Goal: Transaction & Acquisition: Book appointment/travel/reservation

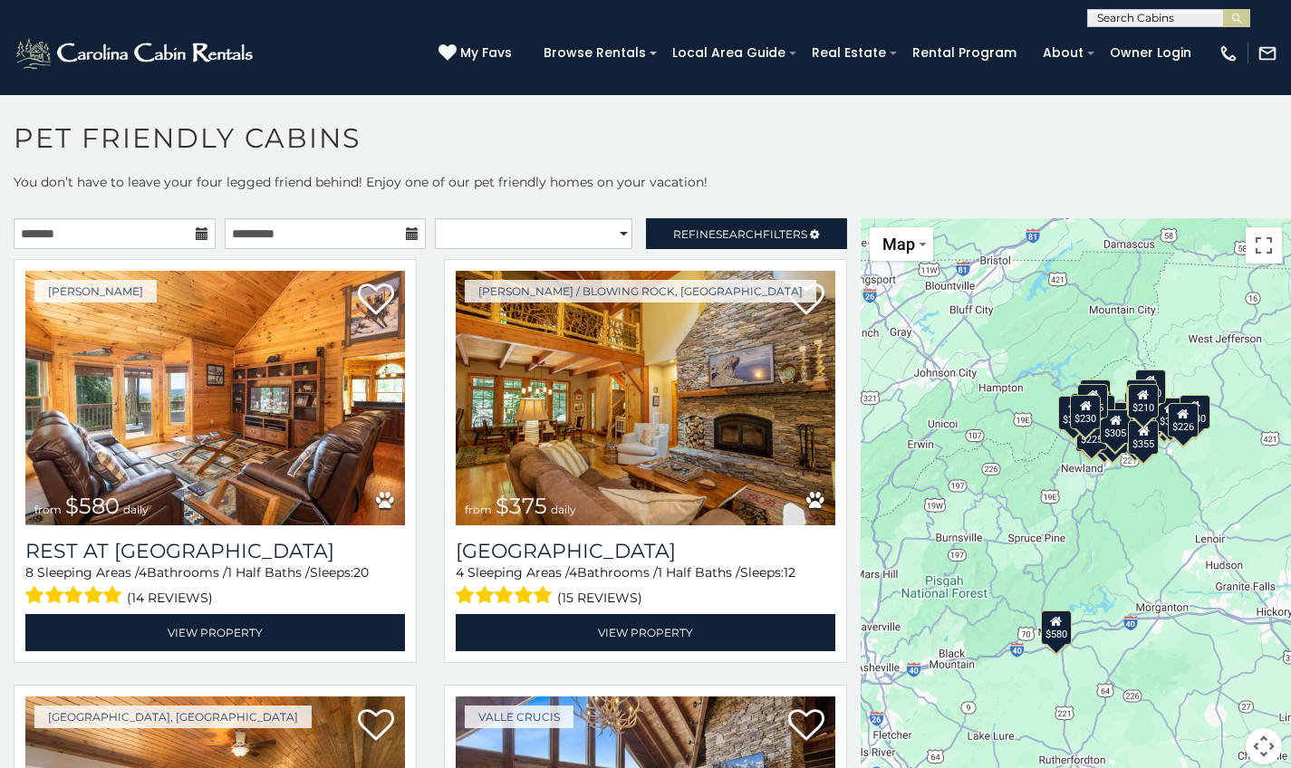
click at [197, 228] on icon at bounding box center [202, 233] width 13 height 13
click at [198, 233] on icon at bounding box center [202, 233] width 13 height 13
click at [149, 240] on input "text" at bounding box center [115, 233] width 202 height 31
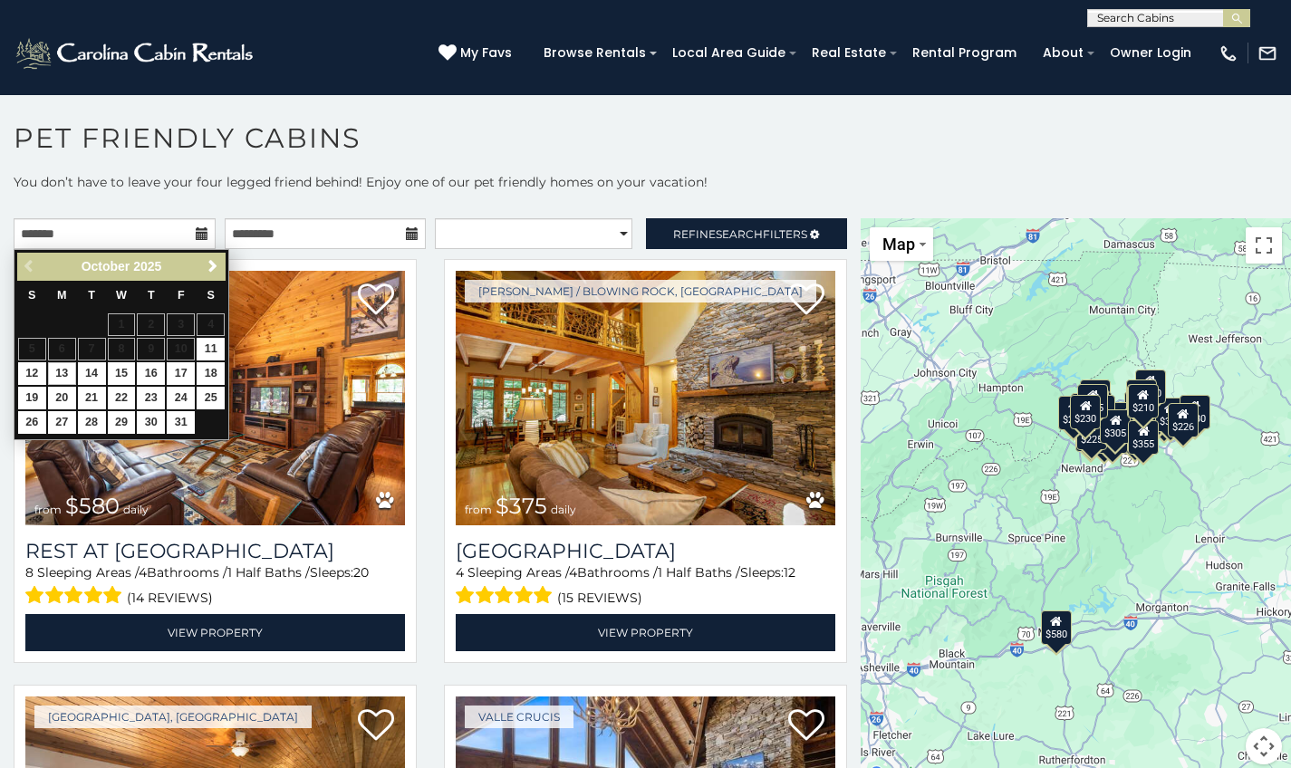
click at [65, 375] on link "13" at bounding box center [62, 373] width 28 height 23
type input "**********"
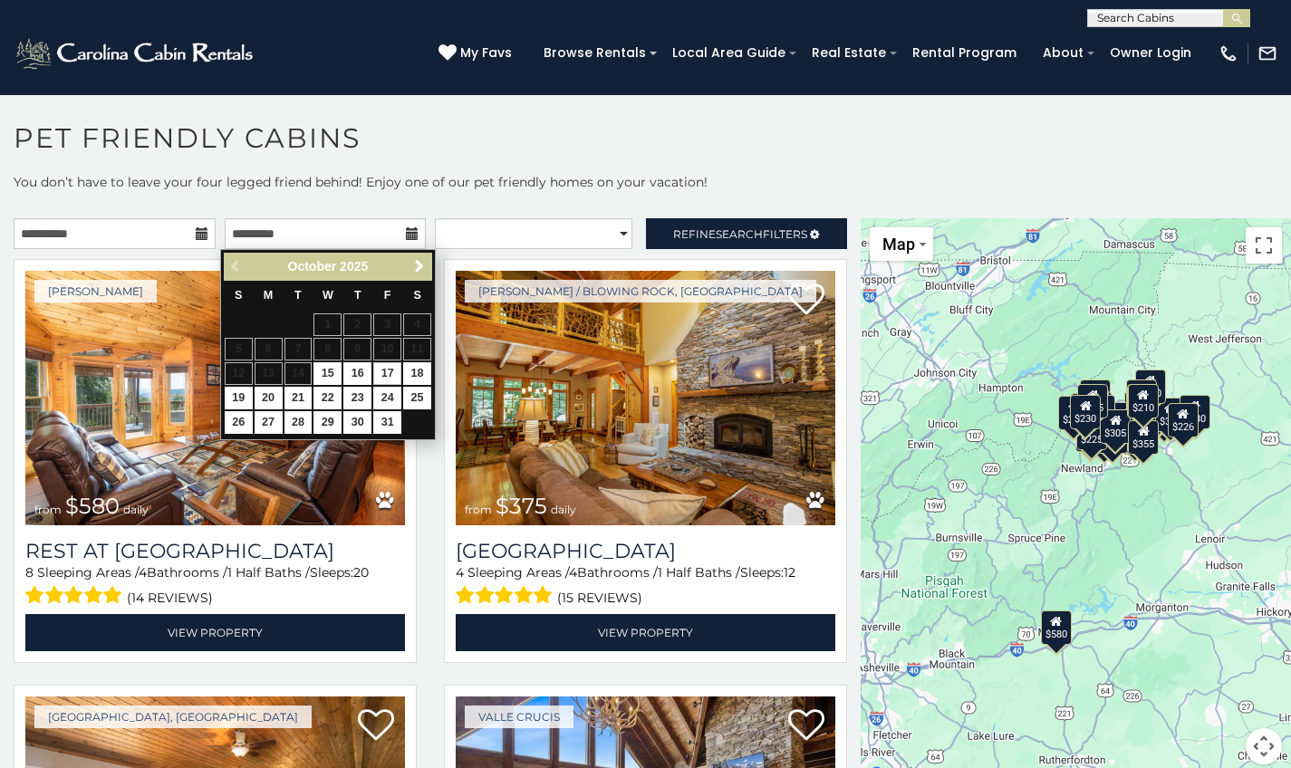
click at [386, 370] on link "17" at bounding box center [387, 373] width 28 height 23
type input "**********"
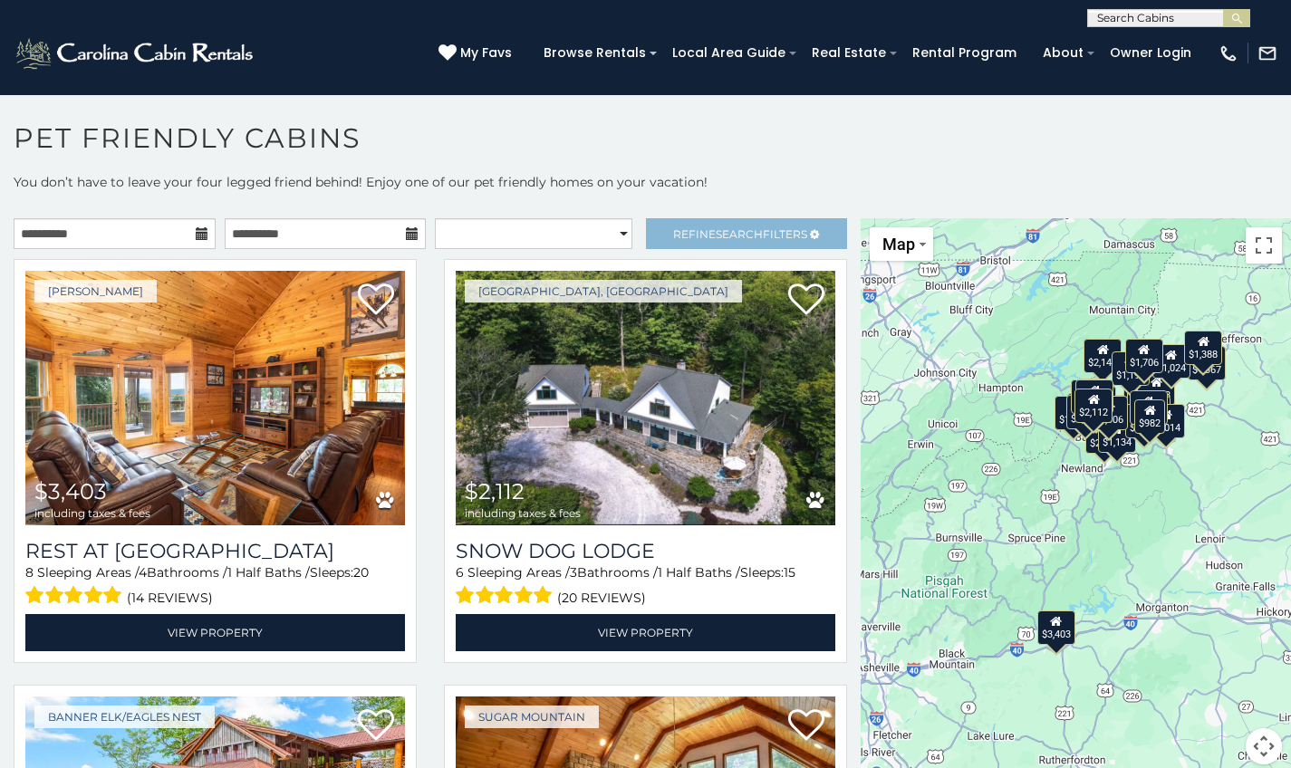
click at [686, 246] on link "Refine Search Filters" at bounding box center [747, 233] width 202 height 31
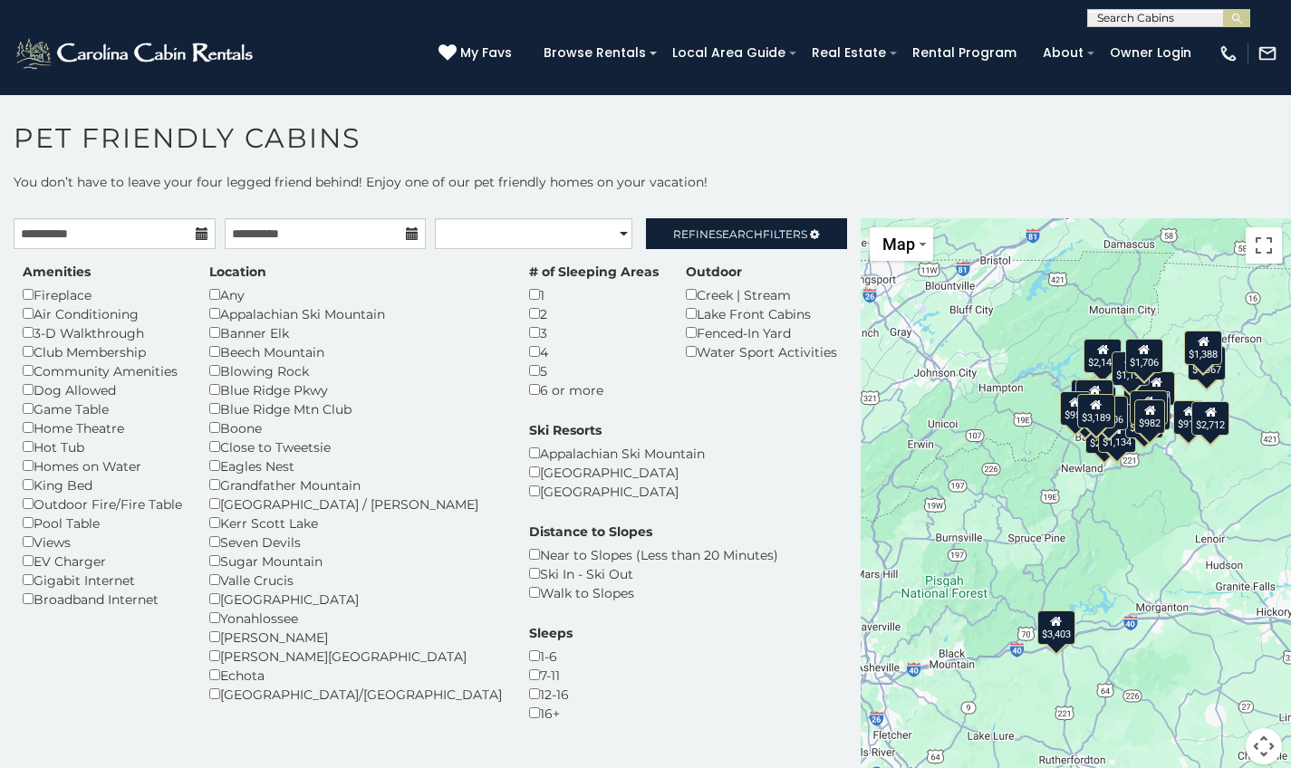
click at [37, 381] on div "Dog Allowed" at bounding box center [102, 390] width 159 height 19
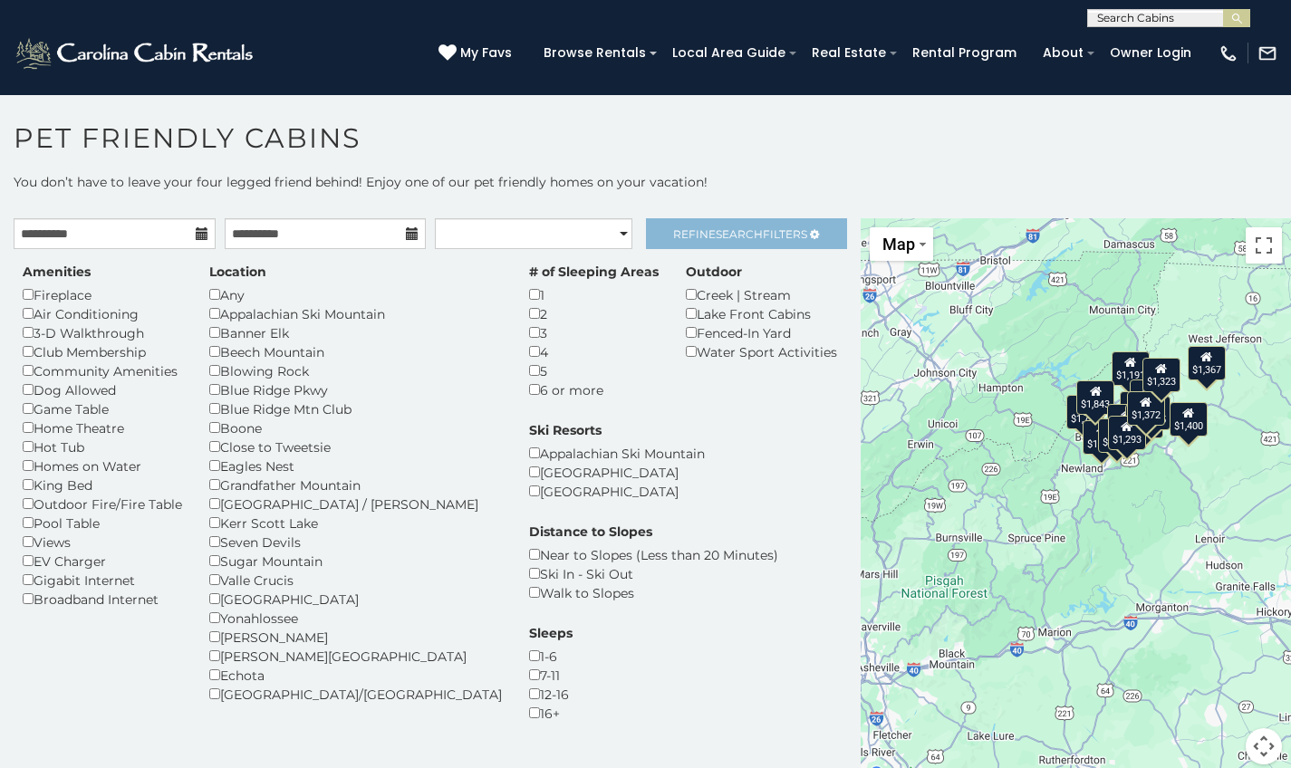
click at [649, 244] on link "Refine Search Filters" at bounding box center [747, 233] width 202 height 31
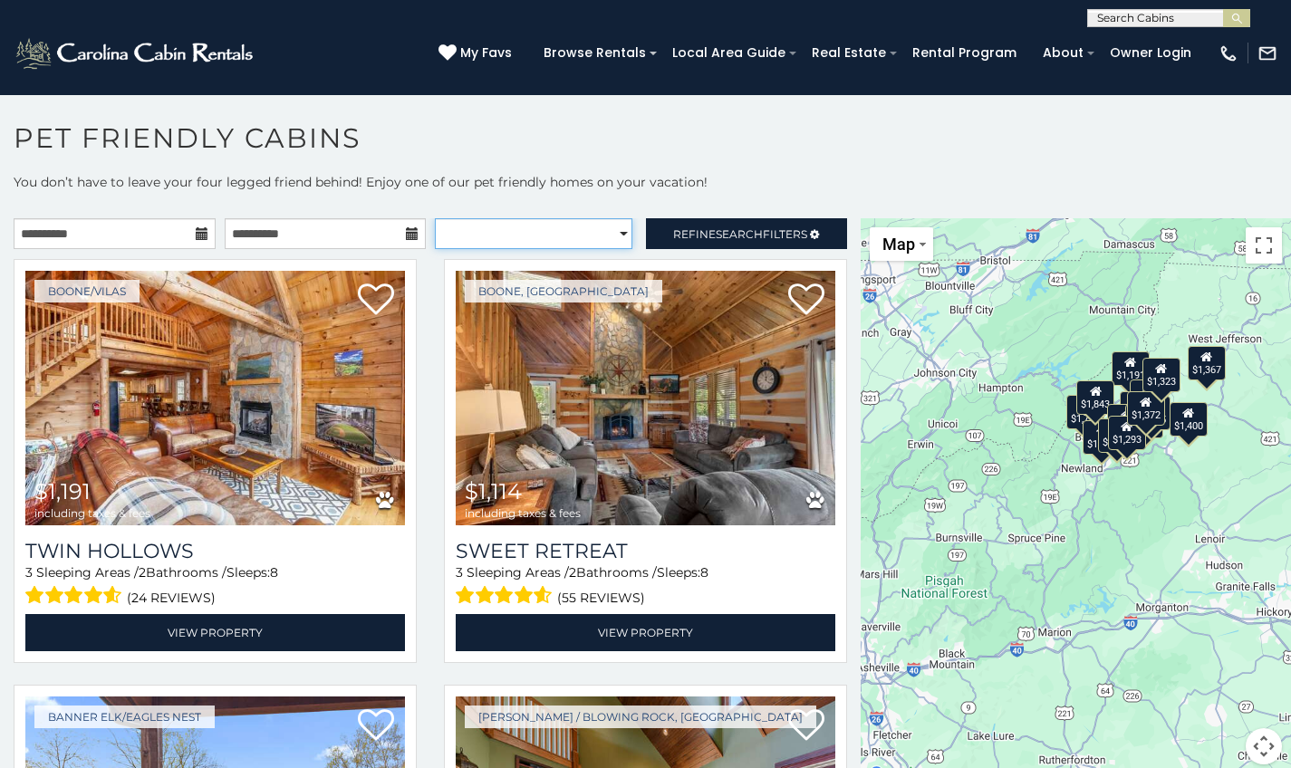
select select "*********"
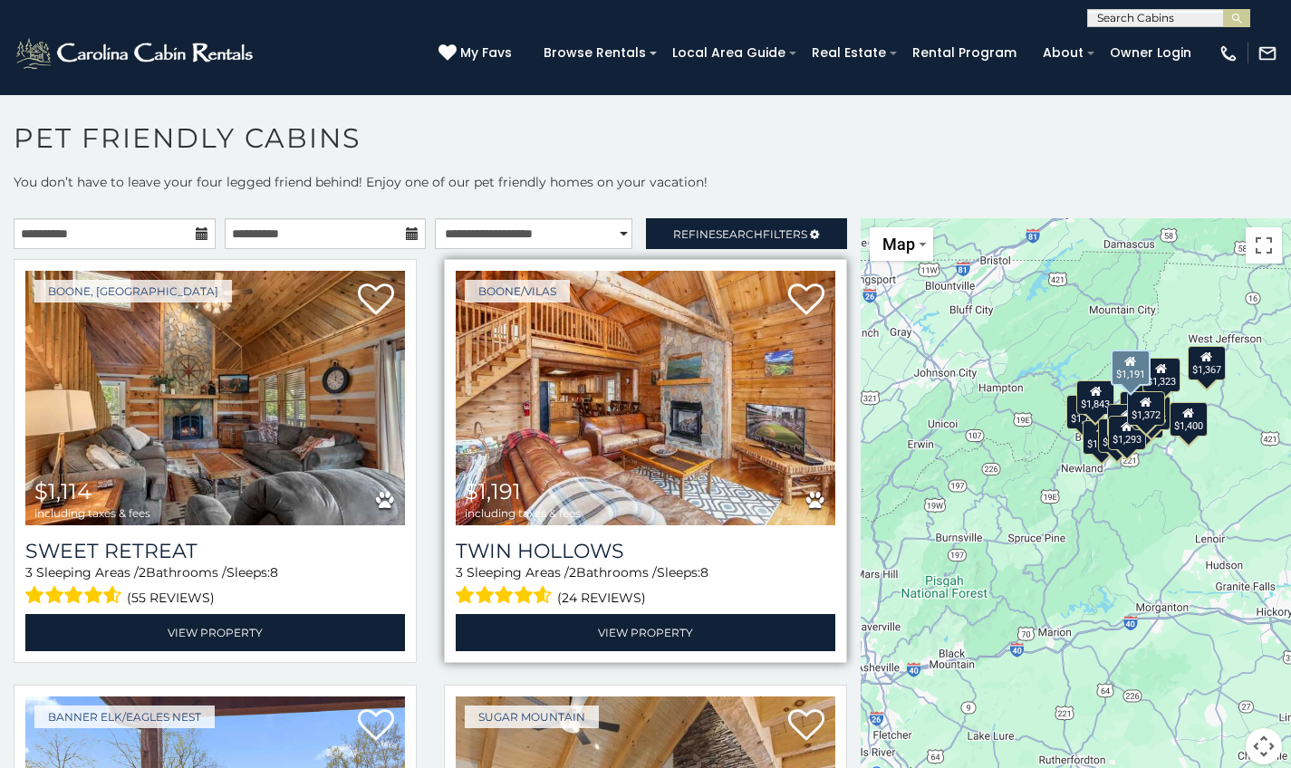
click at [631, 360] on img at bounding box center [646, 398] width 380 height 255
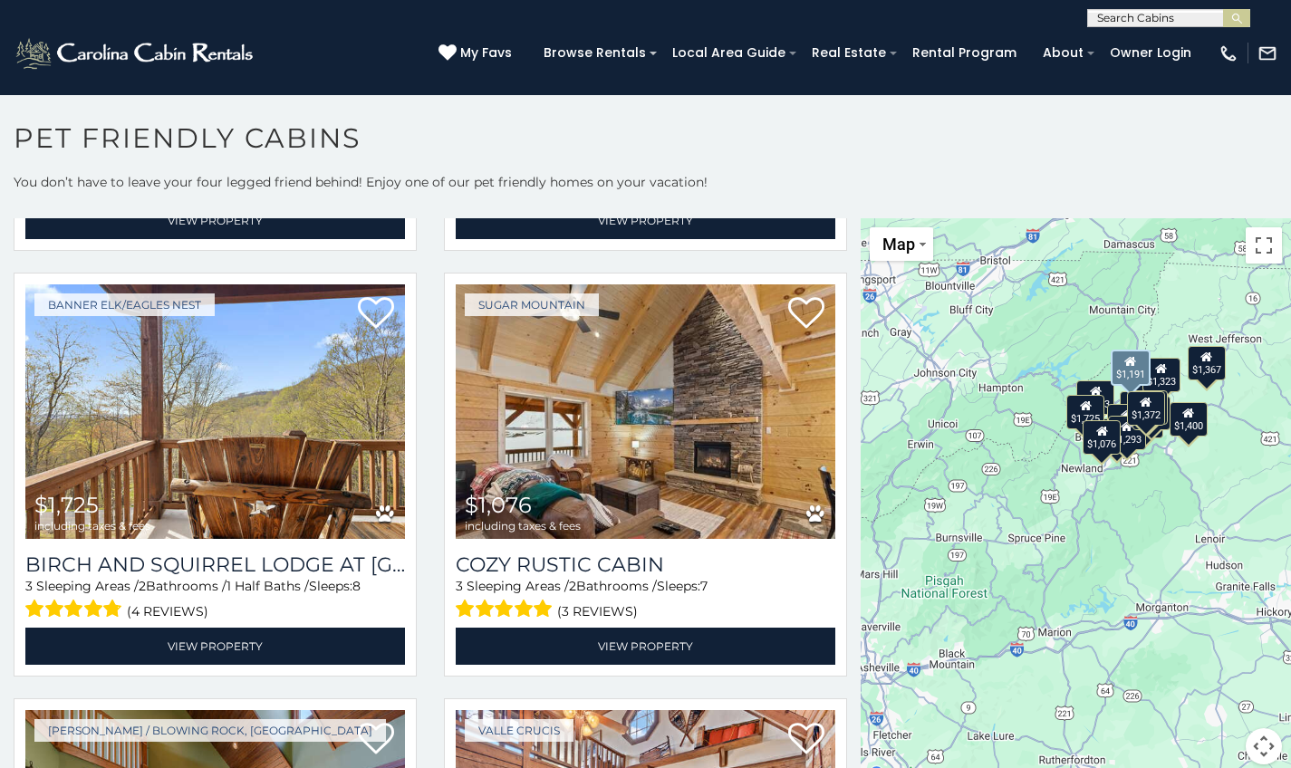
scroll to position [418, 0]
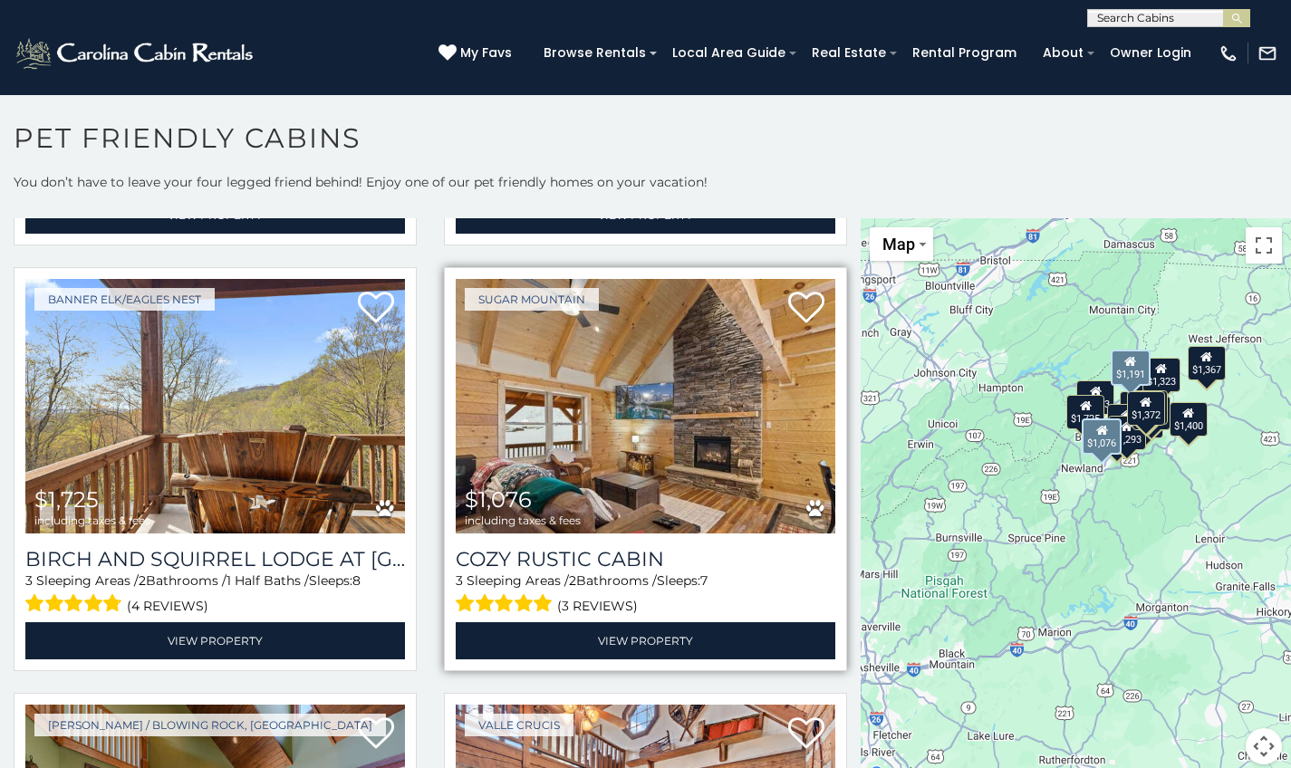
click at [536, 417] on img at bounding box center [646, 406] width 380 height 255
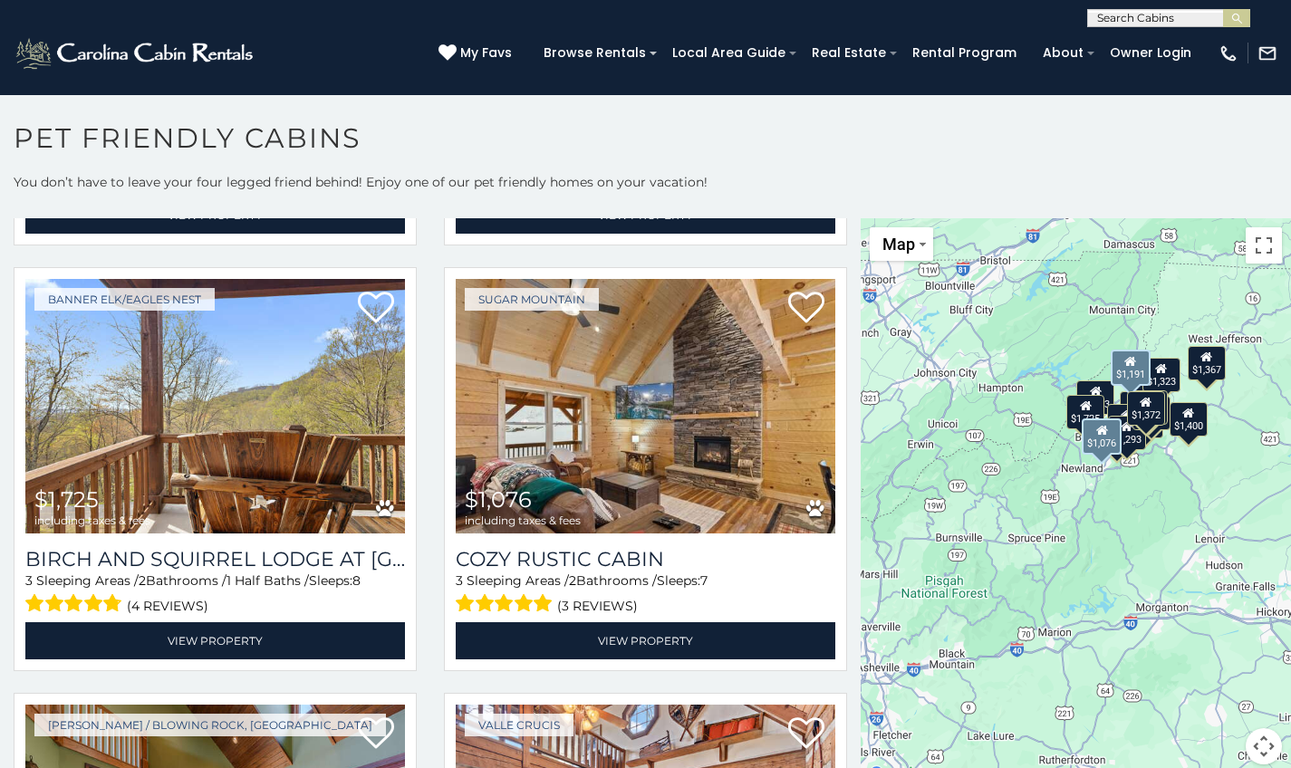
scroll to position [8, 0]
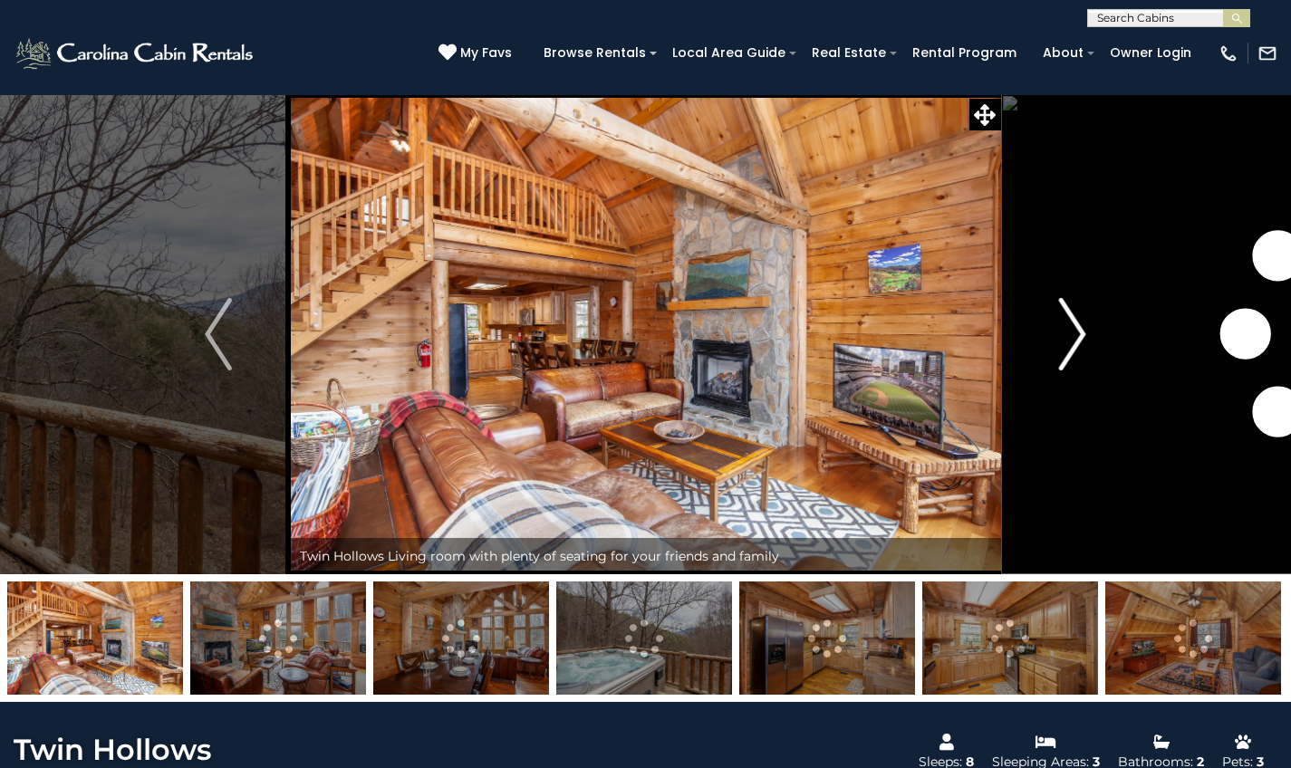
click at [1096, 344] on button "Next" at bounding box center [1072, 334] width 144 height 480
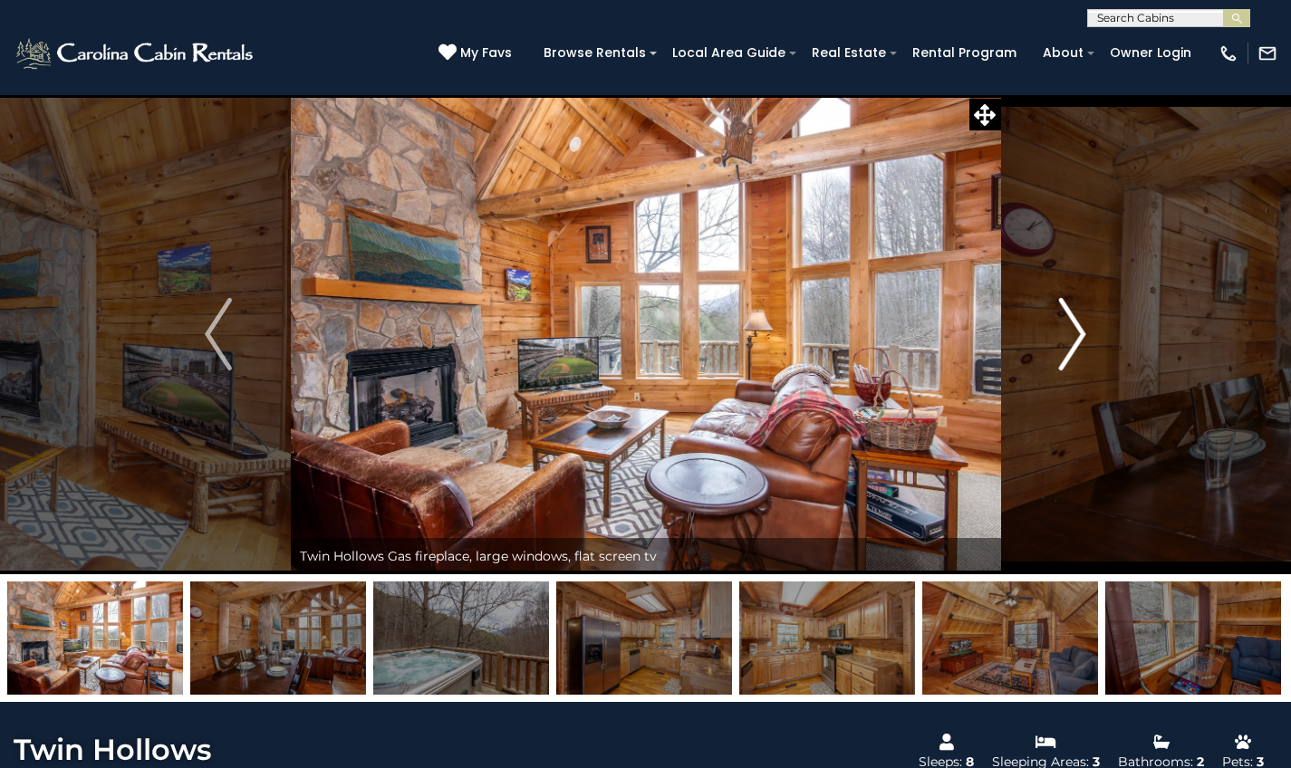
click at [1091, 351] on button "Next" at bounding box center [1072, 334] width 144 height 480
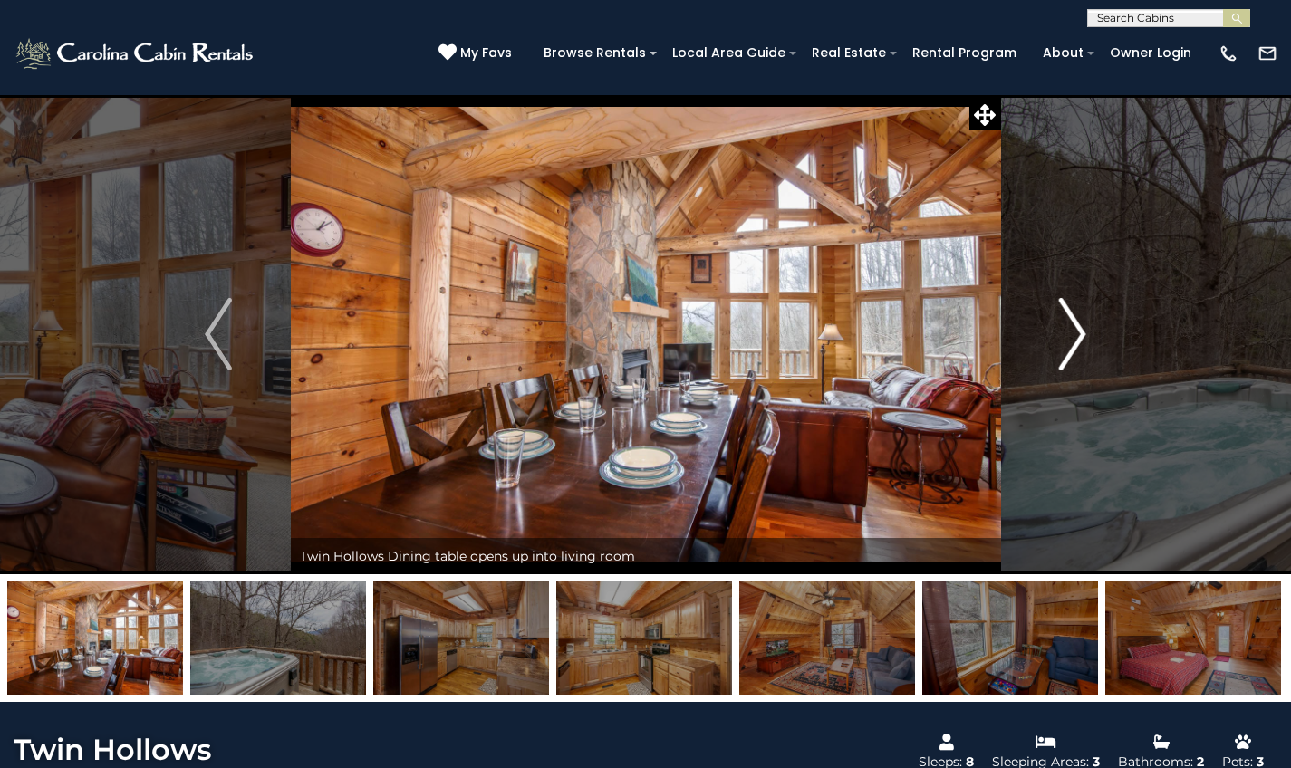
click at [1089, 353] on button "Next" at bounding box center [1072, 334] width 144 height 480
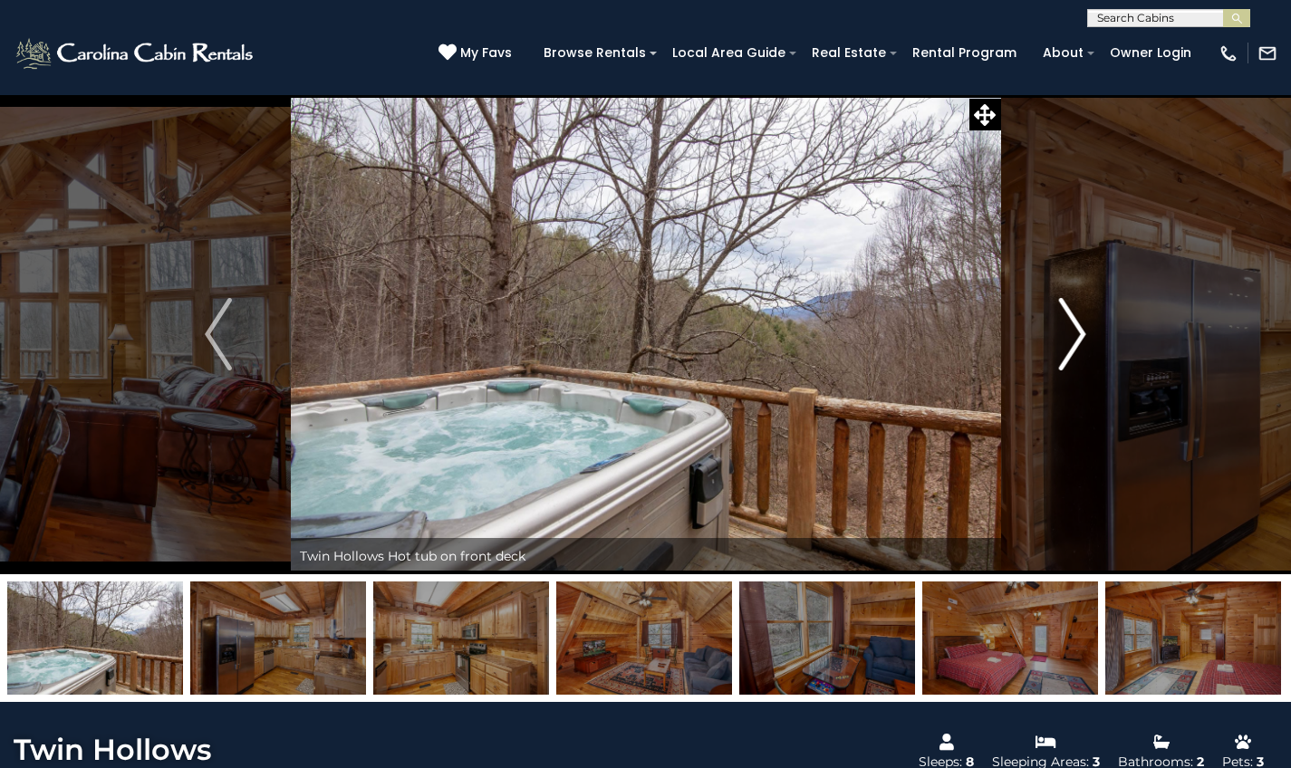
click at [1106, 351] on button "Next" at bounding box center [1072, 334] width 144 height 480
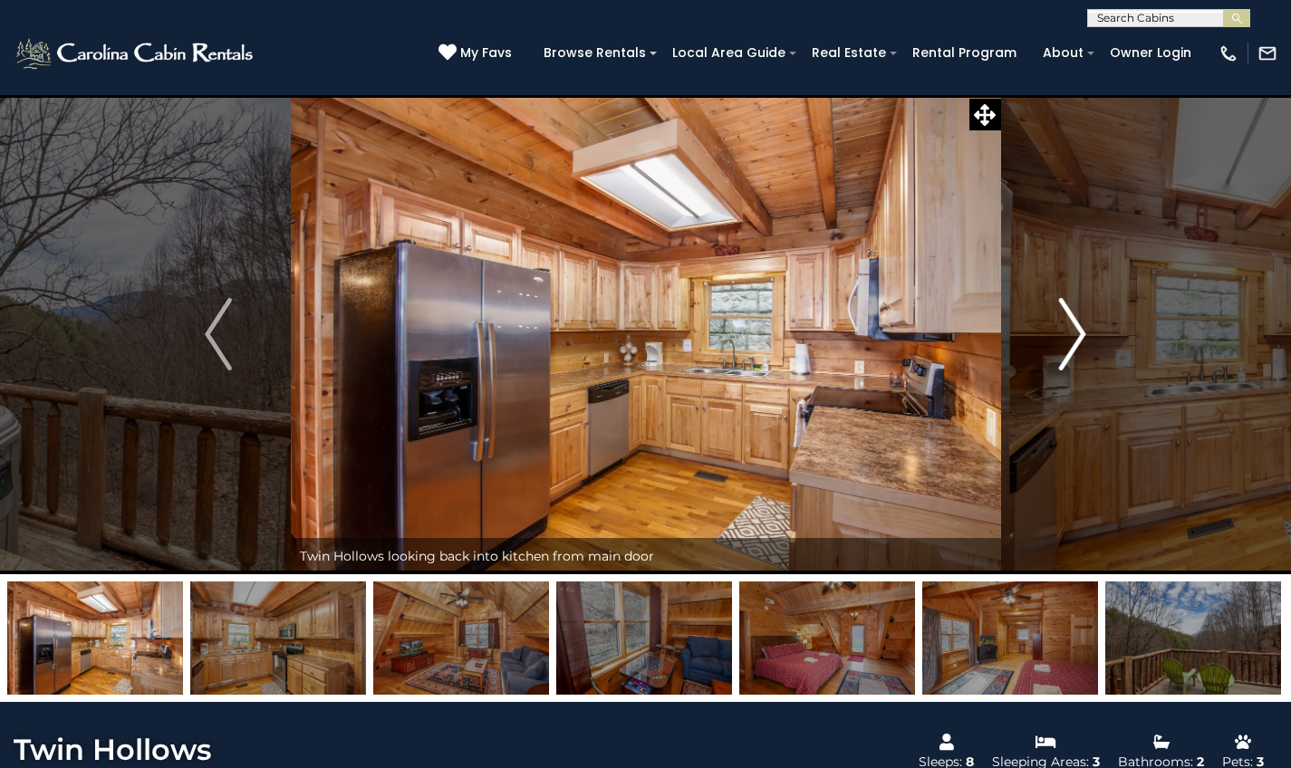
click at [1083, 356] on img "Next" at bounding box center [1072, 334] width 27 height 72
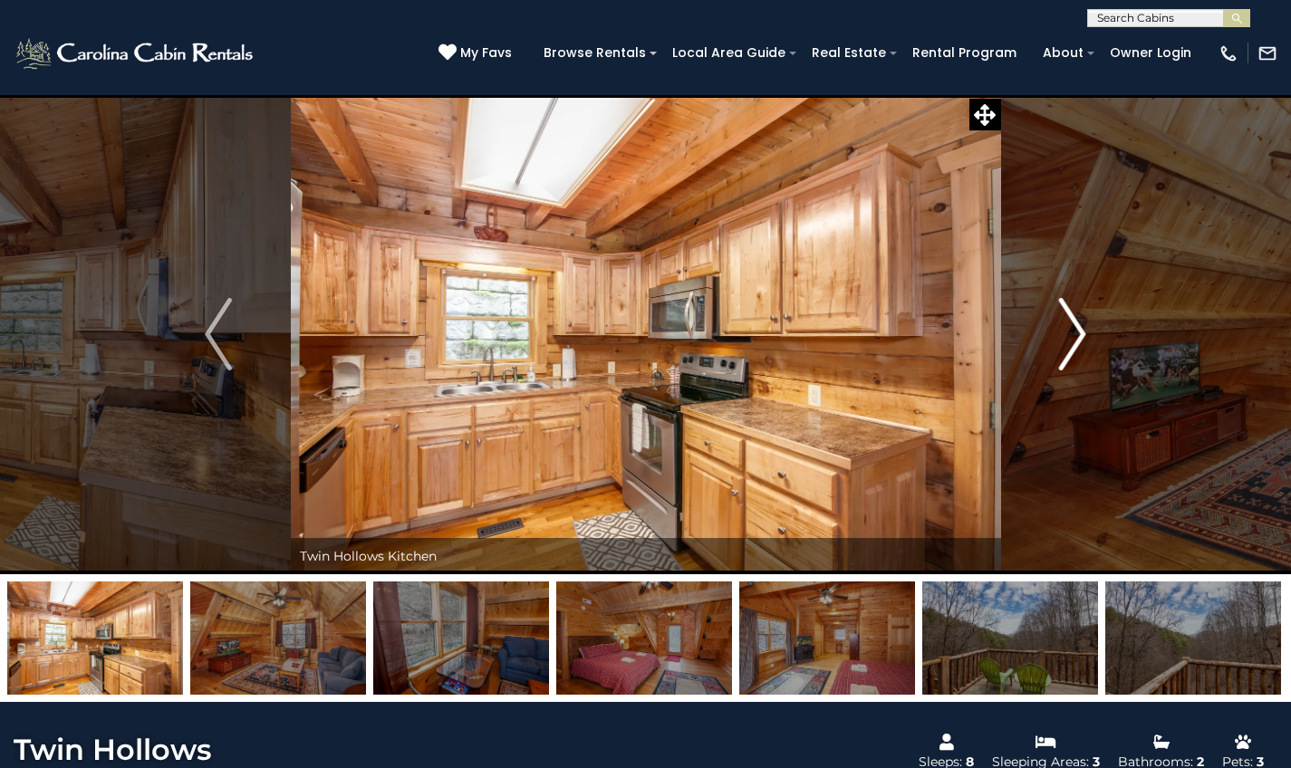
click at [1097, 356] on button "Next" at bounding box center [1072, 334] width 144 height 480
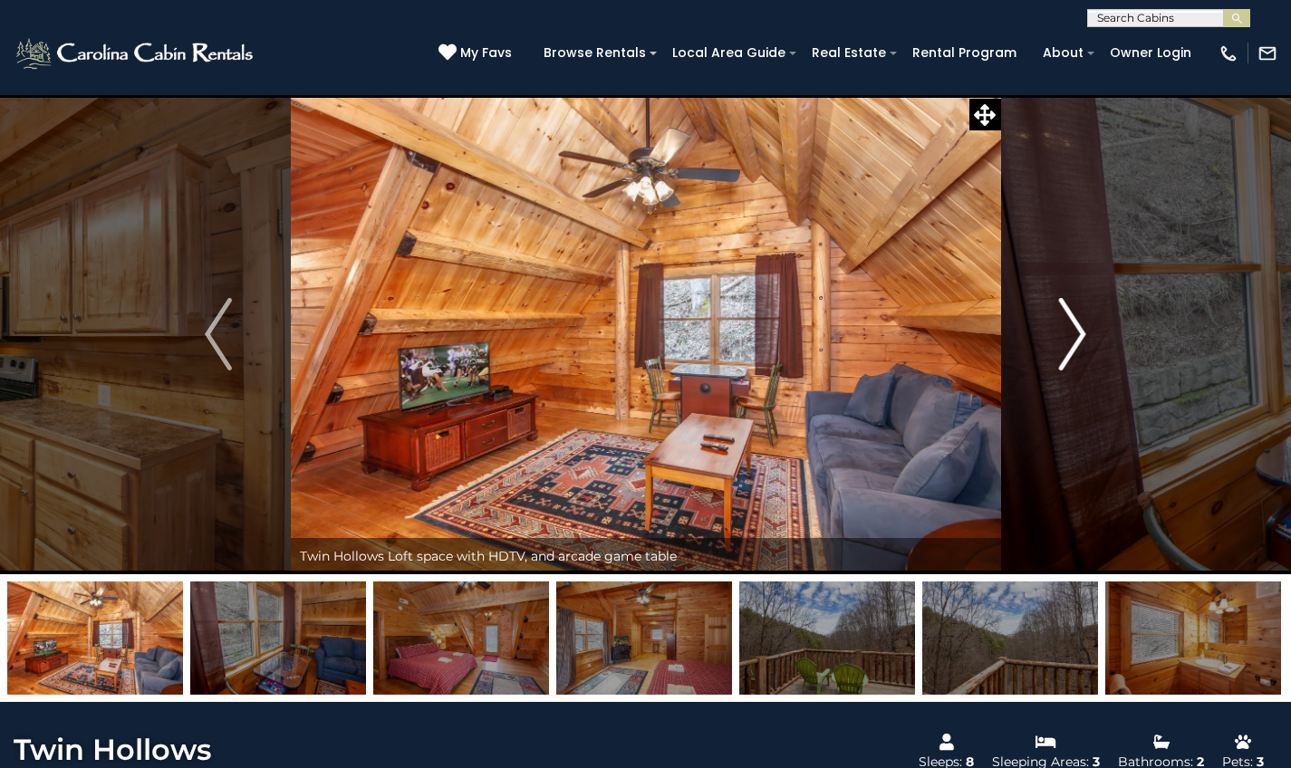
click at [1097, 356] on button "Next" at bounding box center [1072, 334] width 144 height 480
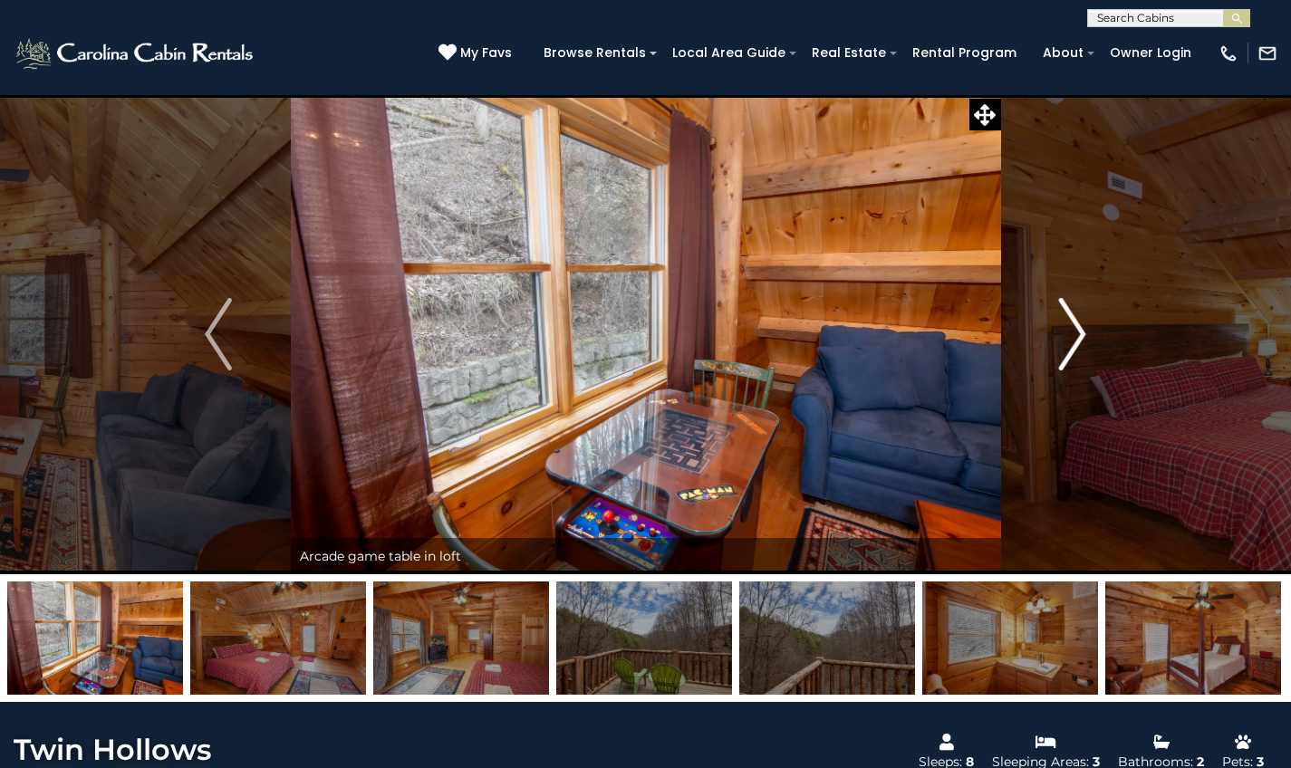
click at [1097, 356] on button "Next" at bounding box center [1072, 334] width 144 height 480
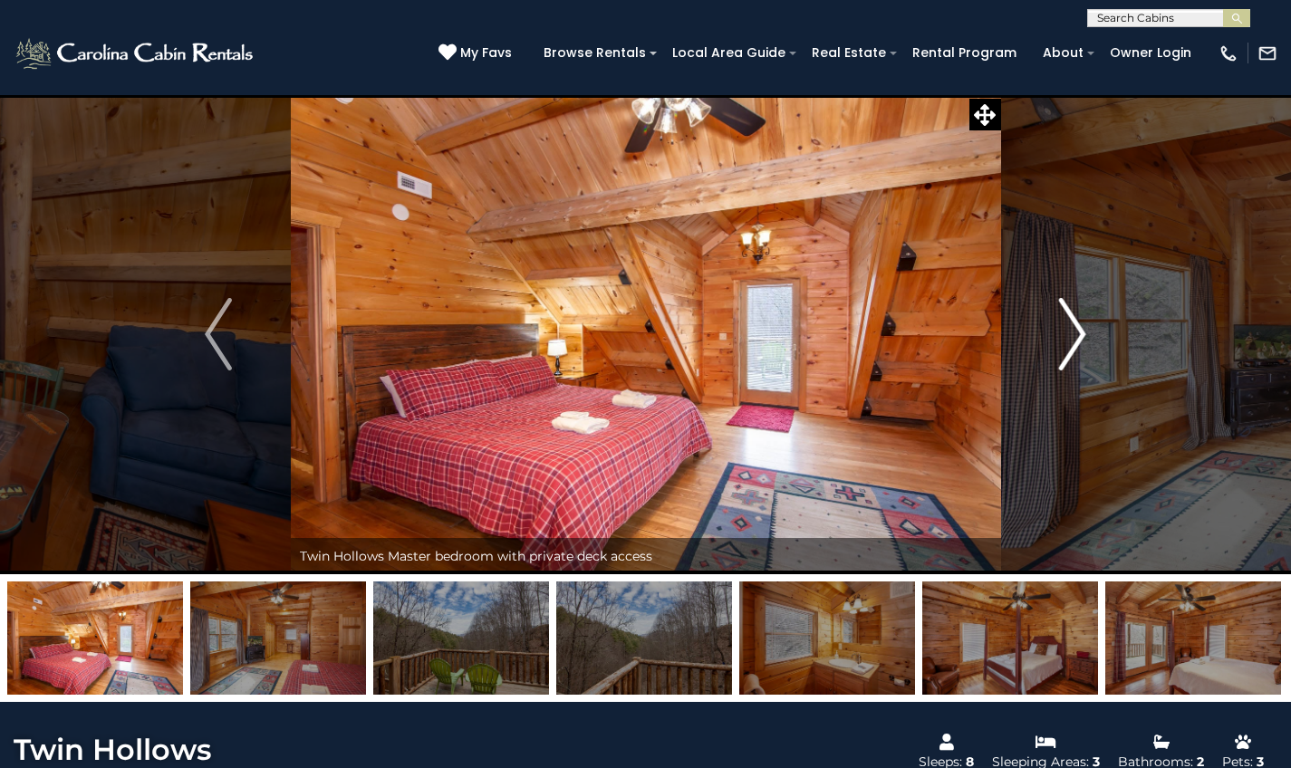
click at [1097, 356] on button "Next" at bounding box center [1072, 334] width 144 height 480
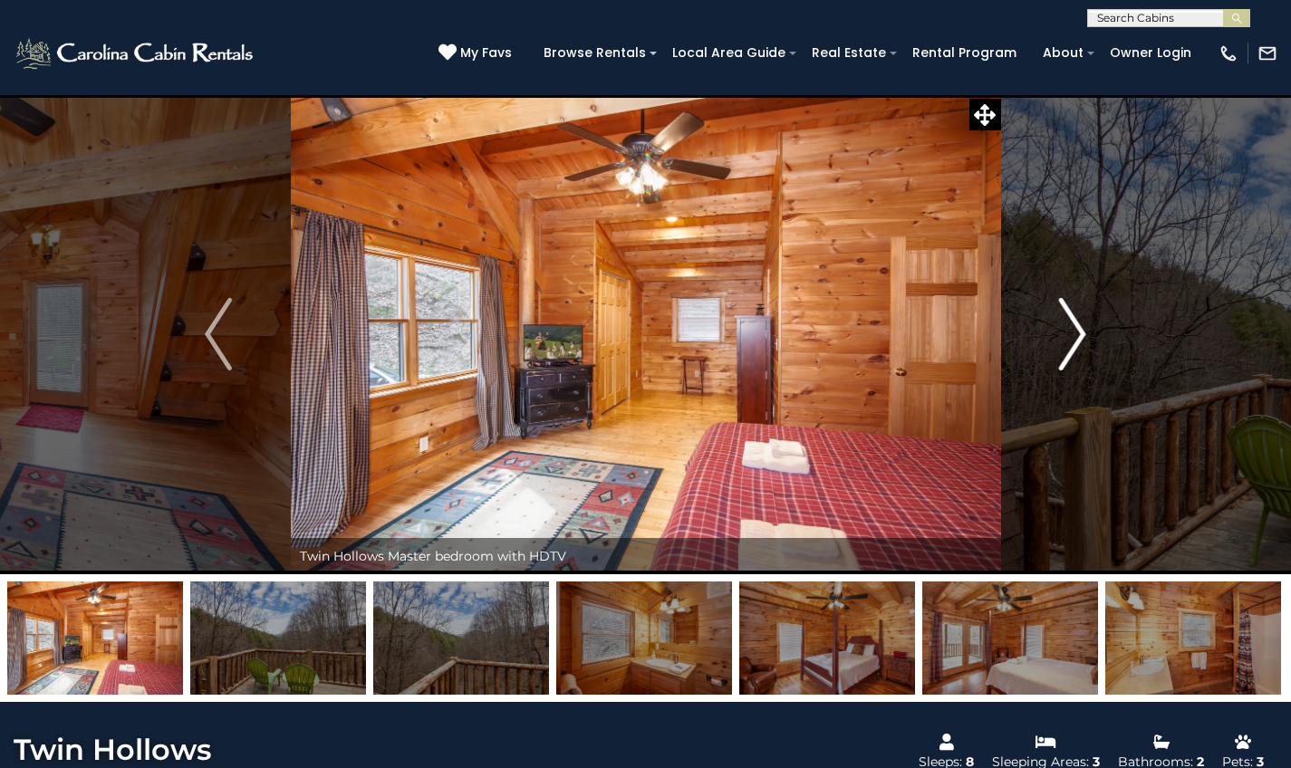
click at [1097, 356] on button "Next" at bounding box center [1072, 334] width 144 height 480
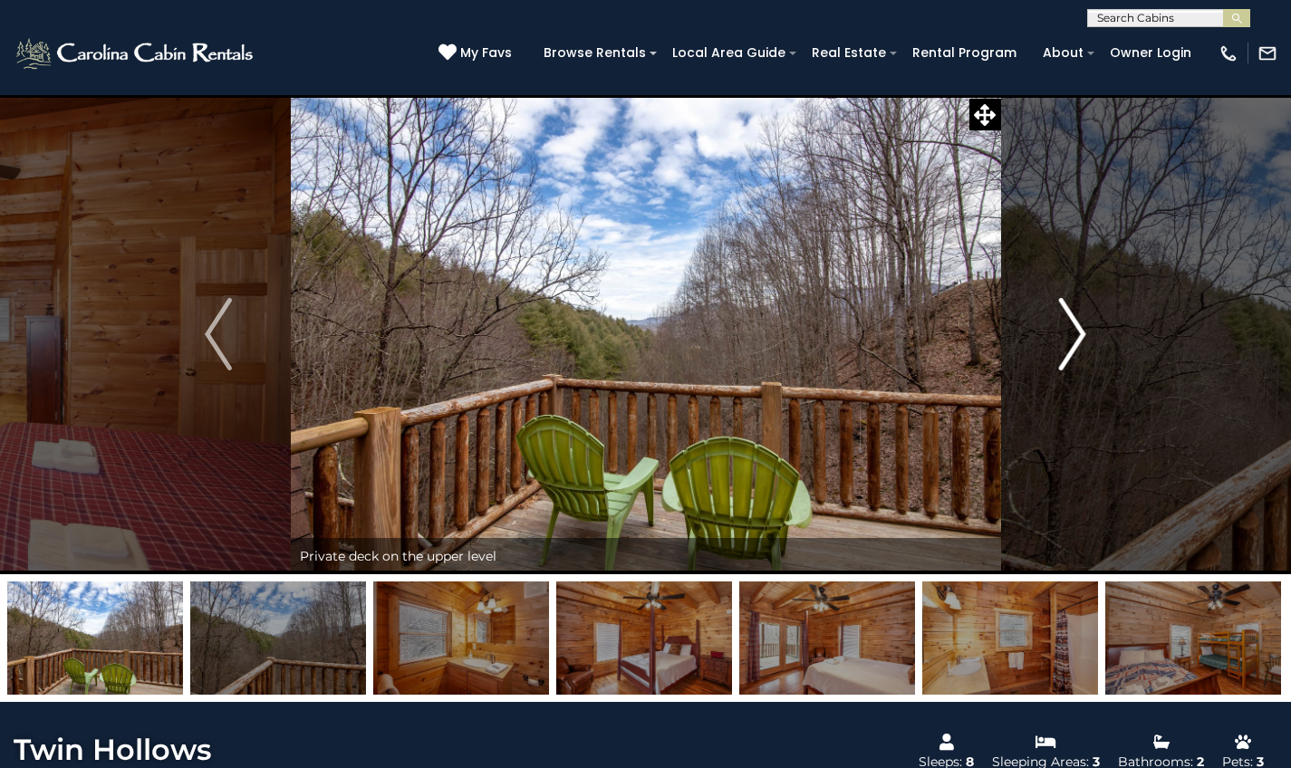
click at [1097, 356] on button "Next" at bounding box center [1072, 334] width 144 height 480
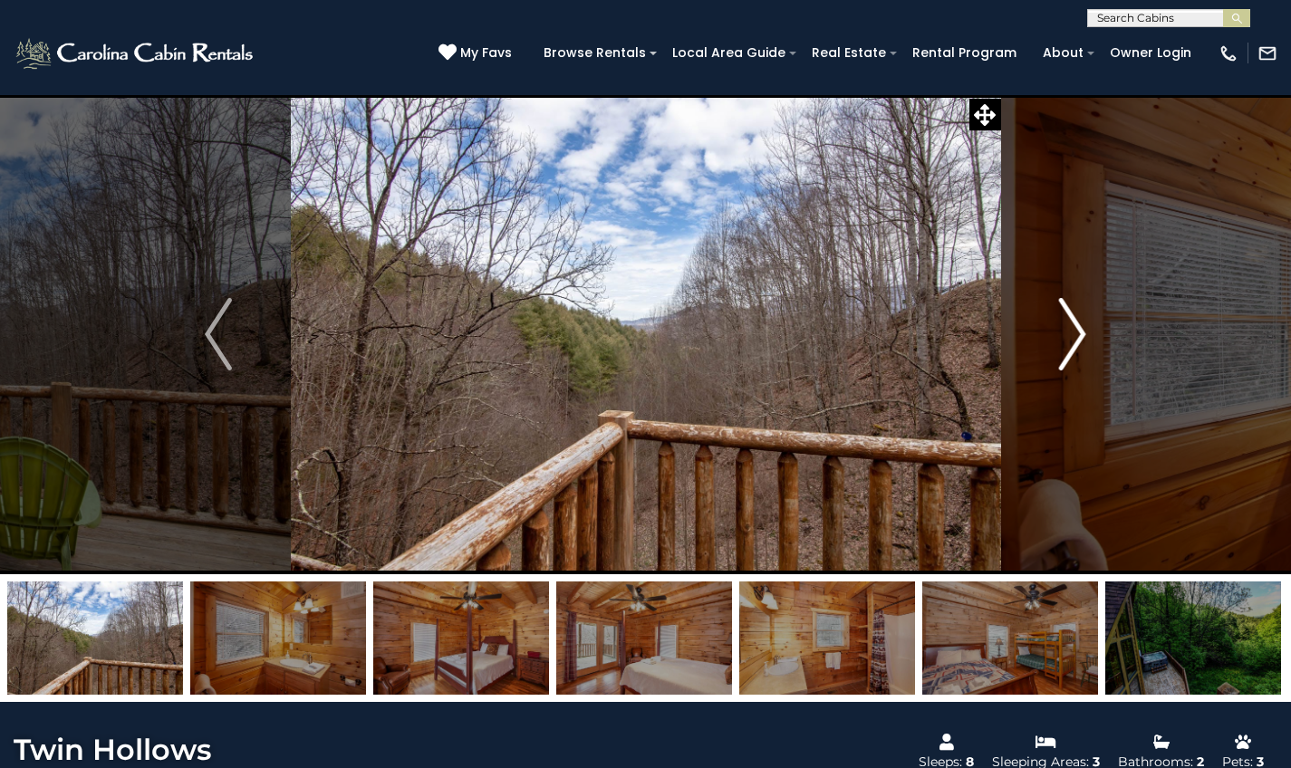
click at [1097, 356] on button "Next" at bounding box center [1072, 334] width 144 height 480
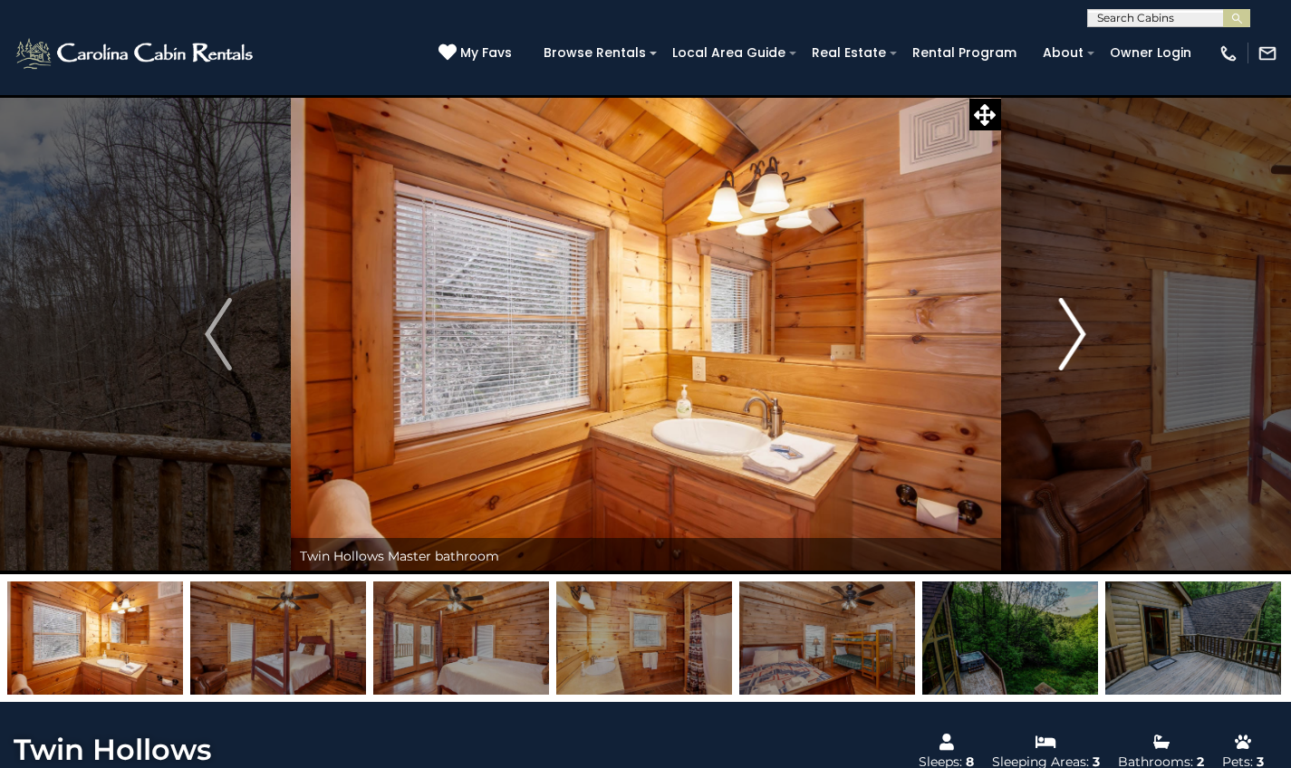
click at [1097, 356] on button "Next" at bounding box center [1072, 334] width 144 height 480
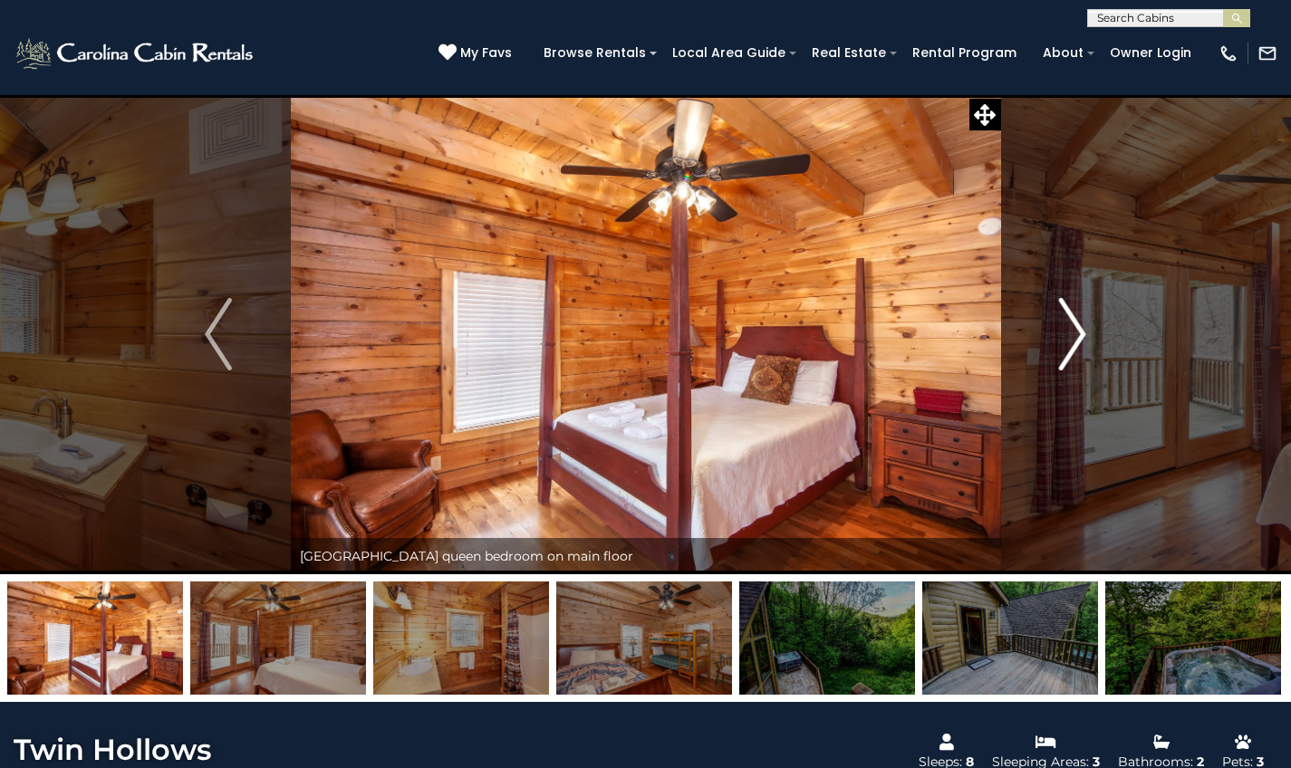
click at [1097, 356] on button "Next" at bounding box center [1072, 334] width 144 height 480
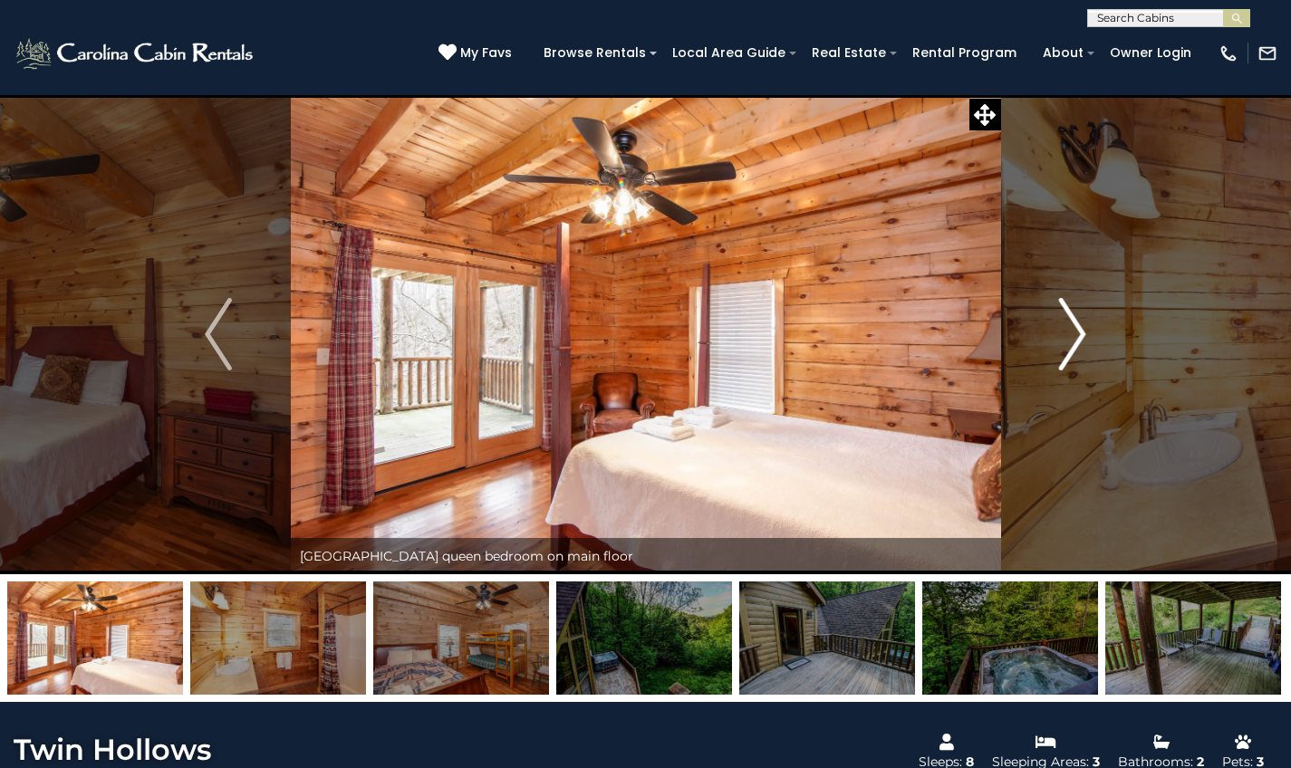
click at [1097, 356] on button "Next" at bounding box center [1072, 334] width 144 height 480
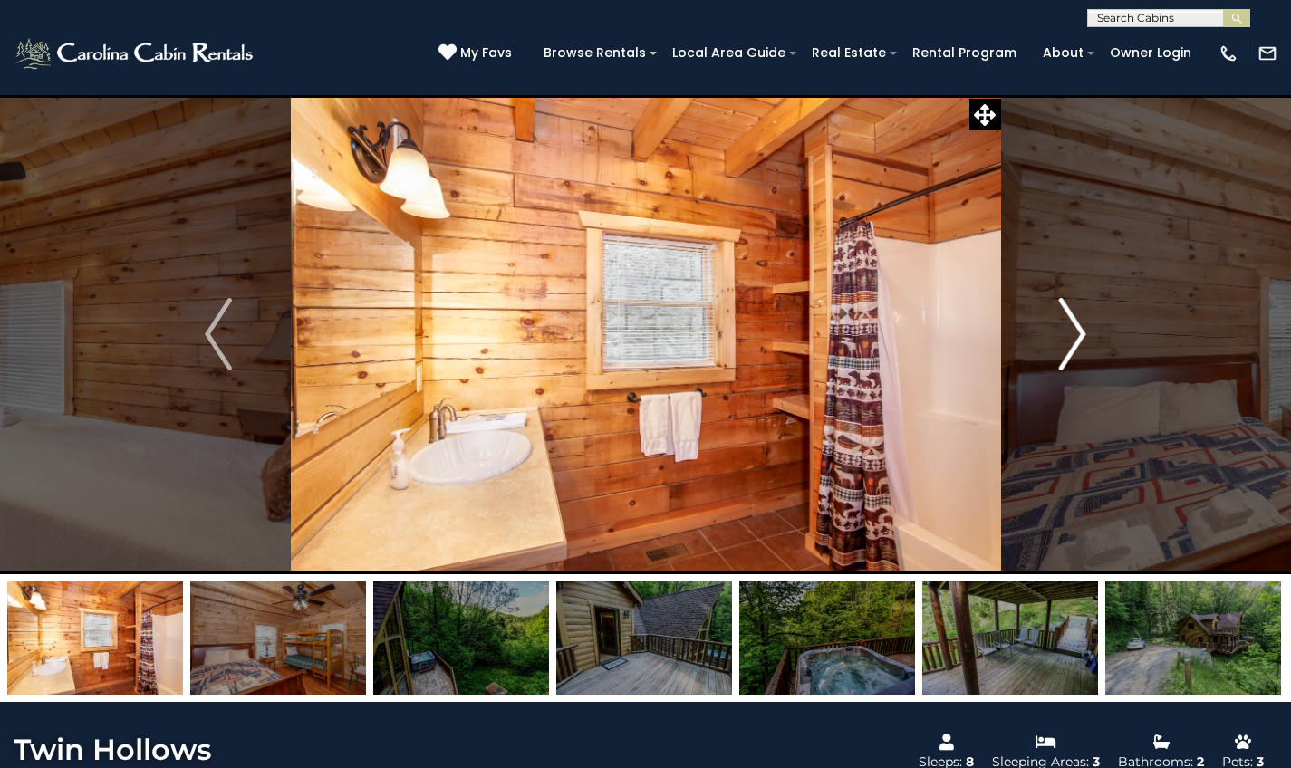
click at [1097, 356] on button "Next" at bounding box center [1072, 334] width 144 height 480
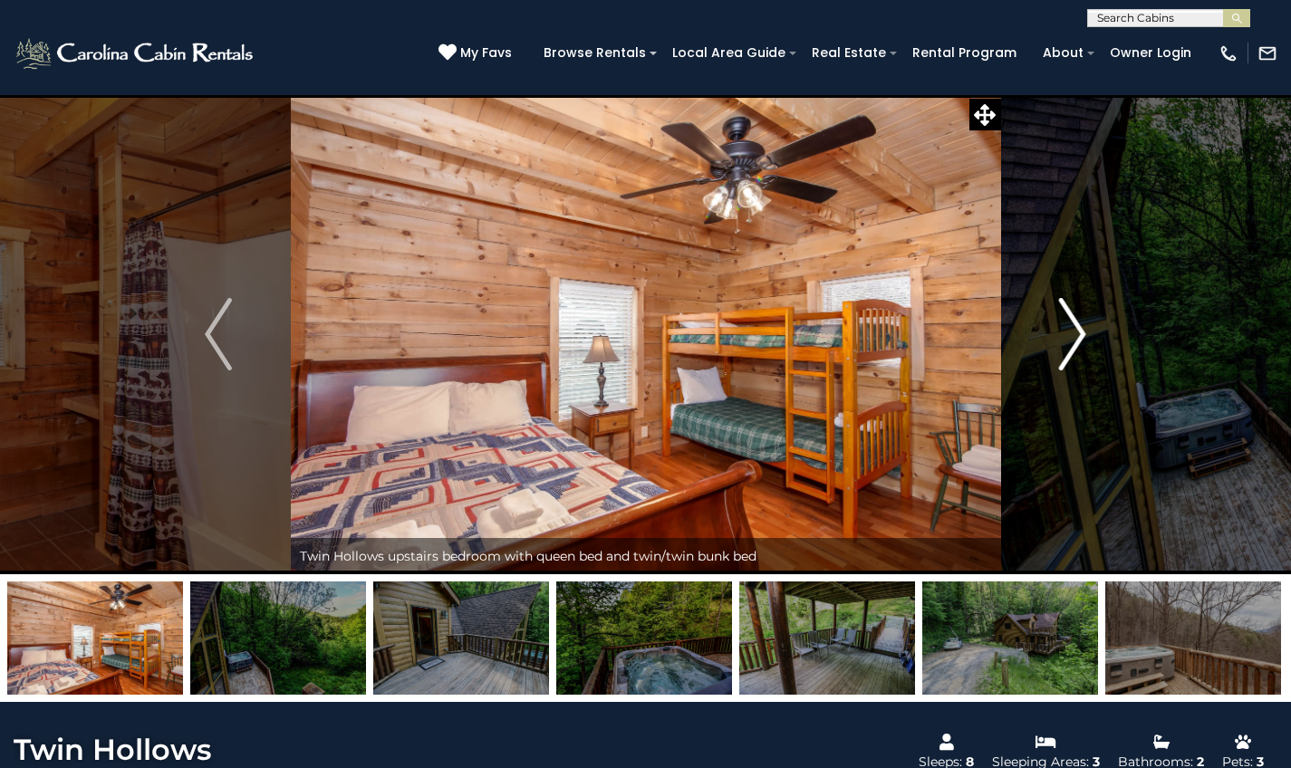
click at [1097, 356] on button "Next" at bounding box center [1072, 334] width 144 height 480
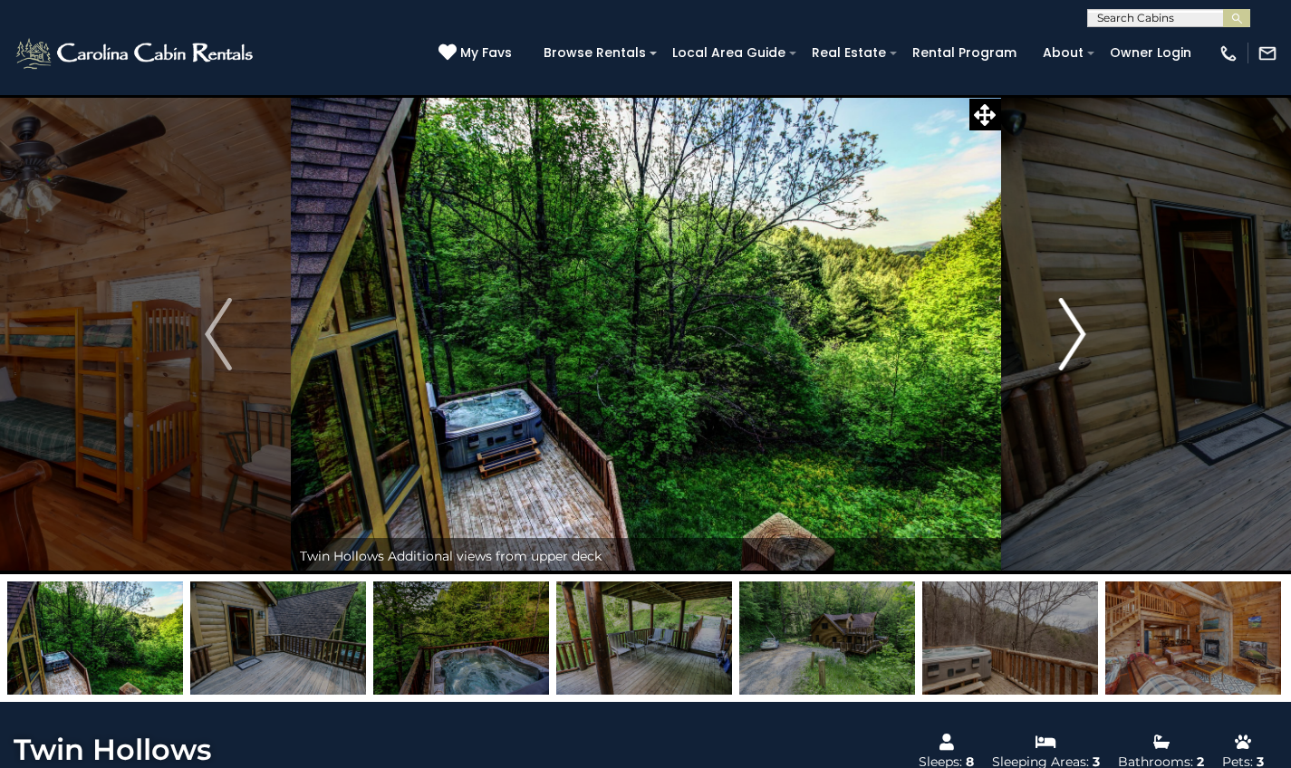
click at [1097, 356] on button "Next" at bounding box center [1072, 334] width 144 height 480
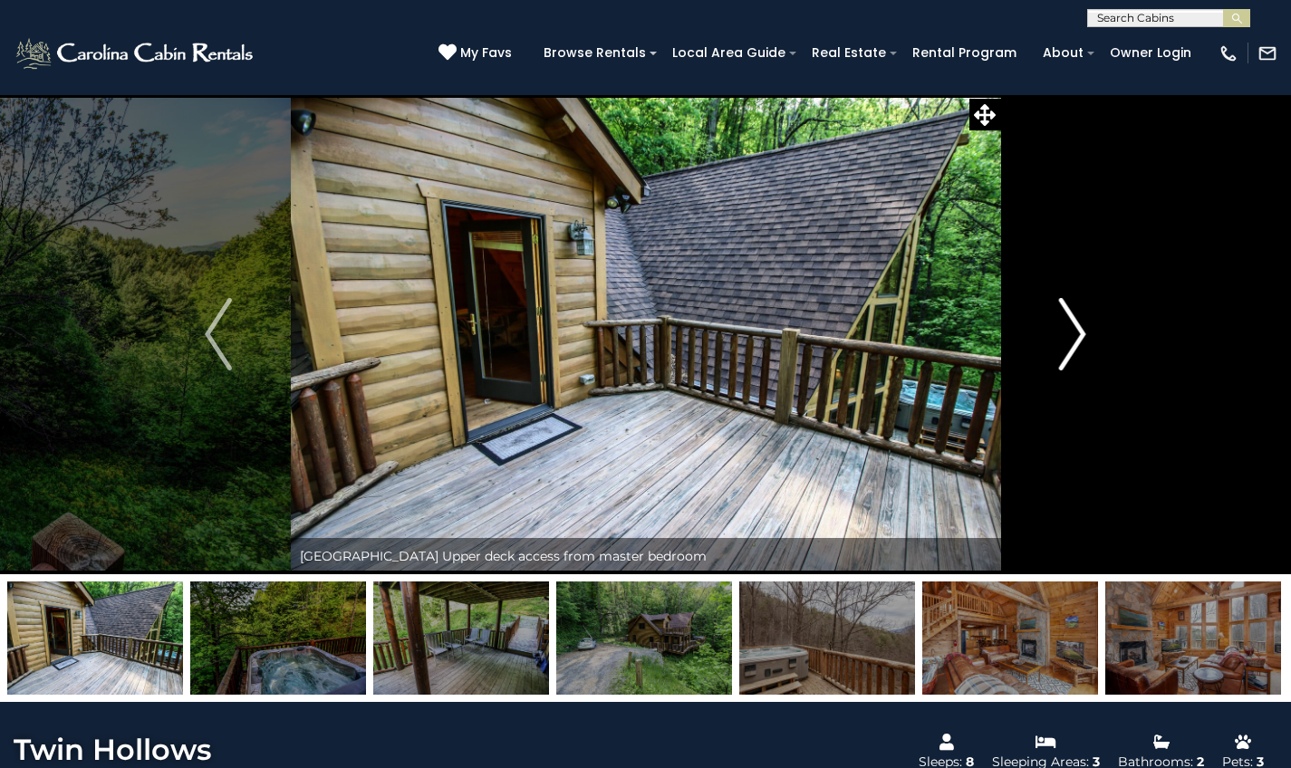
click at [1097, 356] on button "Next" at bounding box center [1072, 334] width 144 height 480
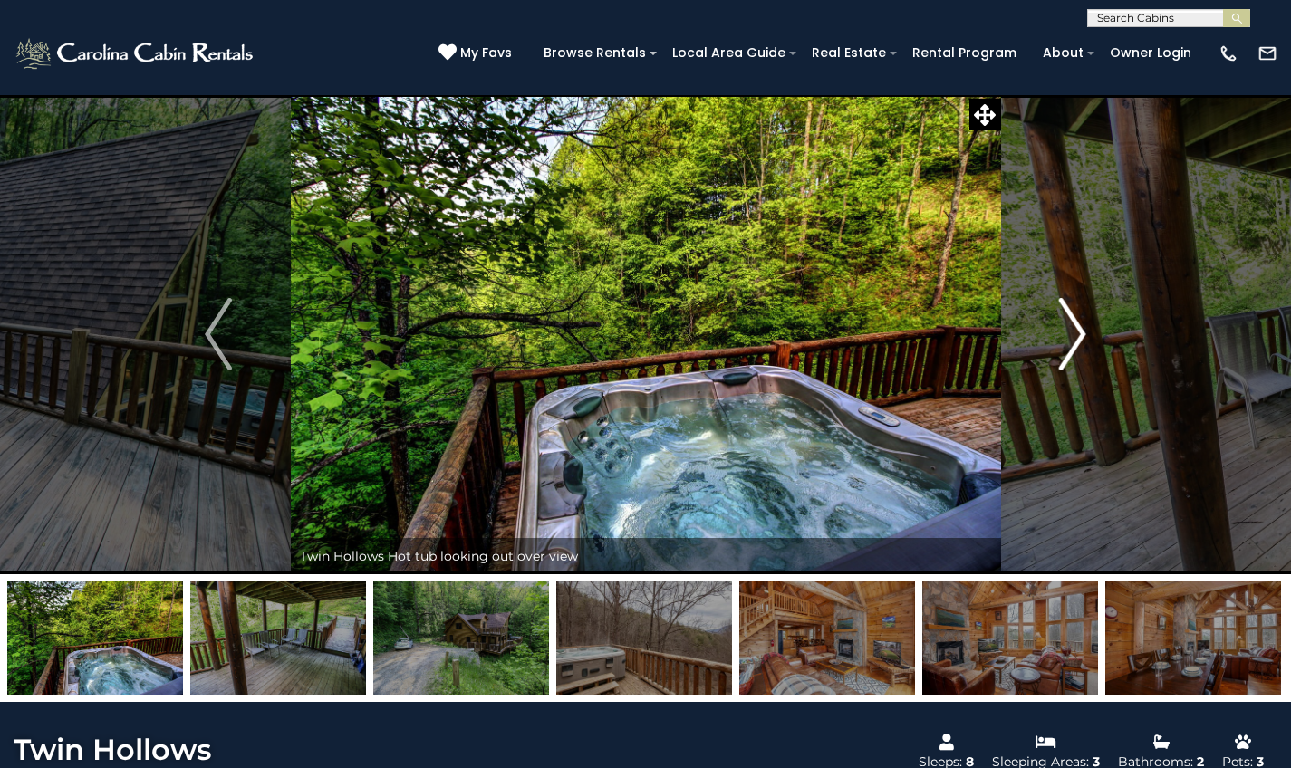
click at [1097, 356] on button "Next" at bounding box center [1072, 334] width 144 height 480
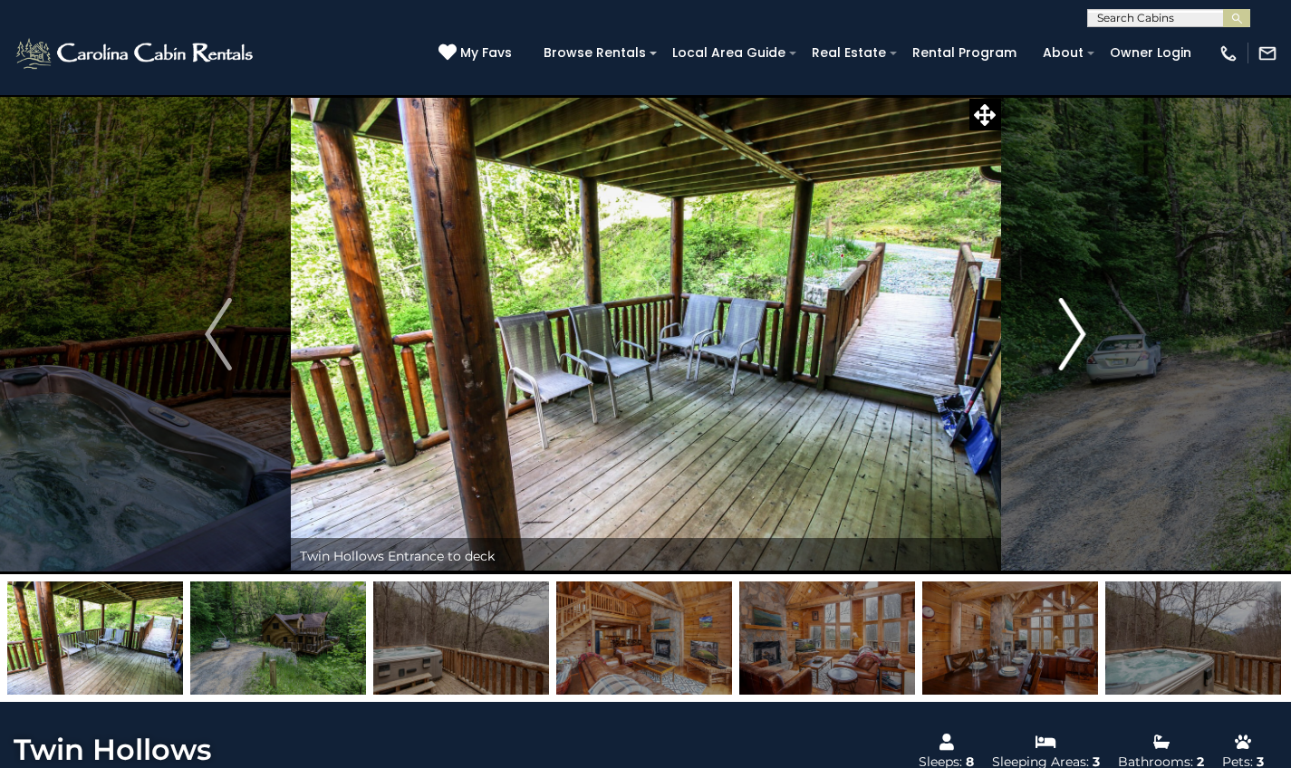
click at [1097, 356] on button "Next" at bounding box center [1072, 334] width 144 height 480
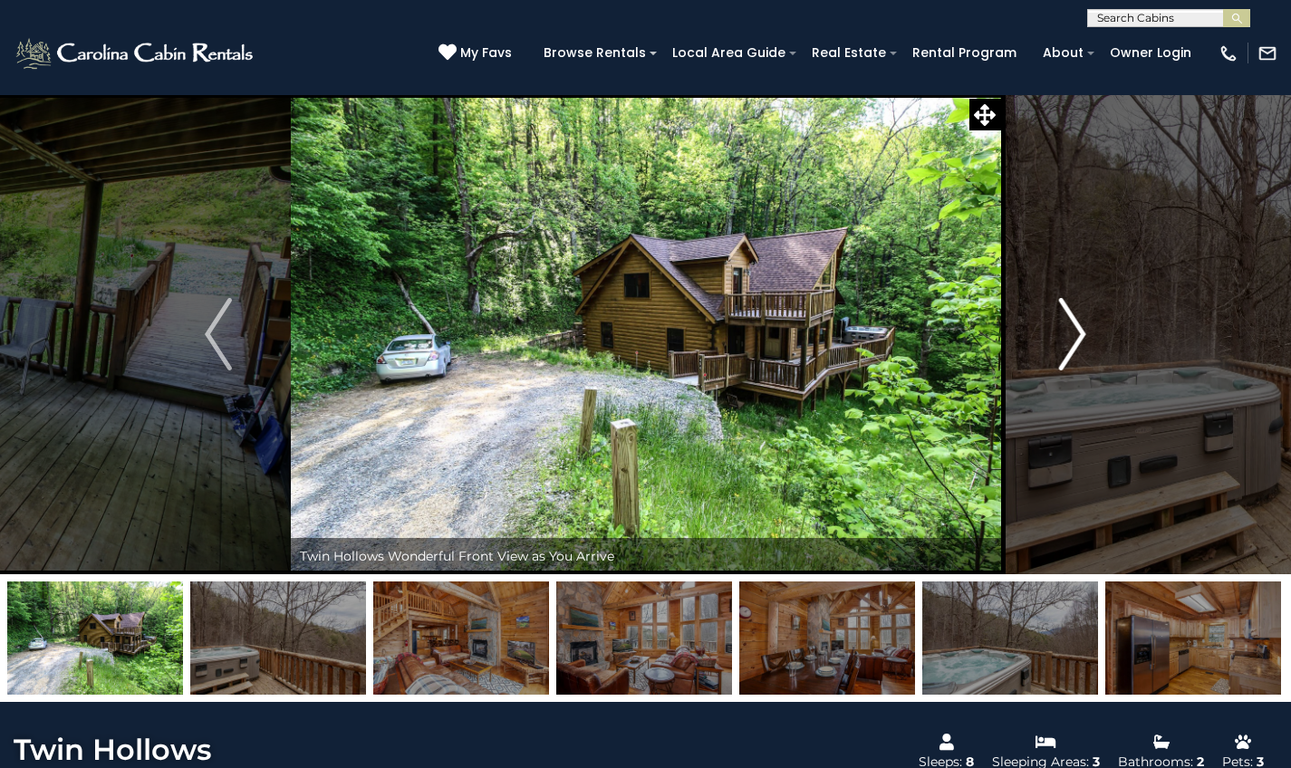
click at [1097, 356] on button "Next" at bounding box center [1072, 334] width 144 height 480
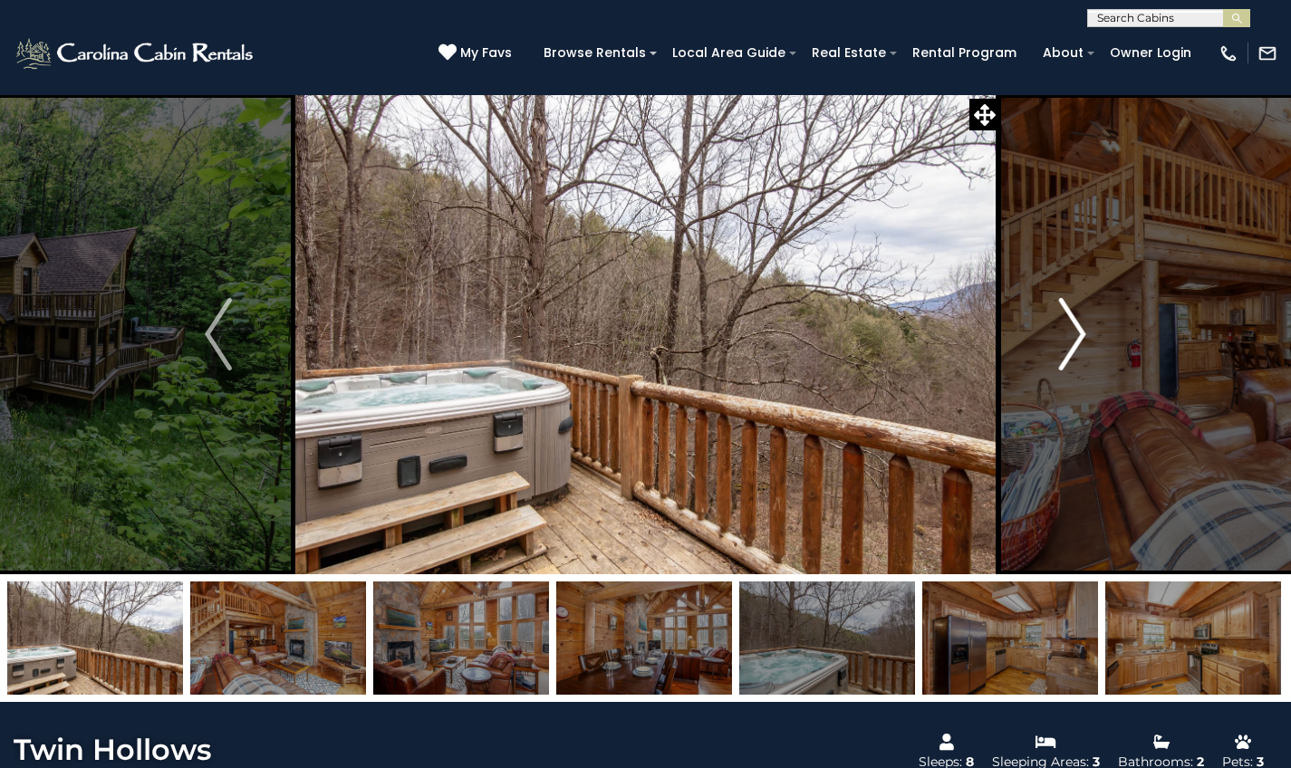
click at [1097, 356] on button "Next" at bounding box center [1072, 334] width 144 height 480
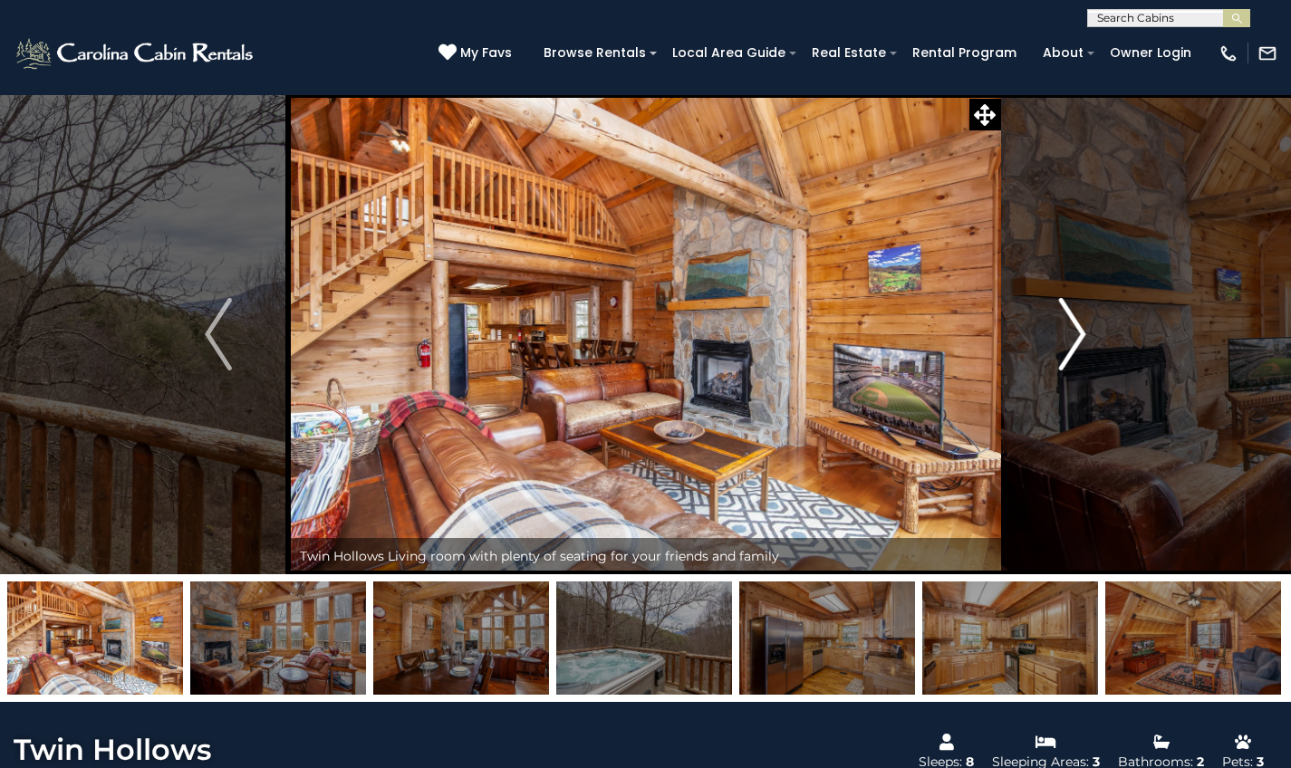
click at [1097, 356] on button "Next" at bounding box center [1072, 334] width 144 height 480
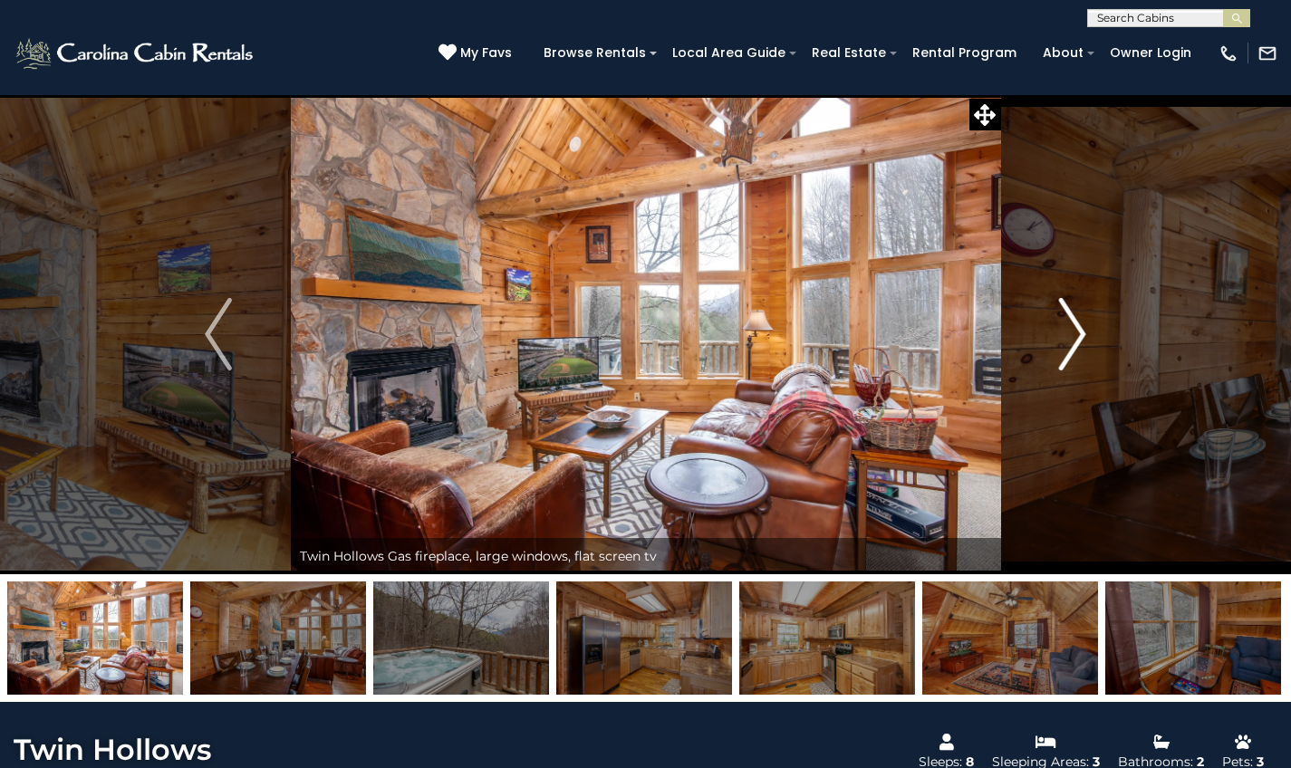
click at [1097, 356] on button "Next" at bounding box center [1072, 334] width 144 height 480
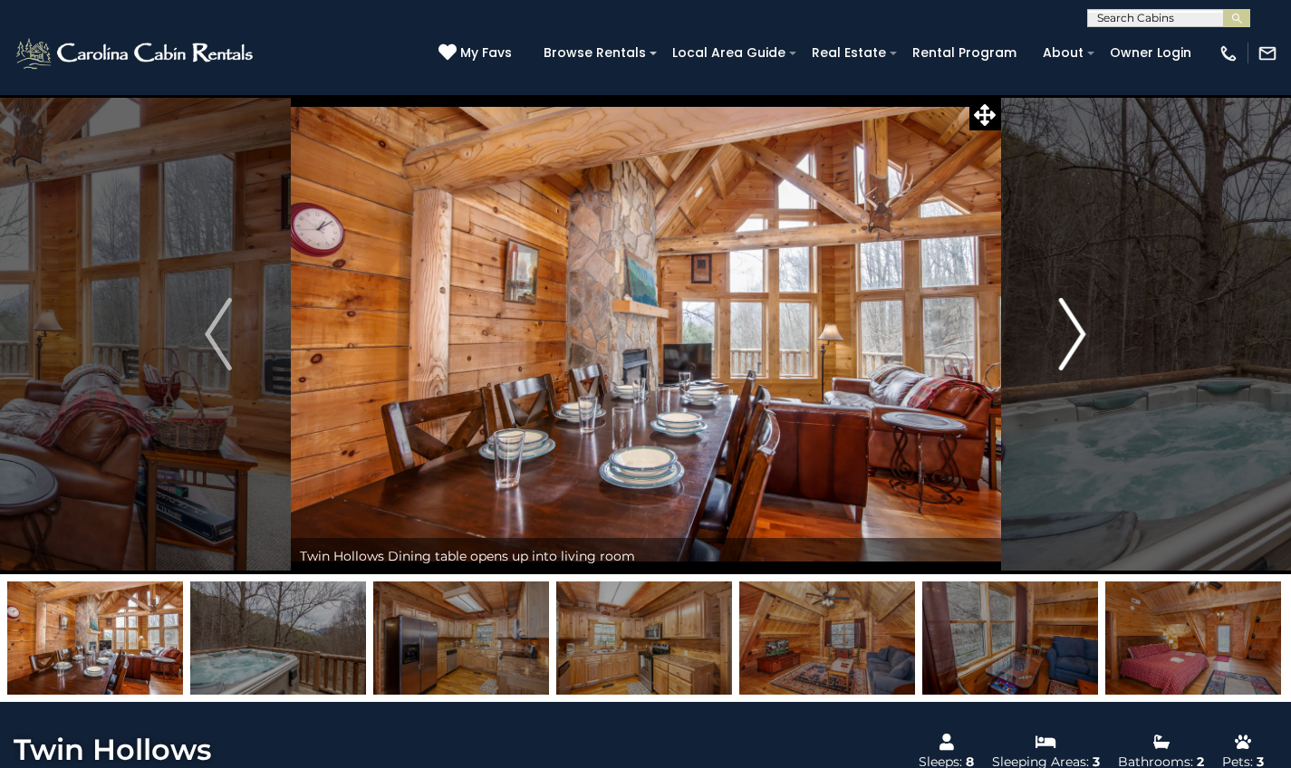
click at [1097, 356] on button "Next" at bounding box center [1072, 334] width 144 height 480
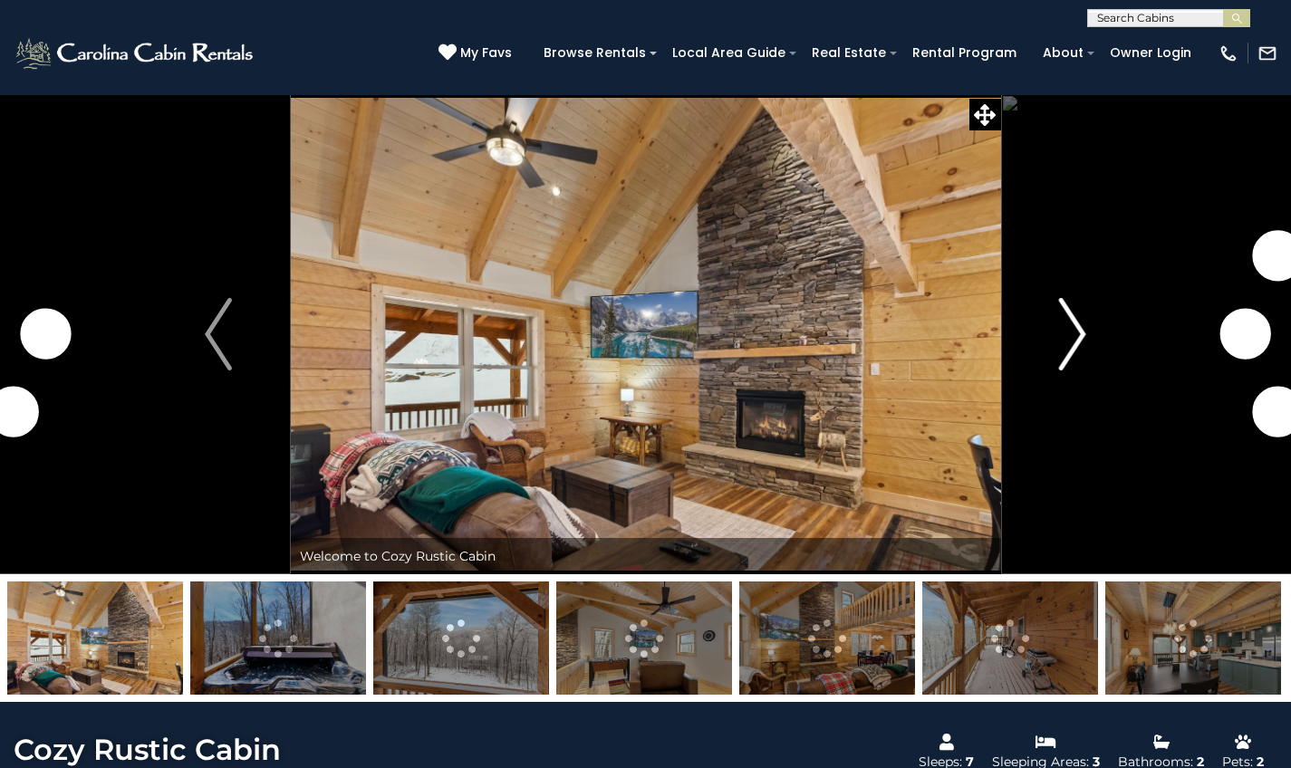
click at [1075, 350] on img "Next" at bounding box center [1072, 334] width 27 height 72
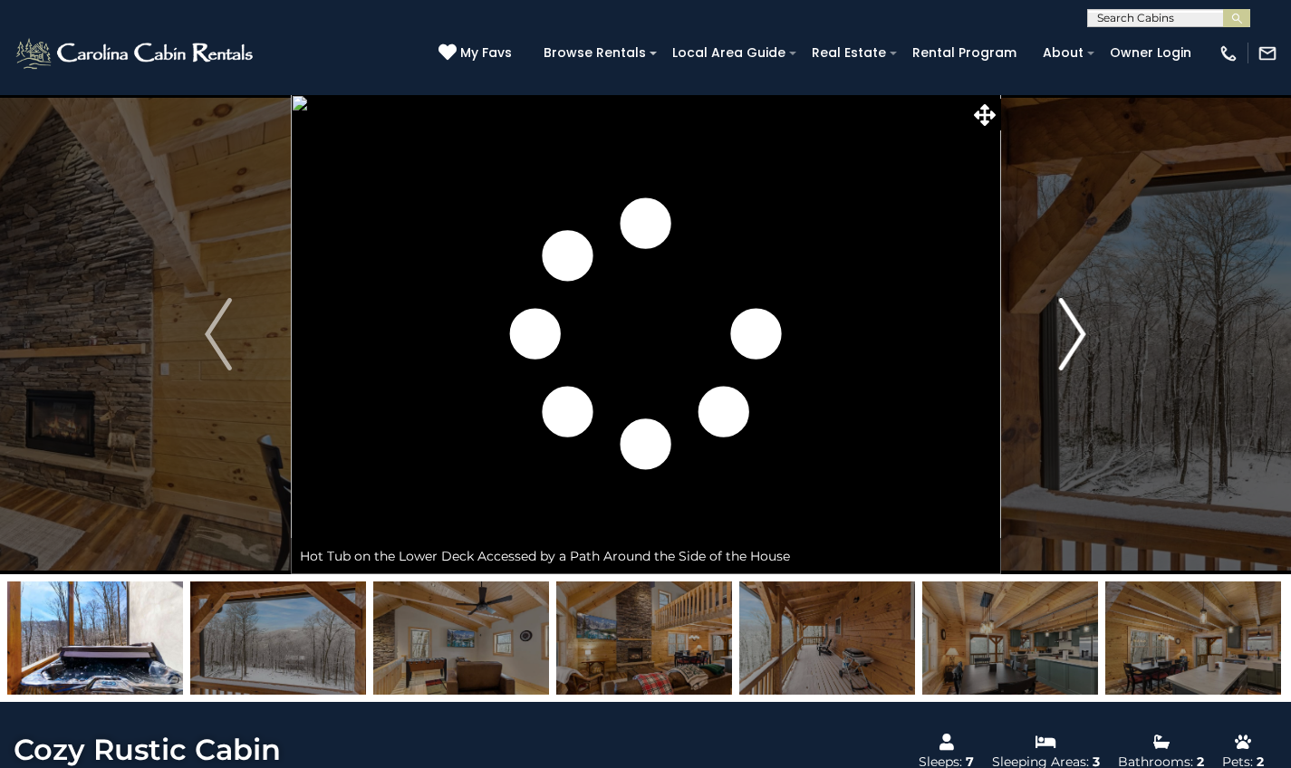
click at [1075, 350] on img "Next" at bounding box center [1072, 334] width 27 height 72
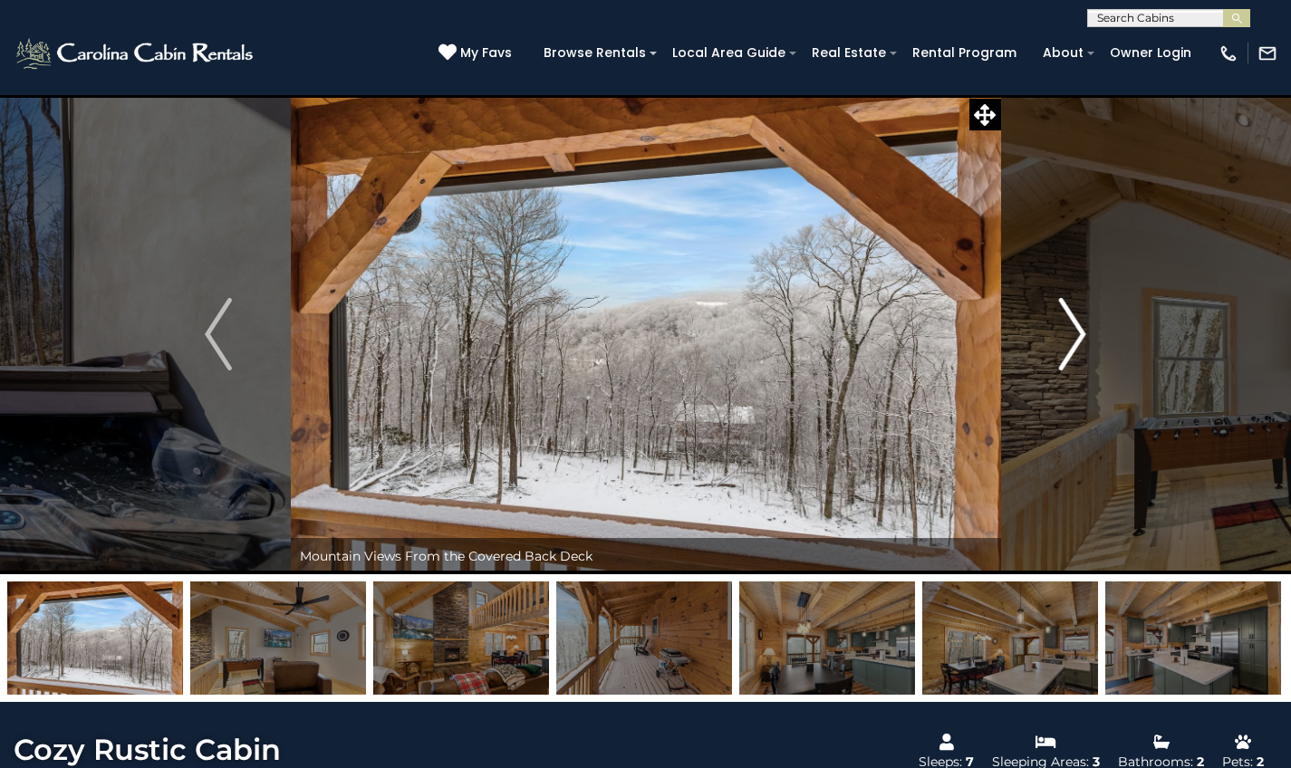
click at [1075, 350] on img "Next" at bounding box center [1072, 334] width 27 height 72
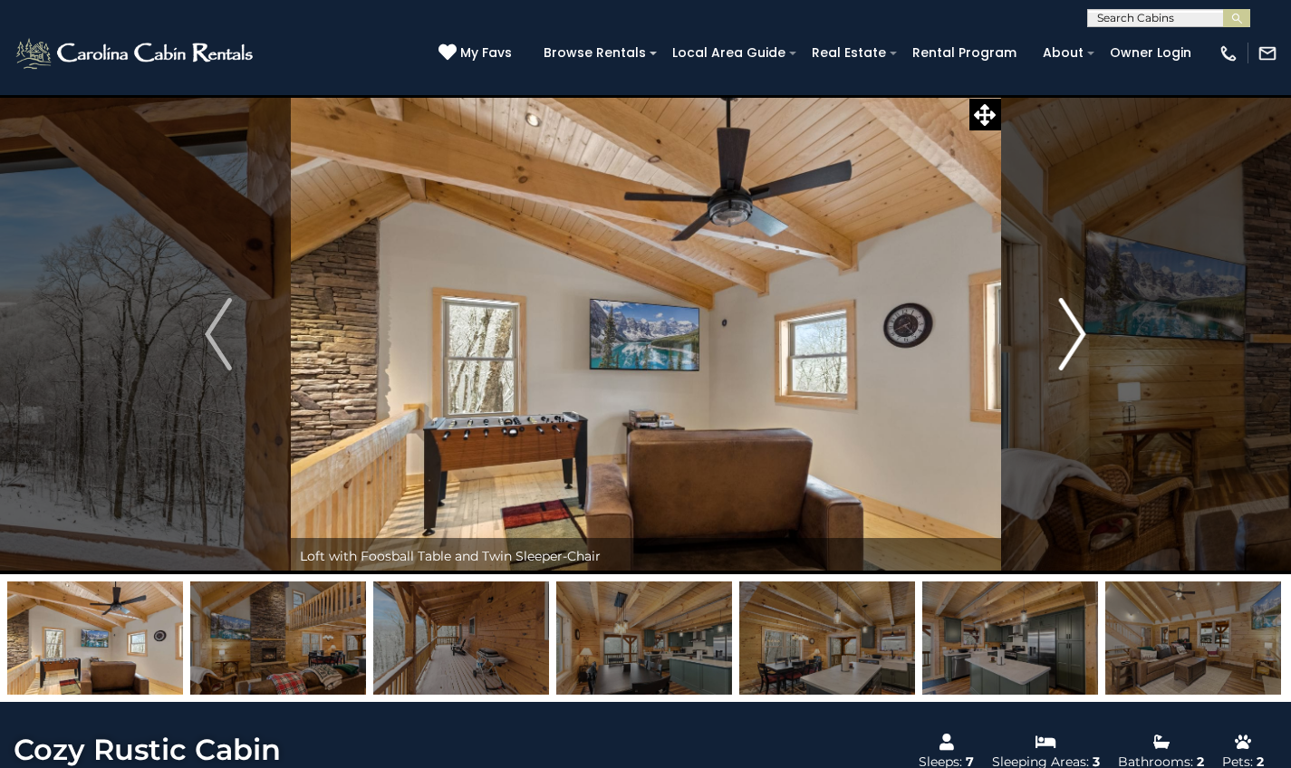
click at [1075, 350] on img "Next" at bounding box center [1072, 334] width 27 height 72
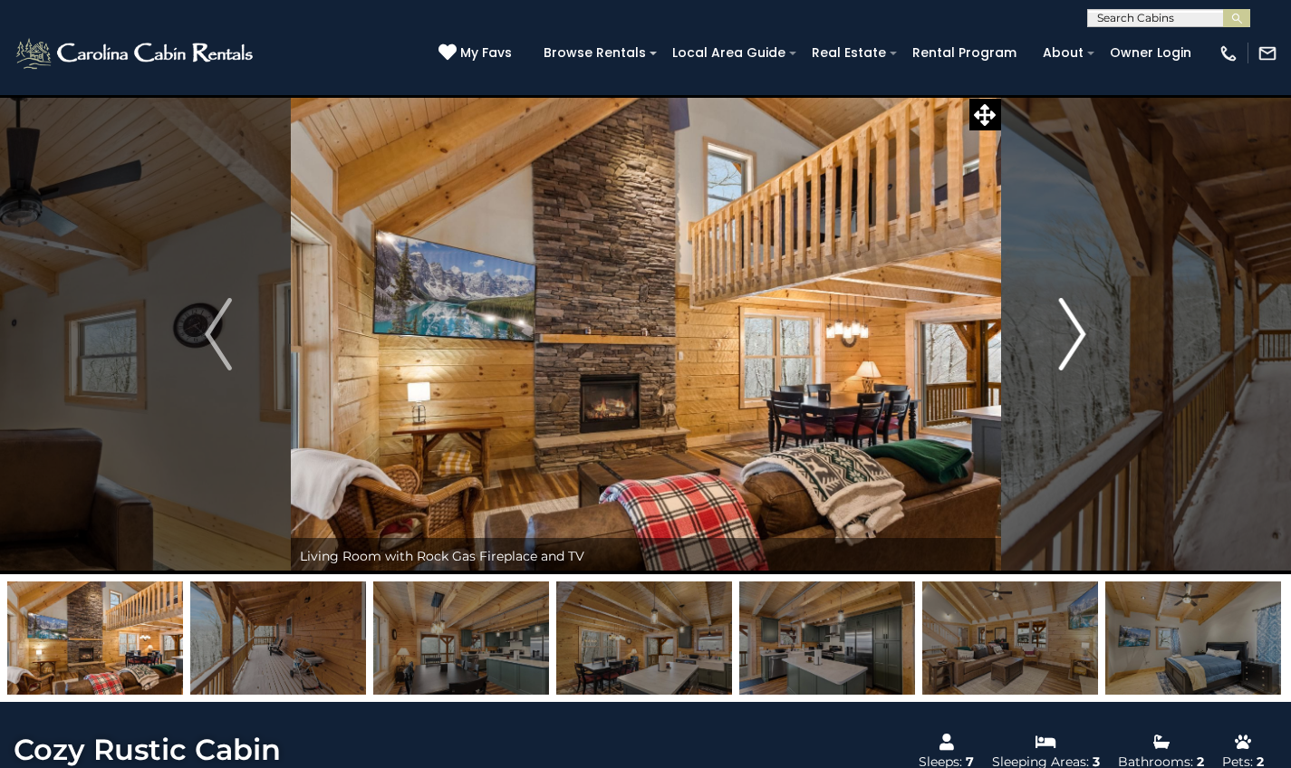
click at [1075, 350] on img "Next" at bounding box center [1072, 334] width 27 height 72
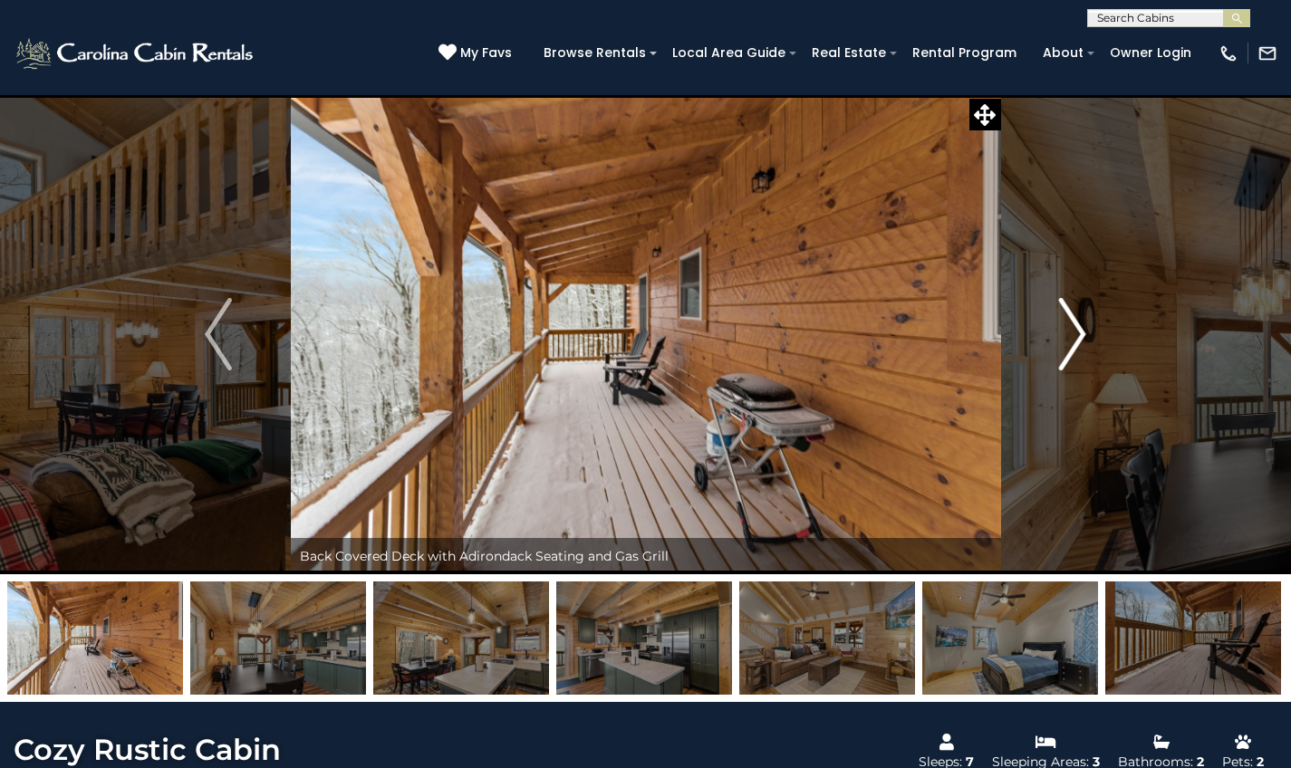
click at [1075, 350] on img "Next" at bounding box center [1072, 334] width 27 height 72
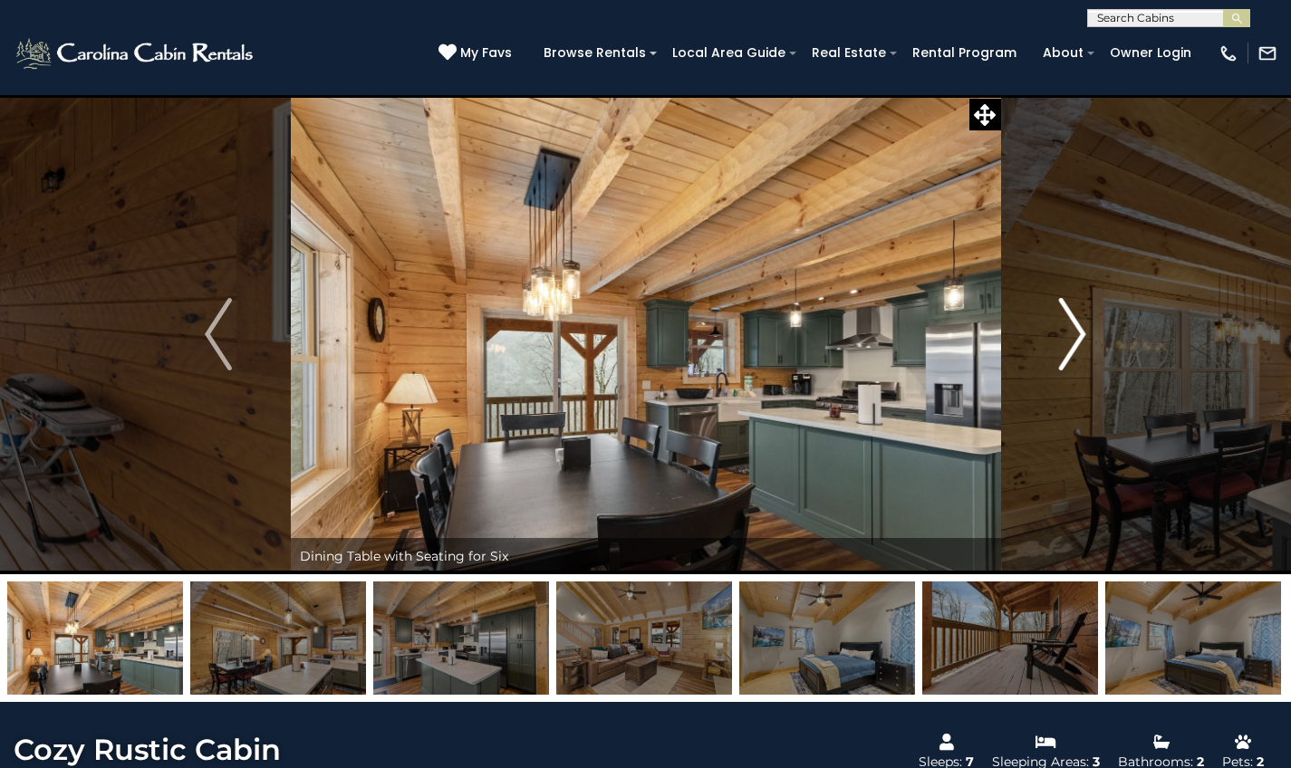
click at [1075, 350] on img "Next" at bounding box center [1072, 334] width 27 height 72
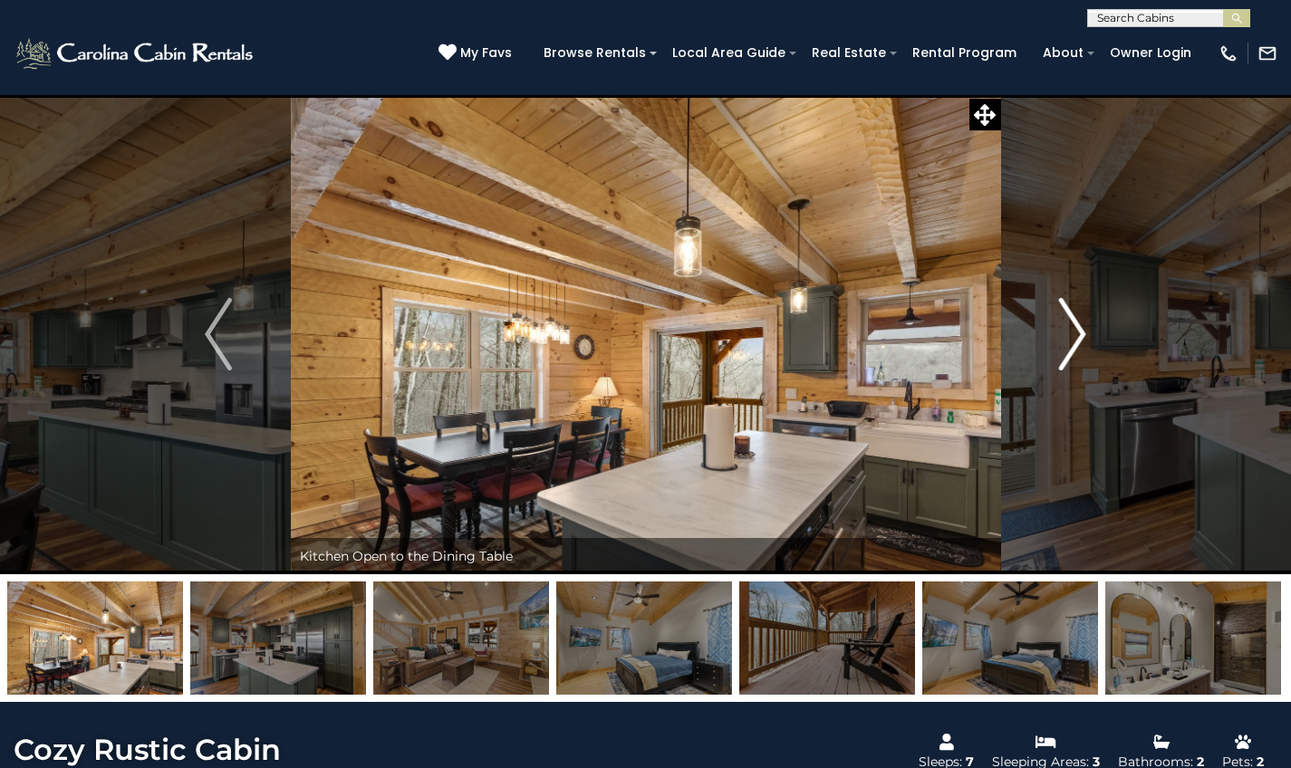
click at [1075, 350] on img "Next" at bounding box center [1072, 334] width 27 height 72
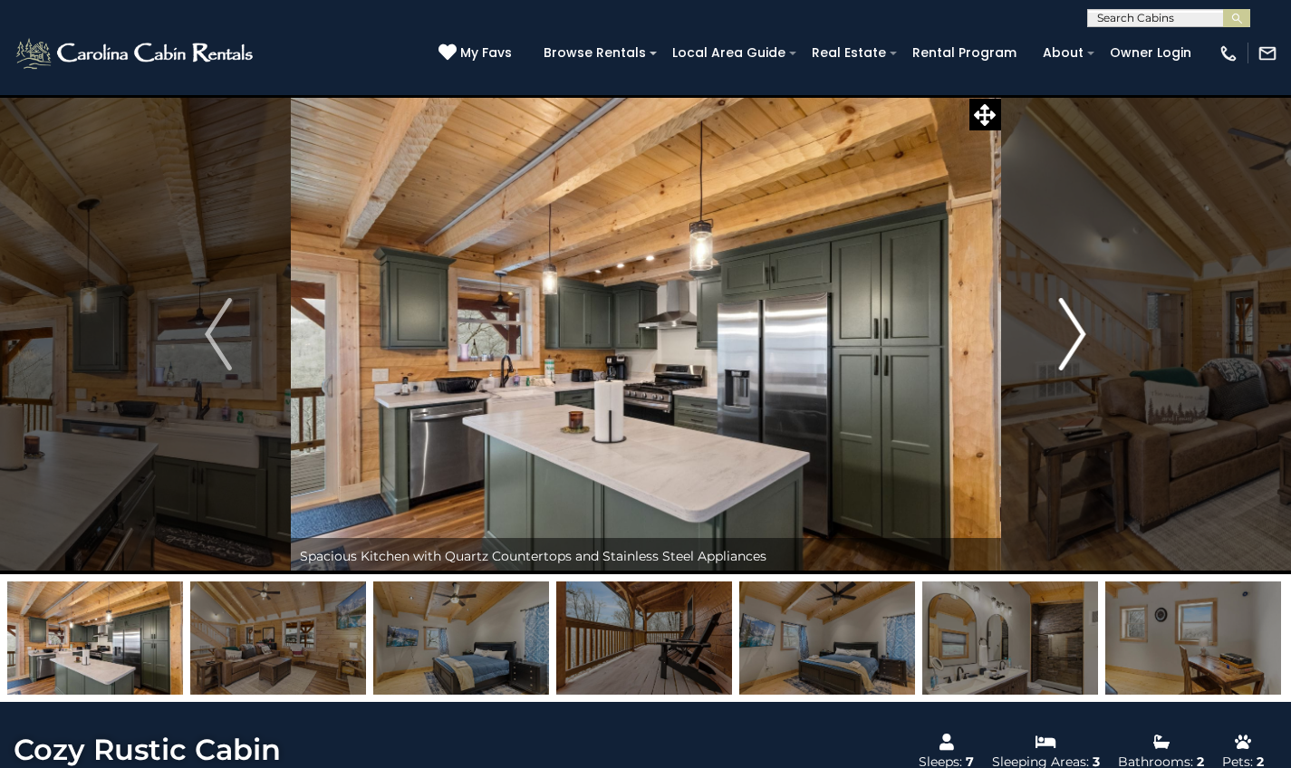
click at [1075, 350] on img "Next" at bounding box center [1072, 334] width 27 height 72
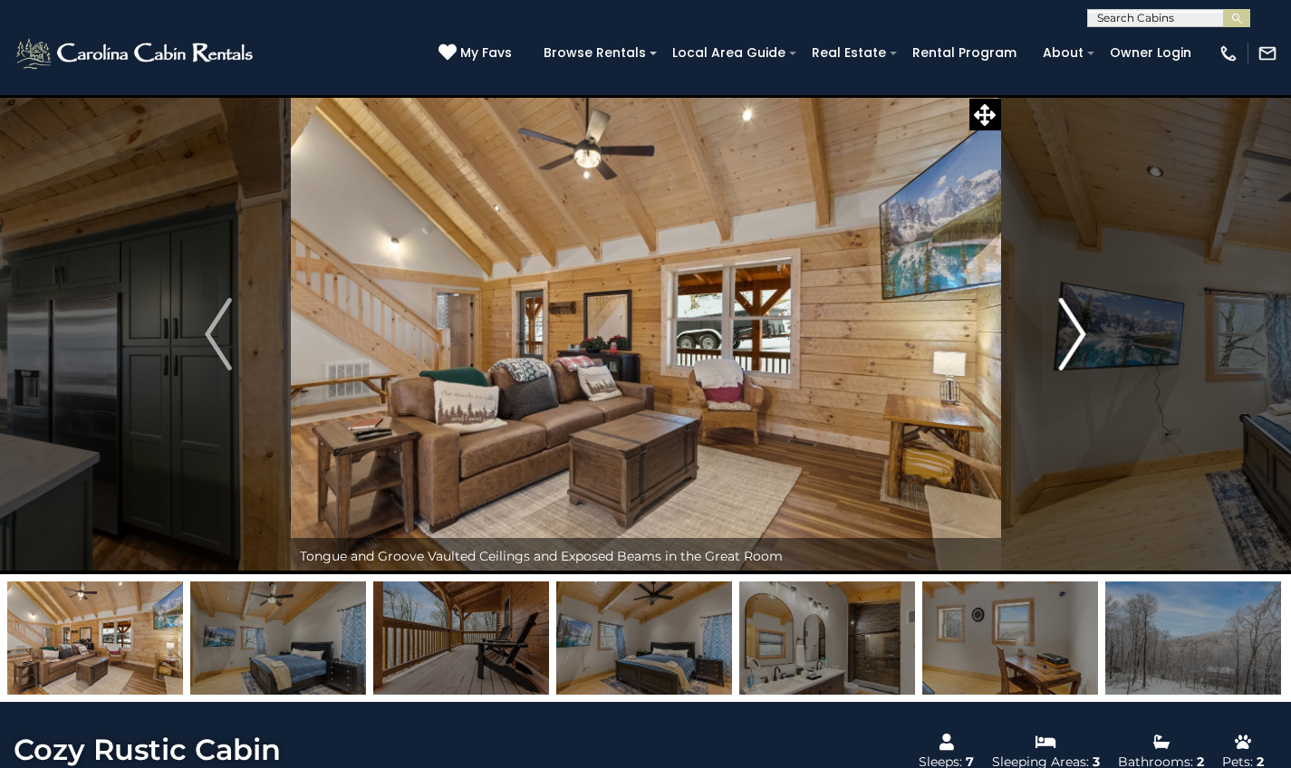
click at [1075, 350] on img "Next" at bounding box center [1072, 334] width 27 height 72
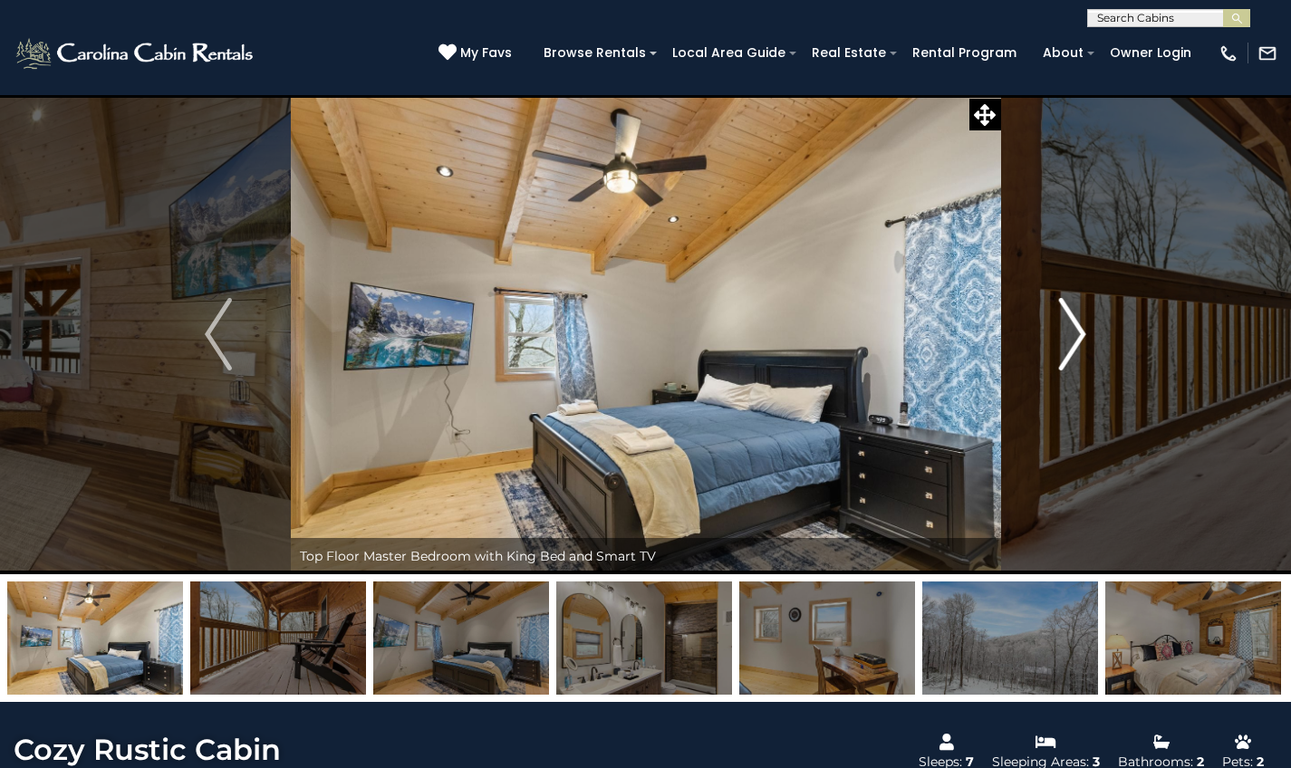
click at [1075, 350] on img "Next" at bounding box center [1072, 334] width 27 height 72
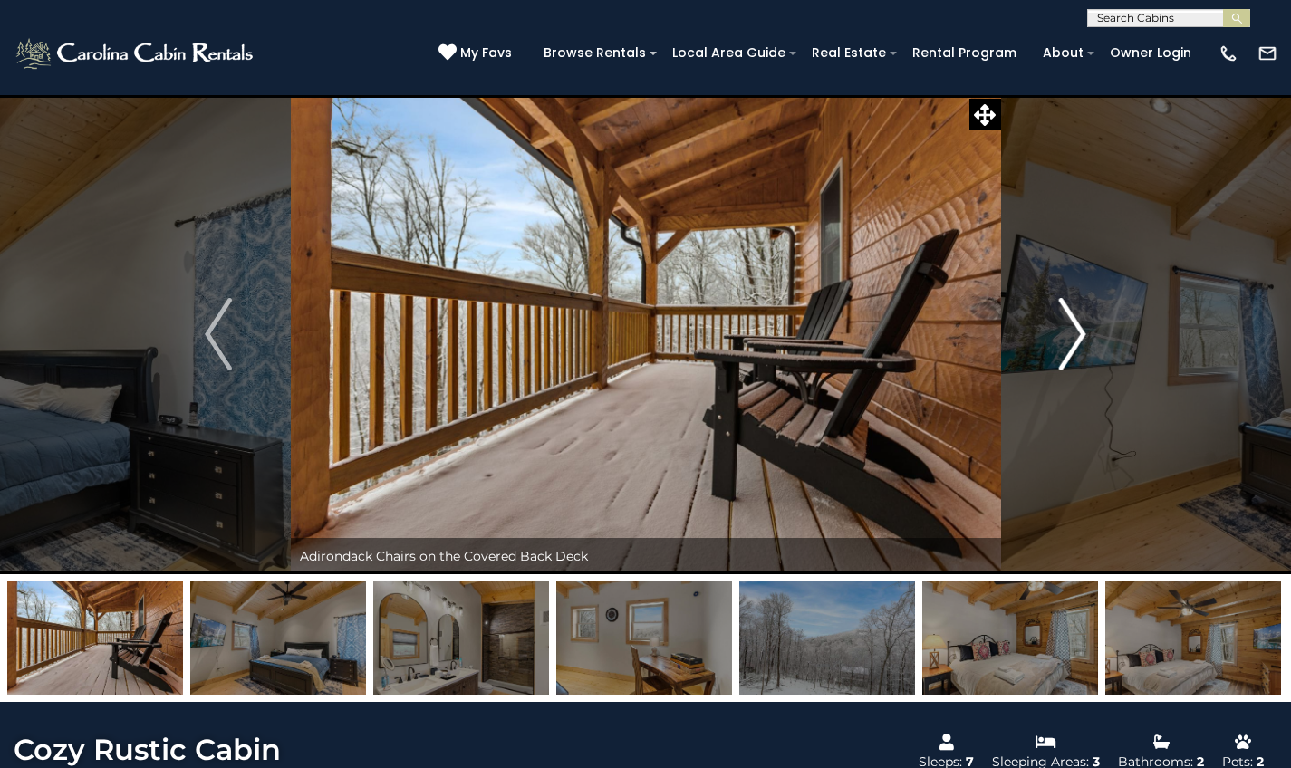
click at [1075, 350] on img "Next" at bounding box center [1072, 334] width 27 height 72
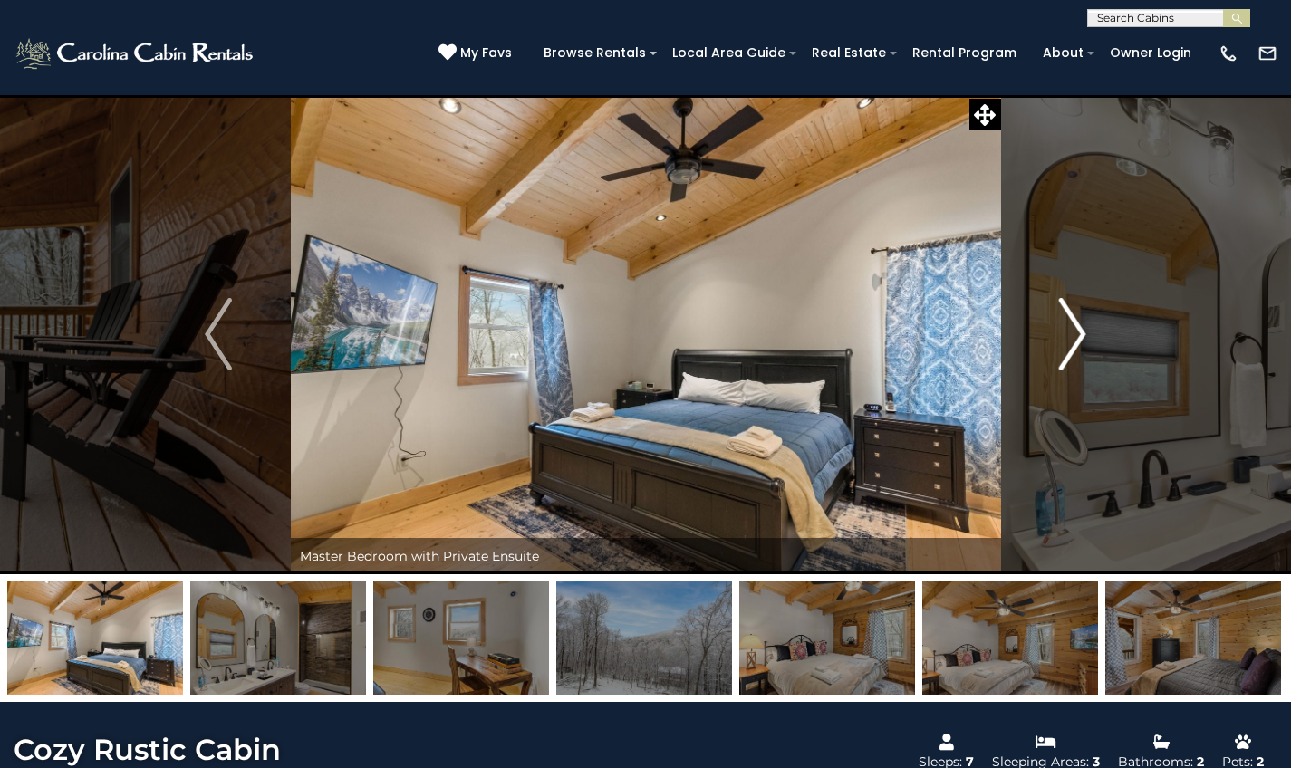
click at [1075, 350] on img "Next" at bounding box center [1072, 334] width 27 height 72
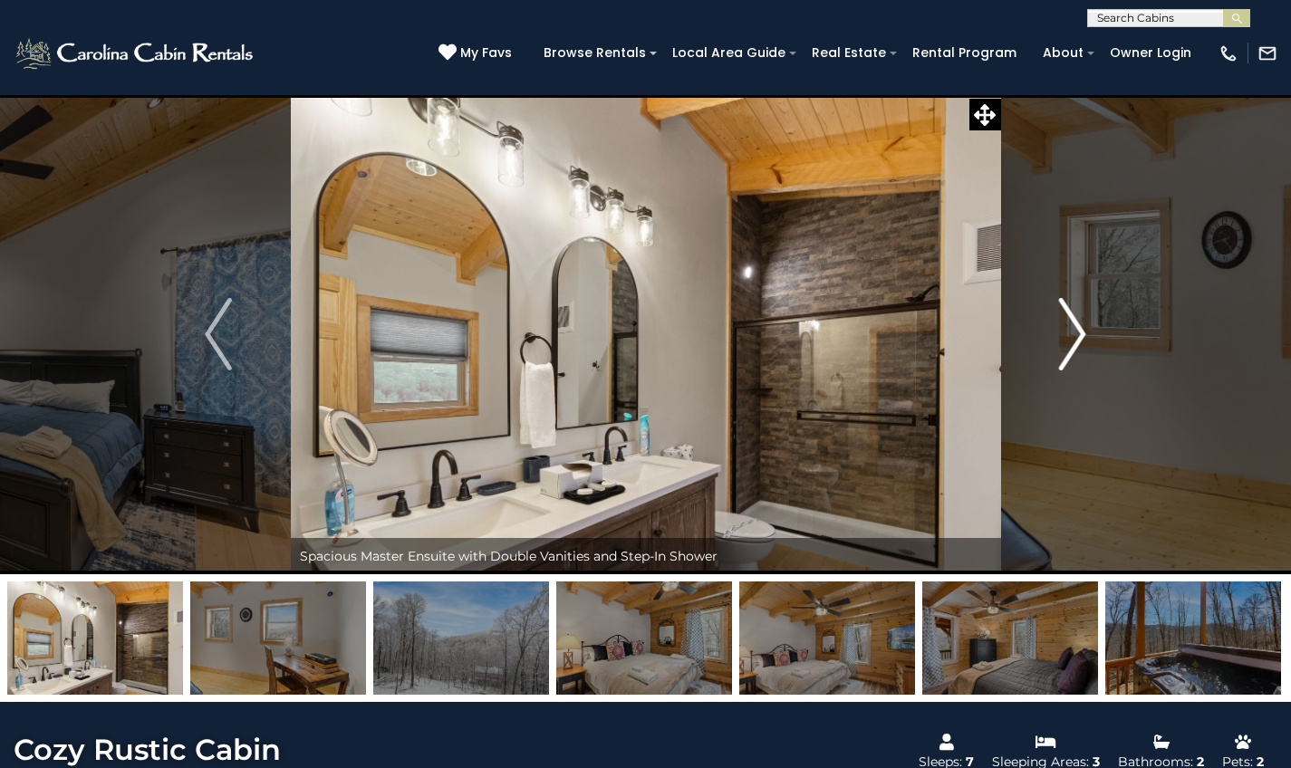
click at [1075, 350] on img "Next" at bounding box center [1072, 334] width 27 height 72
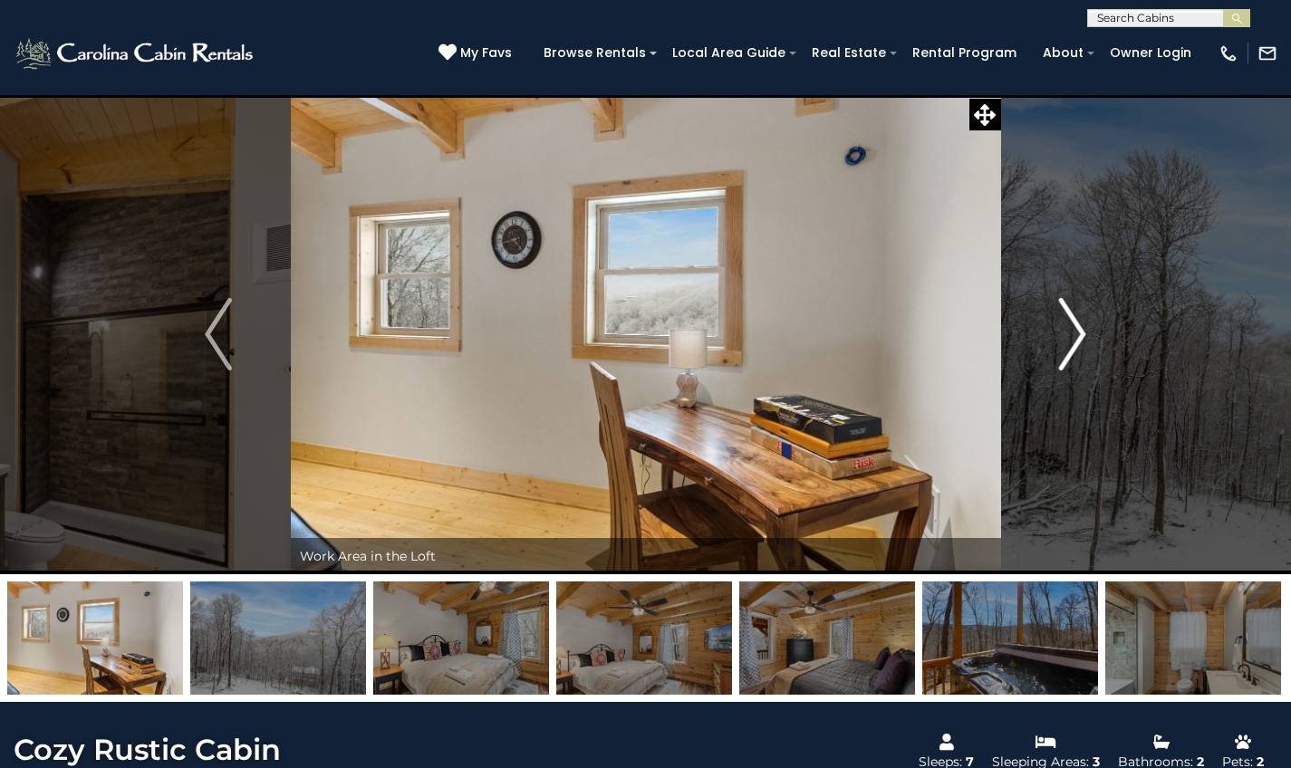
click at [1075, 350] on img "Next" at bounding box center [1072, 334] width 27 height 72
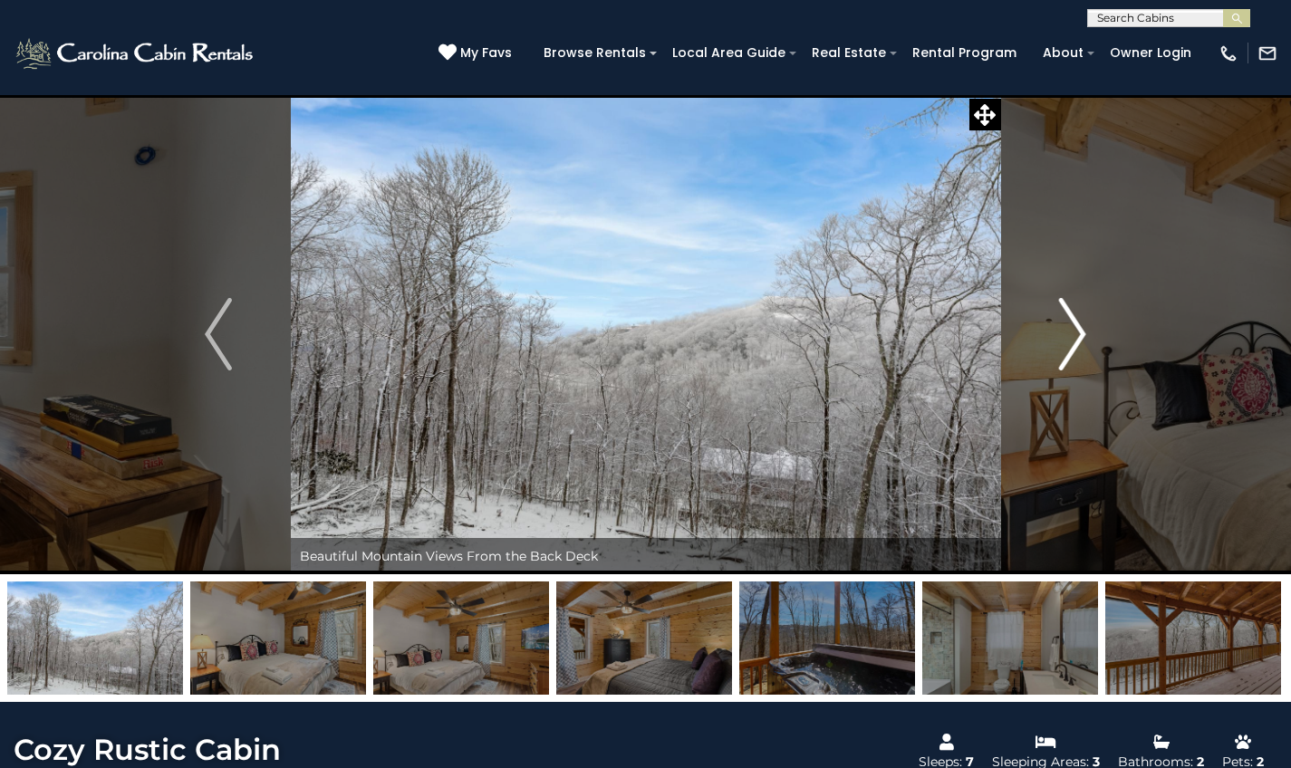
click at [1075, 350] on img "Next" at bounding box center [1072, 334] width 27 height 72
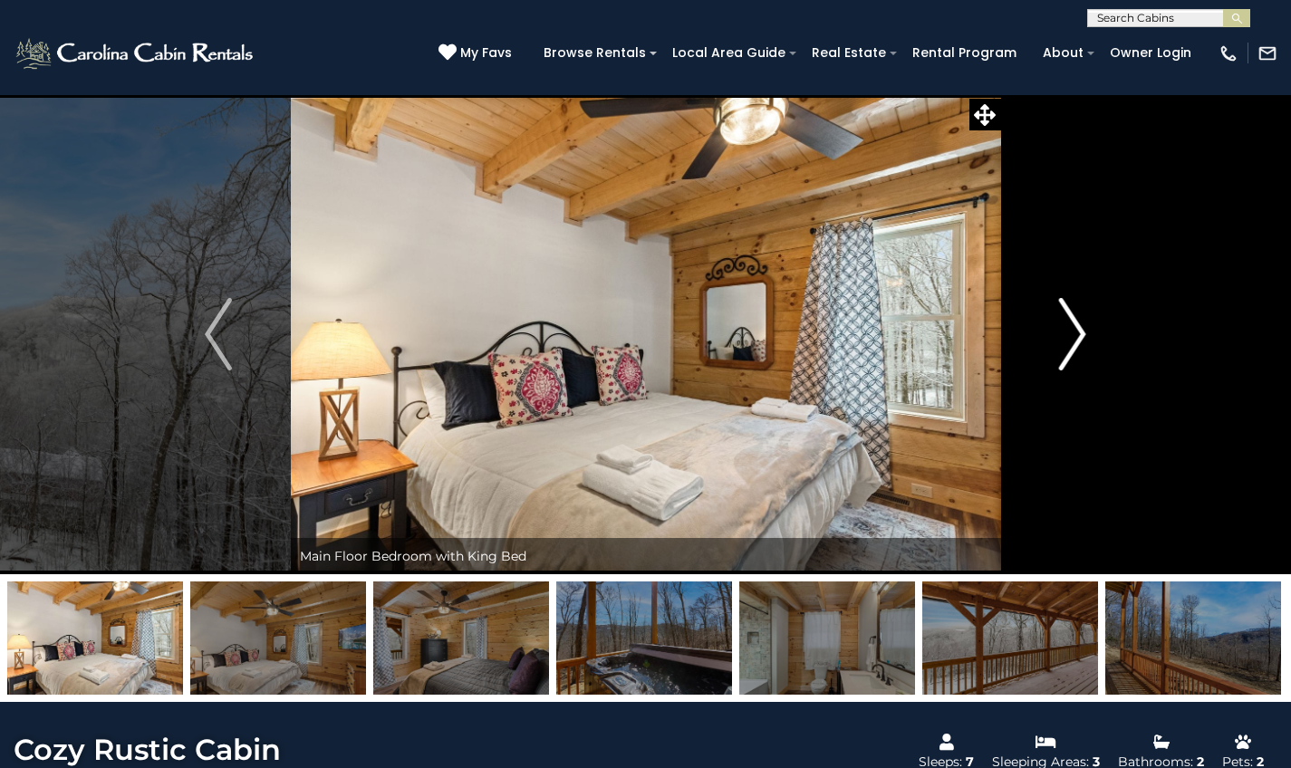
click at [1075, 350] on img "Next" at bounding box center [1072, 334] width 27 height 72
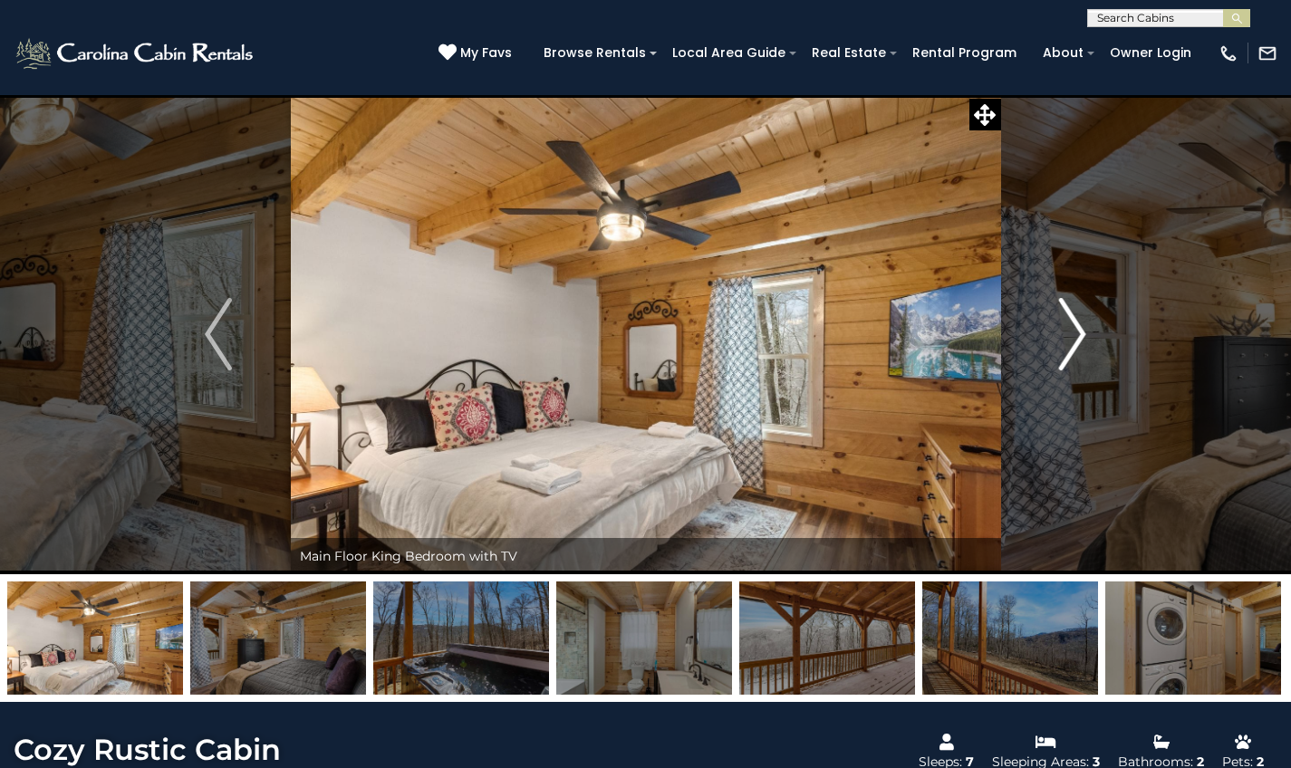
click at [1075, 350] on img "Next" at bounding box center [1072, 334] width 27 height 72
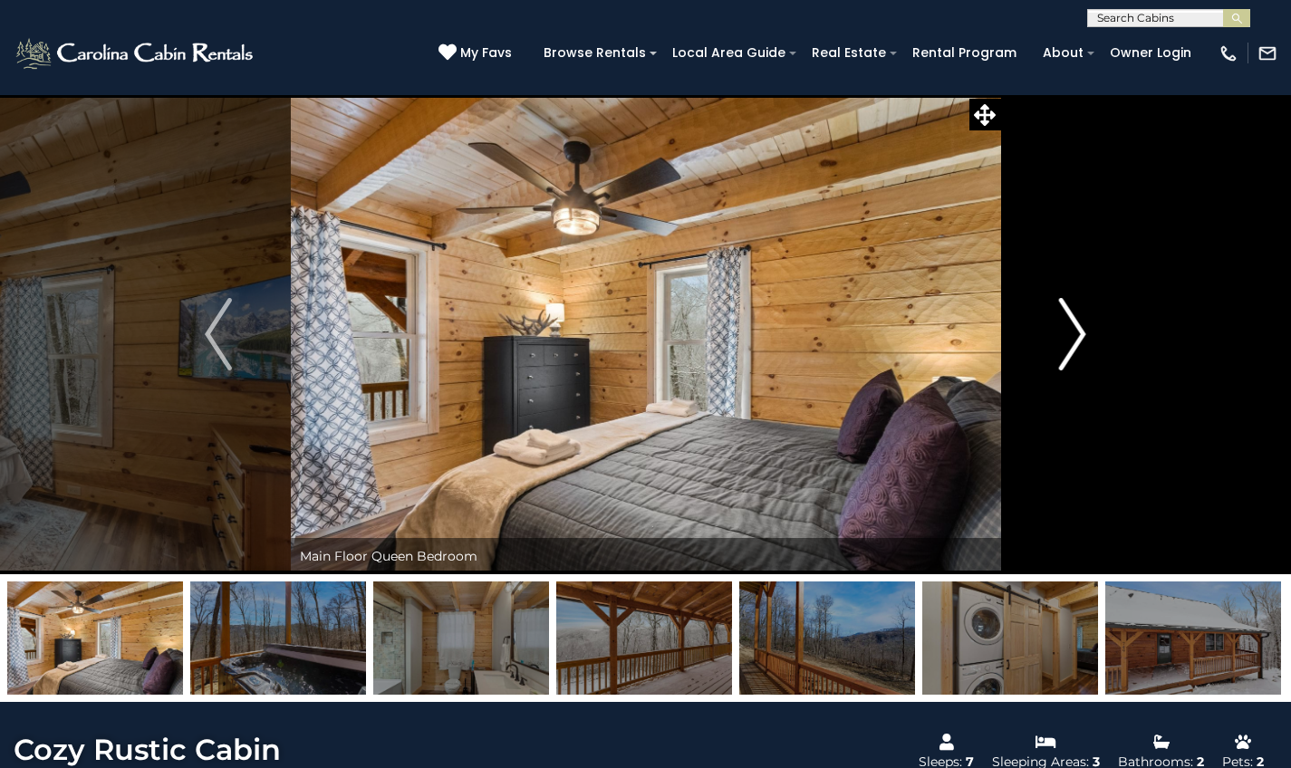
click at [1075, 350] on img "Next" at bounding box center [1072, 334] width 27 height 72
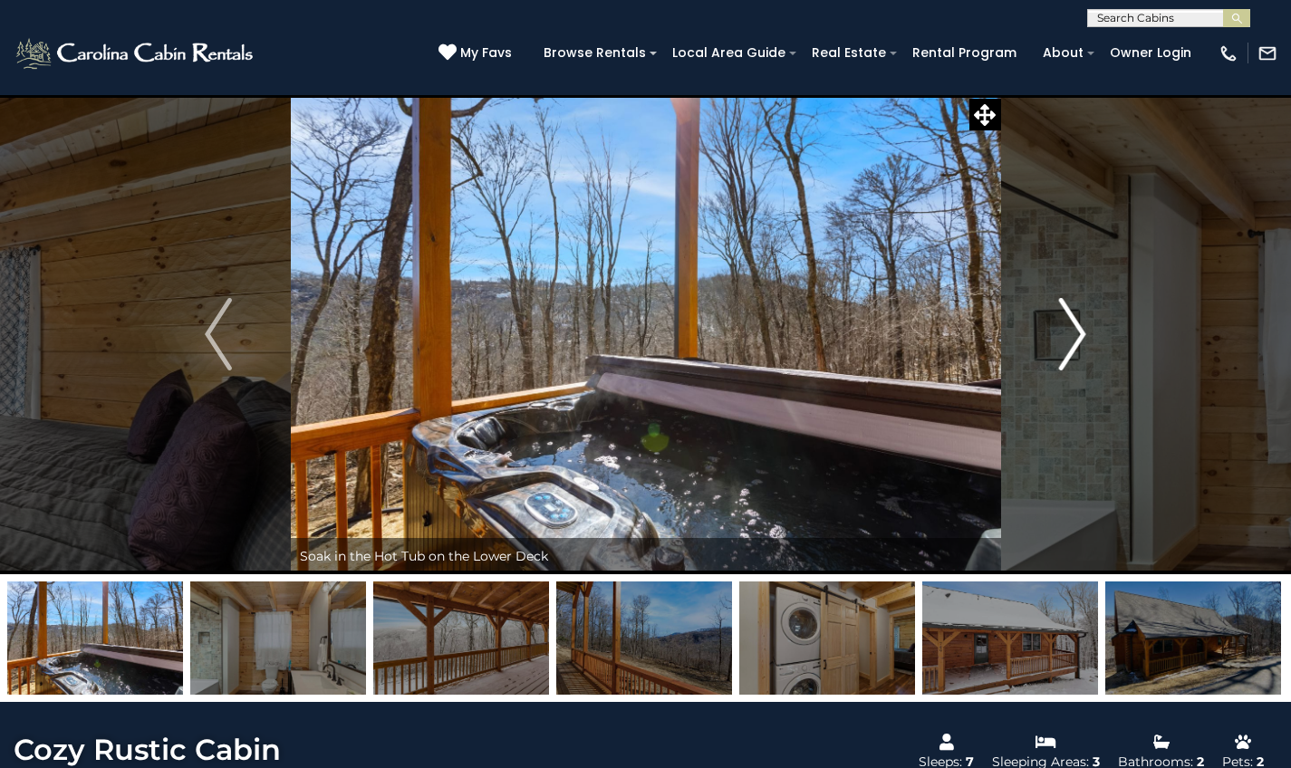
click at [1075, 350] on img "Next" at bounding box center [1072, 334] width 27 height 72
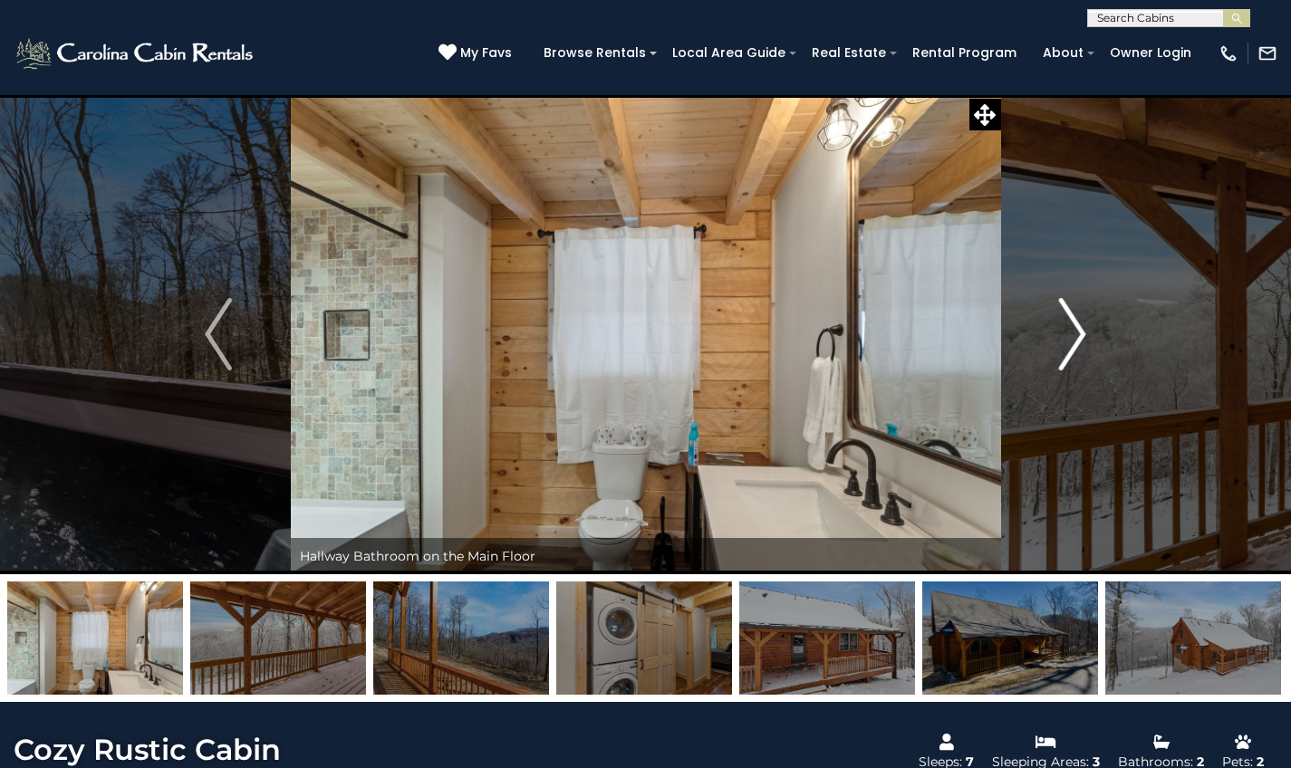
click at [1075, 350] on img "Next" at bounding box center [1072, 334] width 27 height 72
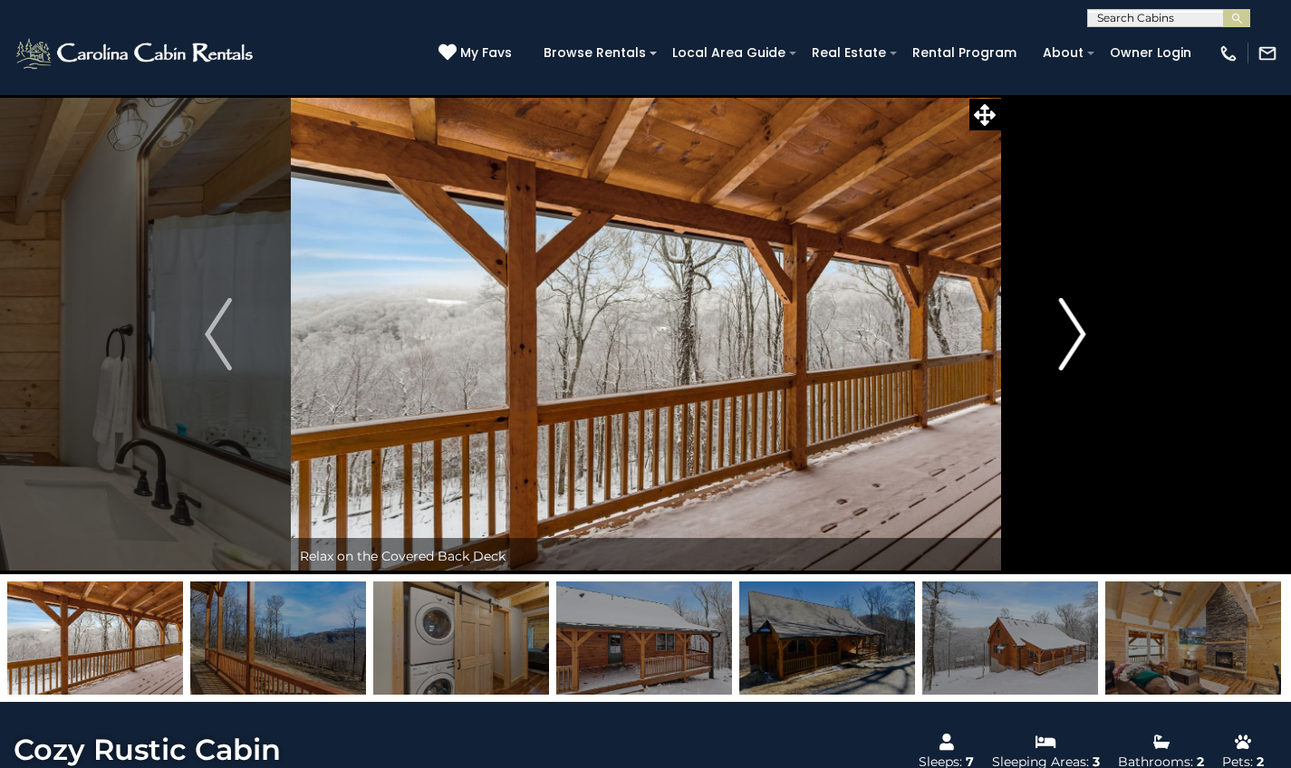
click at [1075, 350] on img "Next" at bounding box center [1072, 334] width 27 height 72
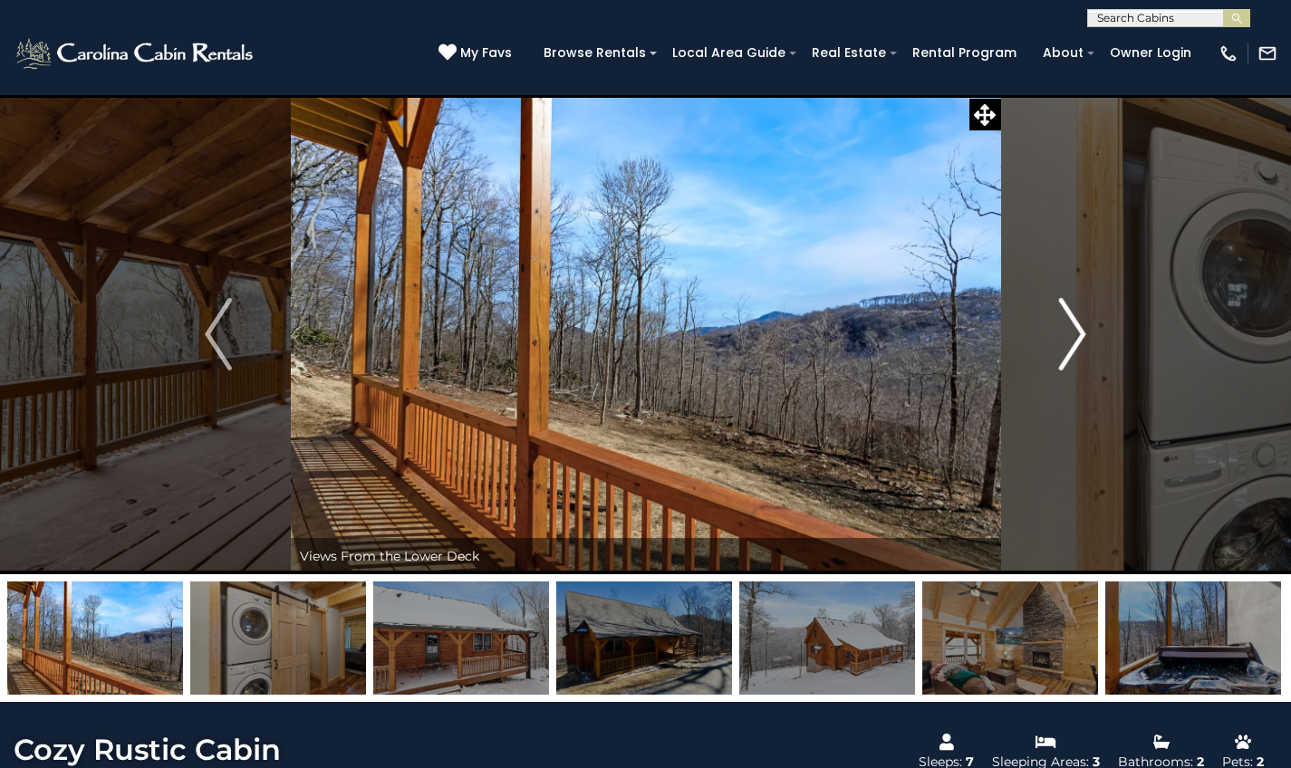
click at [1075, 350] on img "Next" at bounding box center [1072, 334] width 27 height 72
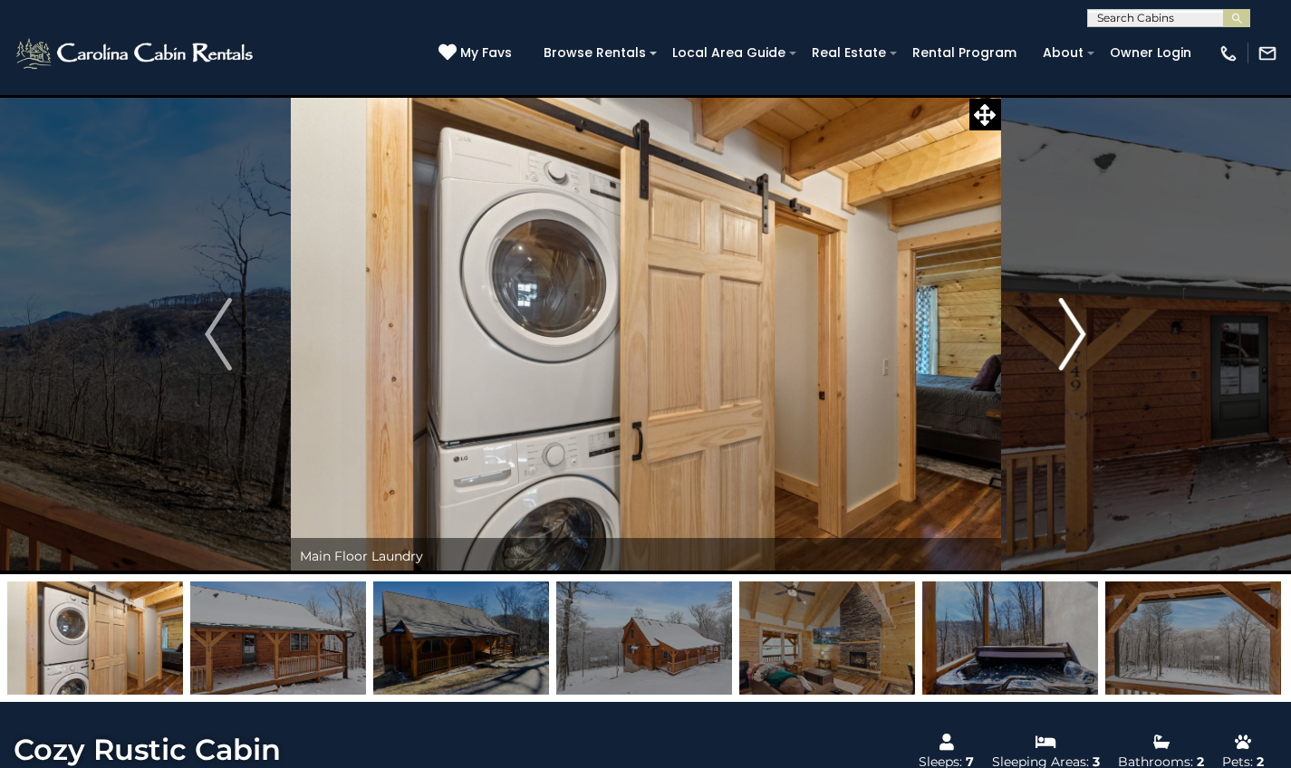
click at [1075, 350] on img "Next" at bounding box center [1072, 334] width 27 height 72
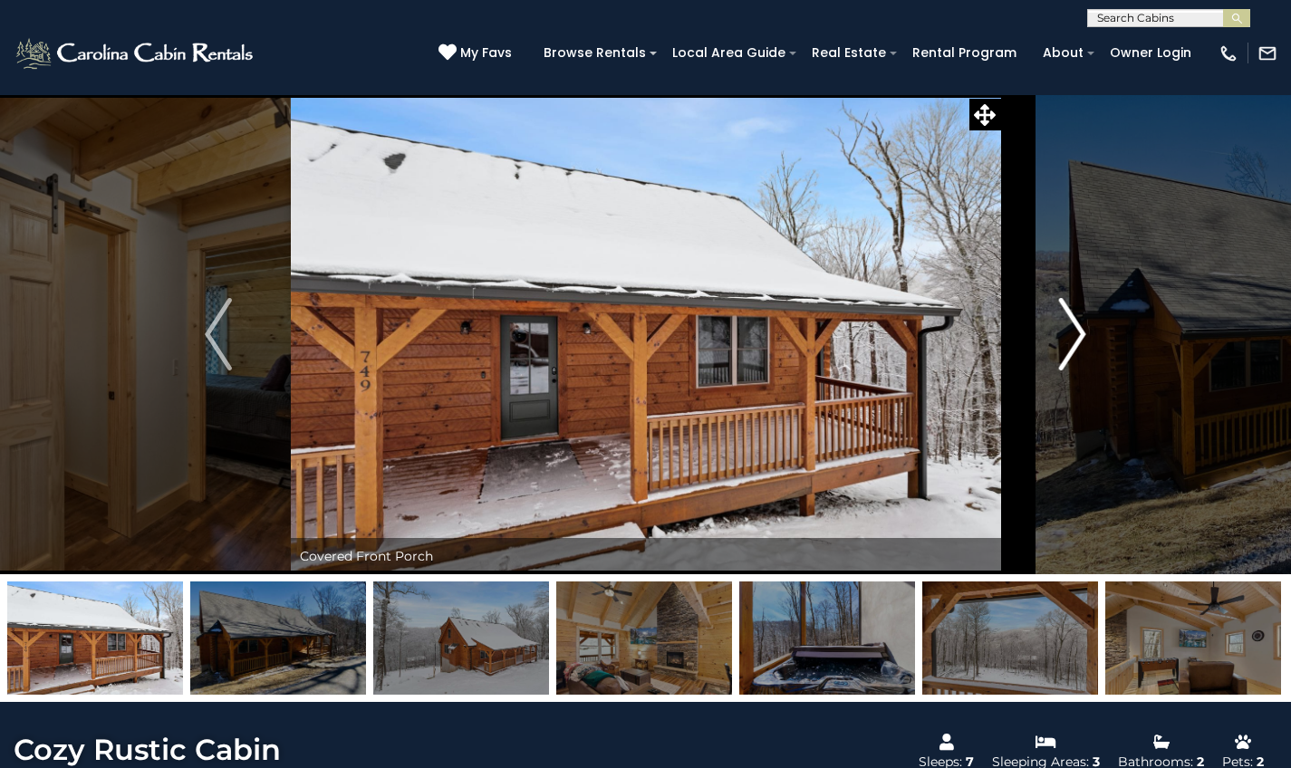
click at [1075, 350] on img "Next" at bounding box center [1072, 334] width 27 height 72
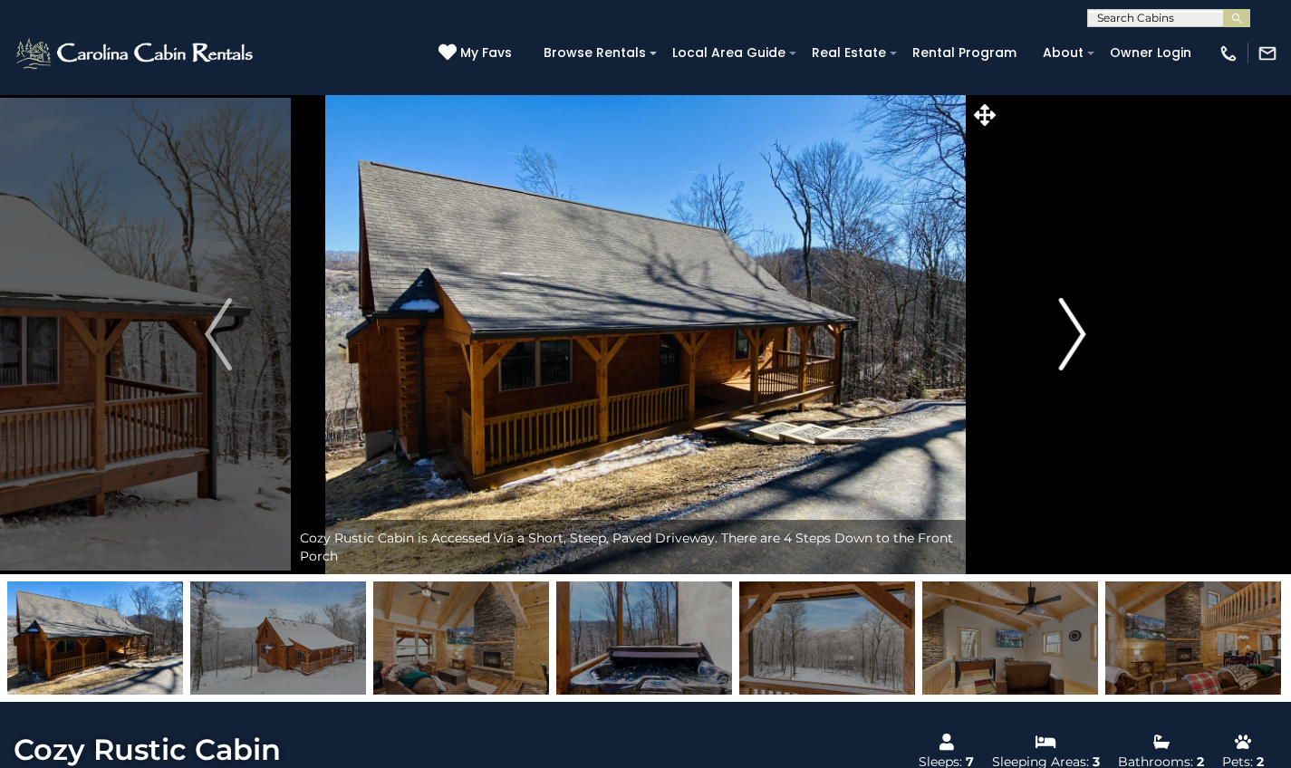
click at [1075, 350] on img "Next" at bounding box center [1072, 334] width 27 height 72
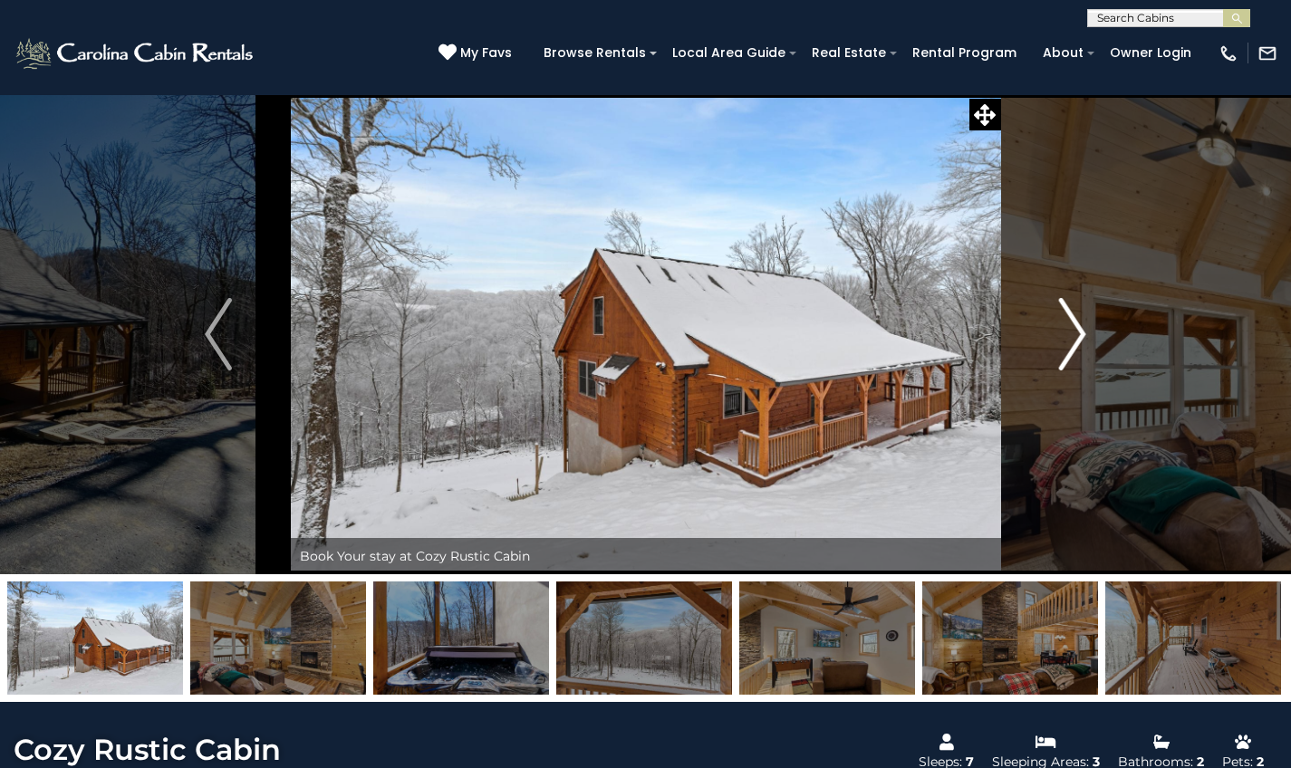
click at [1075, 350] on img "Next" at bounding box center [1072, 334] width 27 height 72
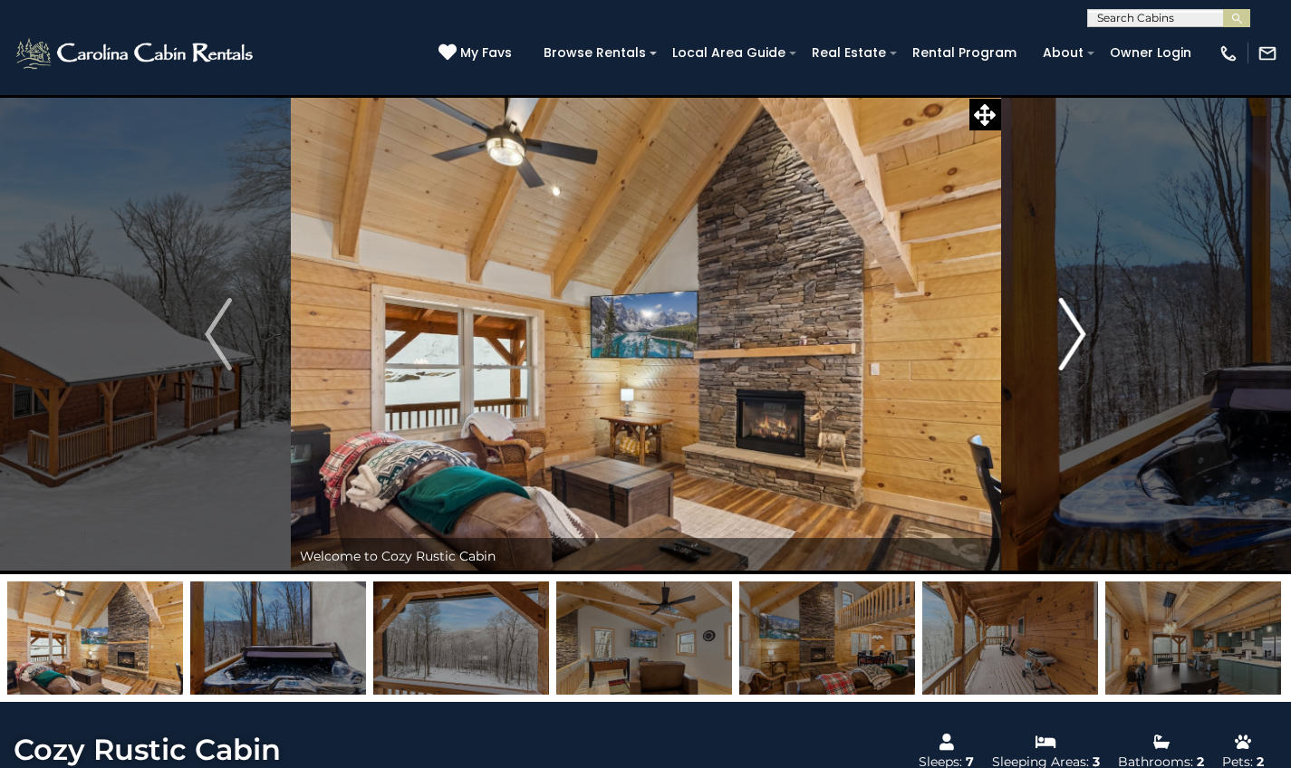
click at [1075, 350] on img "Next" at bounding box center [1072, 334] width 27 height 72
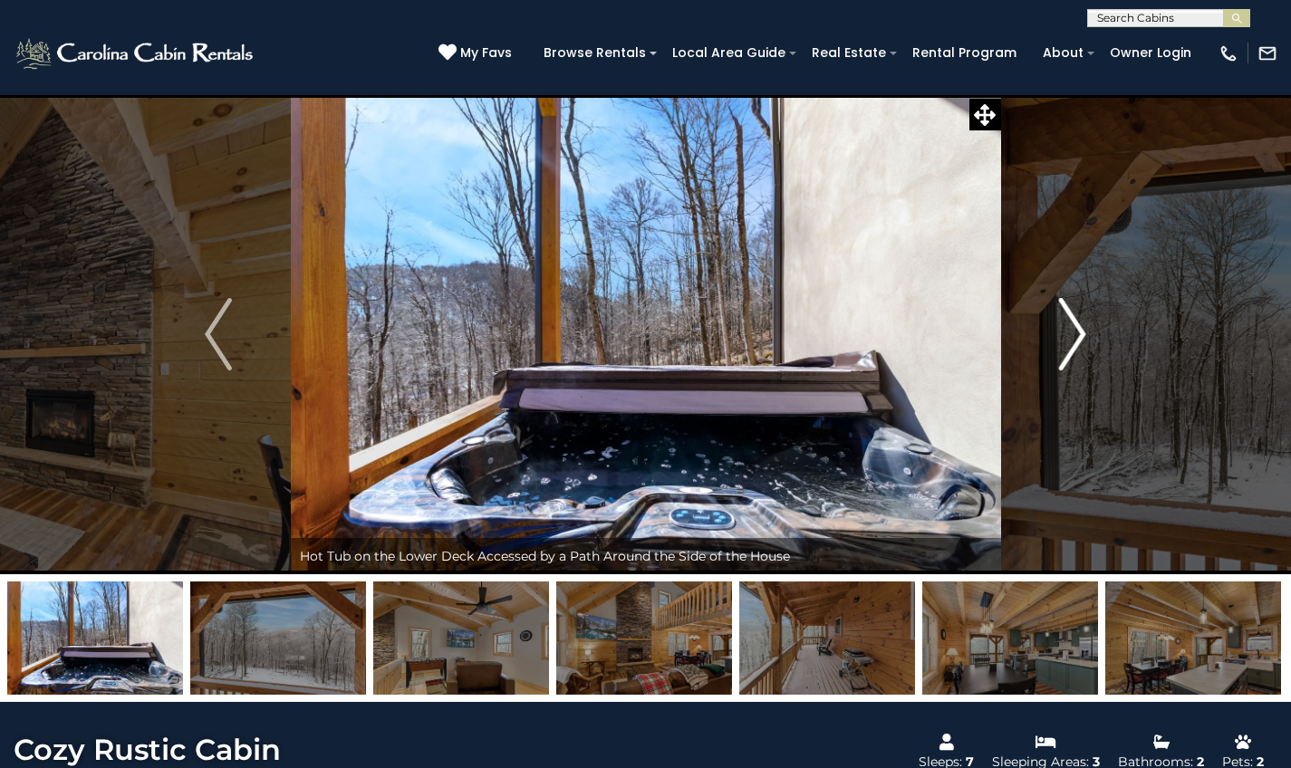
click at [1075, 350] on img "Next" at bounding box center [1072, 334] width 27 height 72
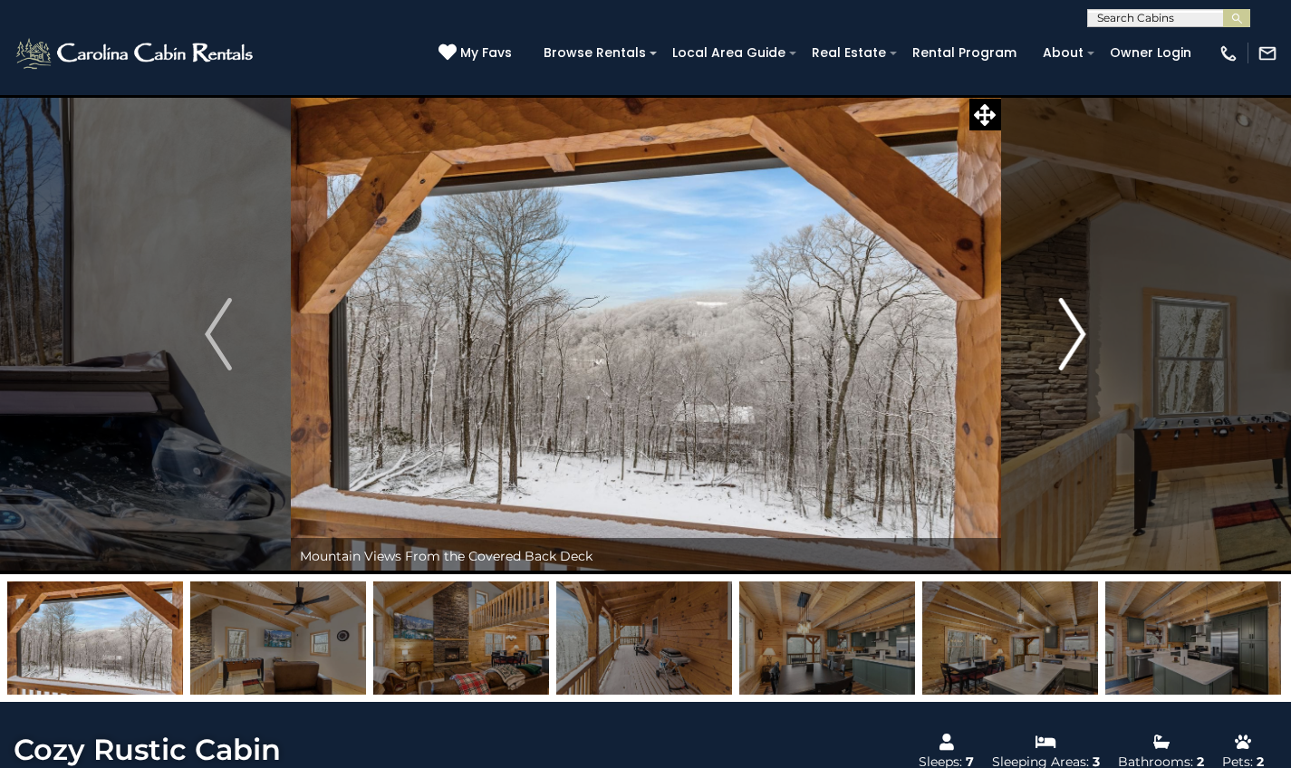
click at [1075, 350] on img "Next" at bounding box center [1072, 334] width 27 height 72
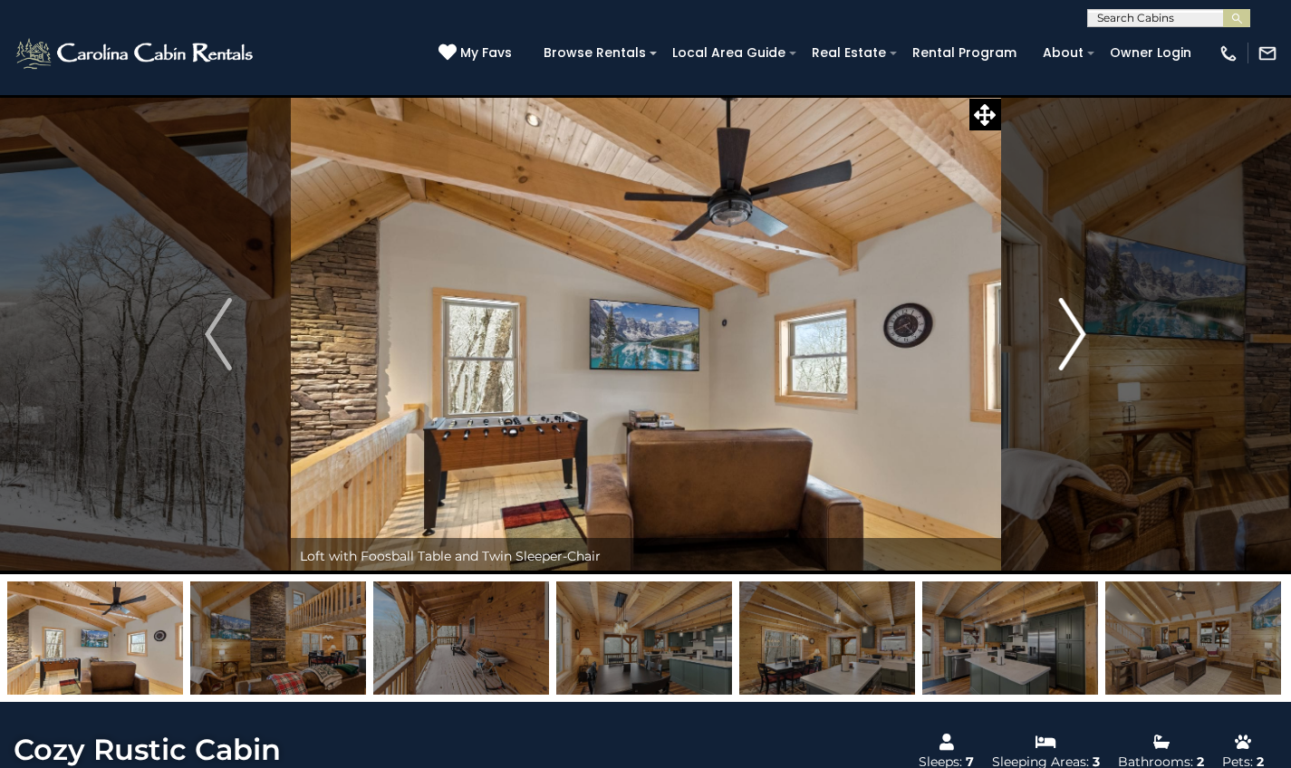
click at [1075, 350] on img "Next" at bounding box center [1072, 334] width 27 height 72
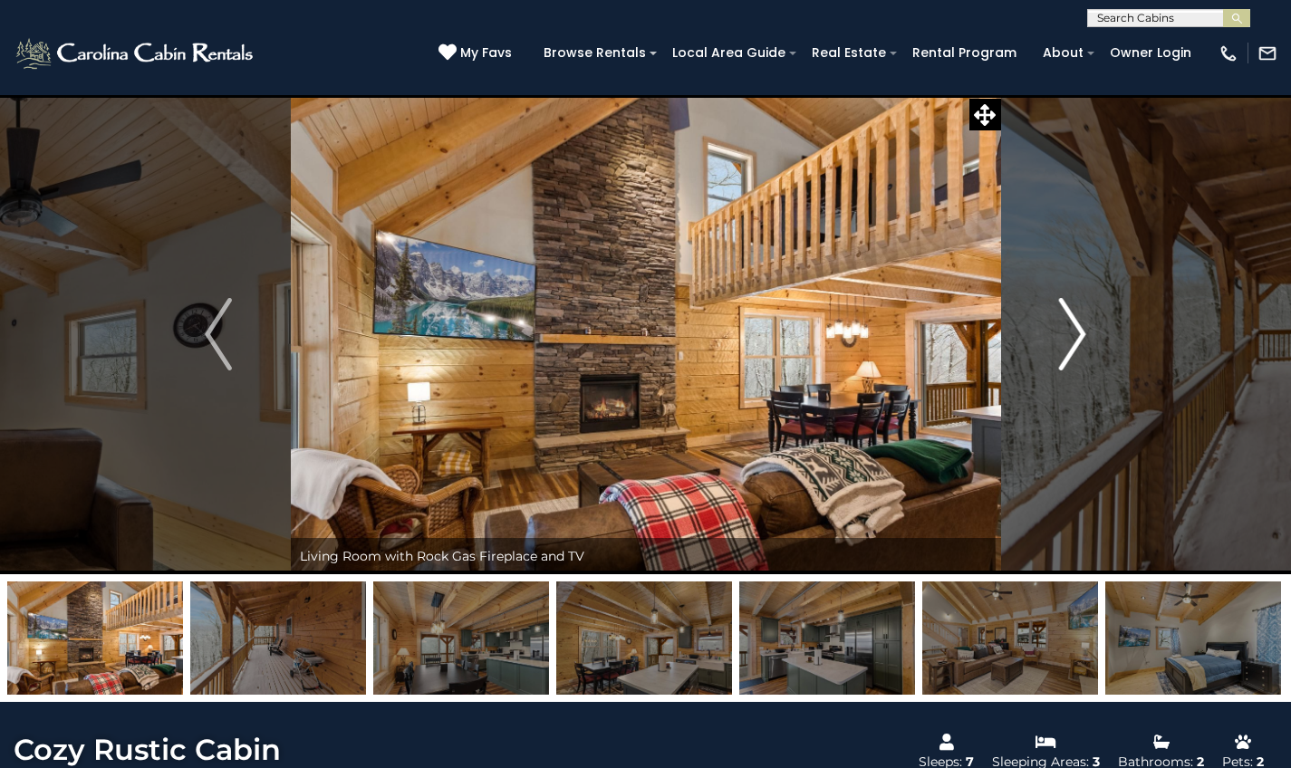
click at [1075, 350] on img "Next" at bounding box center [1072, 334] width 27 height 72
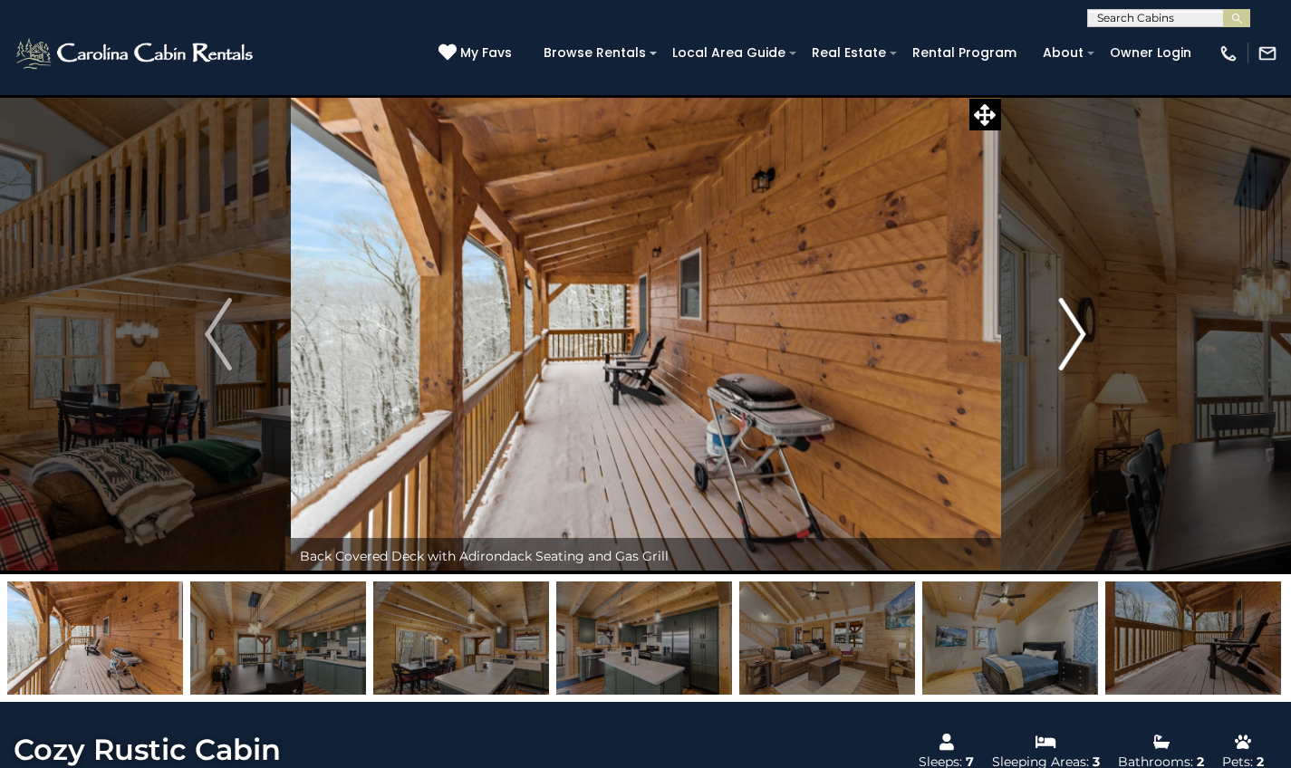
click at [1075, 350] on img "Next" at bounding box center [1072, 334] width 27 height 72
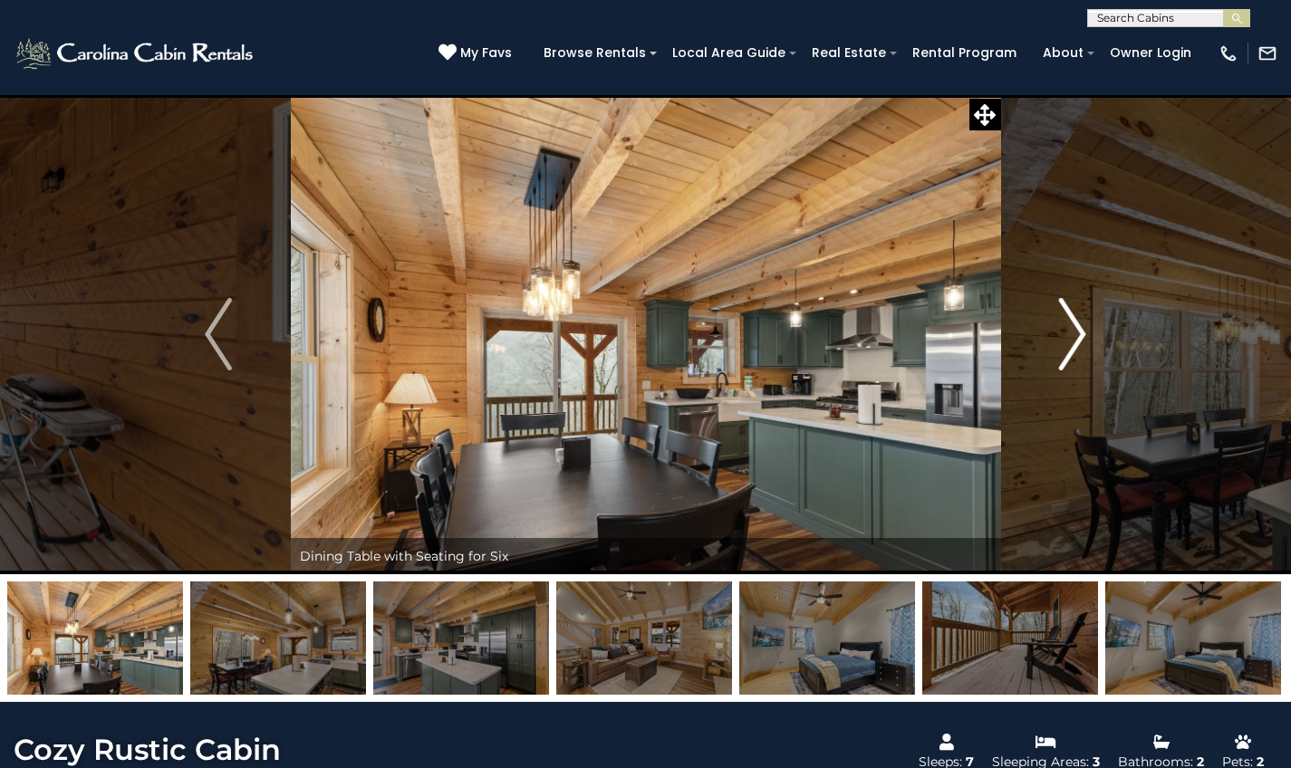
click at [1075, 350] on img "Next" at bounding box center [1072, 334] width 27 height 72
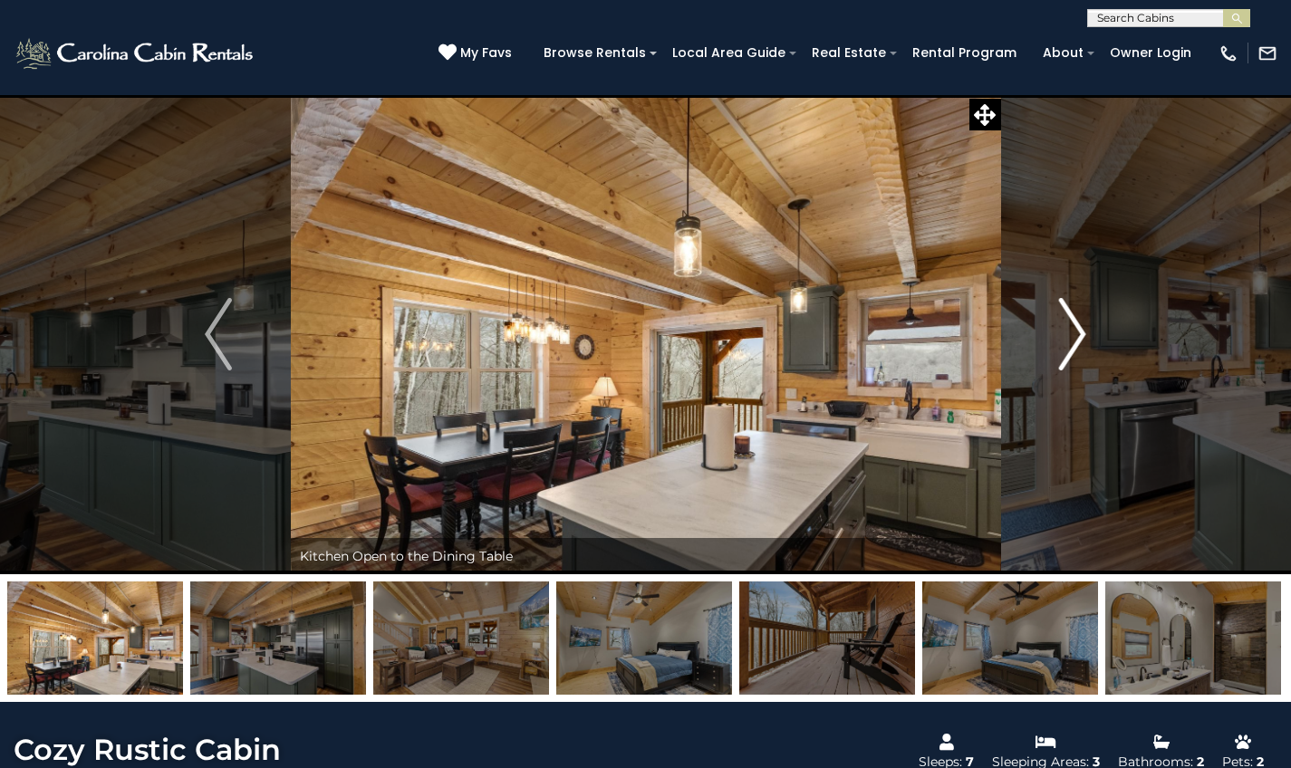
click at [1075, 350] on img "Next" at bounding box center [1072, 334] width 27 height 72
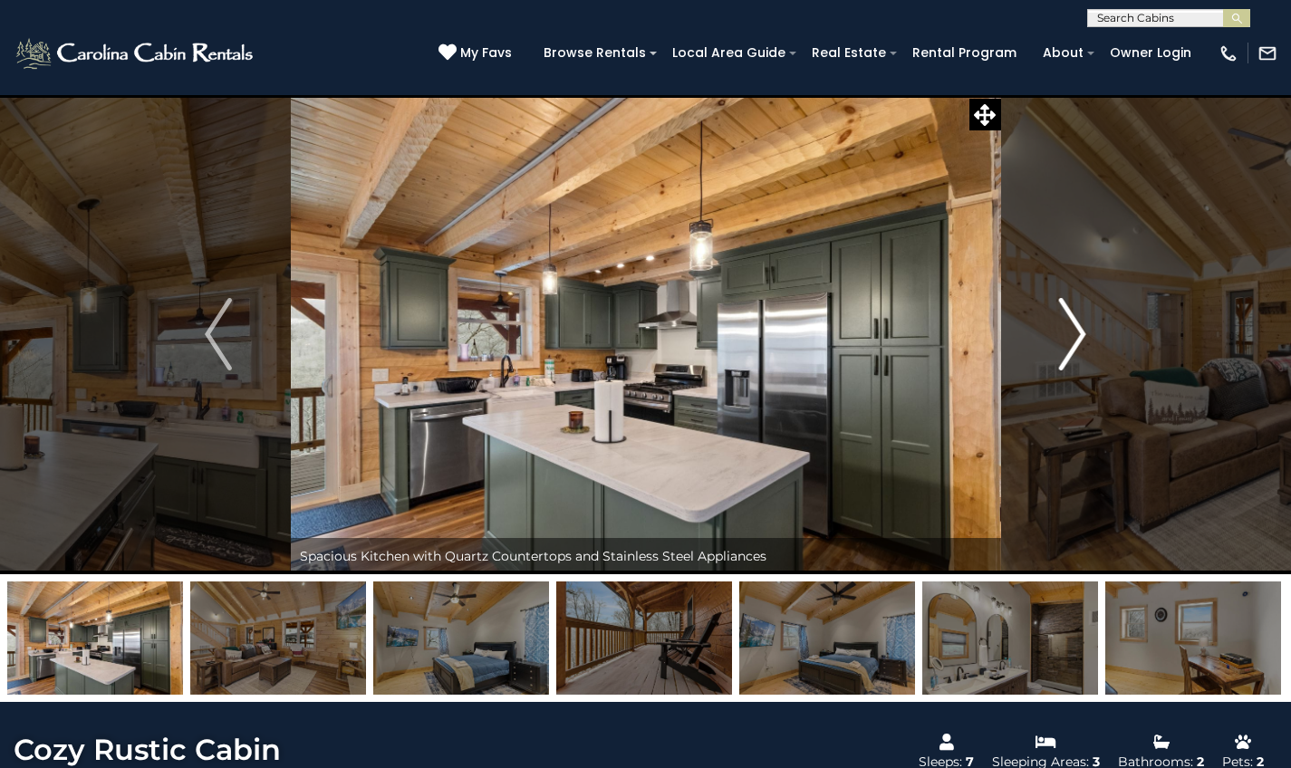
click at [1075, 350] on img "Next" at bounding box center [1072, 334] width 27 height 72
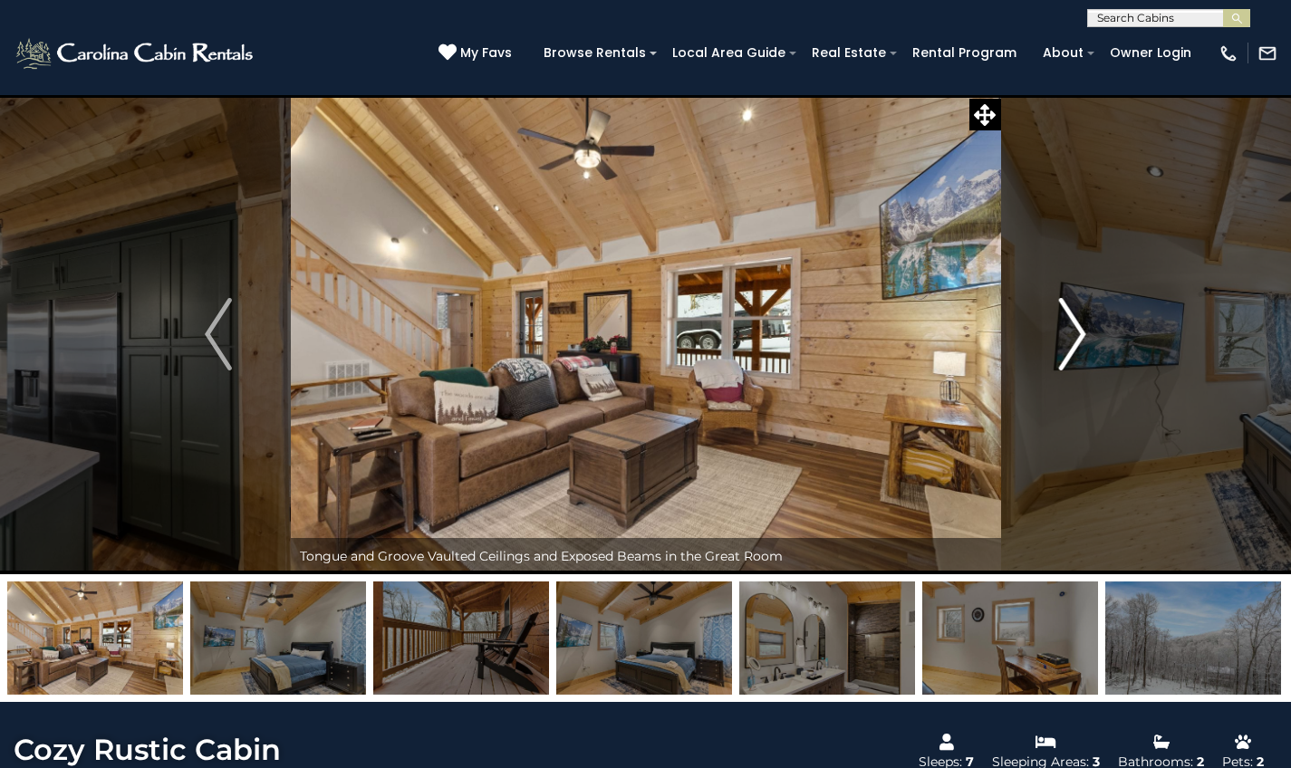
click at [1075, 350] on img "Next" at bounding box center [1072, 334] width 27 height 72
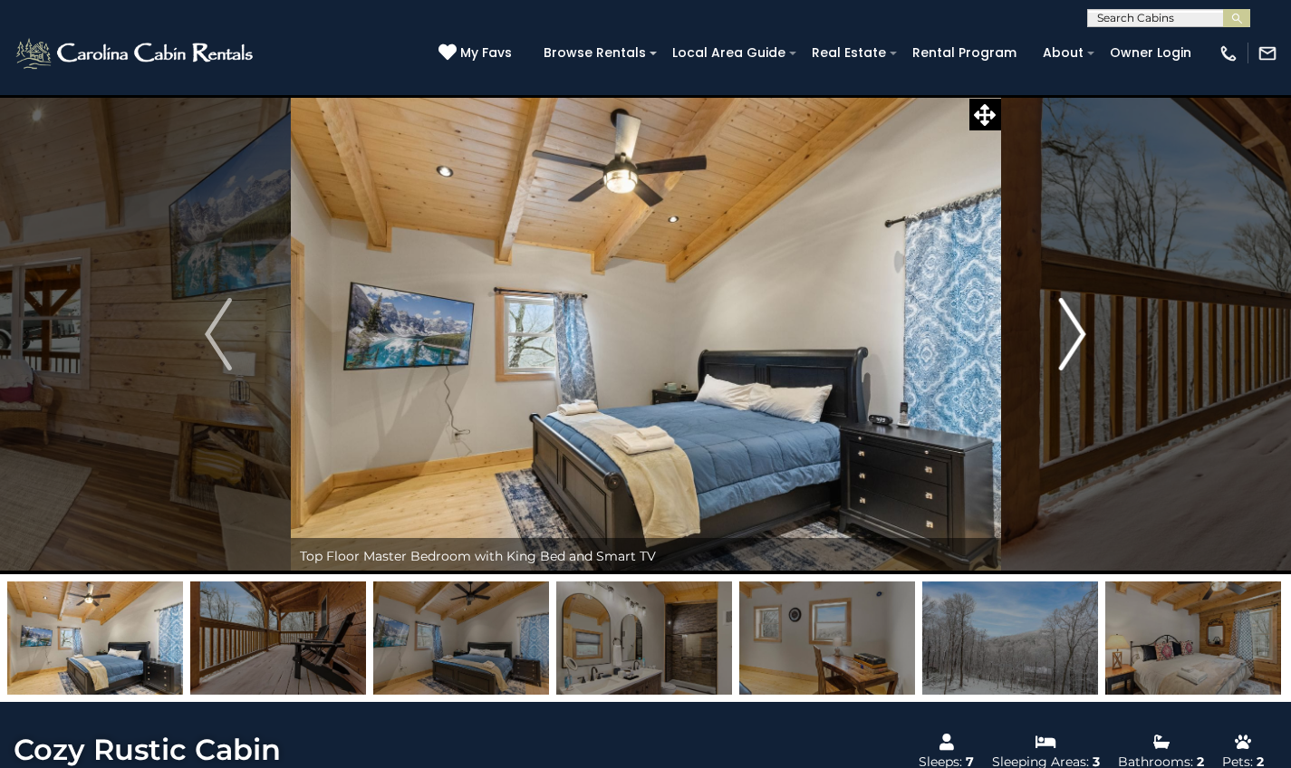
click at [1075, 350] on img "Next" at bounding box center [1072, 334] width 27 height 72
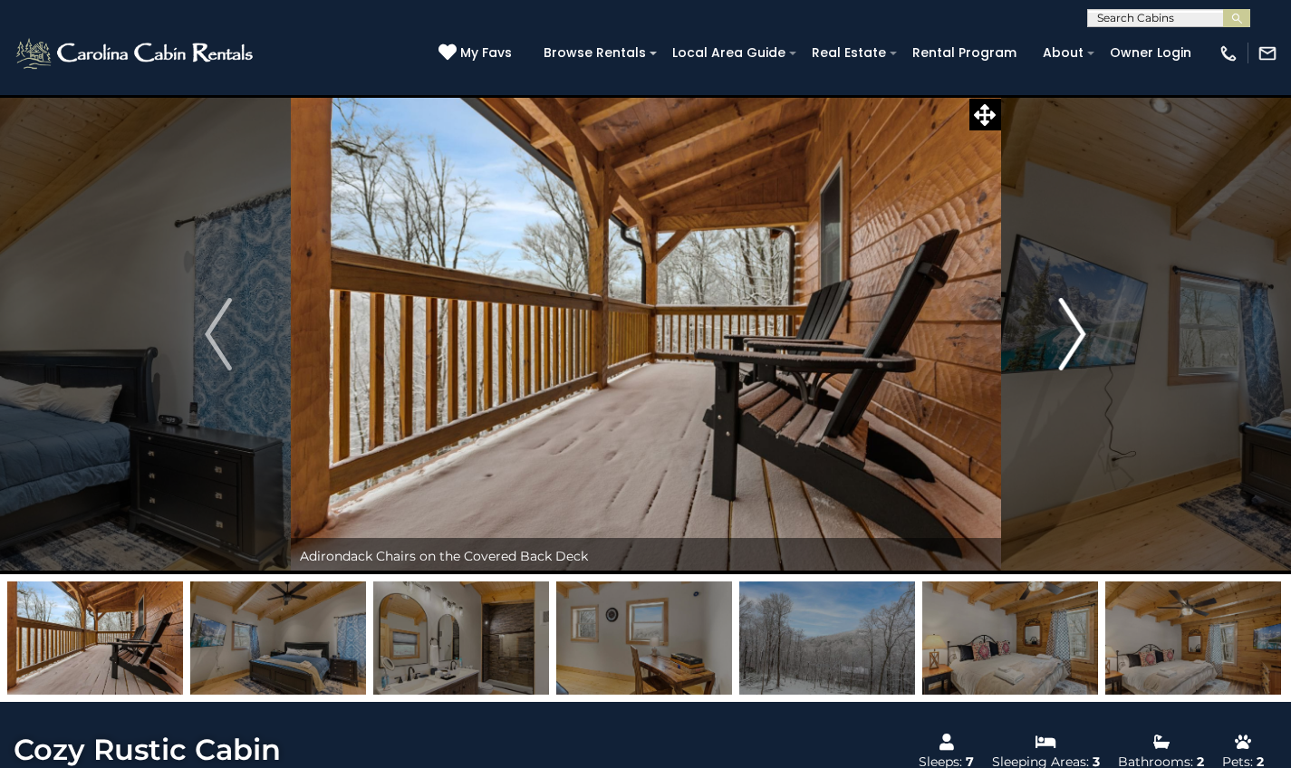
click at [1075, 350] on img "Next" at bounding box center [1072, 334] width 27 height 72
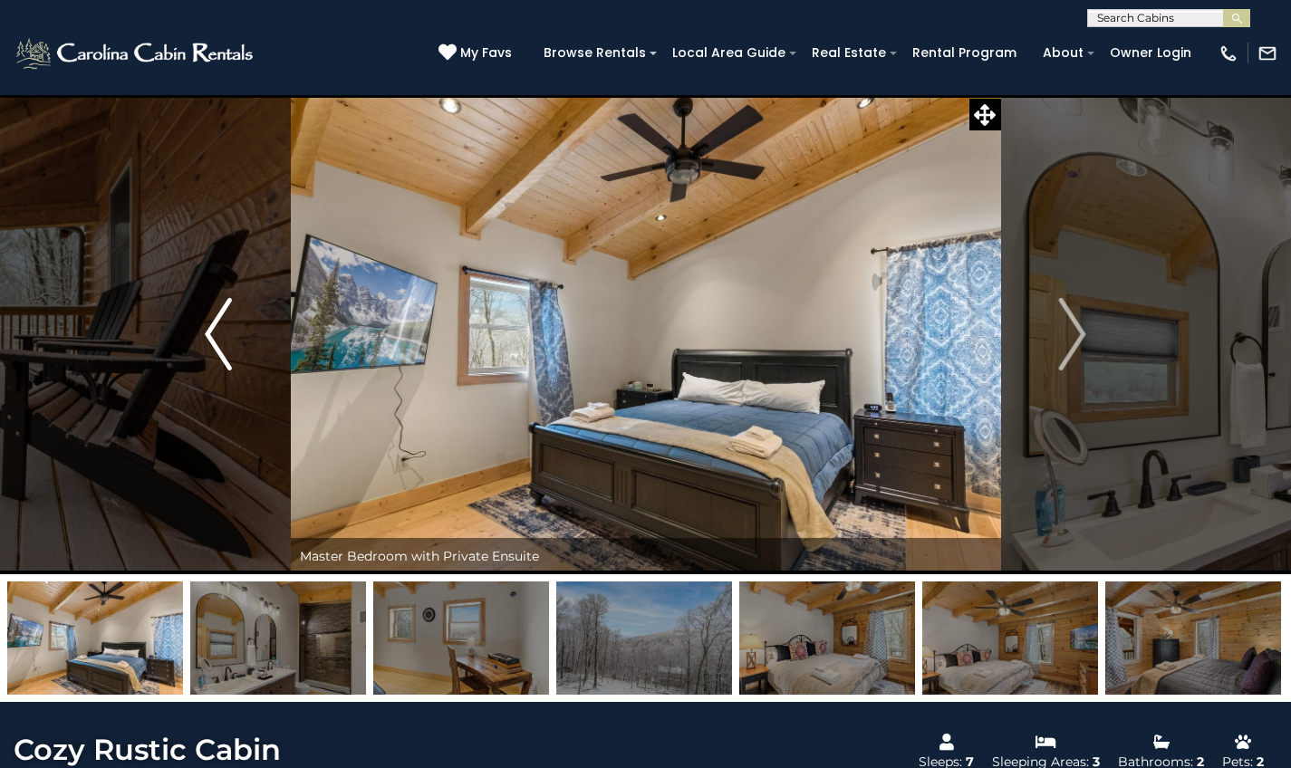
click at [227, 328] on img "Previous" at bounding box center [218, 334] width 27 height 72
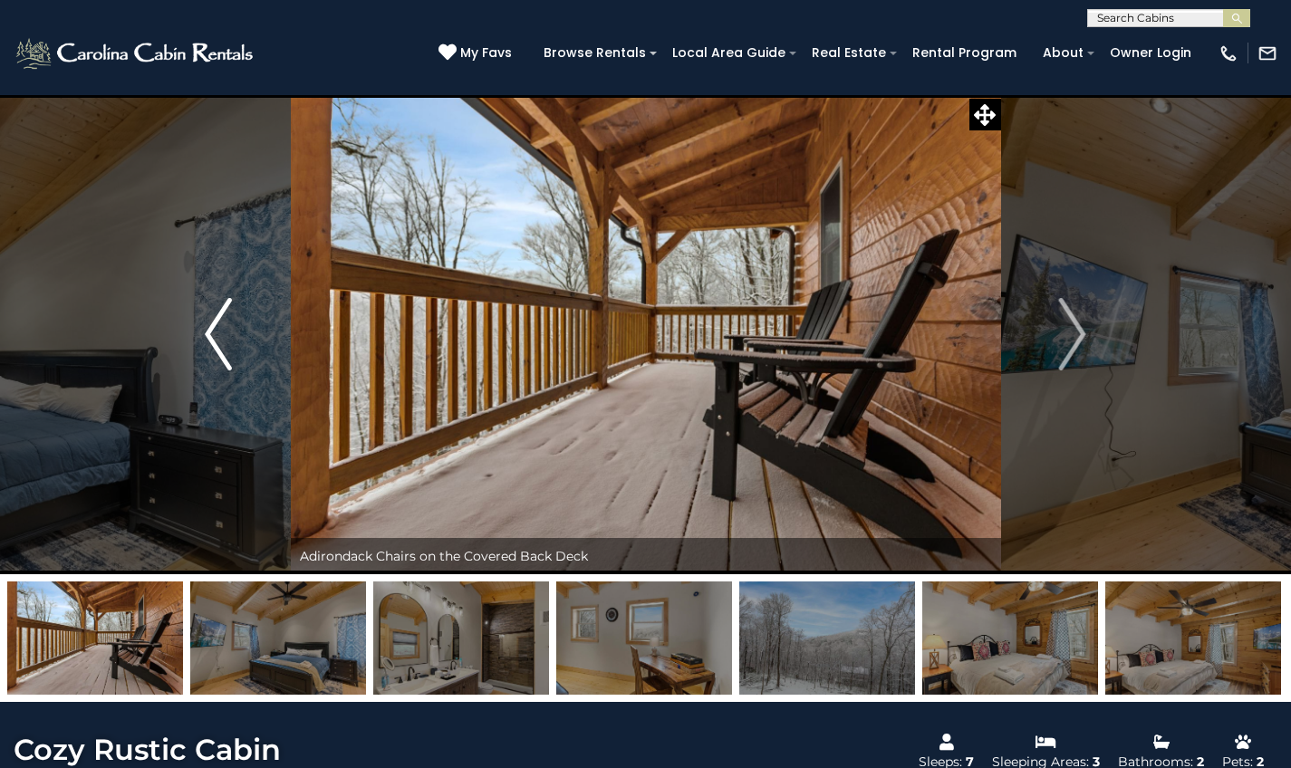
click at [227, 328] on img "Previous" at bounding box center [218, 334] width 27 height 72
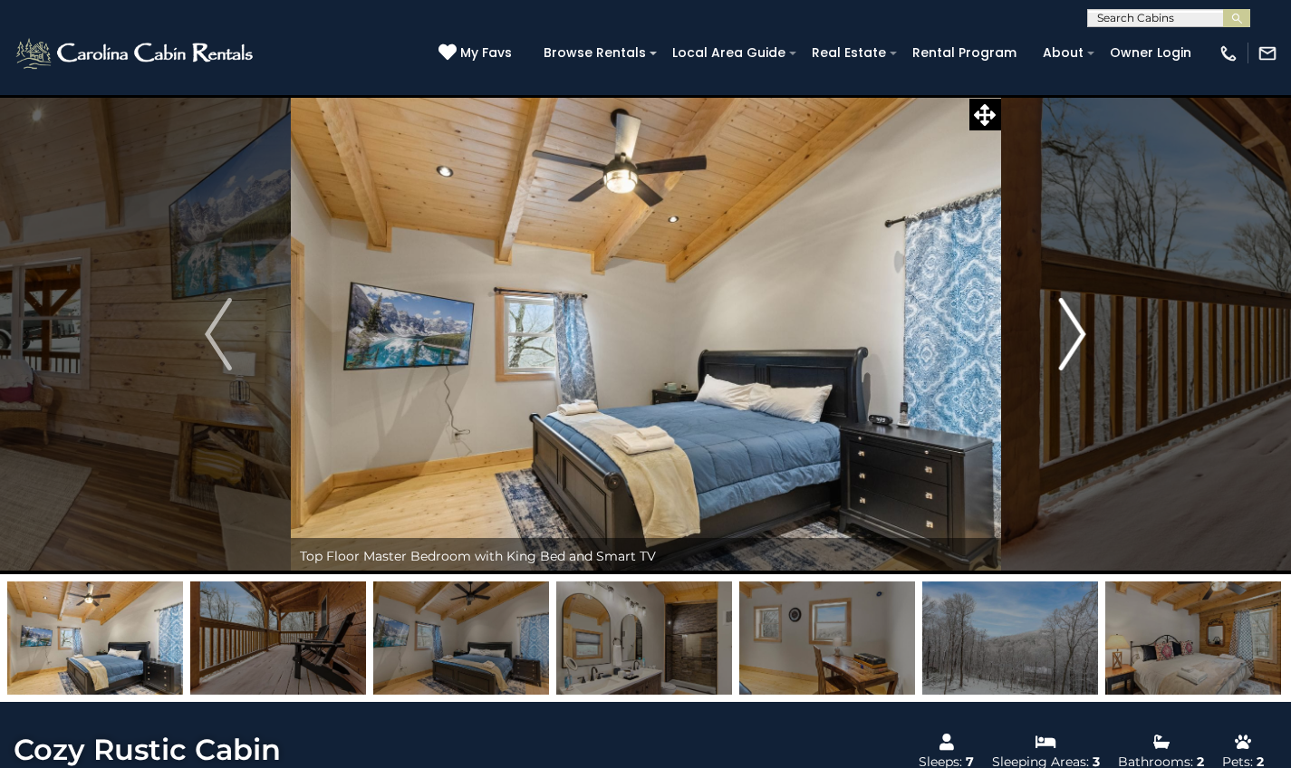
click at [1089, 361] on button "Next" at bounding box center [1072, 334] width 144 height 480
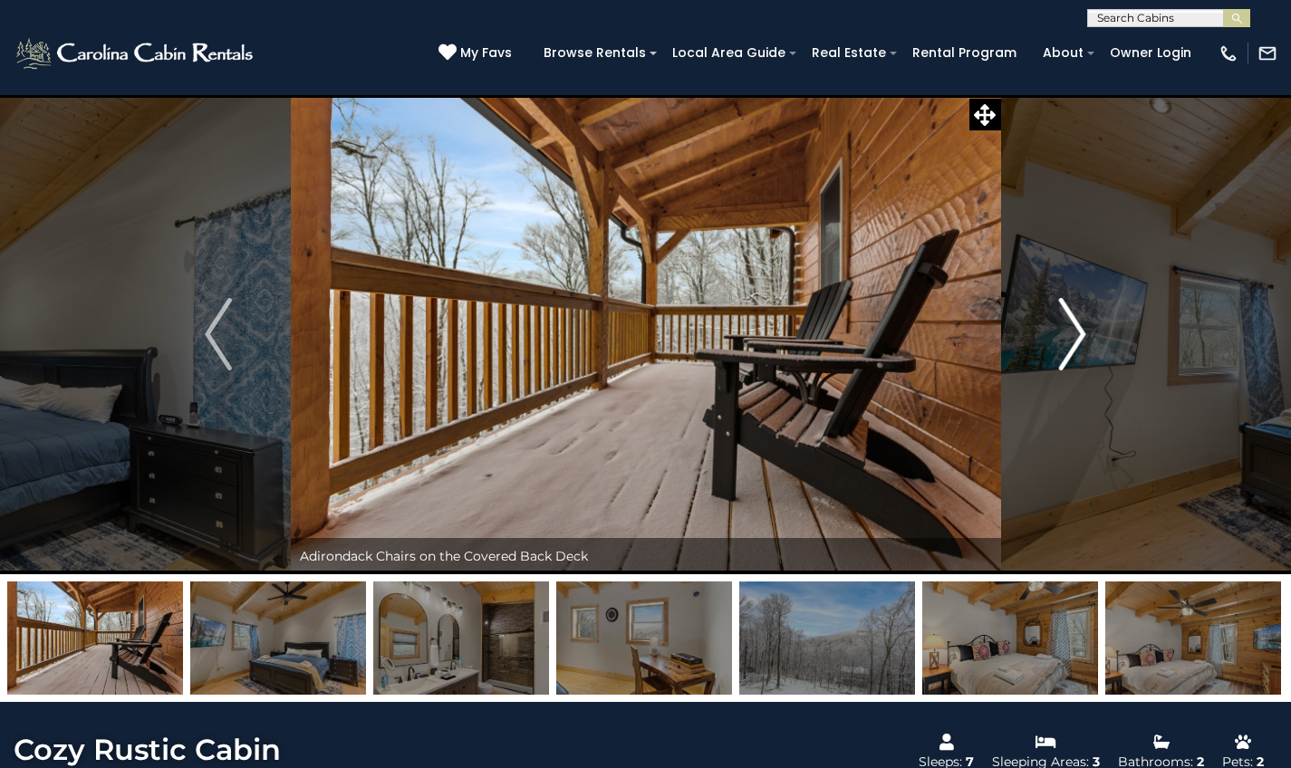
click at [1089, 361] on button "Next" at bounding box center [1072, 334] width 144 height 480
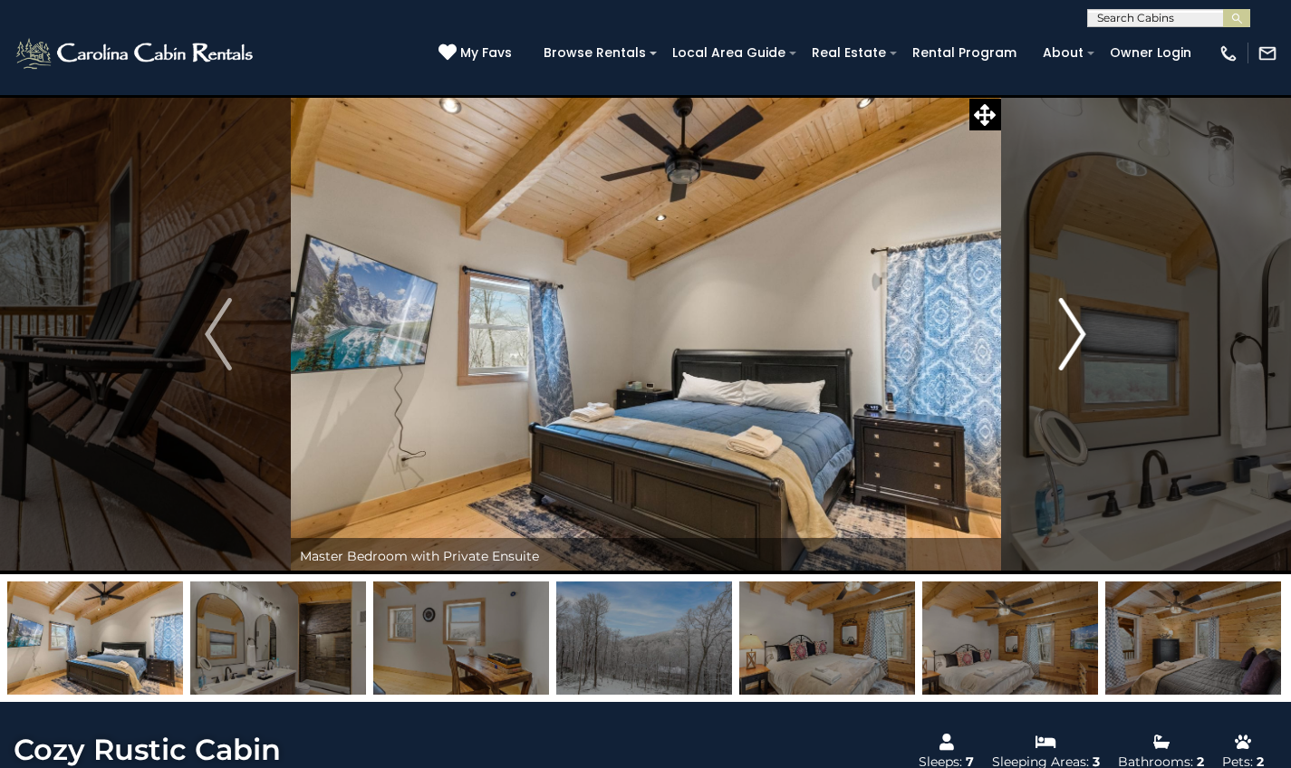
click at [1089, 361] on button "Next" at bounding box center [1072, 334] width 144 height 480
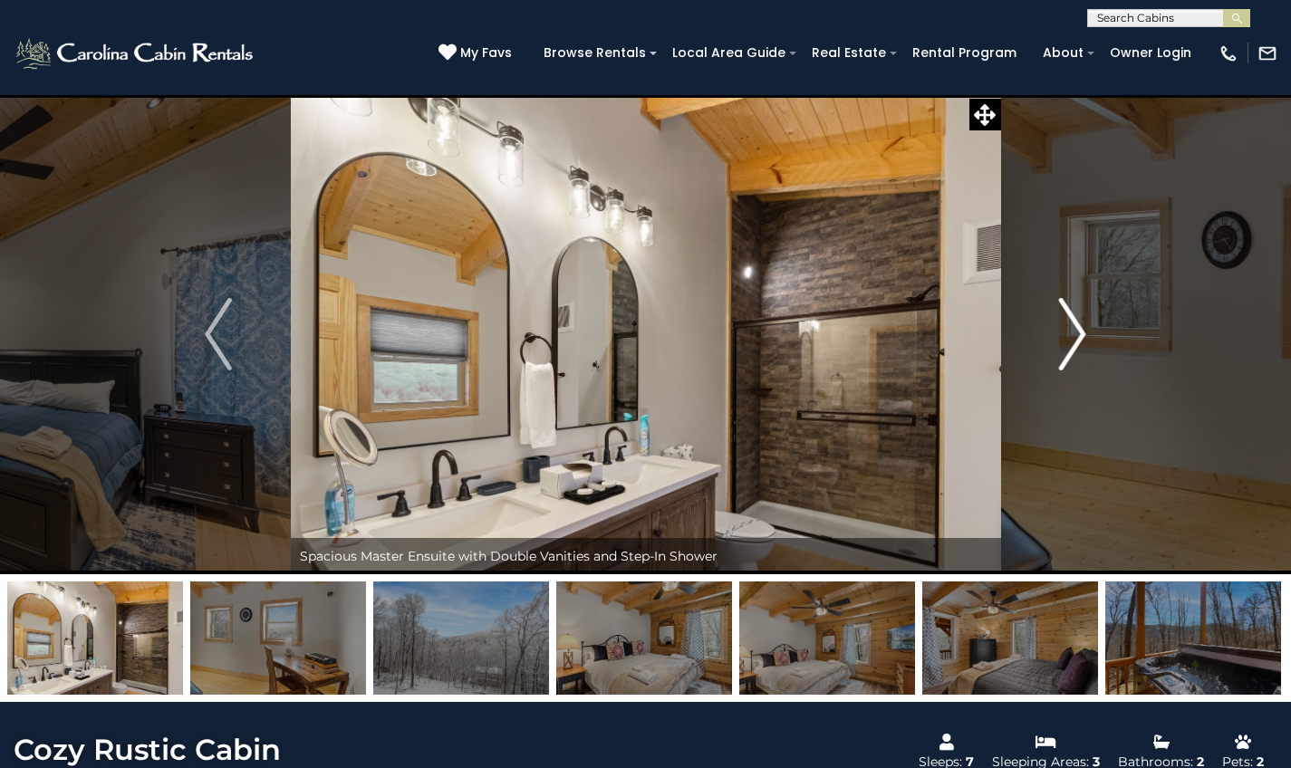
click at [1089, 361] on button "Next" at bounding box center [1072, 334] width 144 height 480
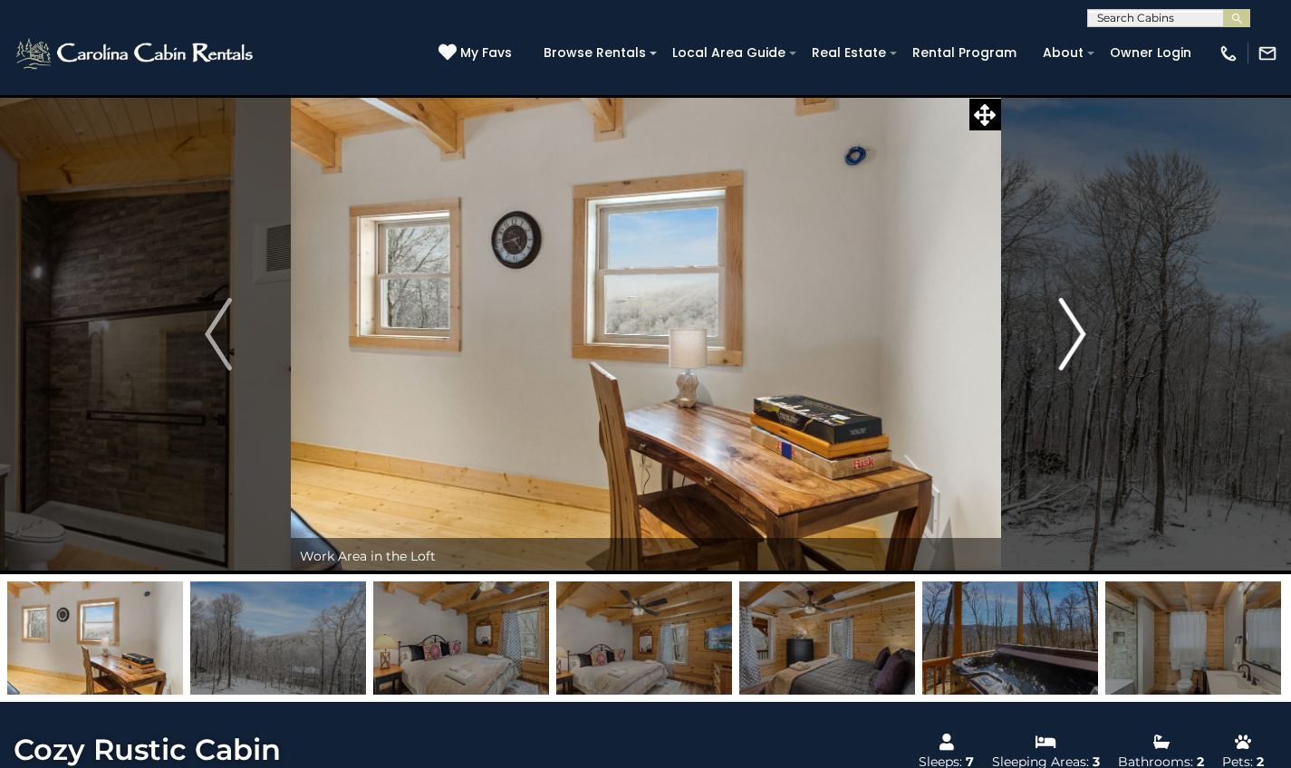
click at [1089, 361] on button "Next" at bounding box center [1072, 334] width 144 height 480
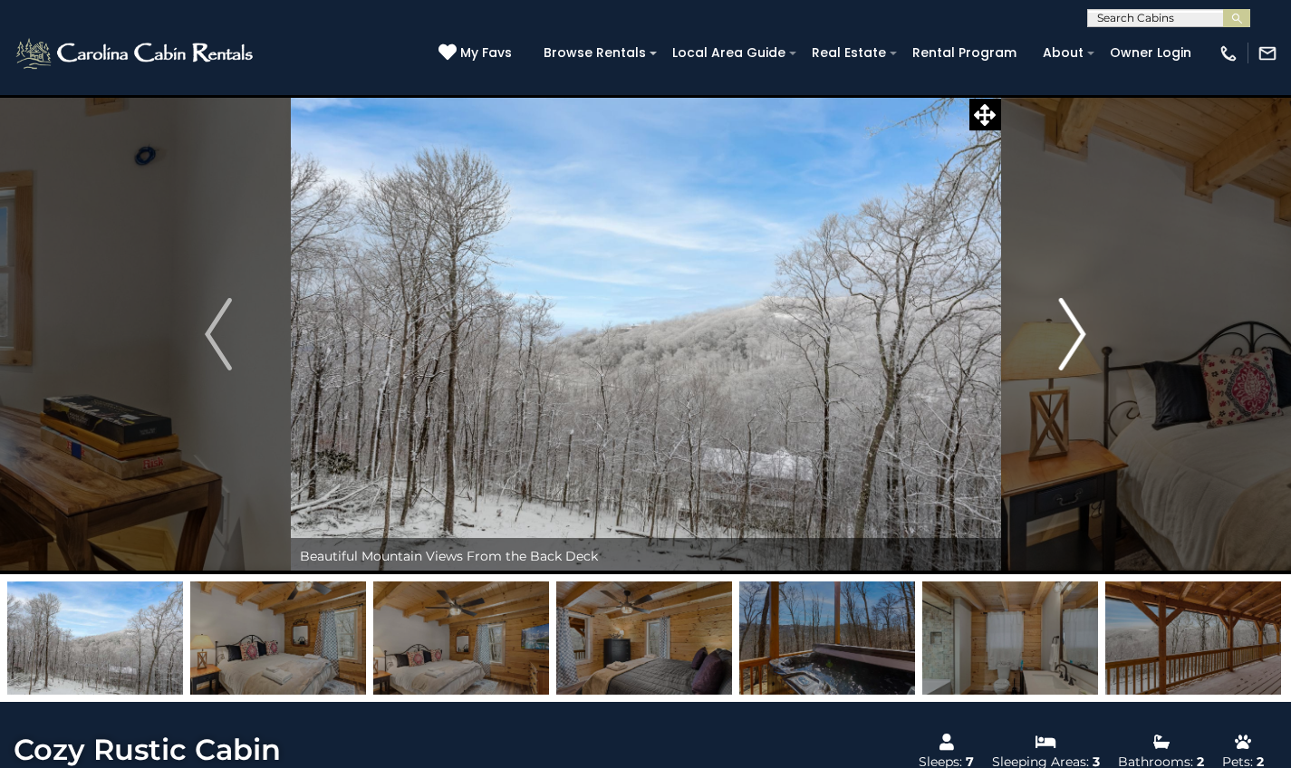
click at [1089, 361] on button "Next" at bounding box center [1072, 334] width 144 height 480
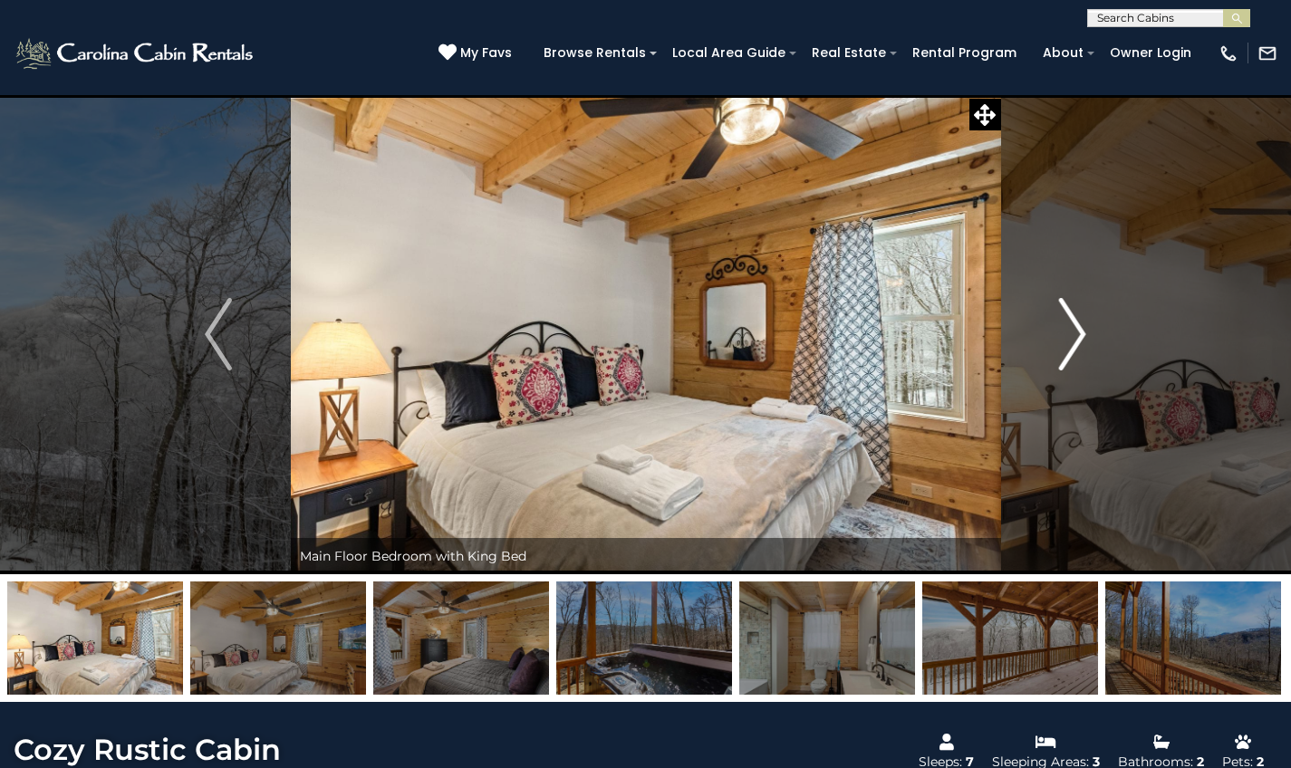
click at [1089, 361] on button "Next" at bounding box center [1072, 334] width 144 height 480
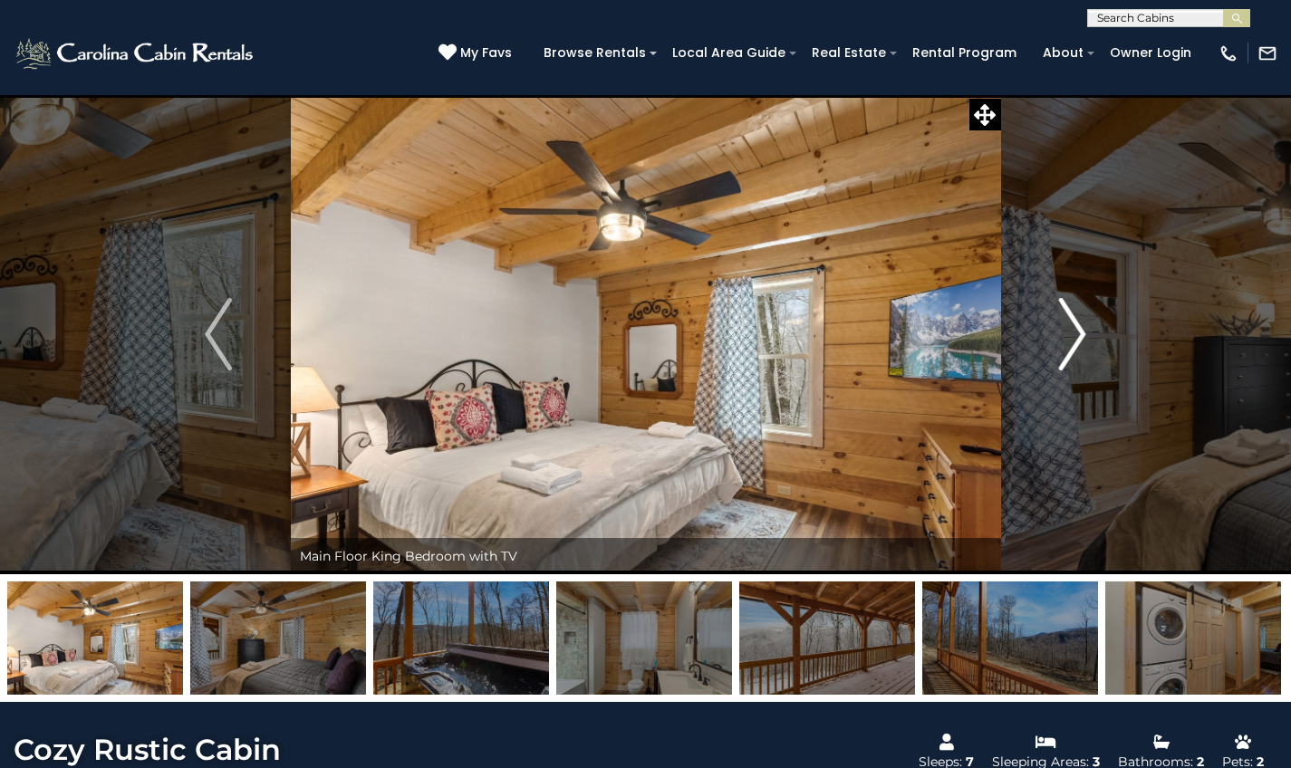
click at [1089, 361] on button "Next" at bounding box center [1072, 334] width 144 height 480
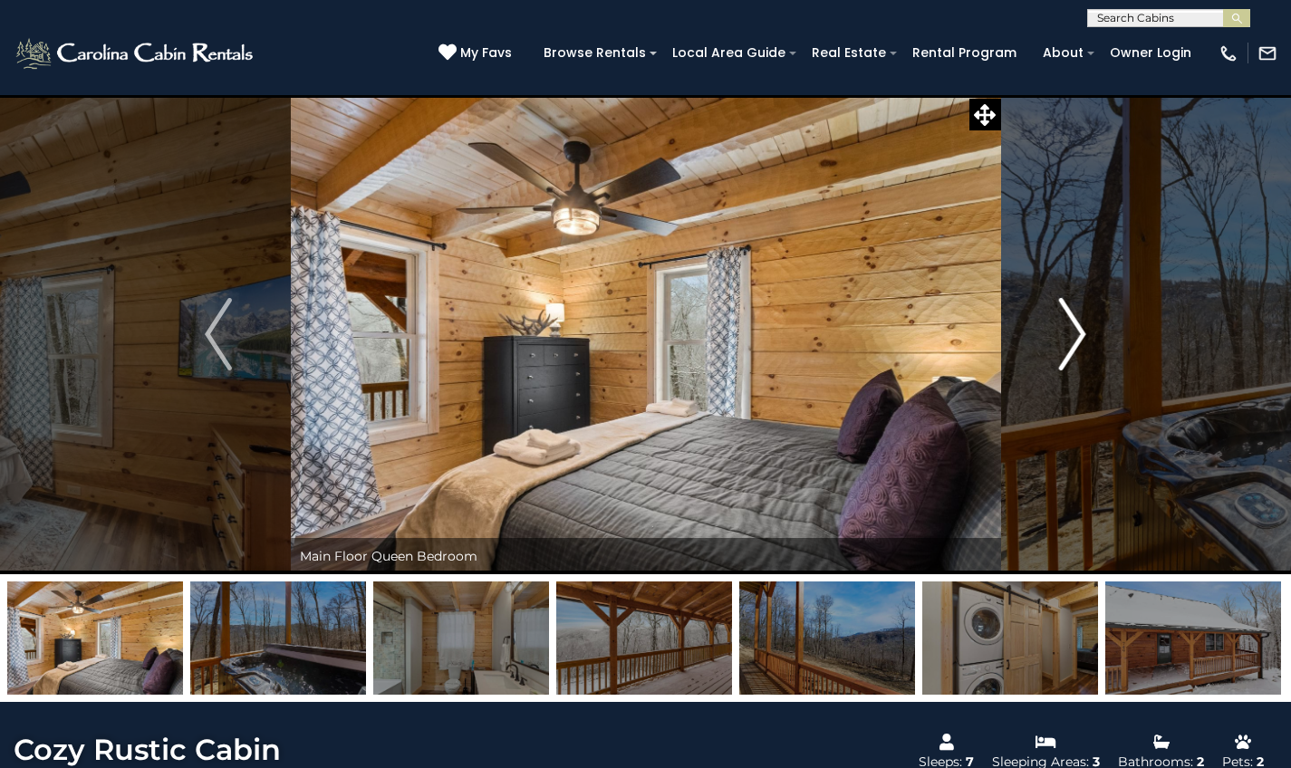
click at [1089, 361] on button "Next" at bounding box center [1072, 334] width 144 height 480
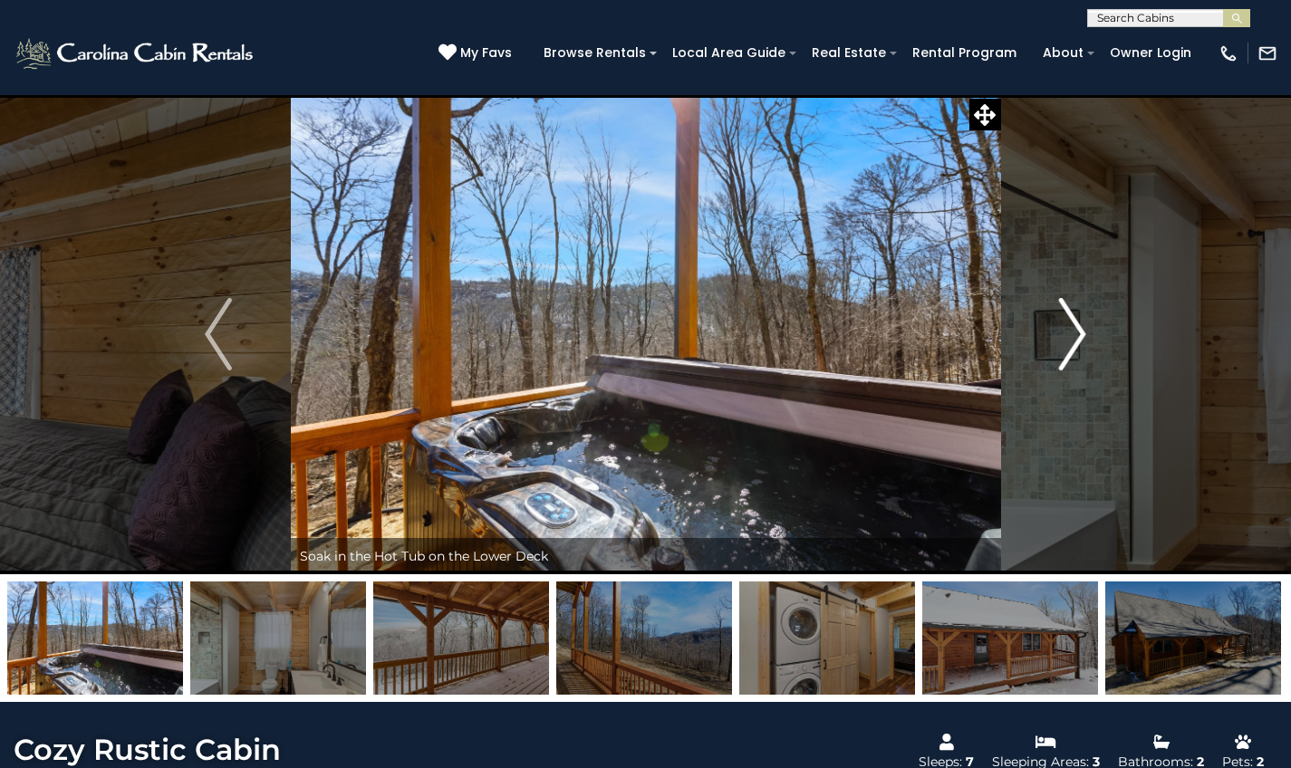
click at [1082, 348] on img "Next" at bounding box center [1072, 334] width 27 height 72
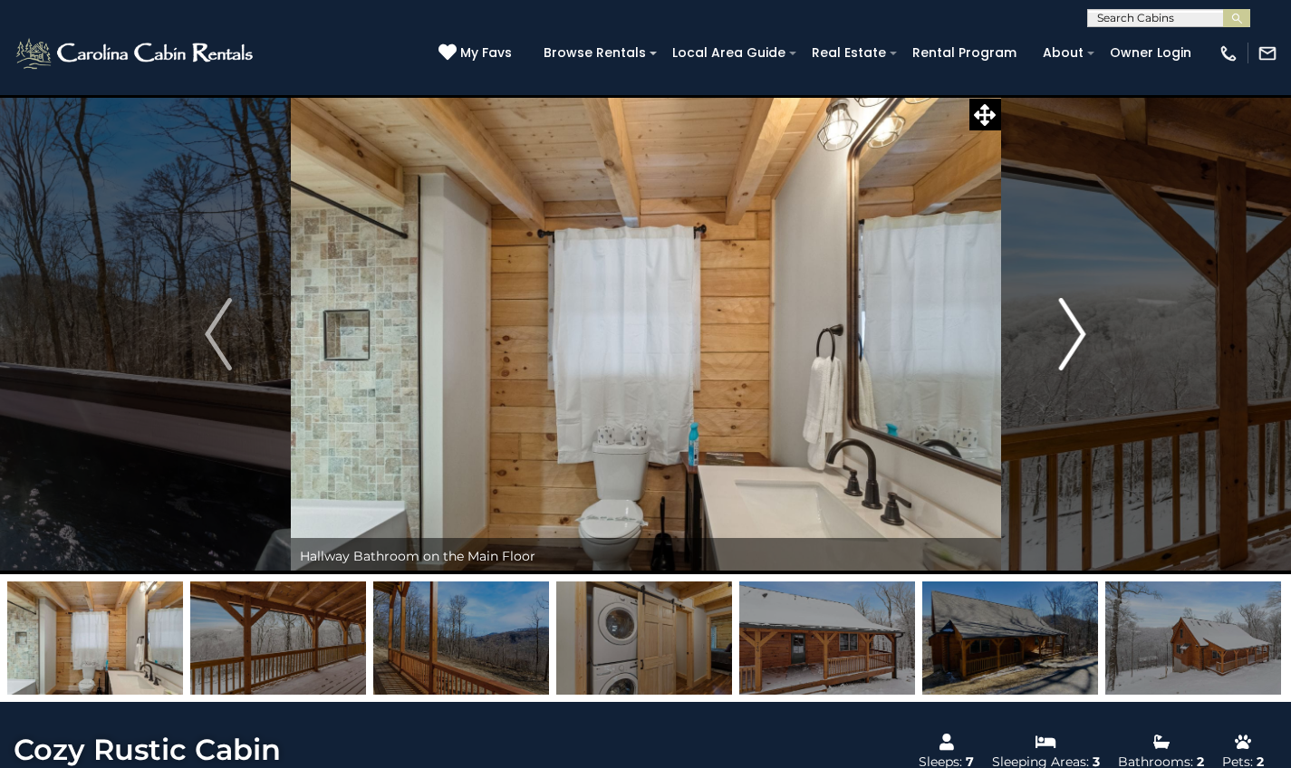
click at [1082, 348] on img "Next" at bounding box center [1072, 334] width 27 height 72
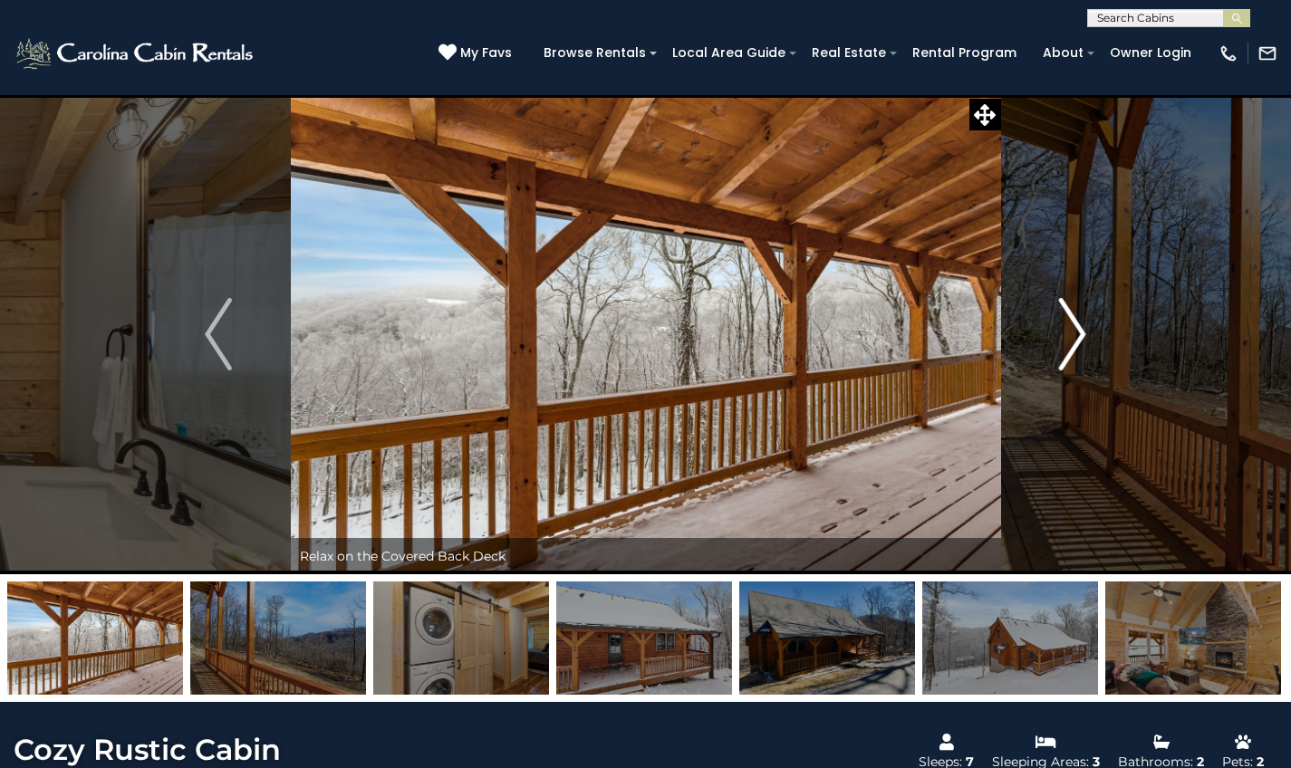
click at [1082, 348] on img "Next" at bounding box center [1072, 334] width 27 height 72
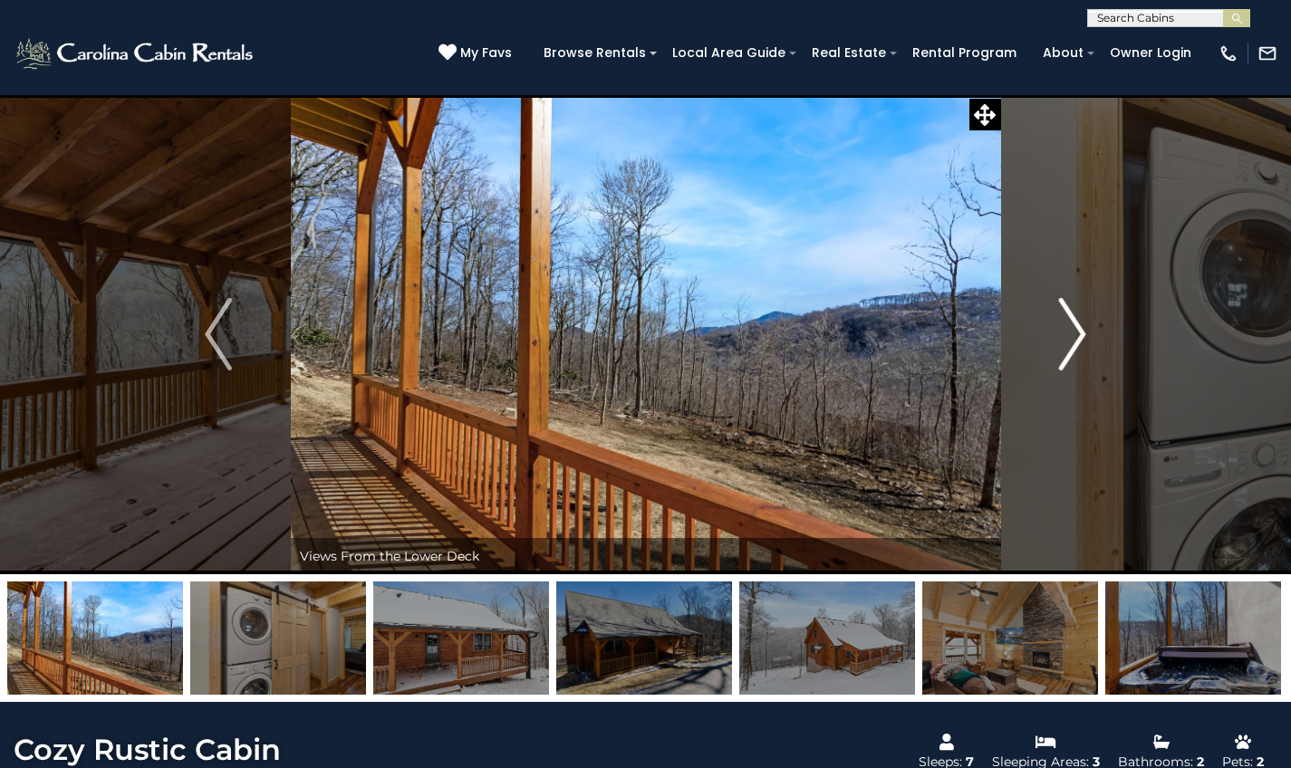
click at [1082, 348] on img "Next" at bounding box center [1072, 334] width 27 height 72
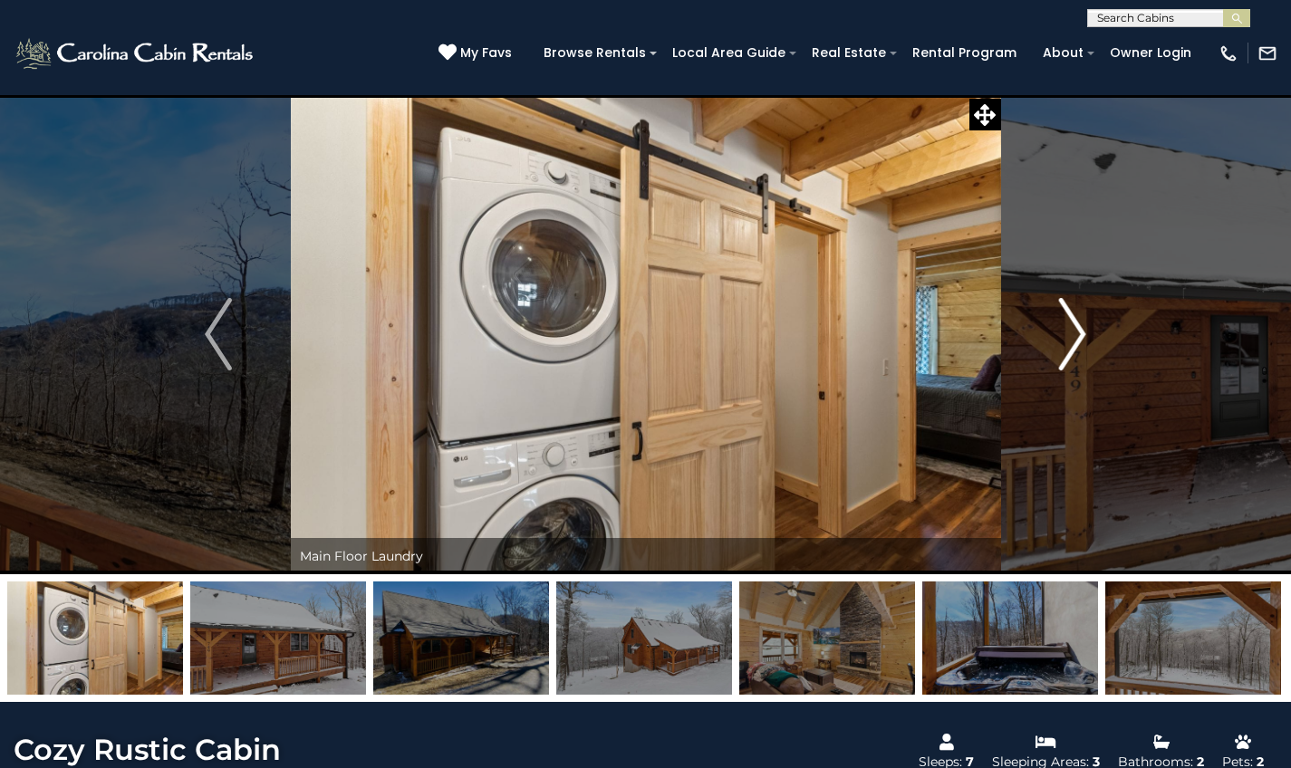
click at [1082, 348] on img "Next" at bounding box center [1072, 334] width 27 height 72
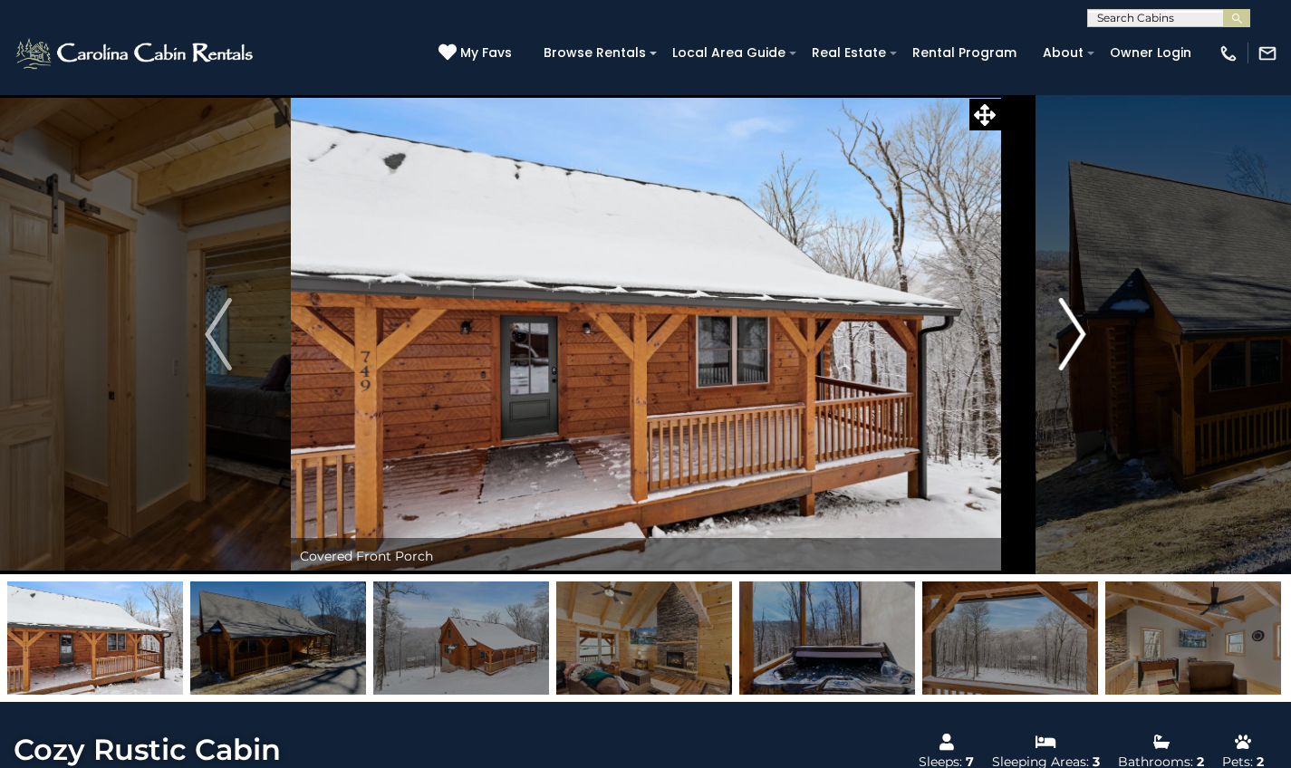
click at [1082, 348] on img "Next" at bounding box center [1072, 334] width 27 height 72
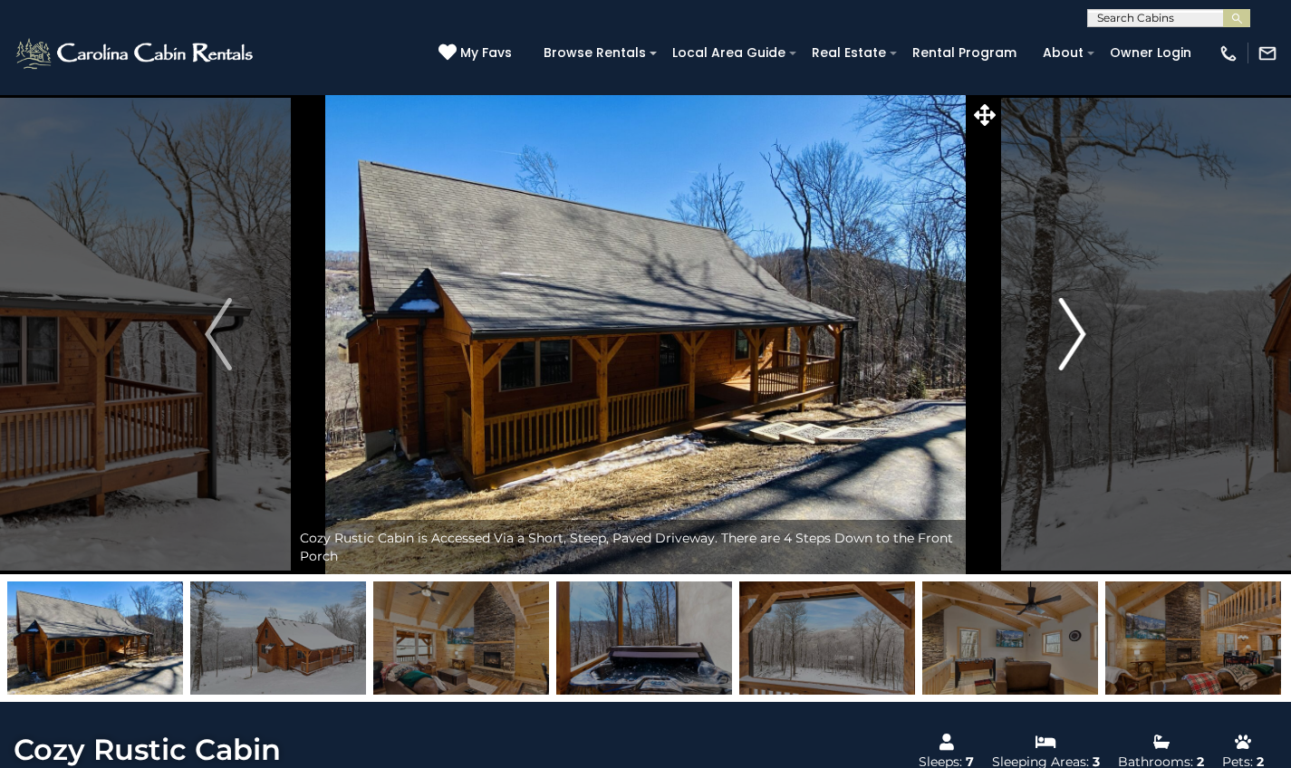
click at [1082, 348] on img "Next" at bounding box center [1072, 334] width 27 height 72
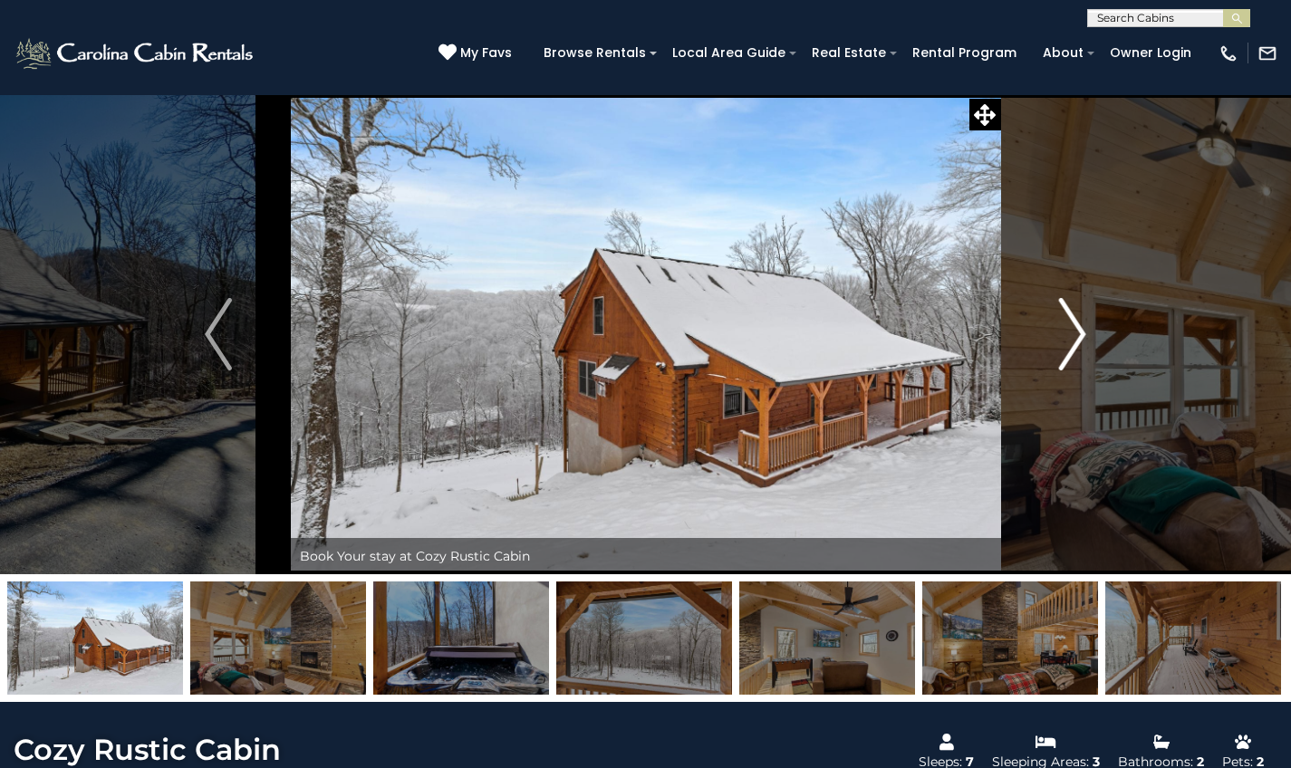
click at [1082, 348] on img "Next" at bounding box center [1072, 334] width 27 height 72
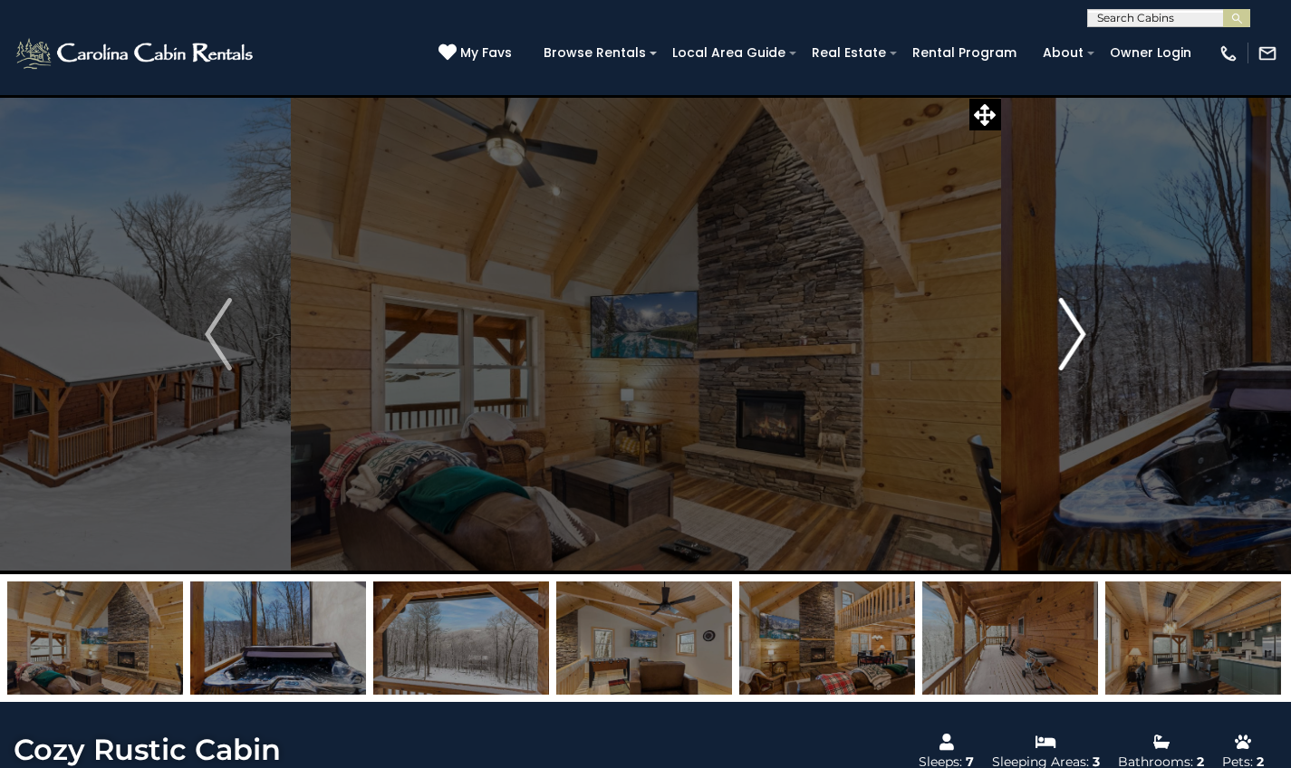
click at [1082, 348] on img "Next" at bounding box center [1072, 334] width 27 height 72
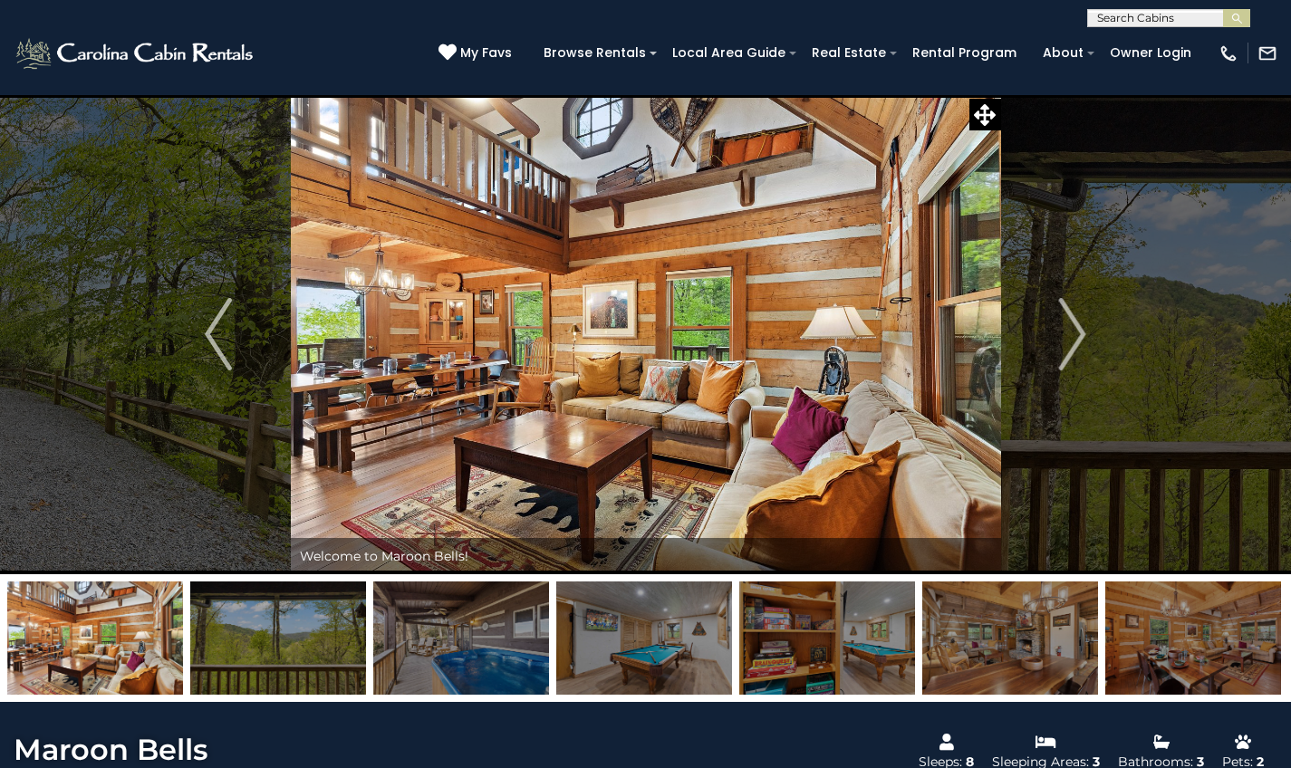
click at [768, 349] on img at bounding box center [646, 334] width 710 height 480
click at [1073, 347] on img "Next" at bounding box center [1072, 334] width 27 height 72
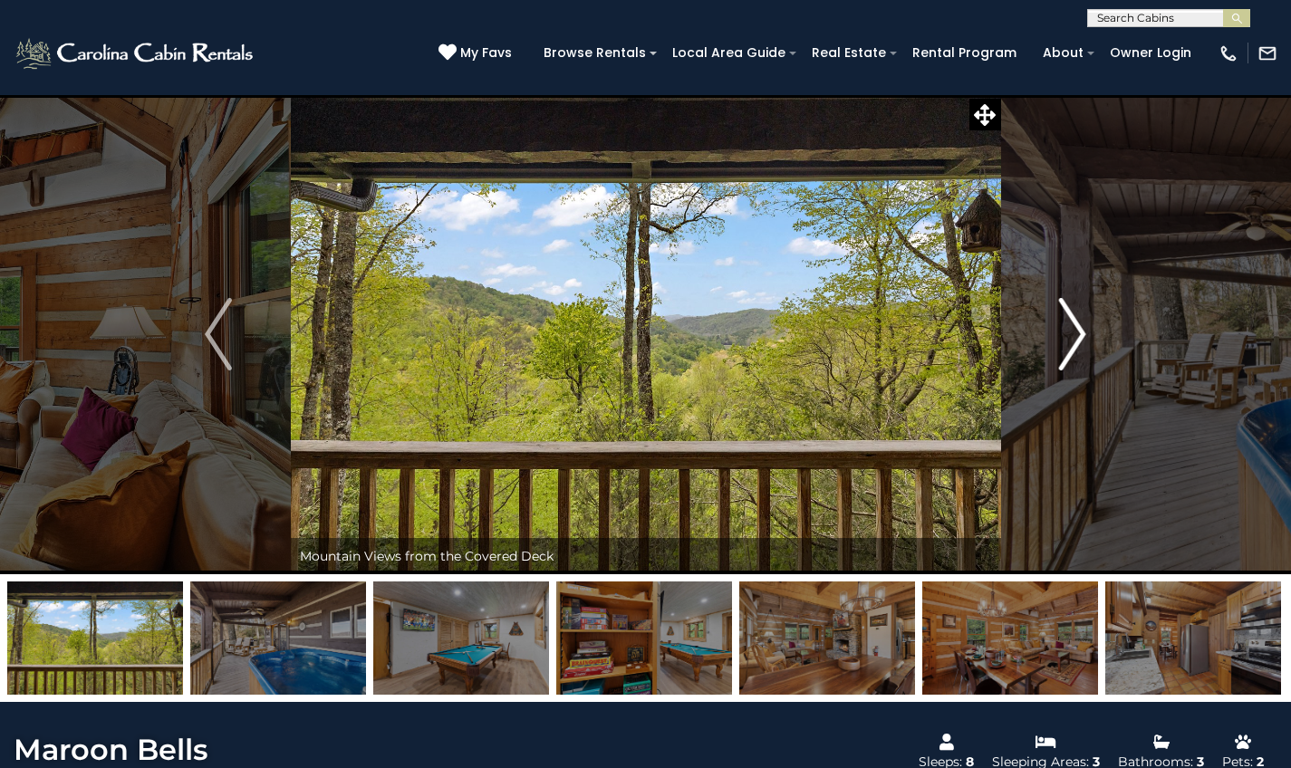
click at [1073, 347] on img "Next" at bounding box center [1072, 334] width 27 height 72
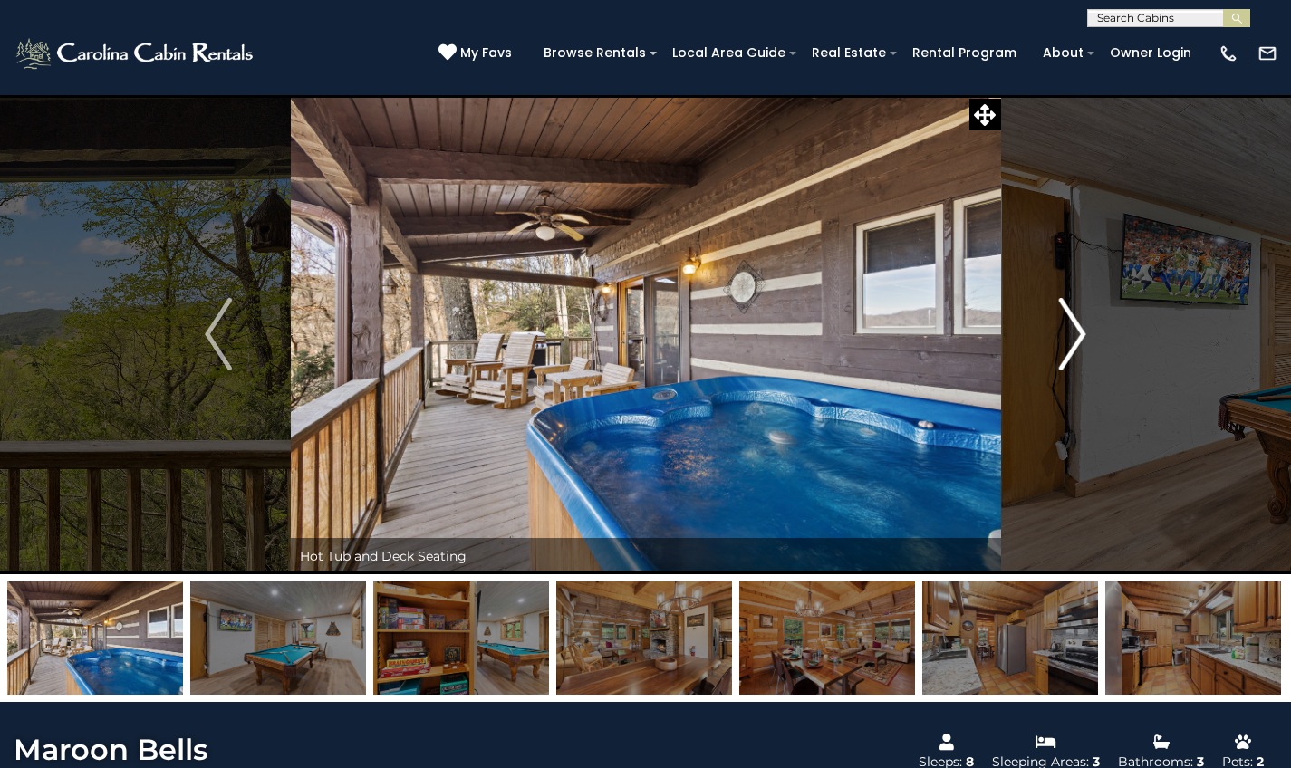
click at [1073, 347] on img "Next" at bounding box center [1072, 334] width 27 height 72
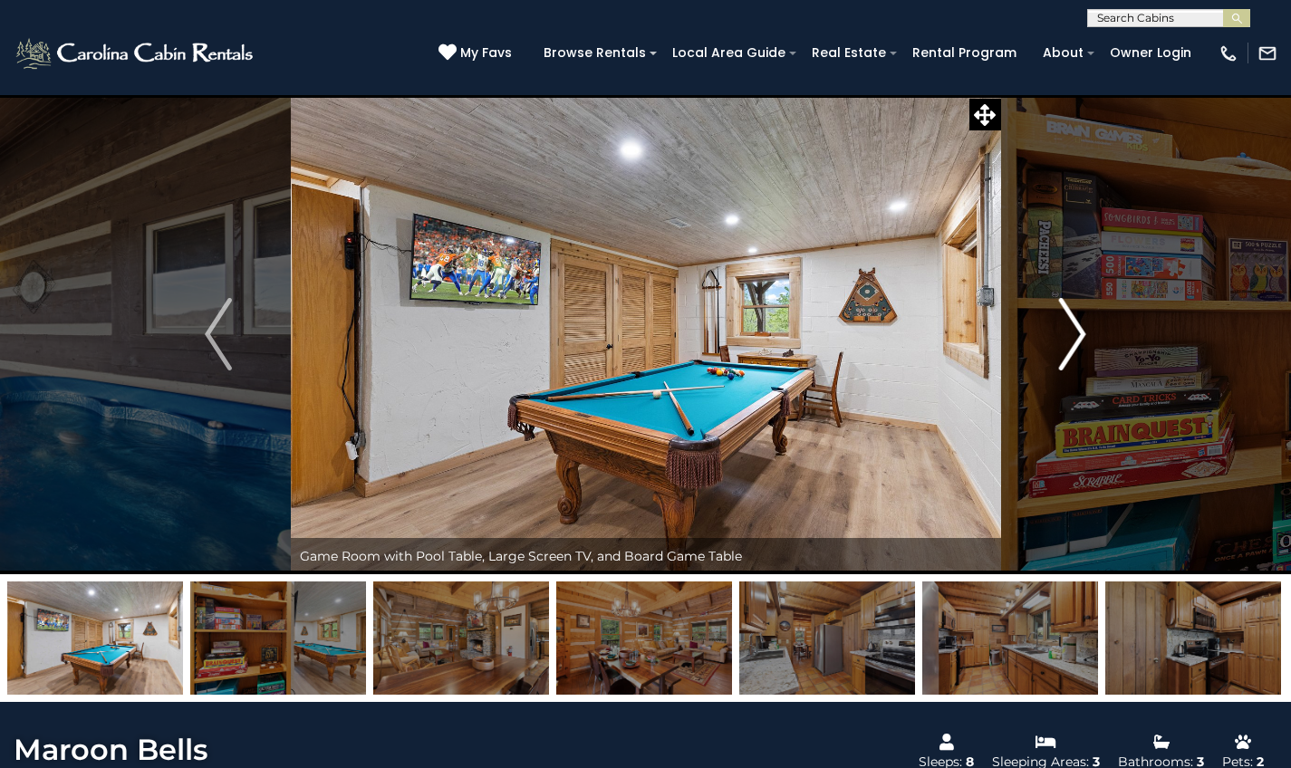
click at [1073, 347] on img "Next" at bounding box center [1072, 334] width 27 height 72
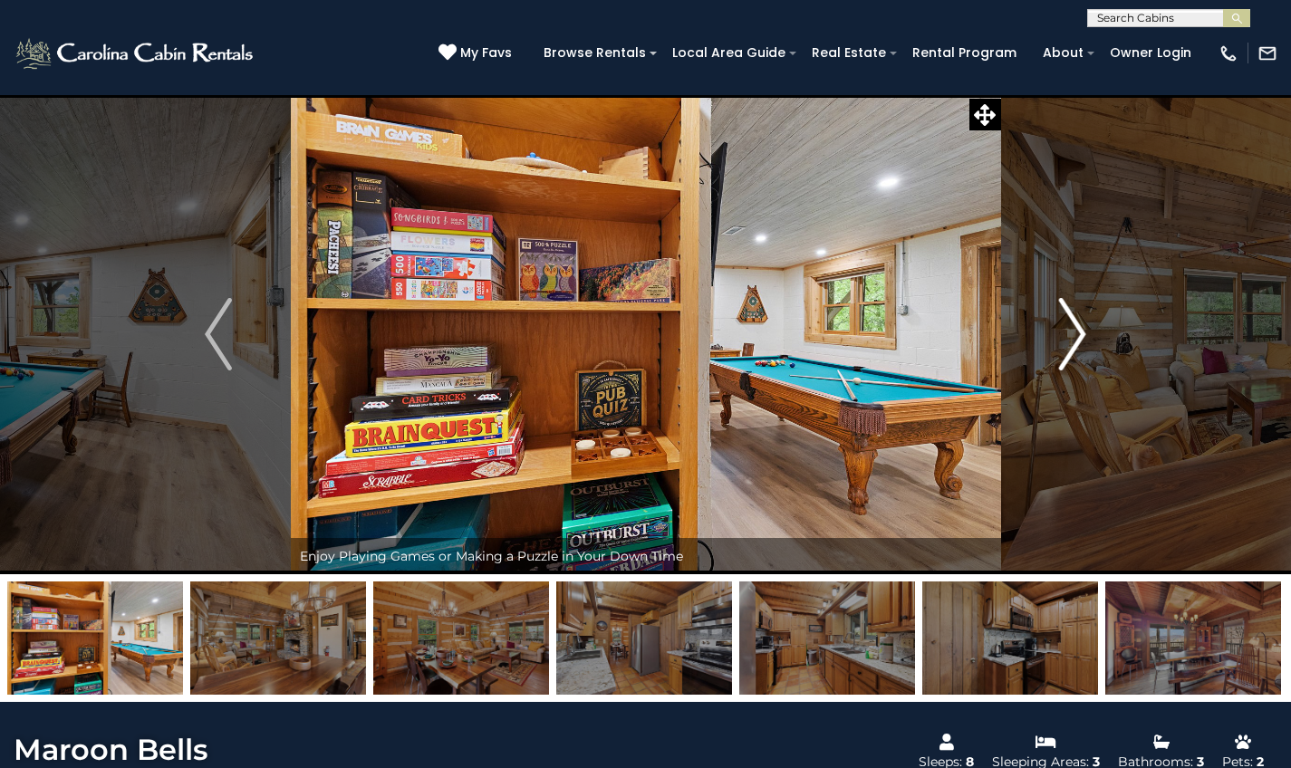
click at [1073, 347] on img "Next" at bounding box center [1072, 334] width 27 height 72
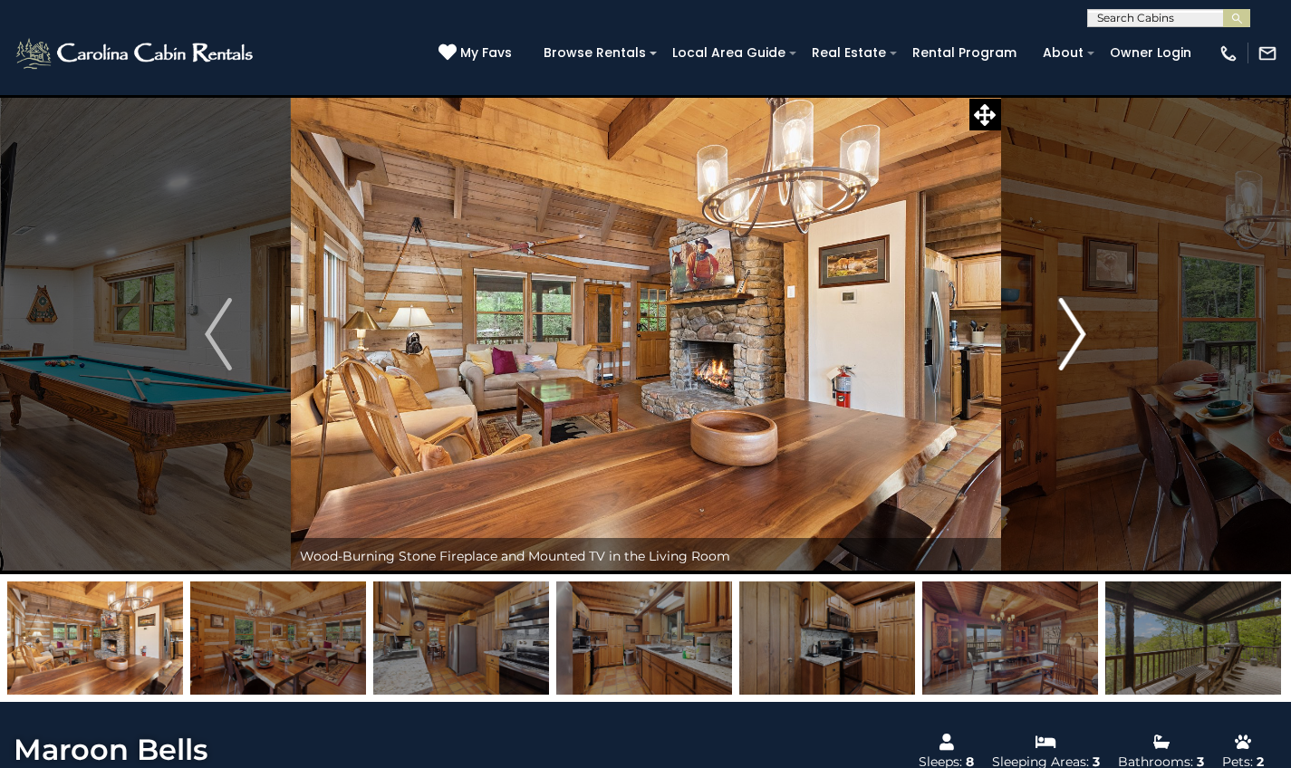
click at [1073, 347] on img "Next" at bounding box center [1072, 334] width 27 height 72
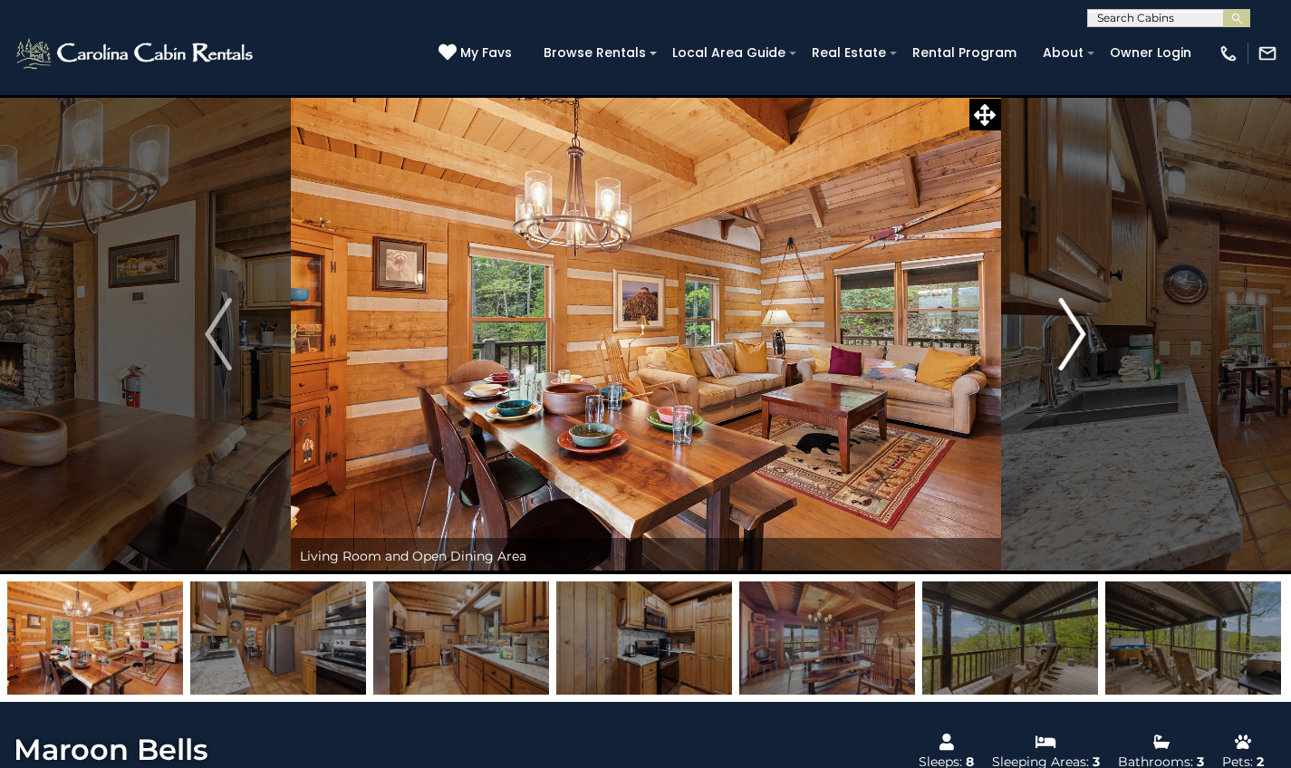
click at [1073, 347] on img "Next" at bounding box center [1072, 334] width 27 height 72
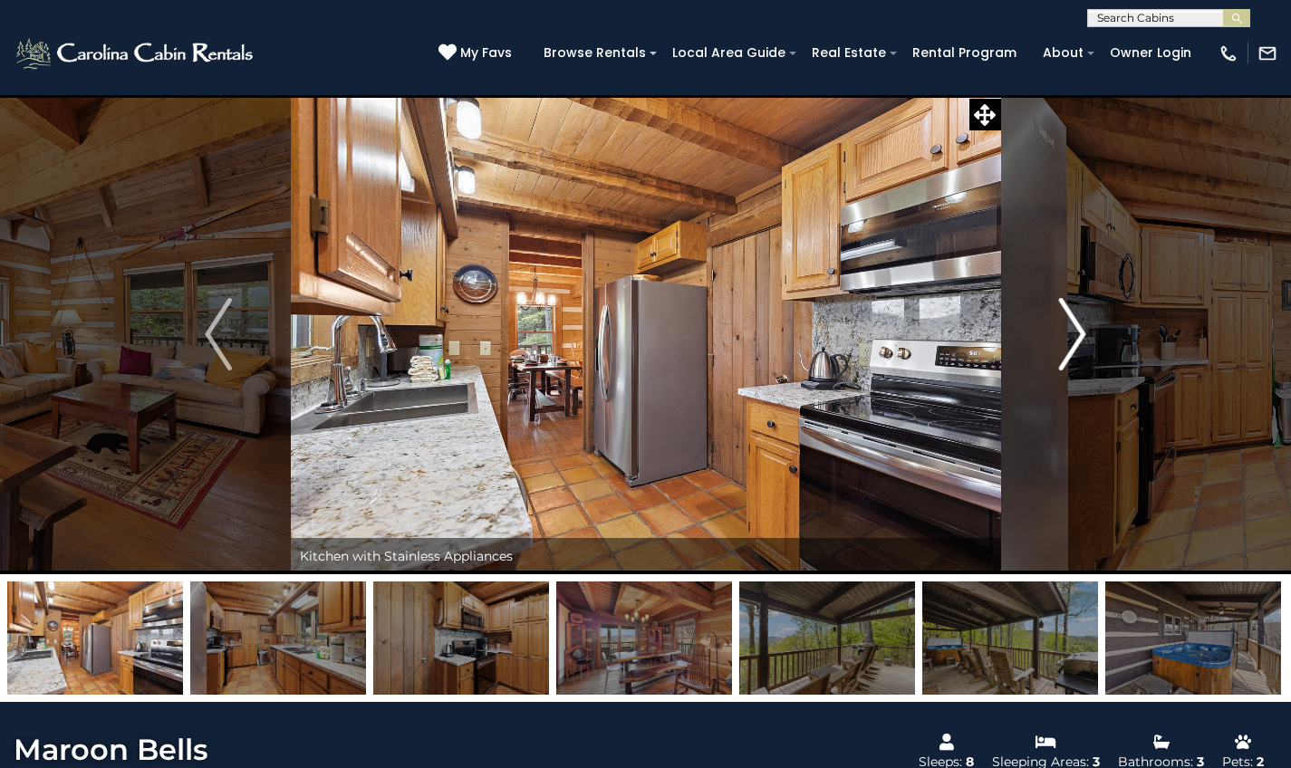
click at [1073, 347] on img "Next" at bounding box center [1072, 334] width 27 height 72
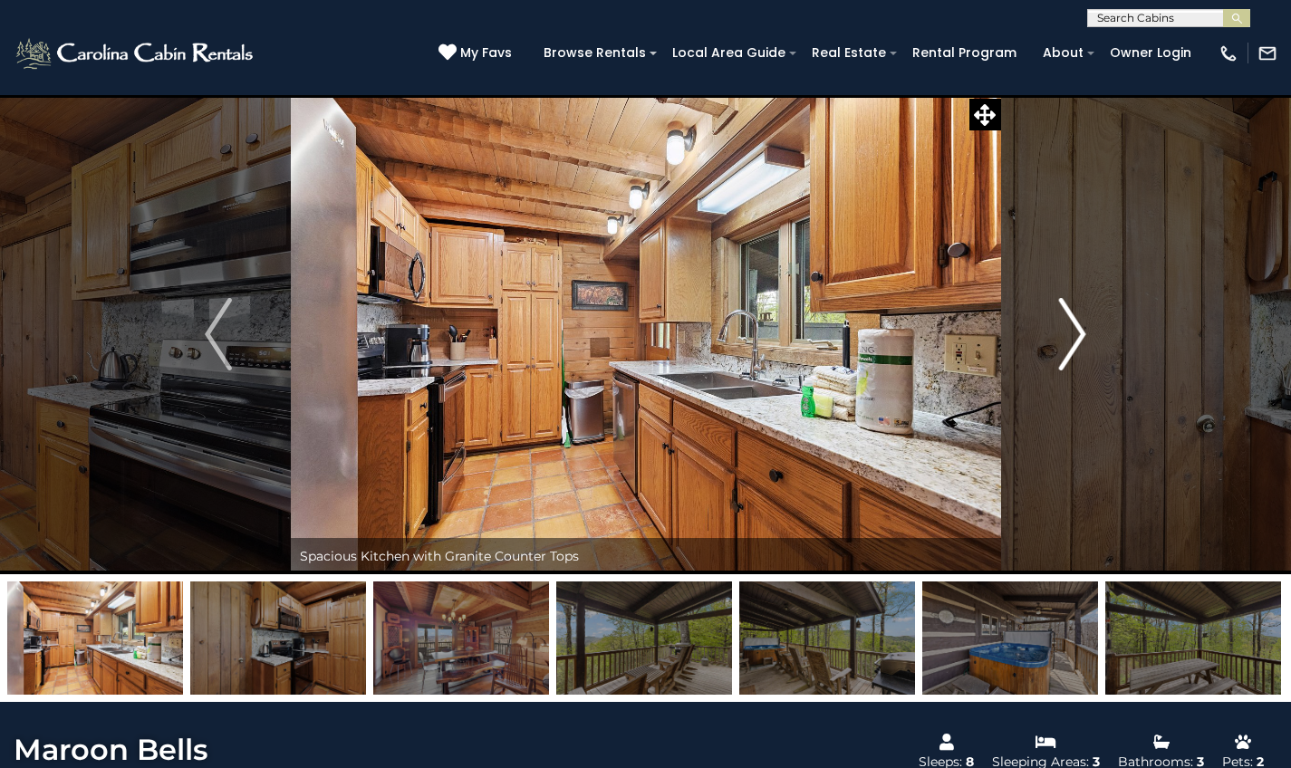
click at [1073, 347] on img "Next" at bounding box center [1072, 334] width 27 height 72
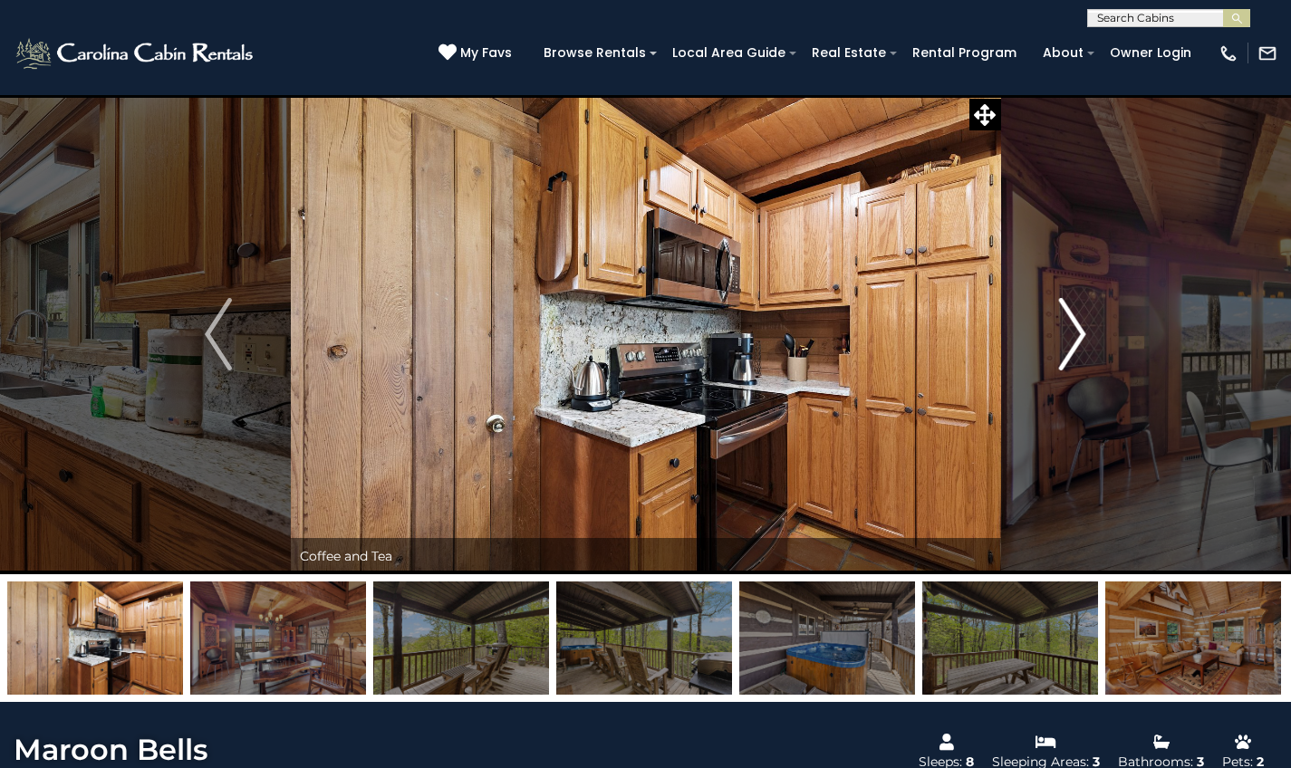
click at [1073, 347] on img "Next" at bounding box center [1072, 334] width 27 height 72
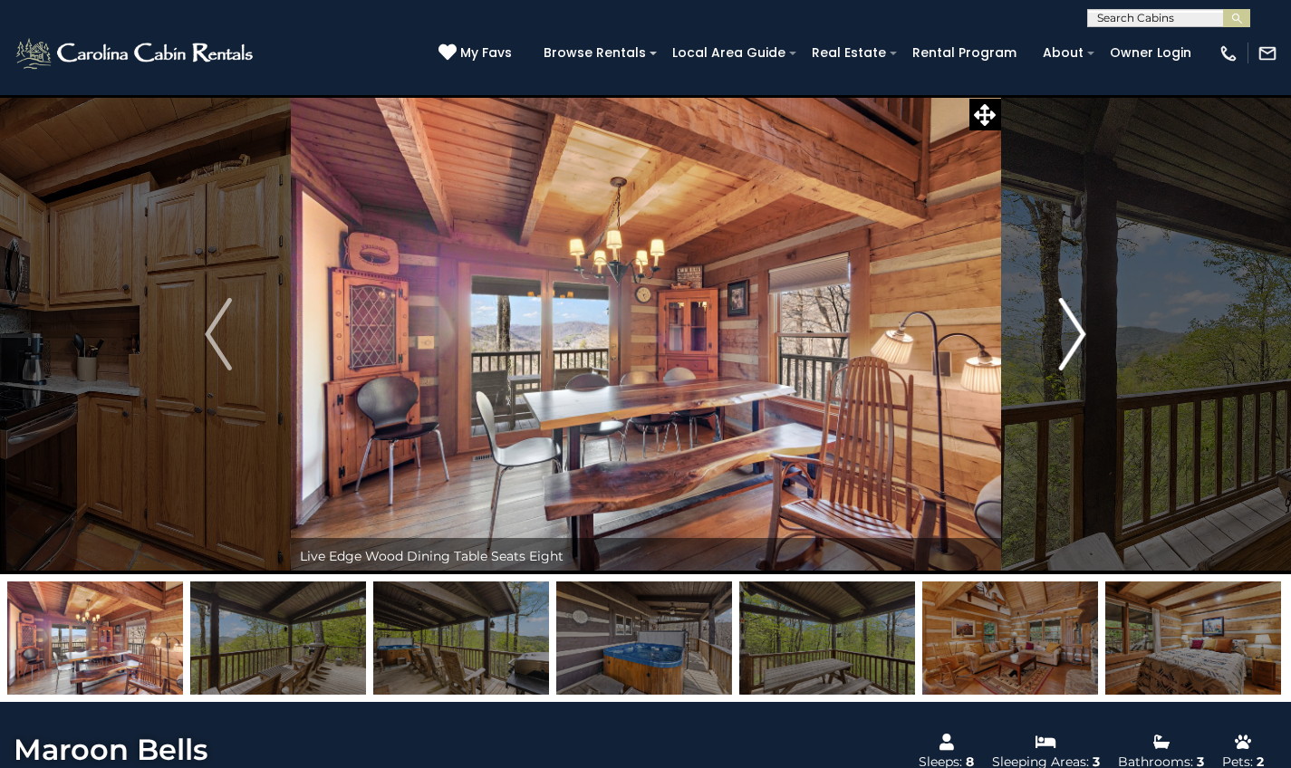
click at [1073, 347] on img "Next" at bounding box center [1072, 334] width 27 height 72
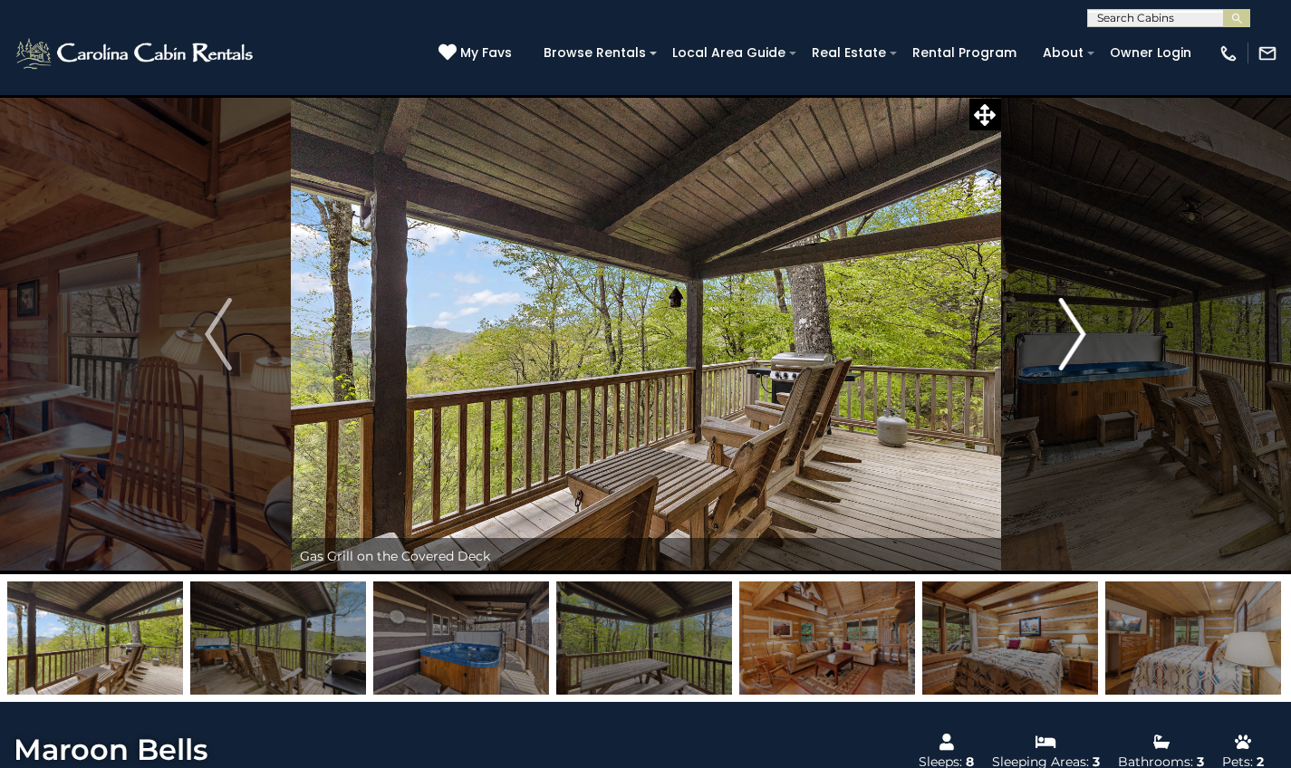
click at [1073, 347] on img "Next" at bounding box center [1072, 334] width 27 height 72
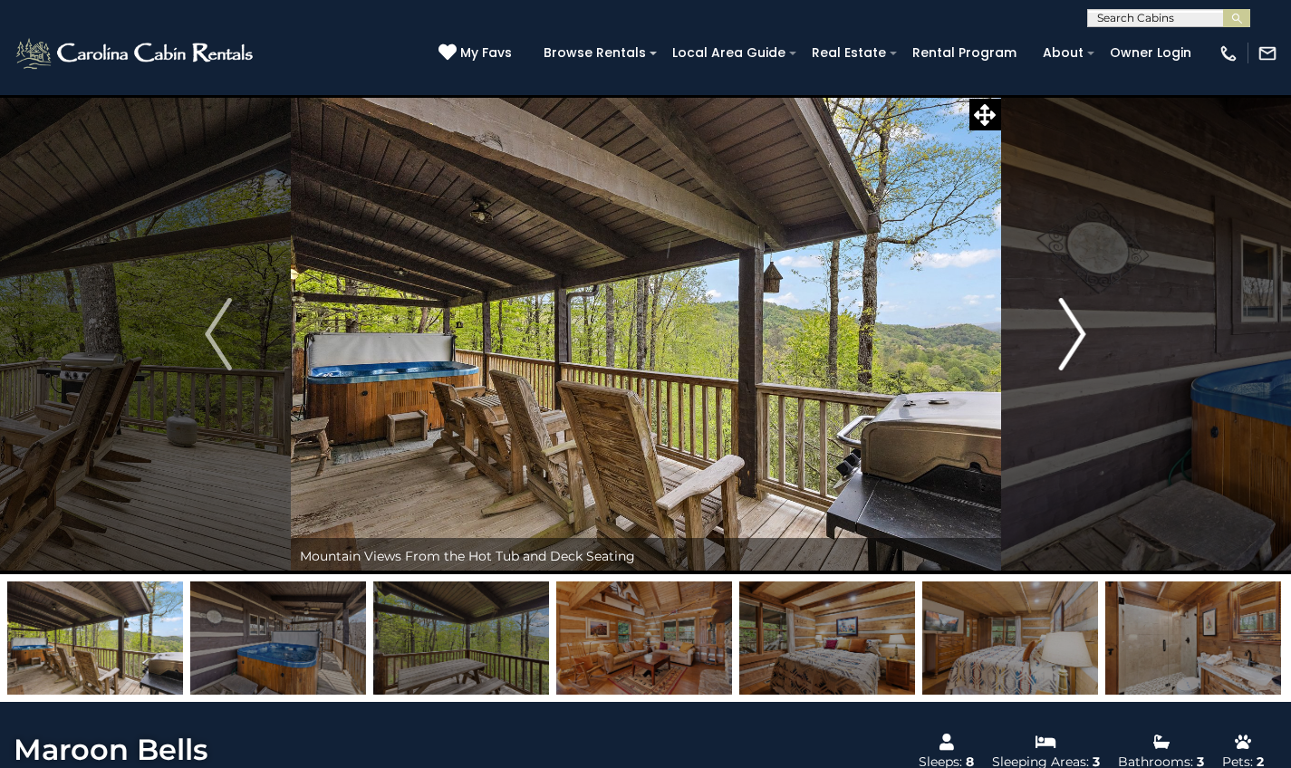
click at [1073, 347] on img "Next" at bounding box center [1072, 334] width 27 height 72
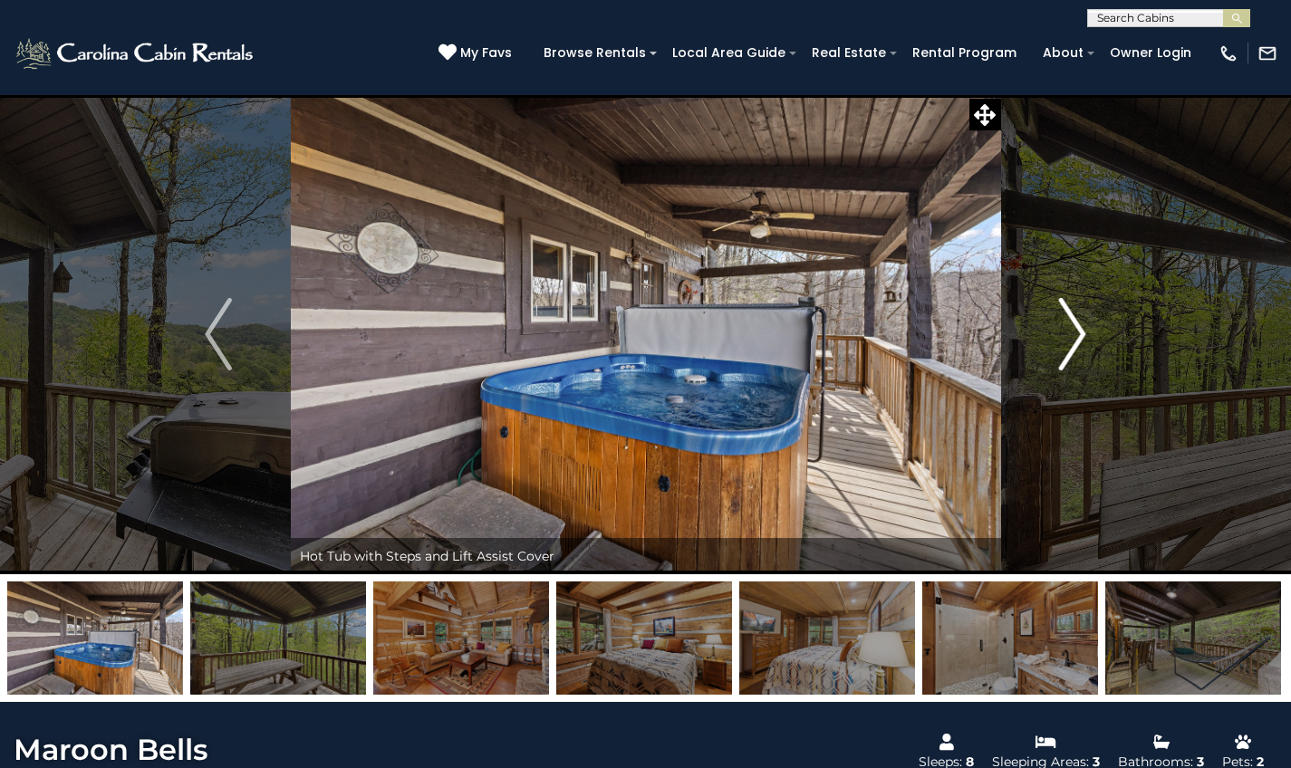
click at [1073, 347] on img "Next" at bounding box center [1072, 334] width 27 height 72
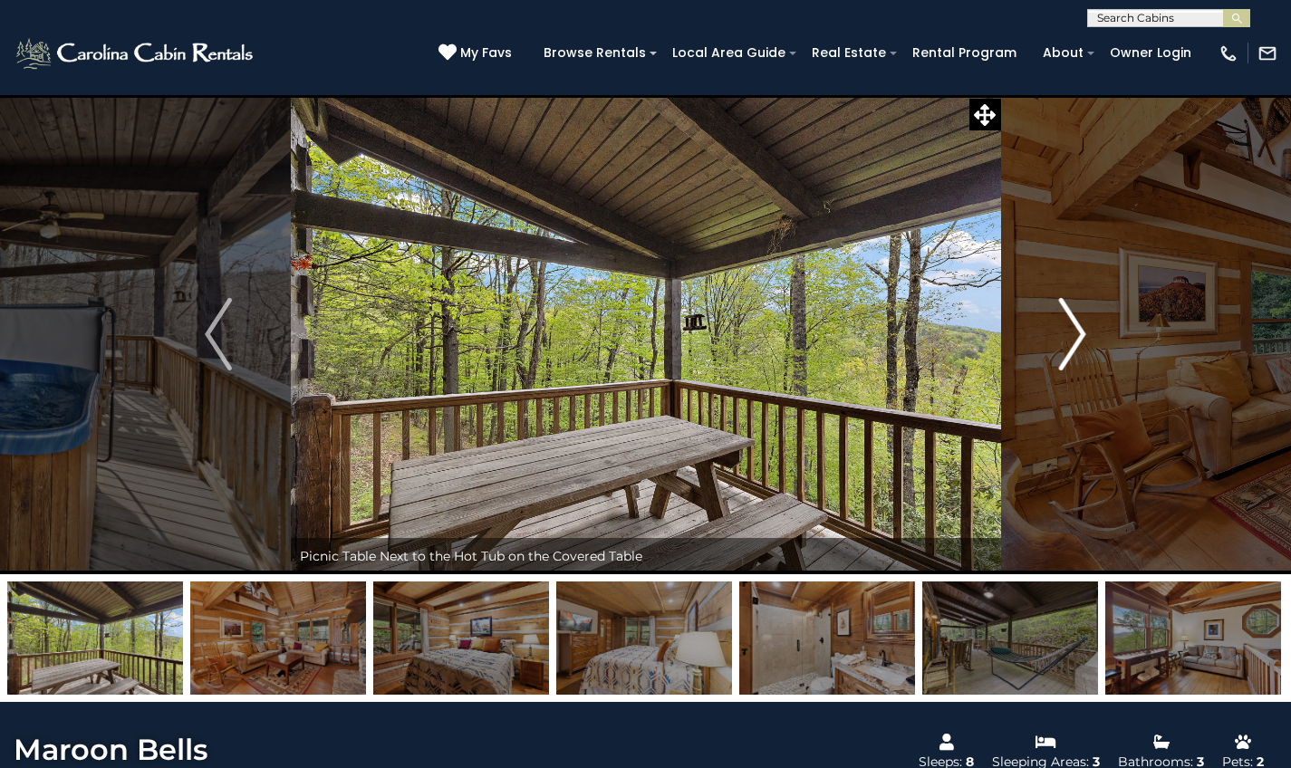
click at [1073, 347] on img "Next" at bounding box center [1072, 334] width 27 height 72
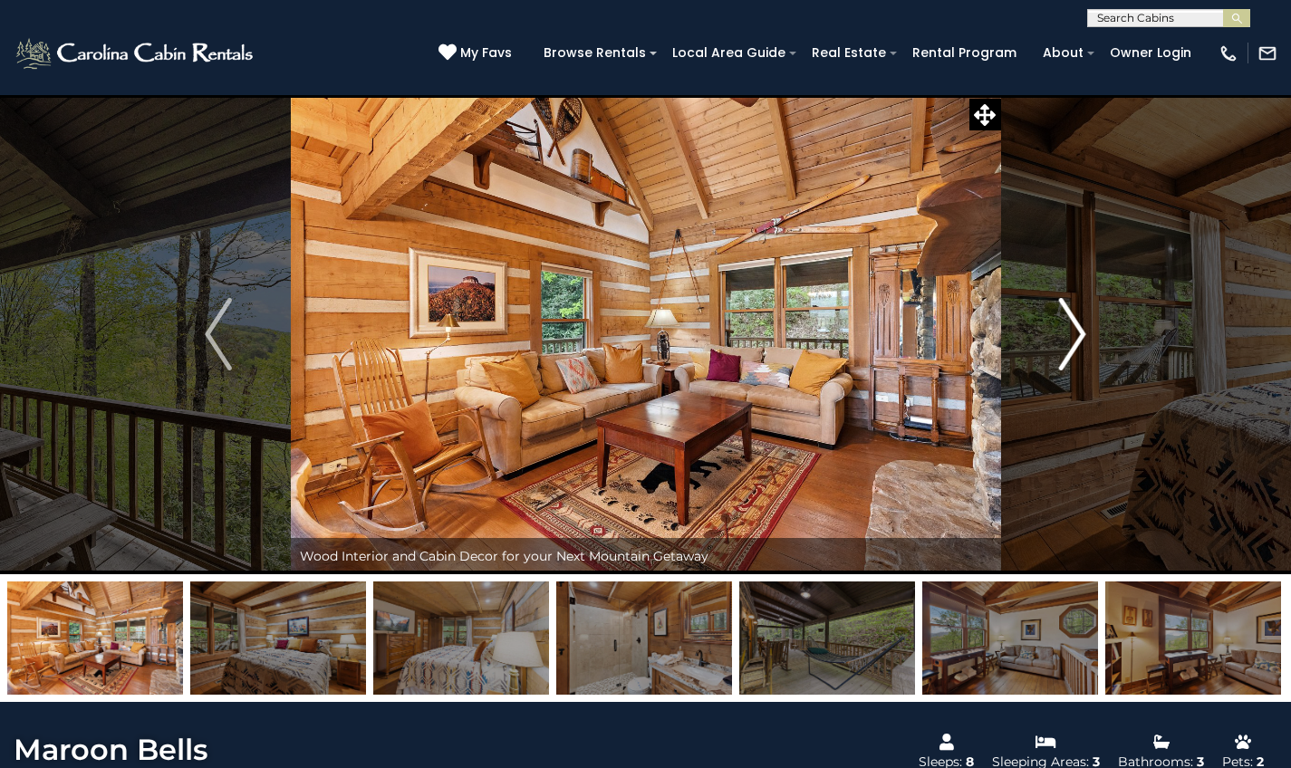
click at [1073, 347] on img "Next" at bounding box center [1072, 334] width 27 height 72
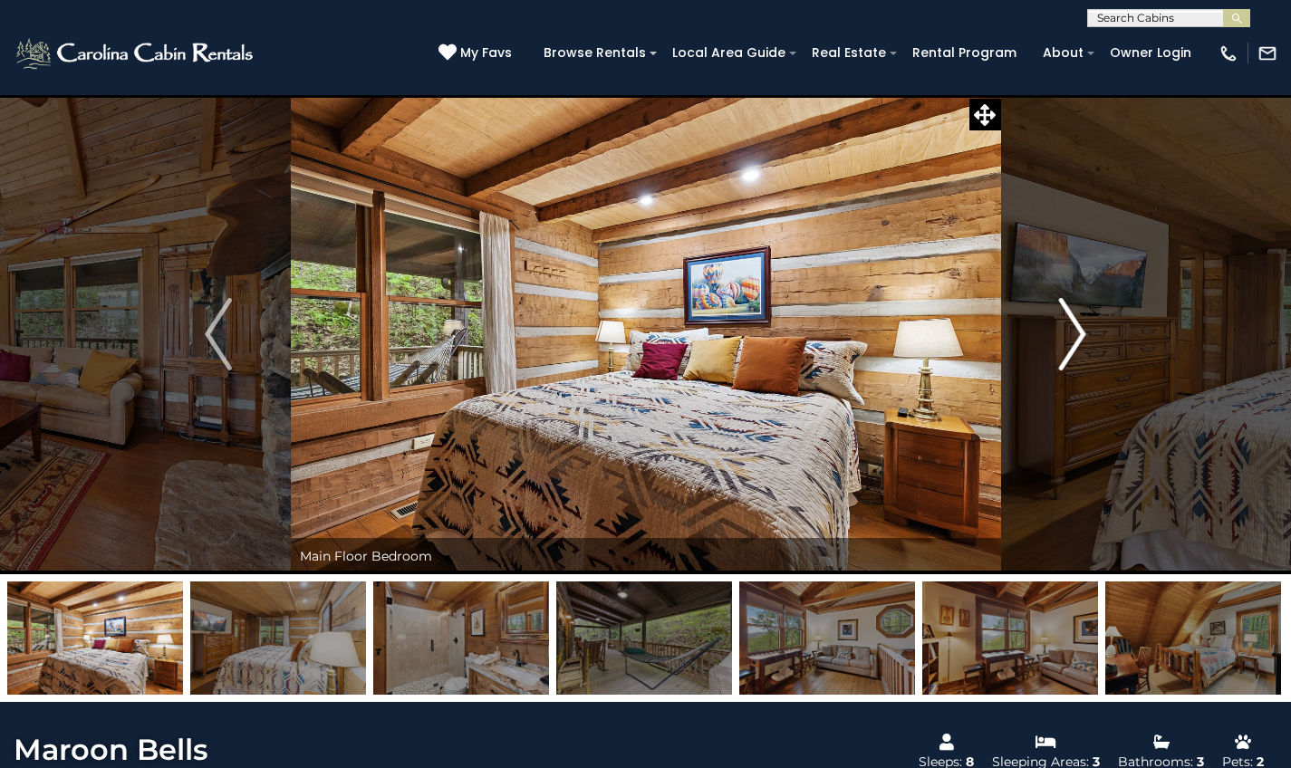
click at [1073, 347] on img "Next" at bounding box center [1072, 334] width 27 height 72
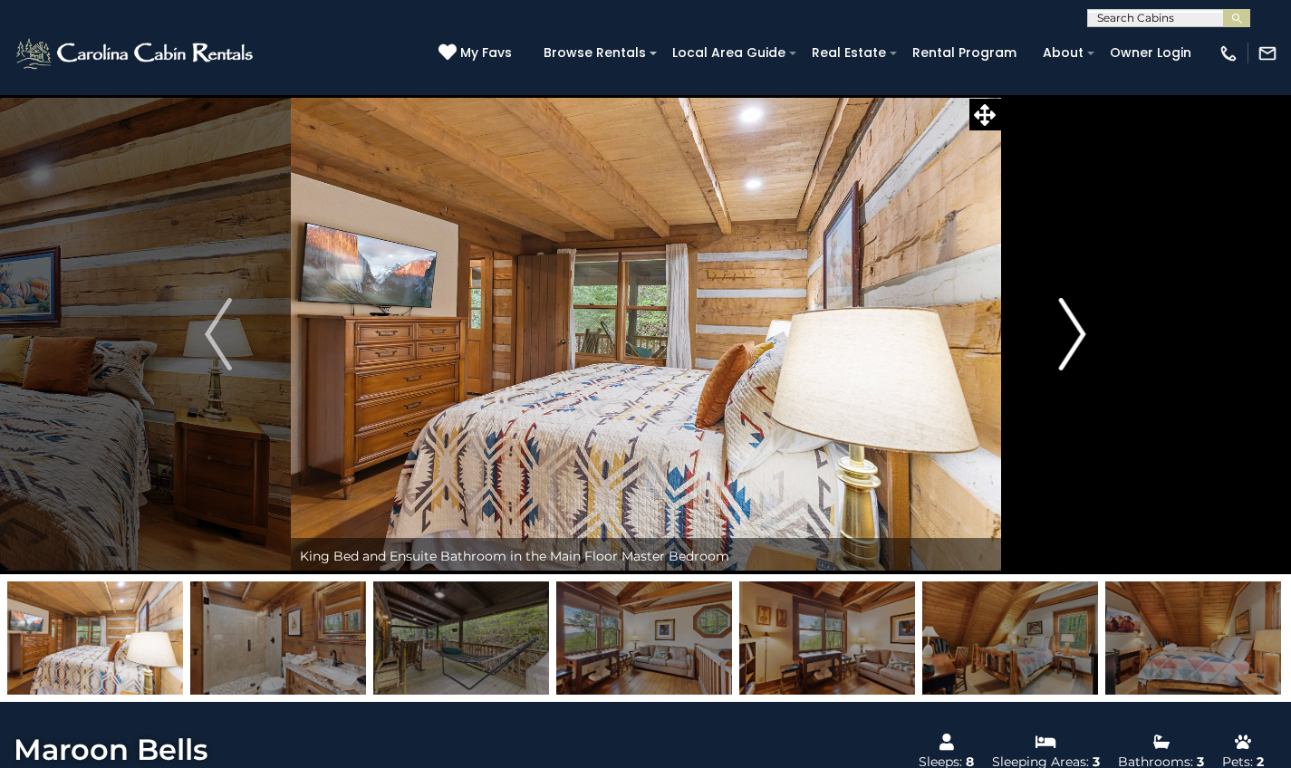
click at [1073, 347] on img "Next" at bounding box center [1072, 334] width 27 height 72
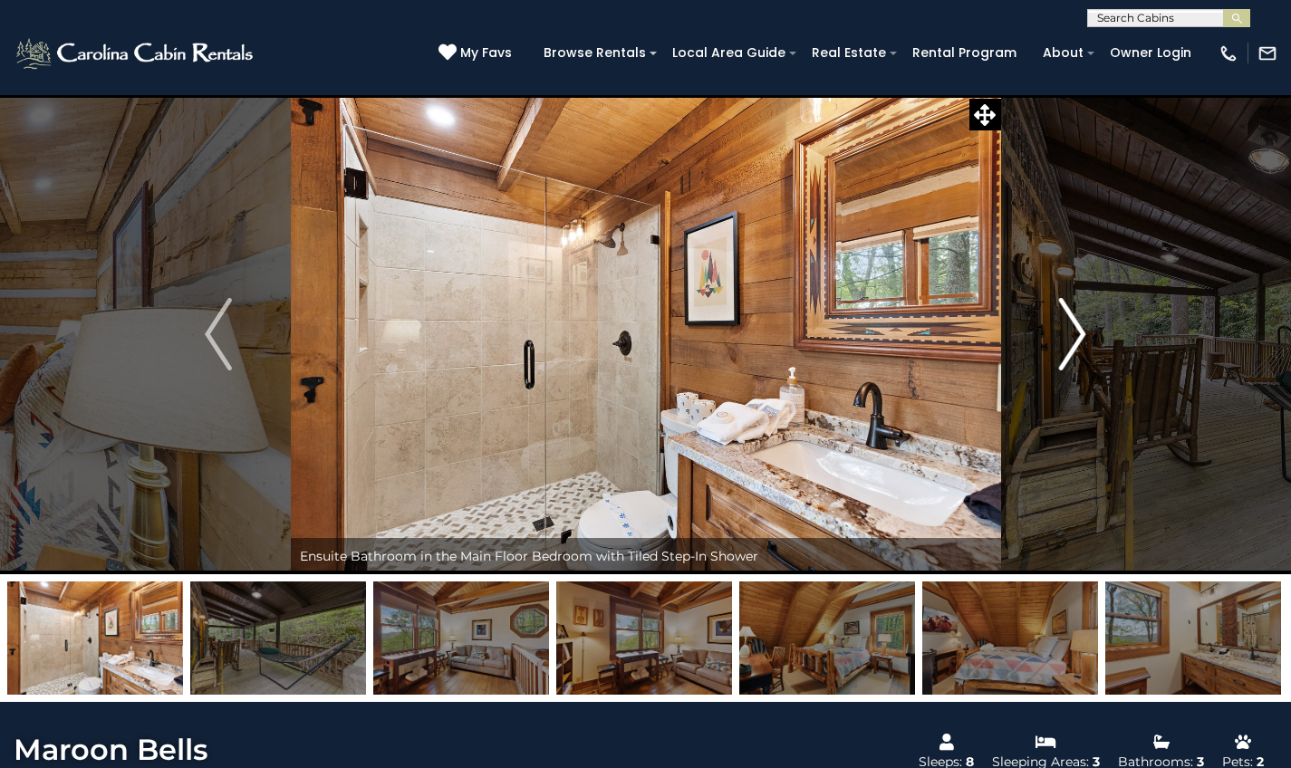
click at [1073, 347] on img "Next" at bounding box center [1072, 334] width 27 height 72
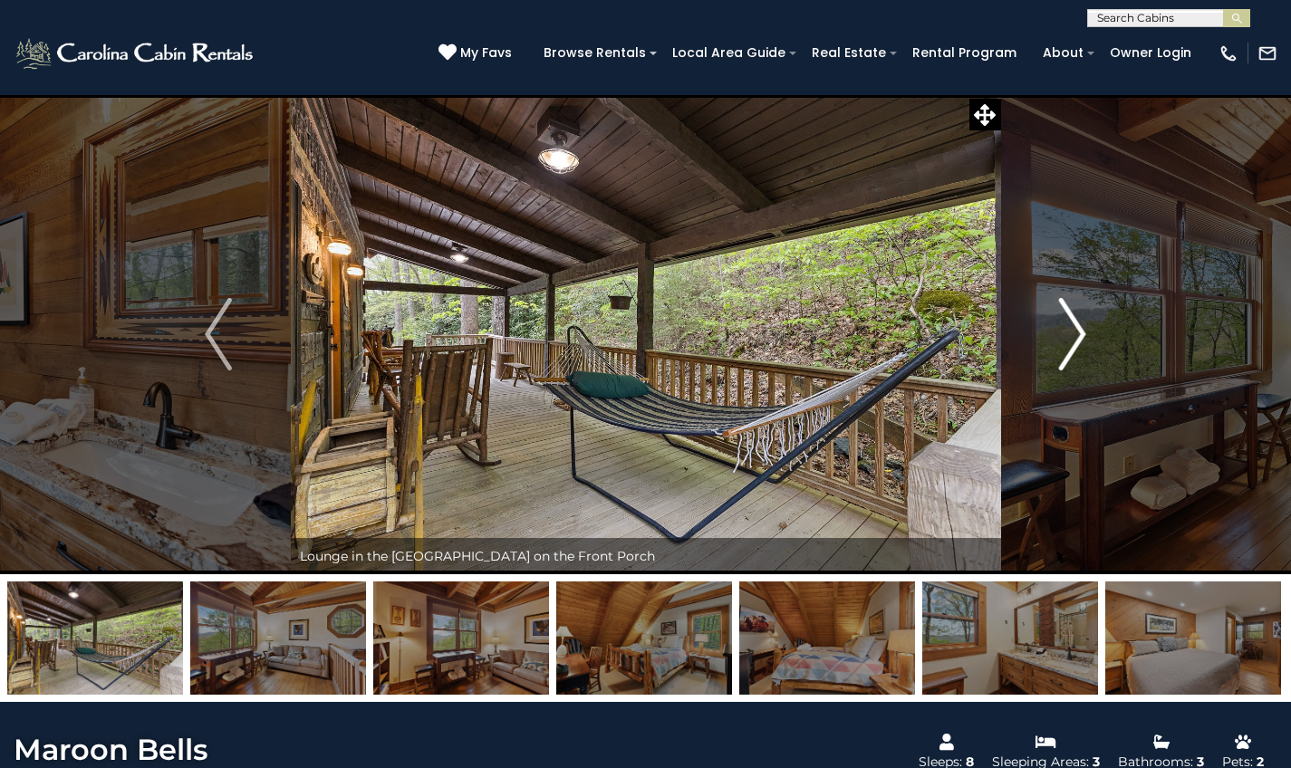
click at [1073, 347] on img "Next" at bounding box center [1072, 334] width 27 height 72
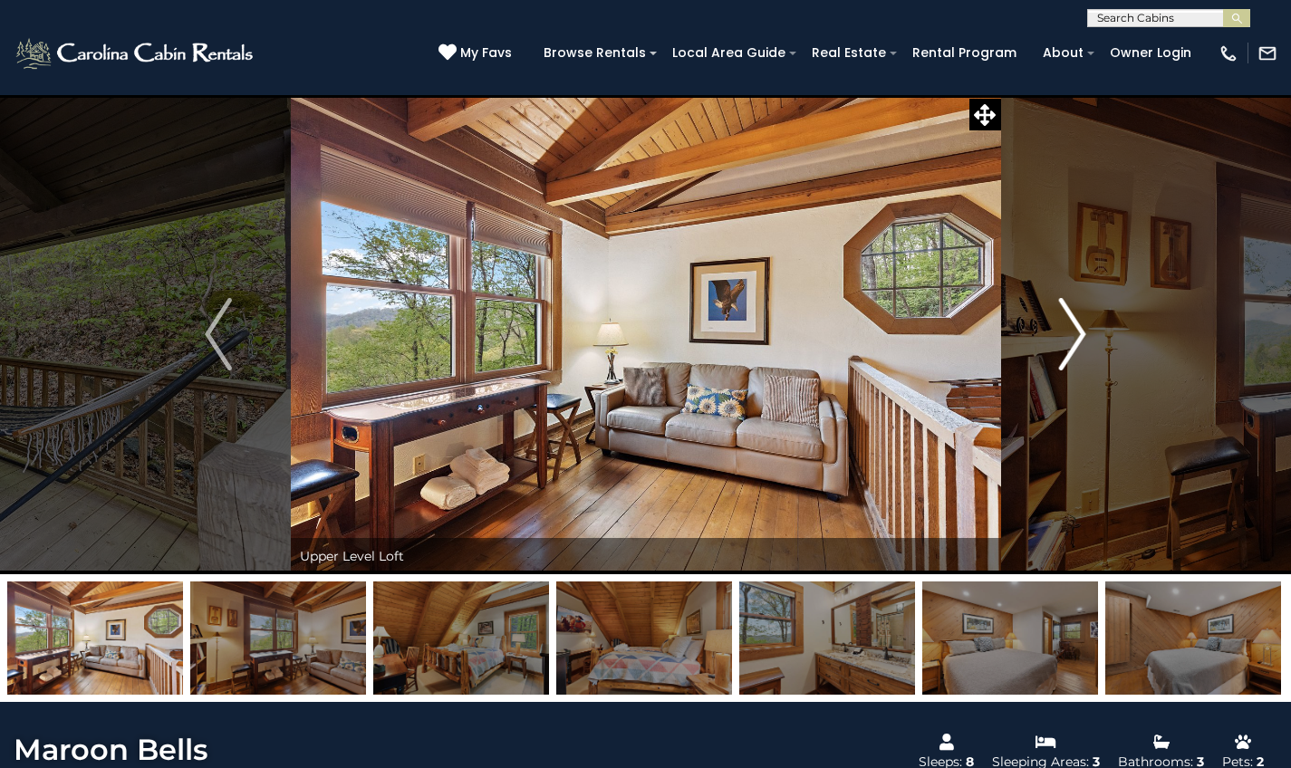
click at [1073, 347] on img "Next" at bounding box center [1072, 334] width 27 height 72
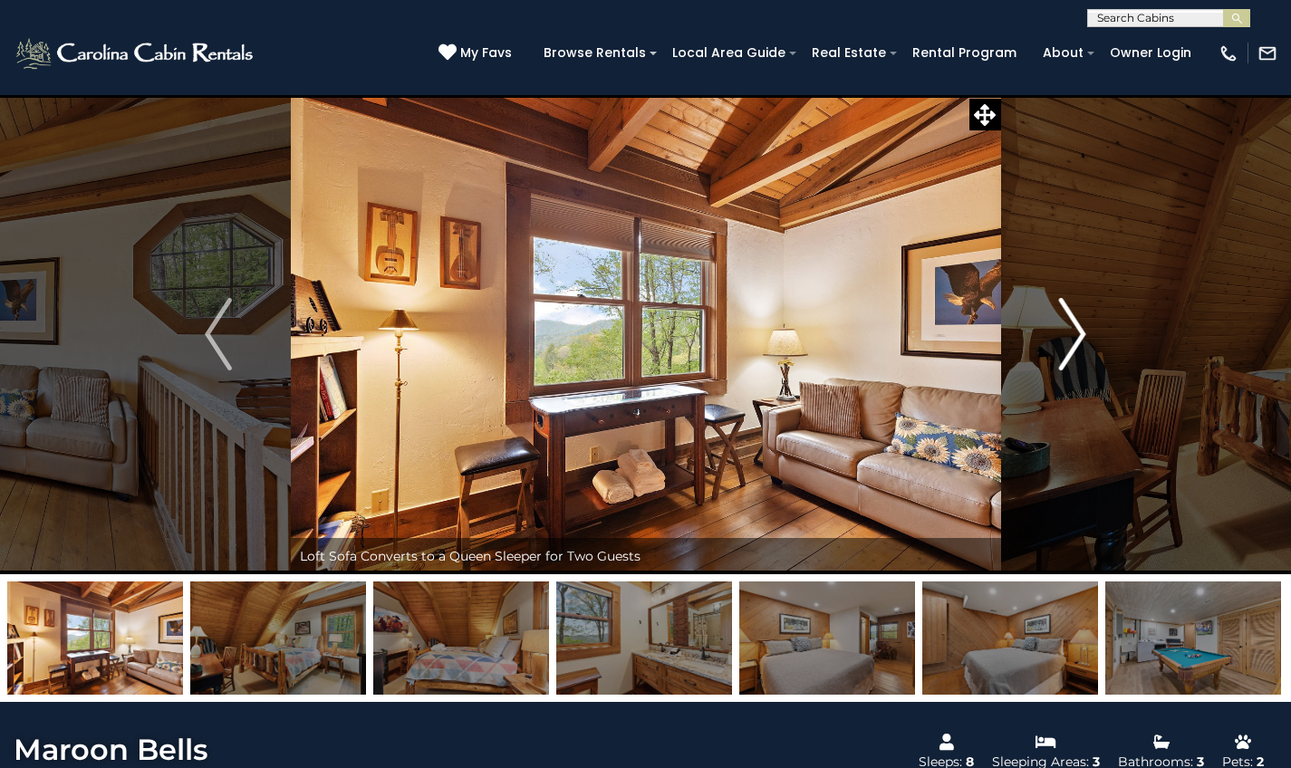
click at [1073, 347] on img "Next" at bounding box center [1072, 334] width 27 height 72
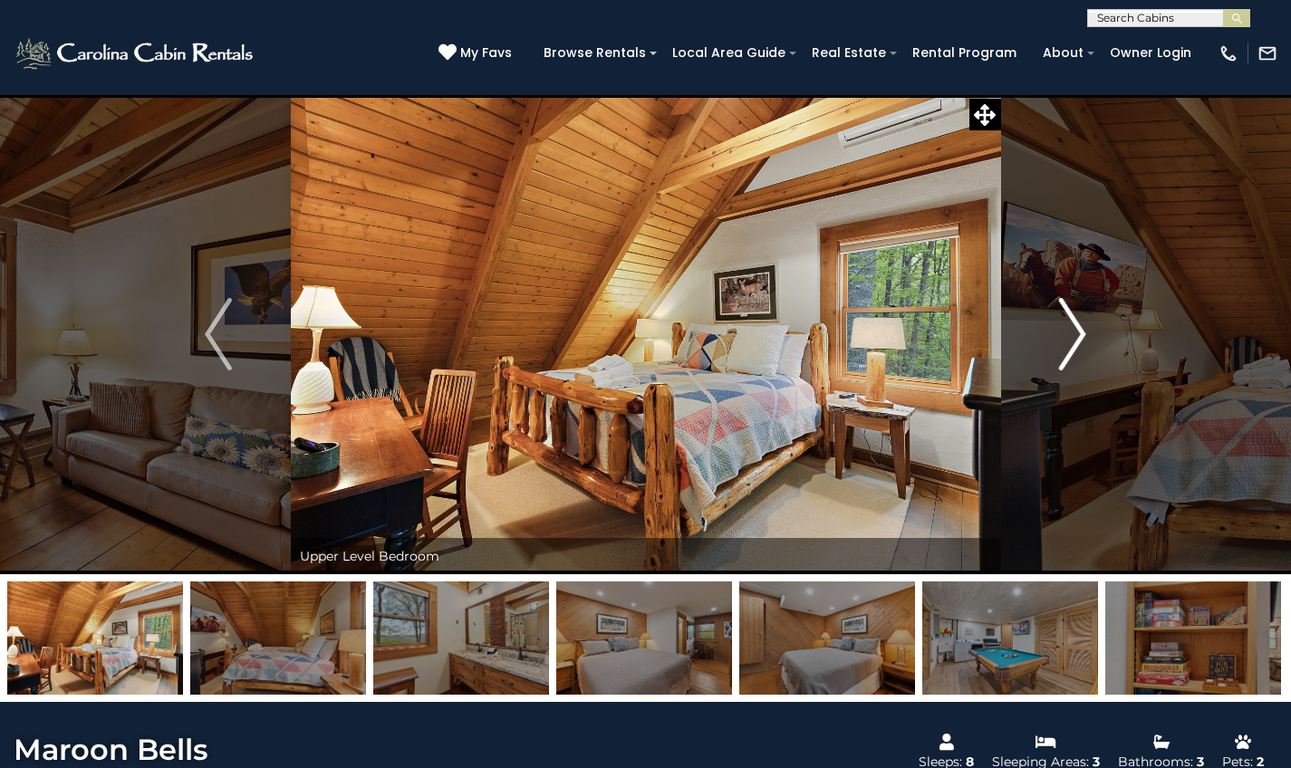
click at [1073, 347] on img "Next" at bounding box center [1072, 334] width 27 height 72
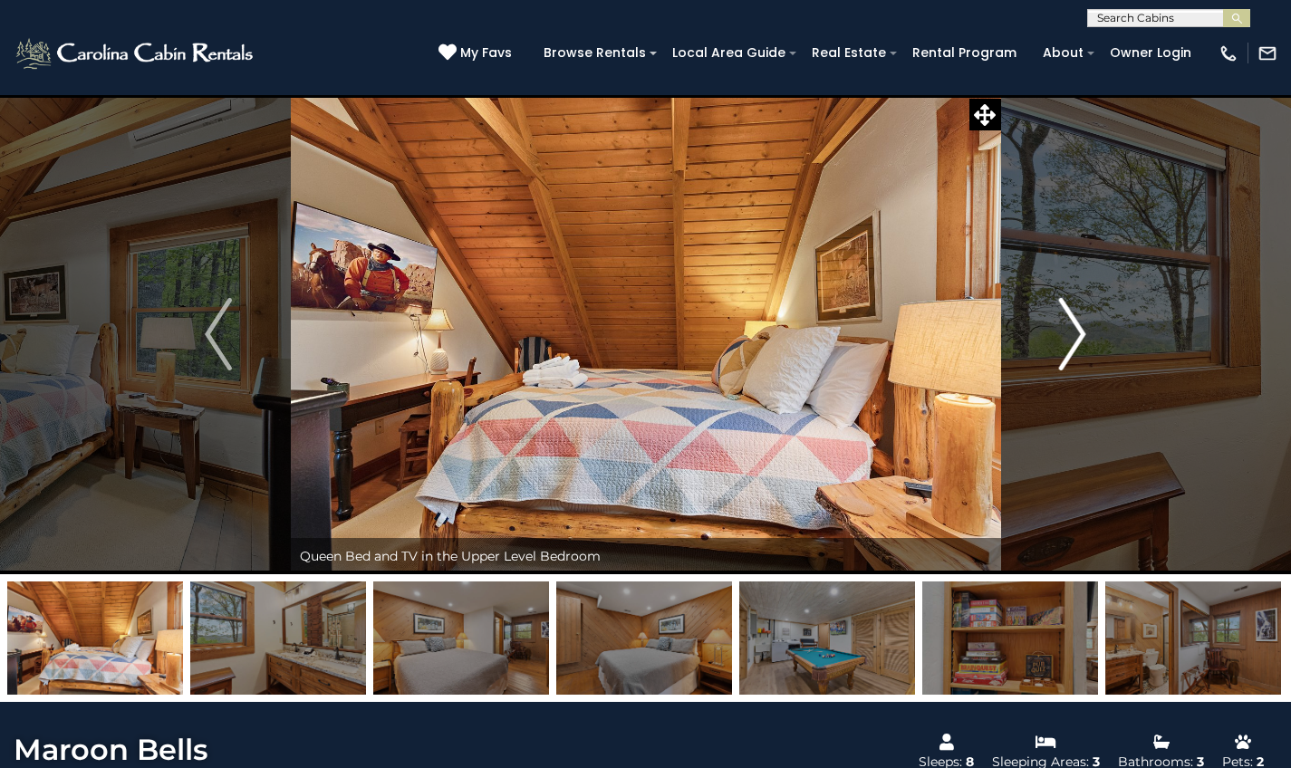
click at [1073, 347] on img "Next" at bounding box center [1072, 334] width 27 height 72
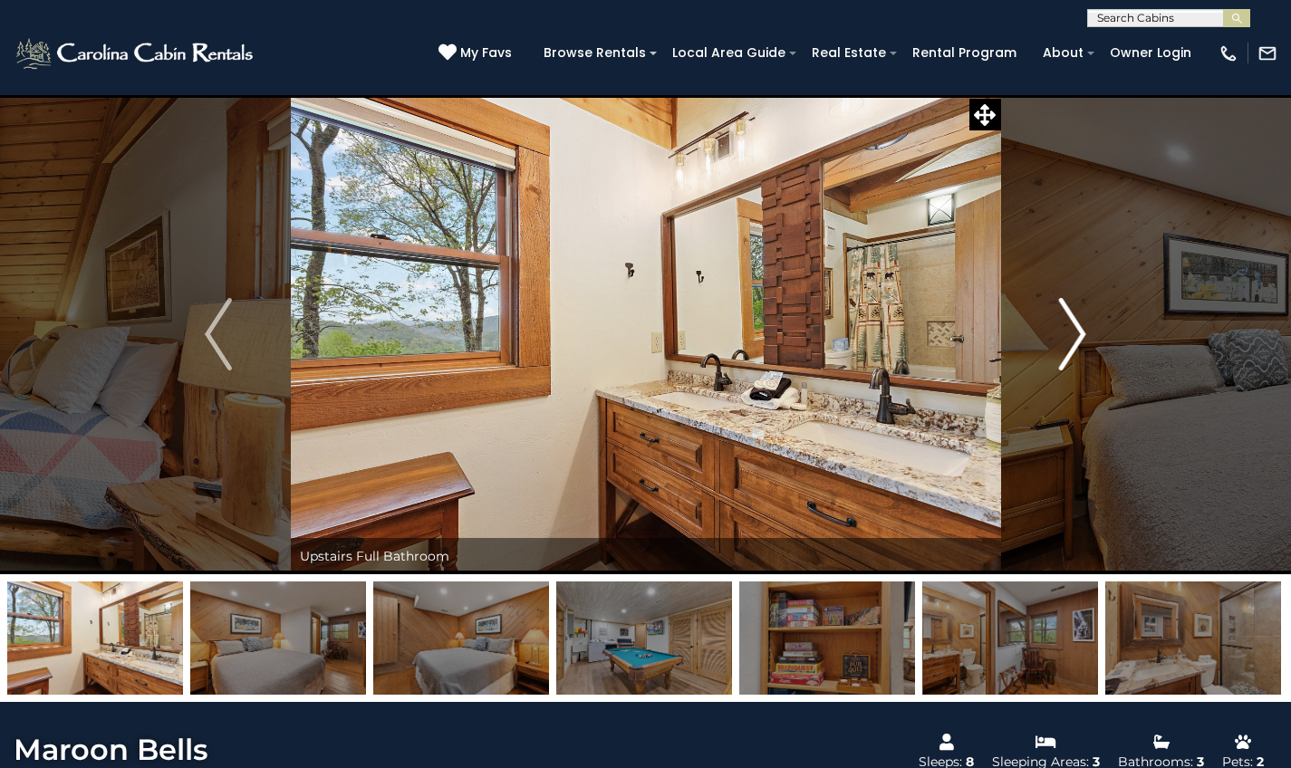
click at [1073, 347] on img "Next" at bounding box center [1072, 334] width 27 height 72
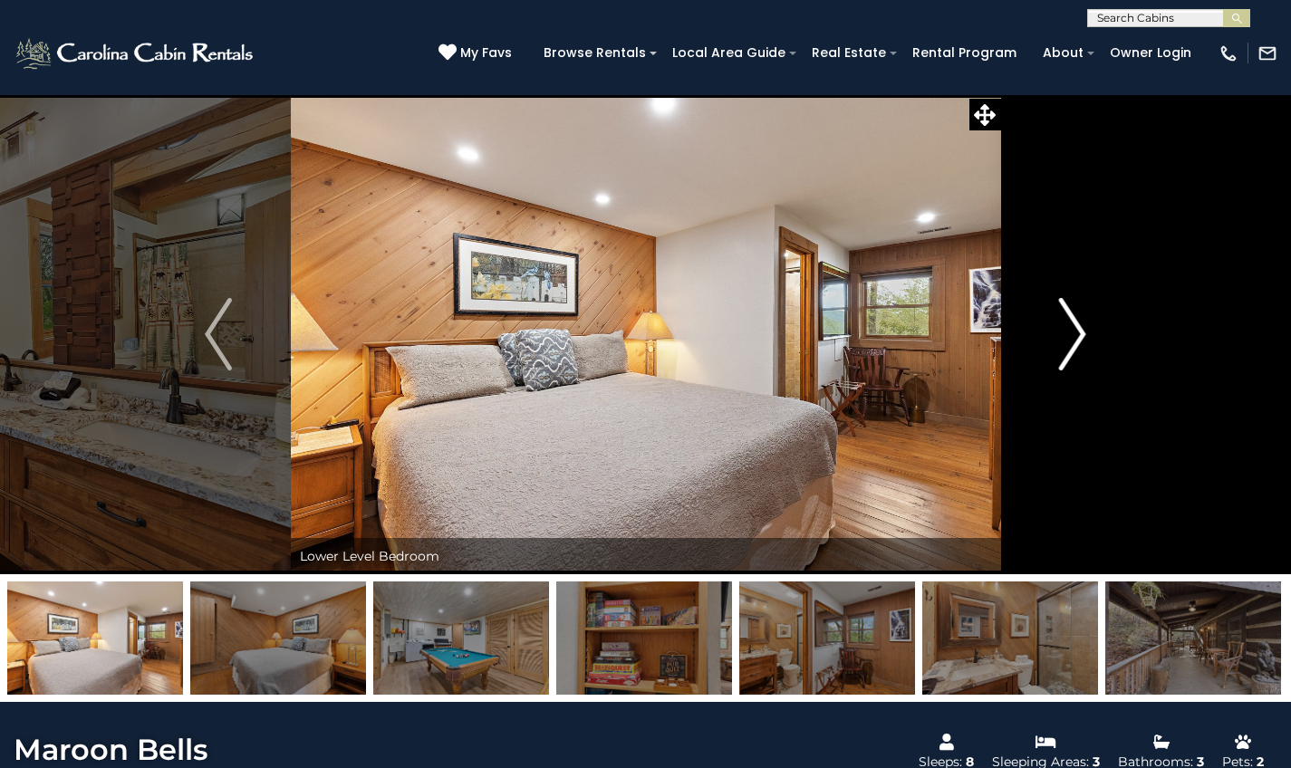
click at [1073, 347] on img "Next" at bounding box center [1072, 334] width 27 height 72
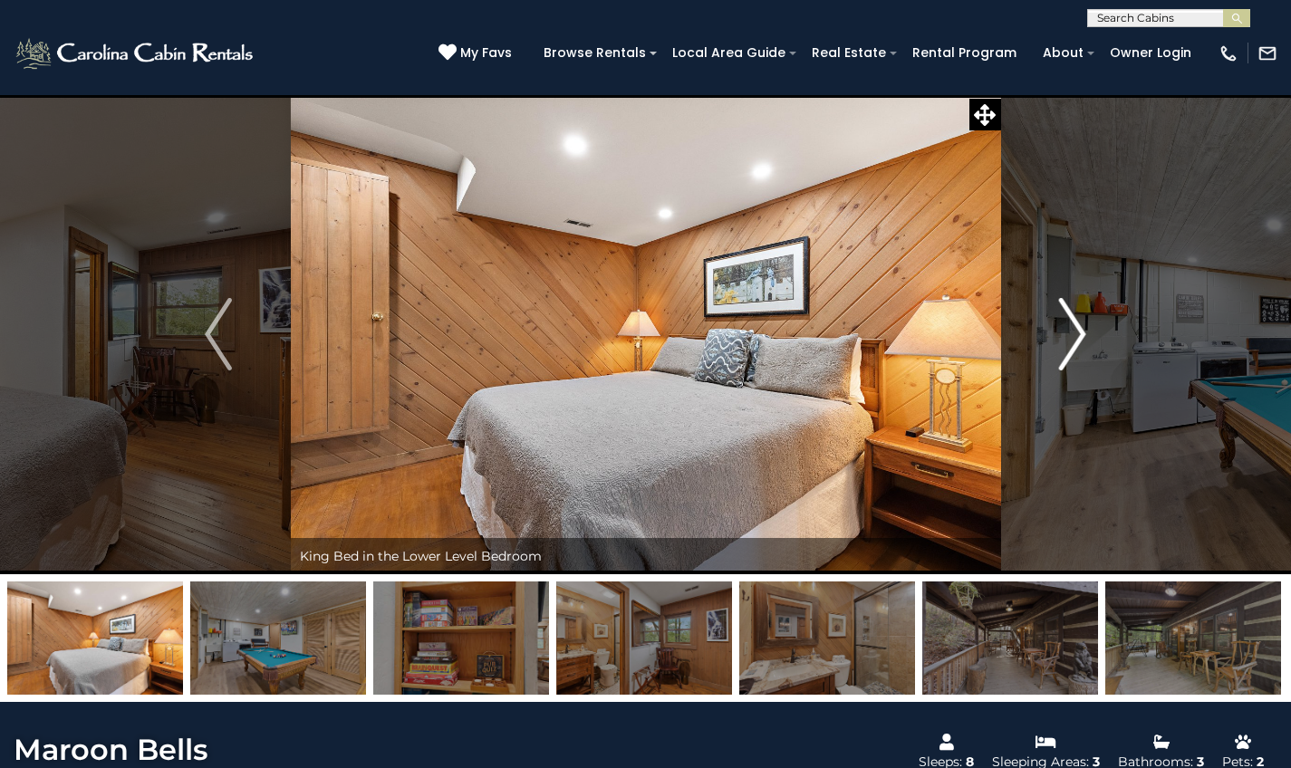
click at [1073, 347] on img "Next" at bounding box center [1072, 334] width 27 height 72
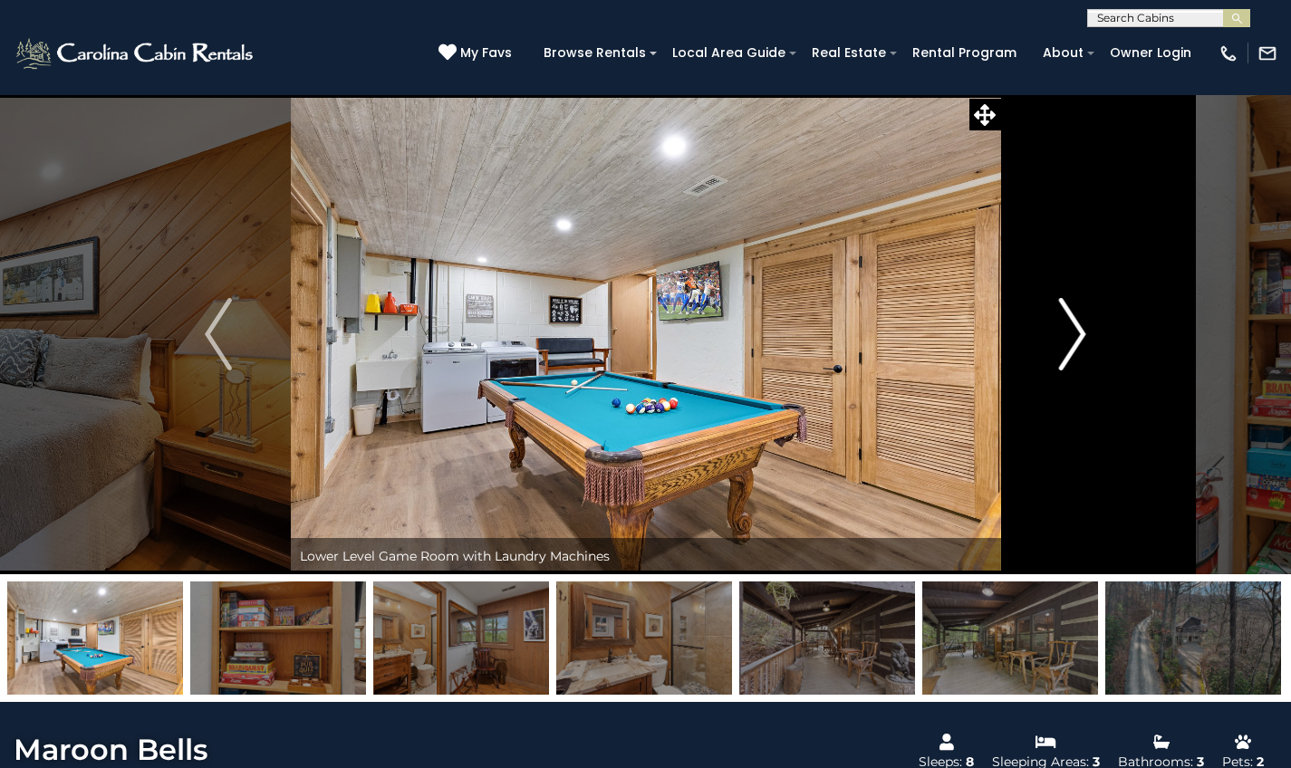
click at [1073, 347] on img "Next" at bounding box center [1072, 334] width 27 height 72
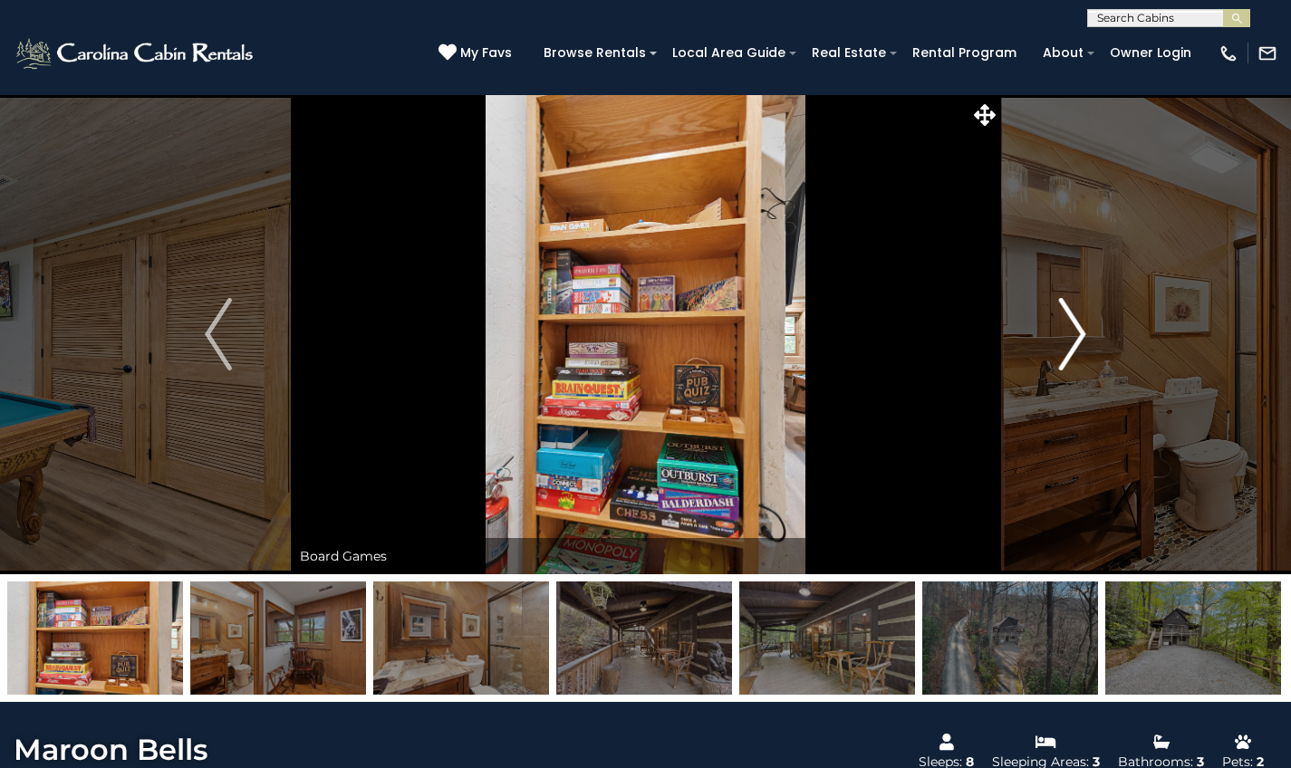
click at [1073, 347] on img "Next" at bounding box center [1072, 334] width 27 height 72
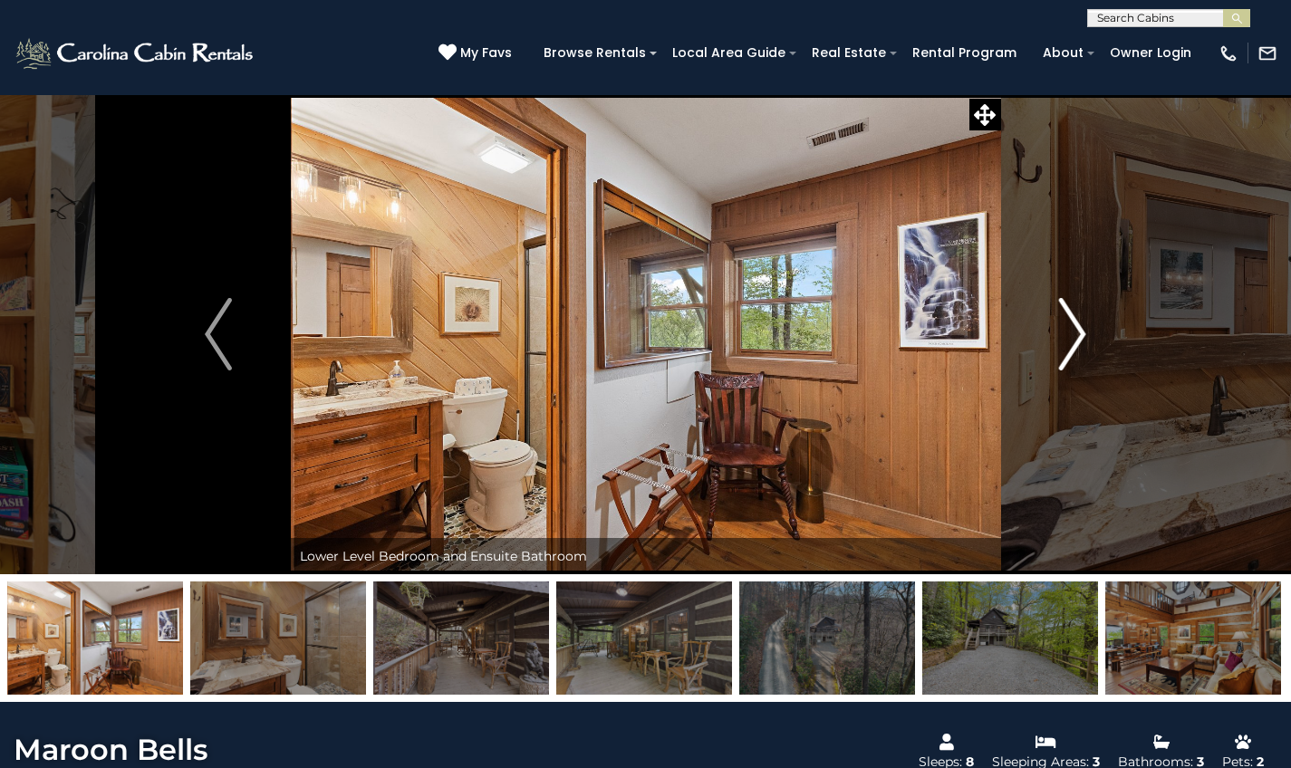
click at [1073, 347] on img "Next" at bounding box center [1072, 334] width 27 height 72
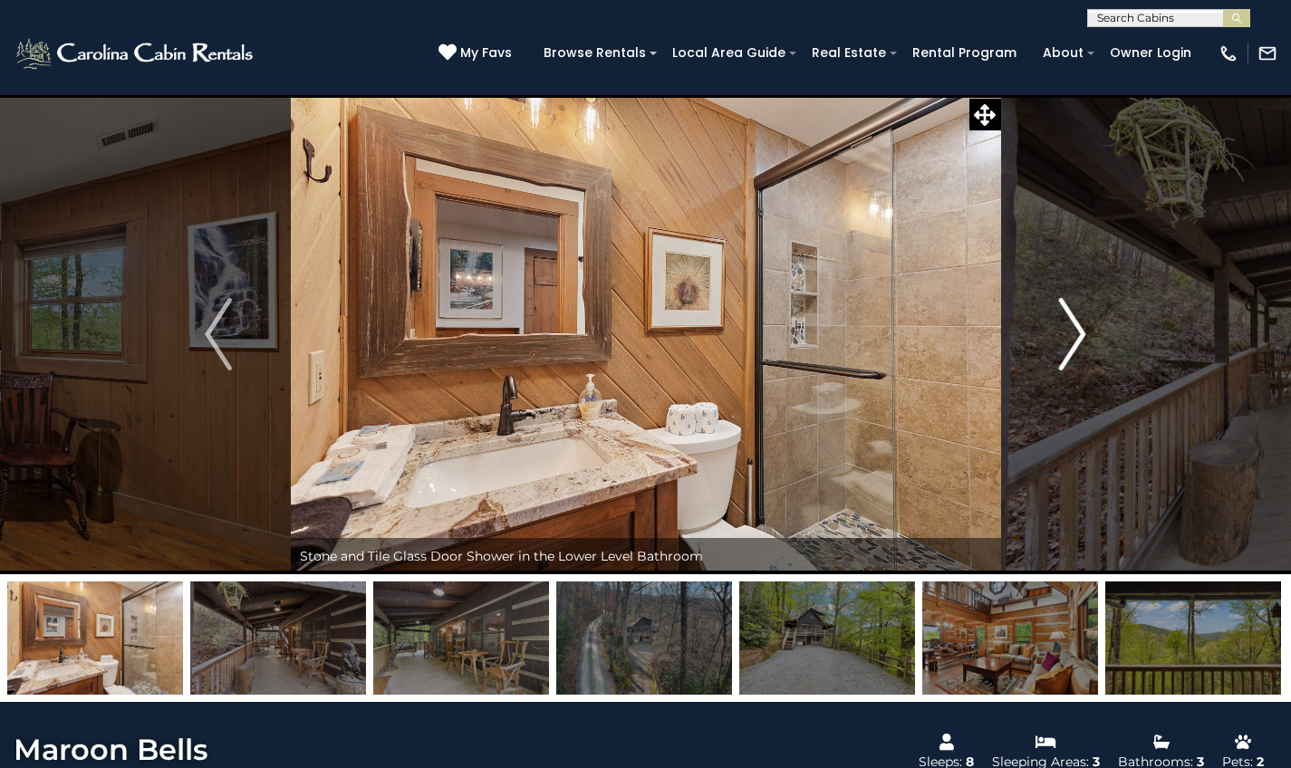
click at [1073, 347] on img "Next" at bounding box center [1072, 334] width 27 height 72
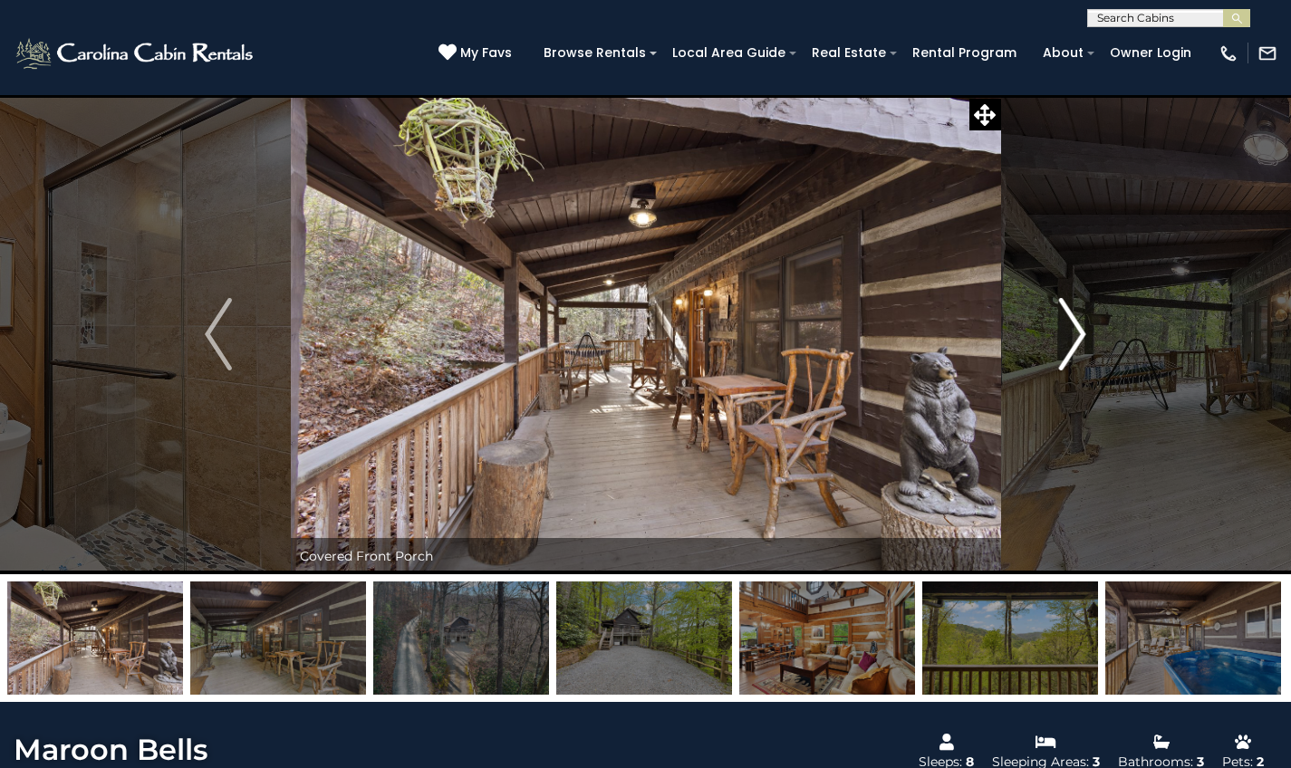
click at [1073, 347] on img "Next" at bounding box center [1072, 334] width 27 height 72
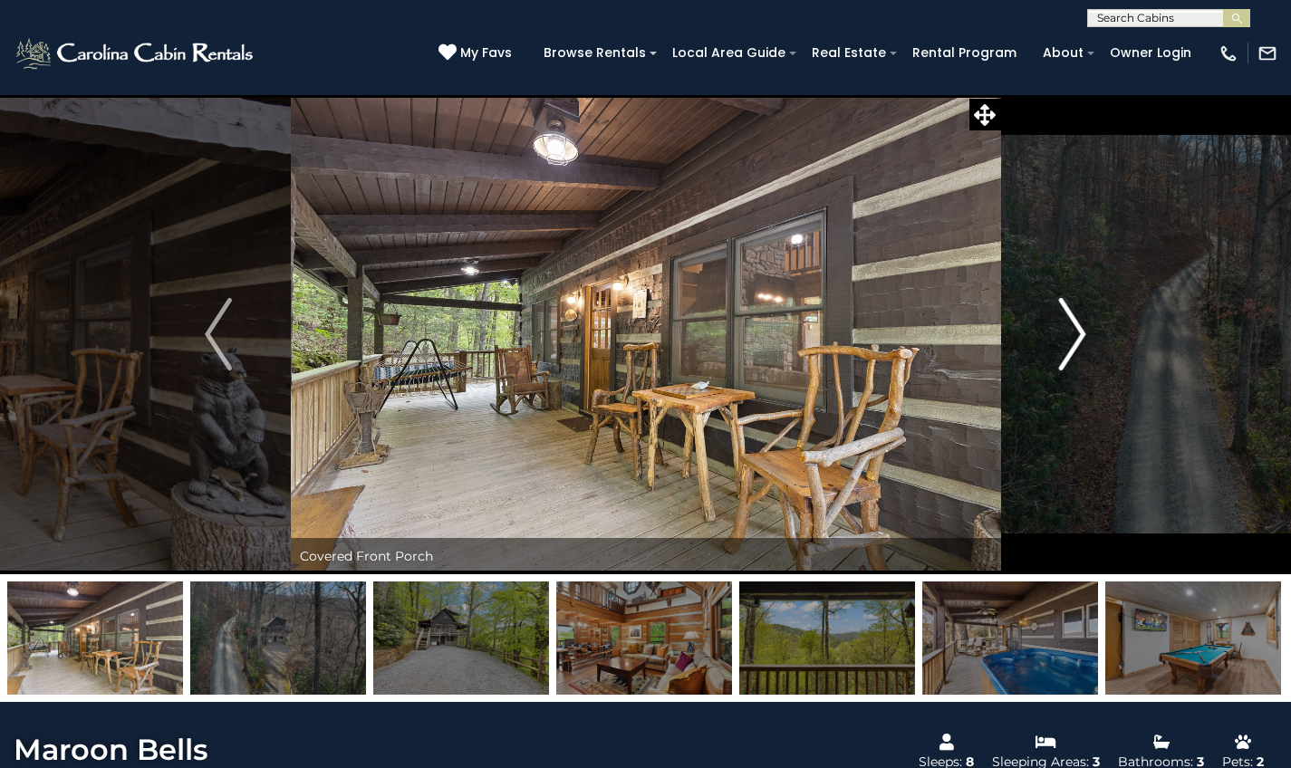
click at [1073, 347] on img "Next" at bounding box center [1072, 334] width 27 height 72
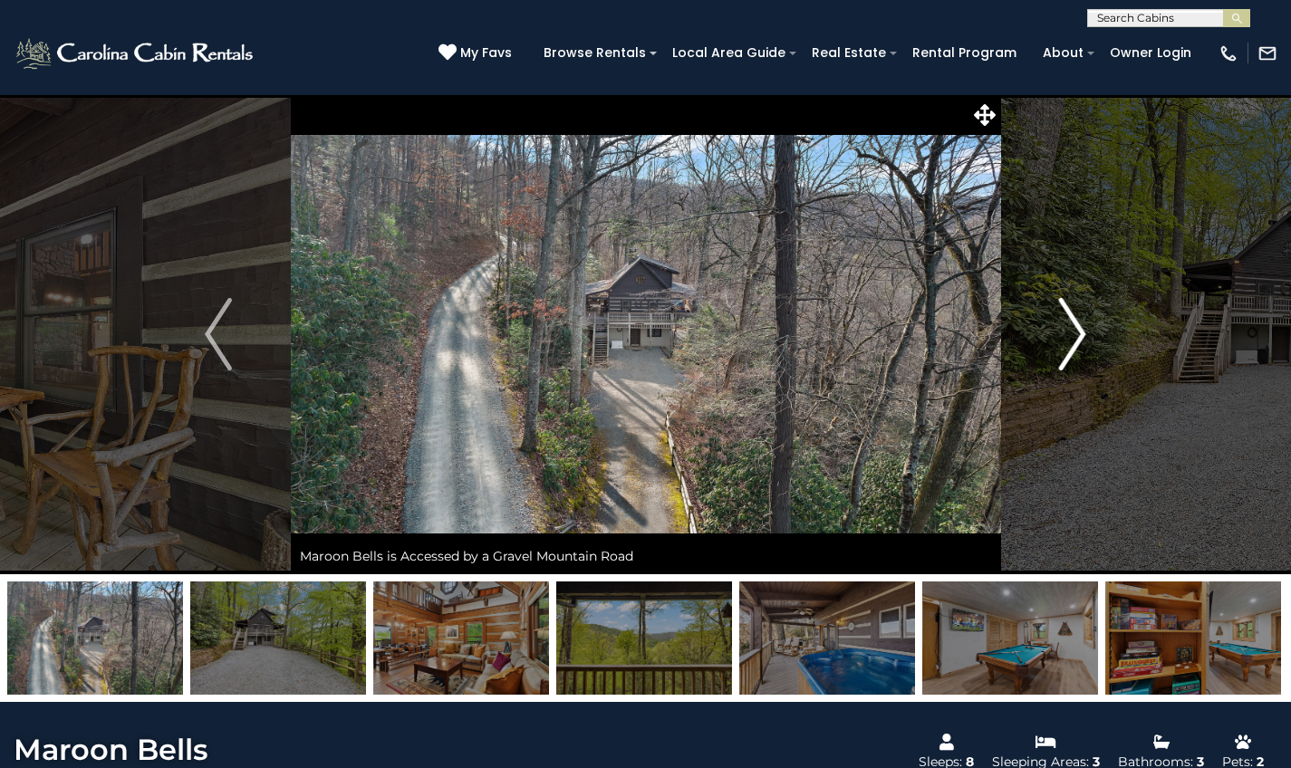
click at [1073, 347] on img "Next" at bounding box center [1072, 334] width 27 height 72
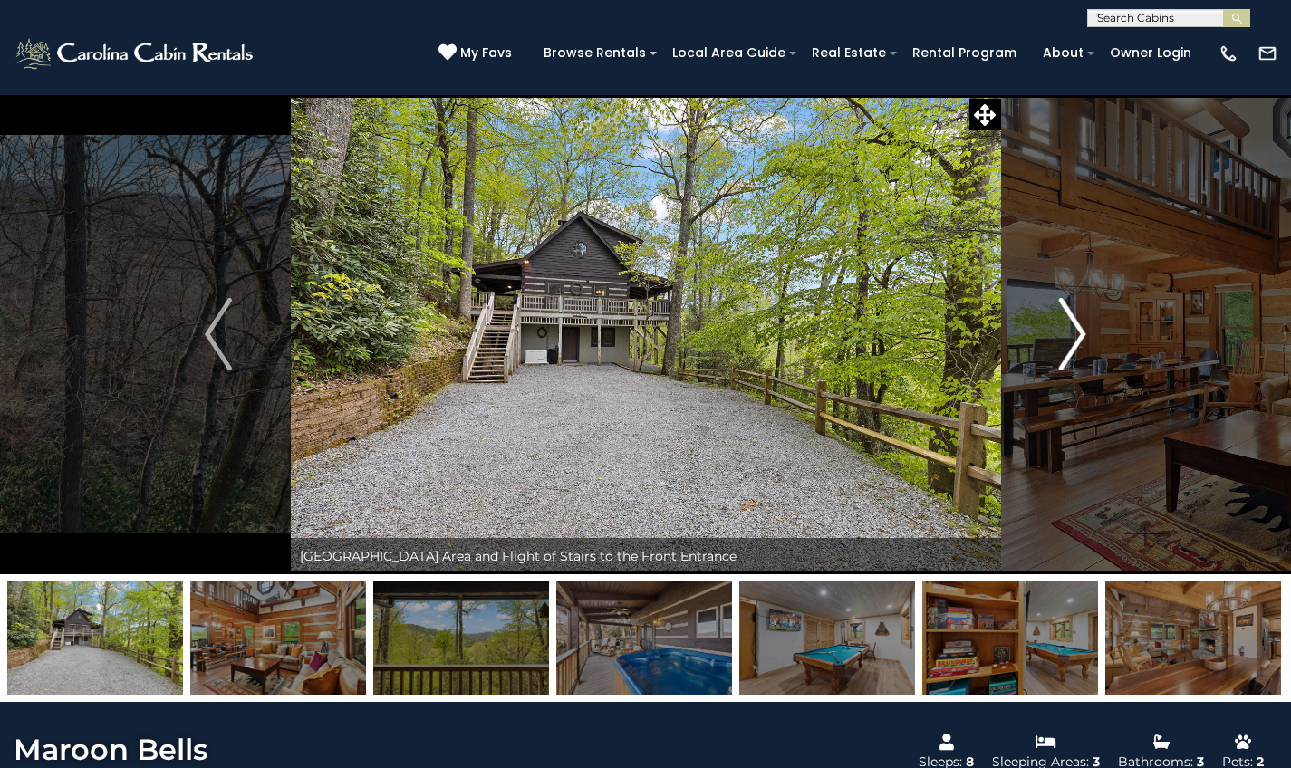
click at [1073, 347] on img "Next" at bounding box center [1072, 334] width 27 height 72
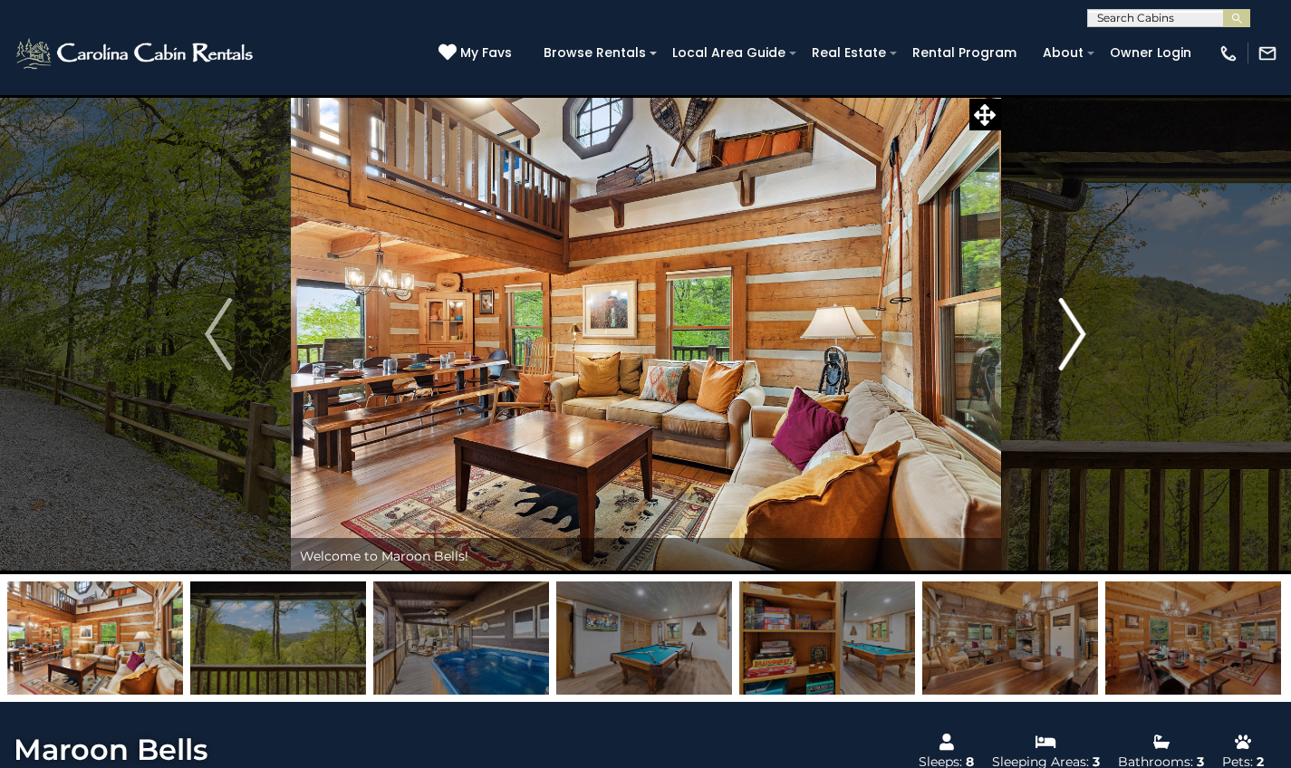
click at [1073, 347] on img "Next" at bounding box center [1072, 334] width 27 height 72
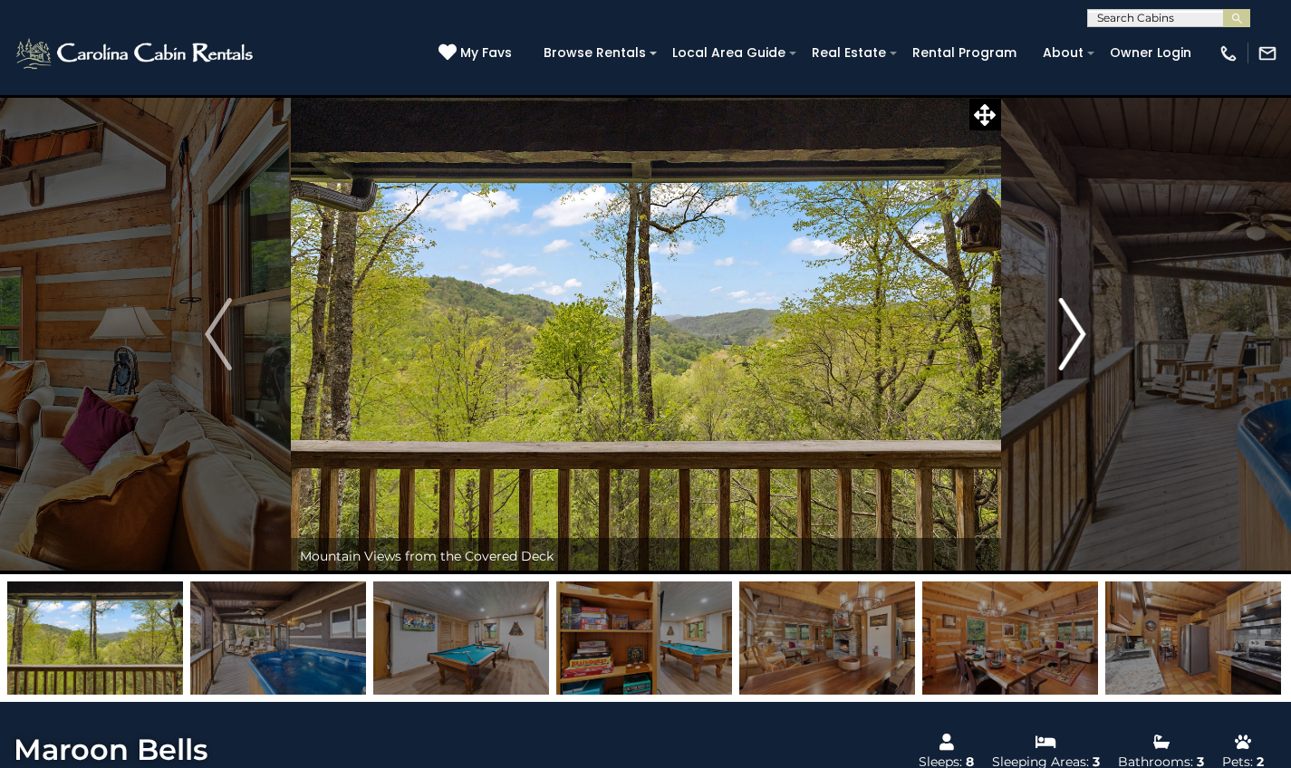
click at [1073, 347] on img "Next" at bounding box center [1072, 334] width 27 height 72
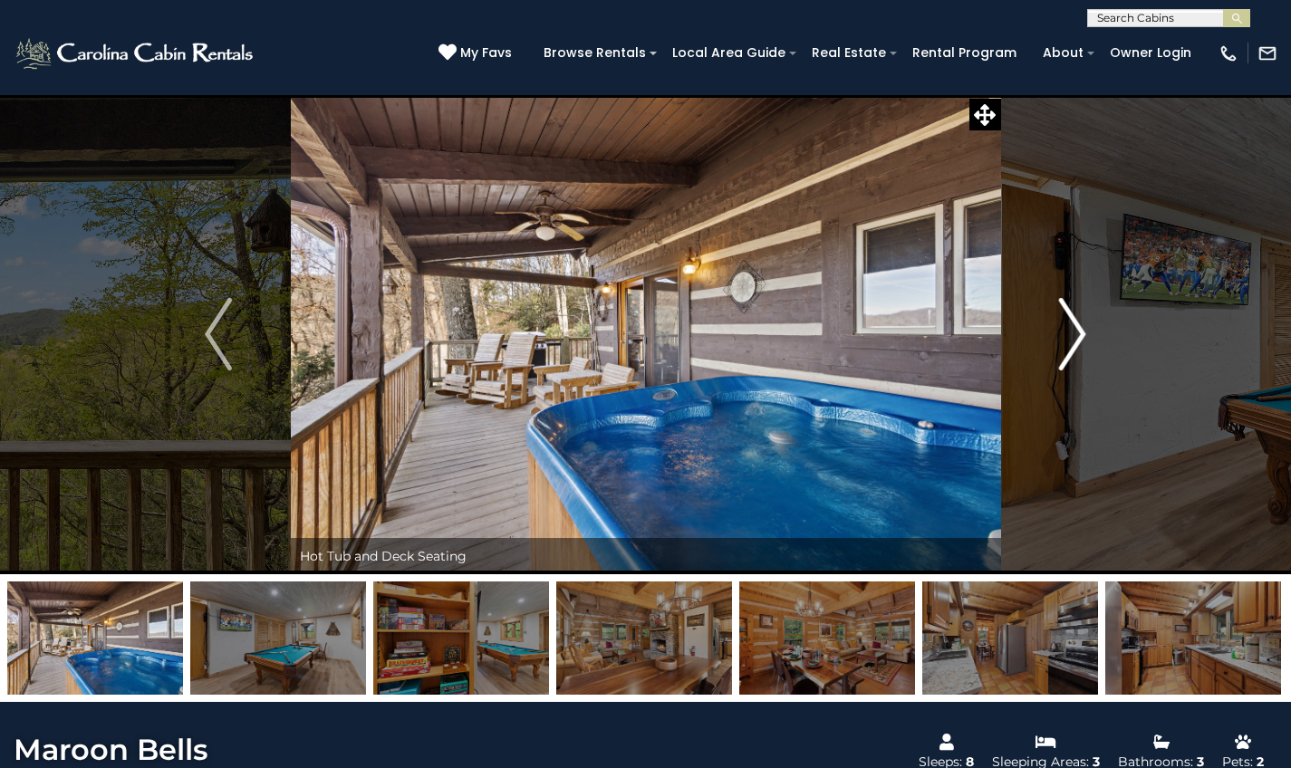
click at [1073, 347] on img "Next" at bounding box center [1072, 334] width 27 height 72
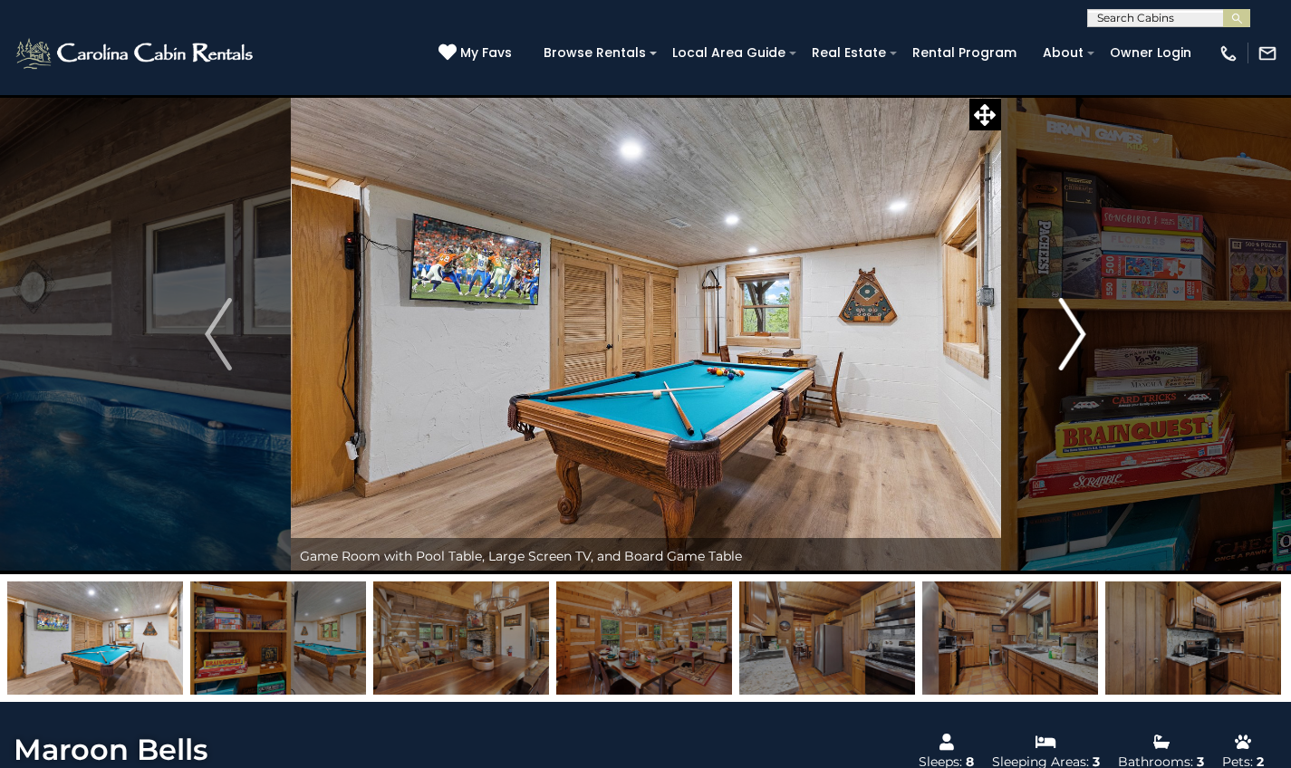
click at [1073, 347] on img "Next" at bounding box center [1072, 334] width 27 height 72
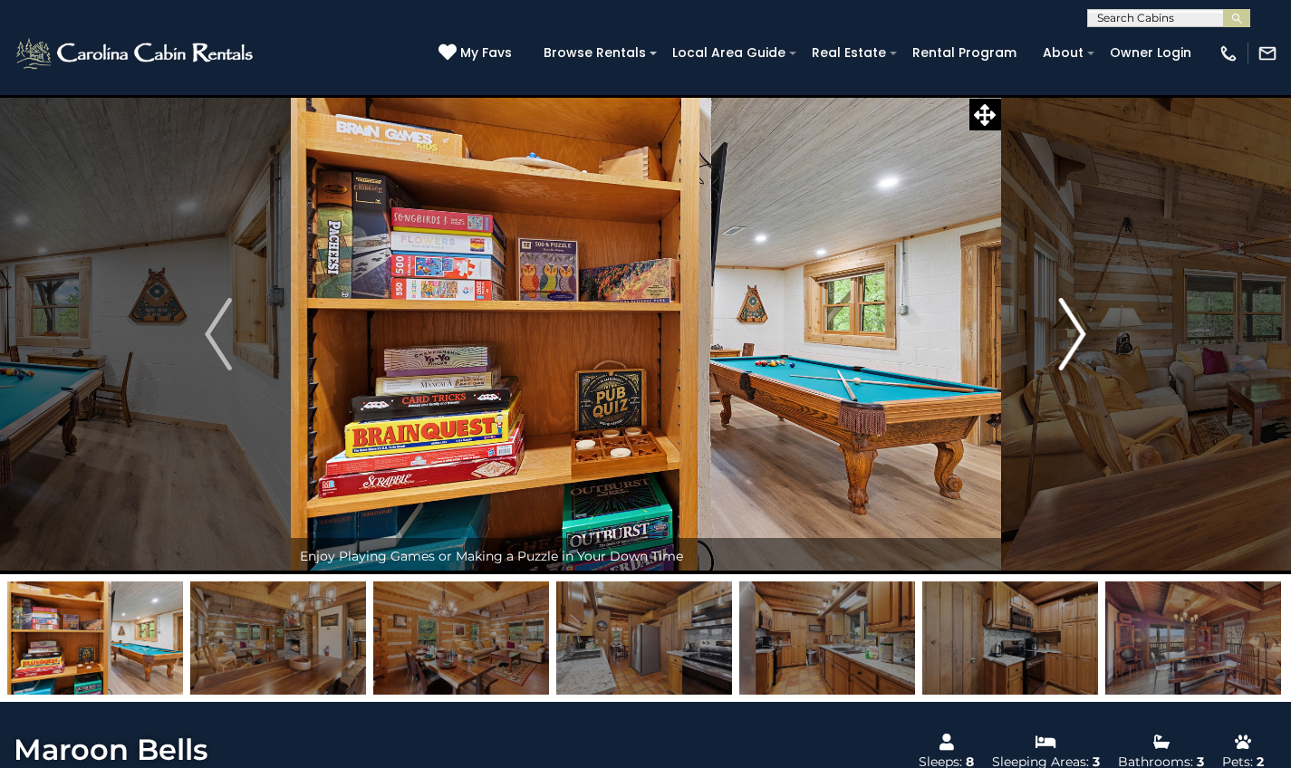
click at [1073, 347] on img "Next" at bounding box center [1072, 334] width 27 height 72
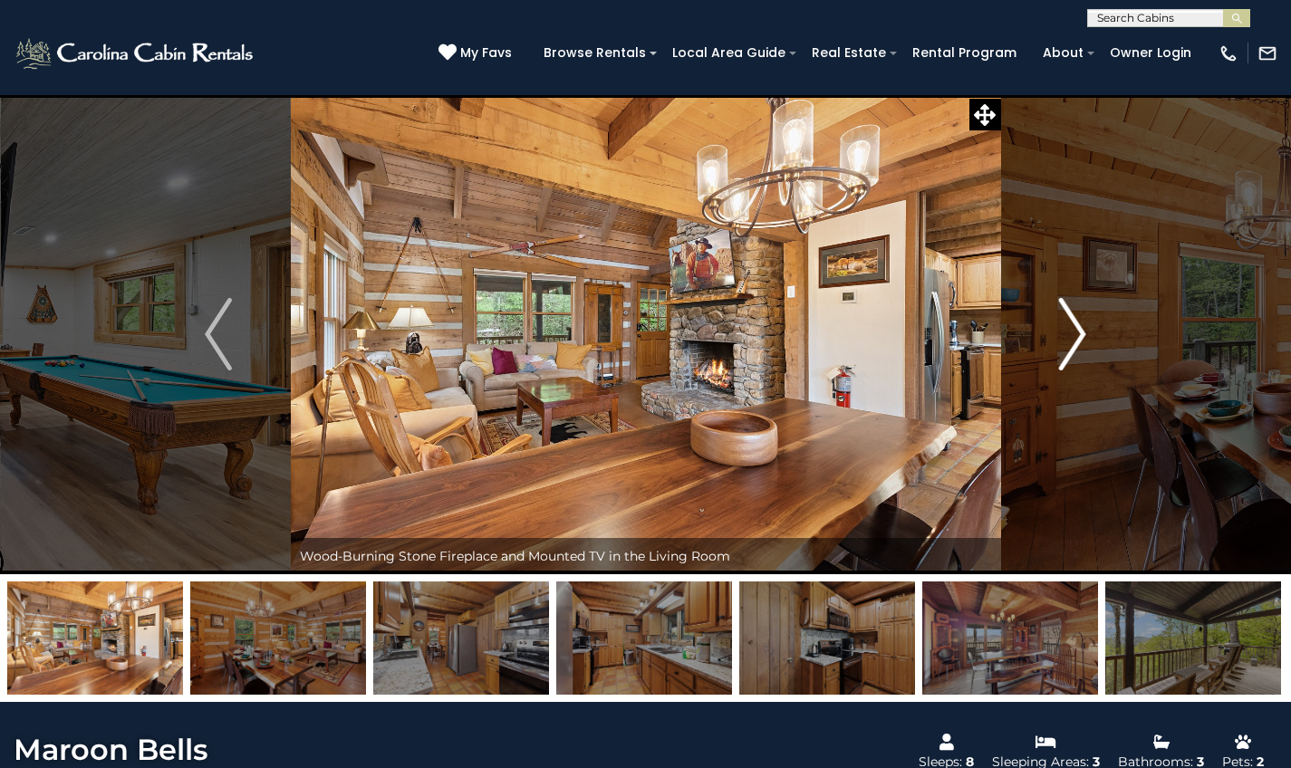
click at [1073, 347] on img "Next" at bounding box center [1072, 334] width 27 height 72
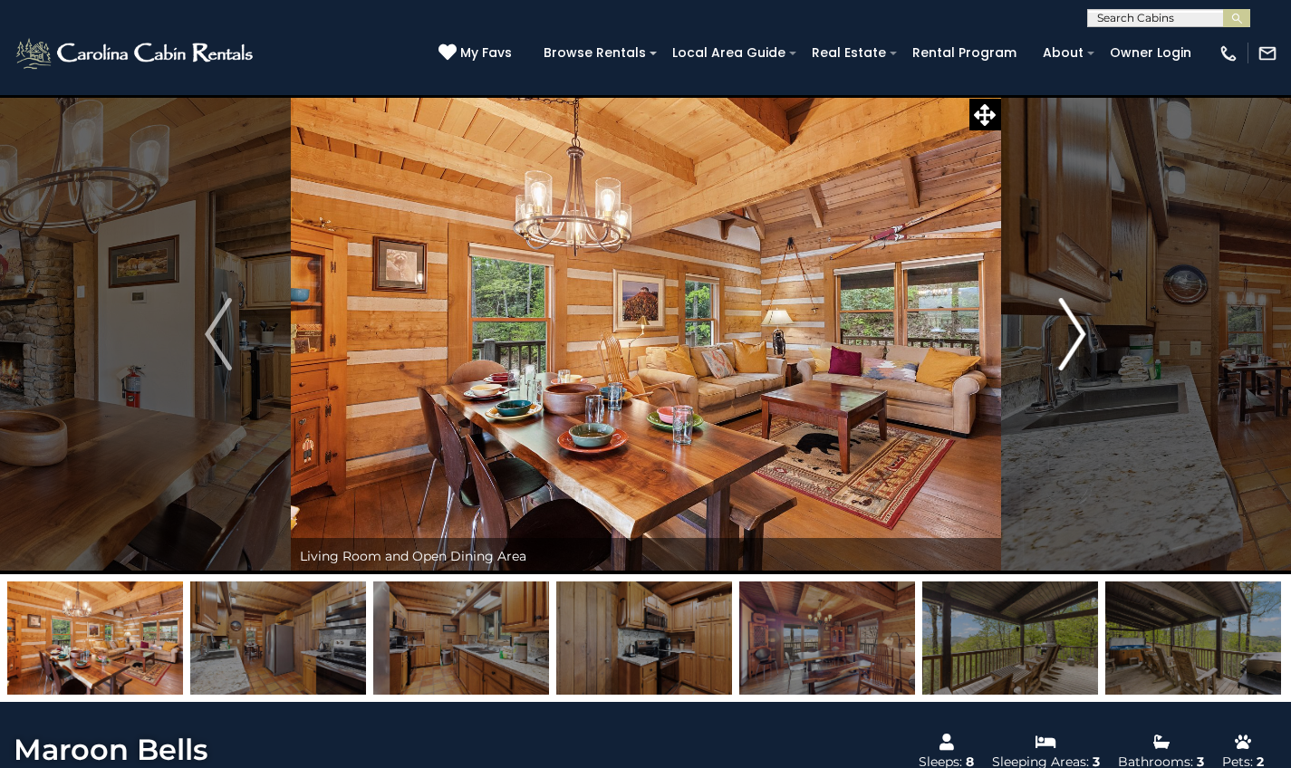
click at [1073, 347] on img "Next" at bounding box center [1072, 334] width 27 height 72
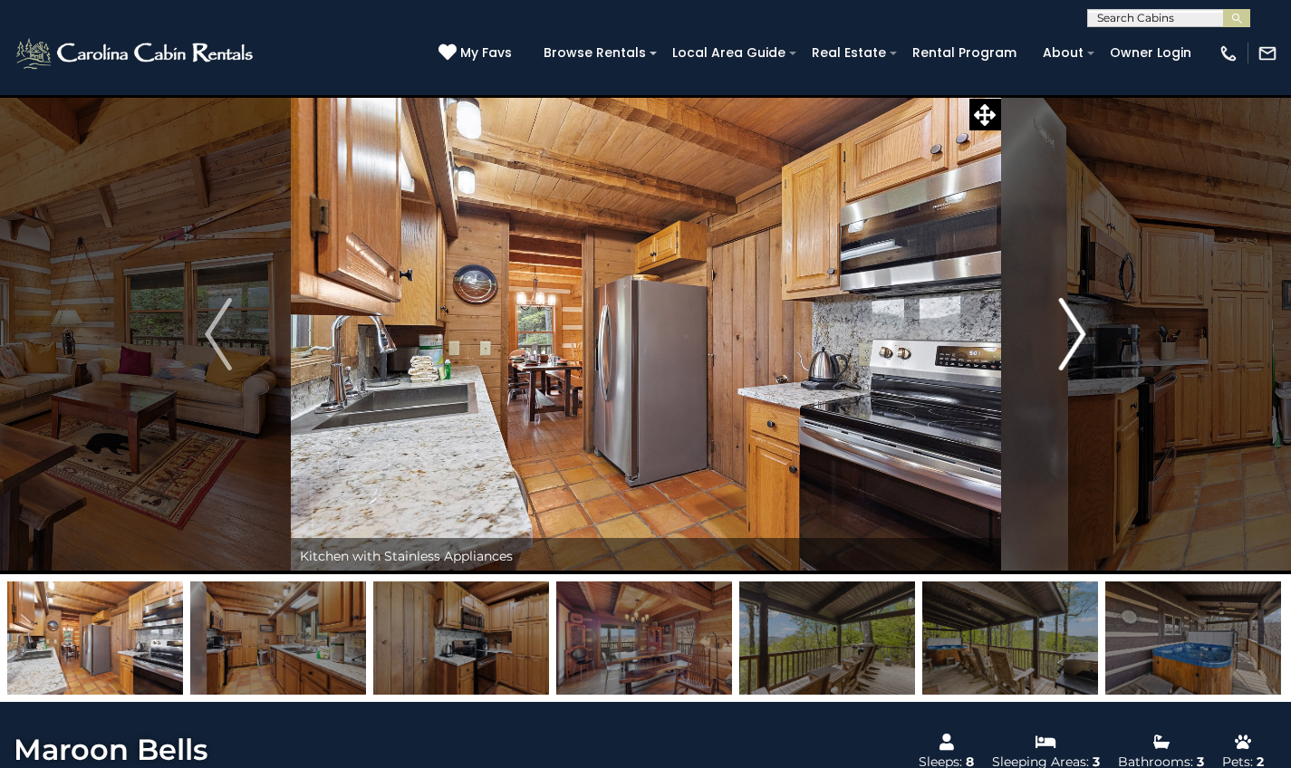
click at [1073, 347] on img "Next" at bounding box center [1072, 334] width 27 height 72
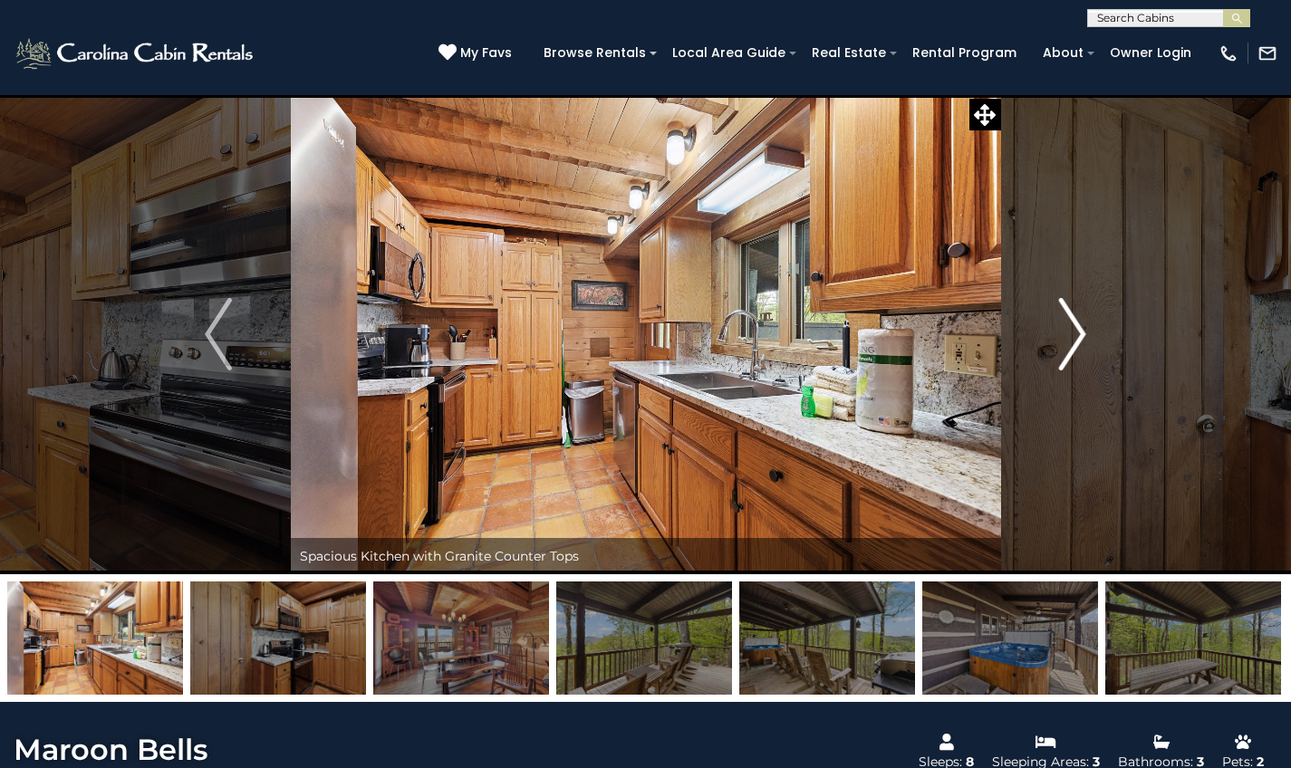
click at [1073, 347] on img "Next" at bounding box center [1072, 334] width 27 height 72
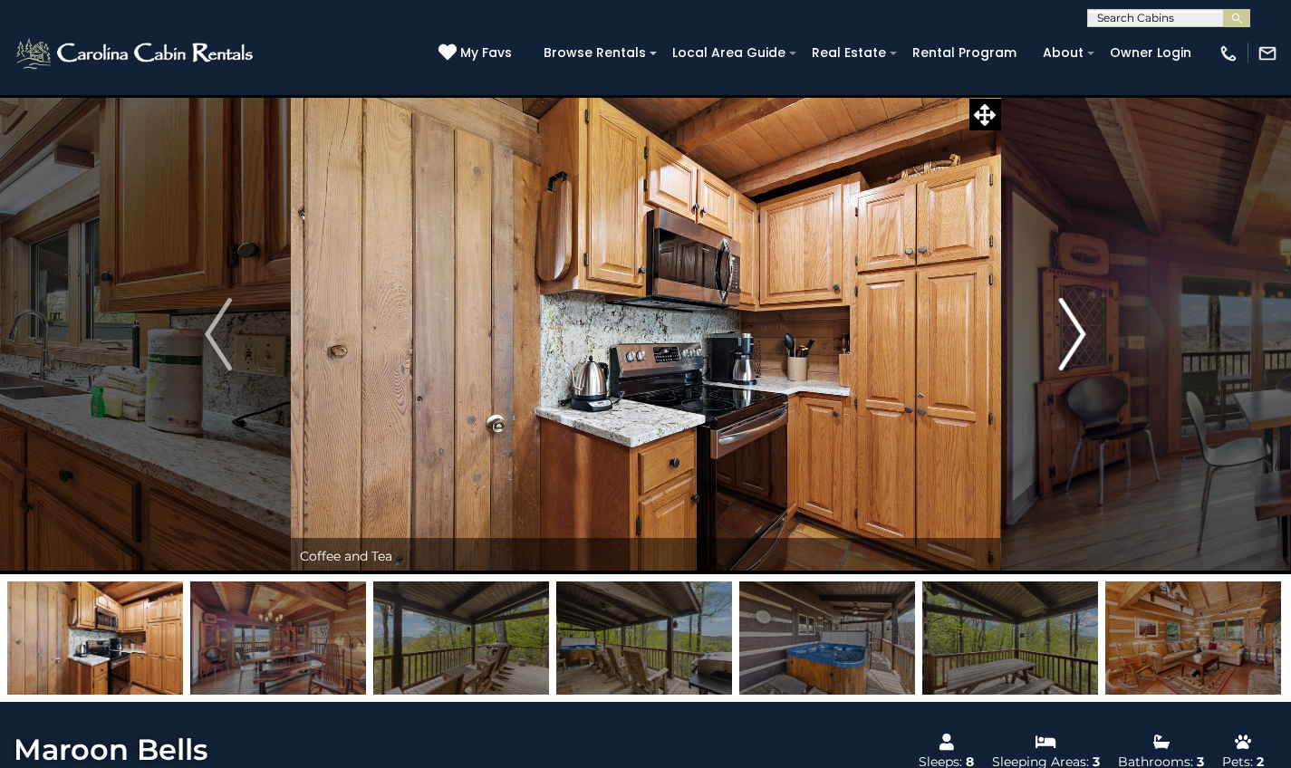
click at [1073, 347] on img "Next" at bounding box center [1072, 334] width 27 height 72
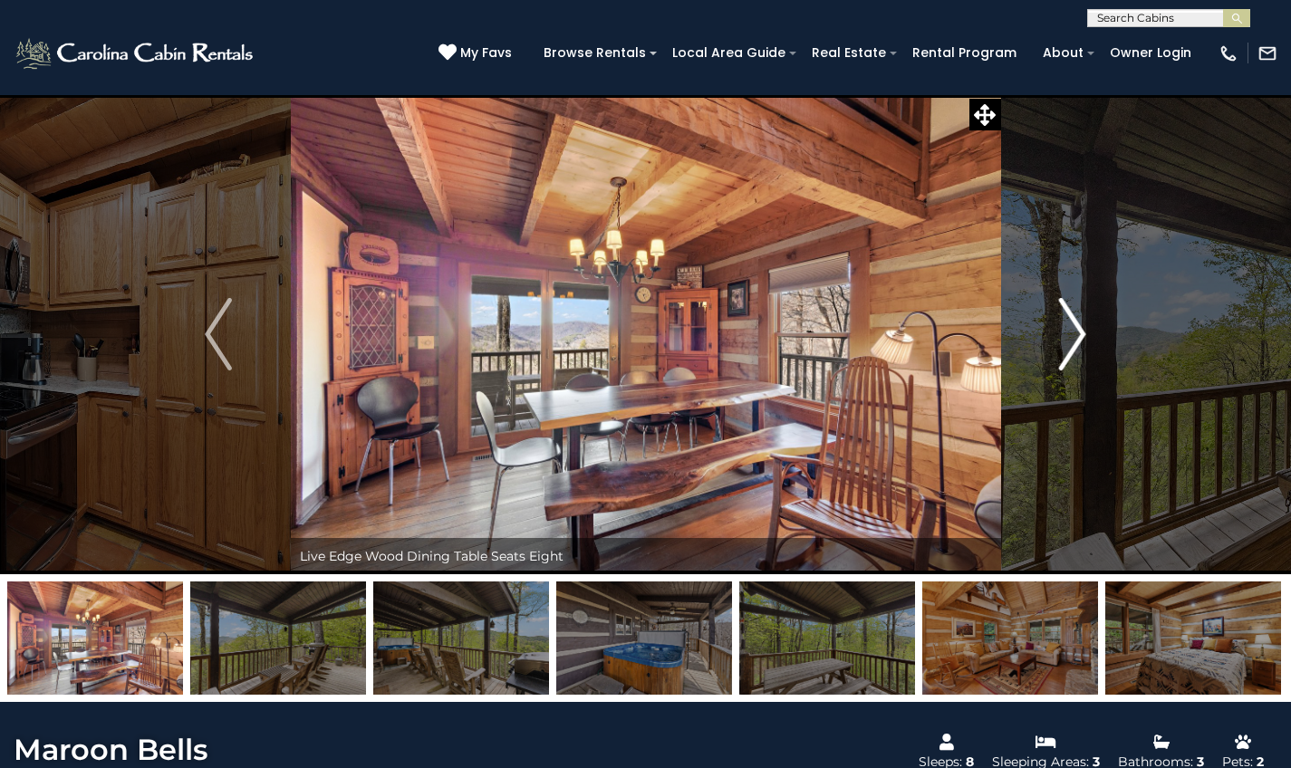
click at [1073, 347] on img "Next" at bounding box center [1072, 334] width 27 height 72
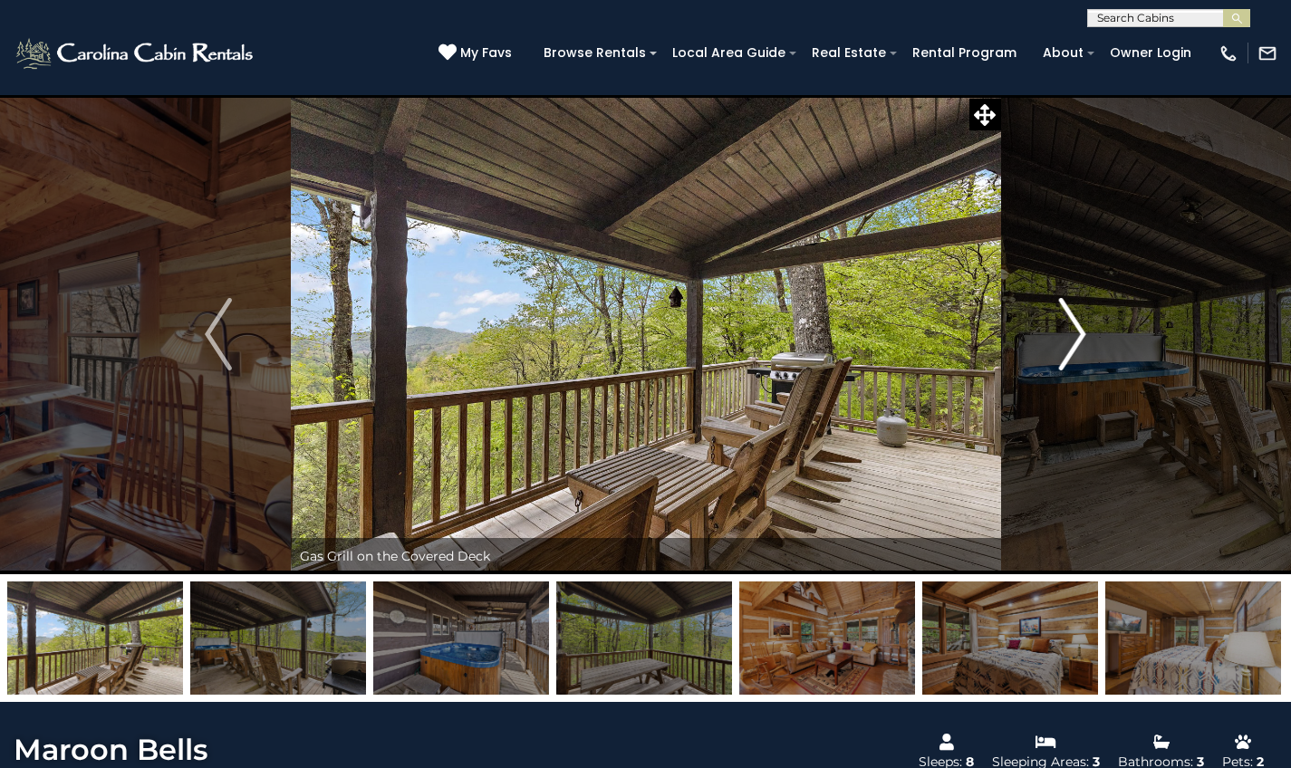
click at [1073, 347] on img "Next" at bounding box center [1072, 334] width 27 height 72
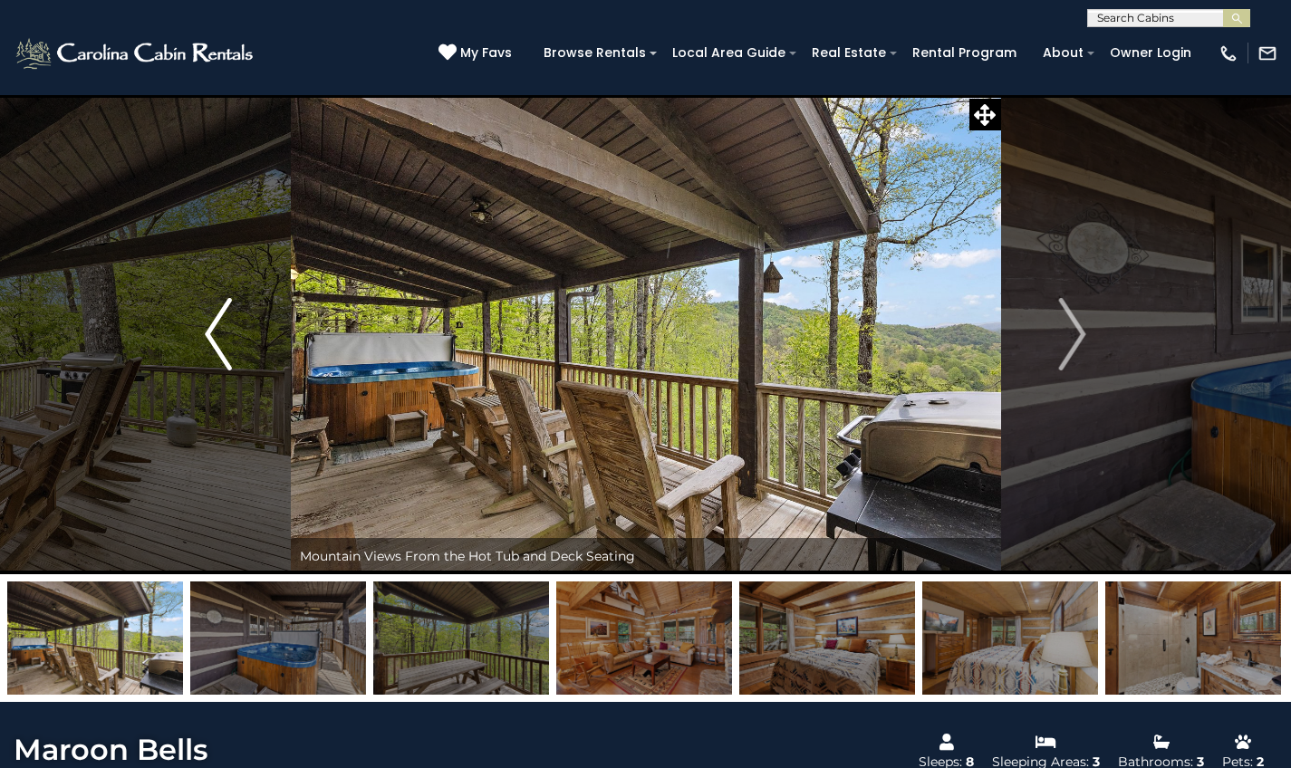
click at [208, 333] on img "Previous" at bounding box center [218, 334] width 27 height 72
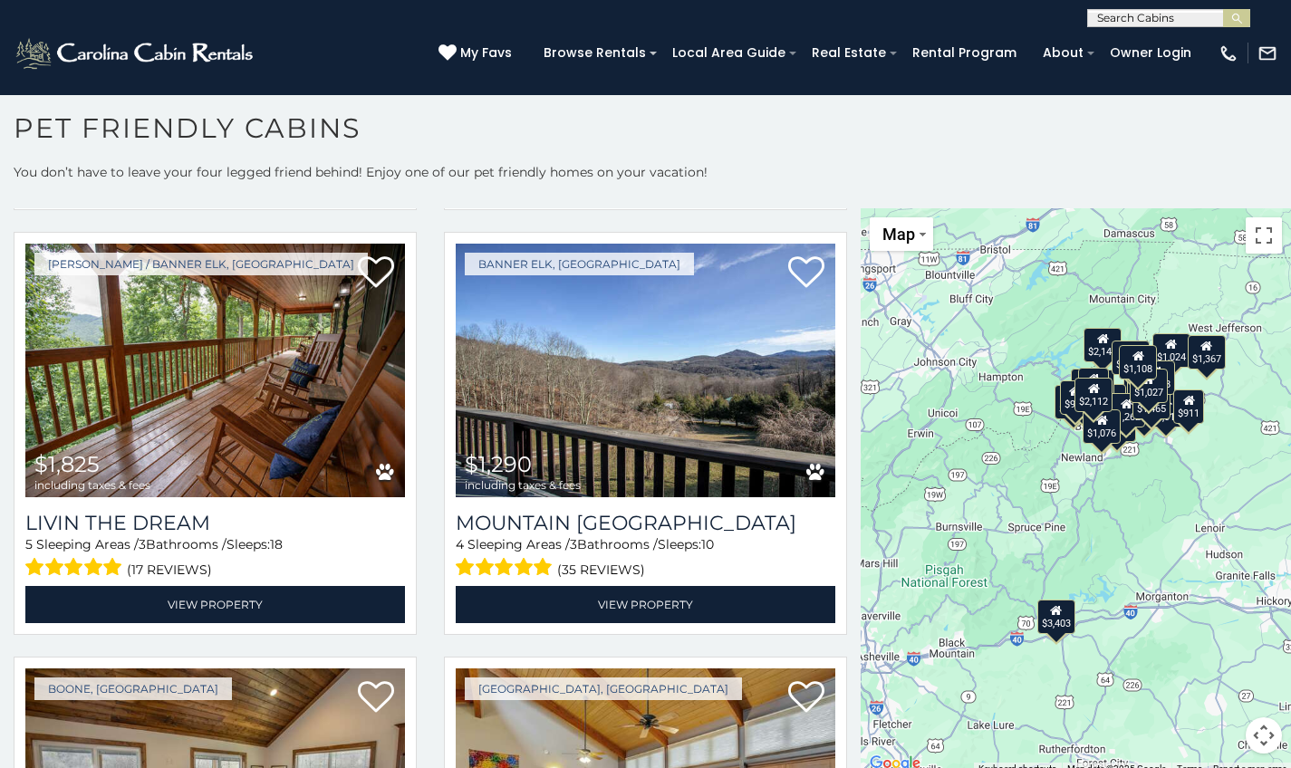
scroll to position [1306, 0]
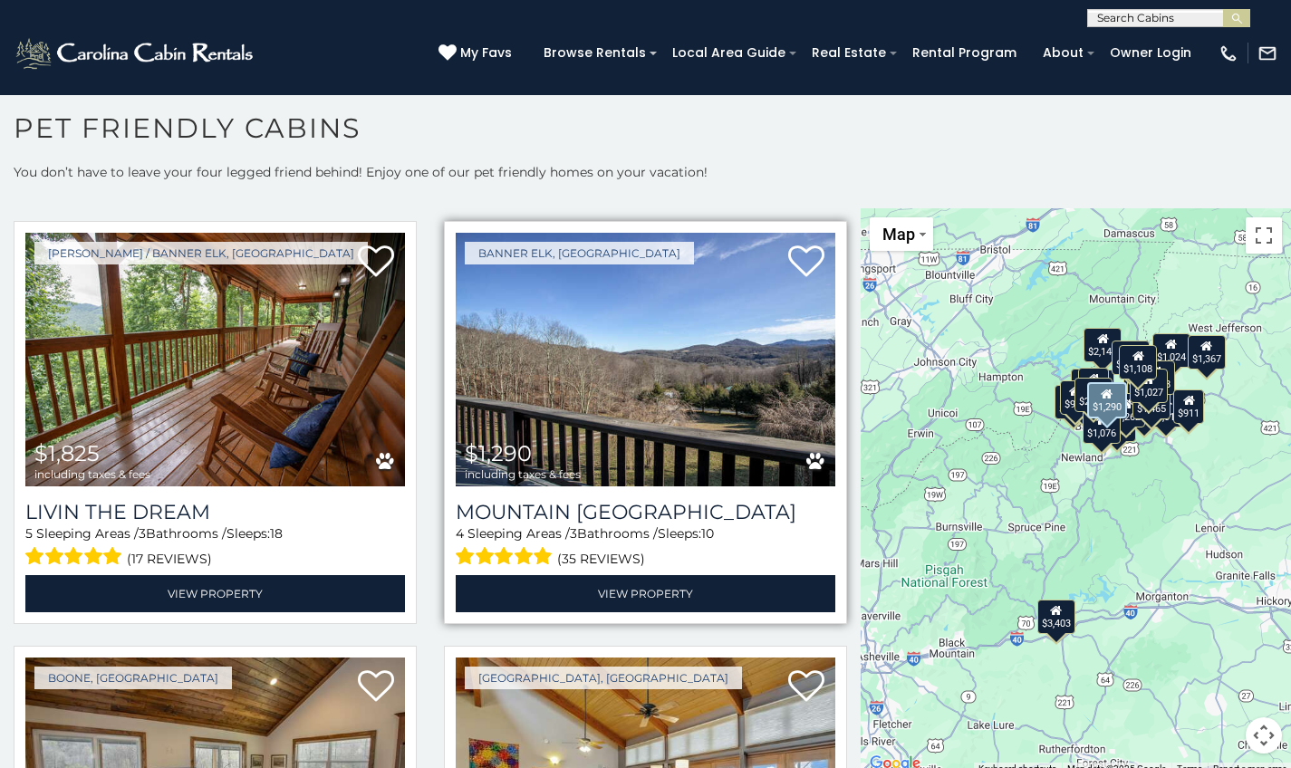
click at [702, 296] on img at bounding box center [646, 360] width 380 height 255
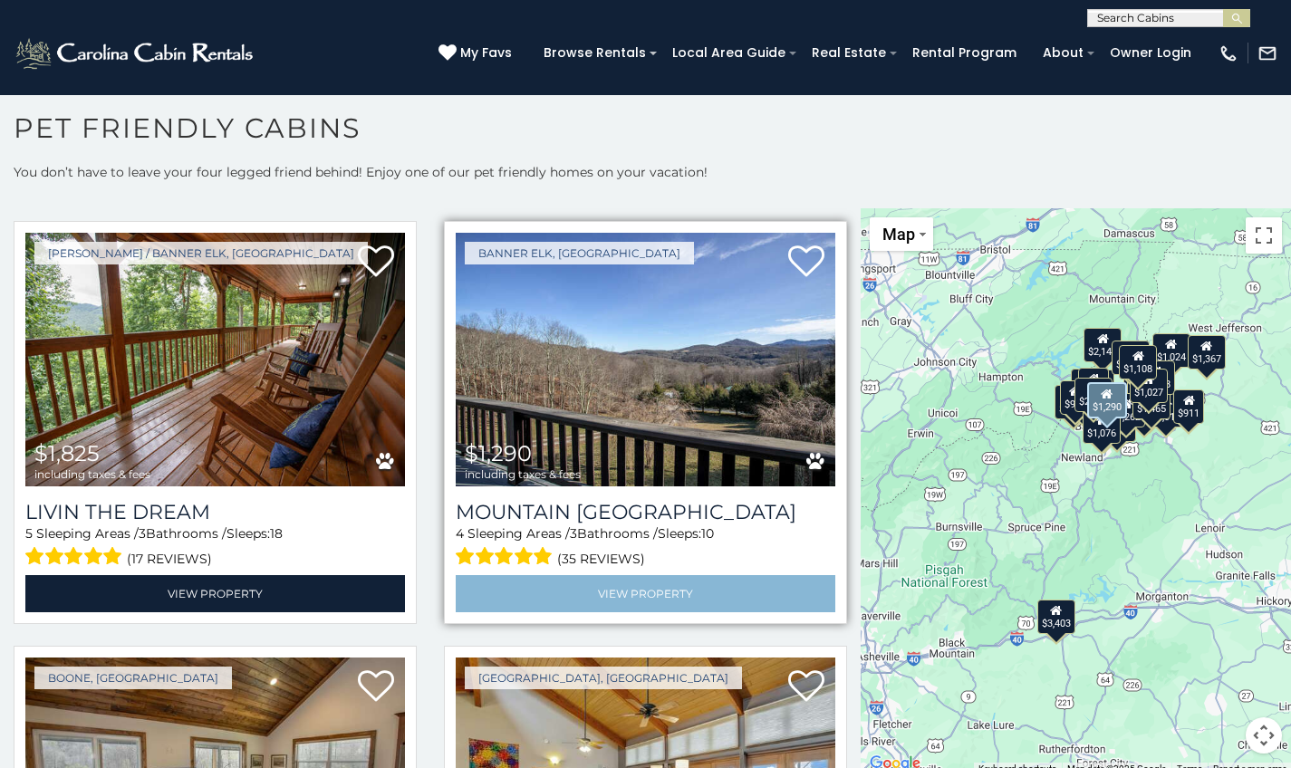
click at [572, 575] on link "View Property" at bounding box center [646, 593] width 380 height 37
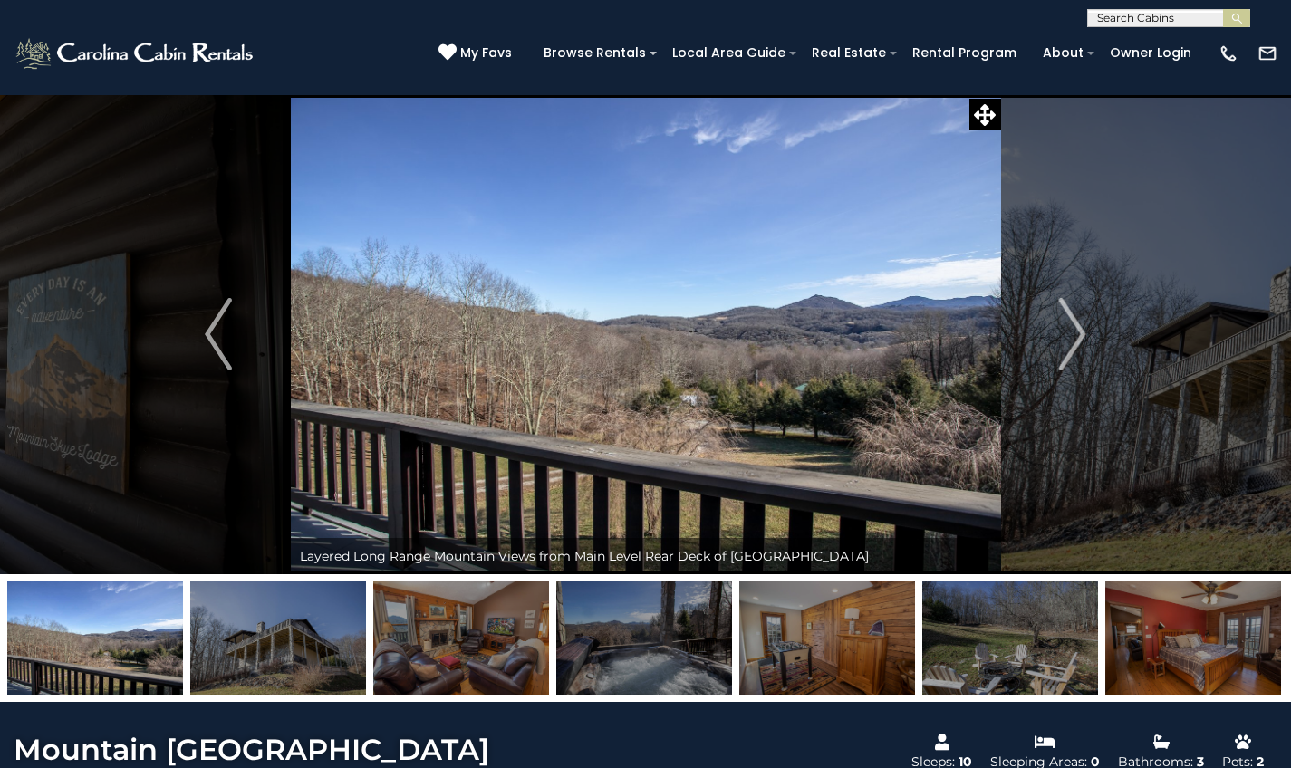
click at [94, 656] on img at bounding box center [95, 638] width 176 height 113
click at [1071, 342] on img "Next" at bounding box center [1072, 334] width 27 height 72
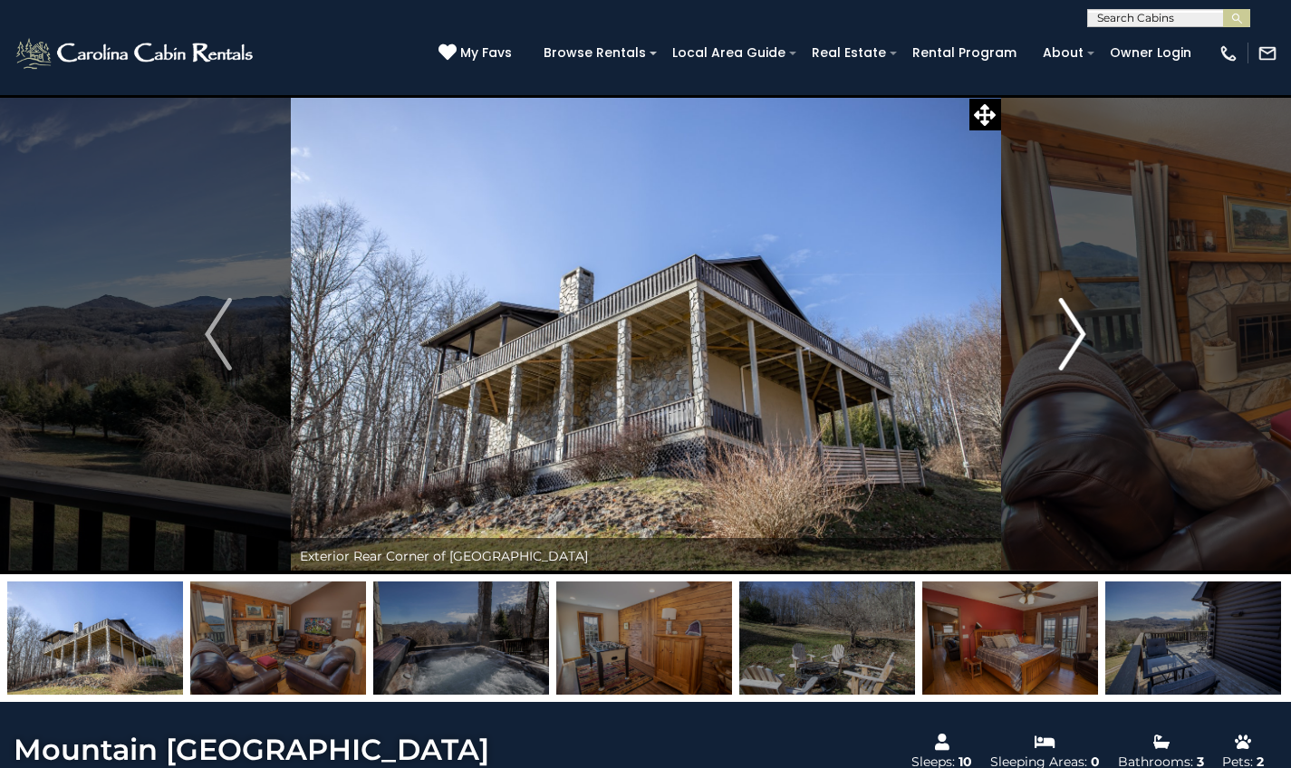
click at [1071, 342] on img "Next" at bounding box center [1072, 334] width 27 height 72
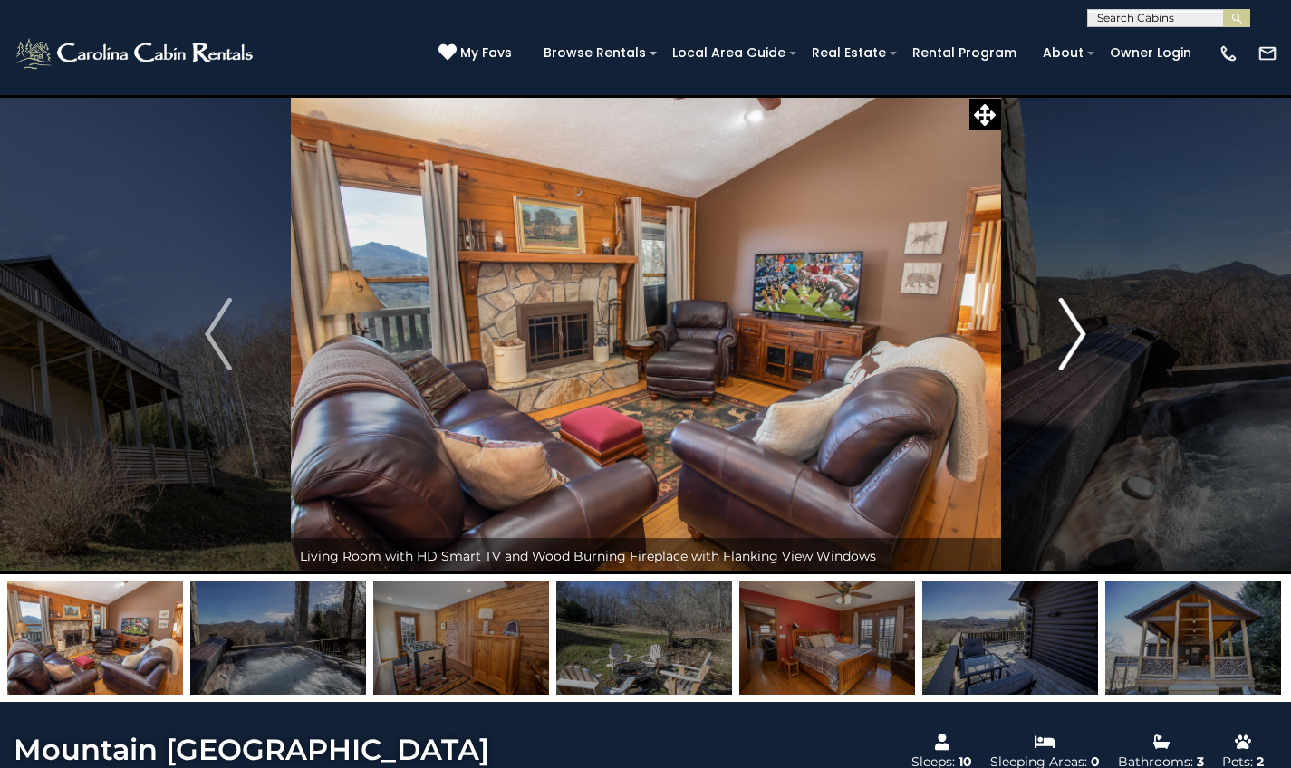
click at [1071, 342] on img "Next" at bounding box center [1072, 334] width 27 height 72
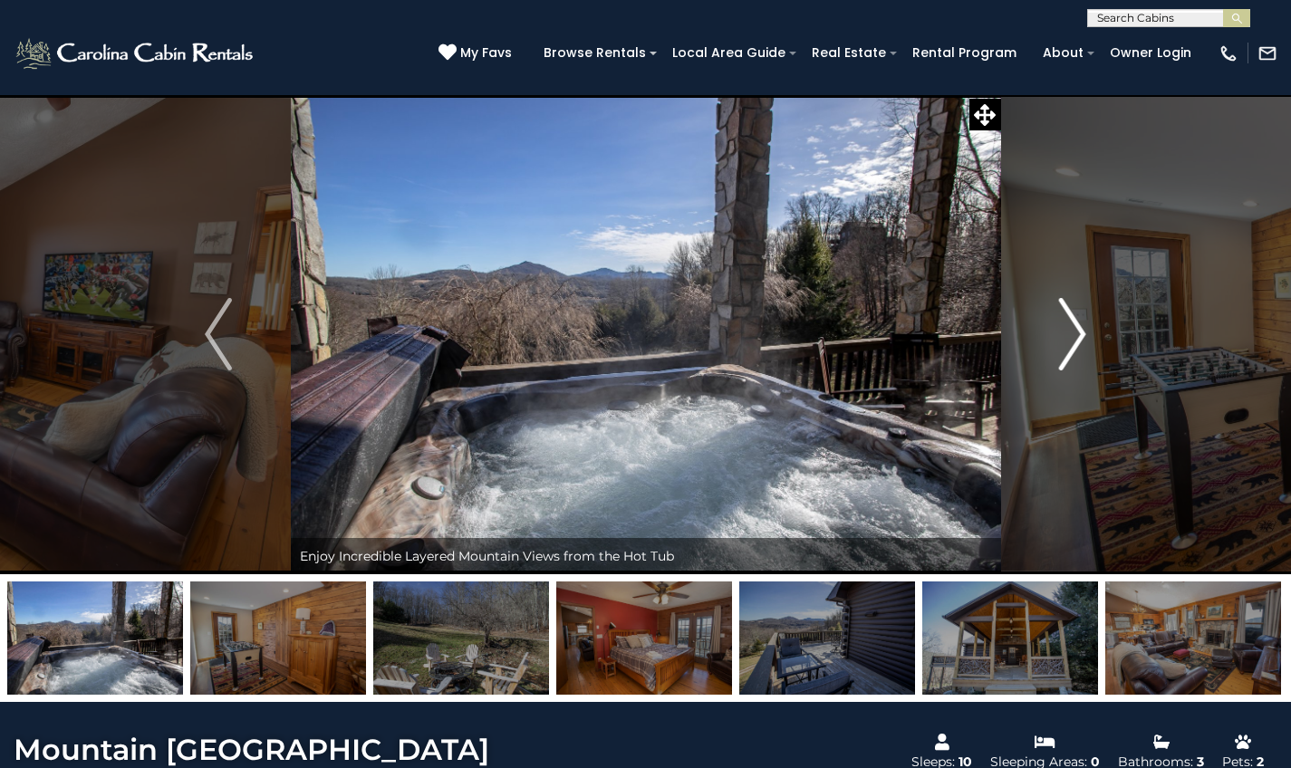
click at [1071, 342] on img "Next" at bounding box center [1072, 334] width 27 height 72
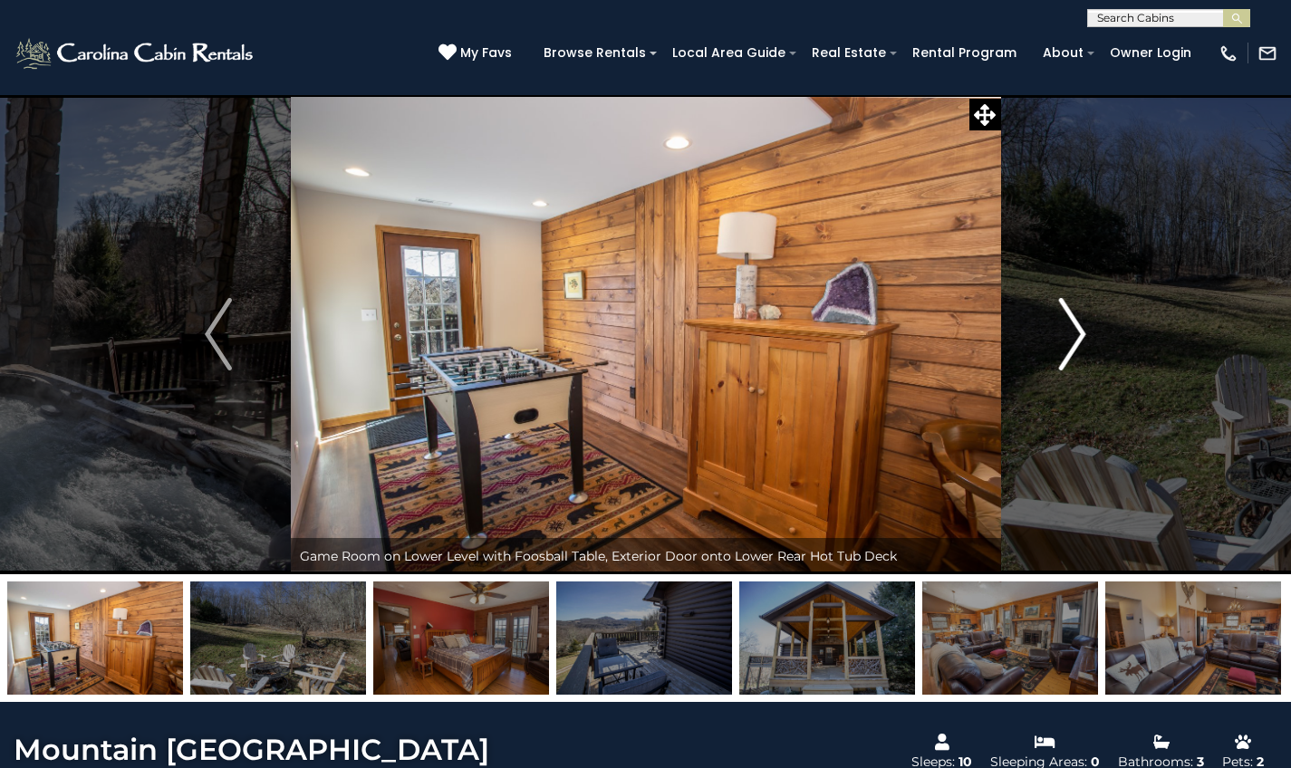
click at [1071, 342] on img "Next" at bounding box center [1072, 334] width 27 height 72
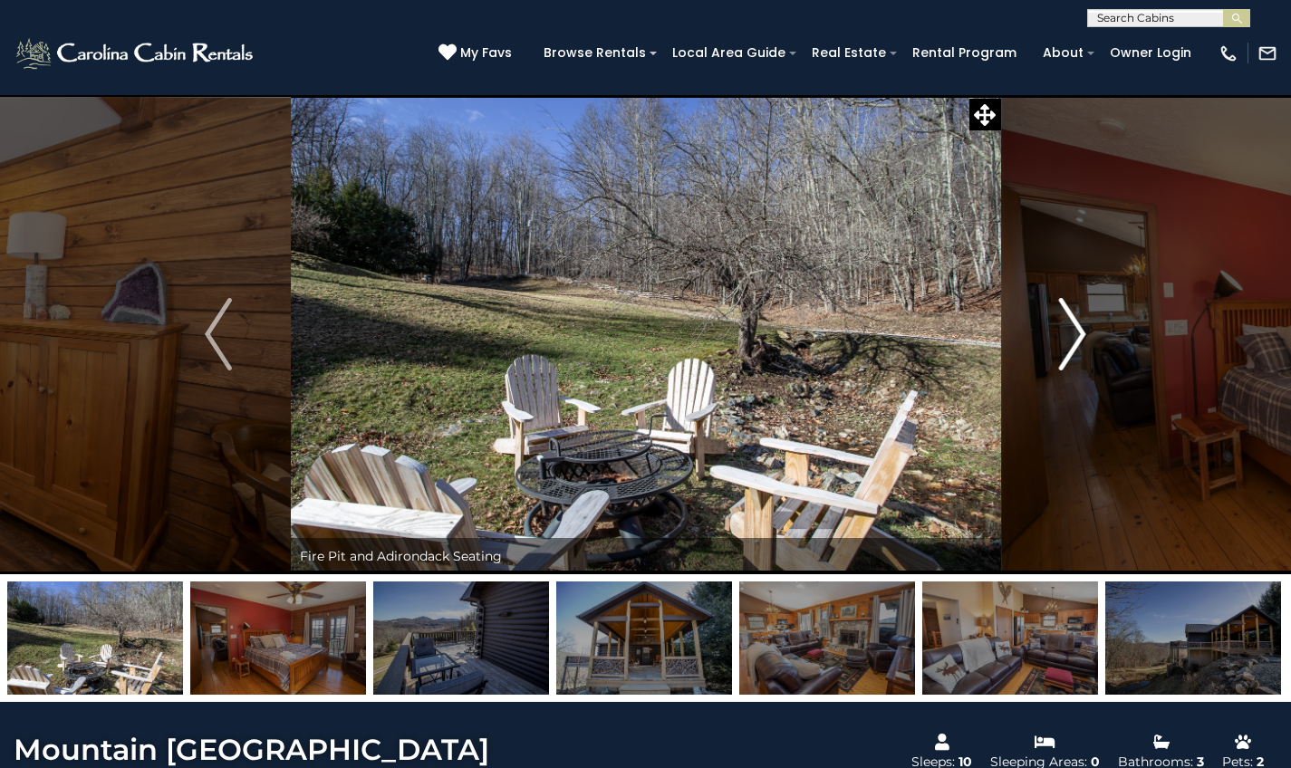
click at [1071, 342] on img "Next" at bounding box center [1072, 334] width 27 height 72
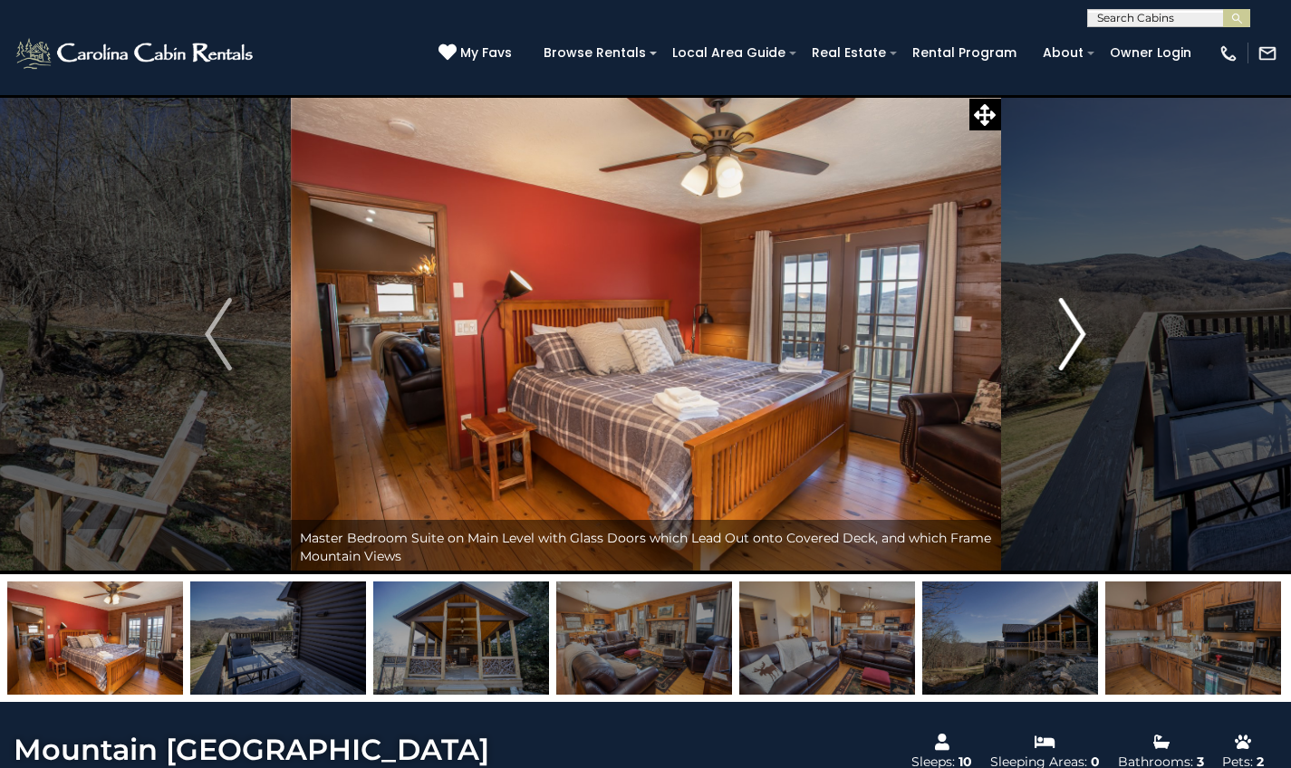
click at [1071, 342] on img "Next" at bounding box center [1072, 334] width 27 height 72
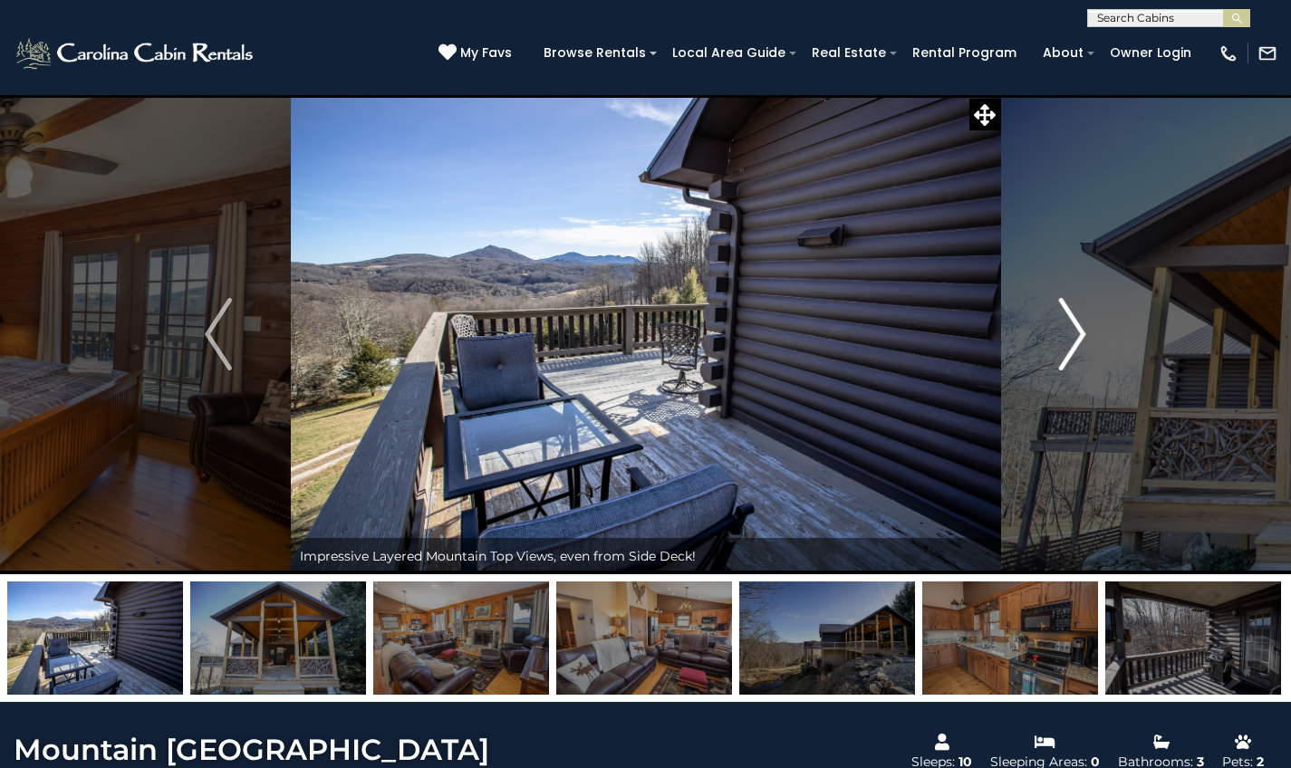
click at [1071, 342] on img "Next" at bounding box center [1072, 334] width 27 height 72
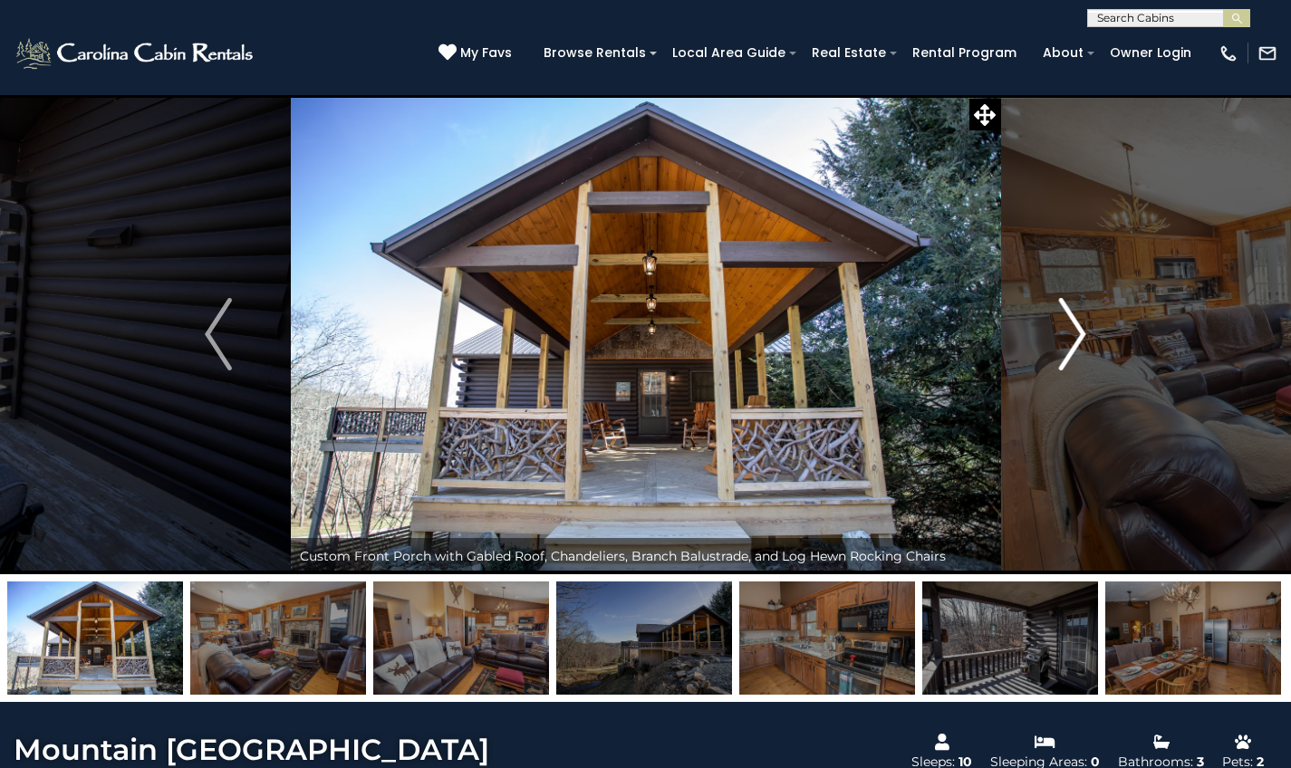
click at [1071, 342] on img "Next" at bounding box center [1072, 334] width 27 height 72
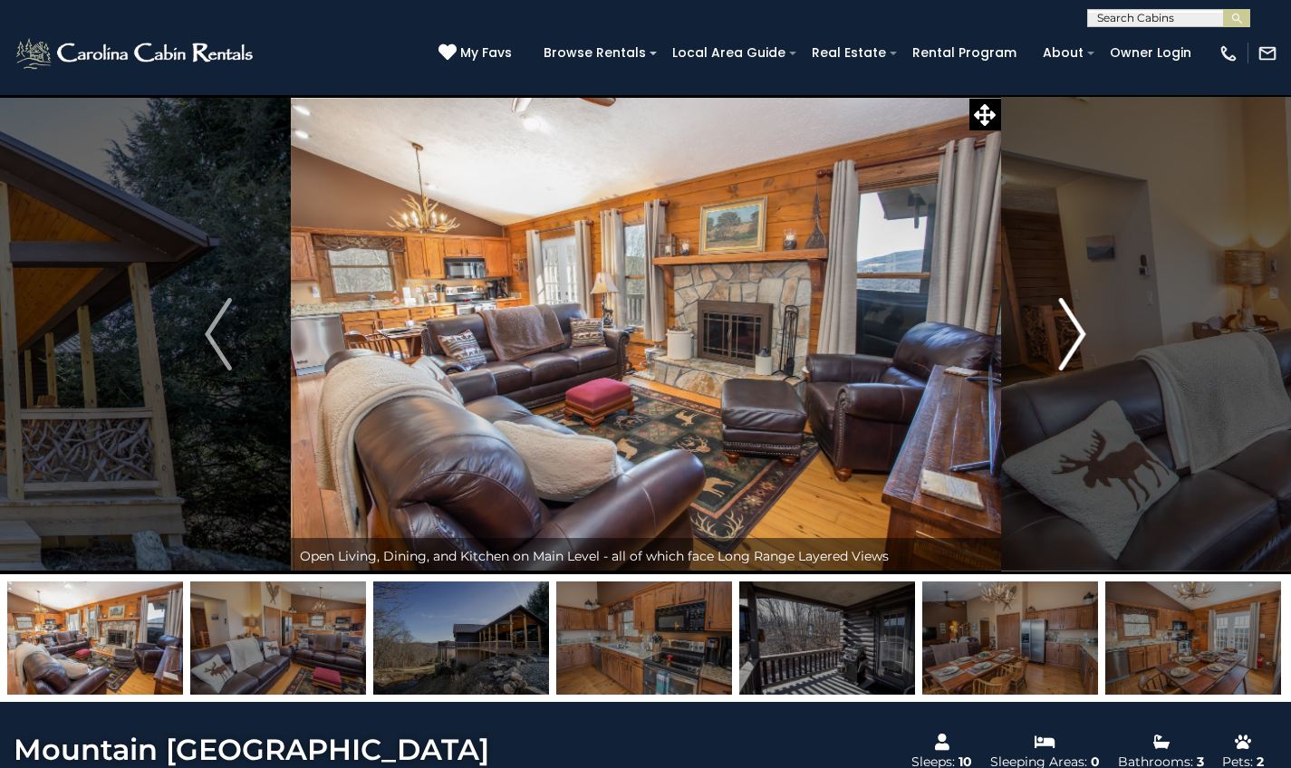
click at [1071, 342] on img "Next" at bounding box center [1072, 334] width 27 height 72
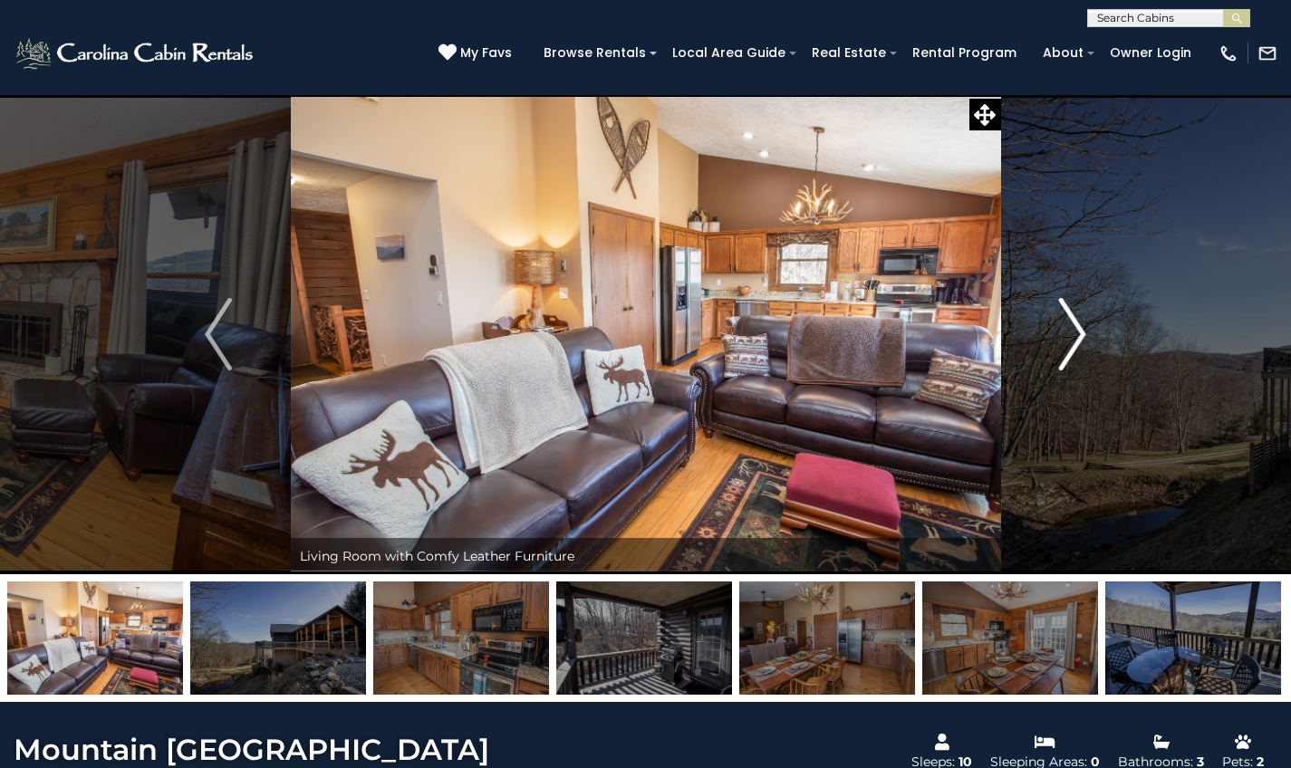
click at [1071, 342] on img "Next" at bounding box center [1072, 334] width 27 height 72
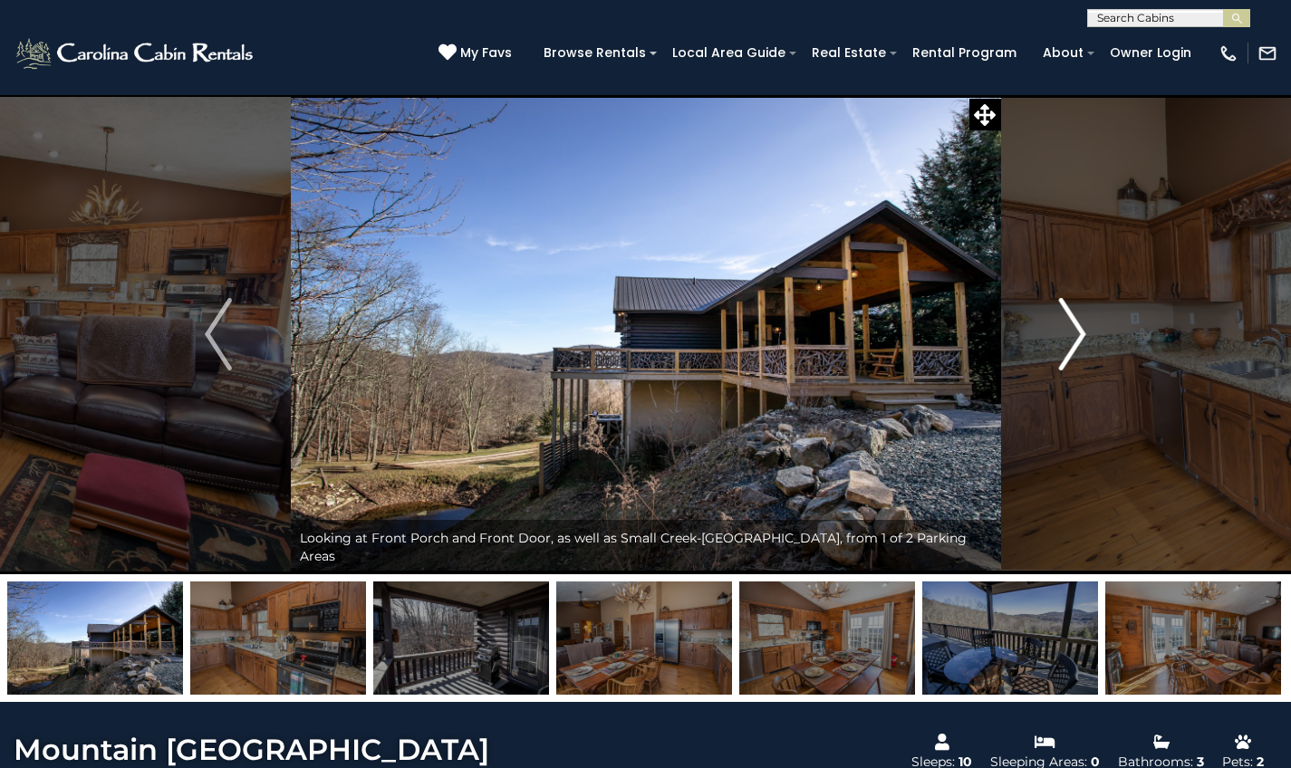
click at [1071, 342] on img "Next" at bounding box center [1072, 334] width 27 height 72
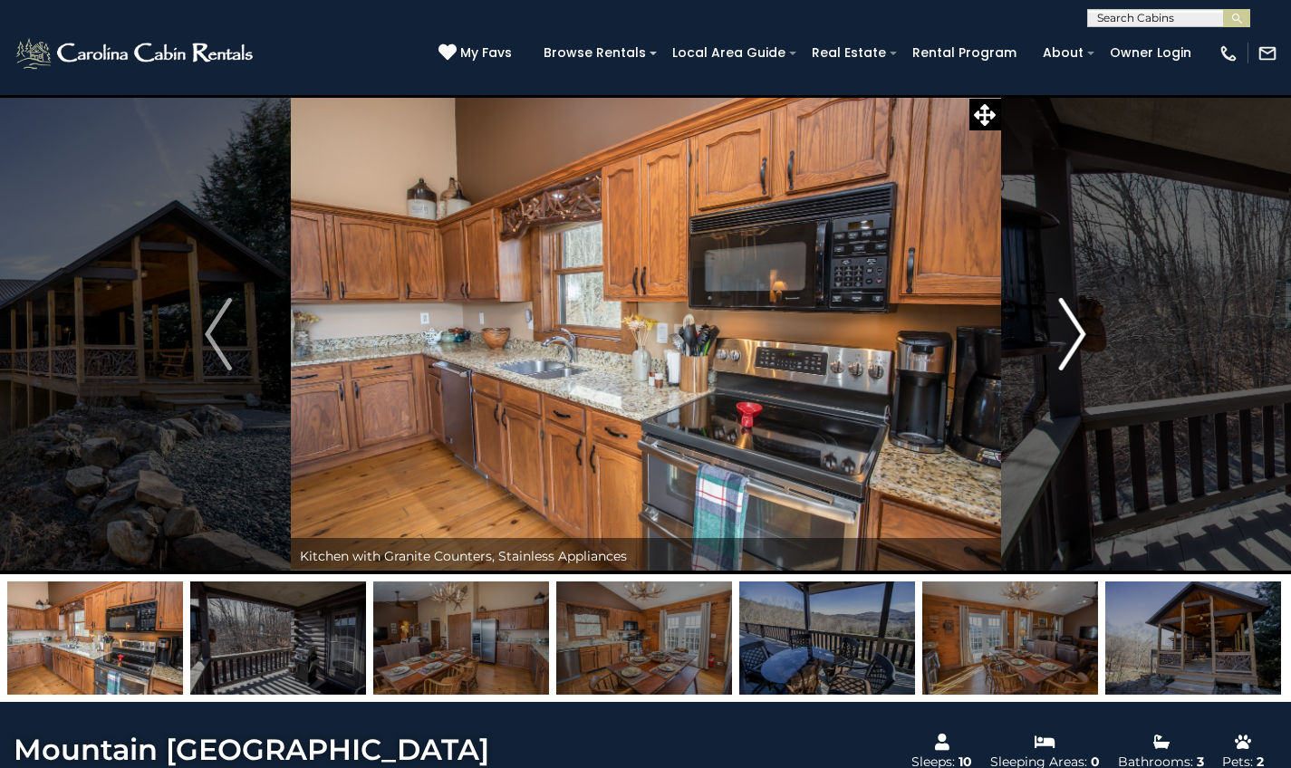
click at [1071, 342] on img "Next" at bounding box center [1072, 334] width 27 height 72
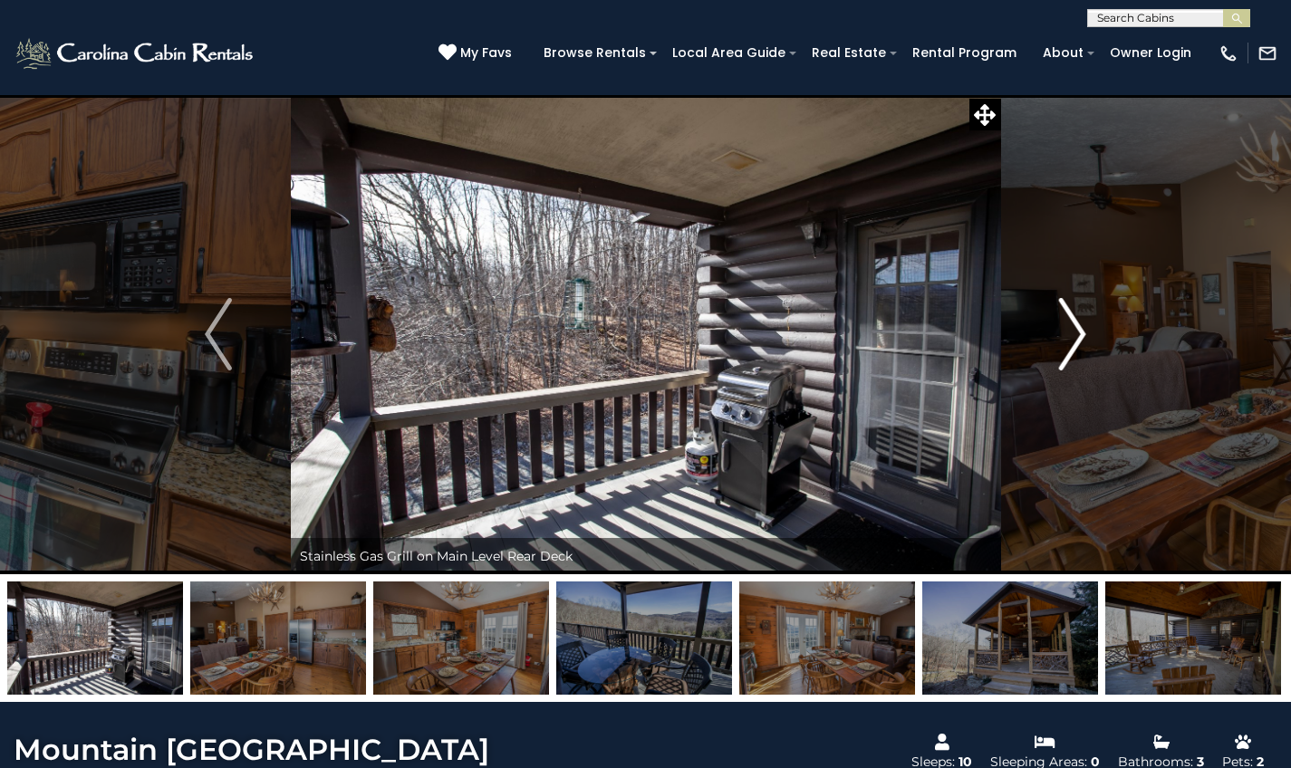
click at [1071, 342] on img "Next" at bounding box center [1072, 334] width 27 height 72
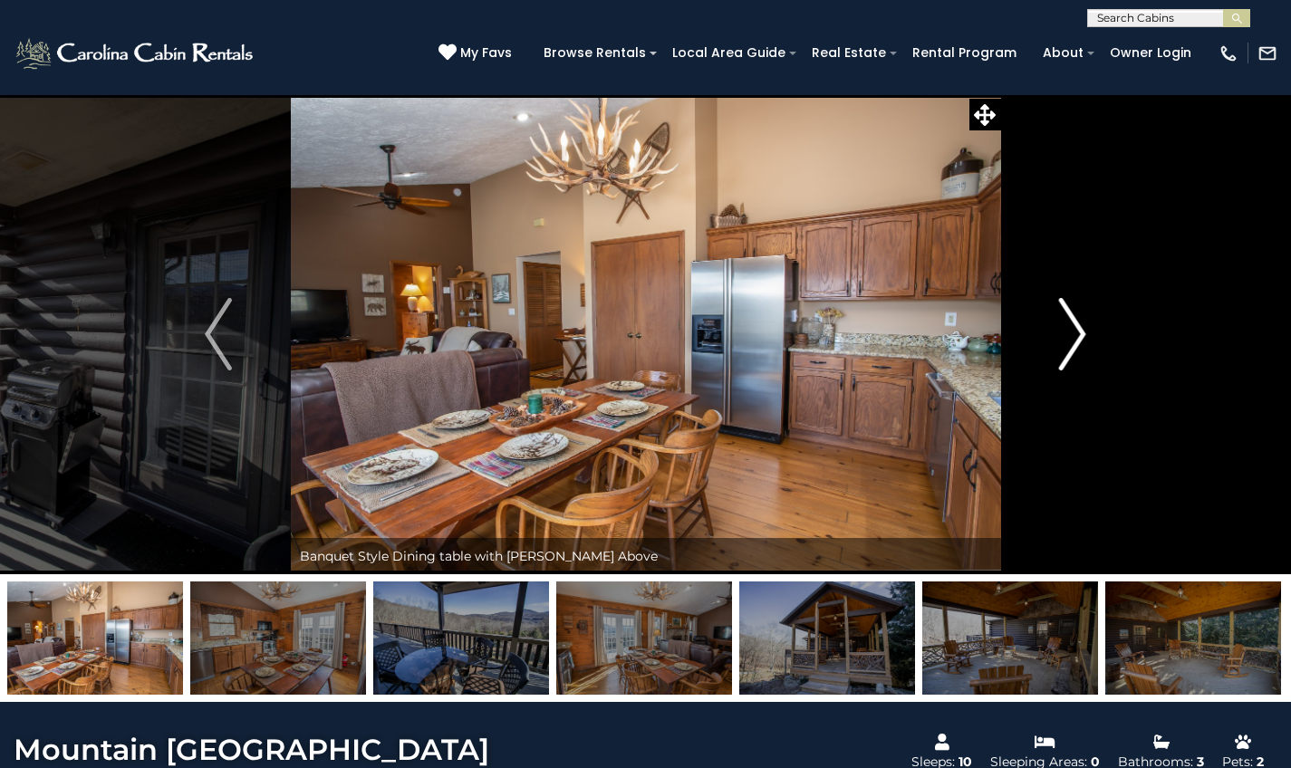
click at [1071, 342] on img "Next" at bounding box center [1072, 334] width 27 height 72
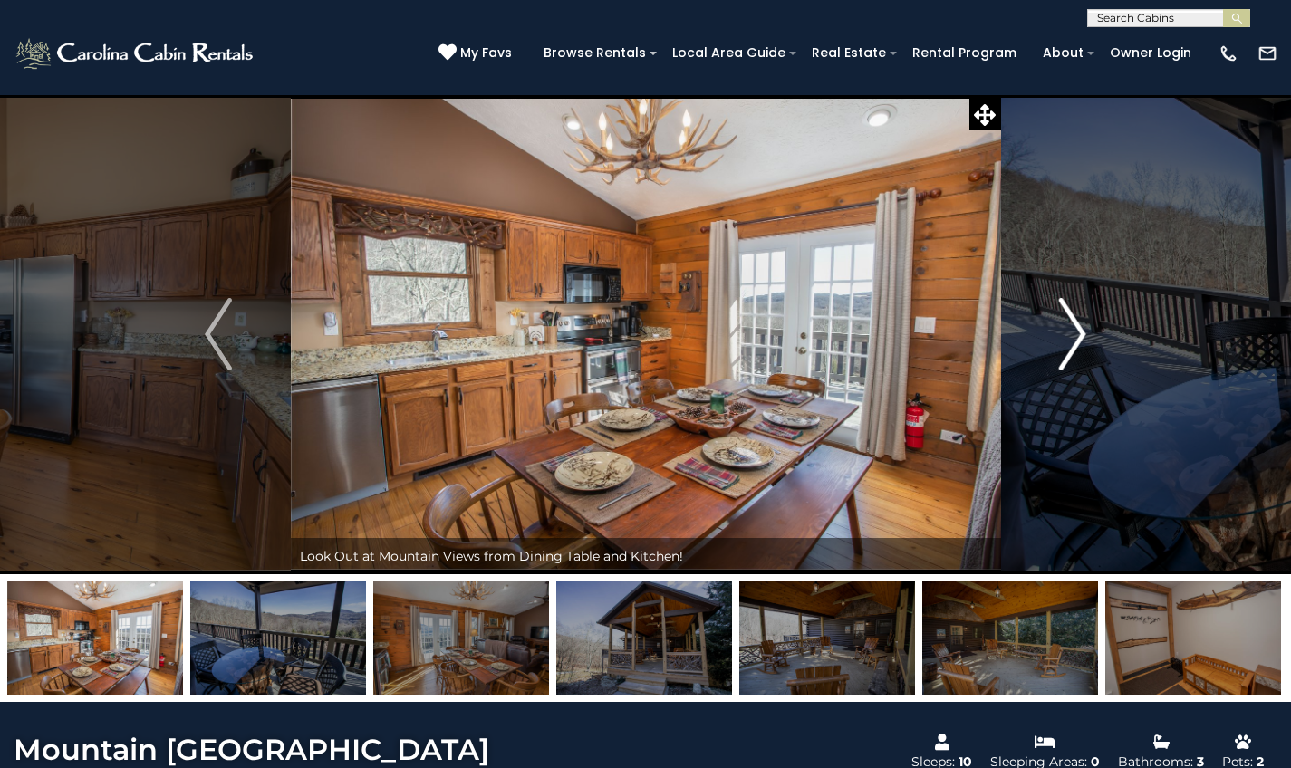
click at [1071, 342] on img "Next" at bounding box center [1072, 334] width 27 height 72
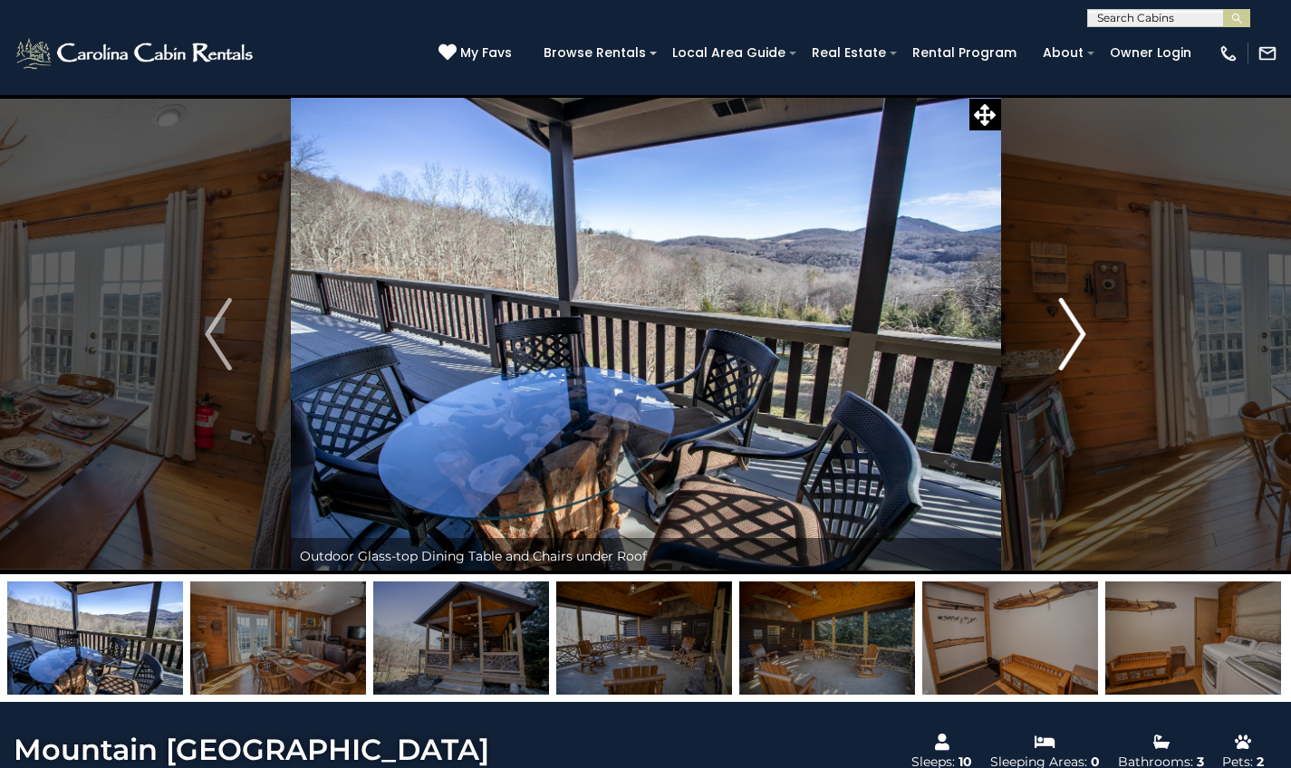
click at [1071, 342] on img "Next" at bounding box center [1072, 334] width 27 height 72
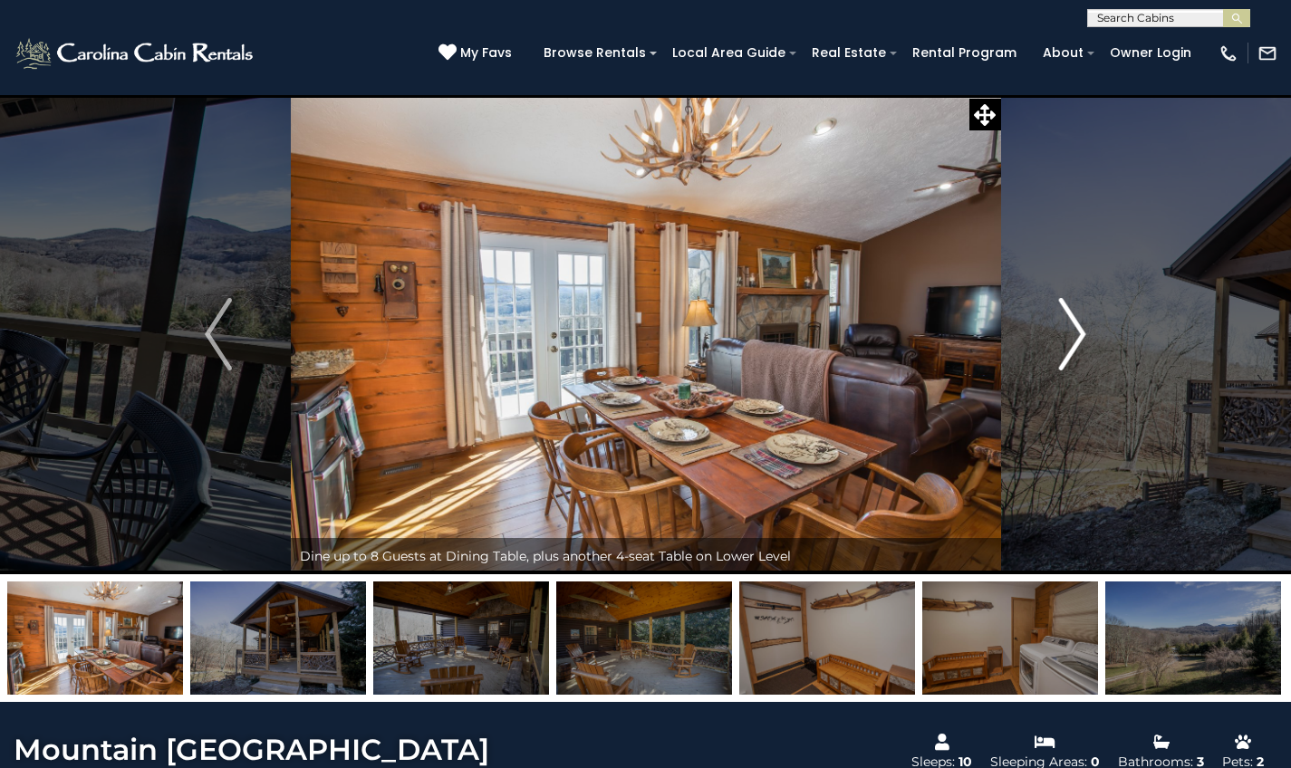
click at [1071, 342] on img "Next" at bounding box center [1072, 334] width 27 height 72
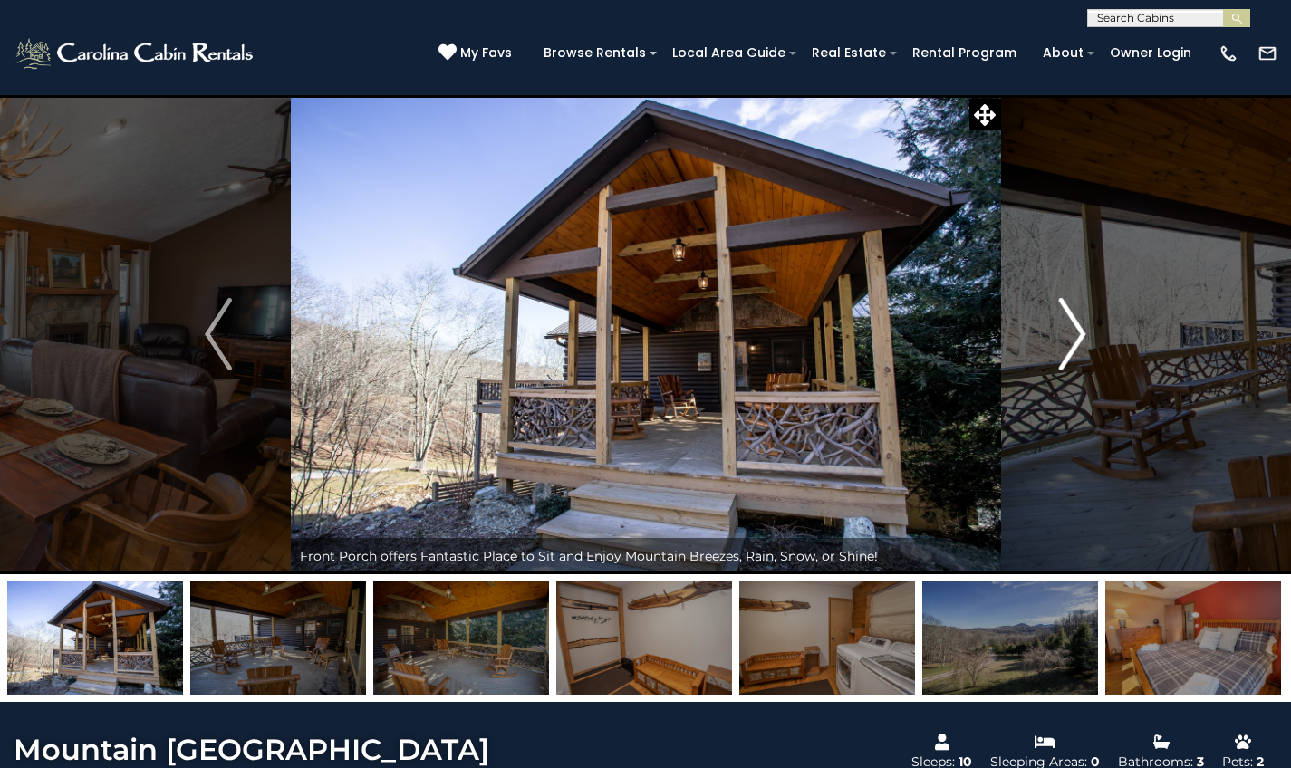
click at [1071, 342] on img "Next" at bounding box center [1072, 334] width 27 height 72
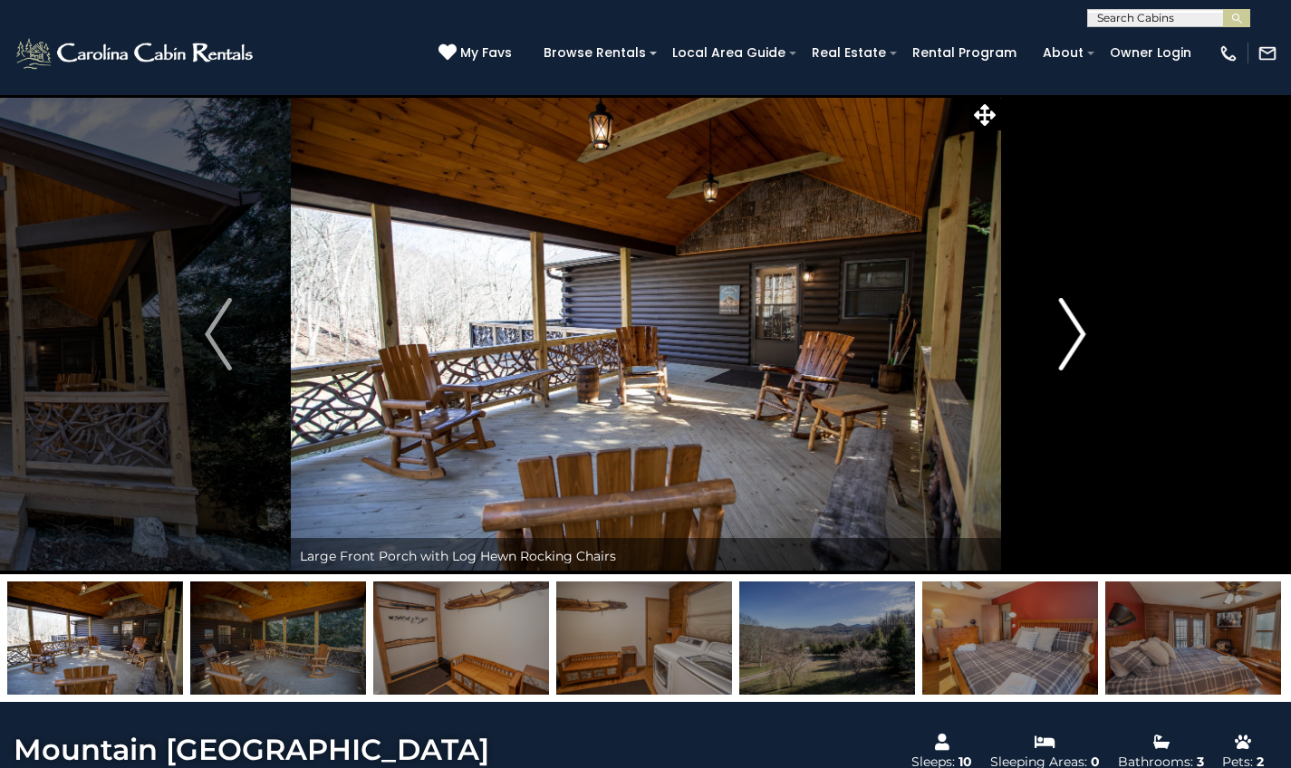
click at [1071, 342] on img "Next" at bounding box center [1072, 334] width 27 height 72
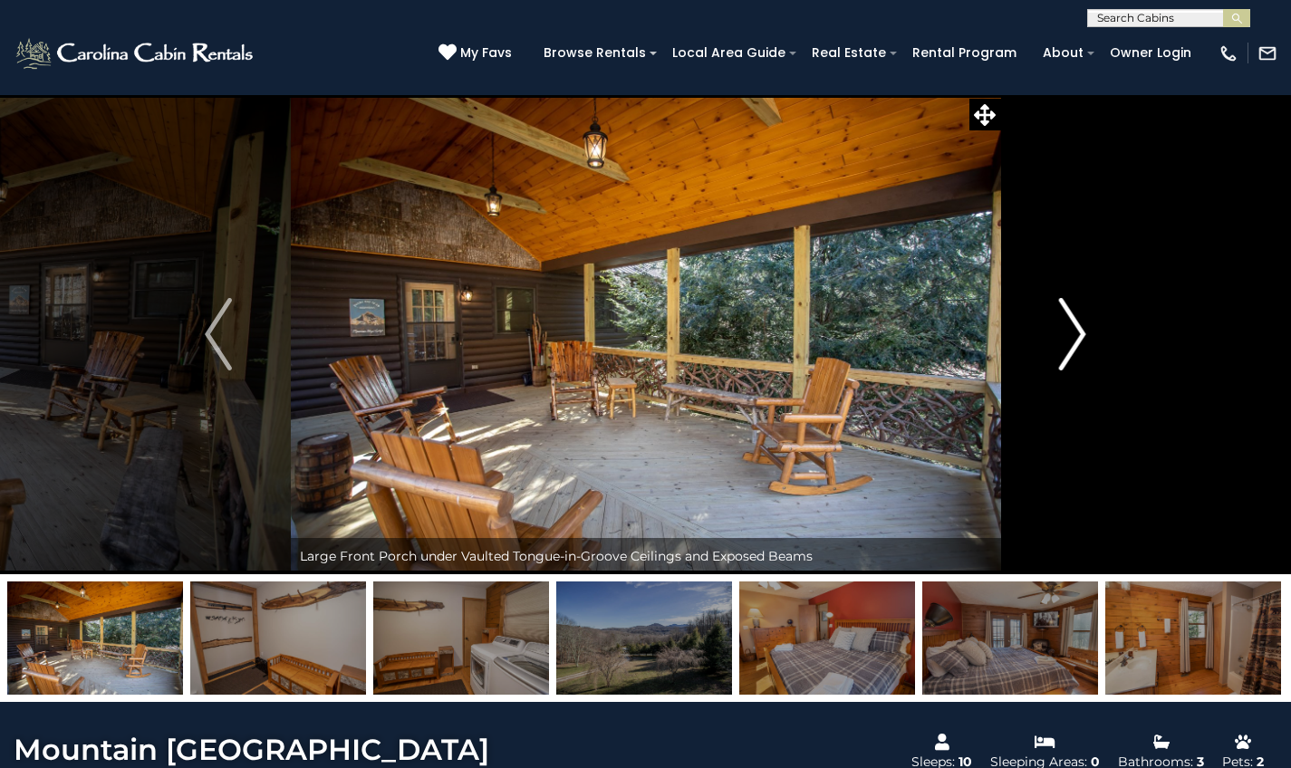
click at [1071, 342] on img "Next" at bounding box center [1072, 334] width 27 height 72
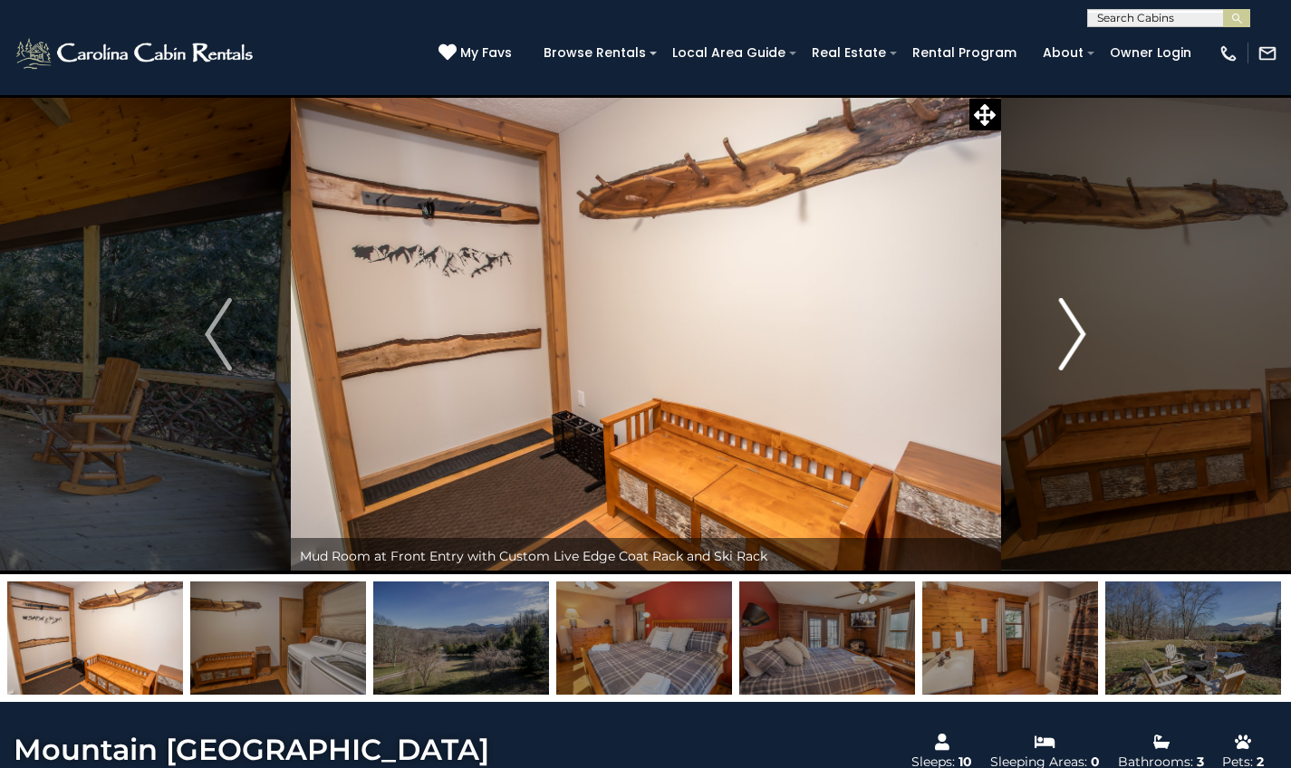
click at [1071, 342] on img "Next" at bounding box center [1072, 334] width 27 height 72
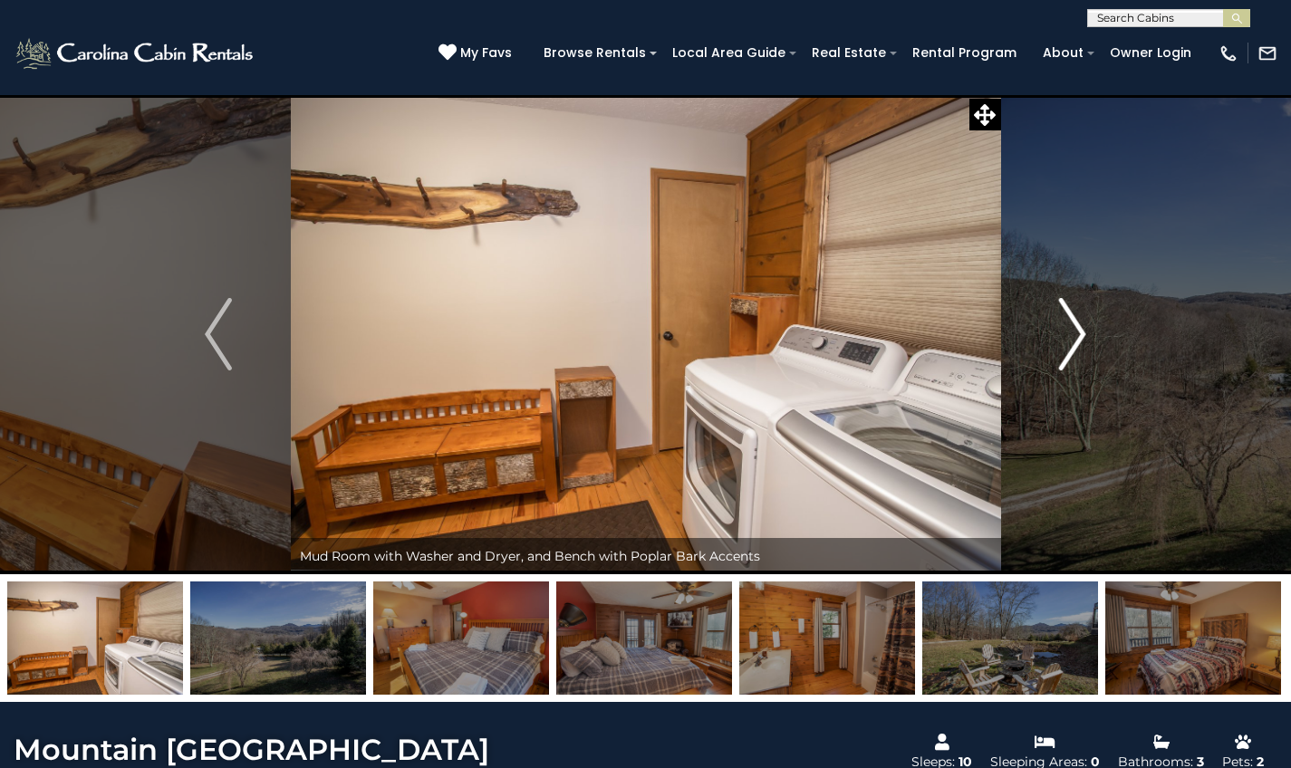
click at [1071, 342] on img "Next" at bounding box center [1072, 334] width 27 height 72
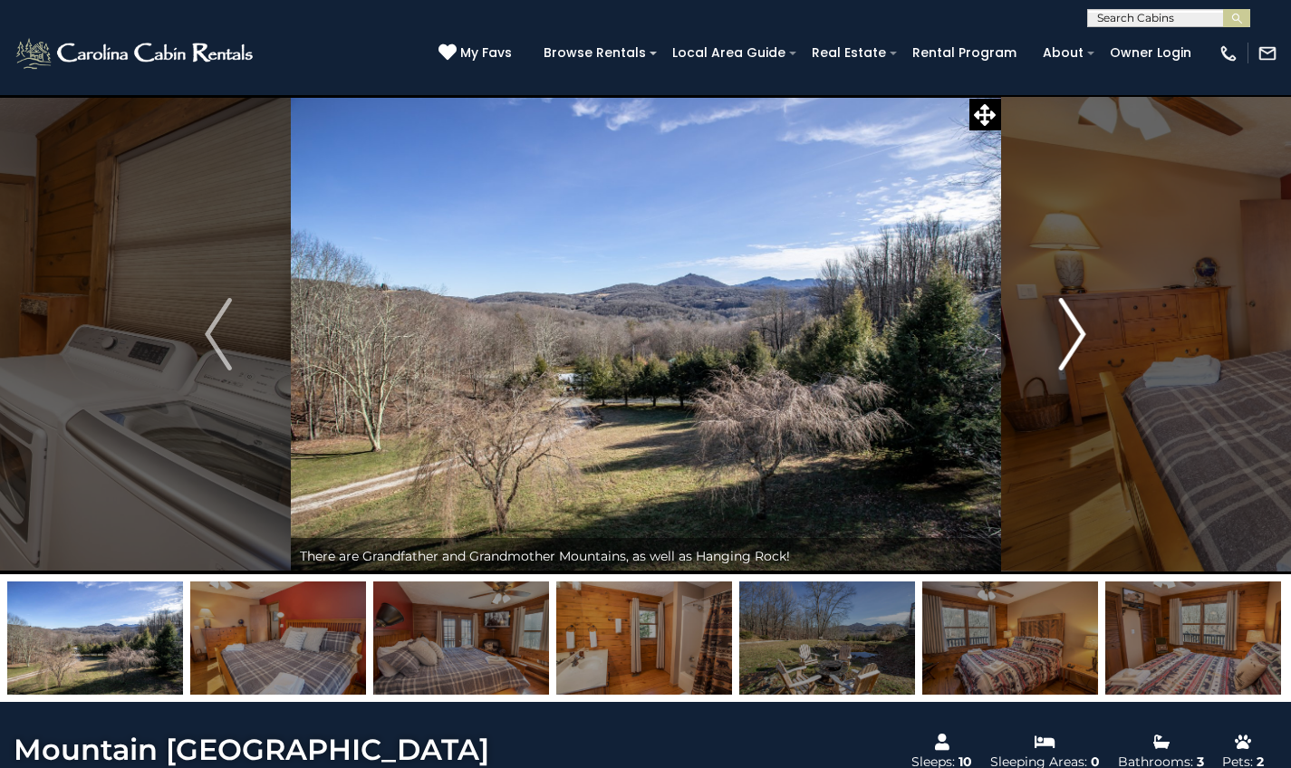
click at [1071, 342] on img "Next" at bounding box center [1072, 334] width 27 height 72
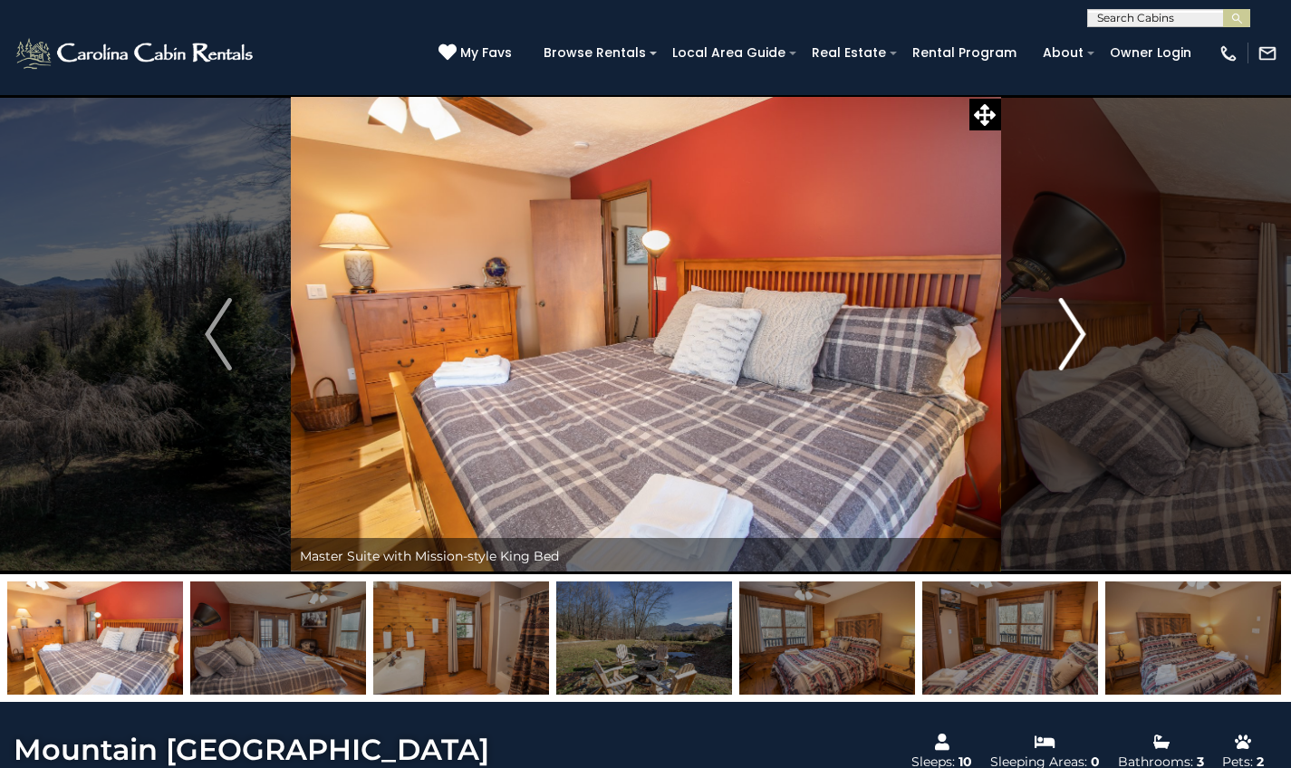
click at [1071, 342] on img "Next" at bounding box center [1072, 334] width 27 height 72
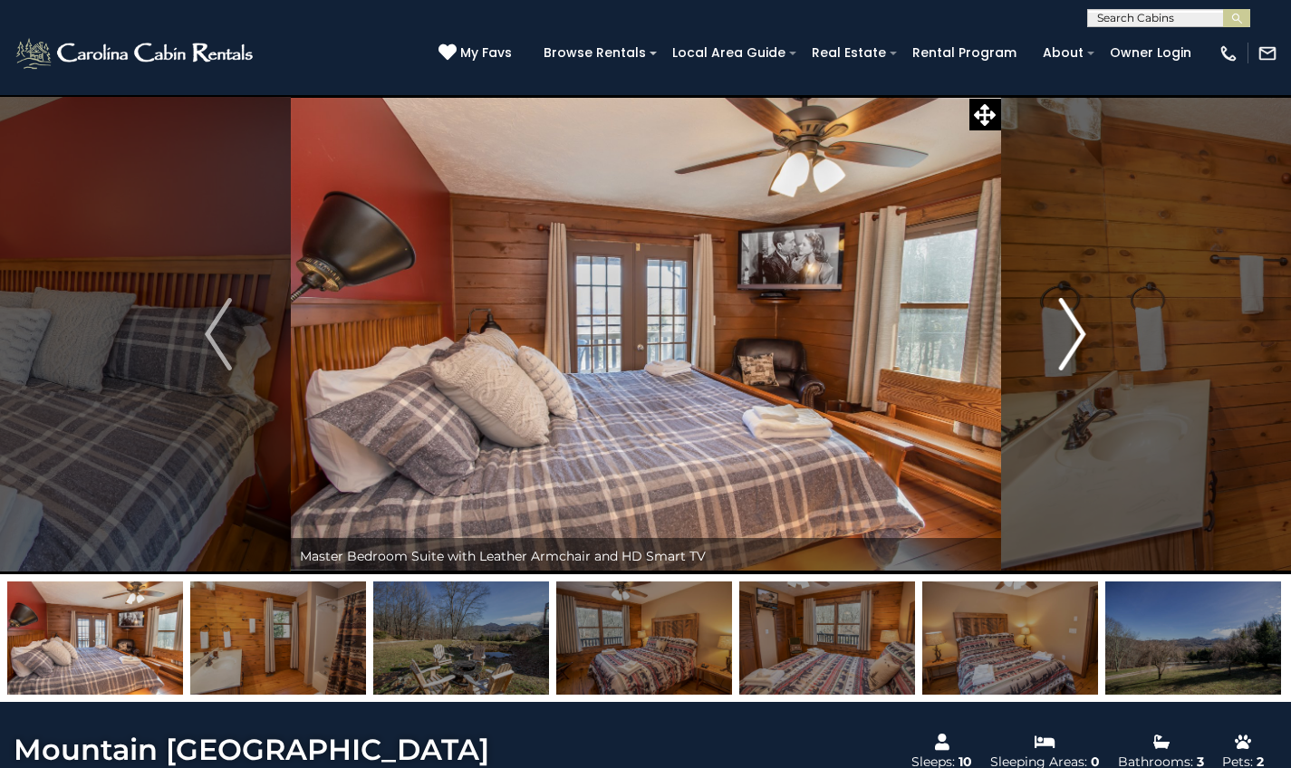
click at [1071, 342] on img "Next" at bounding box center [1072, 334] width 27 height 72
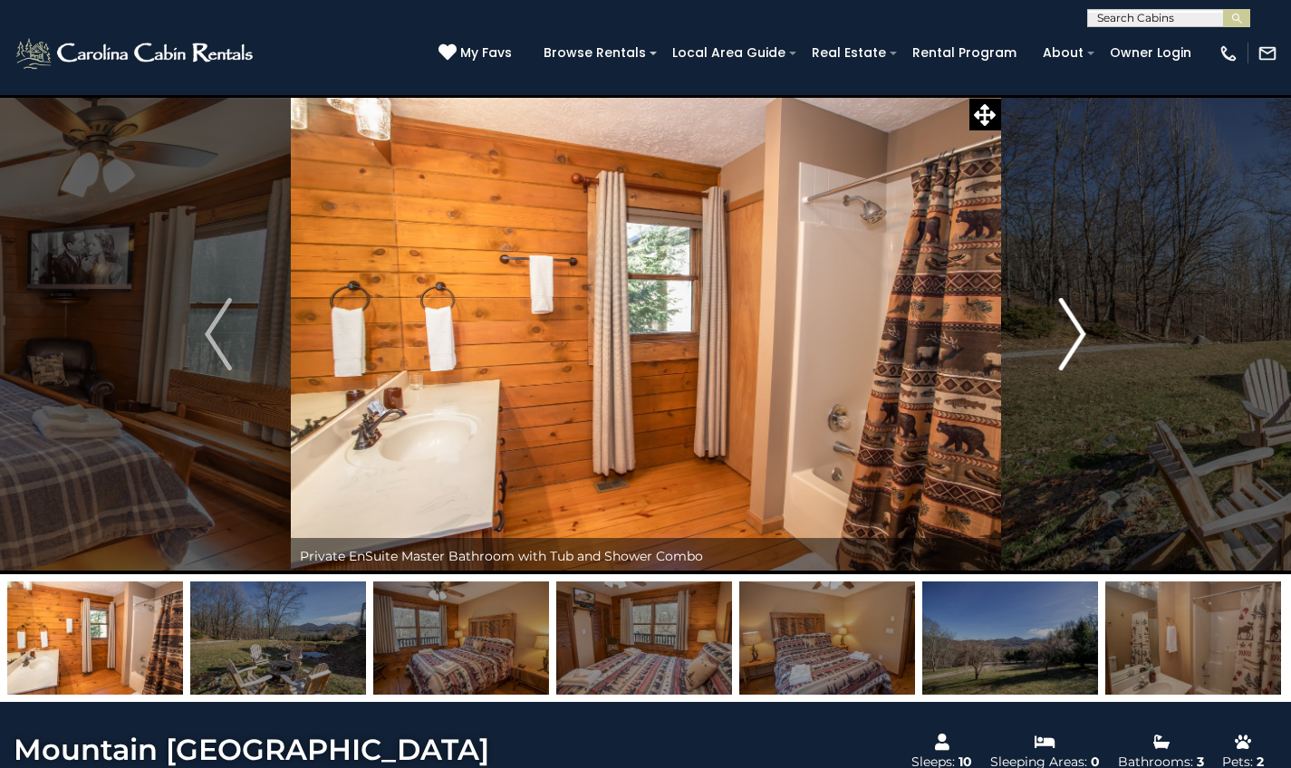
click at [1071, 342] on img "Next" at bounding box center [1072, 334] width 27 height 72
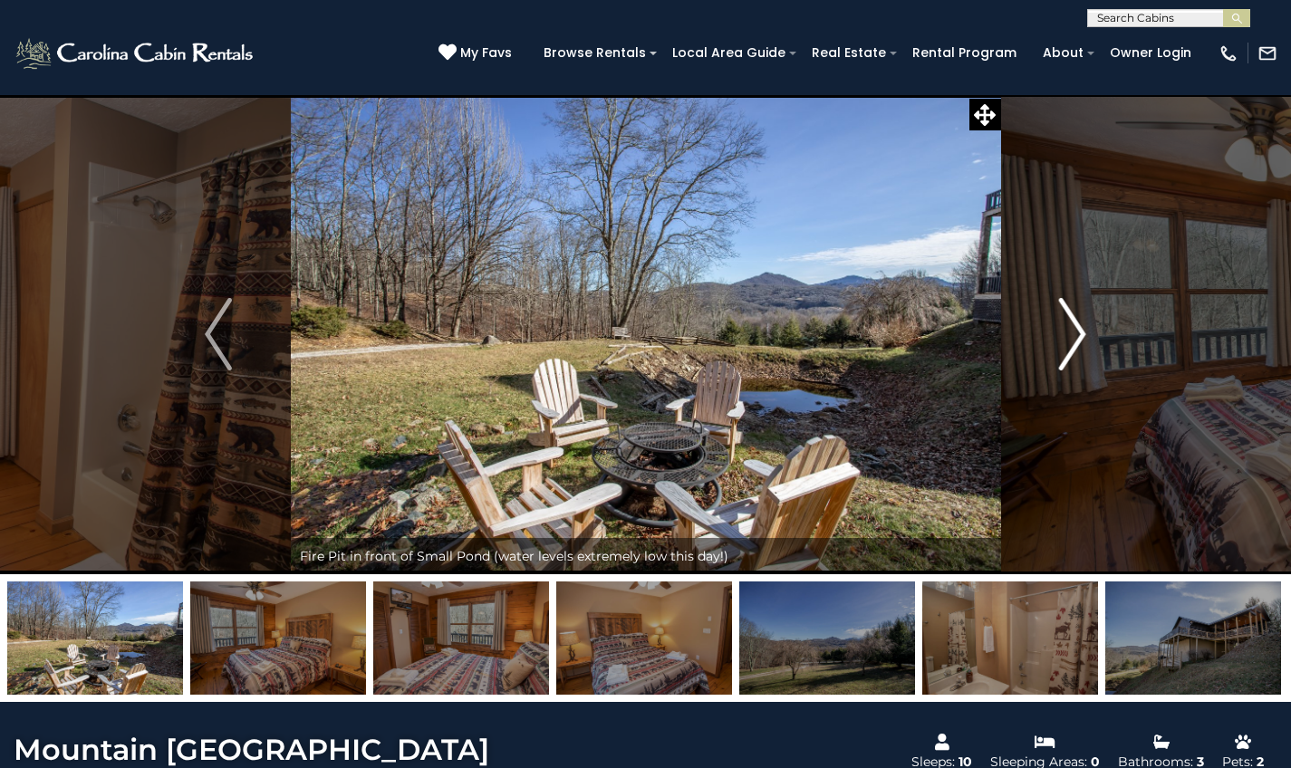
click at [1071, 342] on img "Next" at bounding box center [1072, 334] width 27 height 72
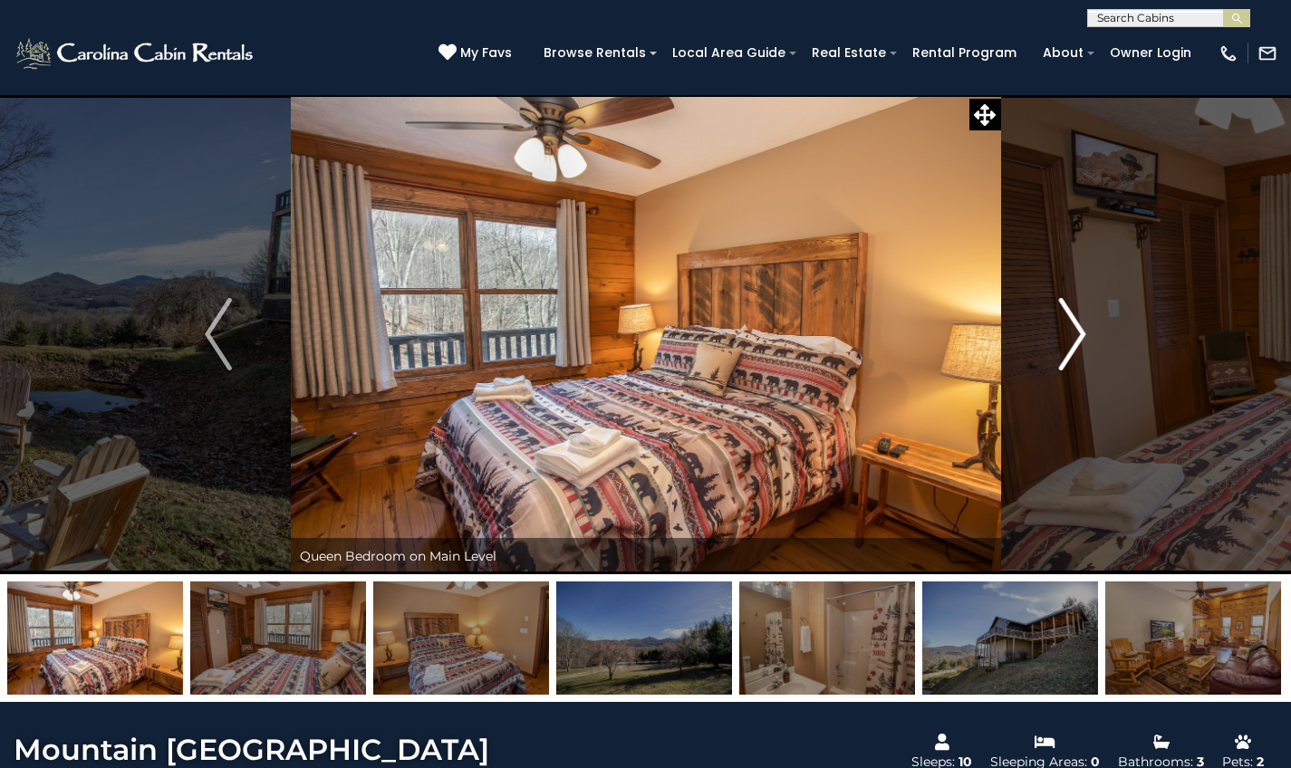
click at [1071, 342] on img "Next" at bounding box center [1072, 334] width 27 height 72
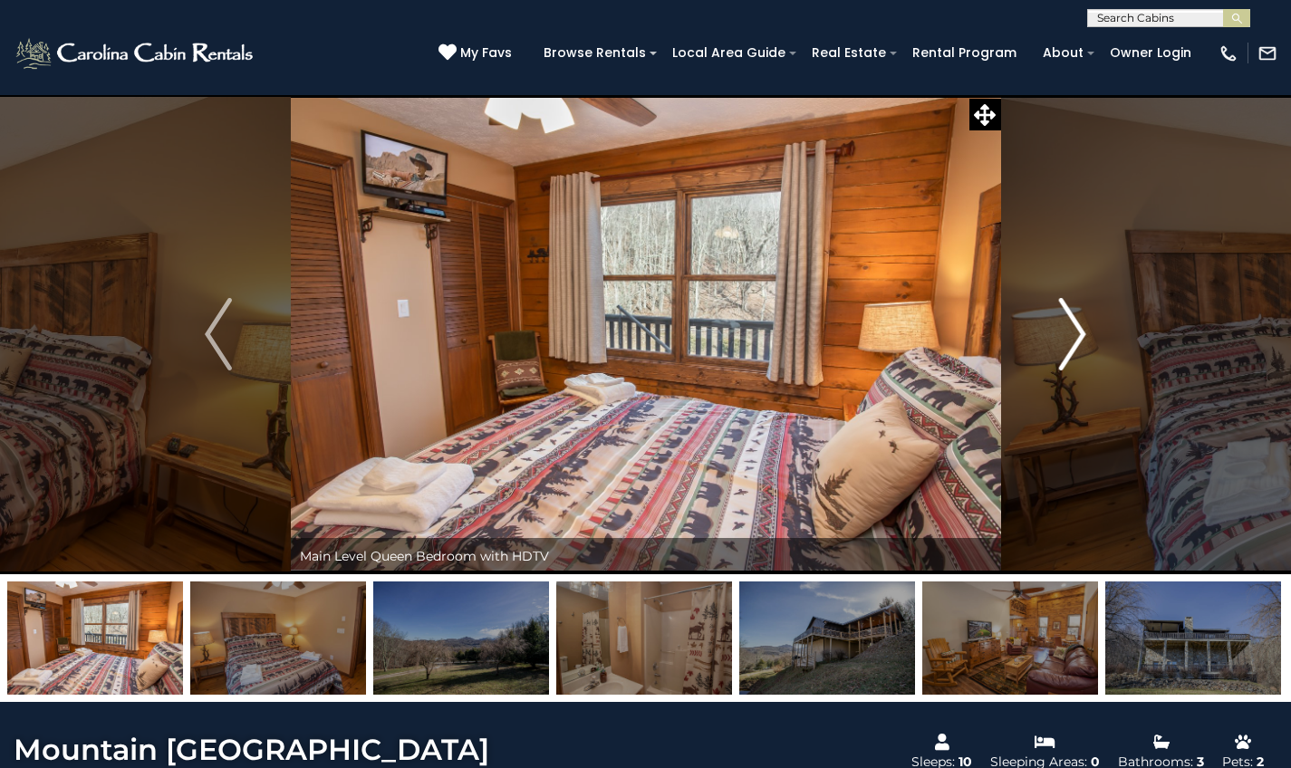
click at [1071, 342] on img "Next" at bounding box center [1072, 334] width 27 height 72
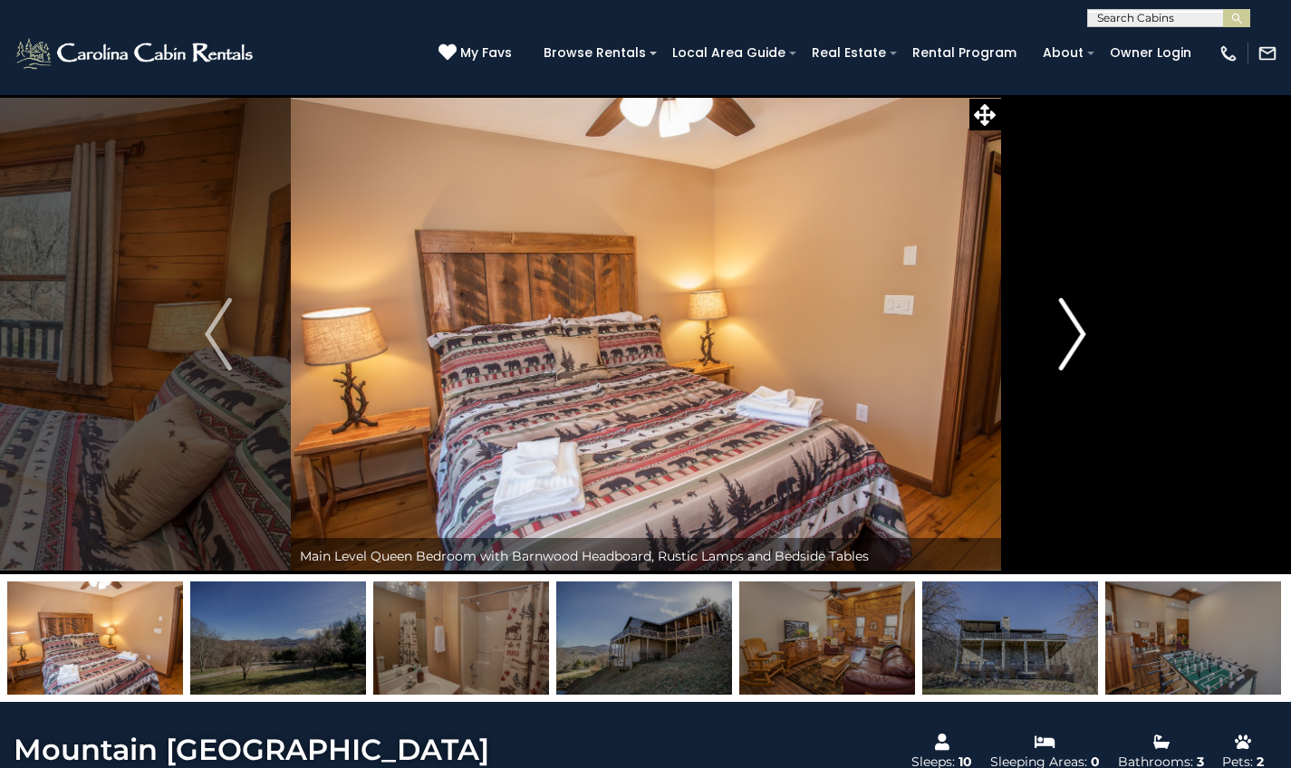
click at [1071, 342] on img "Next" at bounding box center [1072, 334] width 27 height 72
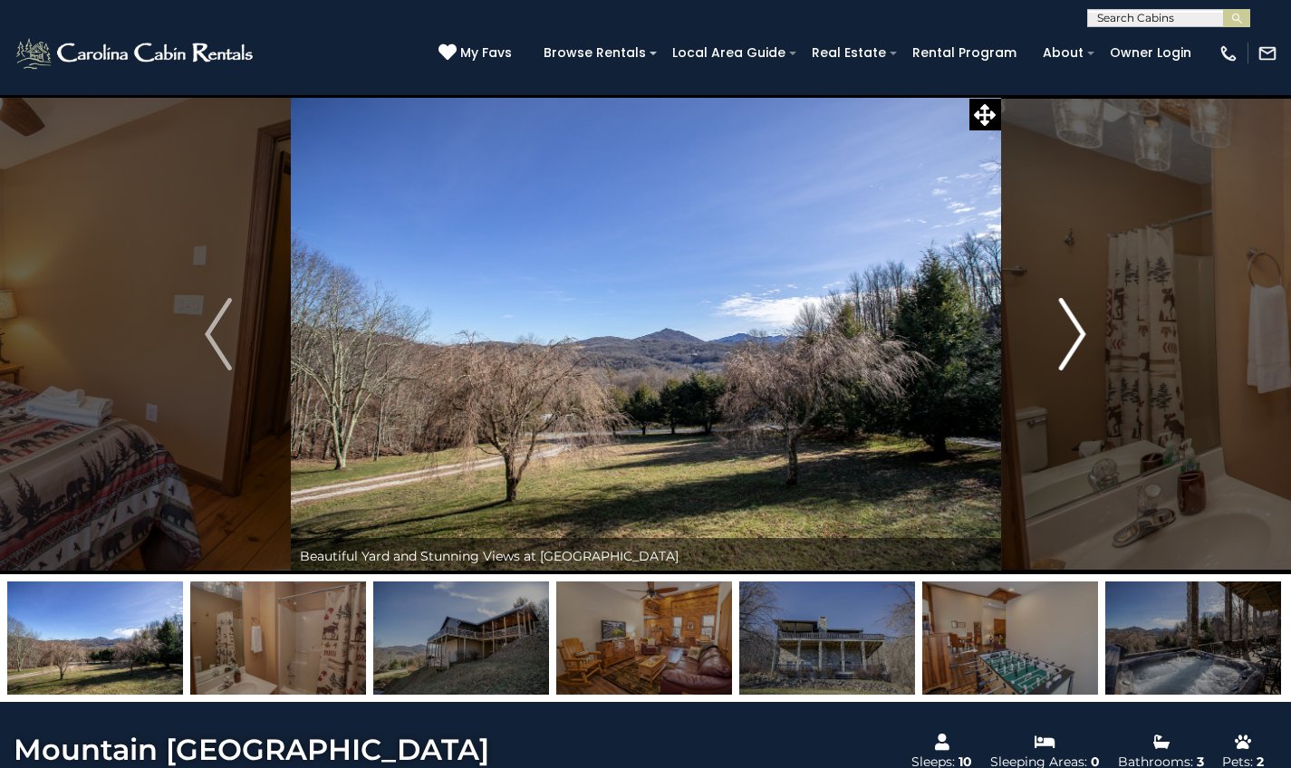
click at [1071, 342] on img "Next" at bounding box center [1072, 334] width 27 height 72
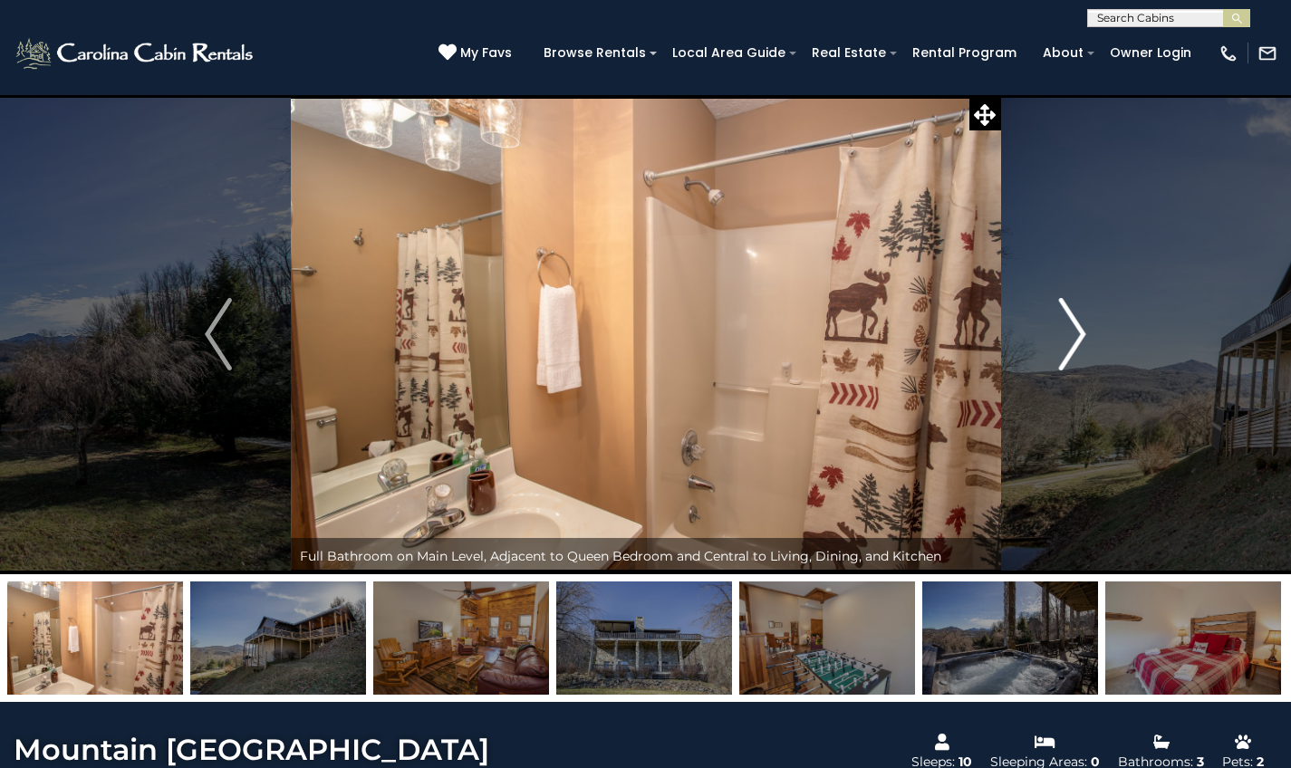
click at [1071, 342] on img "Next" at bounding box center [1072, 334] width 27 height 72
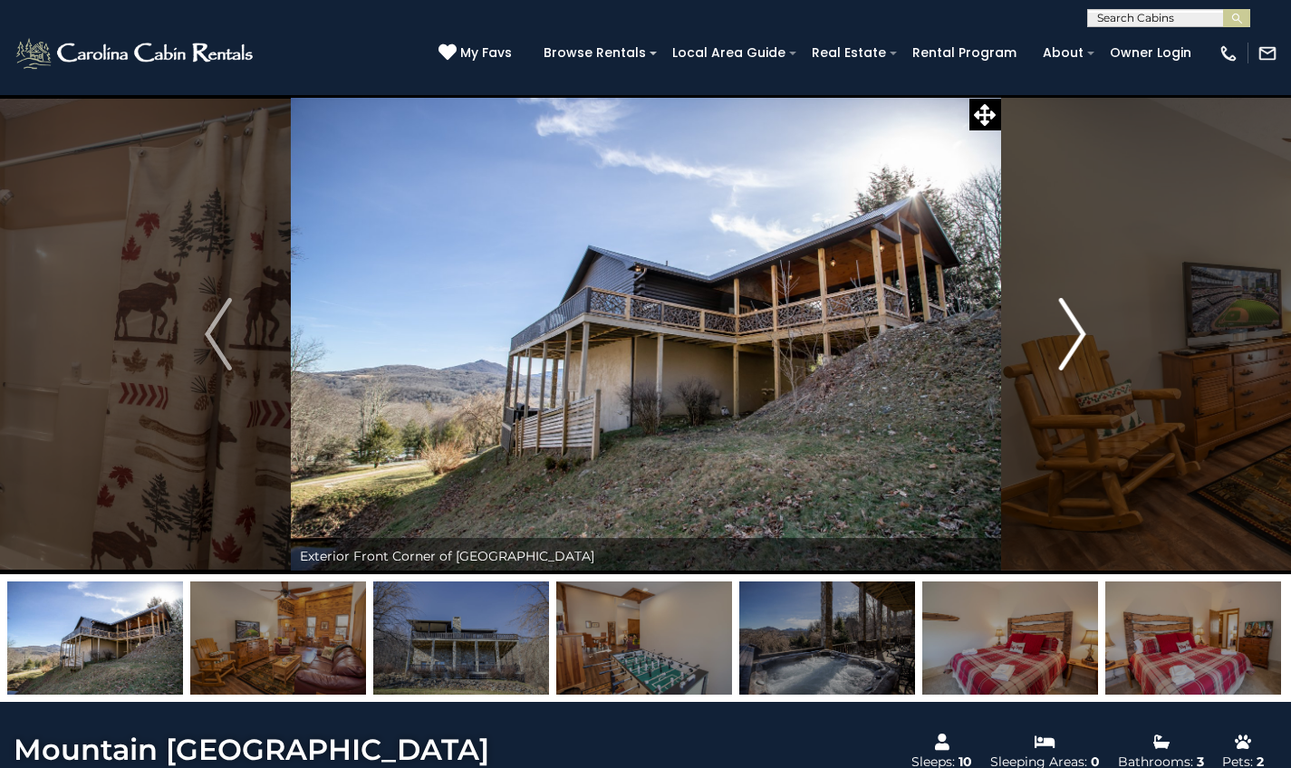
click at [1071, 342] on img "Next" at bounding box center [1072, 334] width 27 height 72
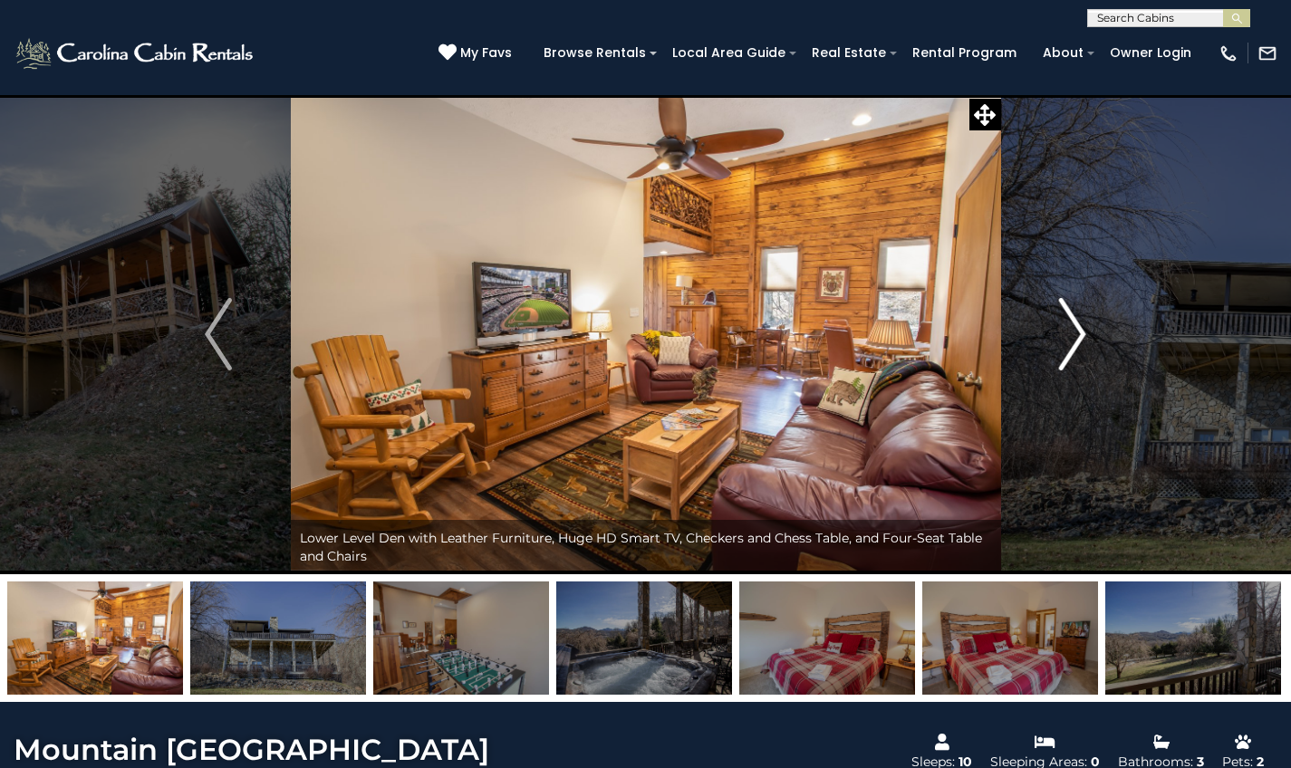
click at [1071, 342] on img "Next" at bounding box center [1072, 334] width 27 height 72
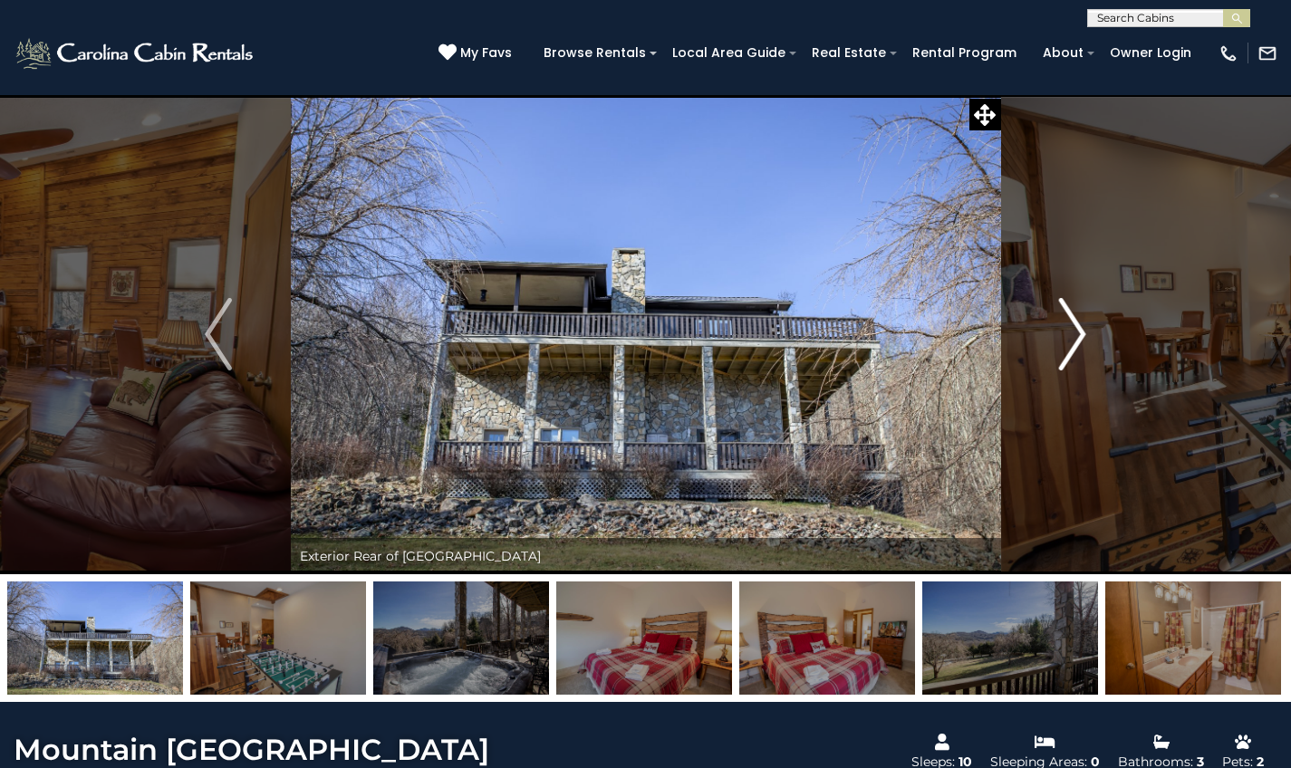
click at [1071, 342] on img "Next" at bounding box center [1072, 334] width 27 height 72
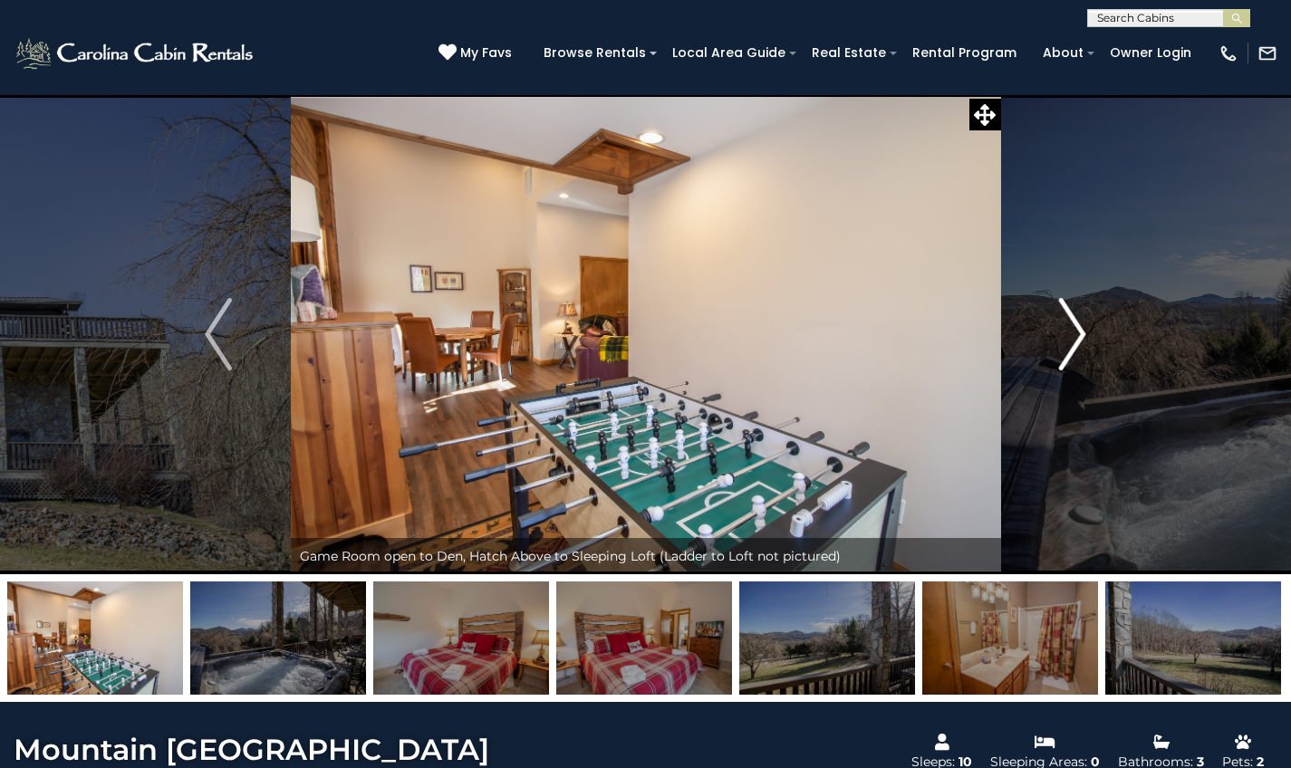
click at [1071, 342] on img "Next" at bounding box center [1072, 334] width 27 height 72
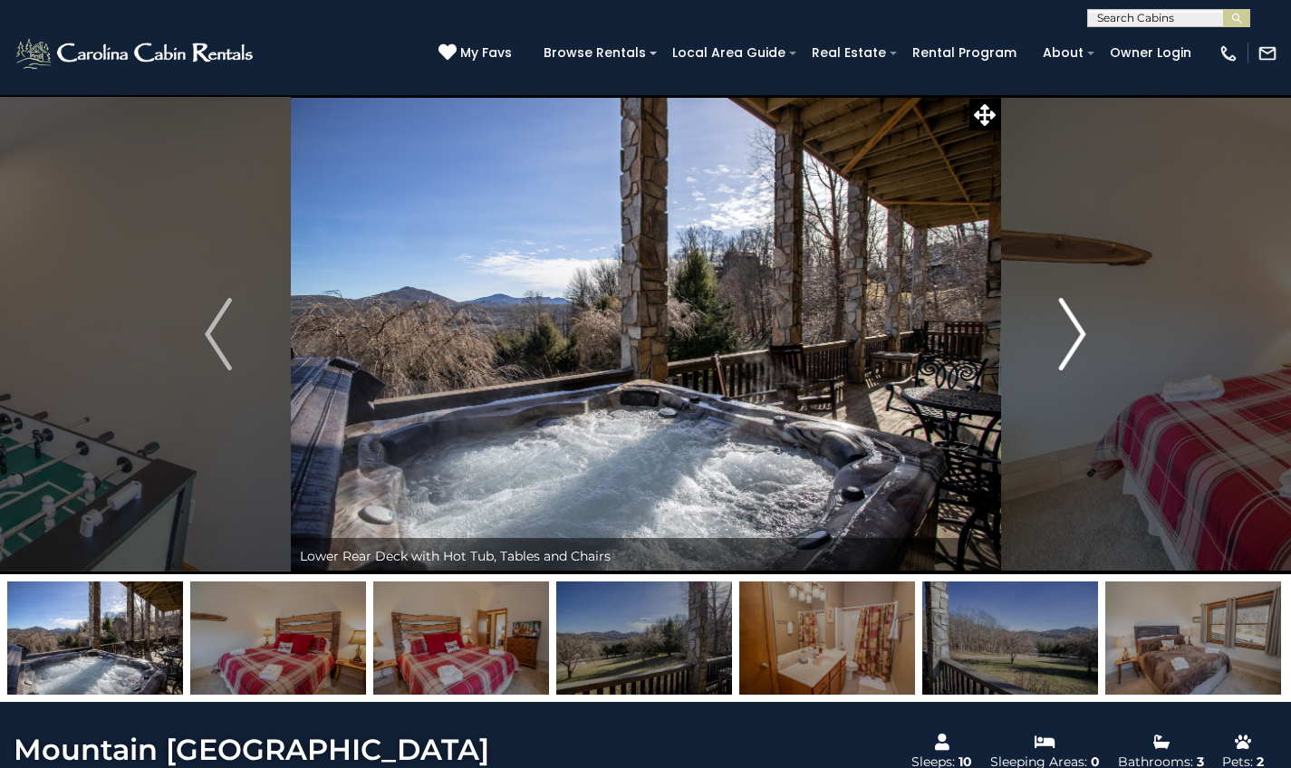
click at [1071, 342] on img "Next" at bounding box center [1072, 334] width 27 height 72
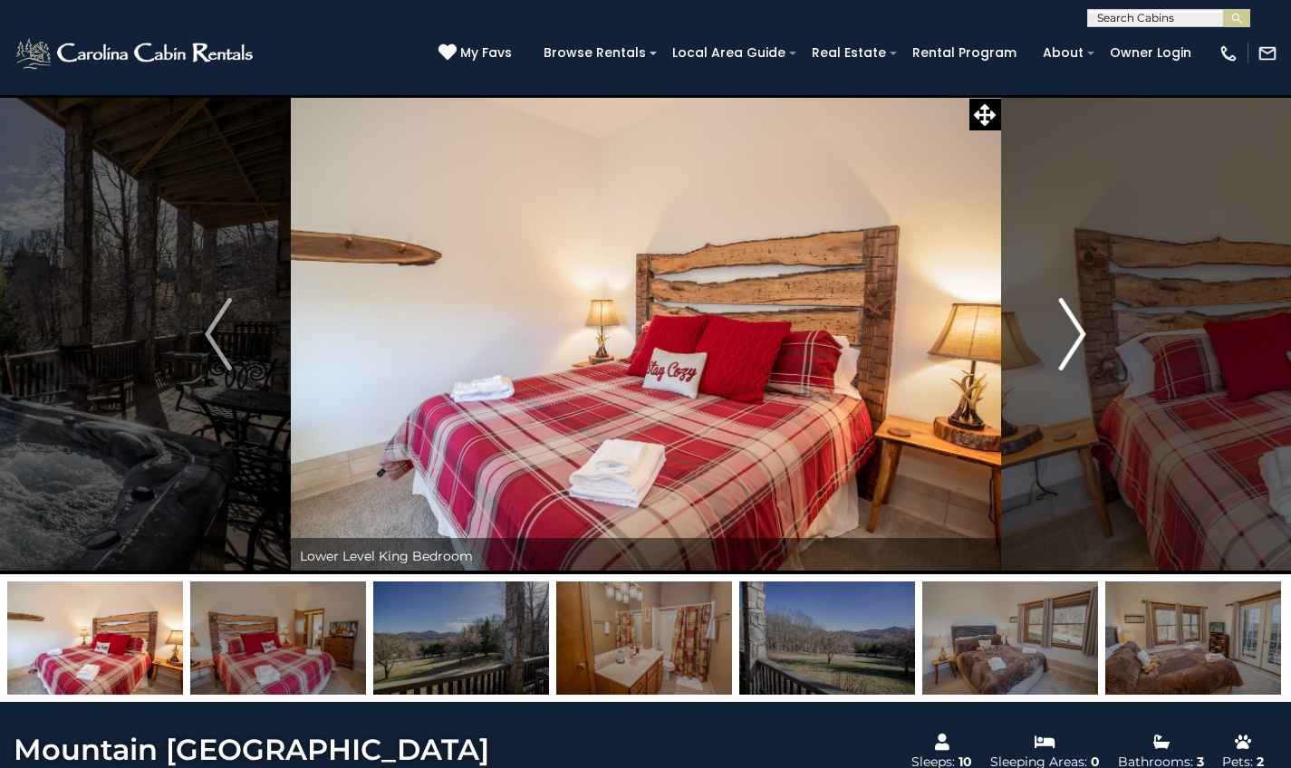
click at [1071, 342] on img "Next" at bounding box center [1072, 334] width 27 height 72
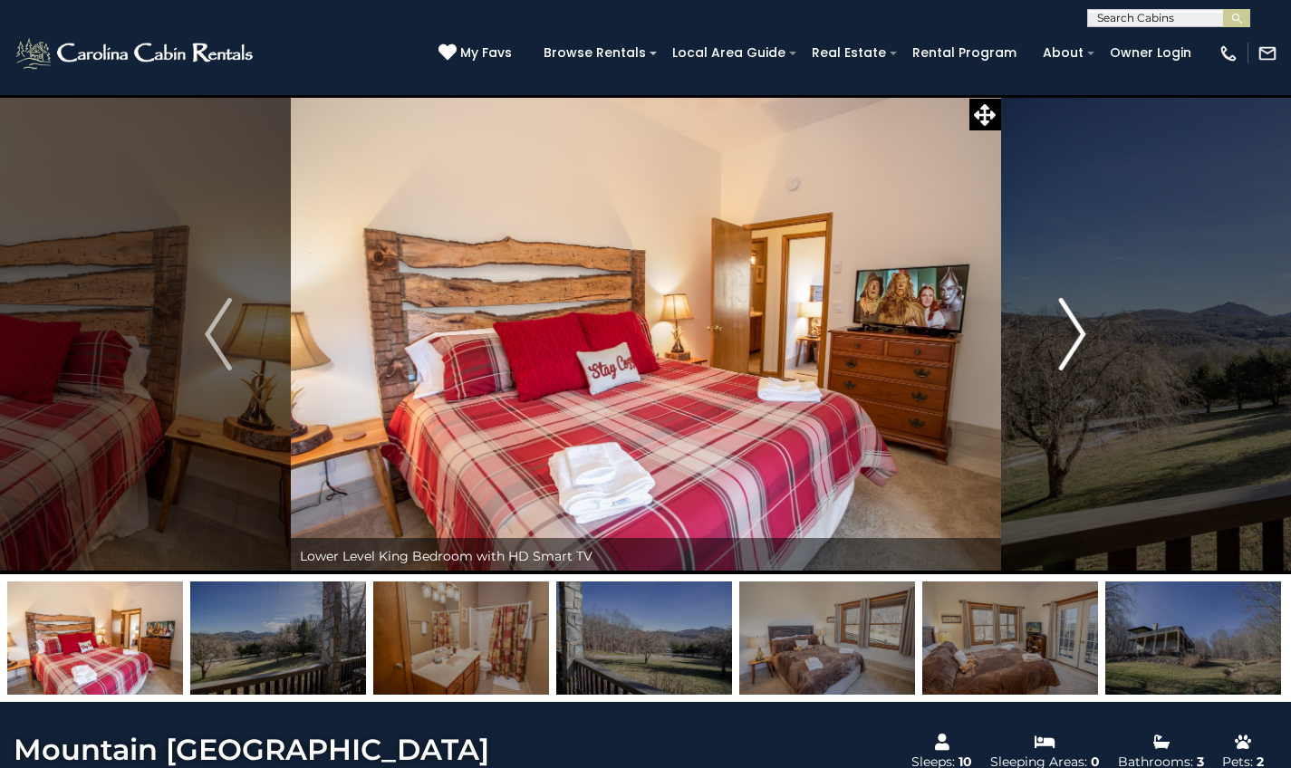
click at [1071, 342] on img "Next" at bounding box center [1072, 334] width 27 height 72
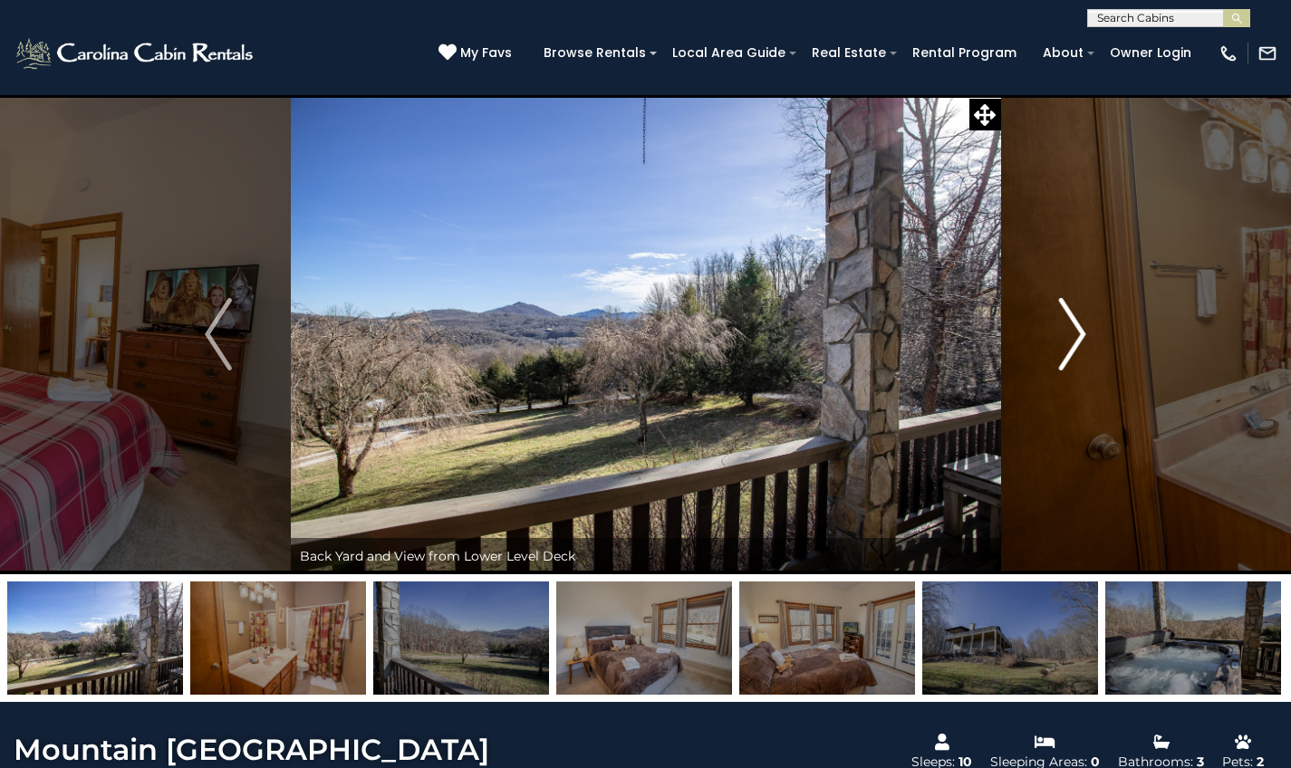
click at [1071, 342] on img "Next" at bounding box center [1072, 334] width 27 height 72
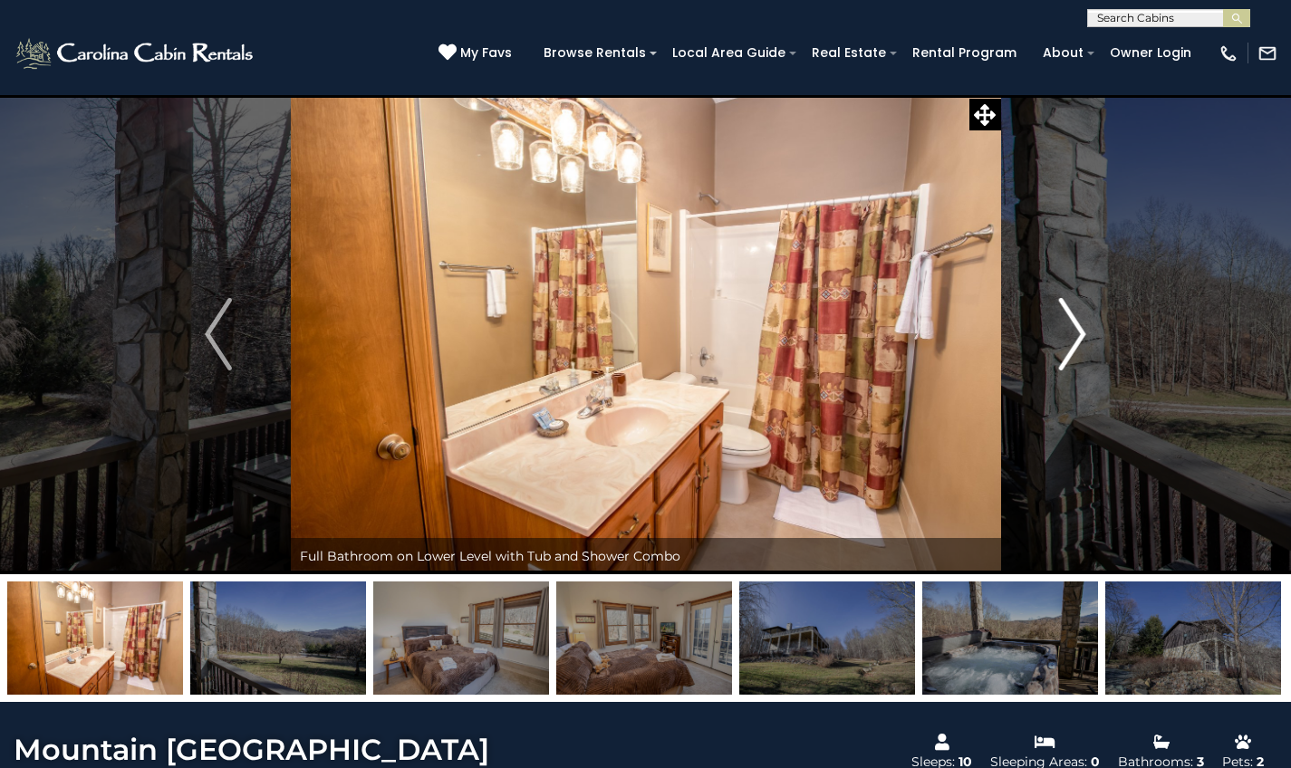
click at [1071, 342] on img "Next" at bounding box center [1072, 334] width 27 height 72
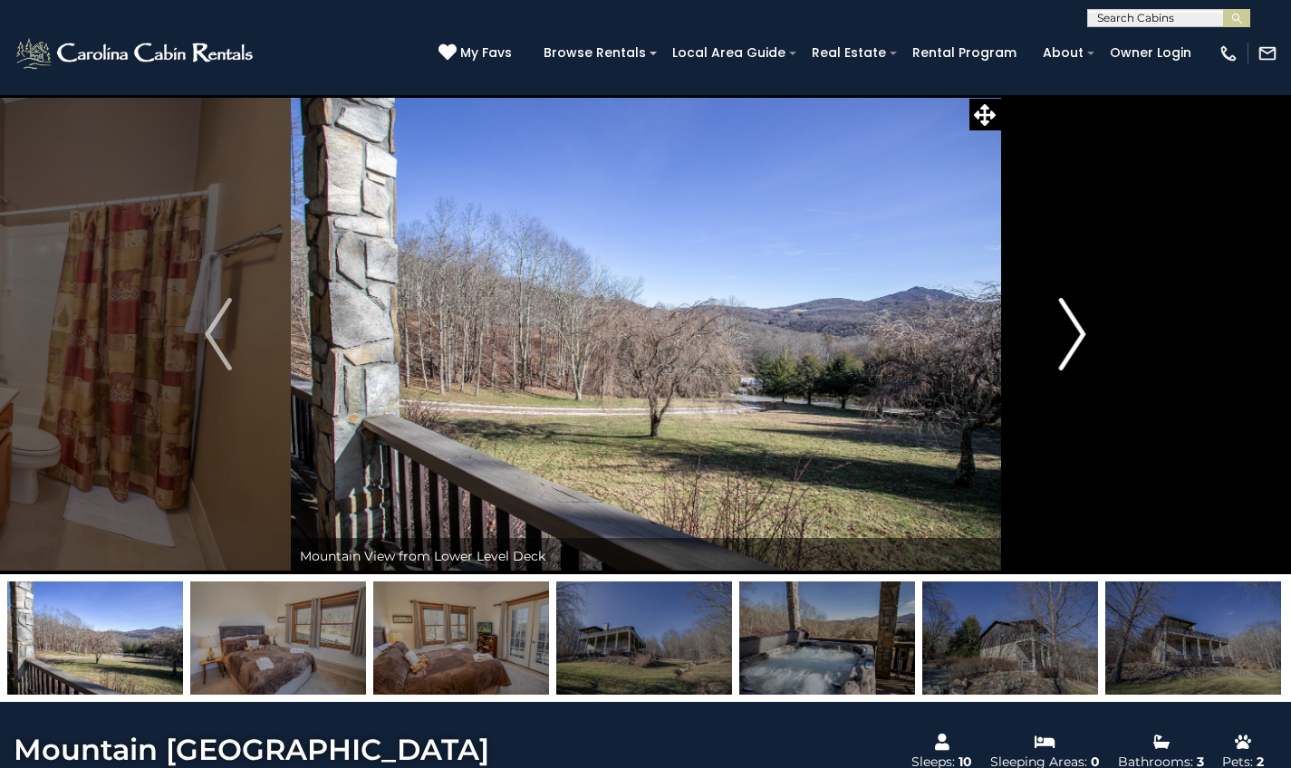
click at [1071, 342] on img "Next" at bounding box center [1072, 334] width 27 height 72
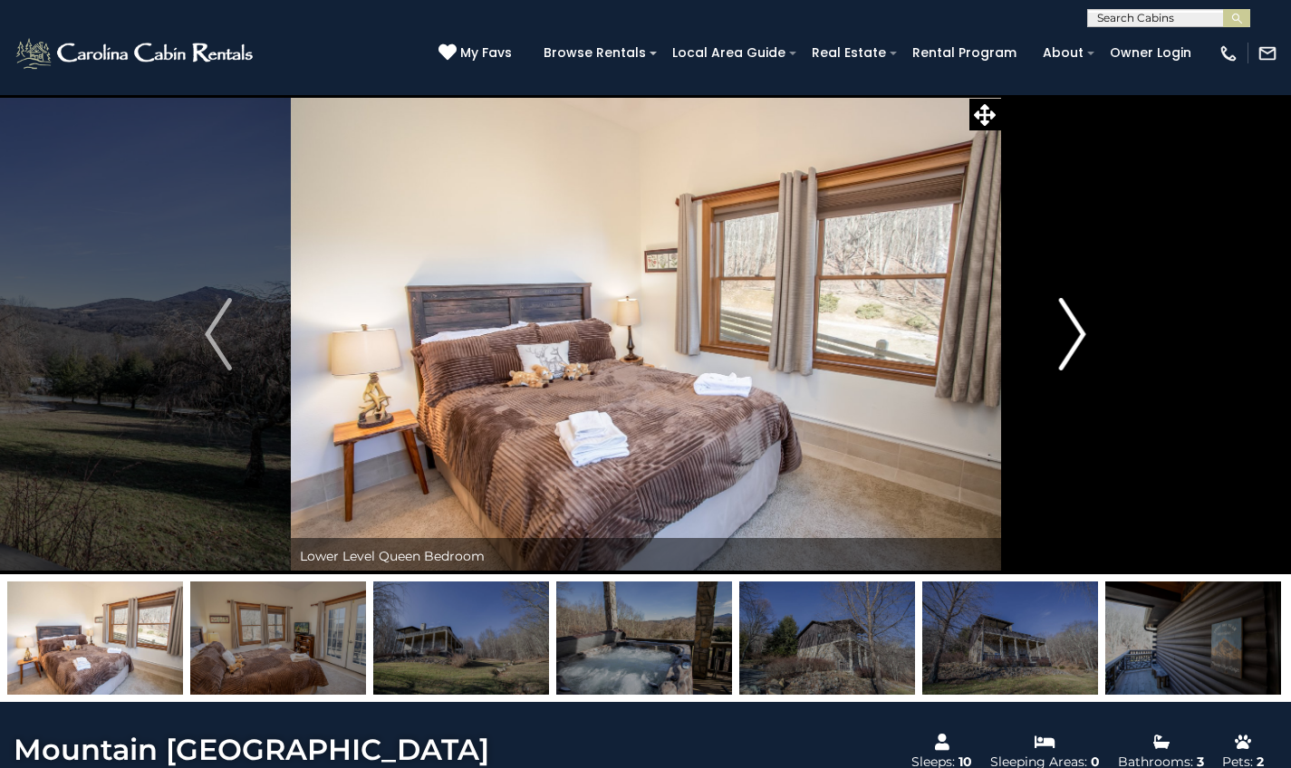
click at [1071, 342] on img "Next" at bounding box center [1072, 334] width 27 height 72
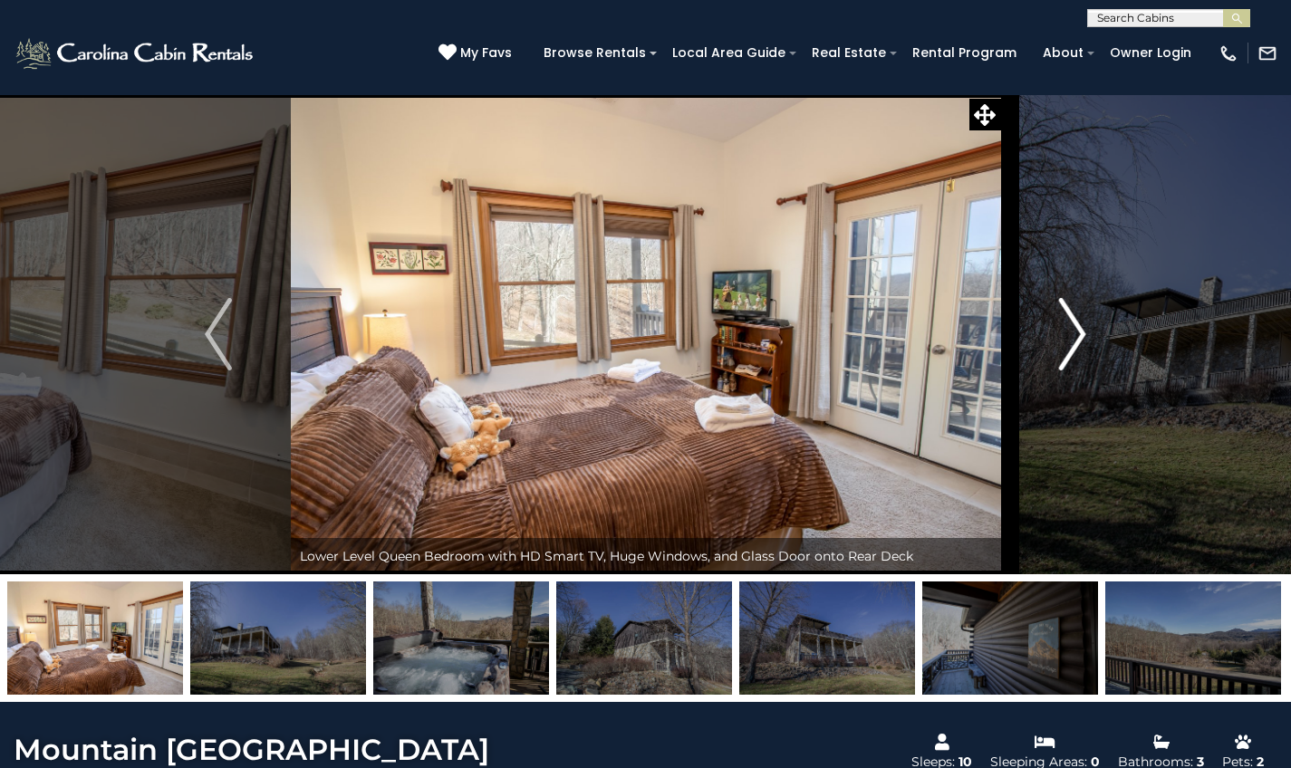
click at [1071, 342] on img "Next" at bounding box center [1072, 334] width 27 height 72
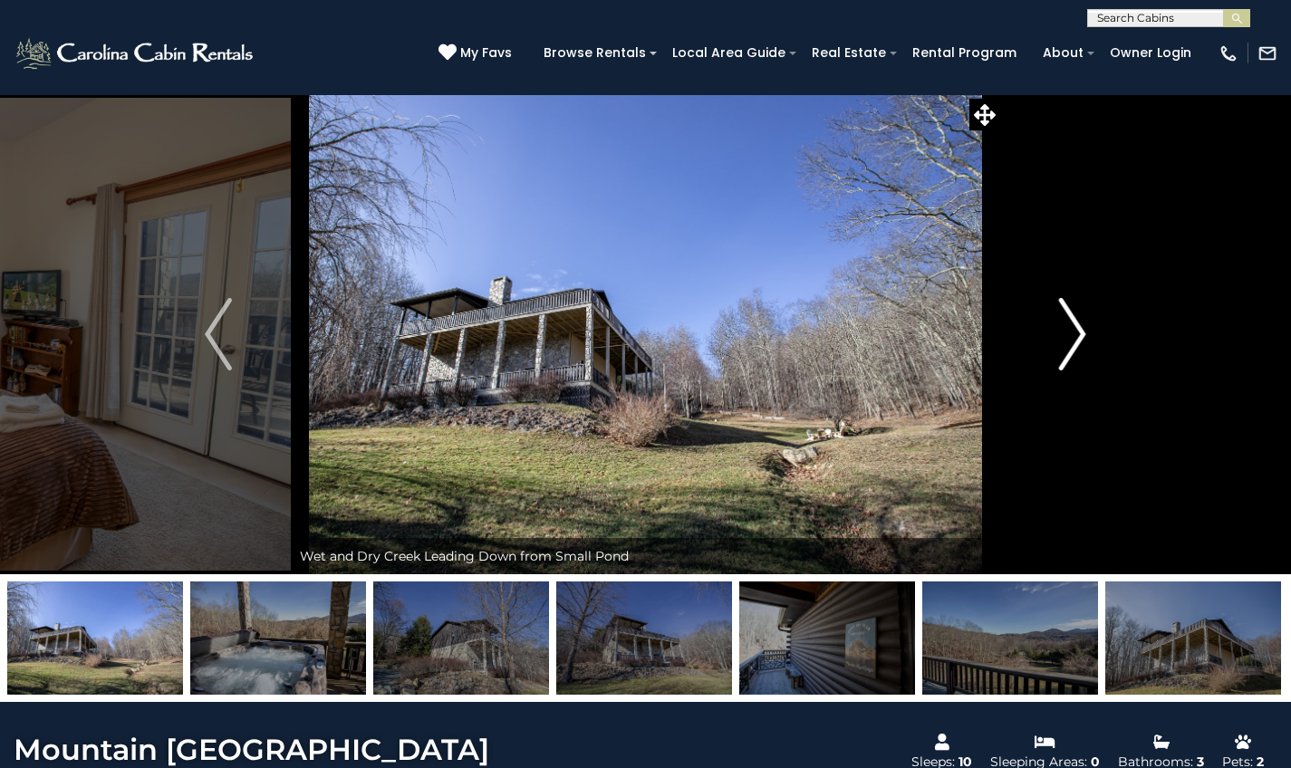
click at [1071, 342] on img "Next" at bounding box center [1072, 334] width 27 height 72
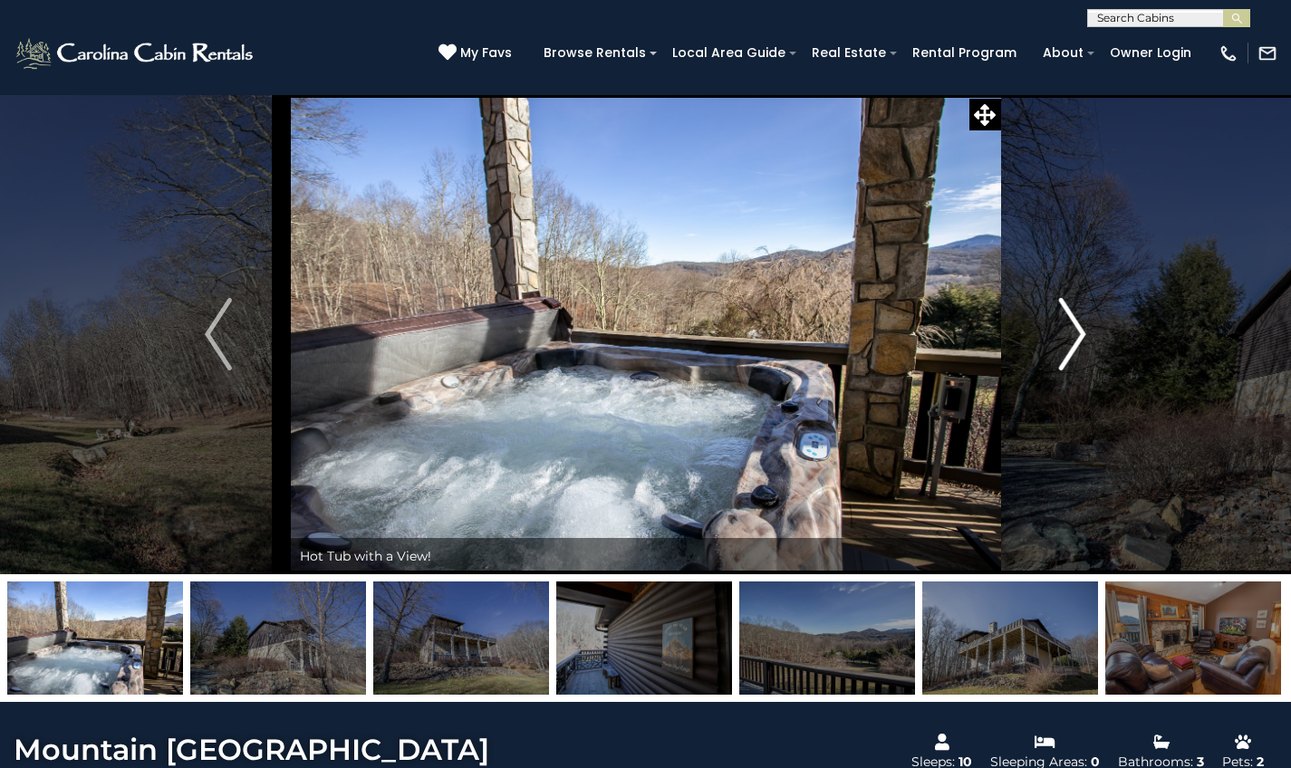
click at [1071, 342] on img "Next" at bounding box center [1072, 334] width 27 height 72
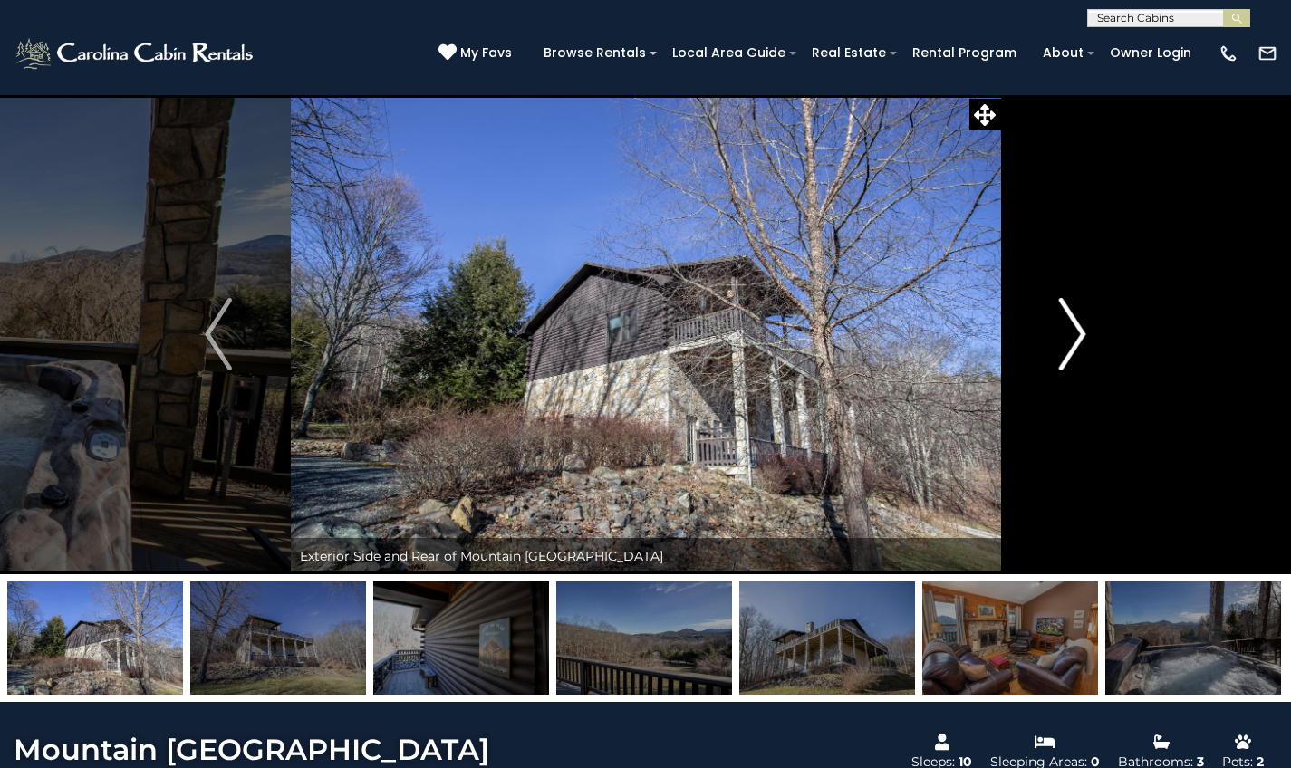
click at [1071, 342] on img "Next" at bounding box center [1072, 334] width 27 height 72
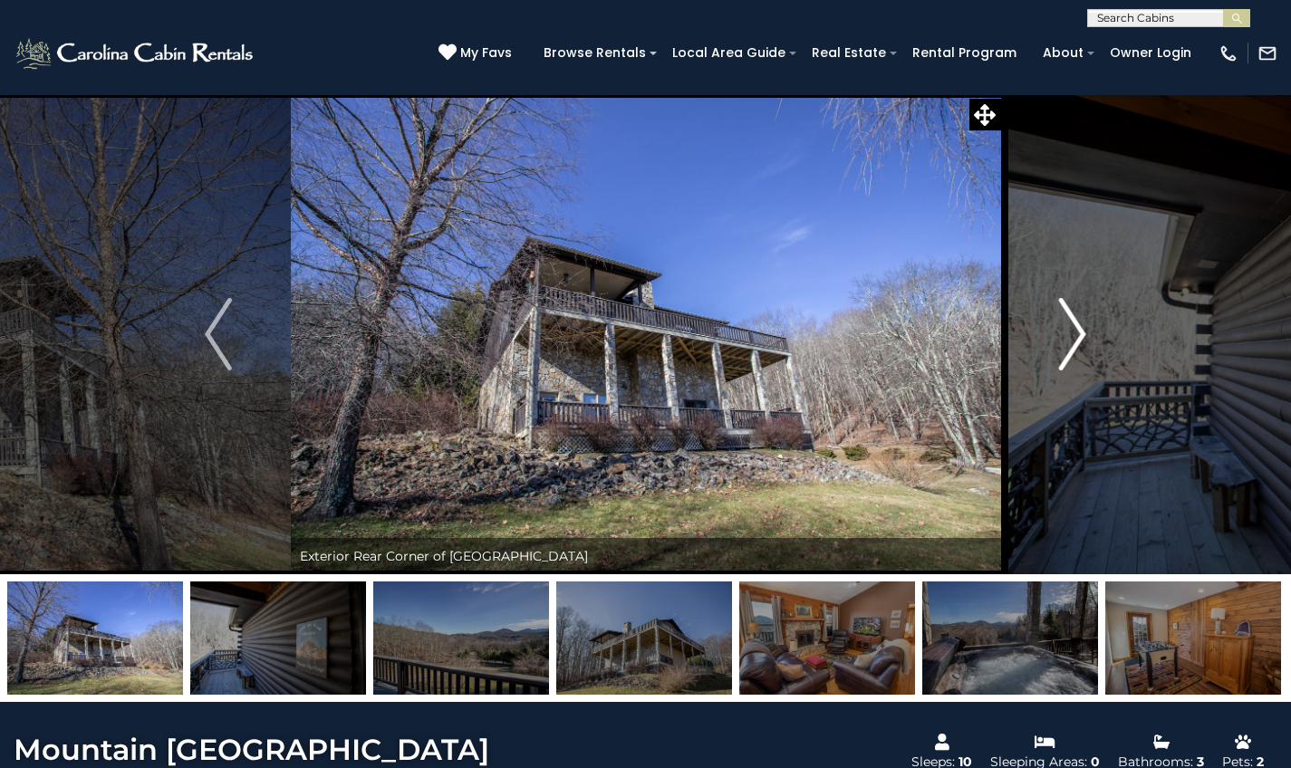
click at [1071, 342] on img "Next" at bounding box center [1072, 334] width 27 height 72
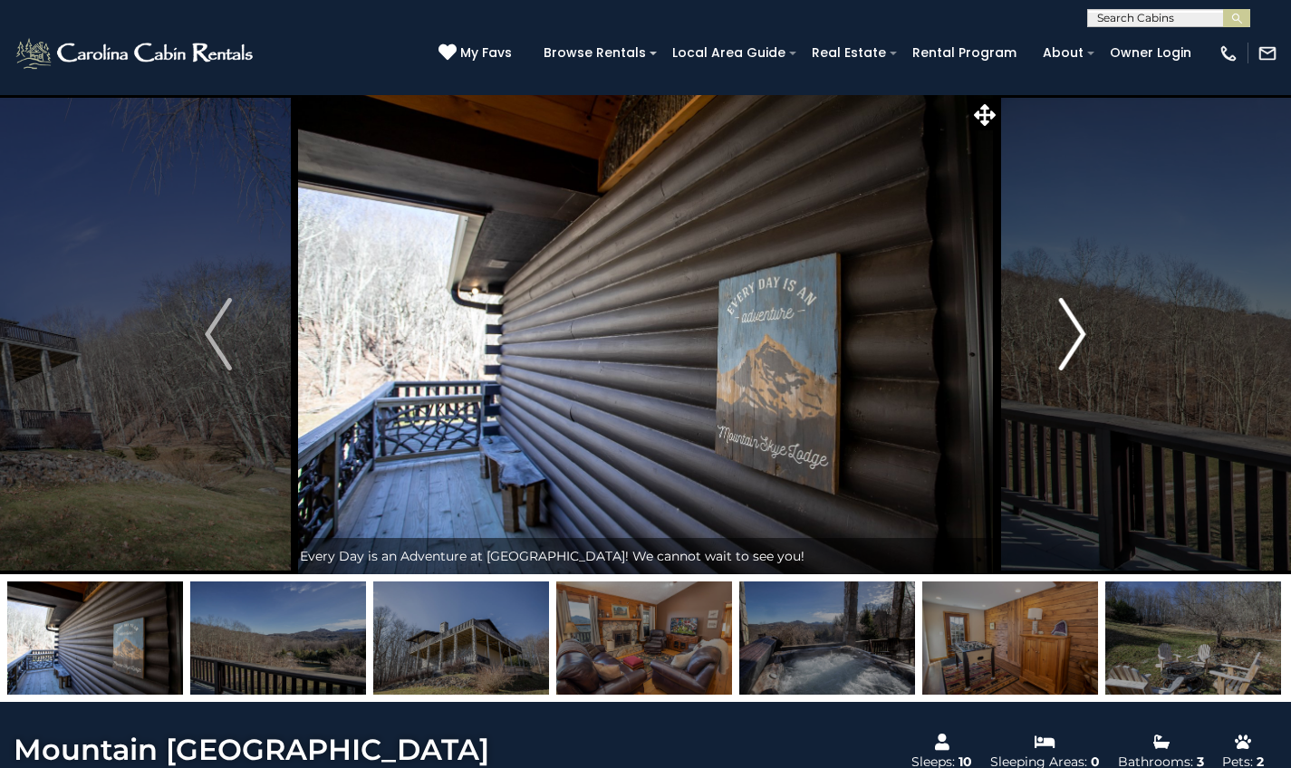
click at [1071, 342] on img "Next" at bounding box center [1072, 334] width 27 height 72
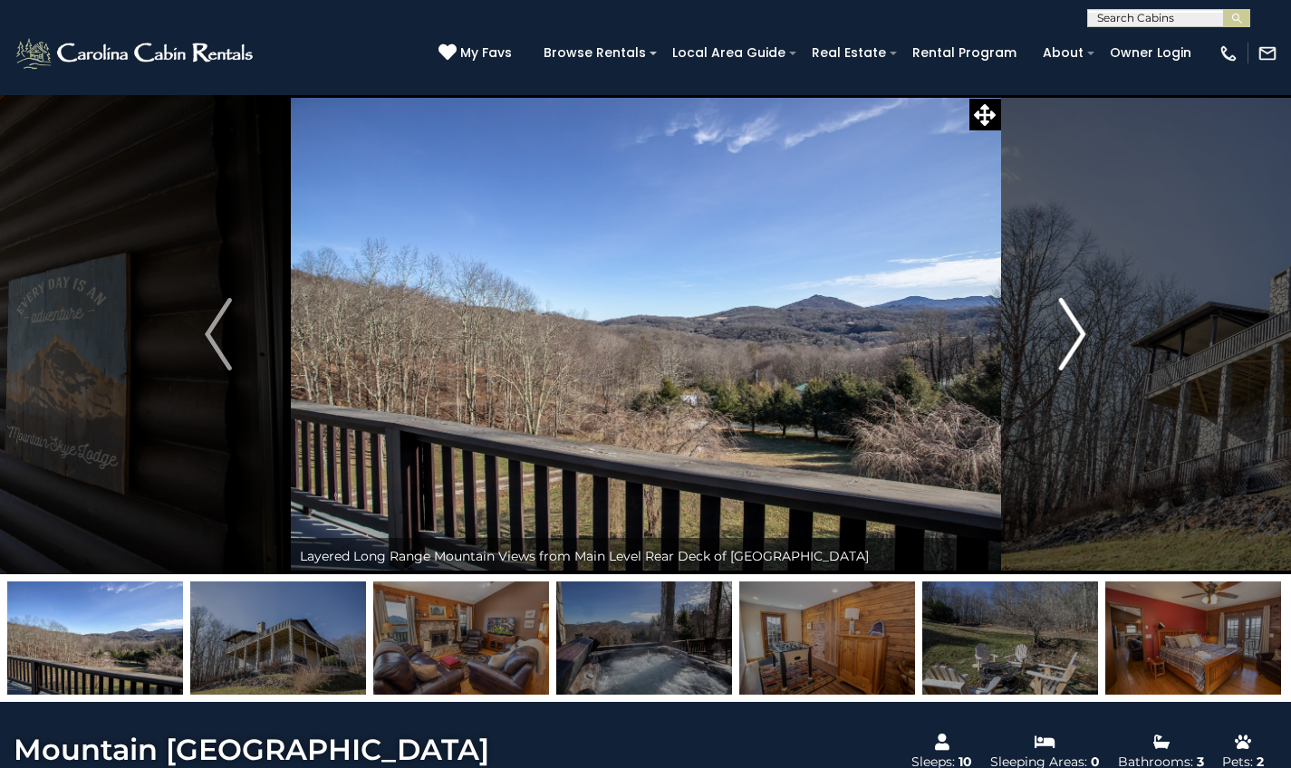
click at [1071, 342] on img "Next" at bounding box center [1072, 334] width 27 height 72
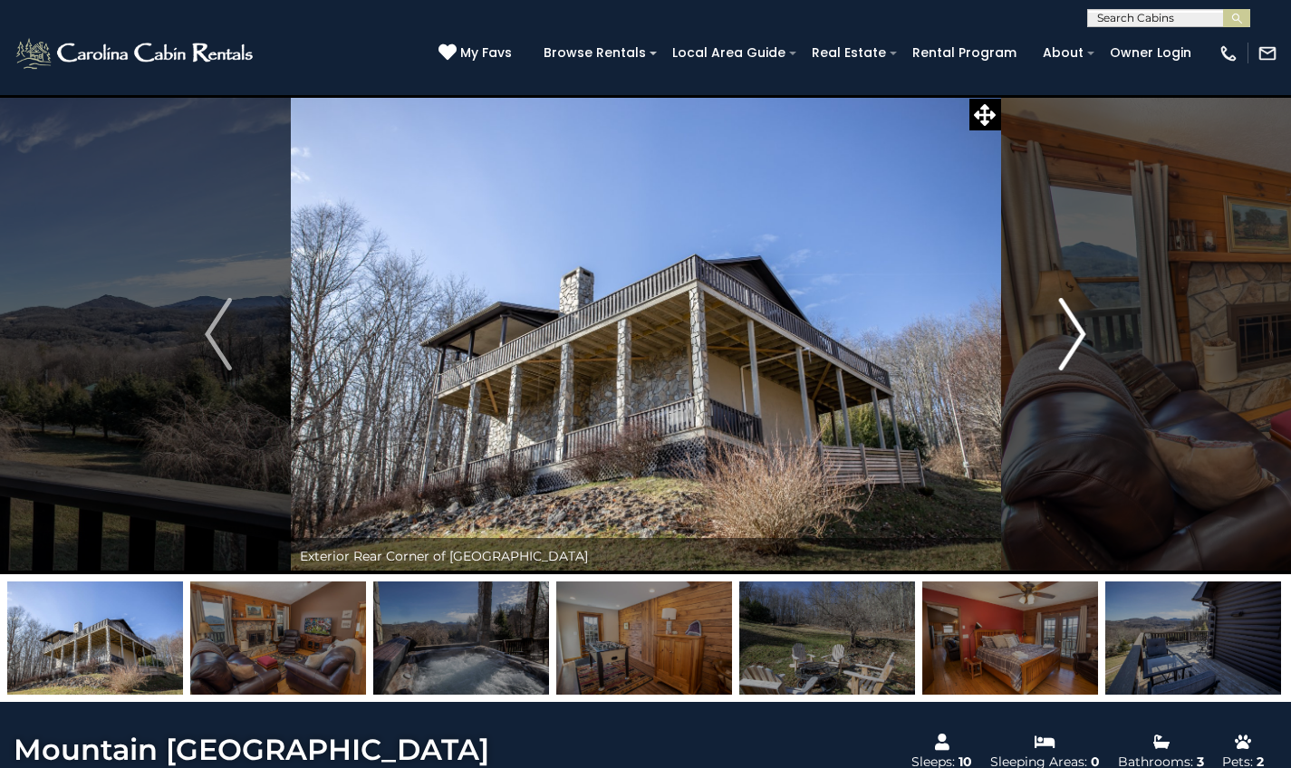
click at [1071, 342] on img "Next" at bounding box center [1072, 334] width 27 height 72
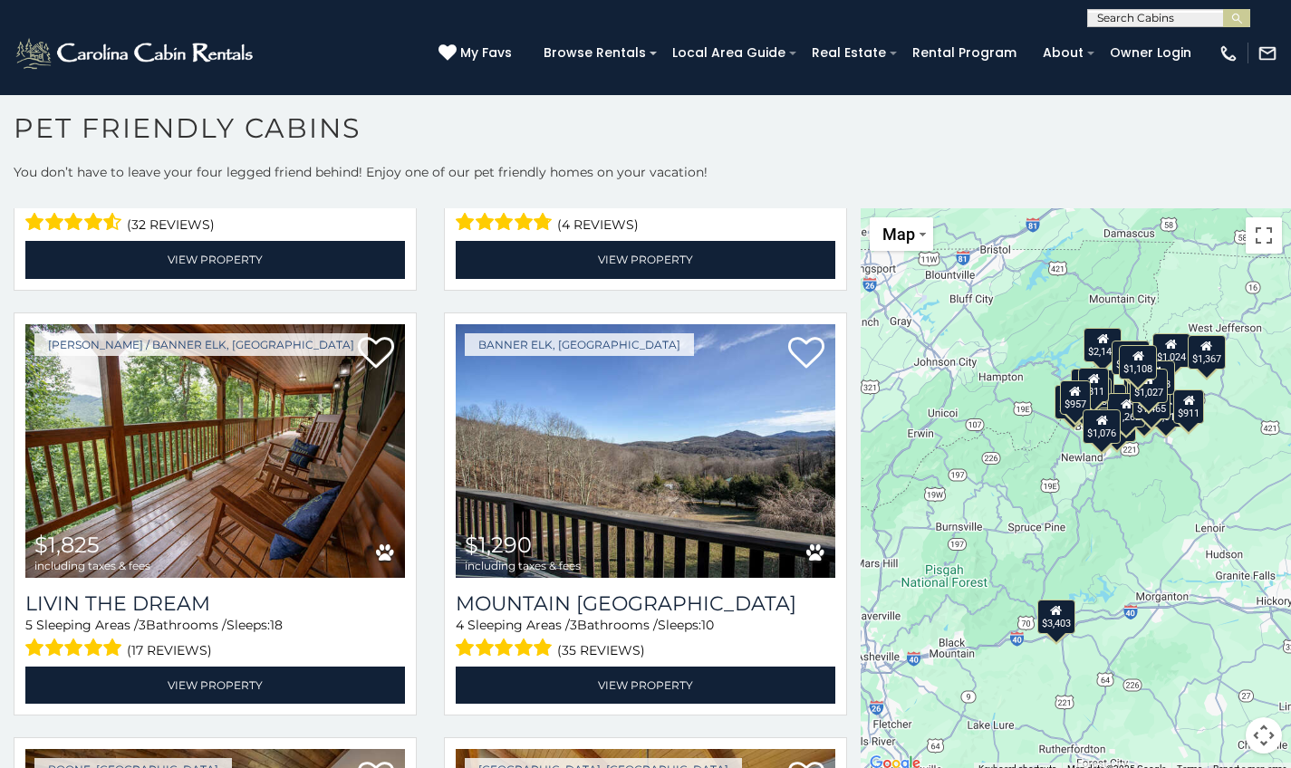
scroll to position [1245, 0]
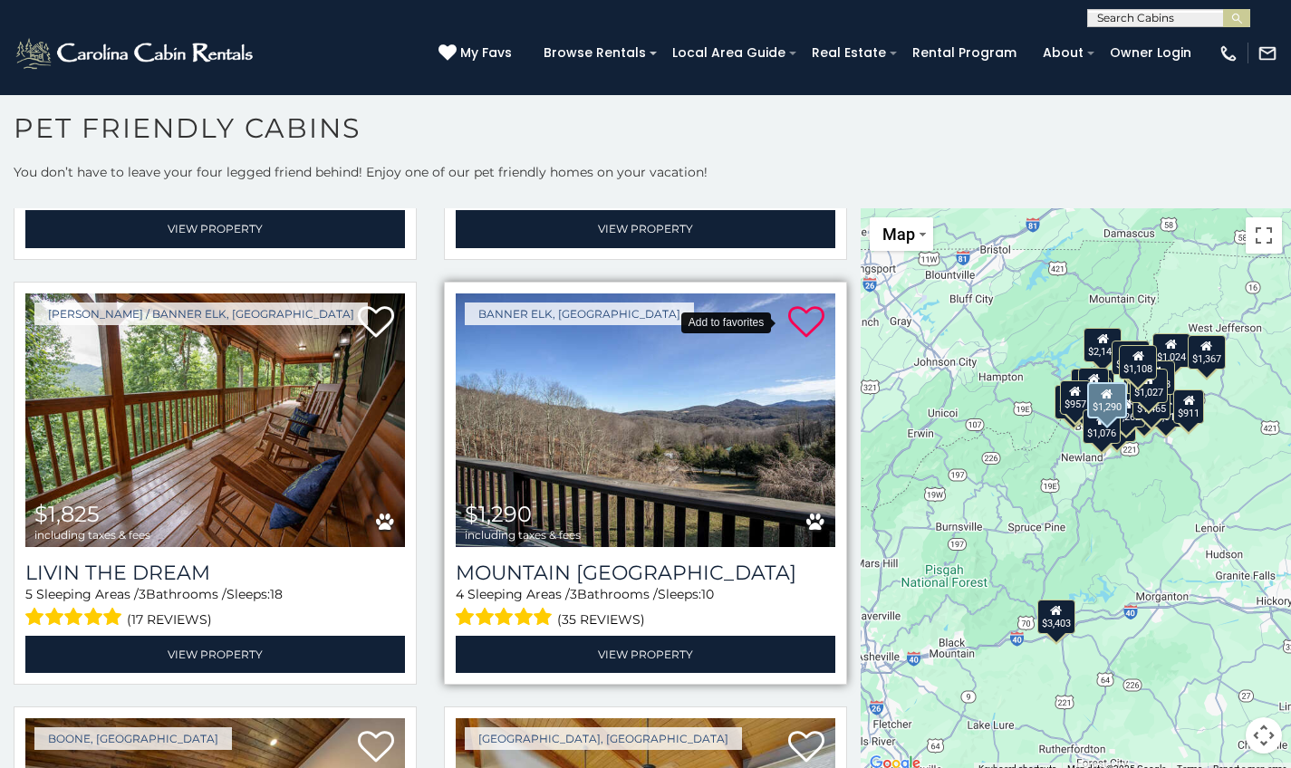
click at [788, 304] on icon at bounding box center [806, 322] width 36 height 36
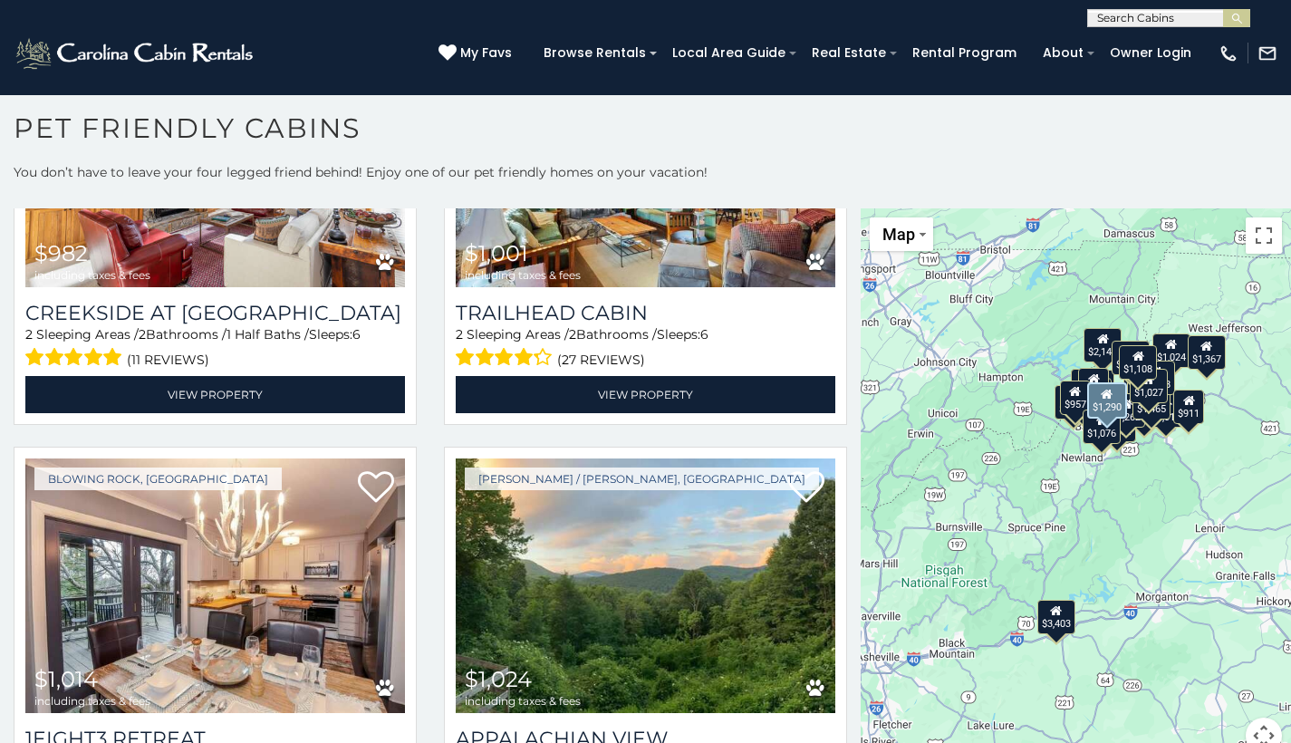
scroll to position [2864, 0]
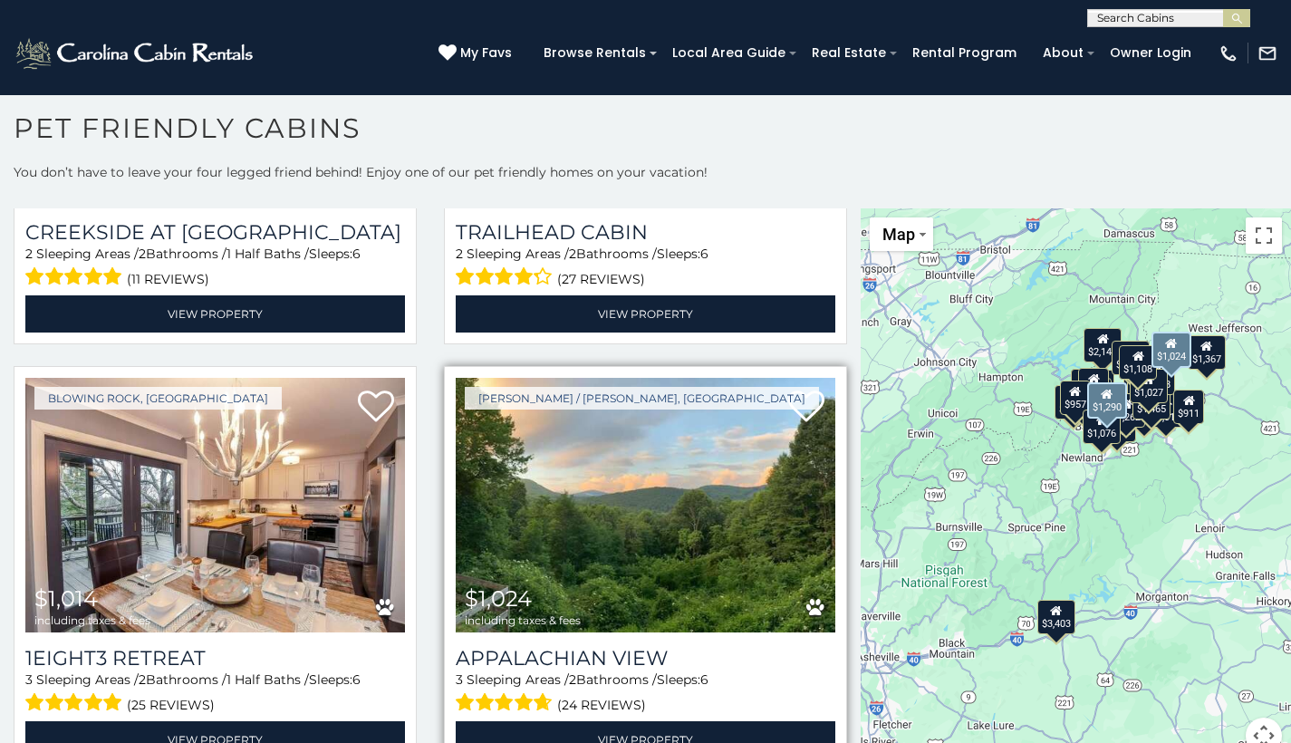
click at [587, 440] on img at bounding box center [646, 505] width 380 height 255
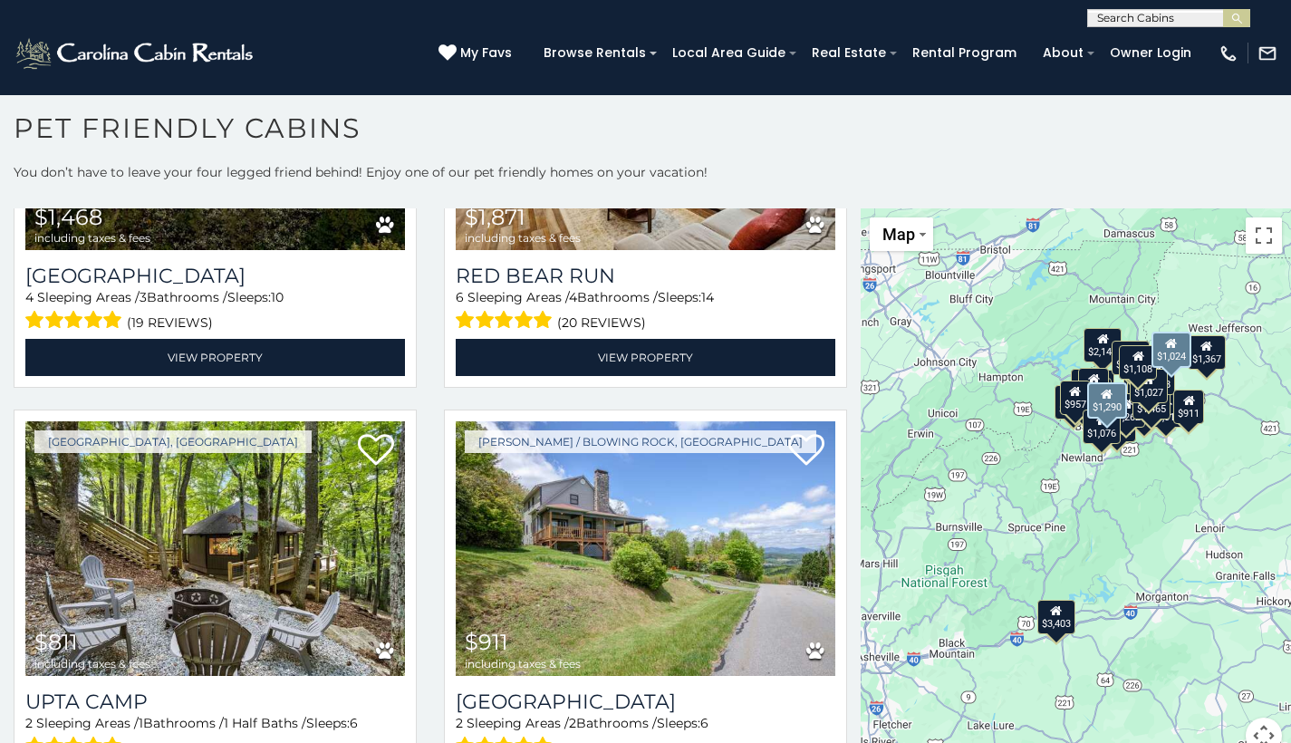
scroll to position [4959, 0]
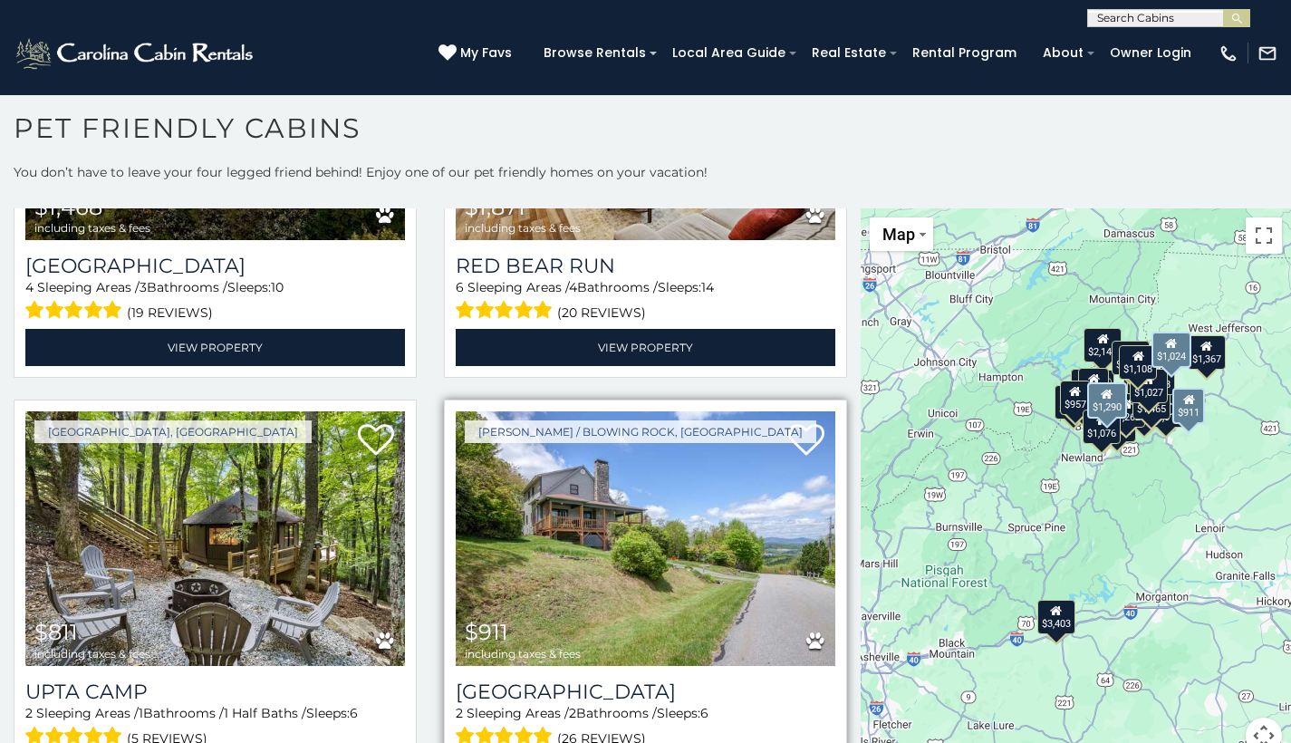
click at [637, 526] on img at bounding box center [646, 538] width 380 height 255
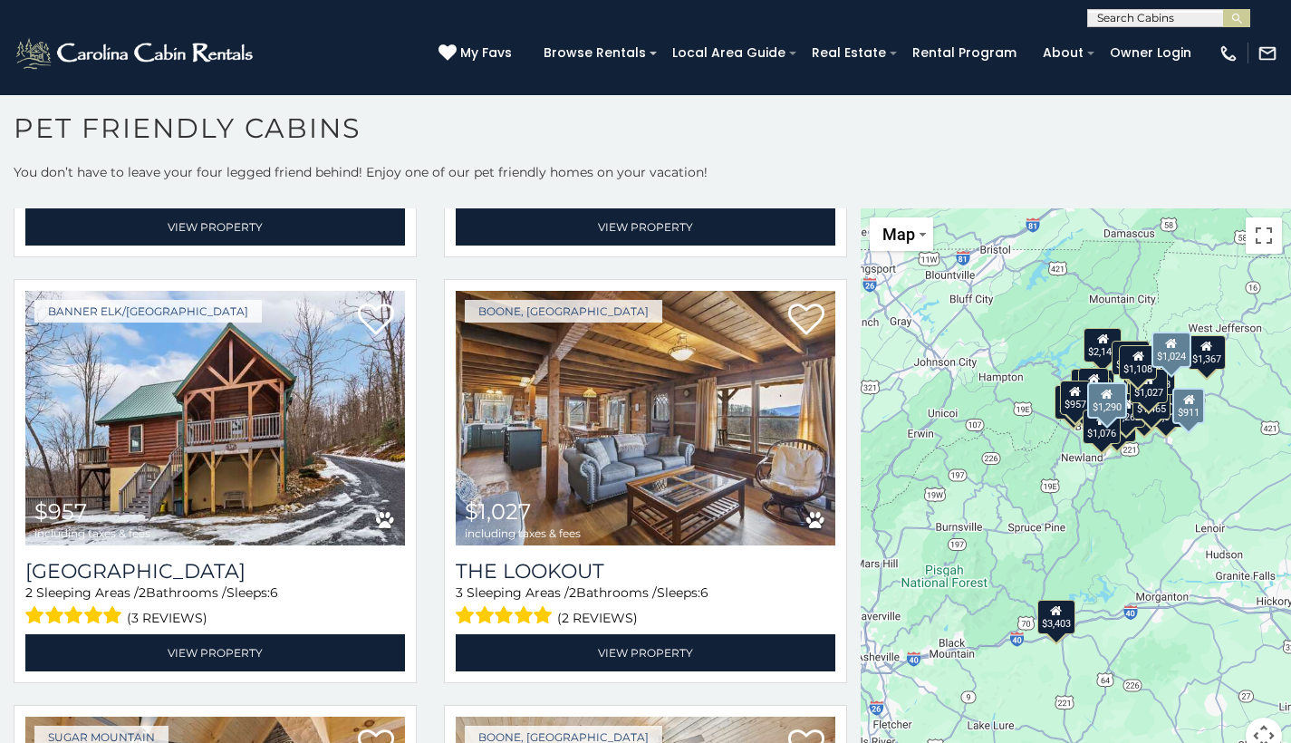
scroll to position [5515, 0]
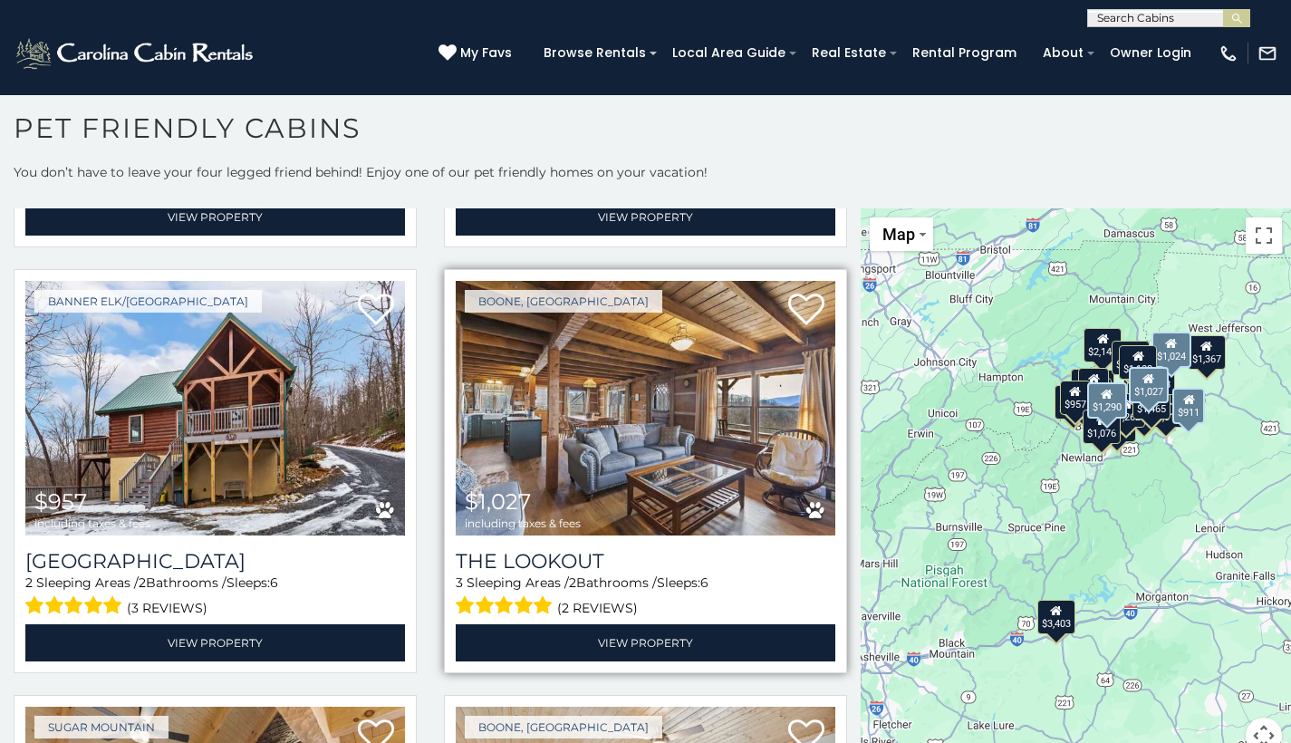
click at [693, 436] on img at bounding box center [646, 408] width 380 height 255
click at [600, 326] on img at bounding box center [646, 408] width 380 height 255
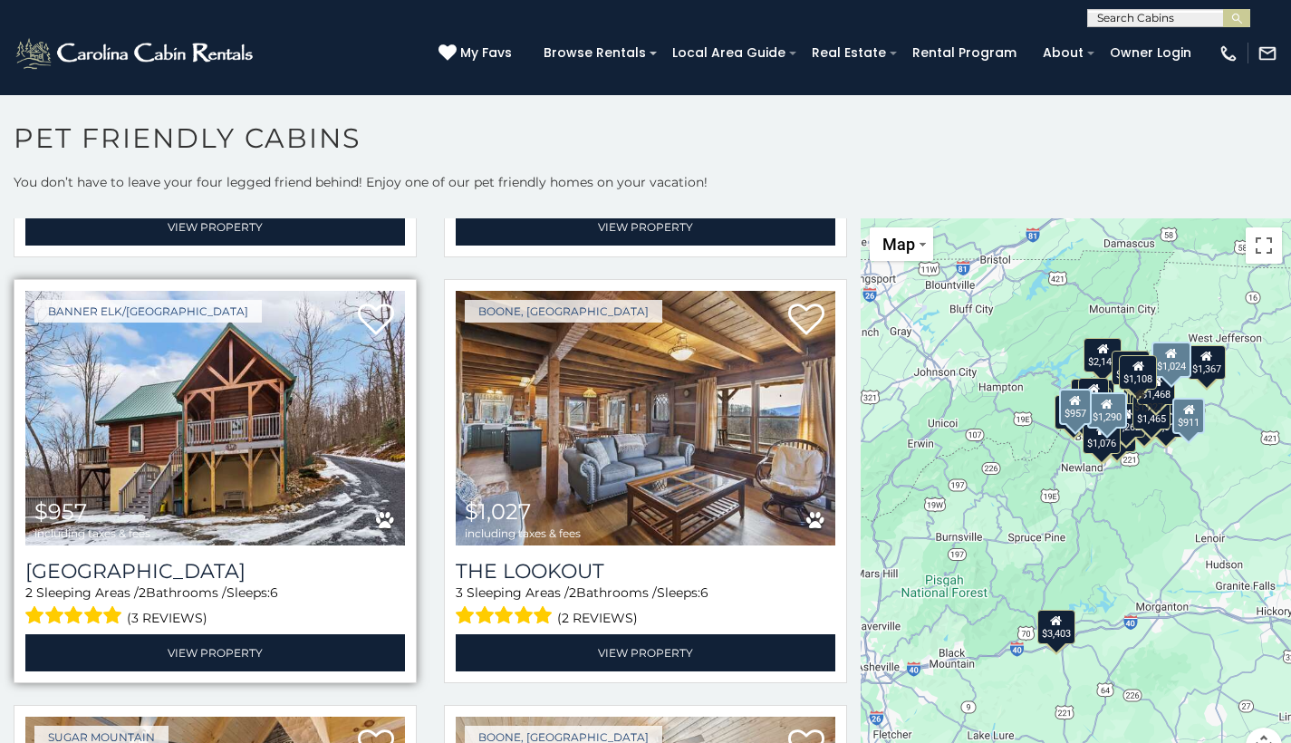
click at [229, 359] on img at bounding box center [215, 418] width 380 height 255
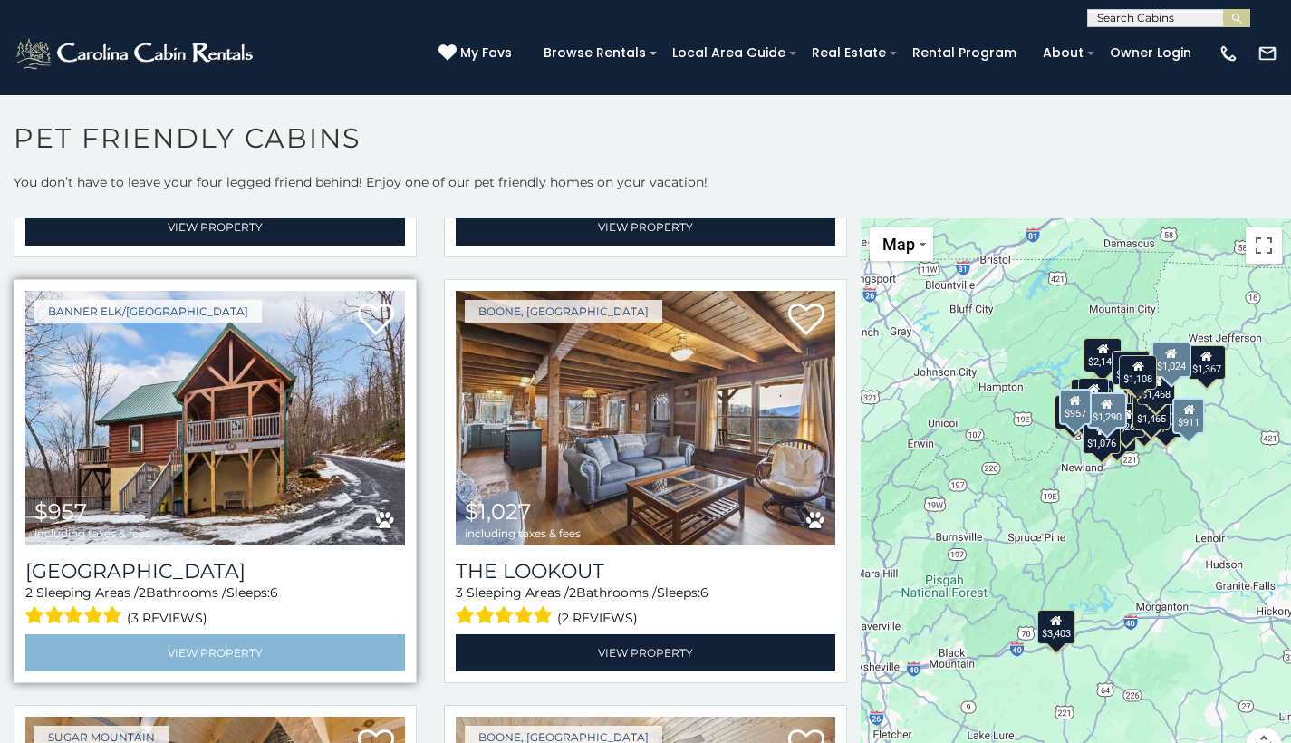
click at [245, 634] on link "View Property" at bounding box center [215, 652] width 380 height 37
click at [212, 634] on link "View Property" at bounding box center [215, 652] width 380 height 37
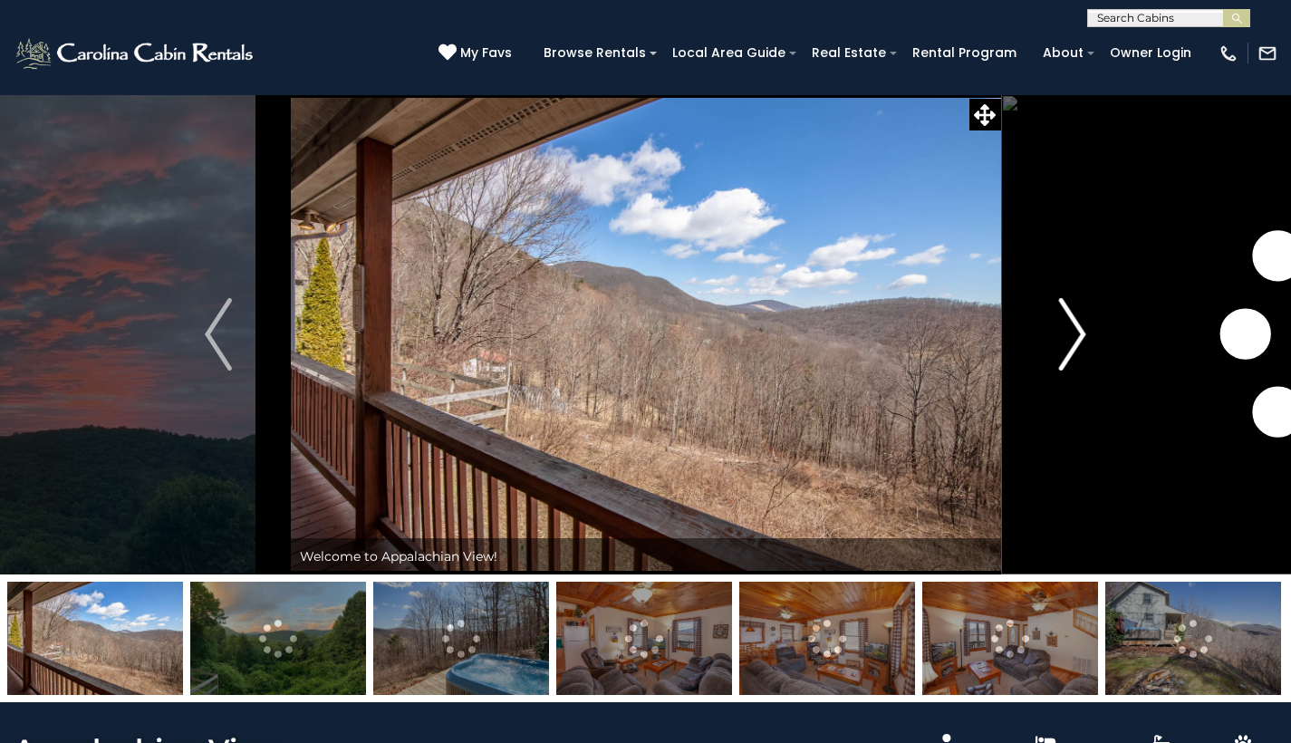
click at [1081, 343] on img "Next" at bounding box center [1072, 334] width 27 height 72
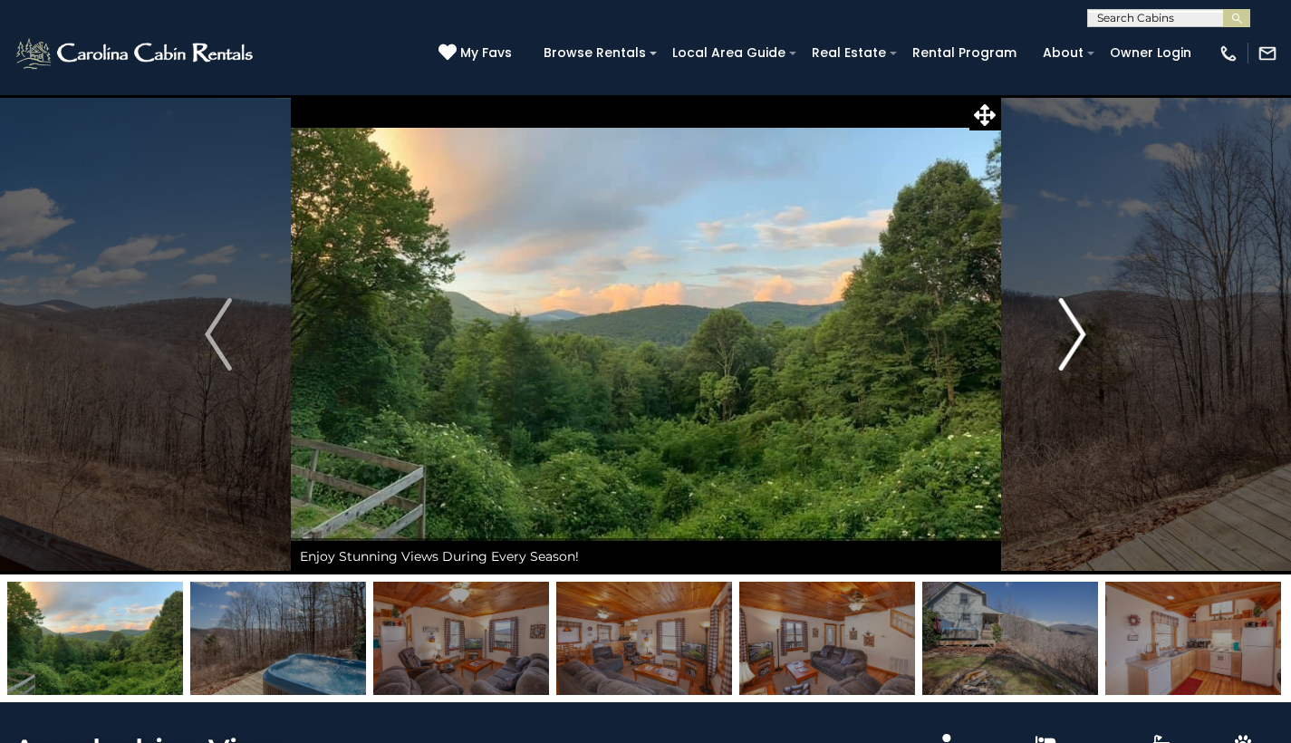
click at [1081, 343] on img "Next" at bounding box center [1072, 334] width 27 height 72
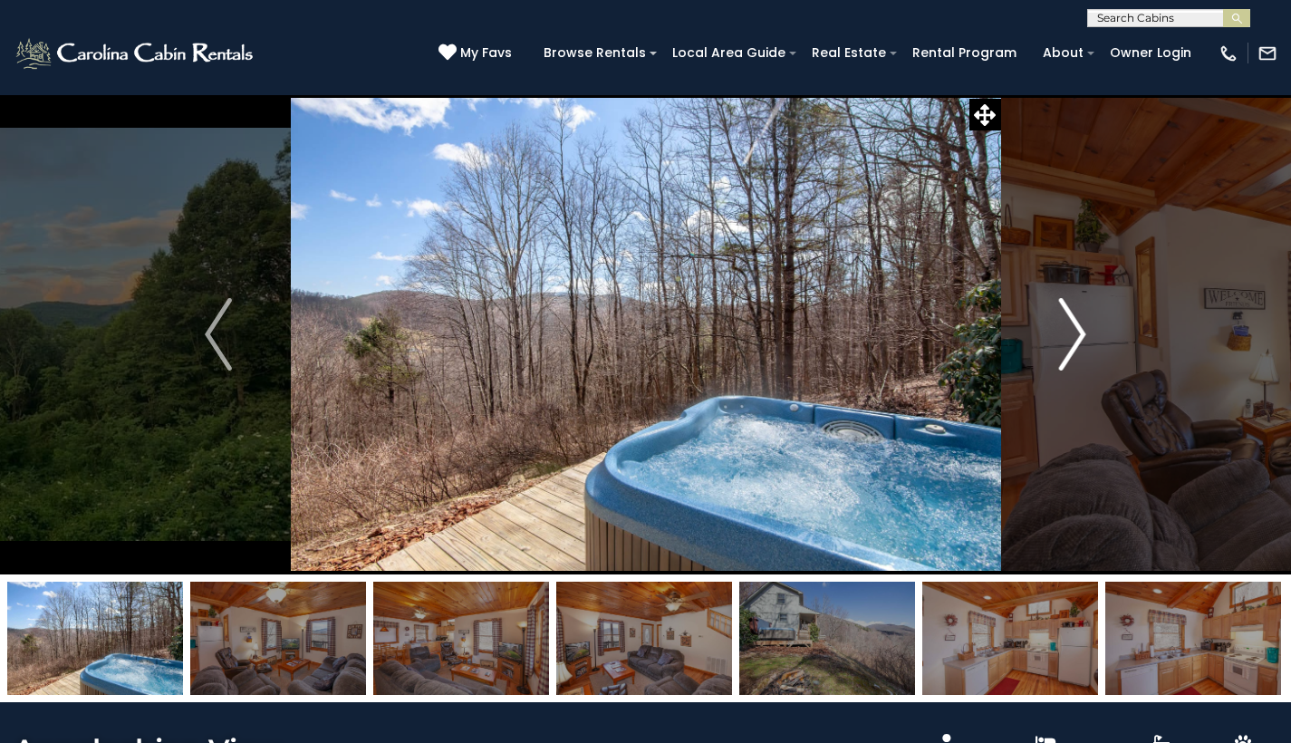
click at [1081, 343] on img "Next" at bounding box center [1072, 334] width 27 height 72
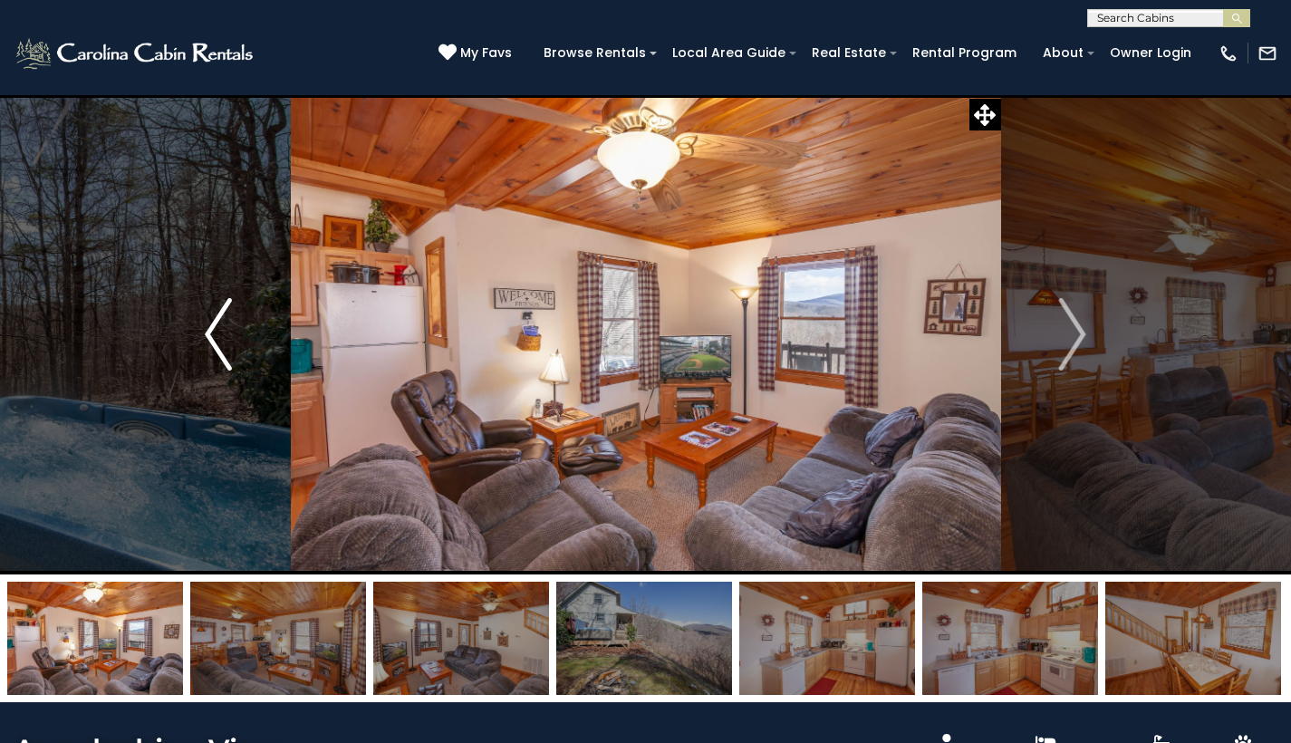
click at [229, 363] on img "Previous" at bounding box center [218, 334] width 27 height 72
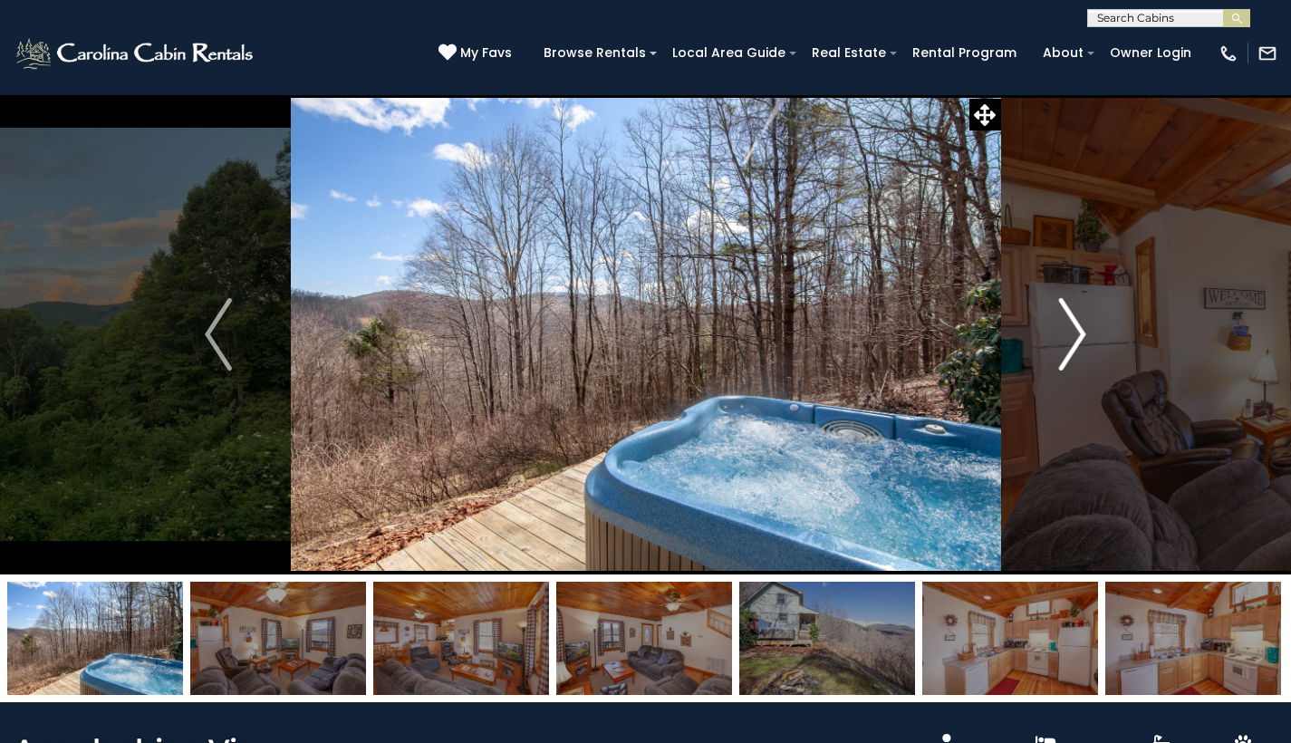
click at [1087, 346] on button "Next" at bounding box center [1072, 334] width 144 height 480
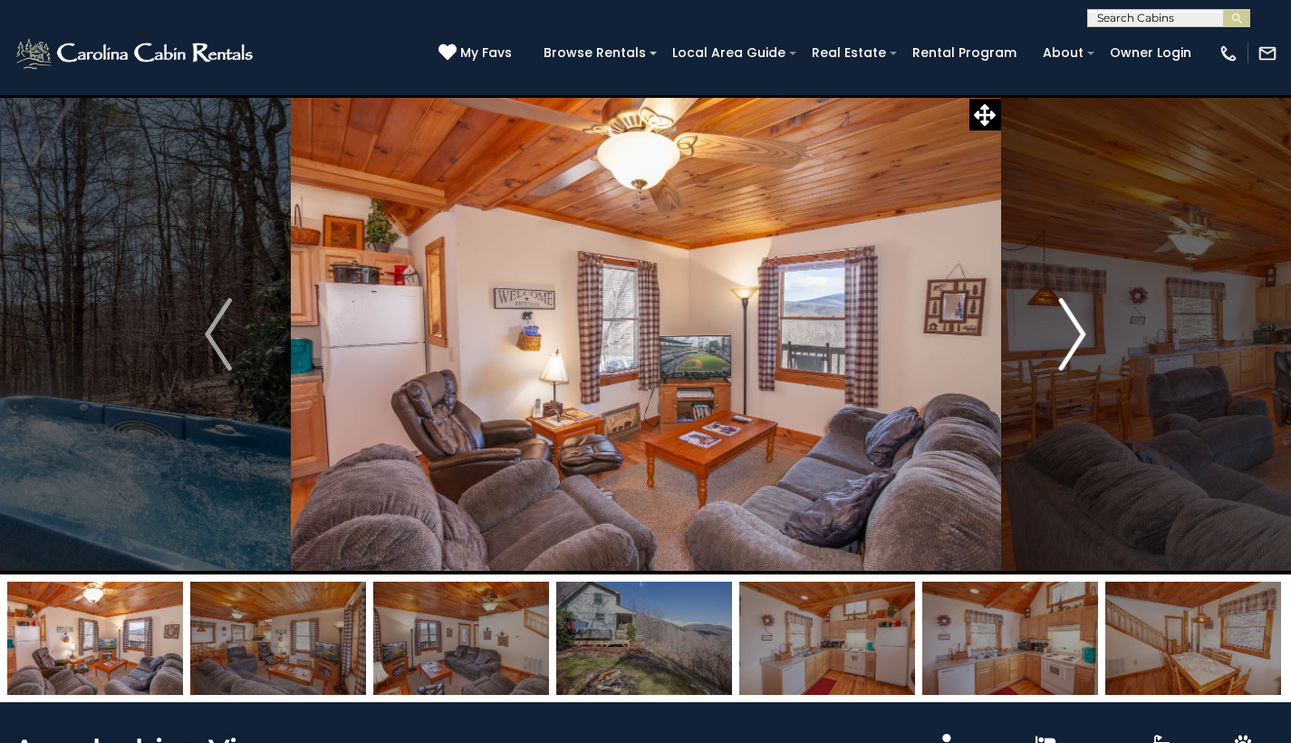
click at [1087, 346] on button "Next" at bounding box center [1072, 334] width 144 height 480
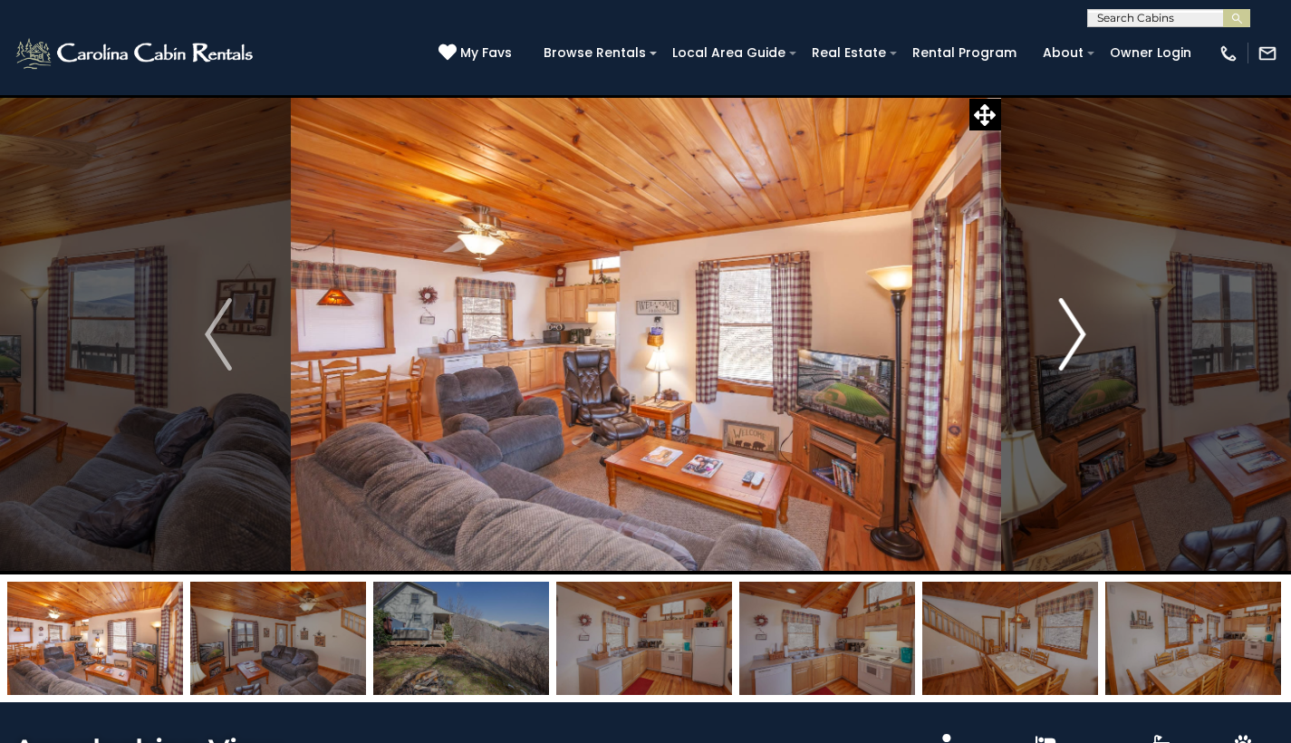
click at [1087, 346] on button "Next" at bounding box center [1072, 334] width 144 height 480
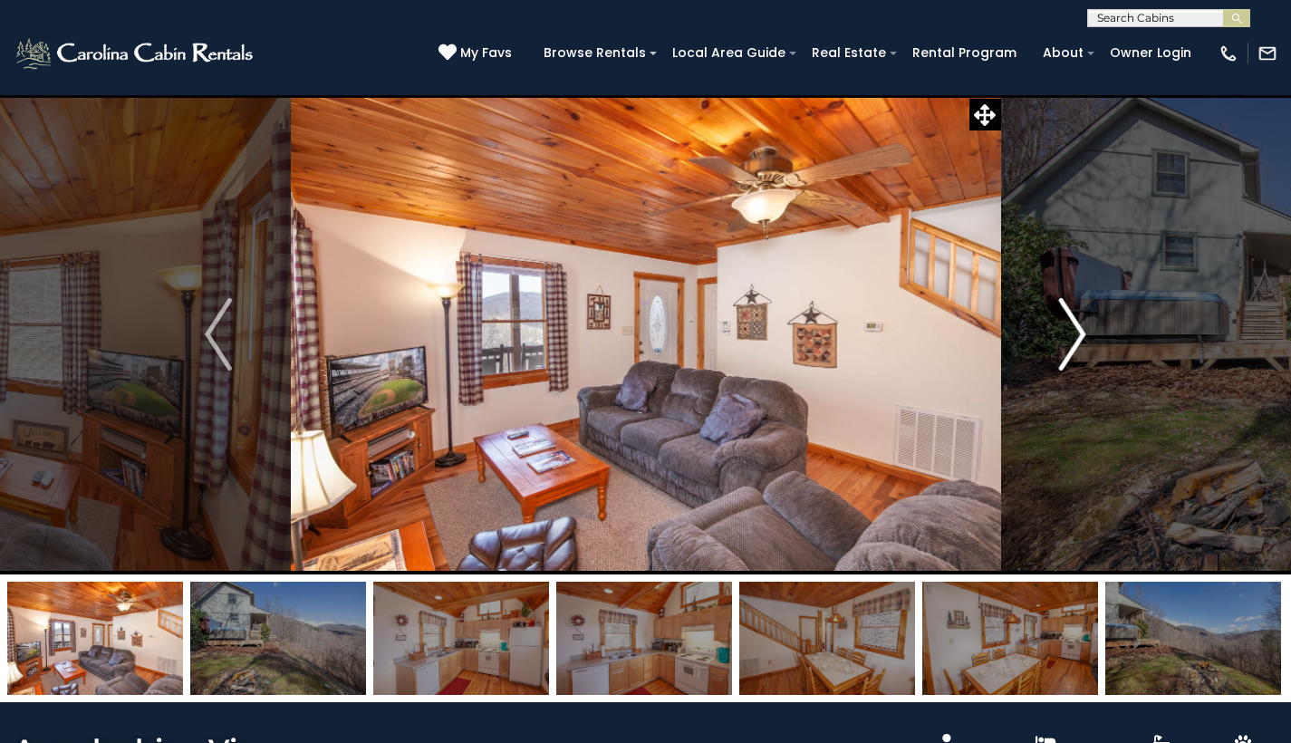
click at [1087, 346] on button "Next" at bounding box center [1072, 334] width 144 height 480
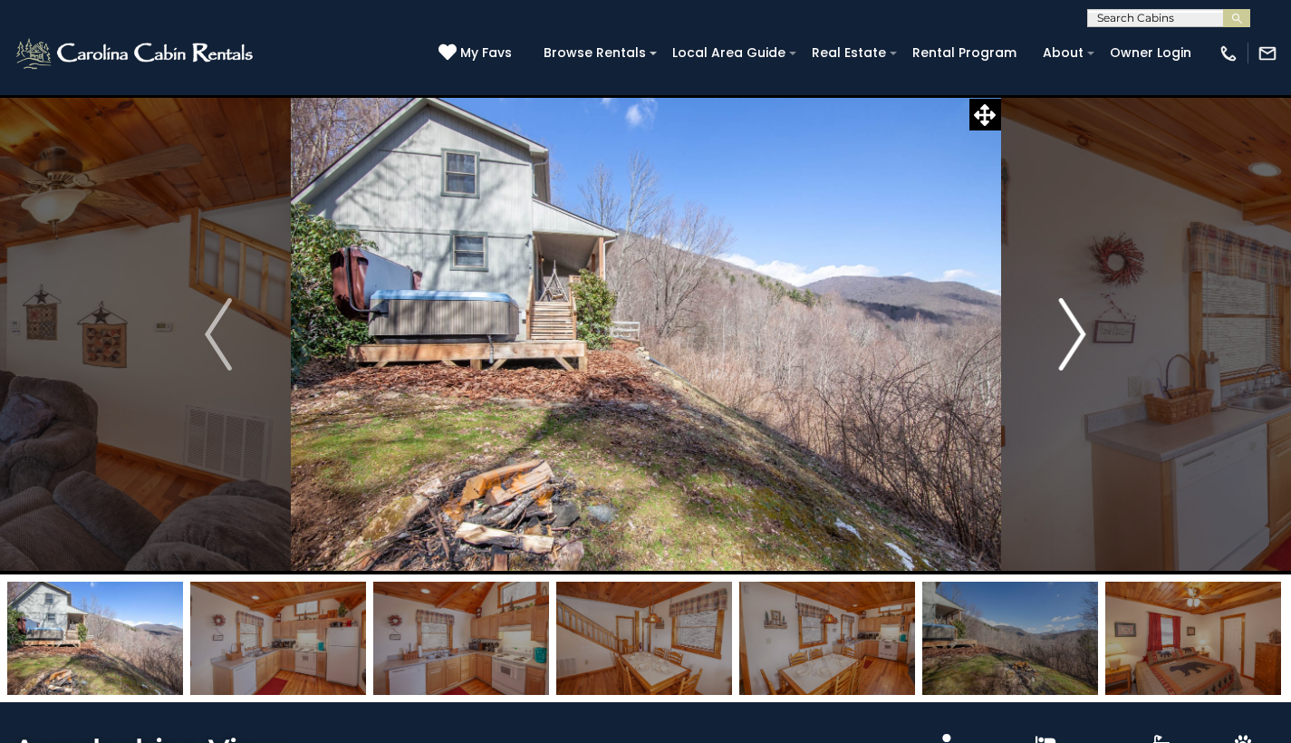
click at [1087, 346] on button "Next" at bounding box center [1072, 334] width 144 height 480
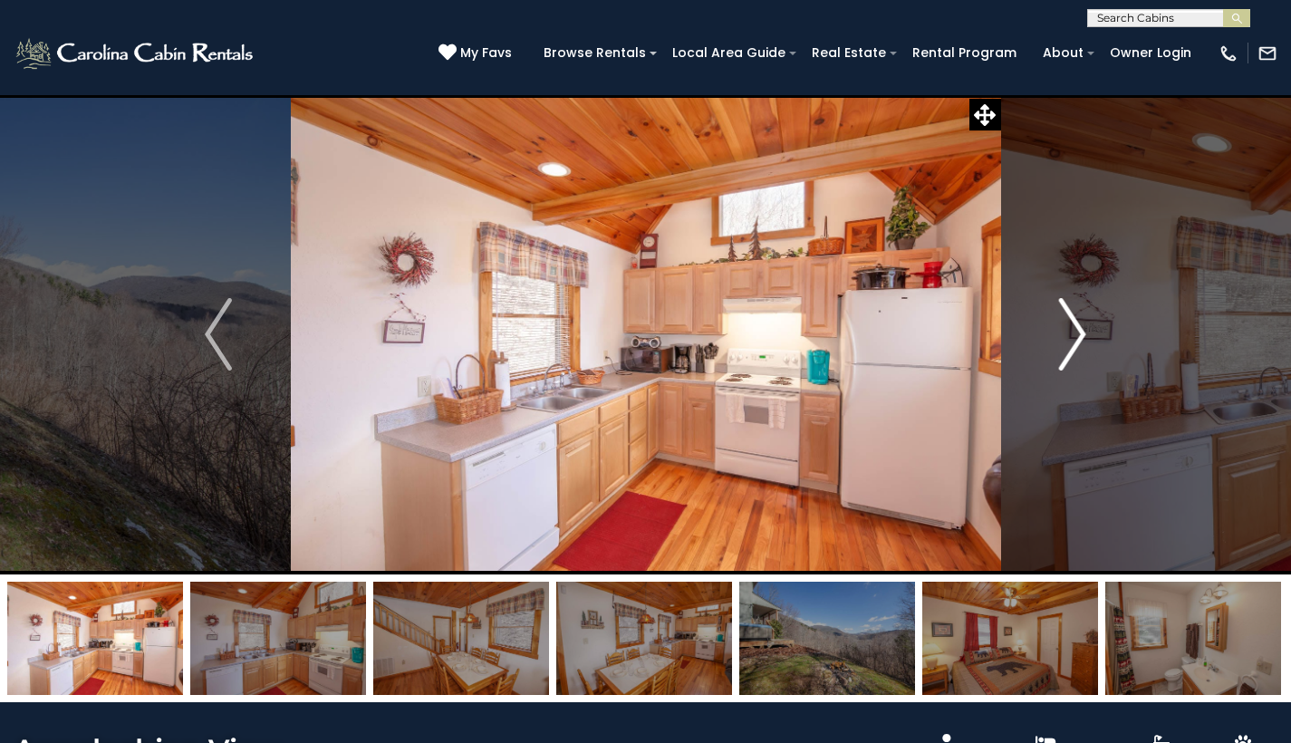
click at [1087, 346] on button "Next" at bounding box center [1072, 334] width 144 height 480
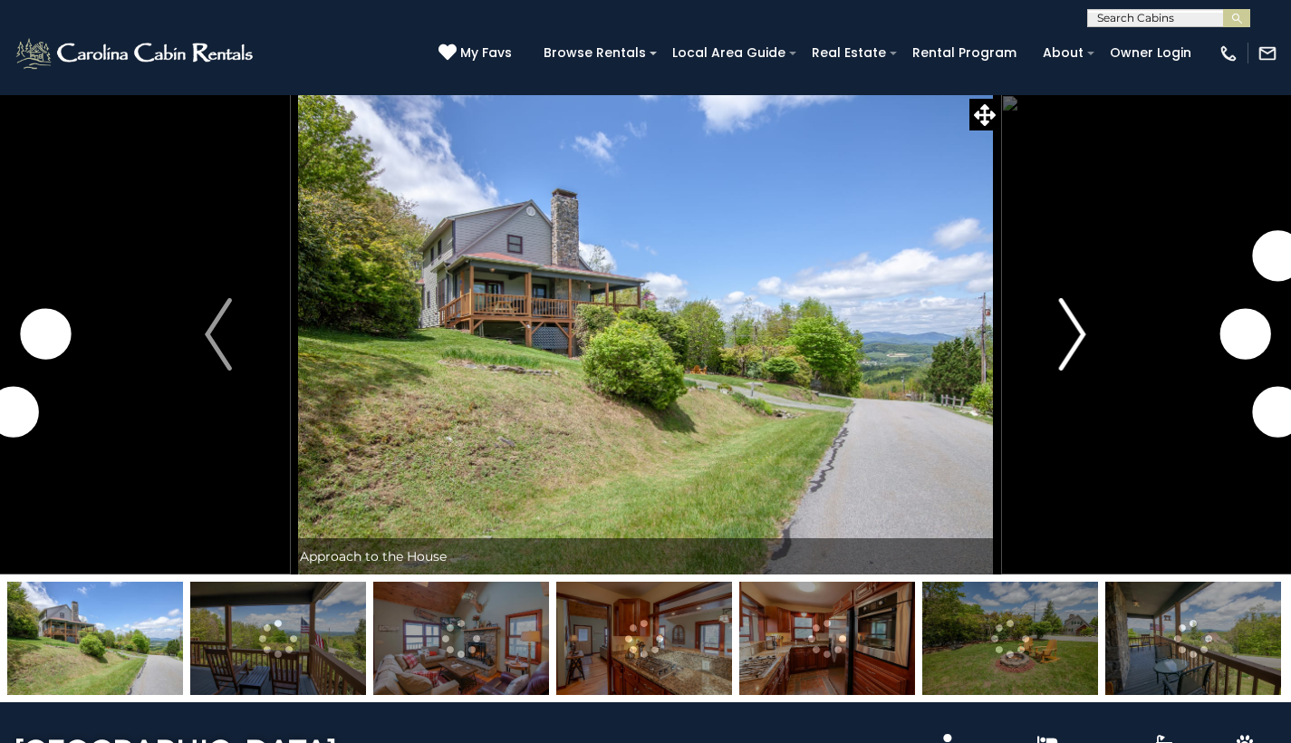
click at [1056, 346] on button "Next" at bounding box center [1072, 334] width 144 height 480
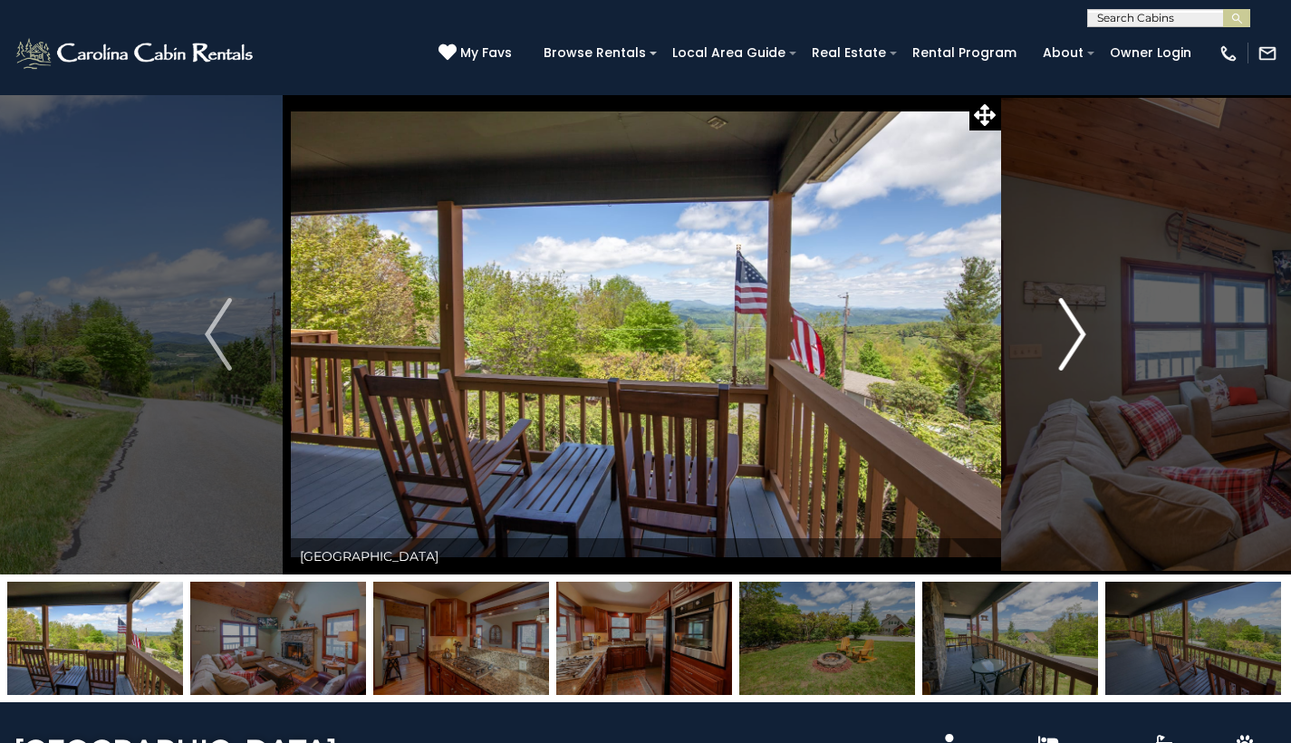
click at [1076, 346] on img "Next" at bounding box center [1072, 334] width 27 height 72
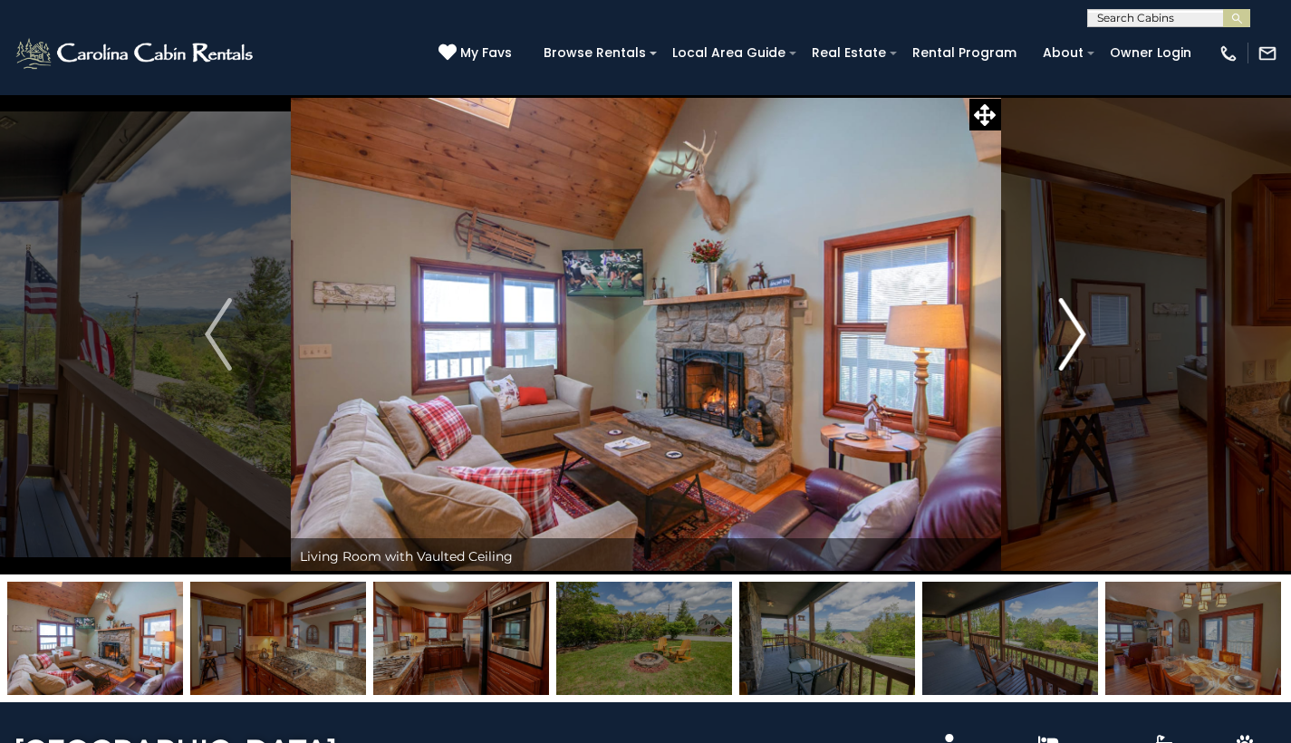
click at [1076, 346] on img "Next" at bounding box center [1072, 334] width 27 height 72
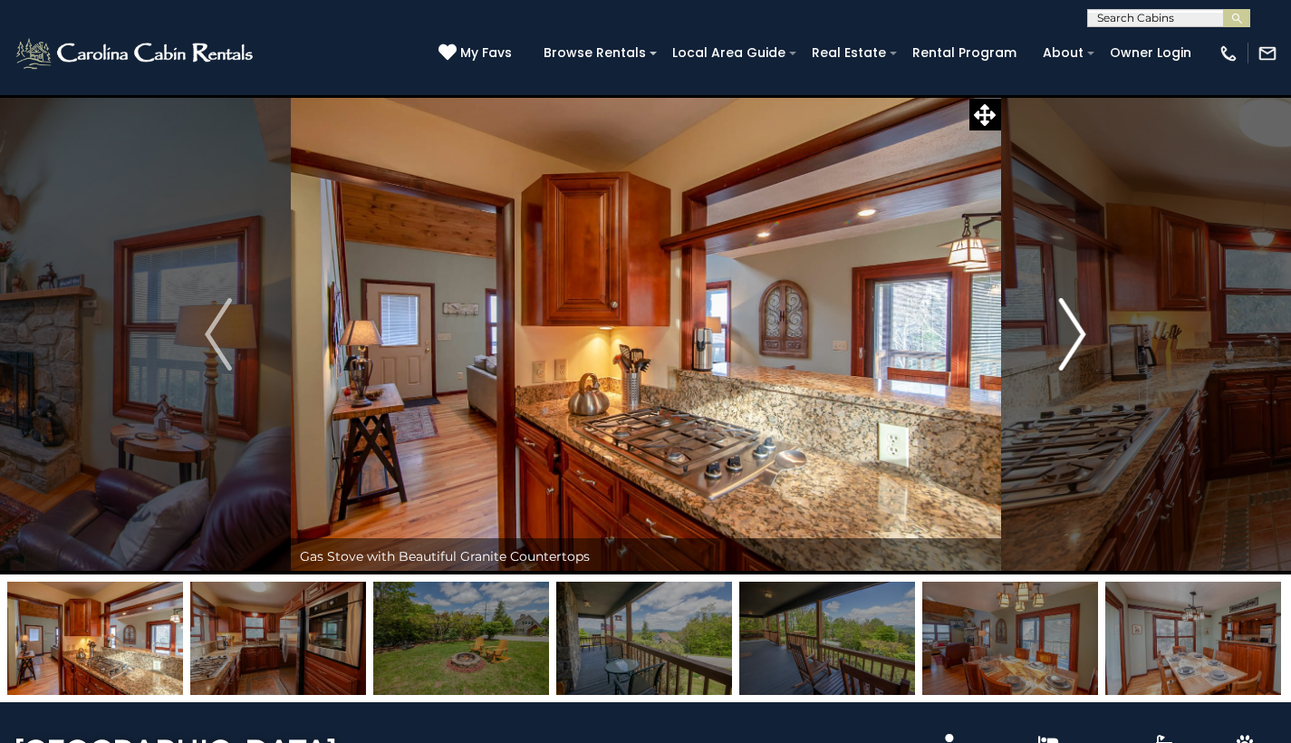
click at [1076, 346] on img "Next" at bounding box center [1072, 334] width 27 height 72
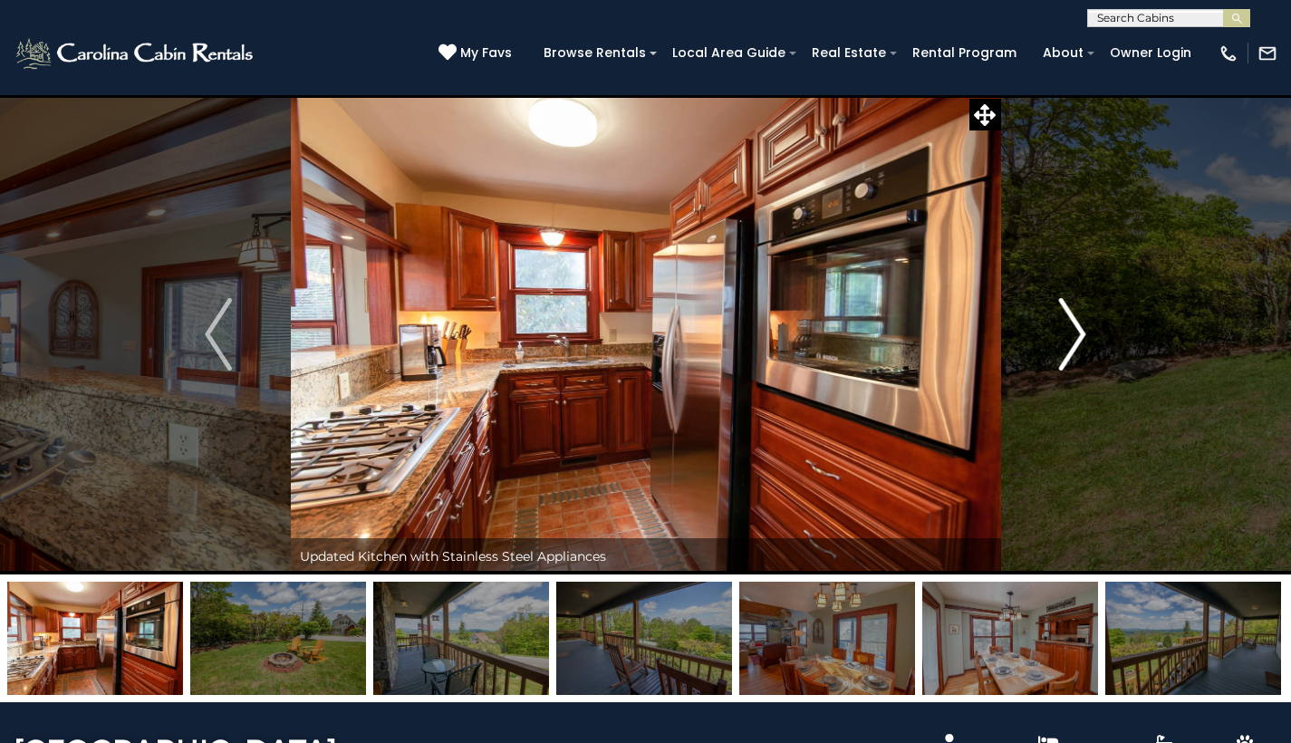
click at [1076, 346] on img "Next" at bounding box center [1072, 334] width 27 height 72
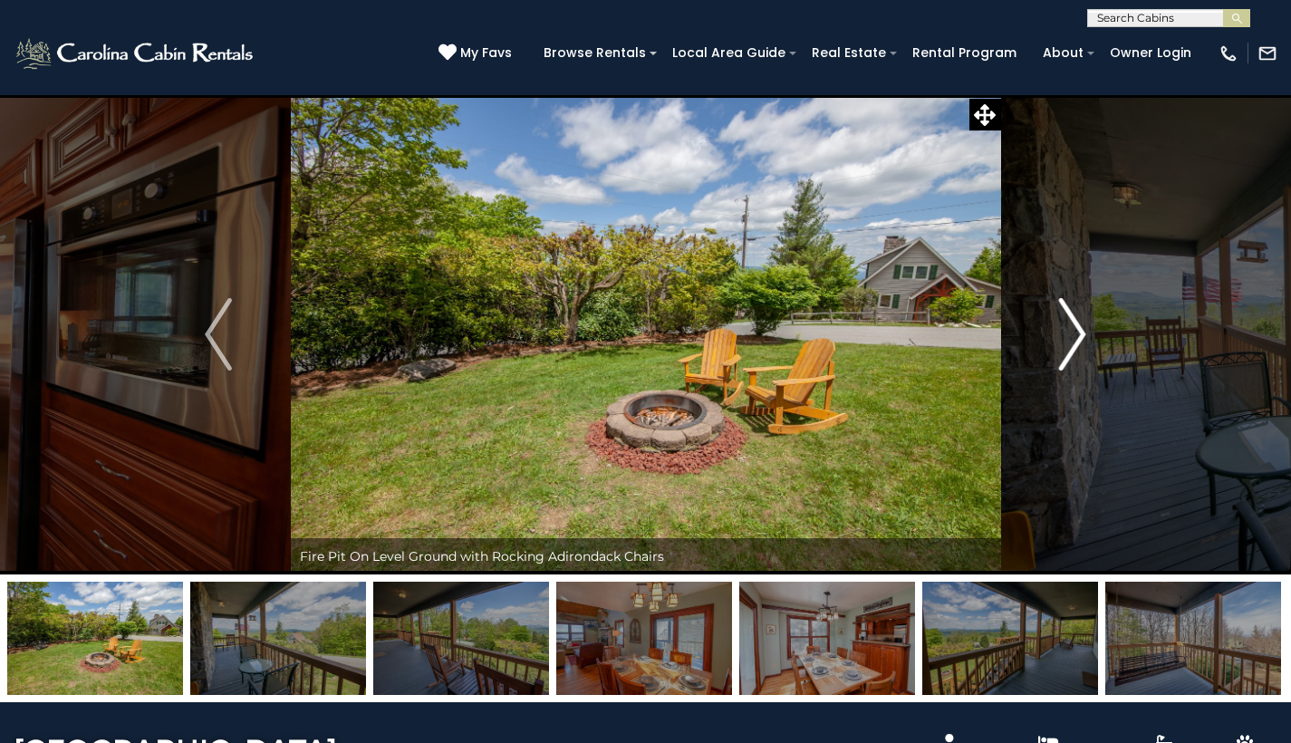
click at [1076, 346] on img "Next" at bounding box center [1072, 334] width 27 height 72
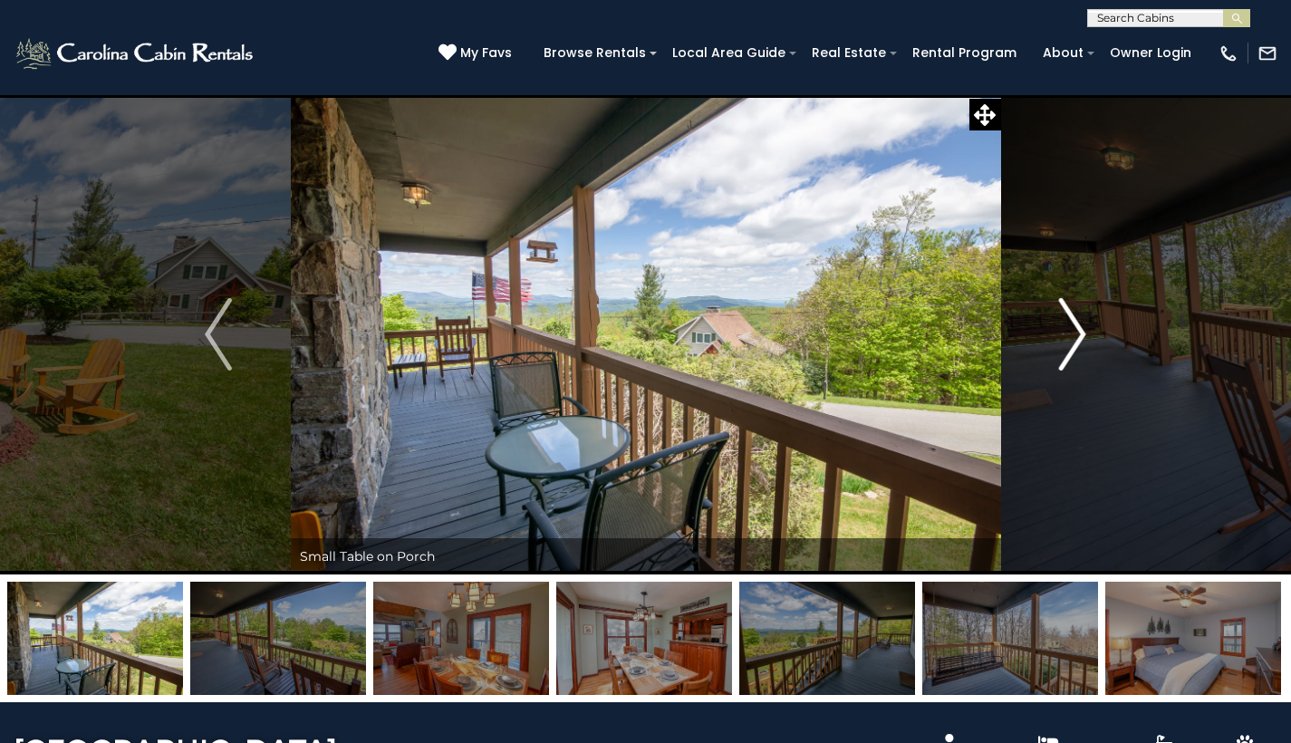
click at [1076, 346] on img "Next" at bounding box center [1072, 334] width 27 height 72
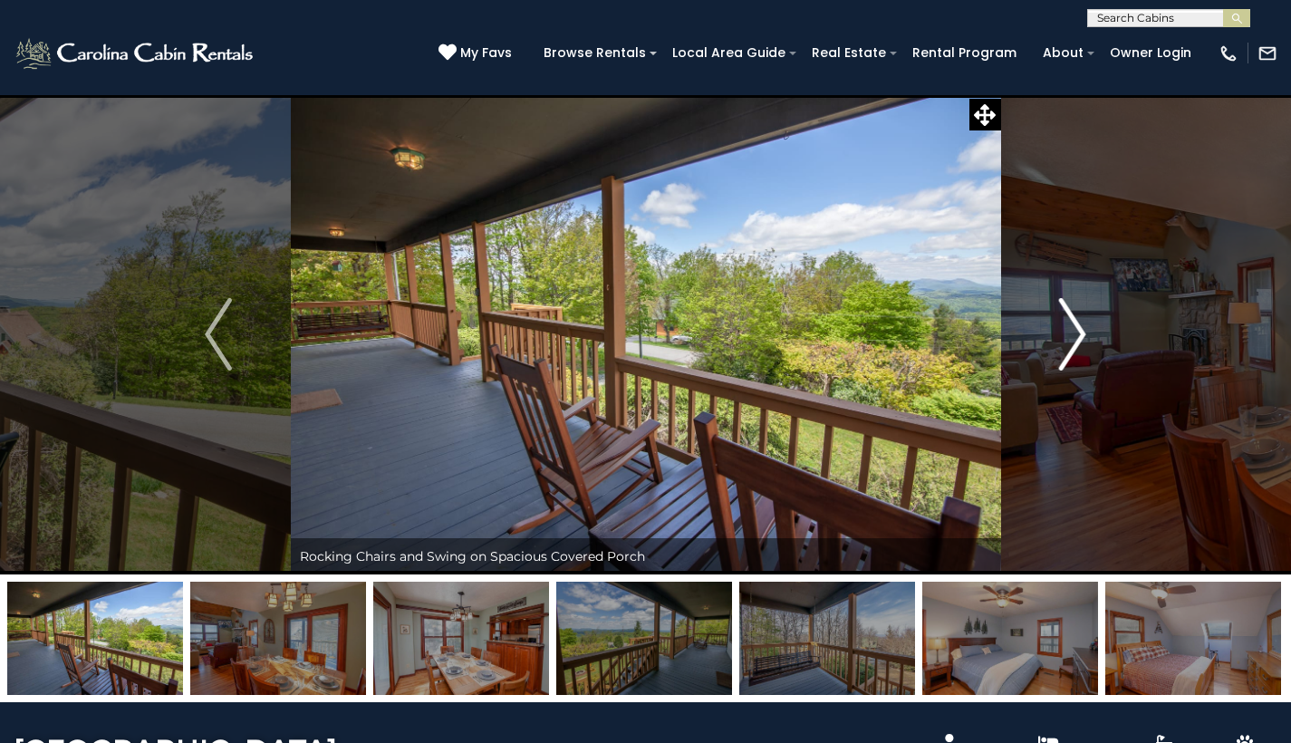
click at [1076, 346] on img "Next" at bounding box center [1072, 334] width 27 height 72
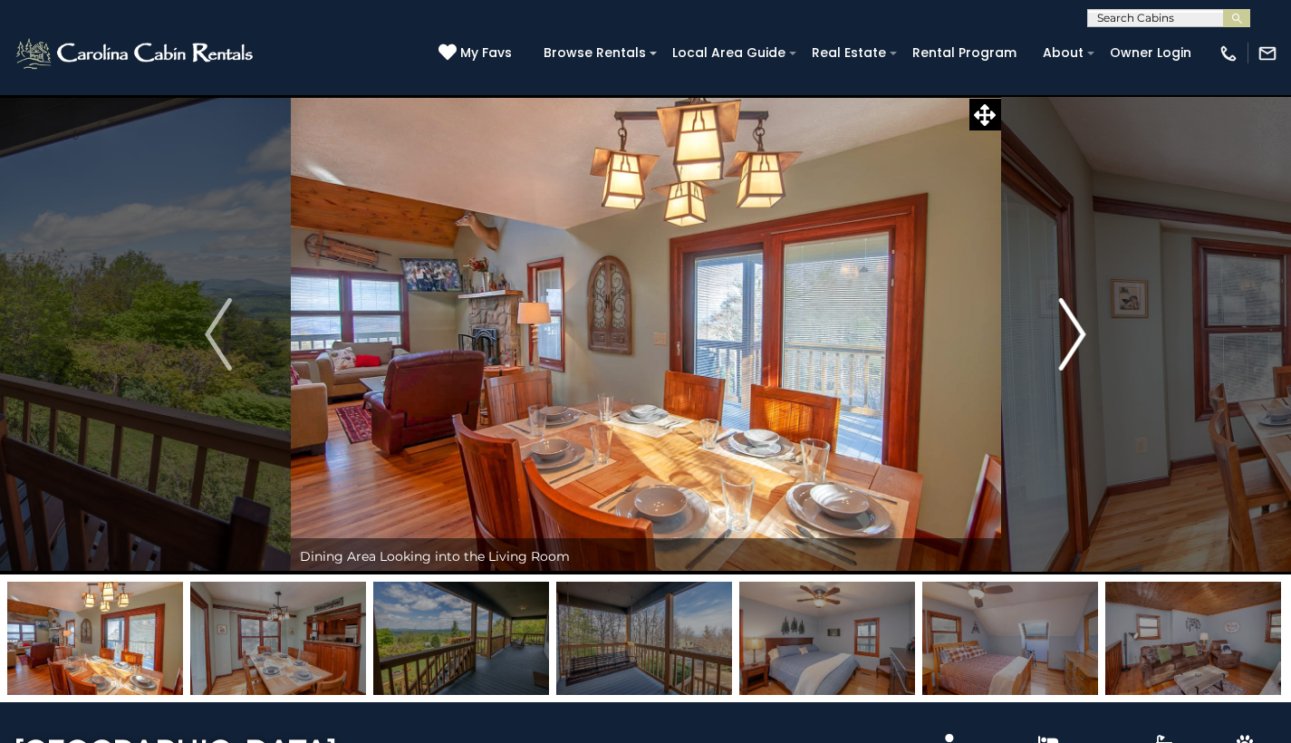
click at [1076, 346] on img "Next" at bounding box center [1072, 334] width 27 height 72
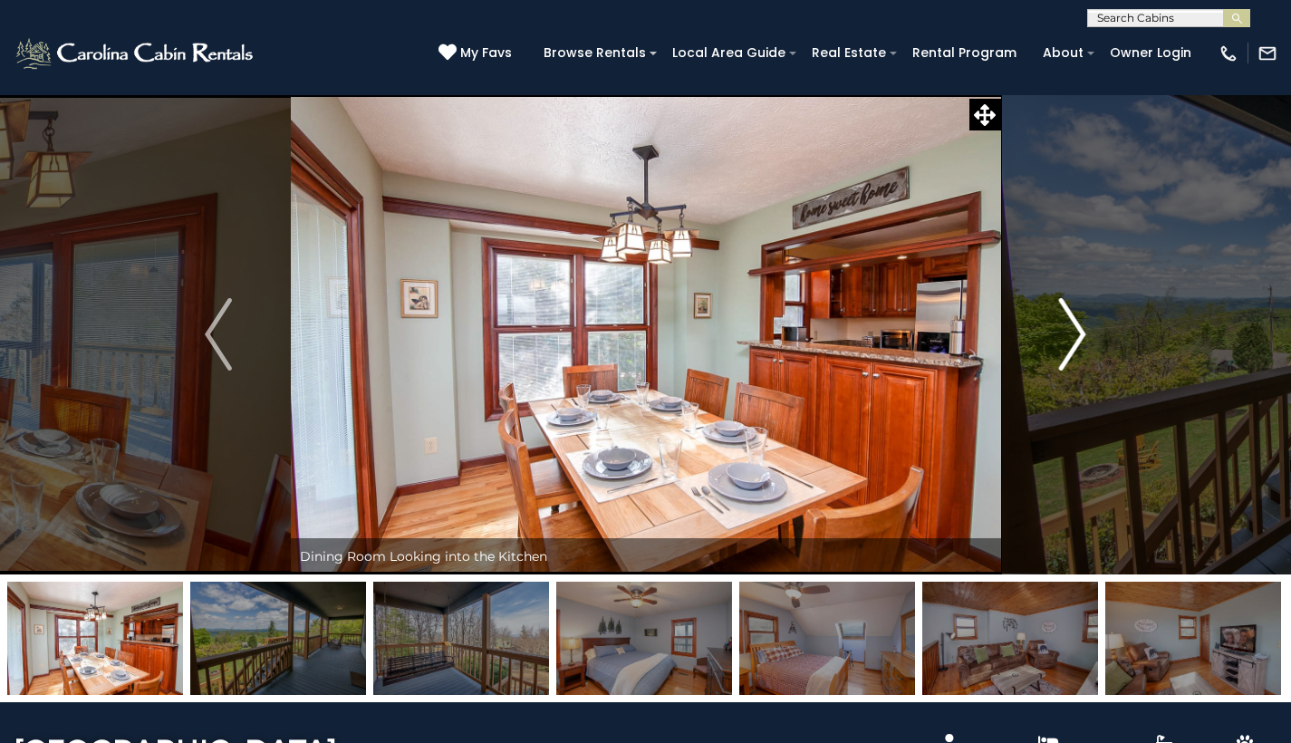
click at [1076, 346] on img "Next" at bounding box center [1072, 334] width 27 height 72
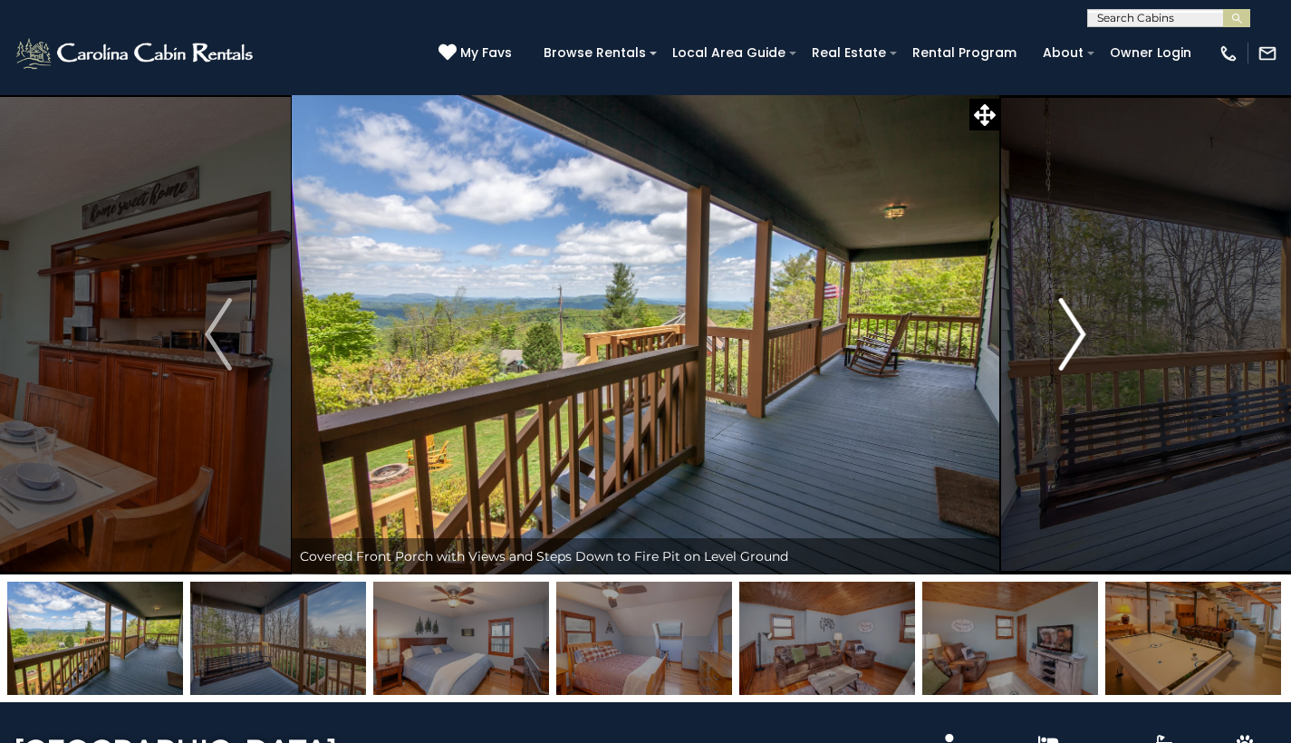
click at [1076, 346] on img "Next" at bounding box center [1072, 334] width 27 height 72
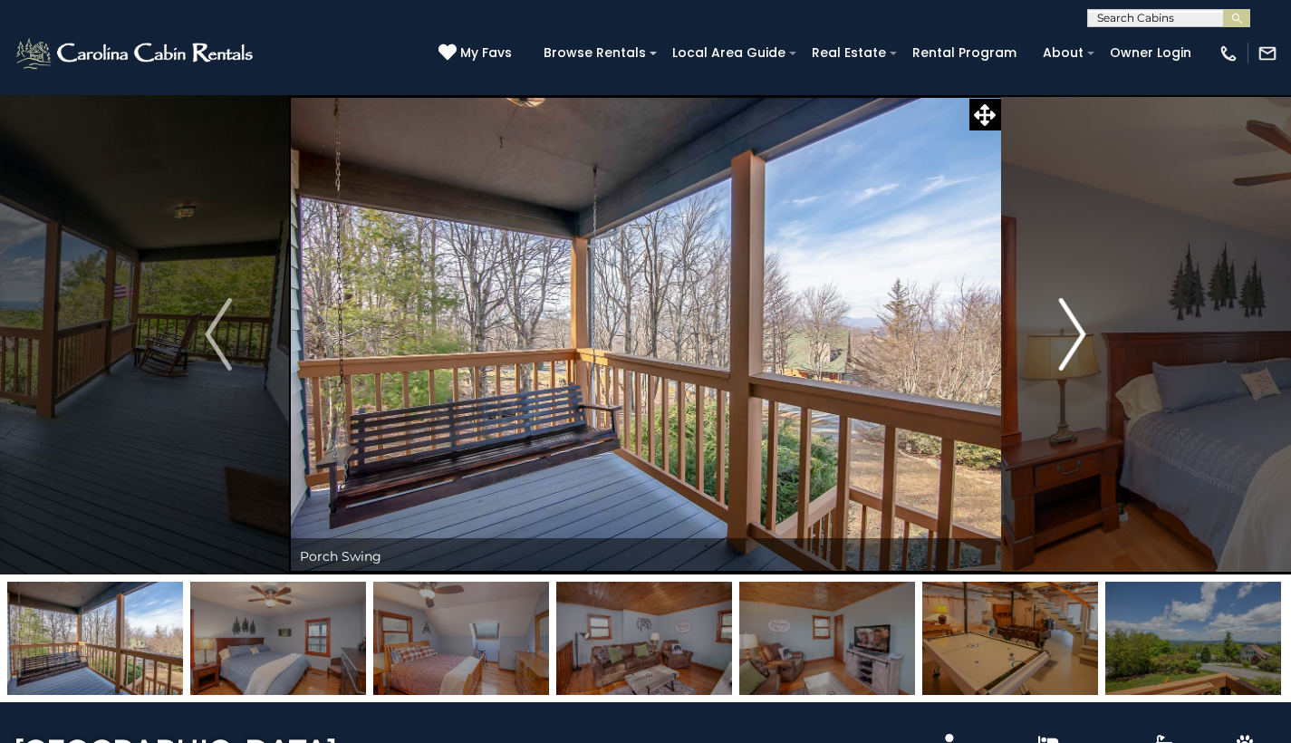
click at [1076, 346] on img "Next" at bounding box center [1072, 334] width 27 height 72
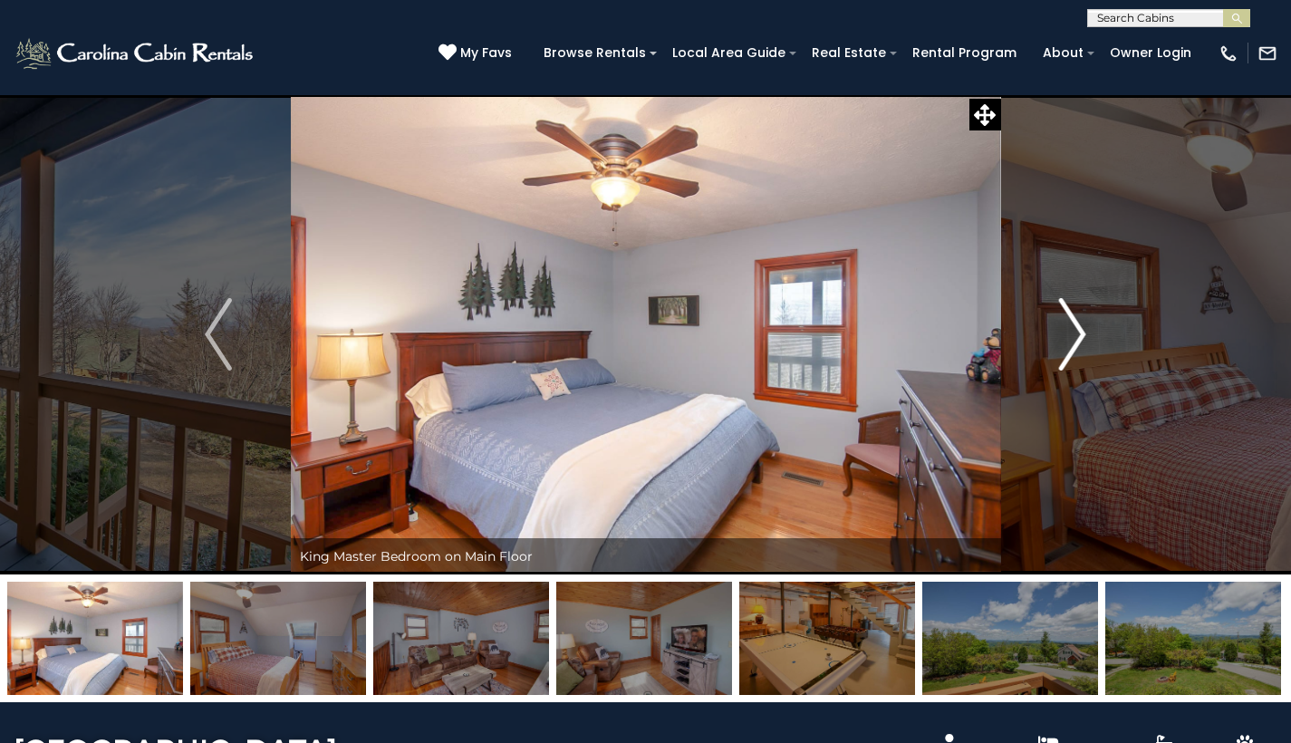
click at [1076, 346] on img "Next" at bounding box center [1072, 334] width 27 height 72
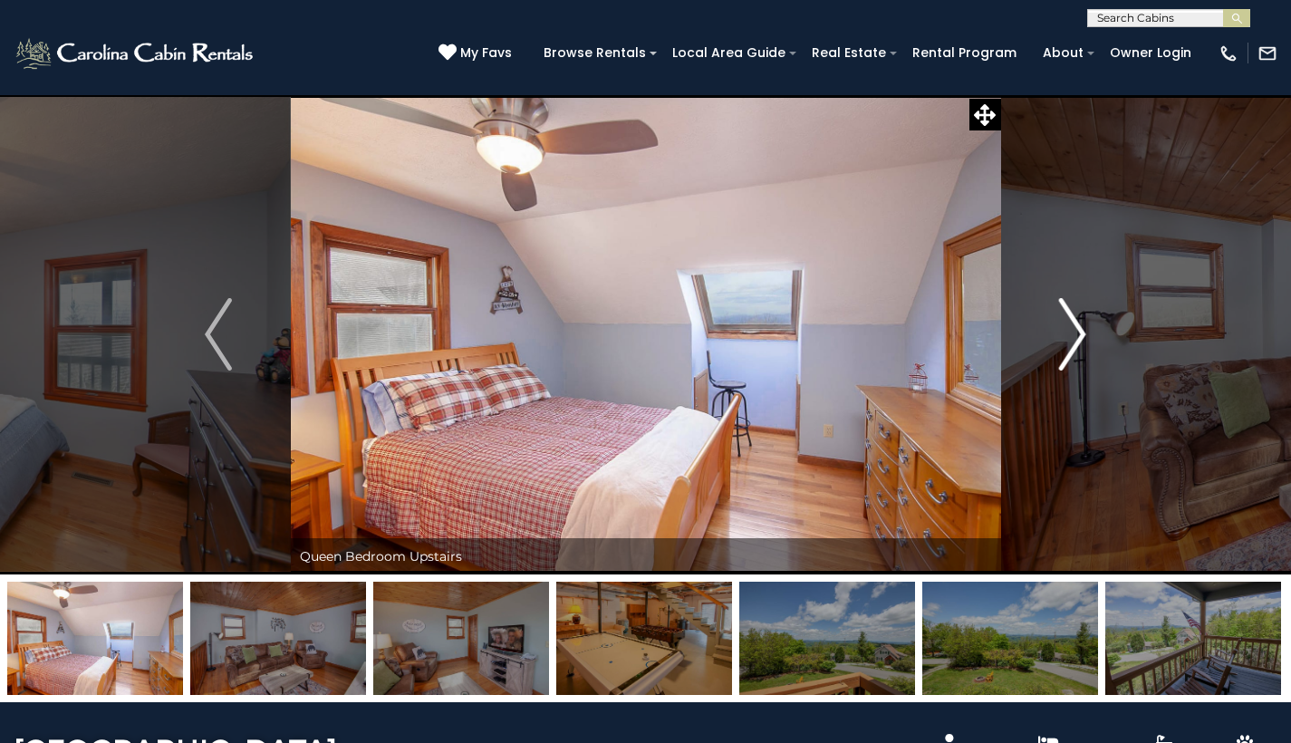
click at [1076, 346] on img "Next" at bounding box center [1072, 334] width 27 height 72
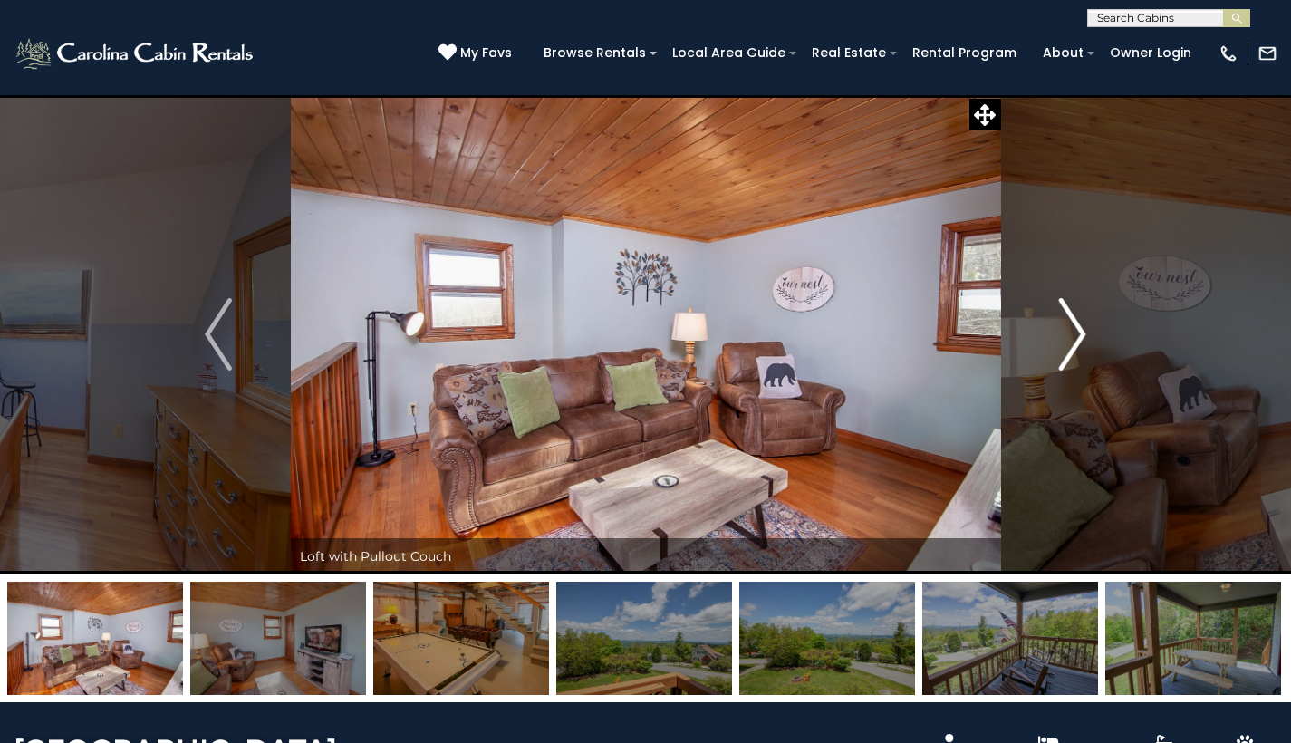
click at [1076, 346] on img "Next" at bounding box center [1072, 334] width 27 height 72
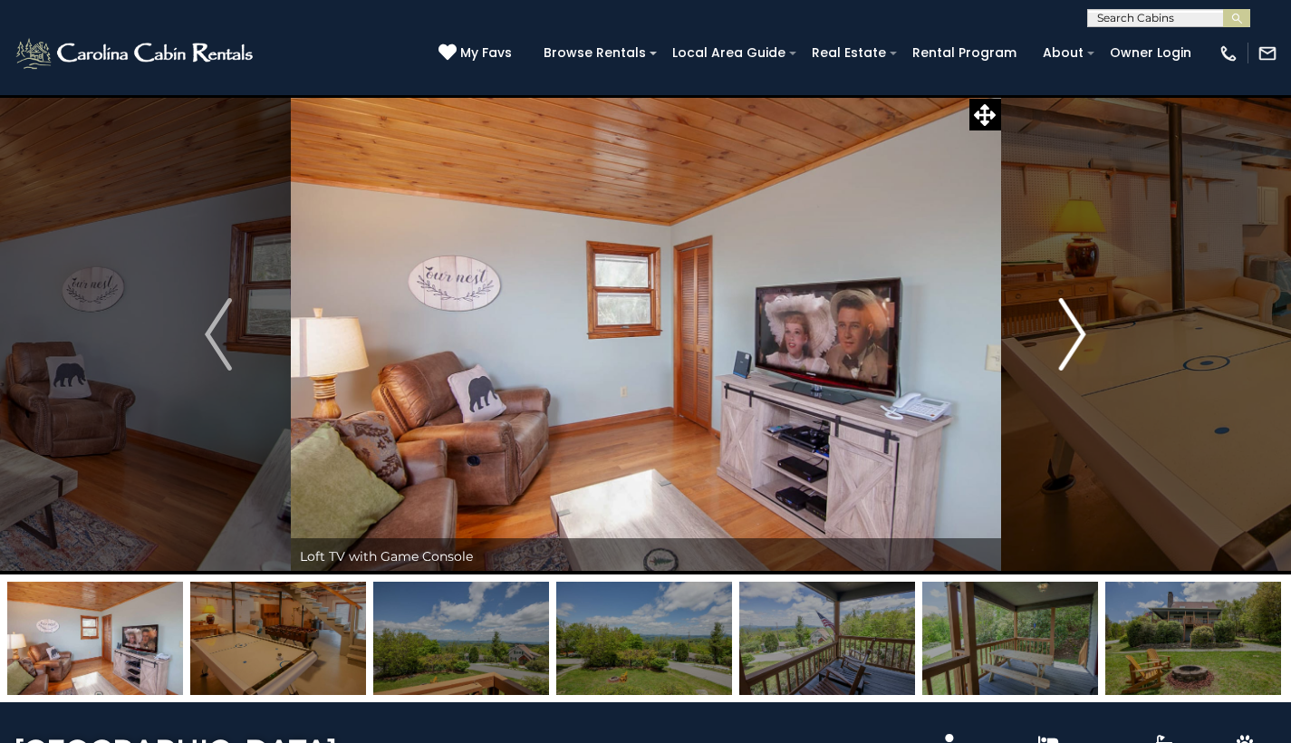
click at [1076, 346] on img "Next" at bounding box center [1072, 334] width 27 height 72
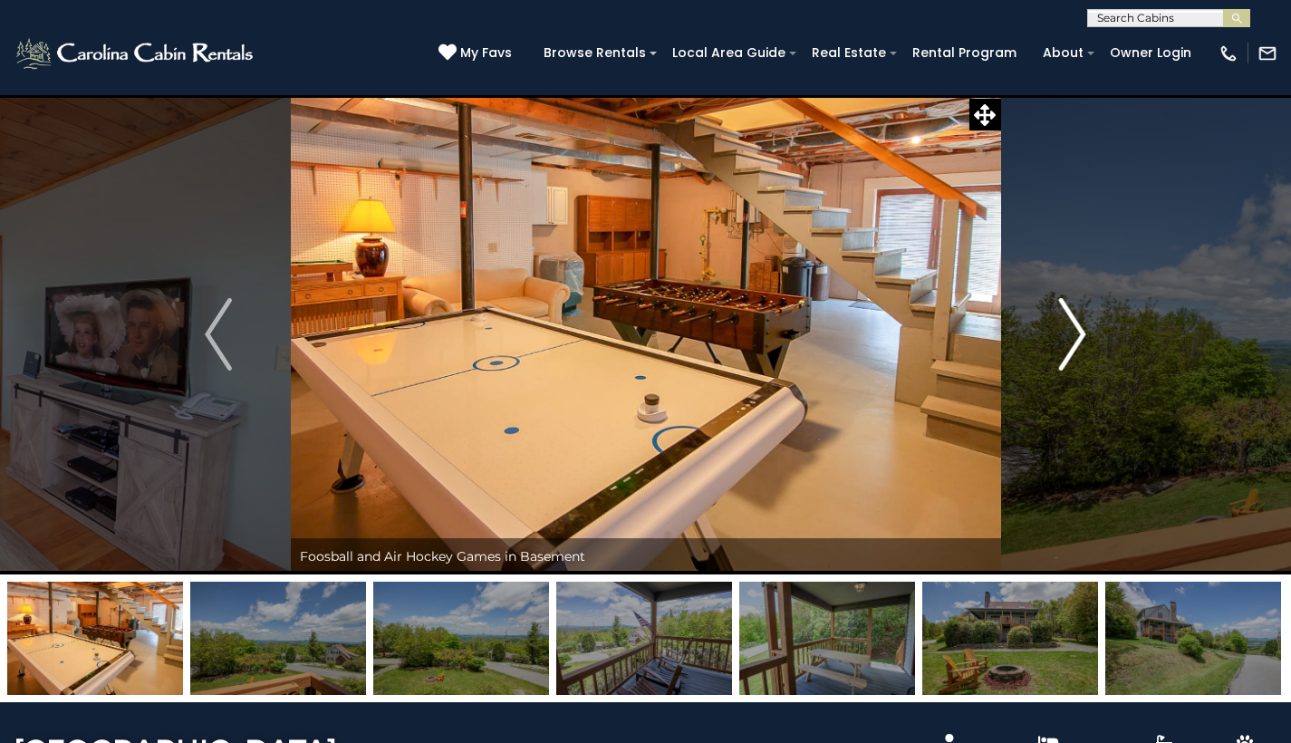
click at [1076, 346] on img "Next" at bounding box center [1072, 334] width 27 height 72
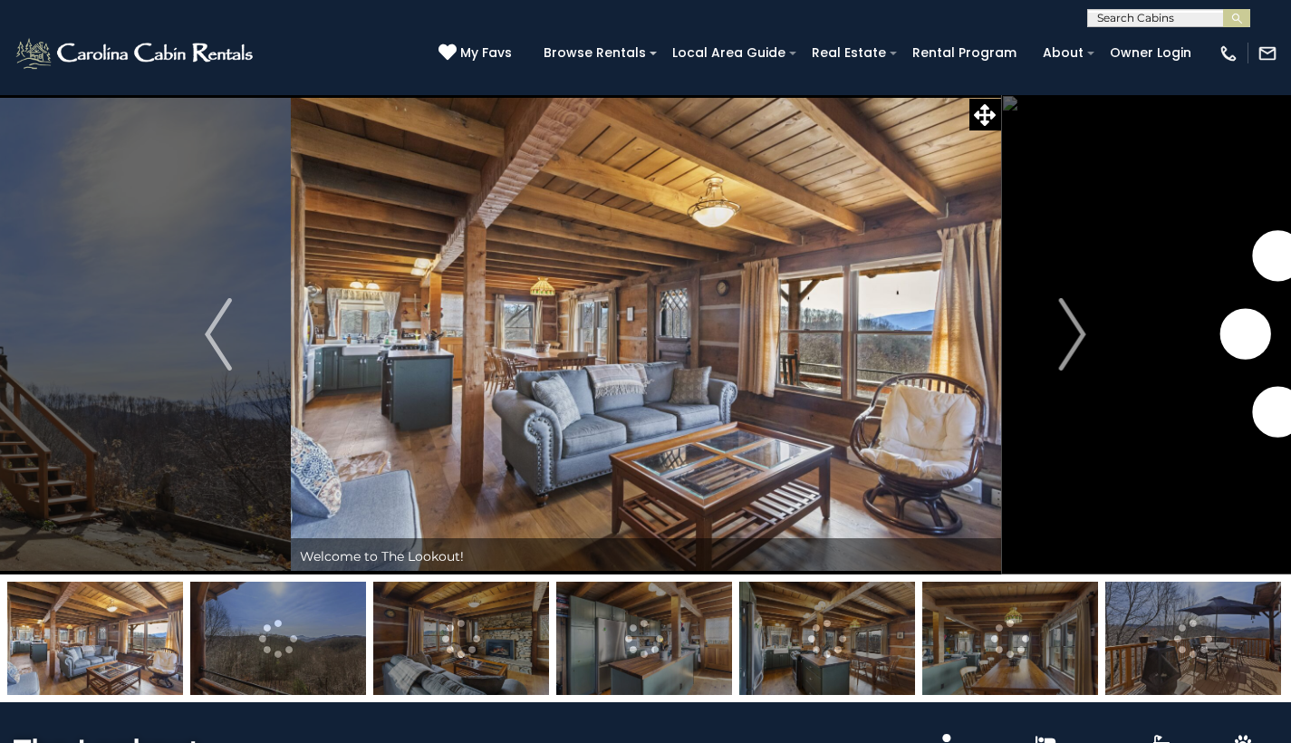
click at [685, 377] on img at bounding box center [646, 334] width 710 height 480
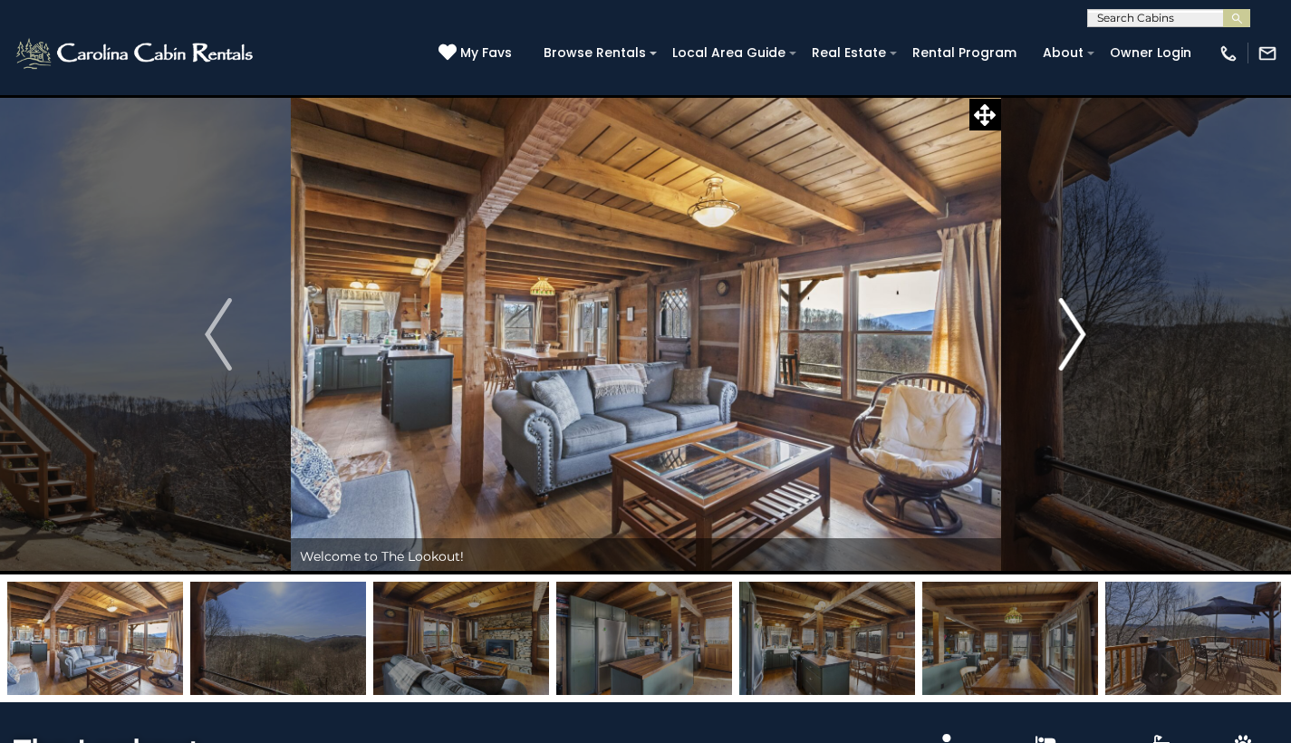
click at [1071, 336] on img "Next" at bounding box center [1072, 334] width 27 height 72
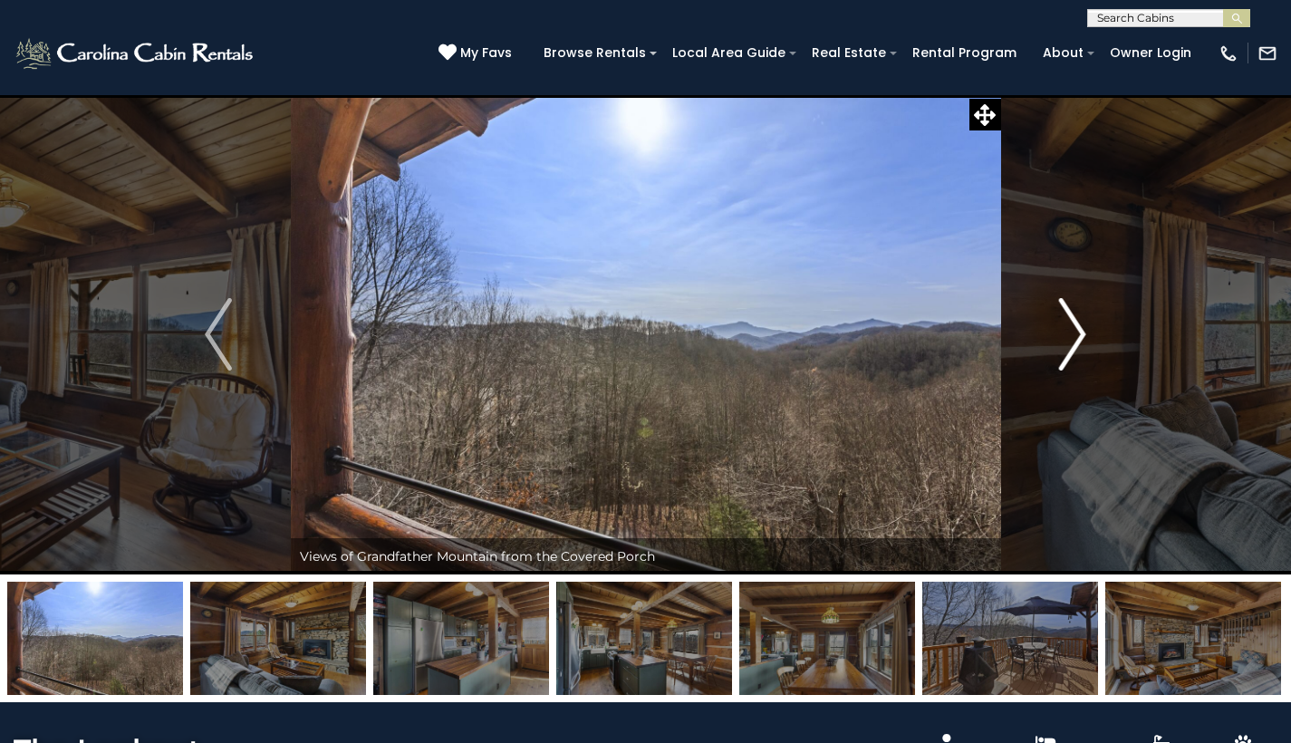
click at [1071, 336] on img "Next" at bounding box center [1072, 334] width 27 height 72
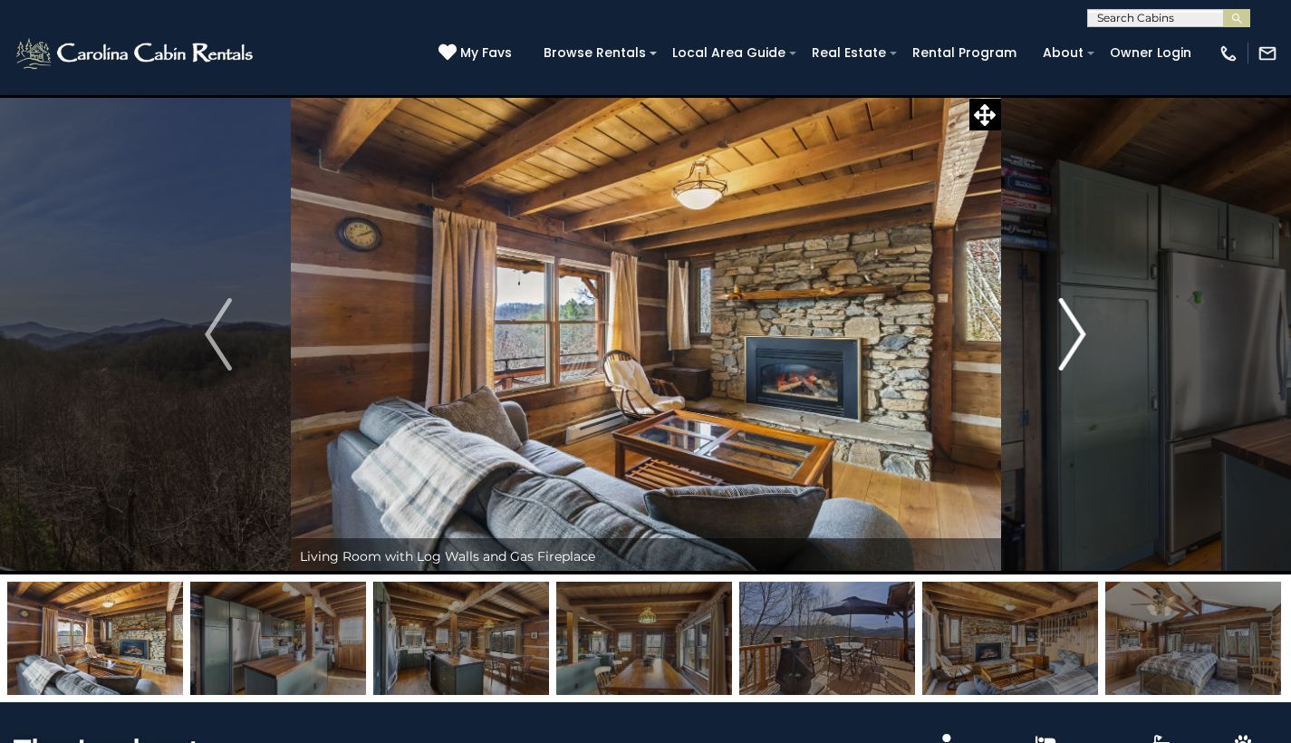
click at [1071, 336] on img "Next" at bounding box center [1072, 334] width 27 height 72
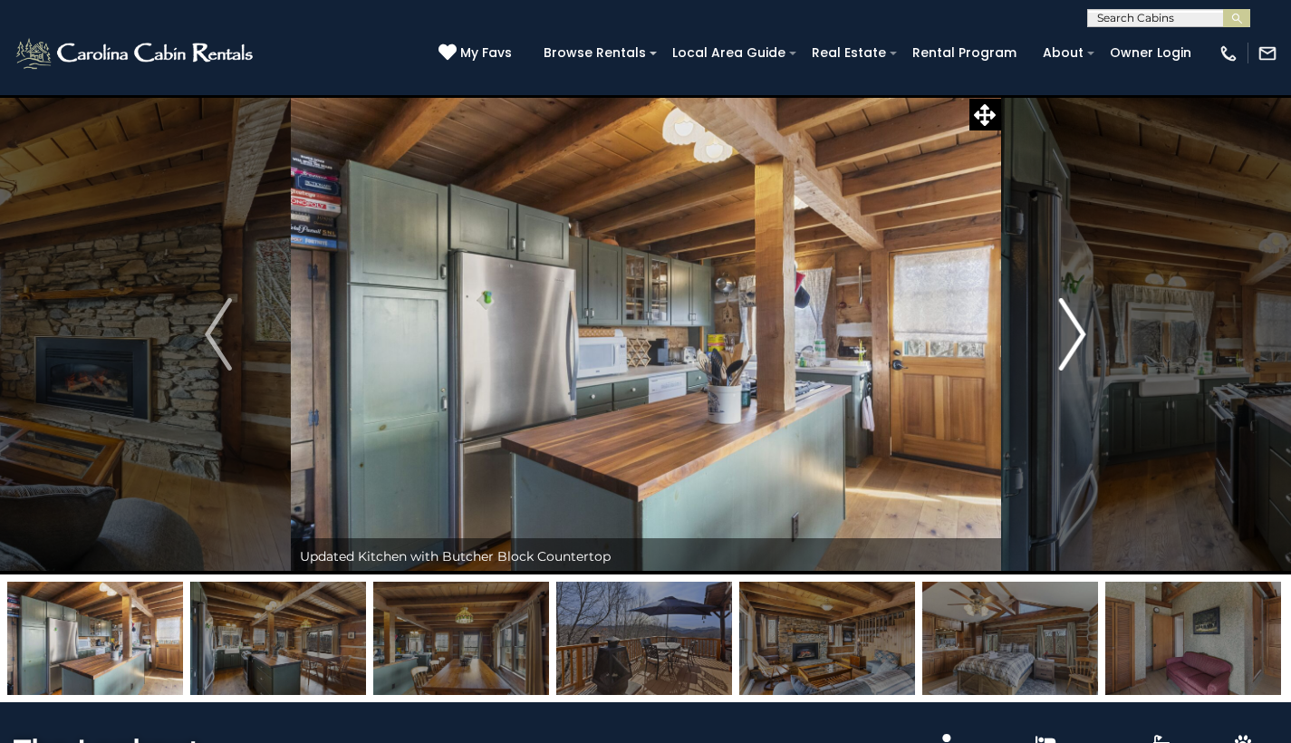
click at [1071, 336] on img "Next" at bounding box center [1072, 334] width 27 height 72
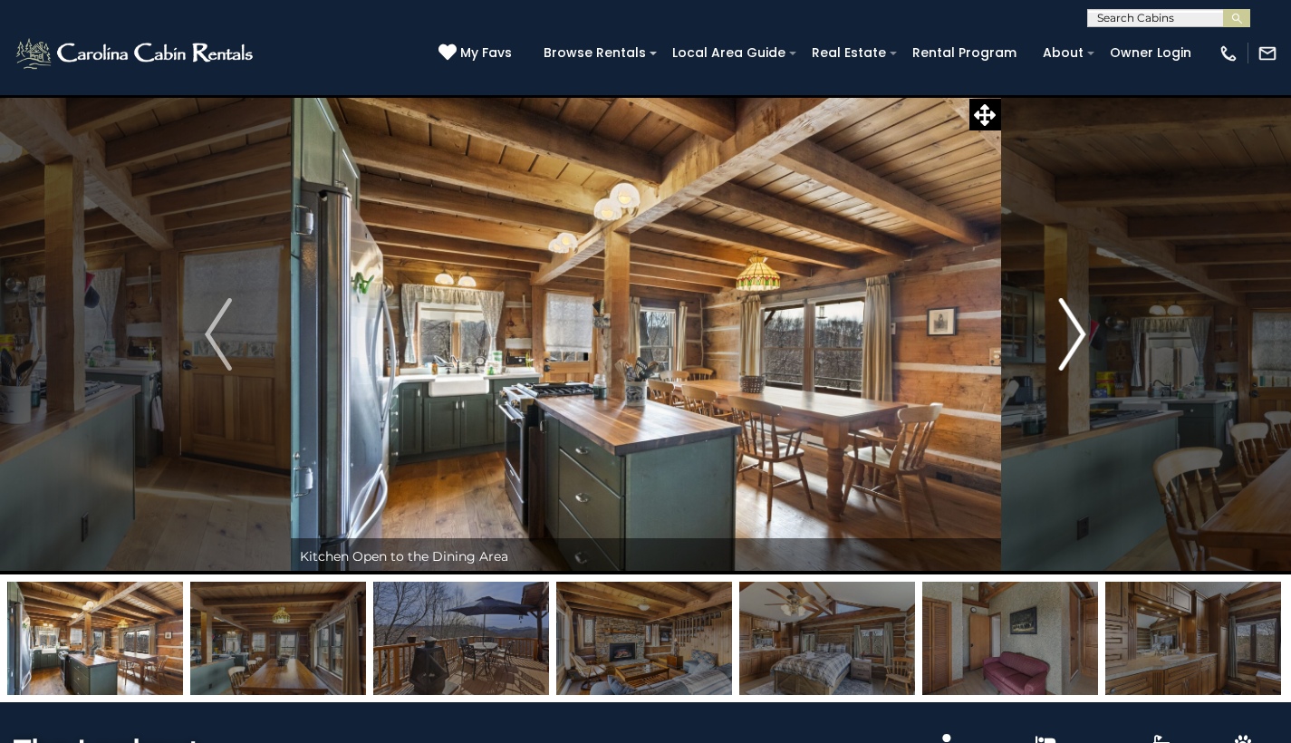
click at [1071, 336] on img "Next" at bounding box center [1072, 334] width 27 height 72
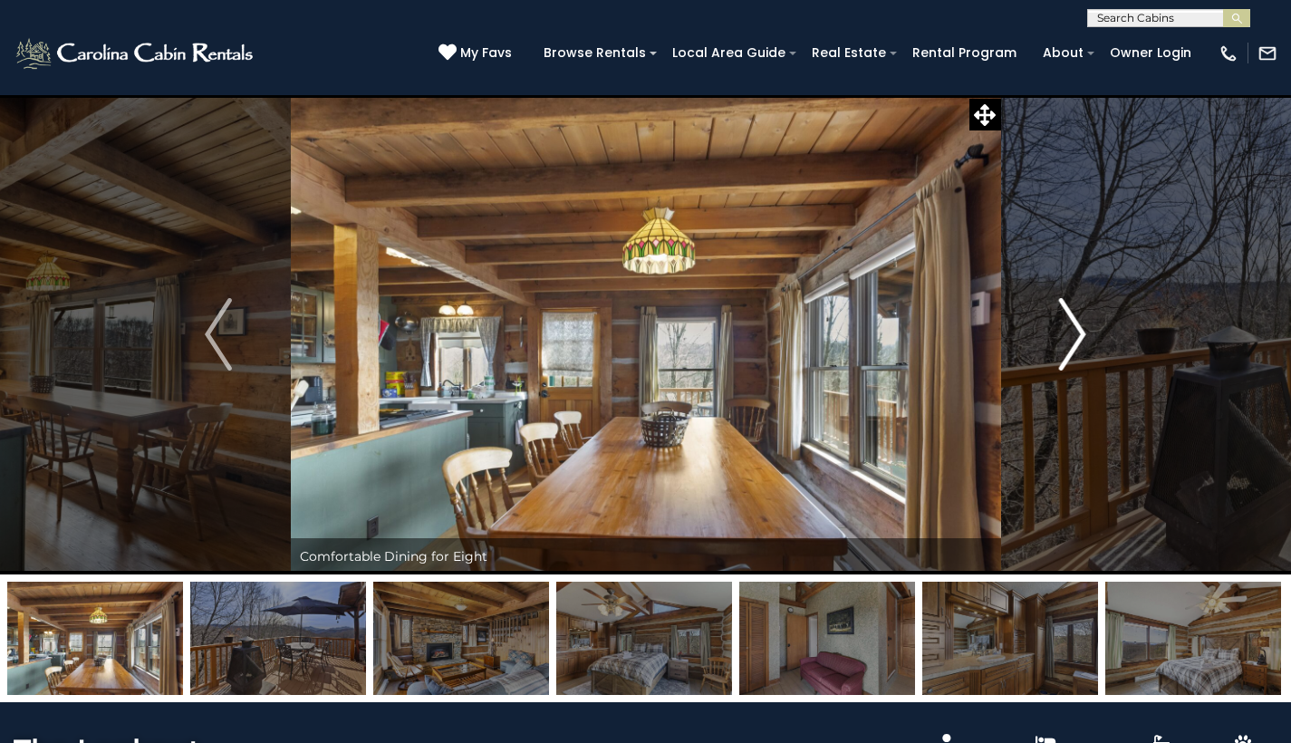
click at [1071, 336] on img "Next" at bounding box center [1072, 334] width 27 height 72
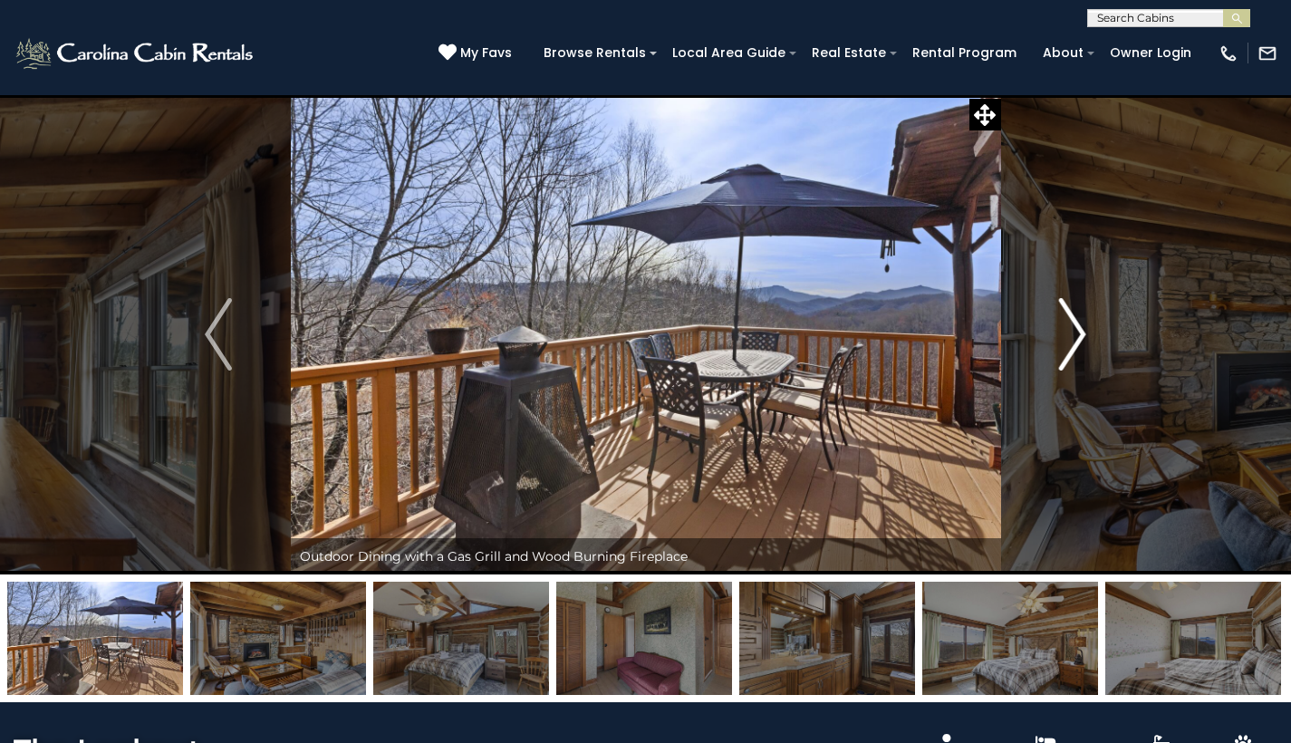
click at [1071, 336] on img "Next" at bounding box center [1072, 334] width 27 height 72
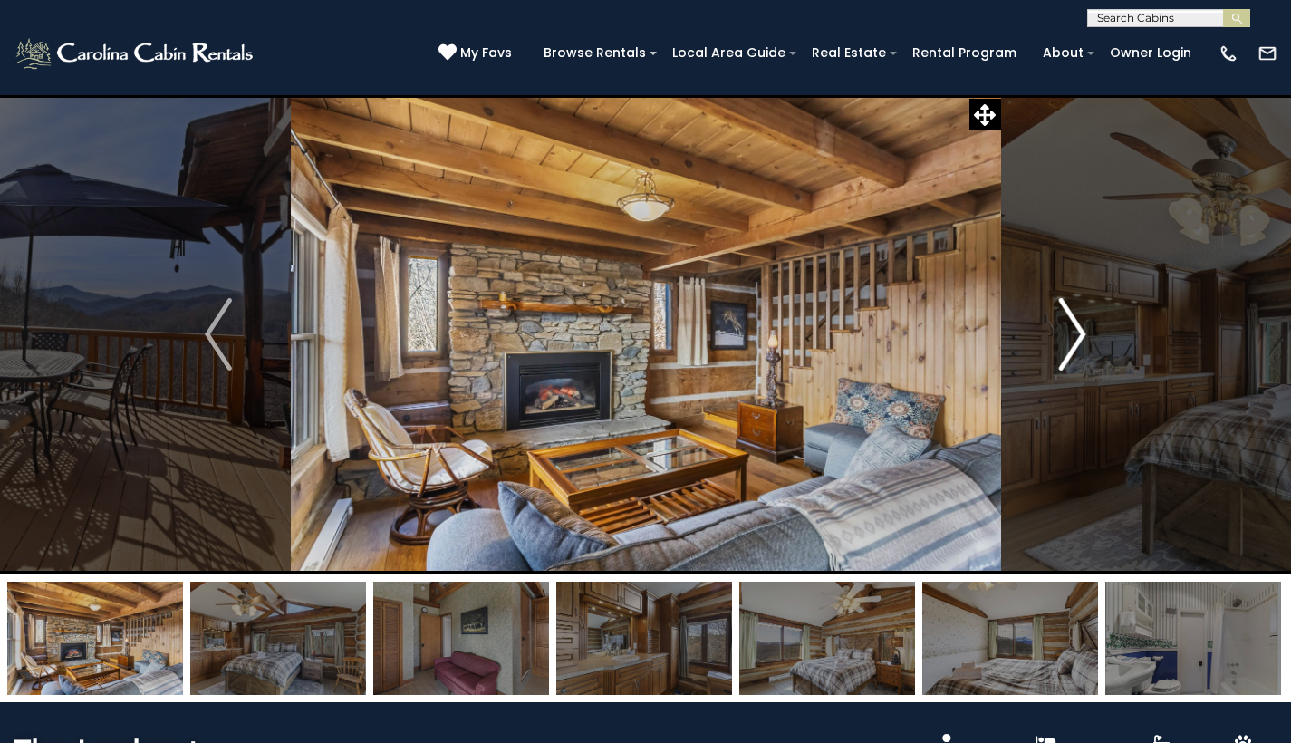
click at [1071, 336] on img "Next" at bounding box center [1072, 334] width 27 height 72
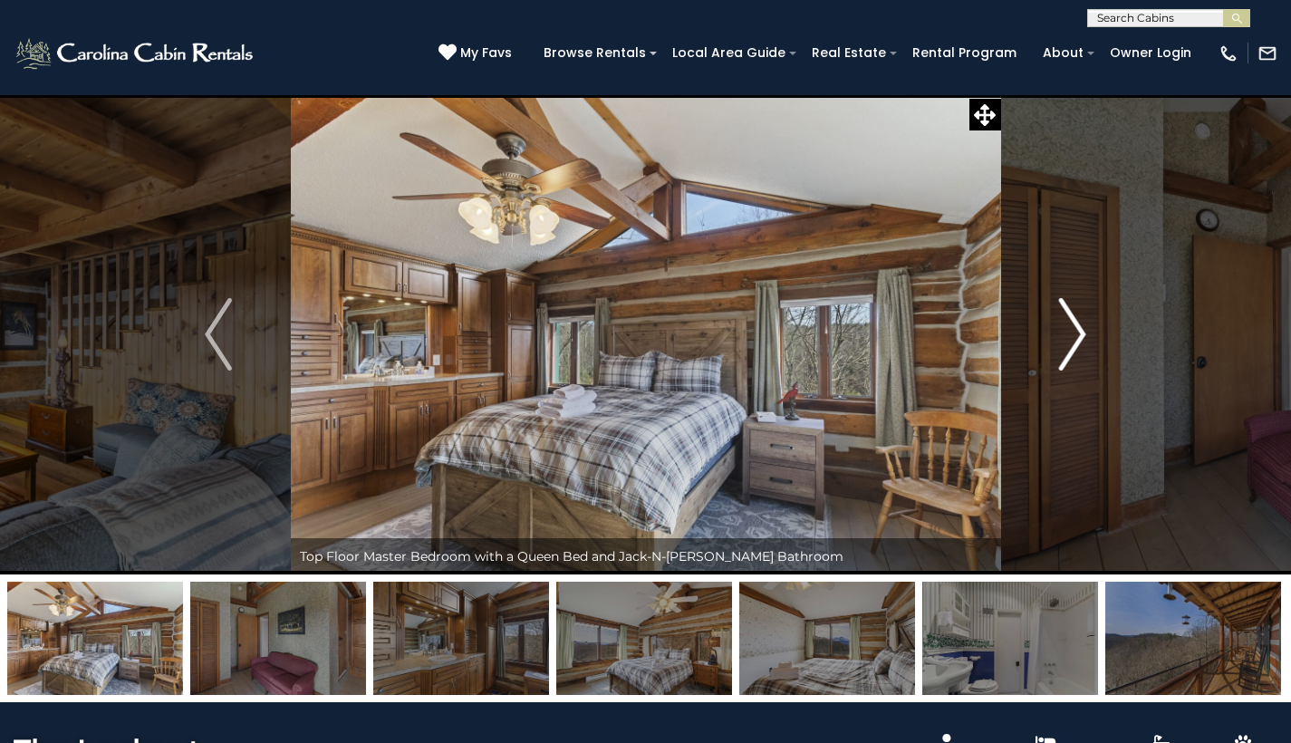
click at [1071, 336] on img "Next" at bounding box center [1072, 334] width 27 height 72
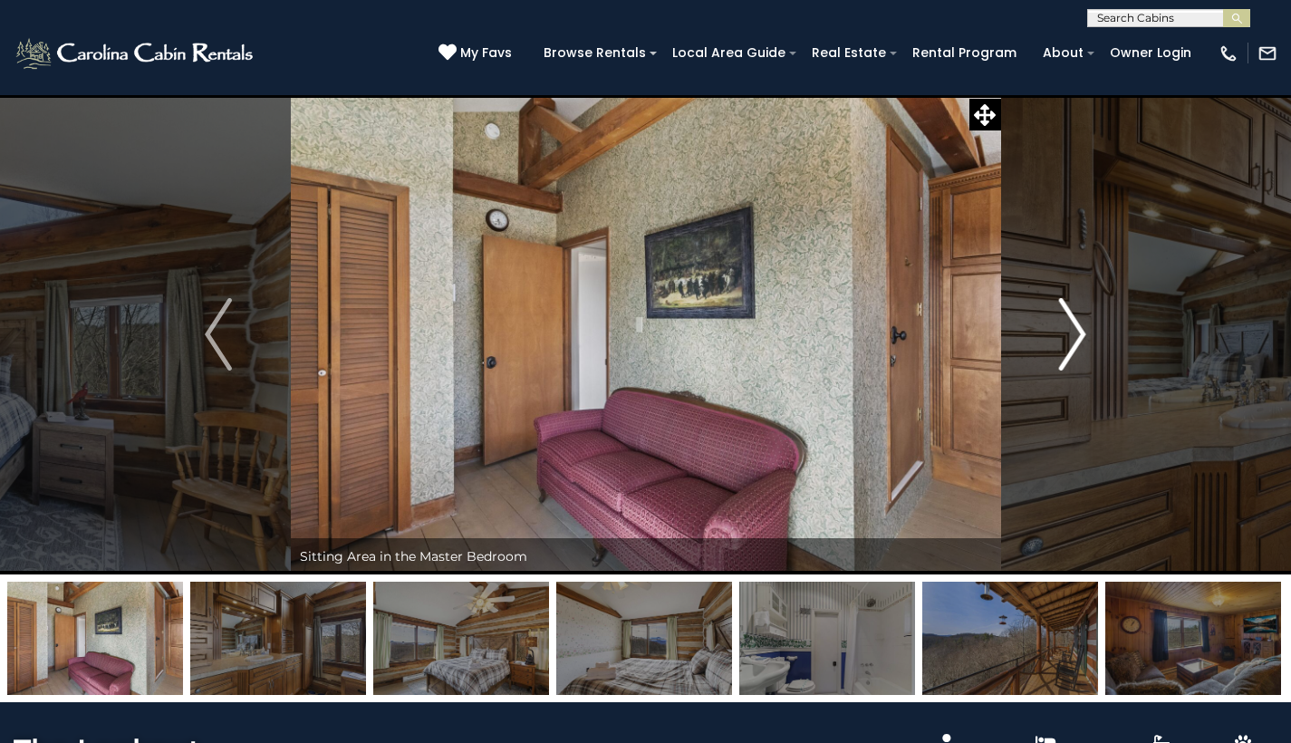
click at [1071, 336] on img "Next" at bounding box center [1072, 334] width 27 height 72
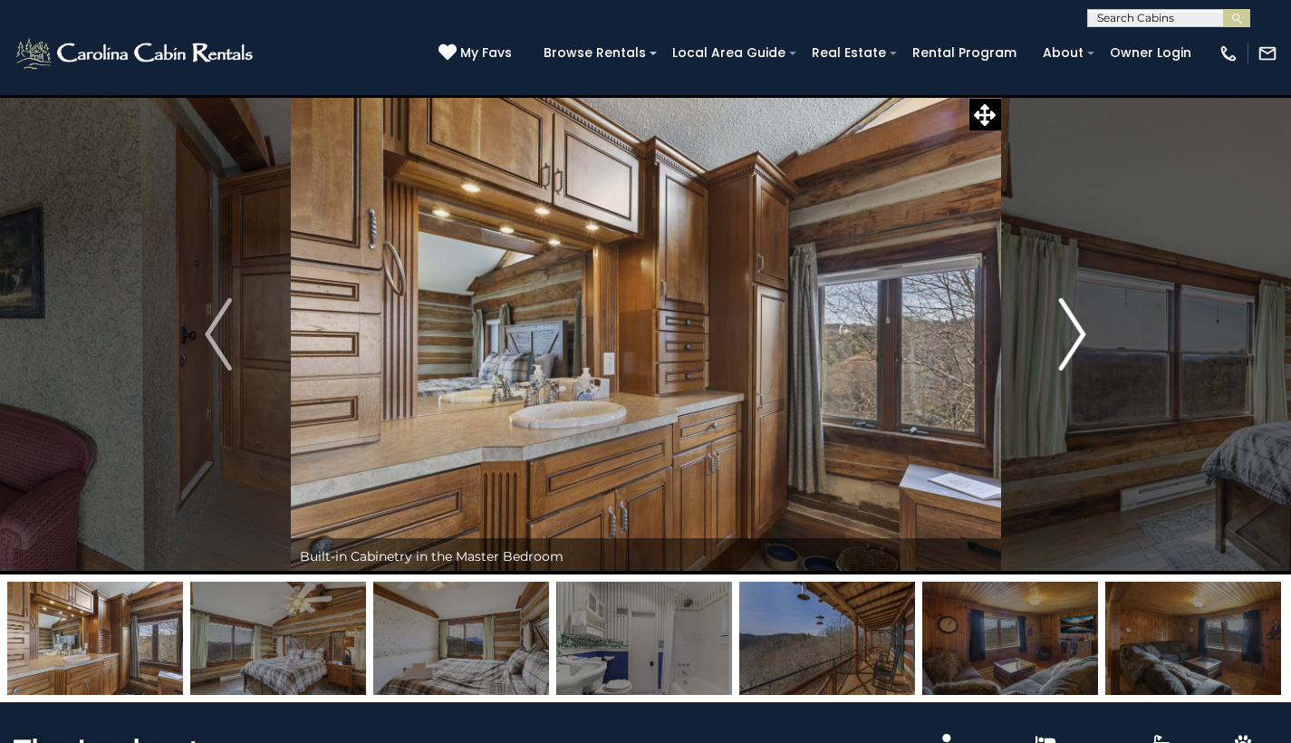
click at [1071, 336] on img "Next" at bounding box center [1072, 334] width 27 height 72
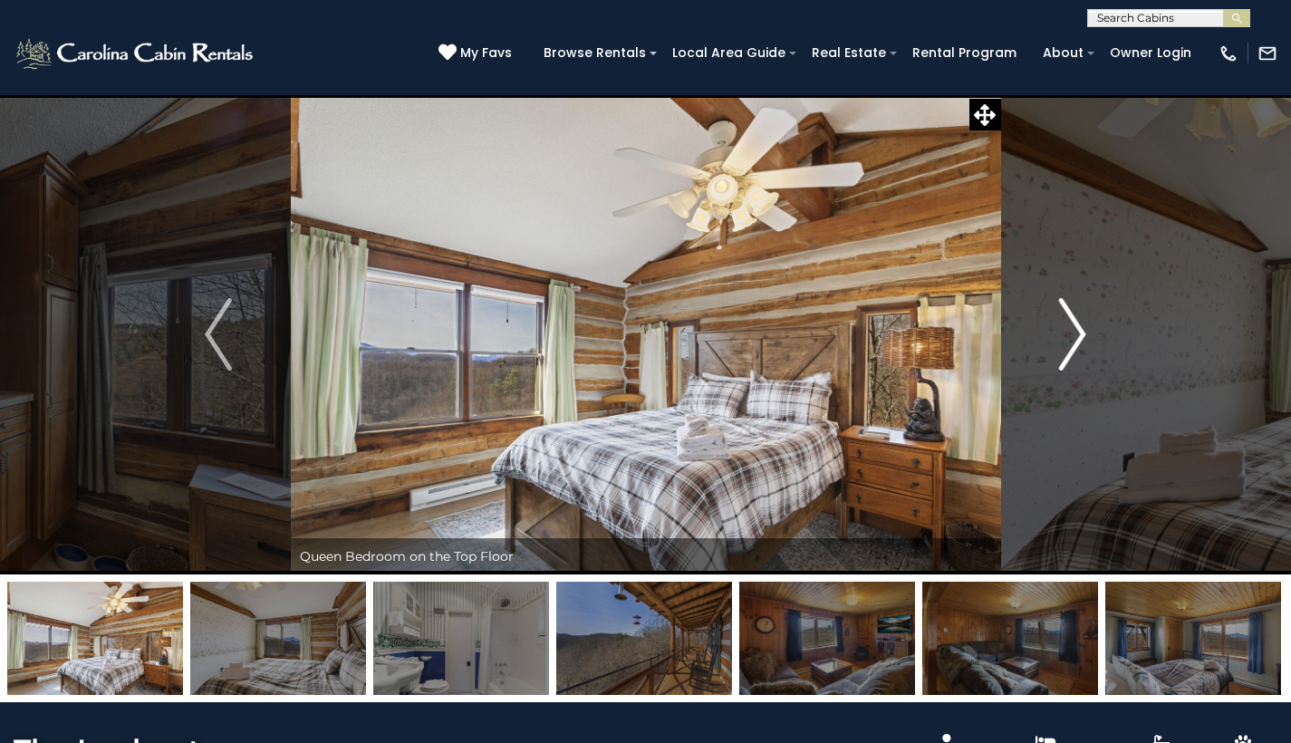
click at [1071, 336] on img "Next" at bounding box center [1072, 334] width 27 height 72
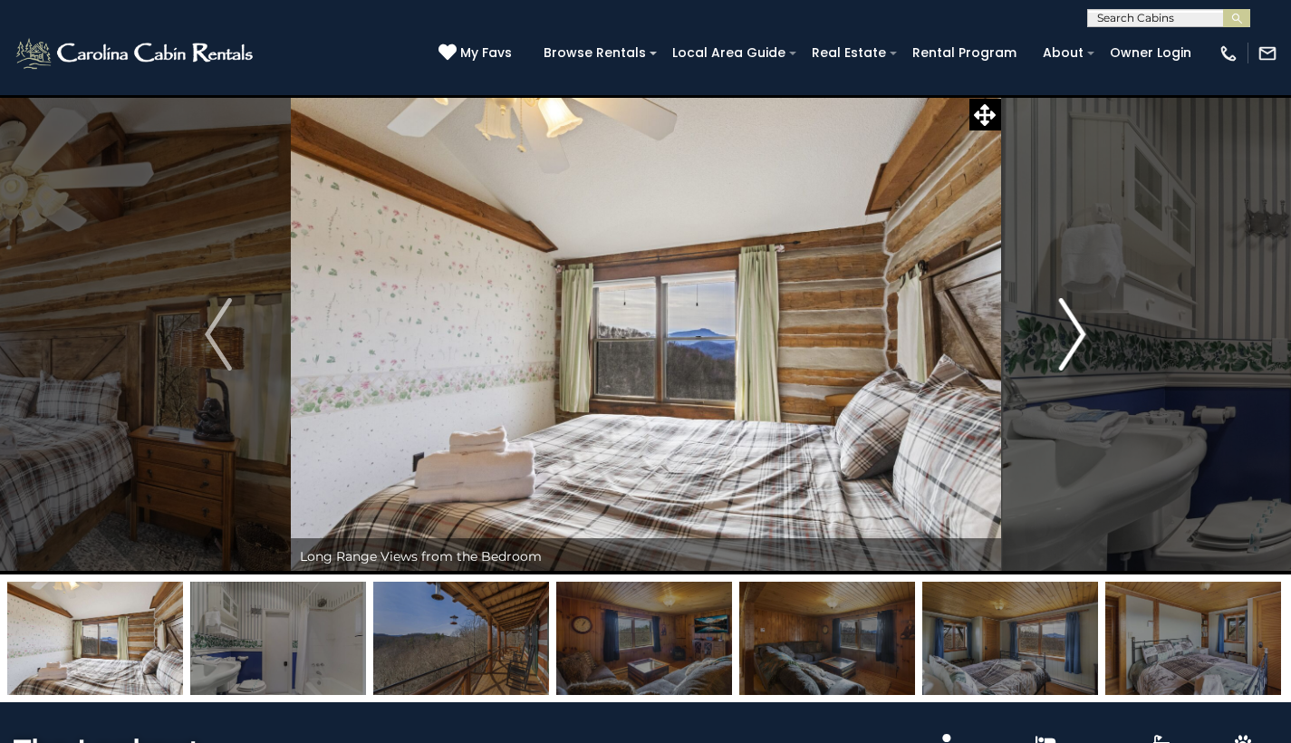
click at [1071, 336] on img "Next" at bounding box center [1072, 334] width 27 height 72
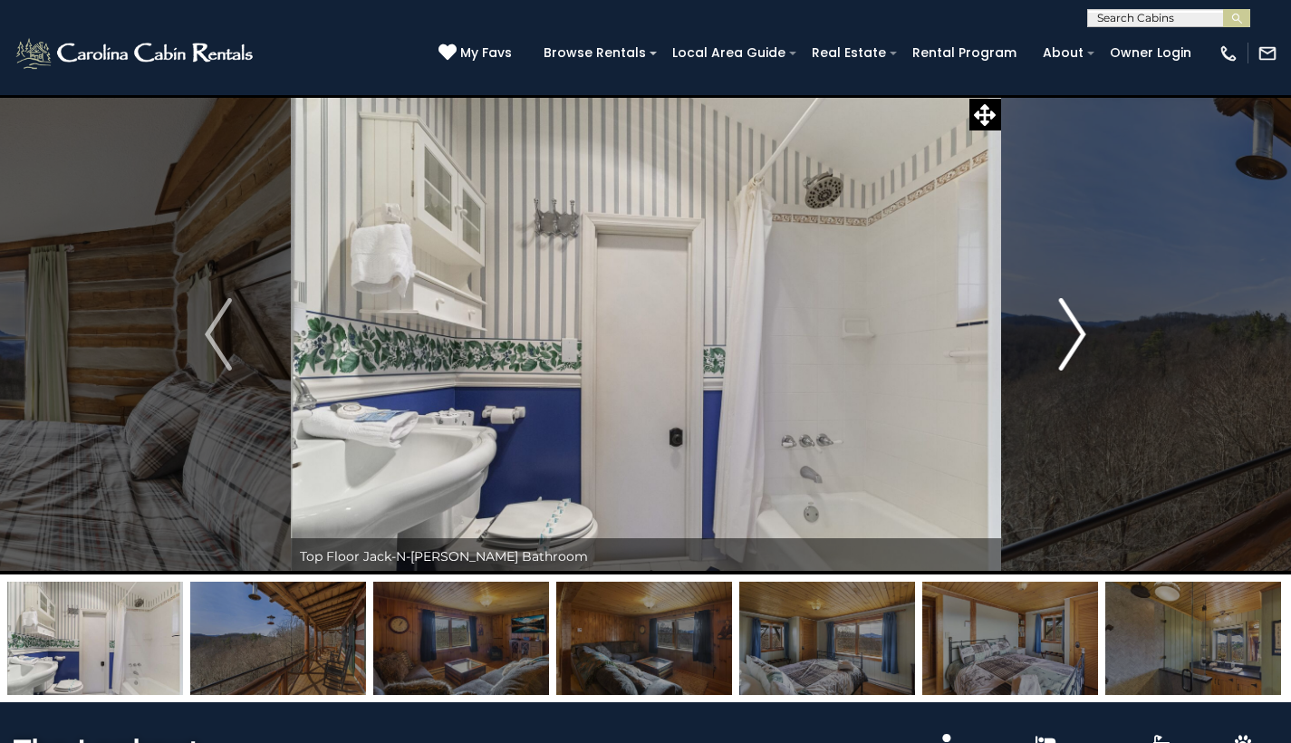
click at [1071, 336] on img "Next" at bounding box center [1072, 334] width 27 height 72
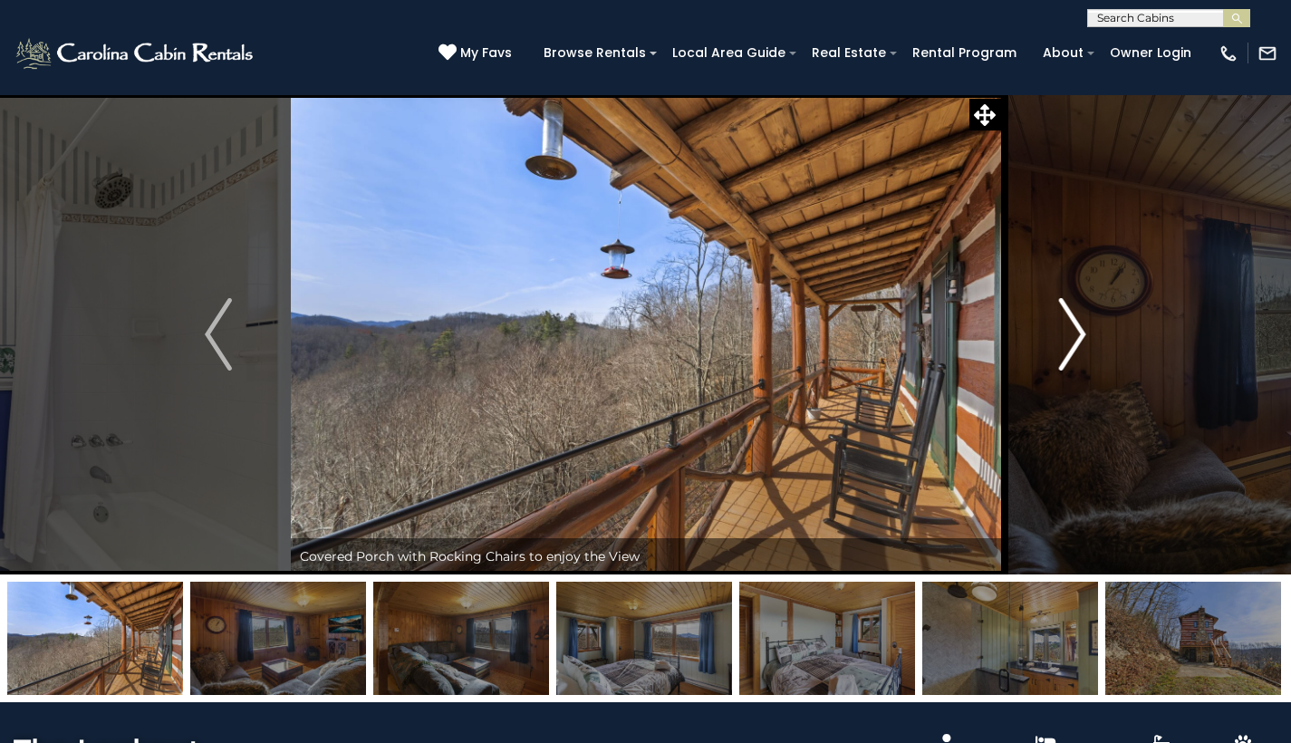
click at [1071, 336] on img "Next" at bounding box center [1072, 334] width 27 height 72
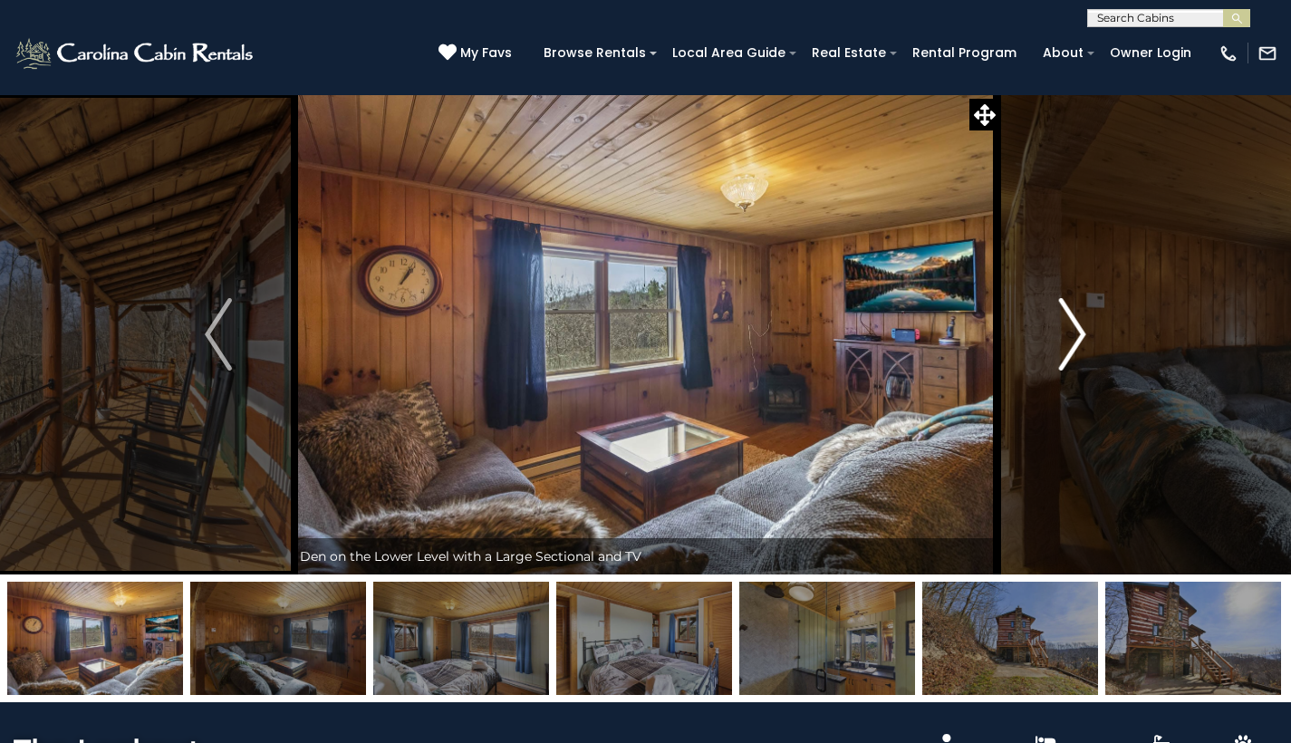
click at [1071, 336] on img "Next" at bounding box center [1072, 334] width 27 height 72
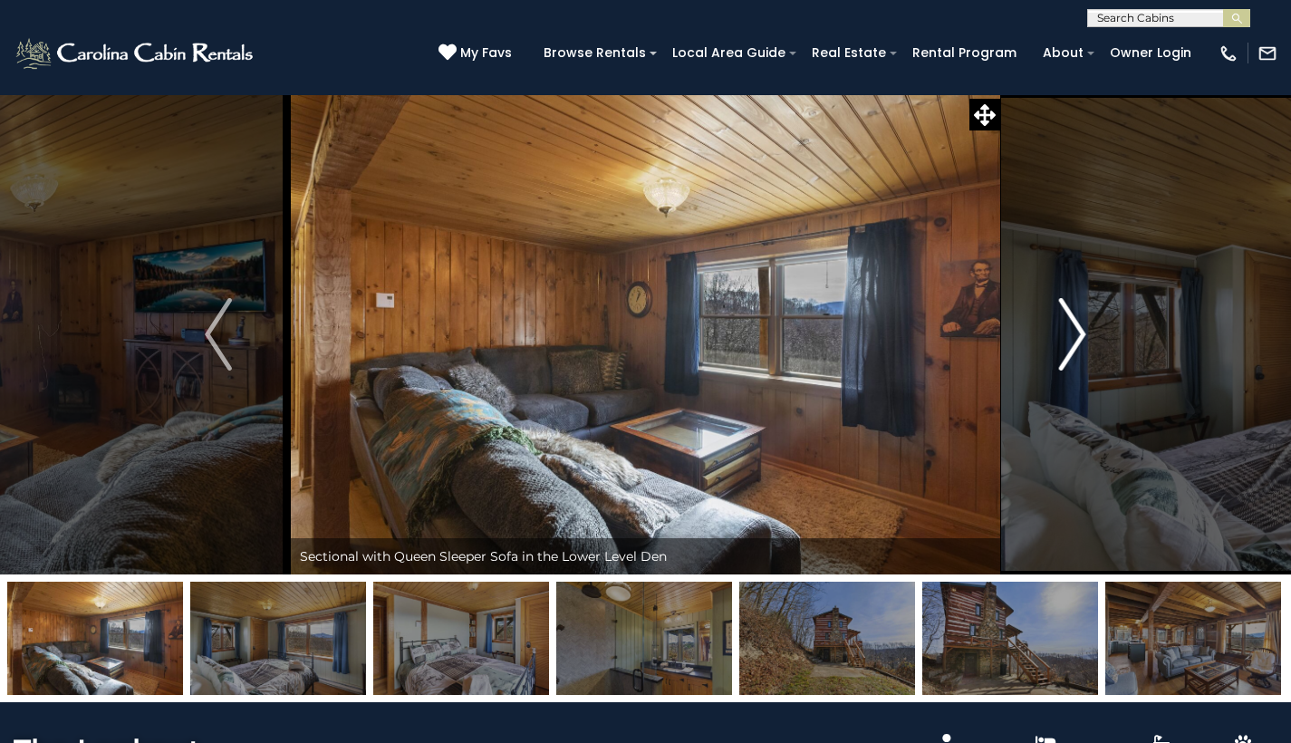
click at [1071, 336] on img "Next" at bounding box center [1072, 334] width 27 height 72
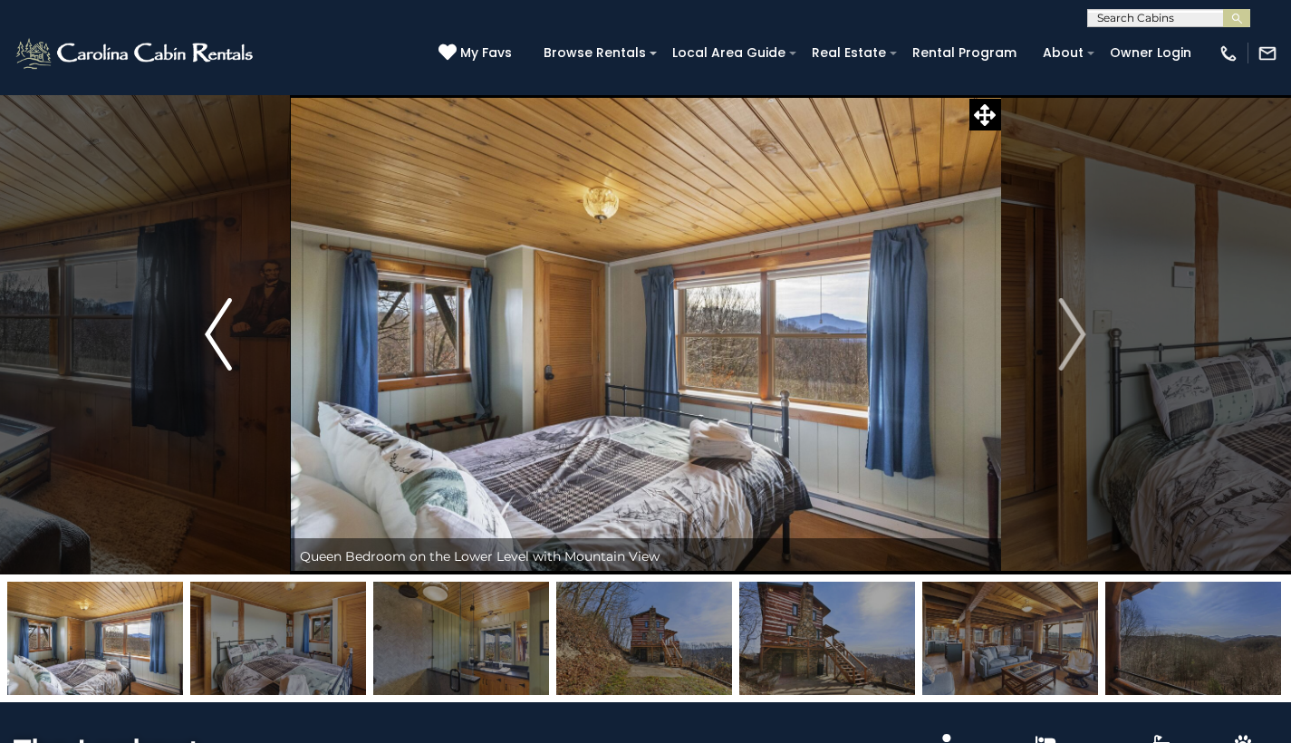
click at [235, 371] on button "Previous" at bounding box center [219, 334] width 144 height 480
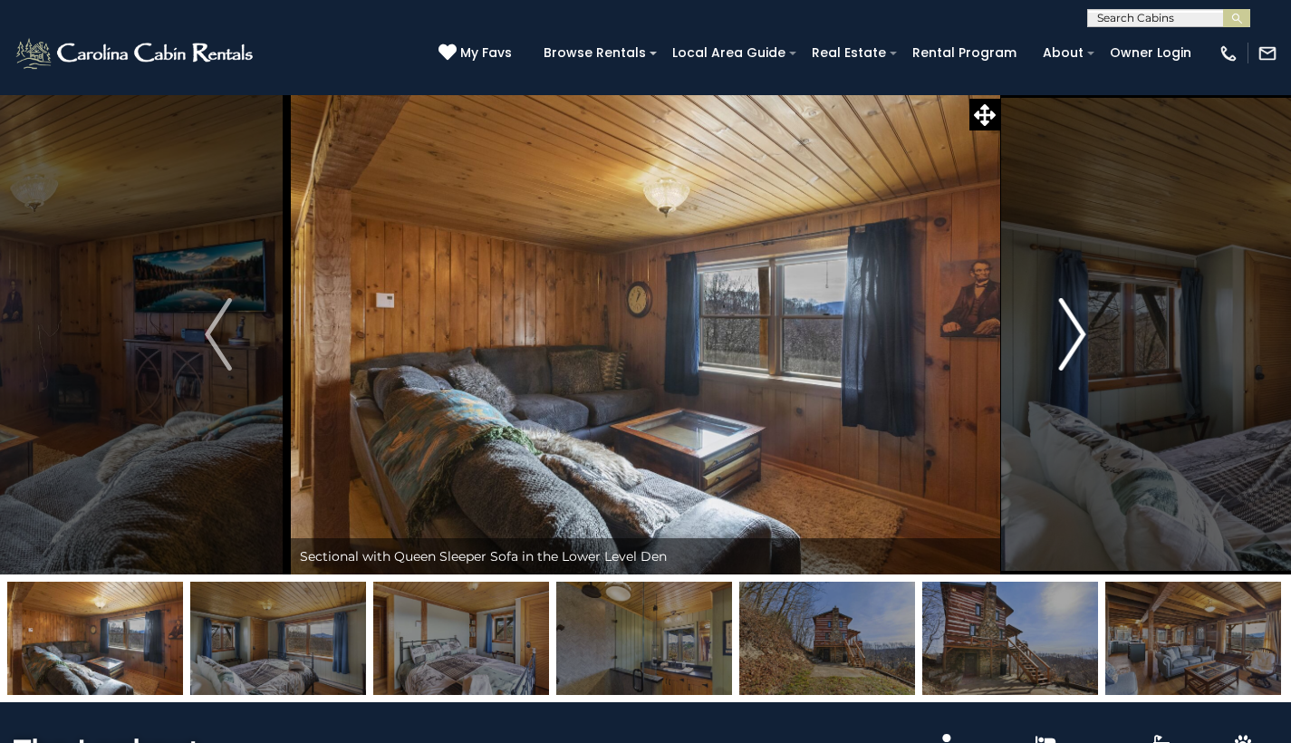
click at [1081, 345] on img "Next" at bounding box center [1072, 334] width 27 height 72
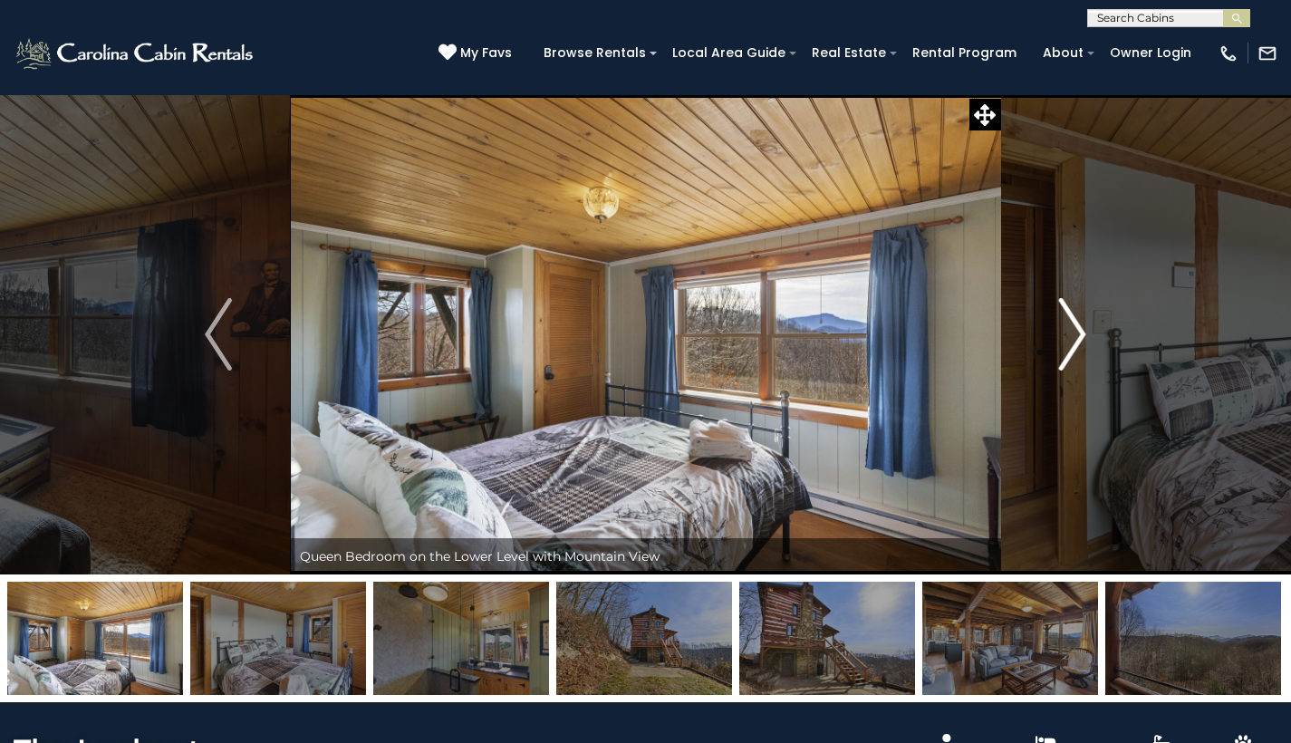
click at [1081, 345] on img "Next" at bounding box center [1072, 334] width 27 height 72
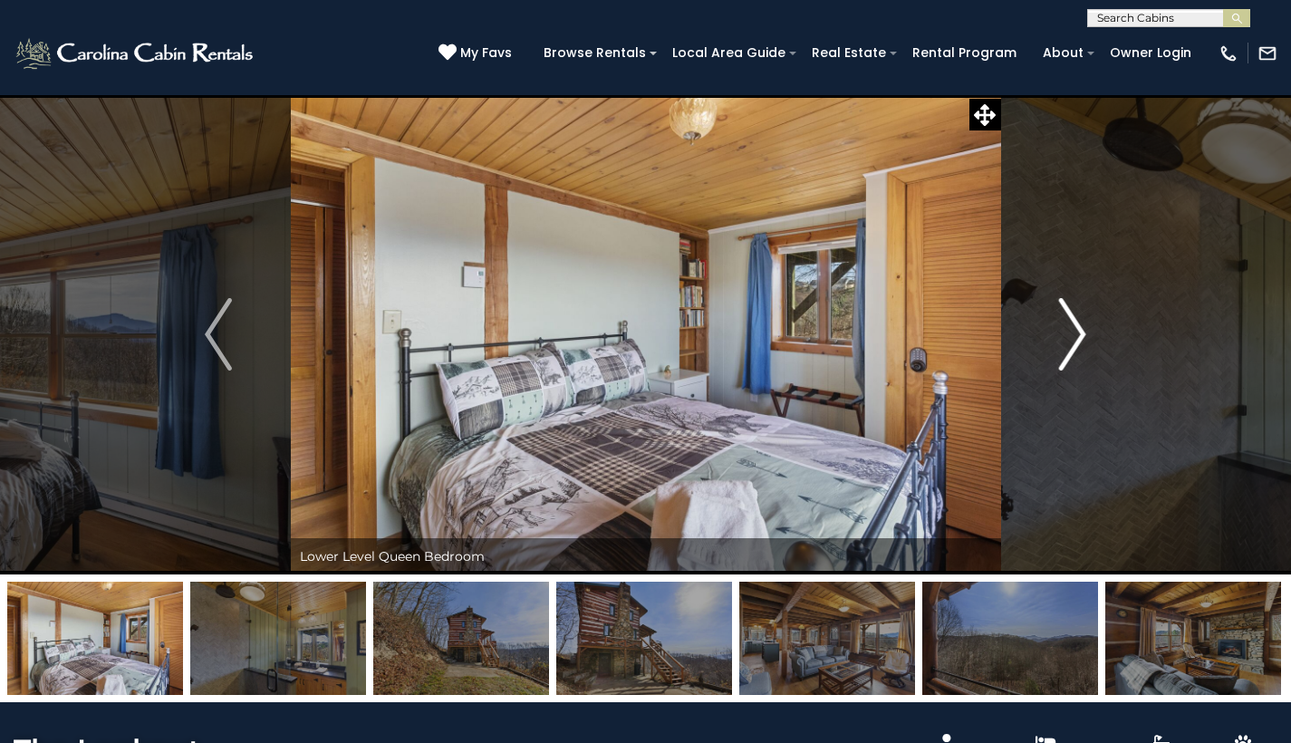
click at [1081, 345] on img "Next" at bounding box center [1072, 334] width 27 height 72
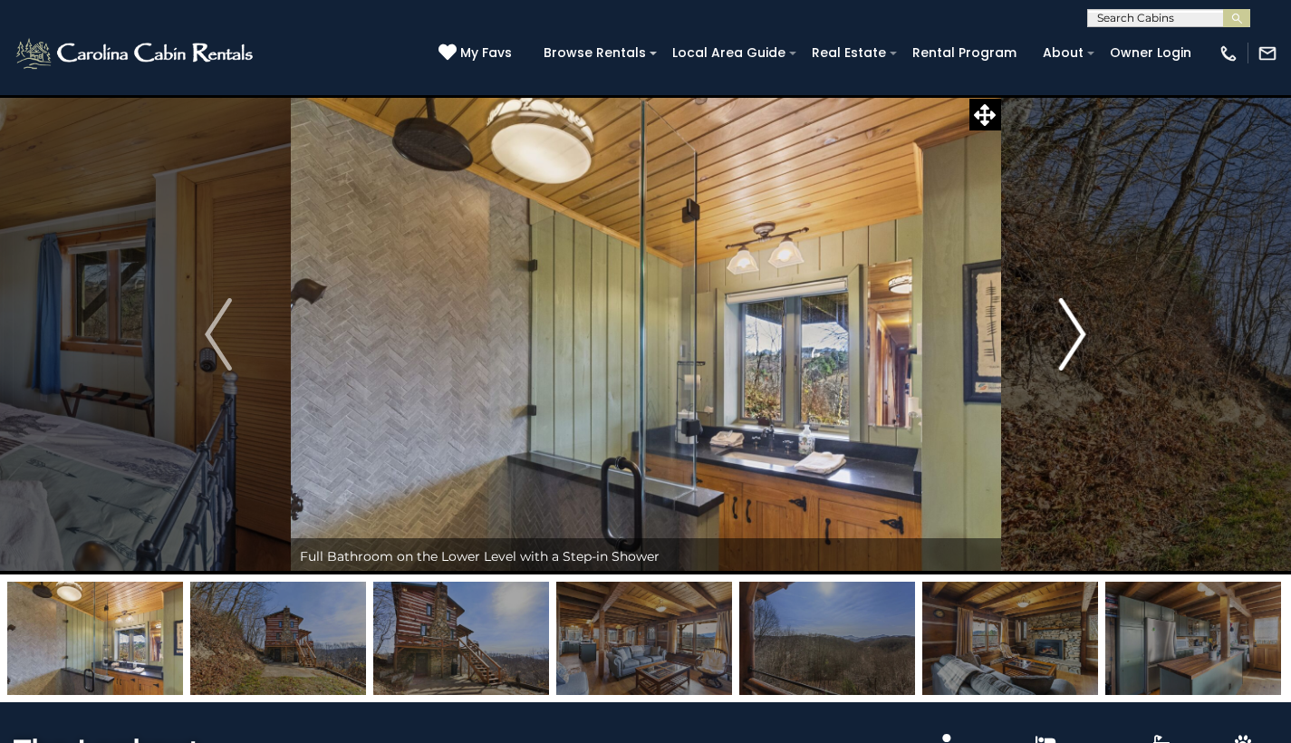
click at [1081, 345] on img "Next" at bounding box center [1072, 334] width 27 height 72
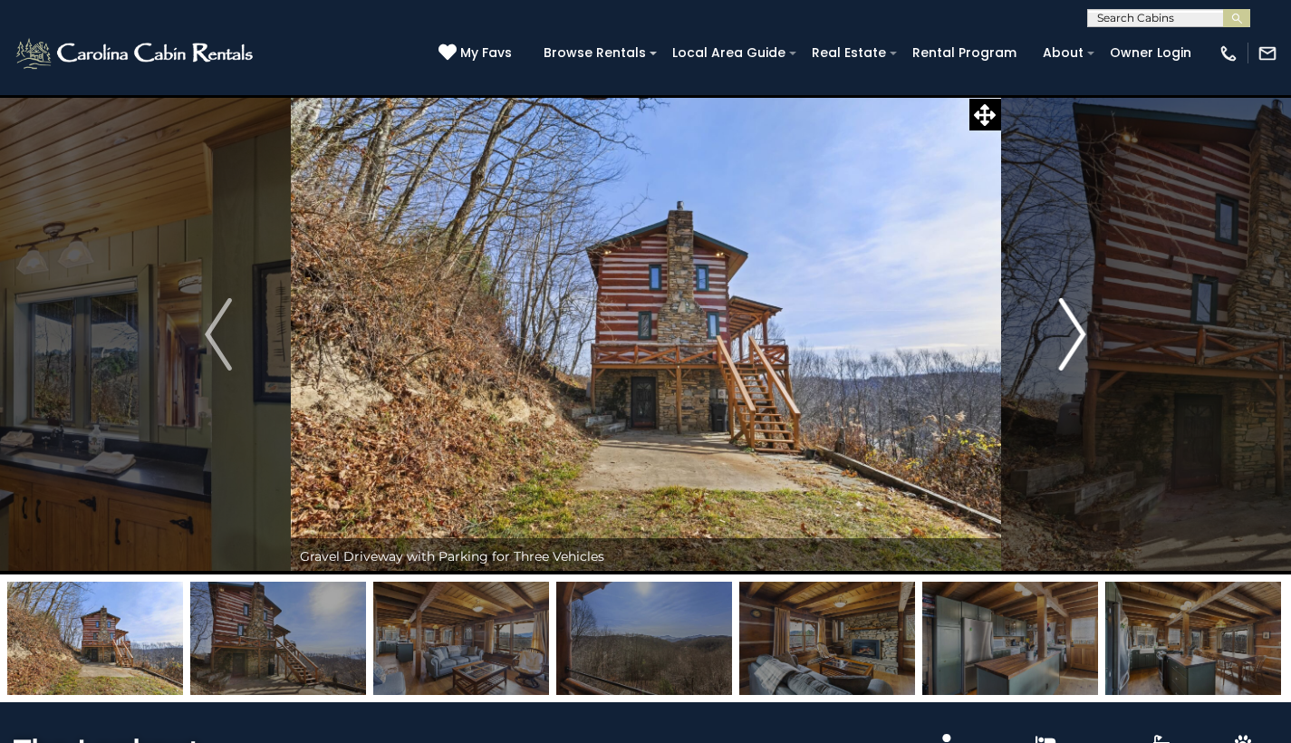
click at [1081, 345] on img "Next" at bounding box center [1072, 334] width 27 height 72
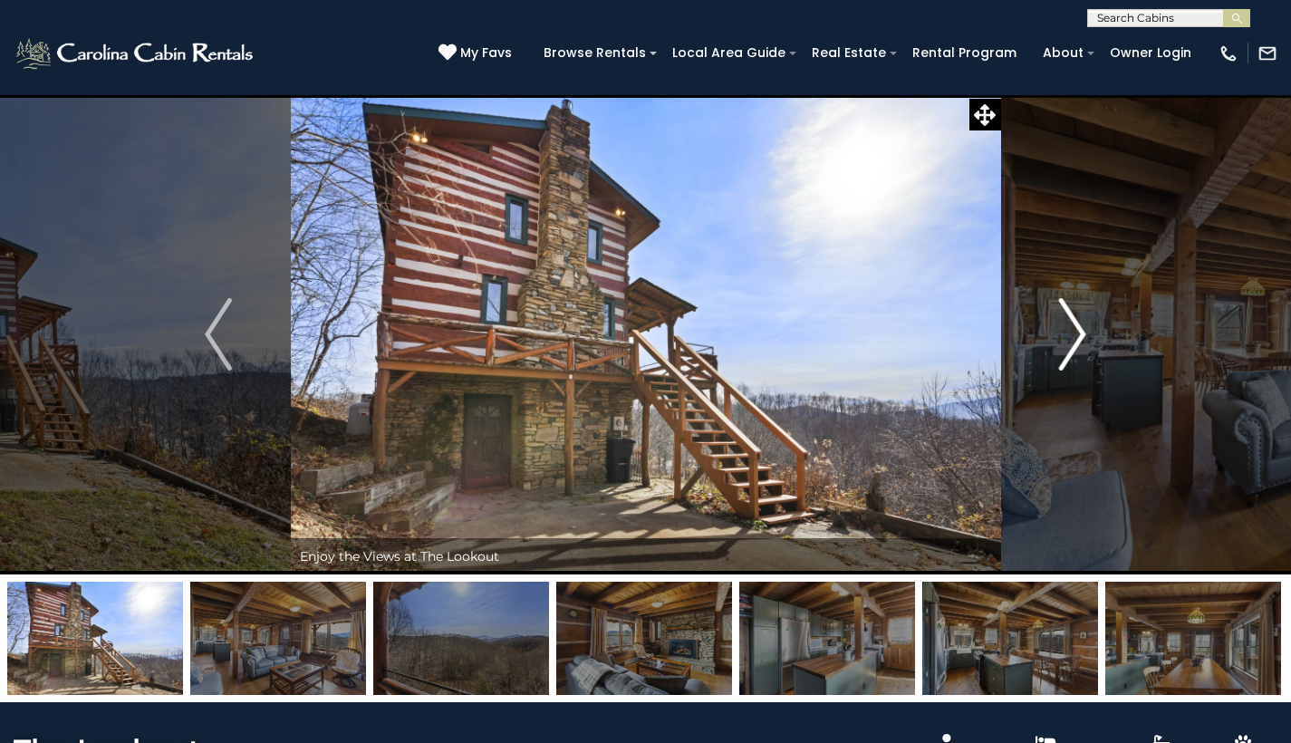
click at [1081, 345] on img "Next" at bounding box center [1072, 334] width 27 height 72
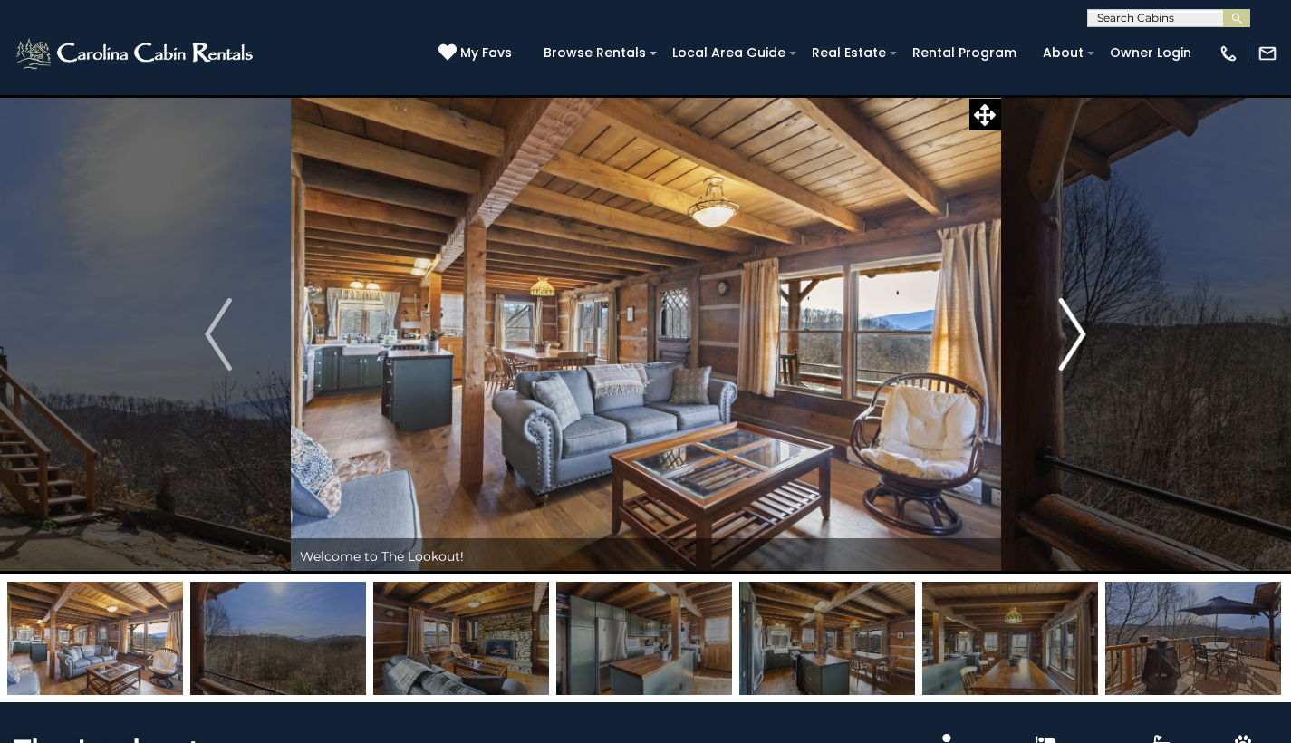
click at [1081, 345] on img "Next" at bounding box center [1072, 334] width 27 height 72
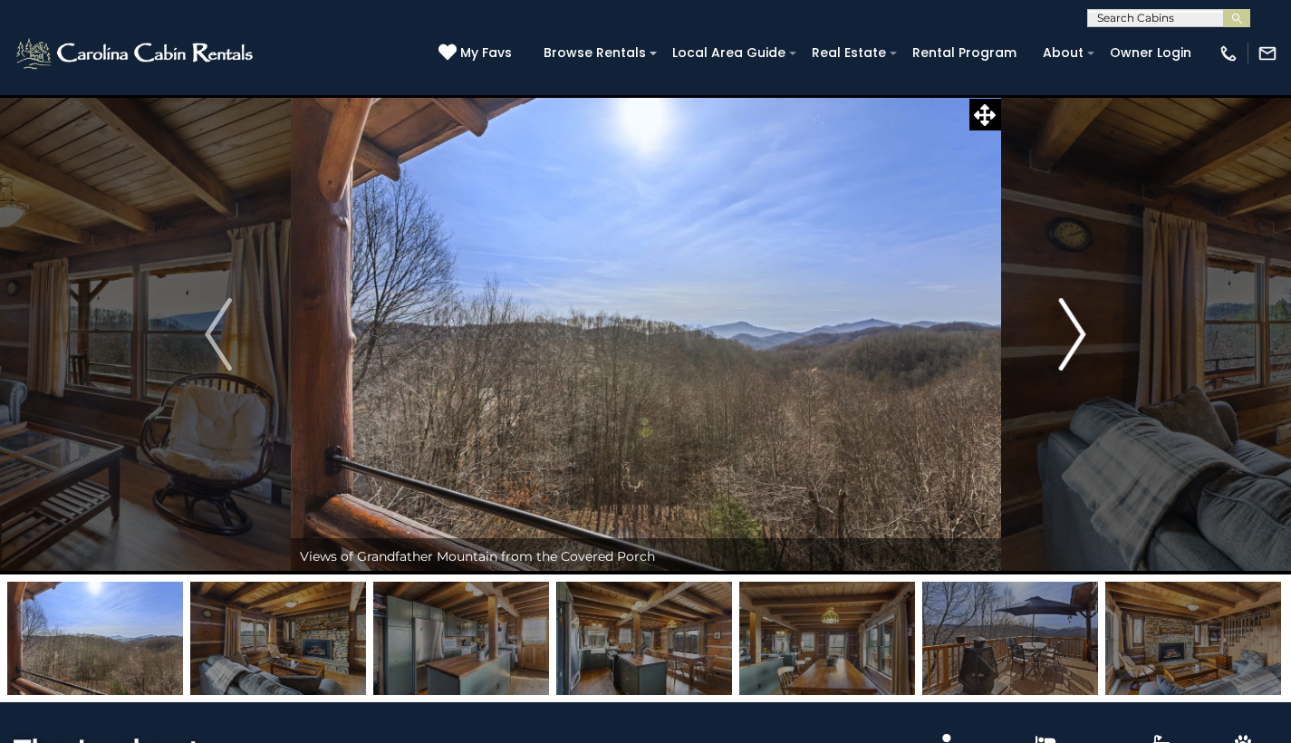
click at [1081, 345] on img "Next" at bounding box center [1072, 334] width 27 height 72
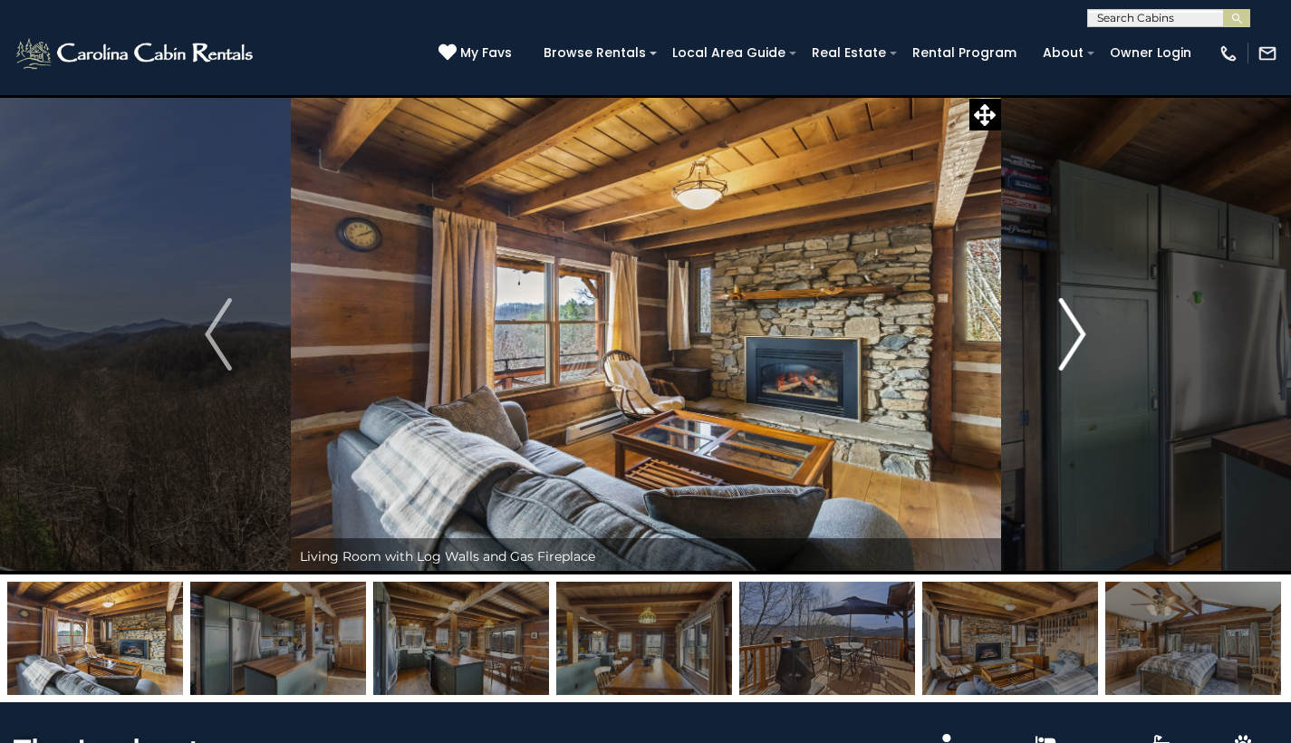
click at [1081, 345] on img "Next" at bounding box center [1072, 334] width 27 height 72
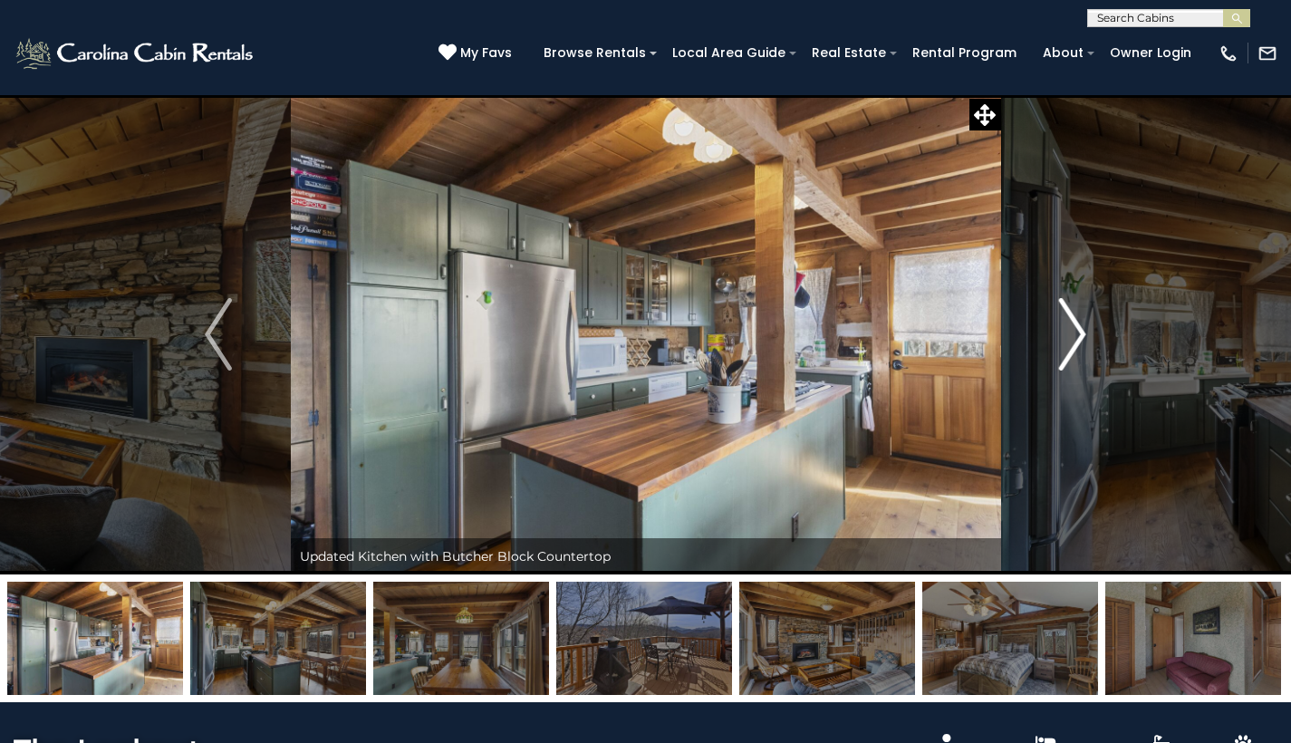
click at [1081, 345] on img "Next" at bounding box center [1072, 334] width 27 height 72
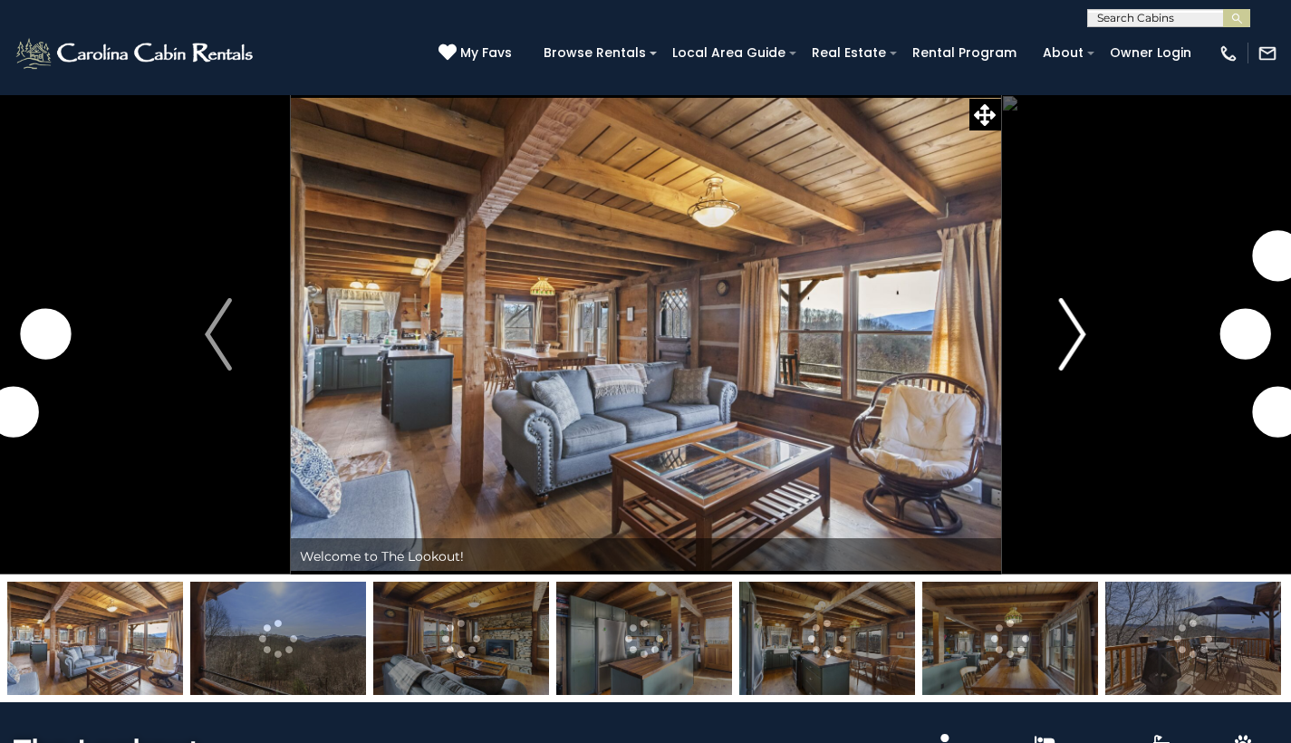
click at [1088, 341] on button "Next" at bounding box center [1072, 334] width 144 height 480
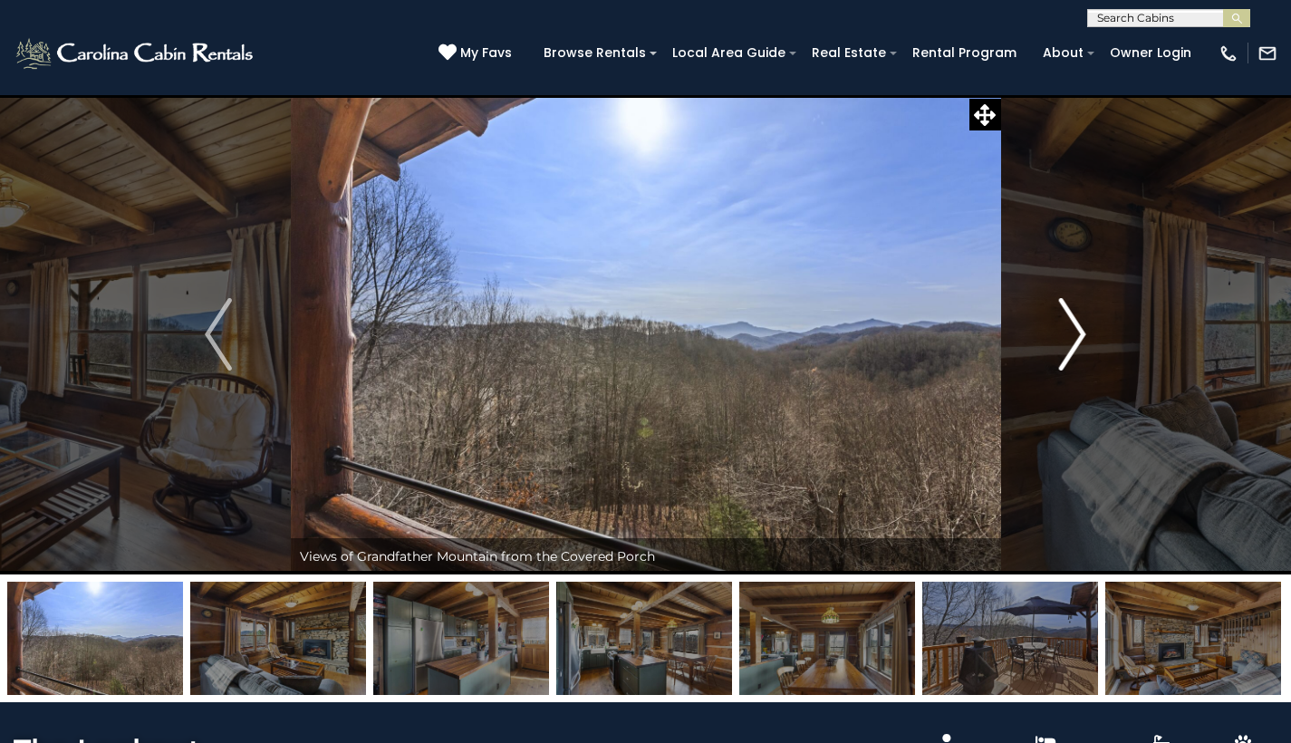
click at [1088, 341] on button "Next" at bounding box center [1072, 334] width 144 height 480
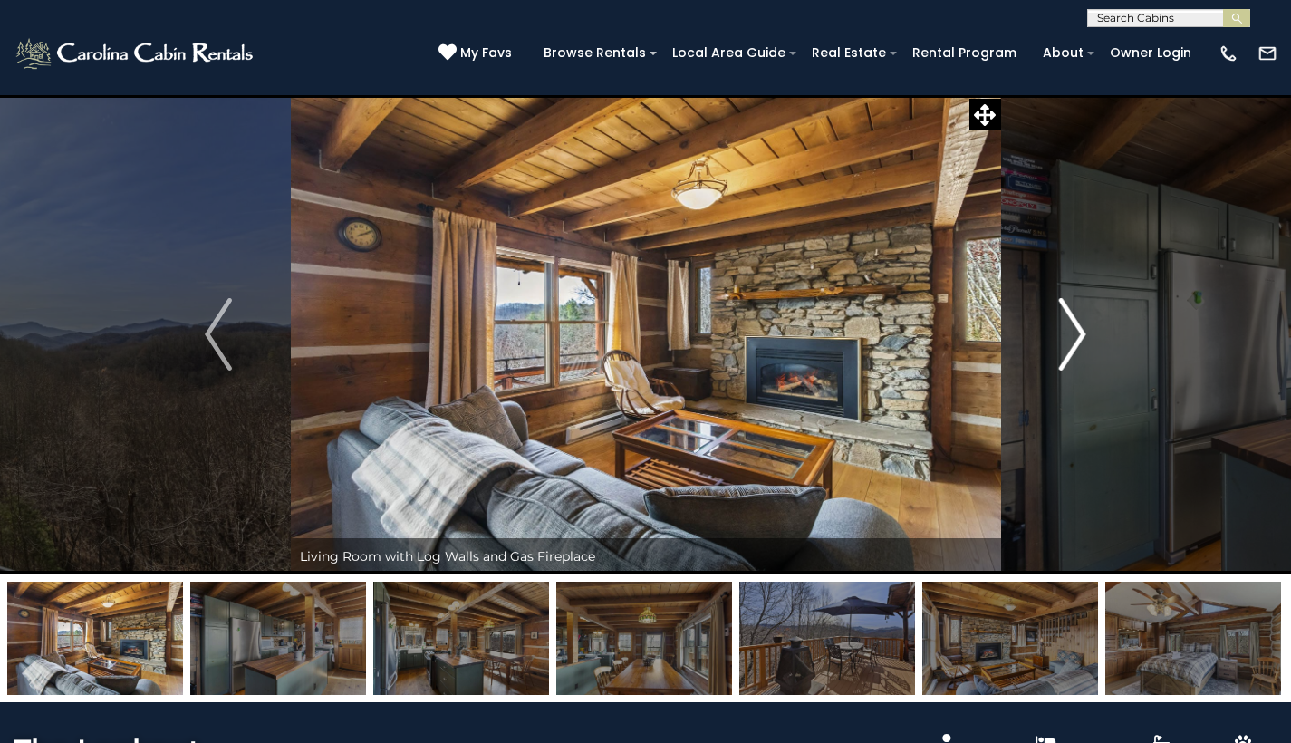
click at [1088, 341] on button "Next" at bounding box center [1072, 334] width 144 height 480
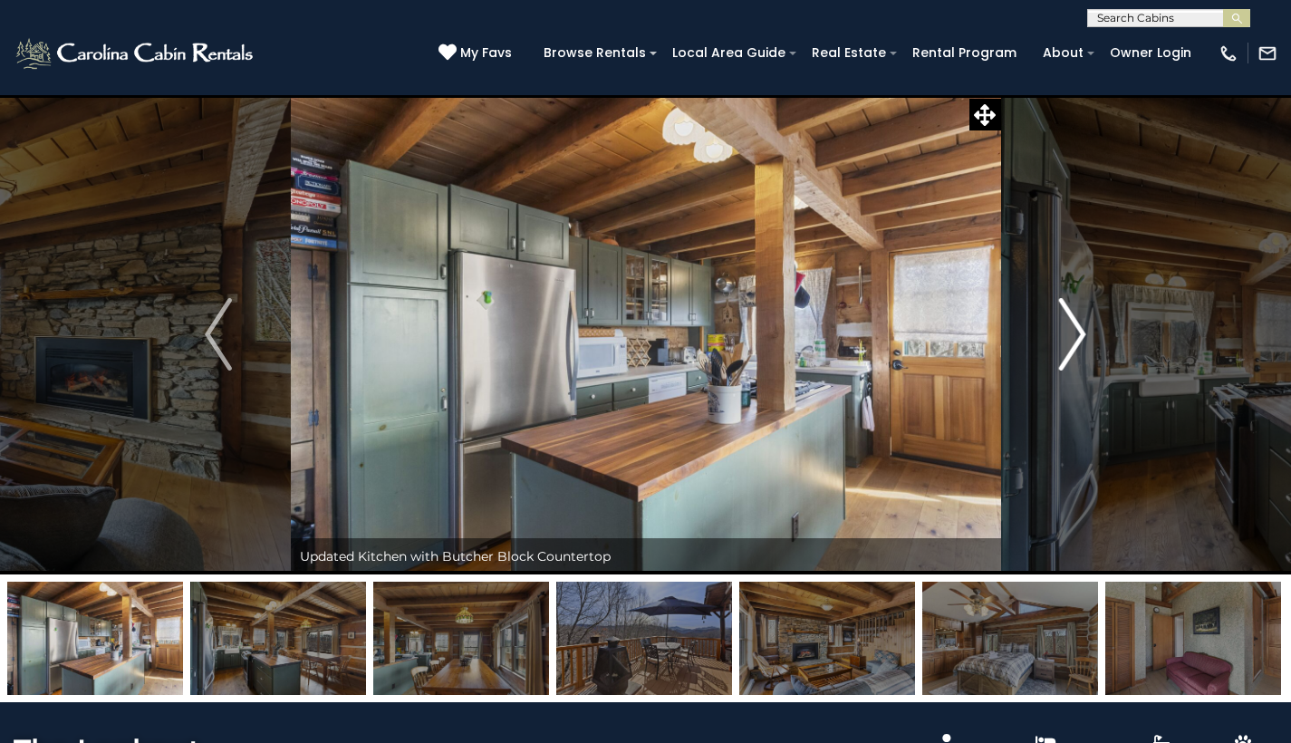
click at [1088, 341] on button "Next" at bounding box center [1072, 334] width 144 height 480
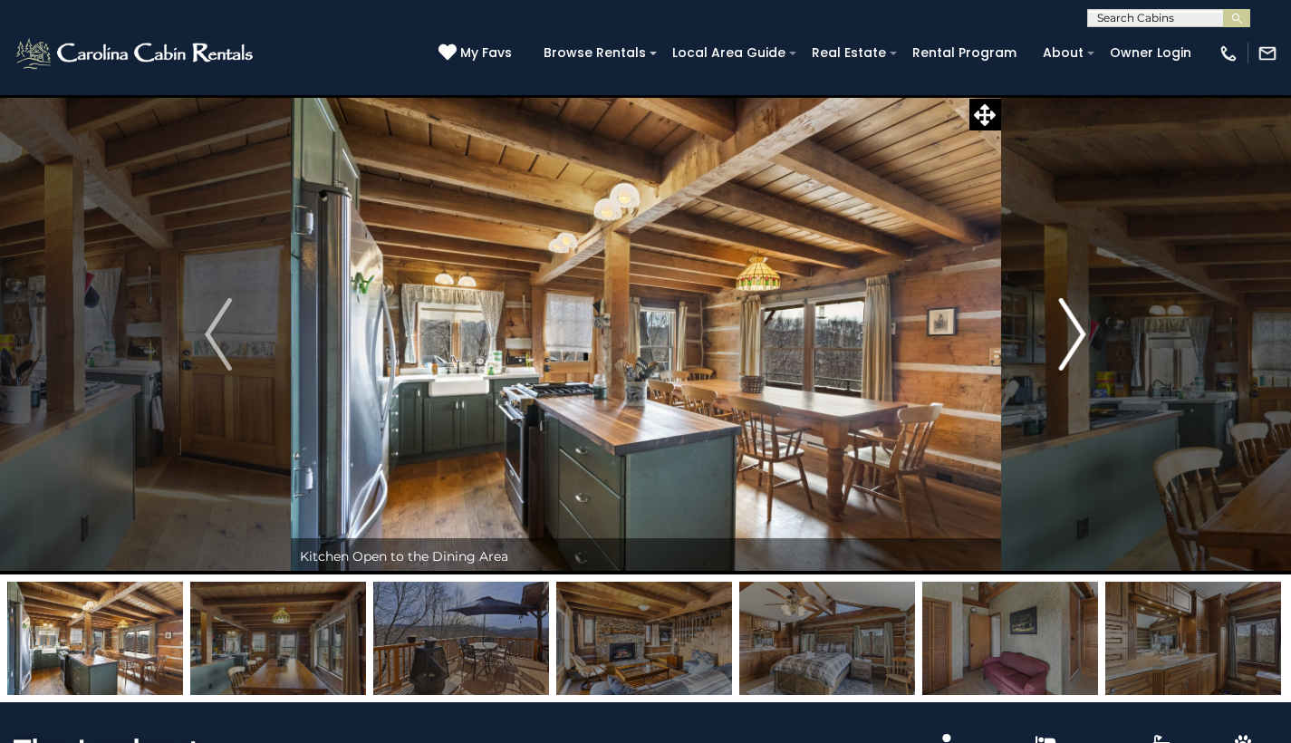
click at [1088, 341] on button "Next" at bounding box center [1072, 334] width 144 height 480
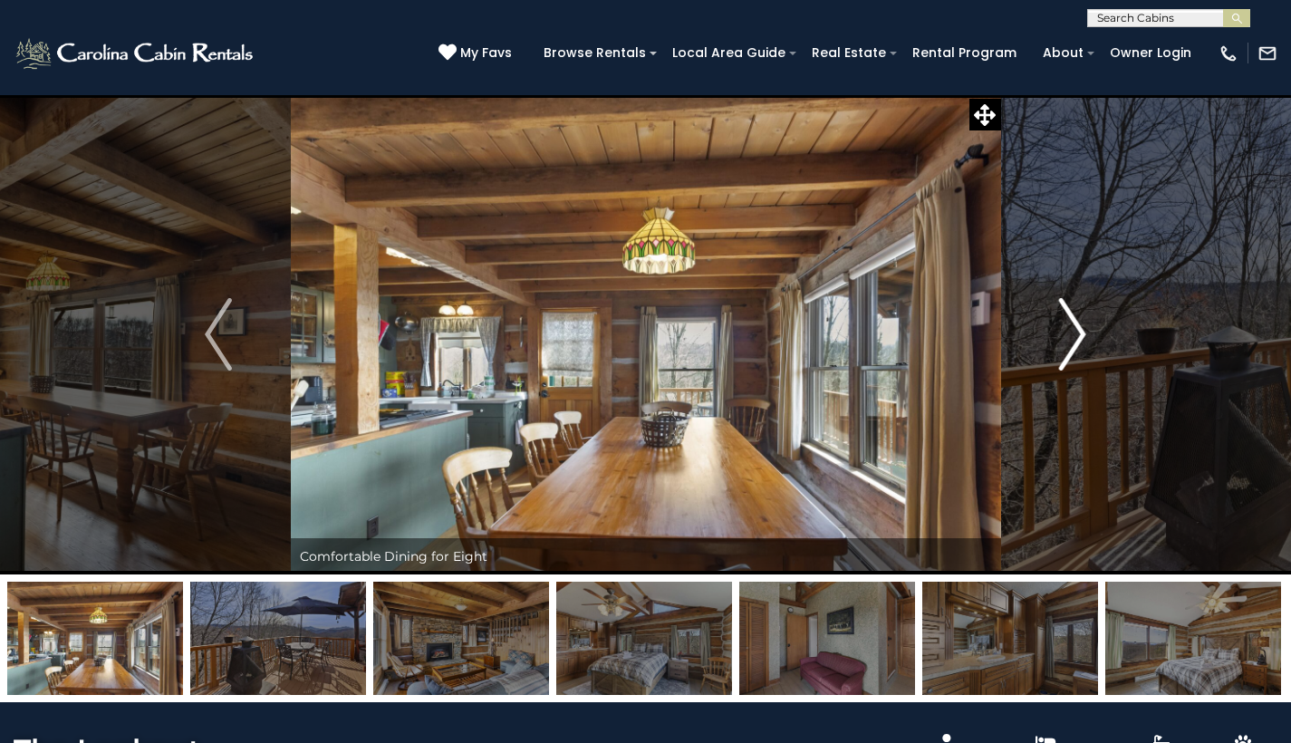
click at [1088, 341] on button "Next" at bounding box center [1072, 334] width 144 height 480
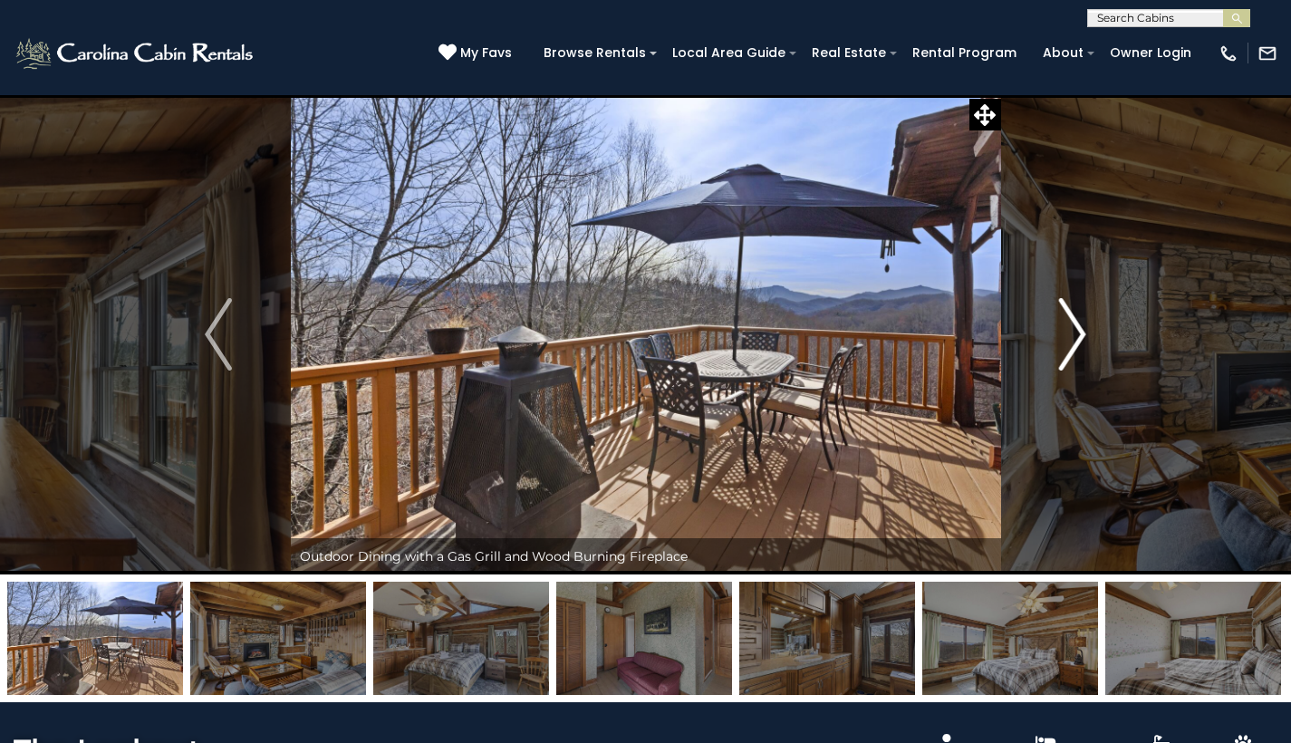
click at [1088, 341] on button "Next" at bounding box center [1072, 334] width 144 height 480
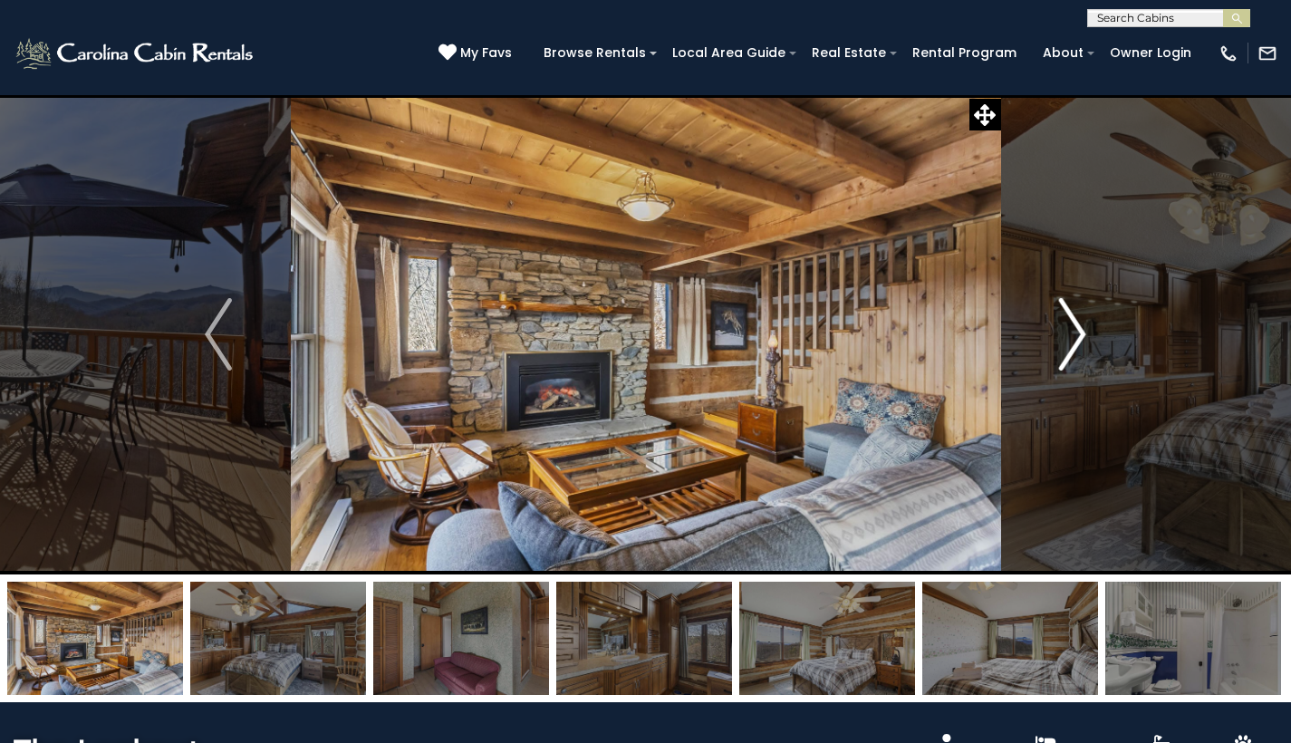
click at [1094, 346] on button "Next" at bounding box center [1072, 334] width 144 height 480
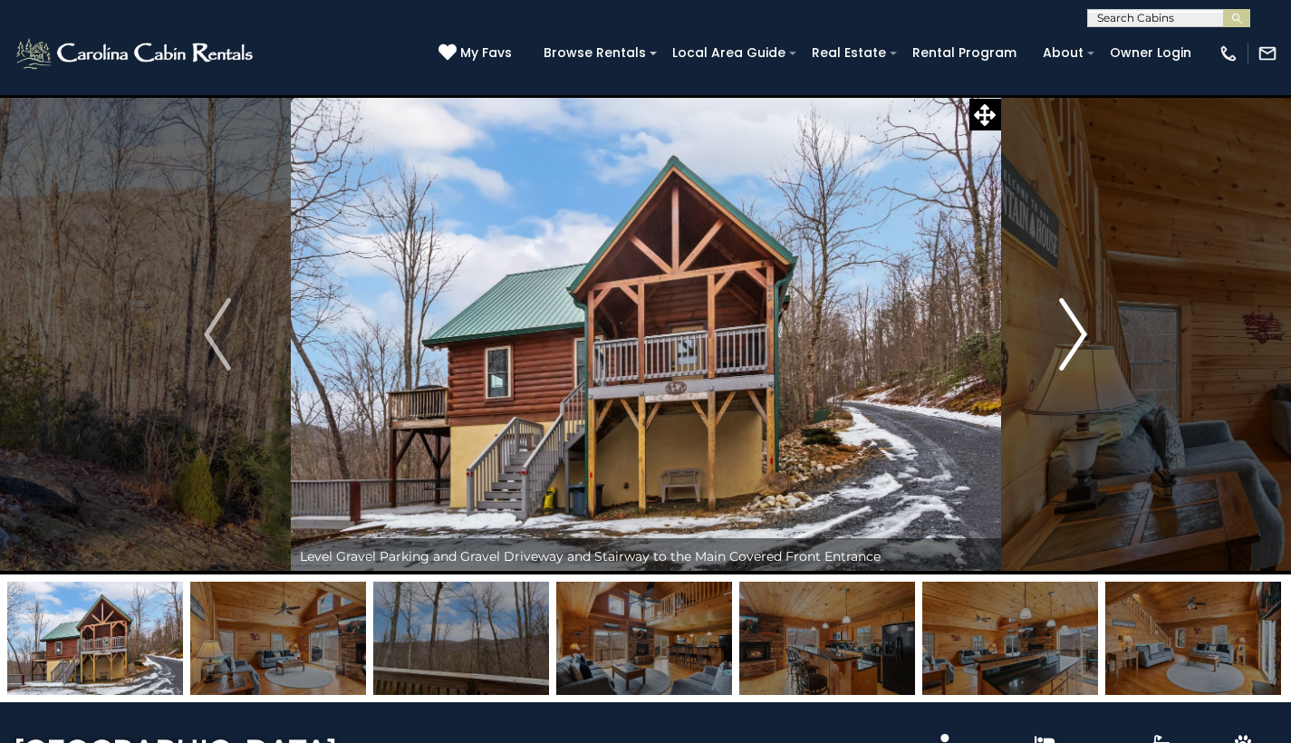
click at [1079, 333] on img "Next" at bounding box center [1073, 334] width 27 height 72
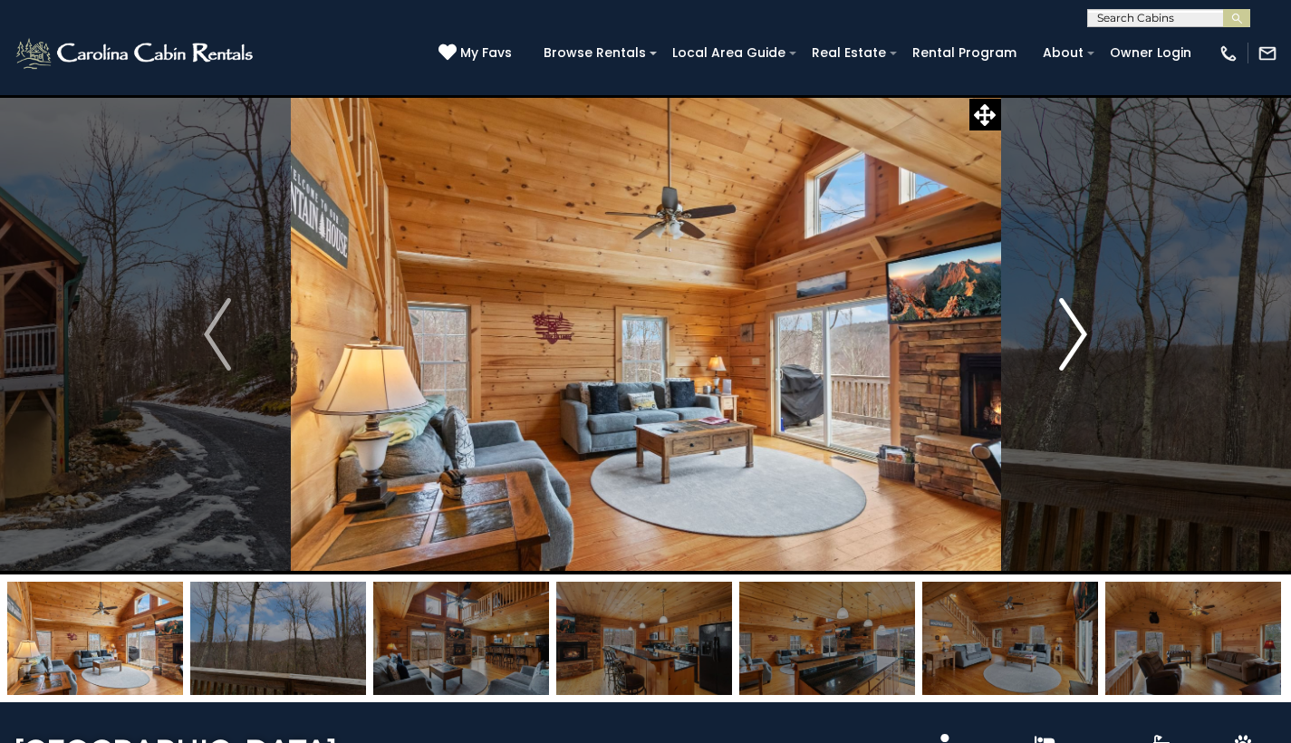
click at [1079, 333] on img "Next" at bounding box center [1073, 334] width 27 height 72
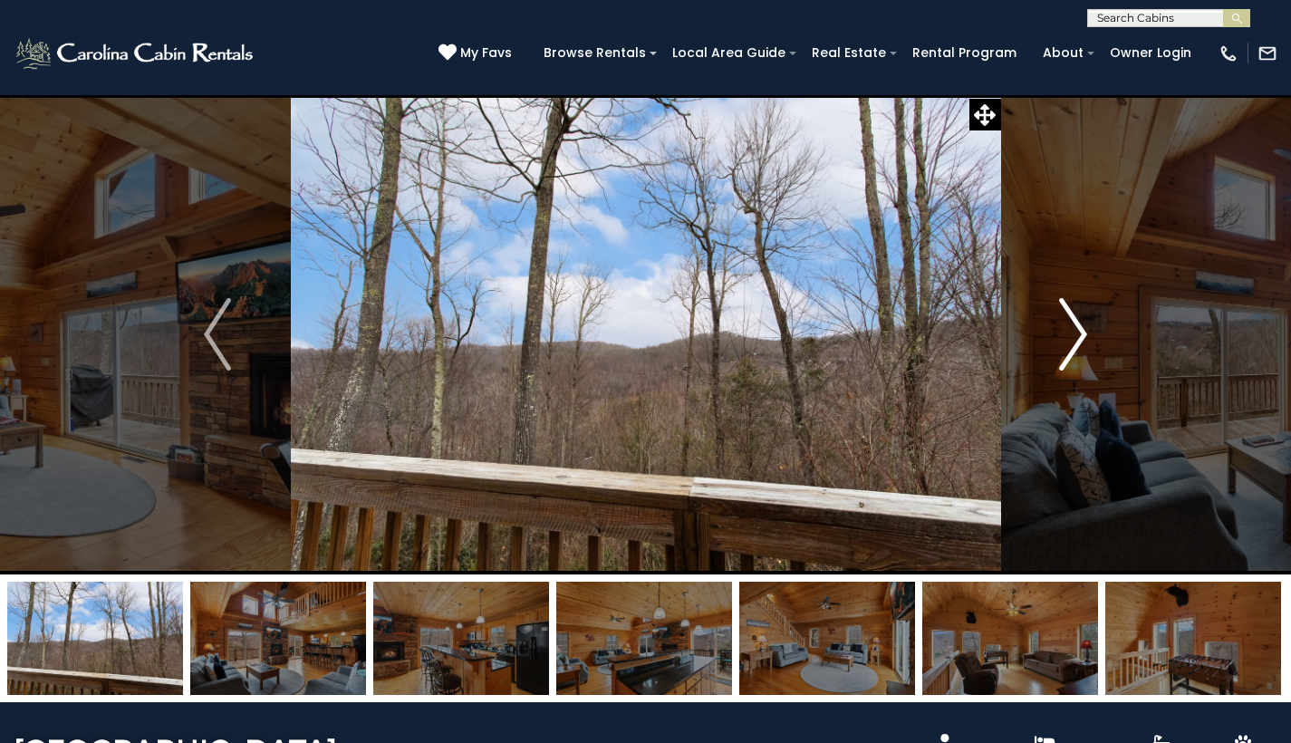
click at [1079, 333] on img "Next" at bounding box center [1073, 334] width 27 height 72
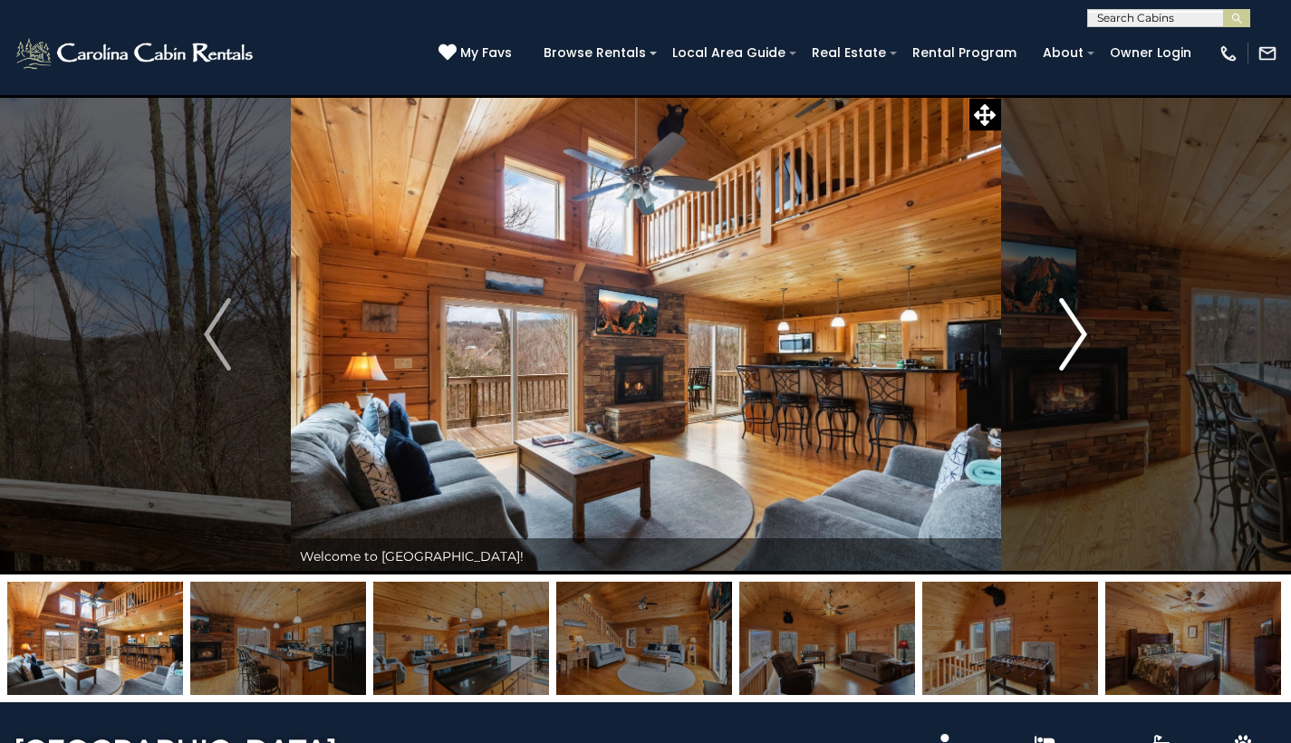
click at [1079, 333] on img "Next" at bounding box center [1073, 334] width 27 height 72
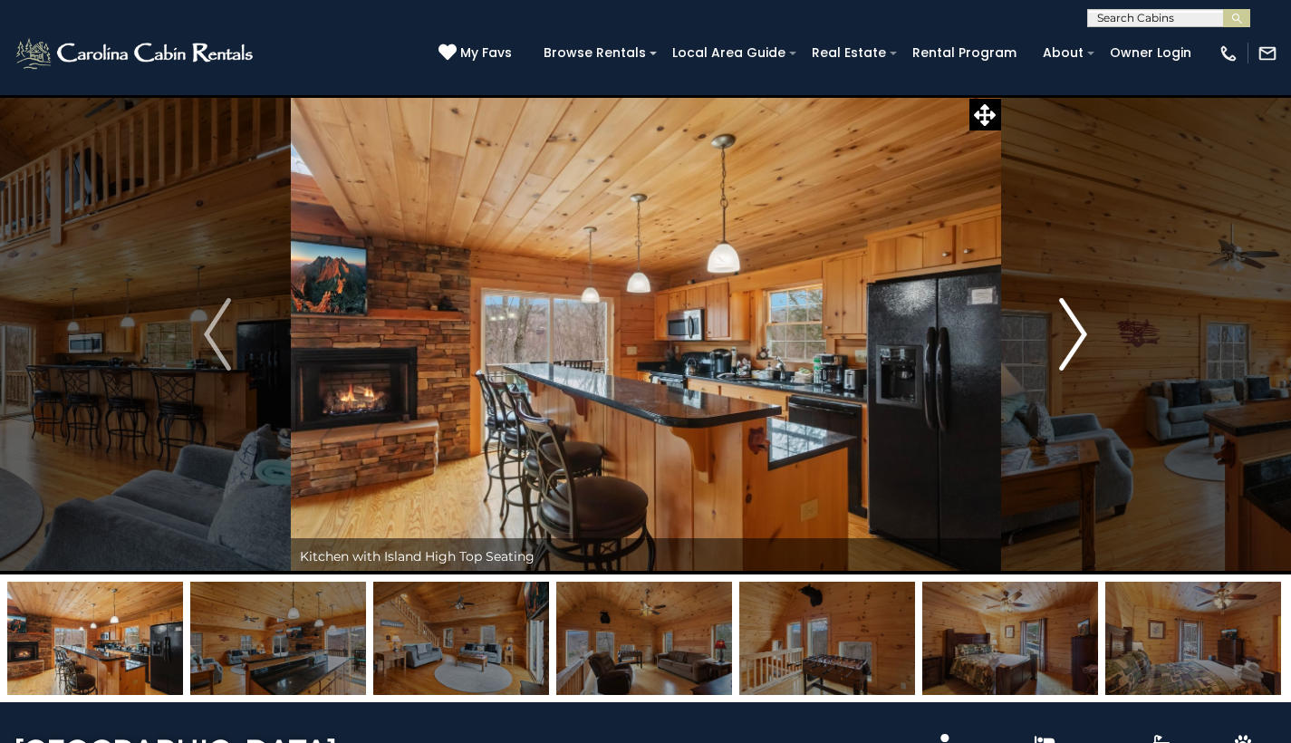
click at [1079, 333] on img "Next" at bounding box center [1073, 334] width 27 height 72
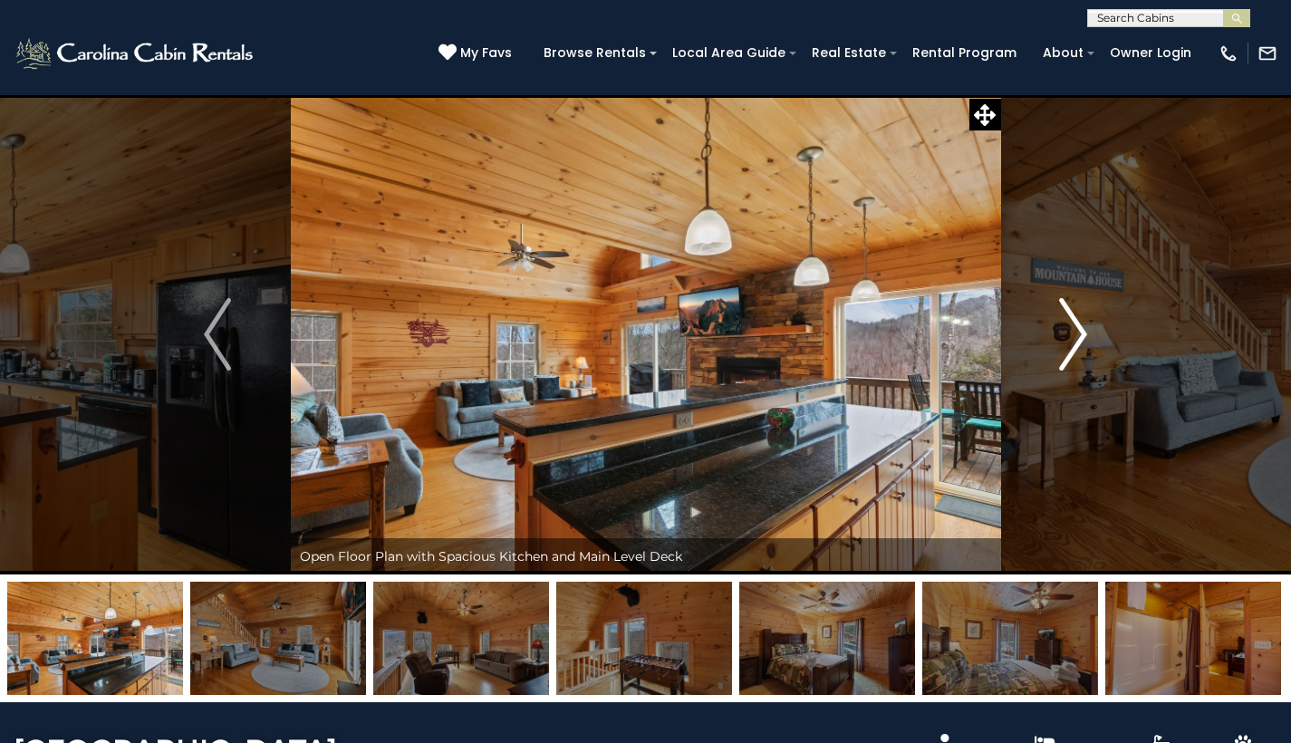
click at [1079, 333] on img "Next" at bounding box center [1073, 334] width 27 height 72
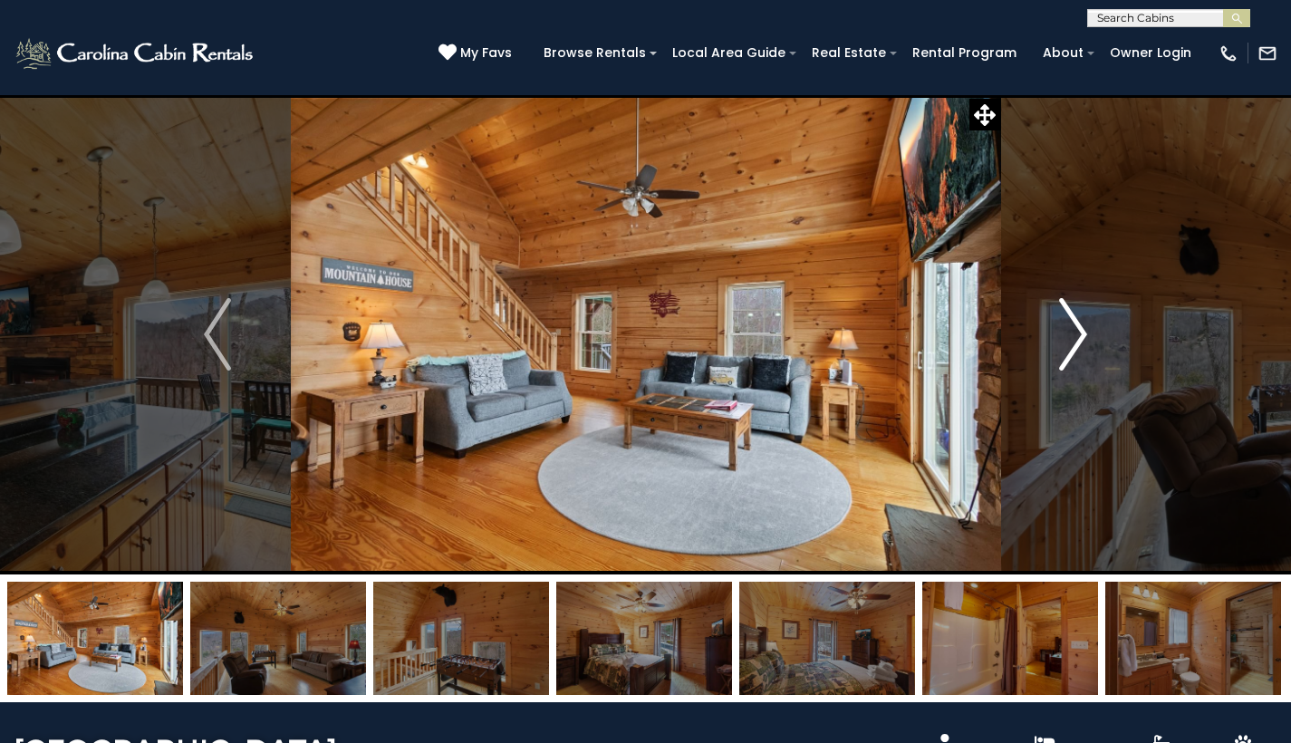
click at [1079, 333] on img "Next" at bounding box center [1073, 334] width 27 height 72
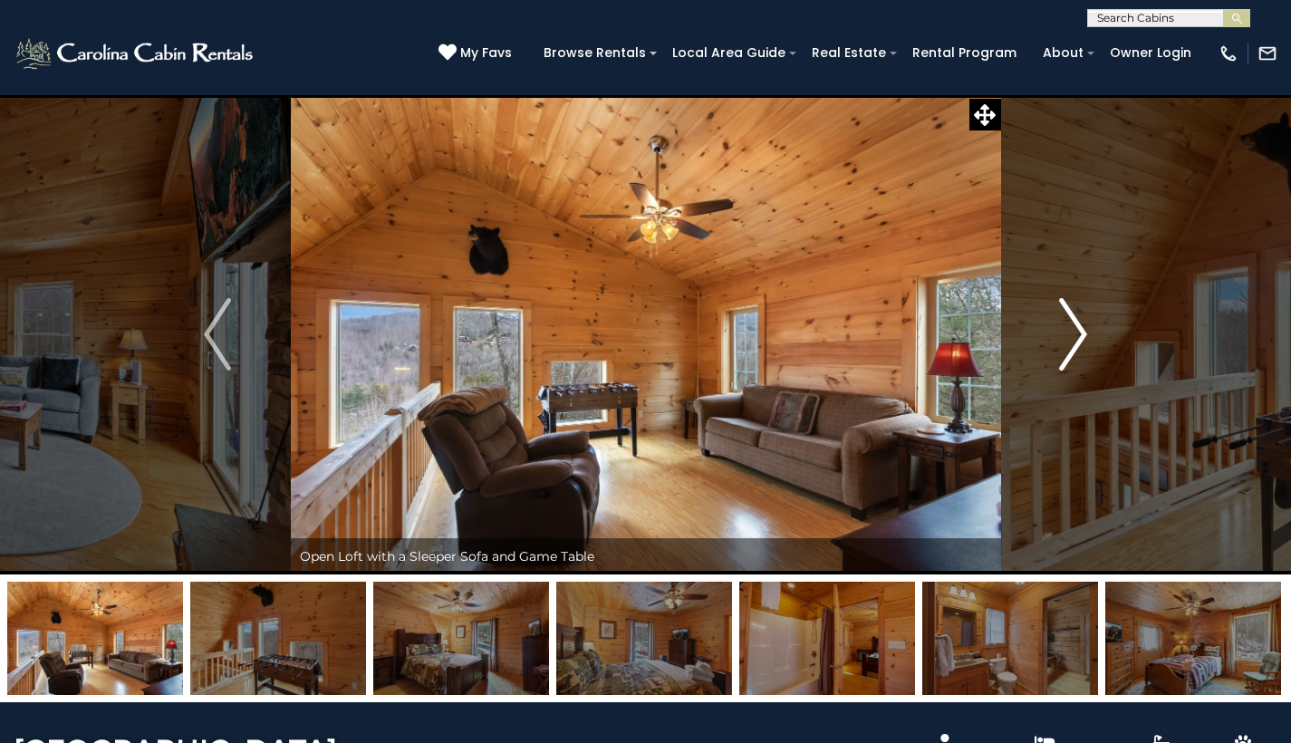
click at [1079, 333] on img "Next" at bounding box center [1073, 334] width 27 height 72
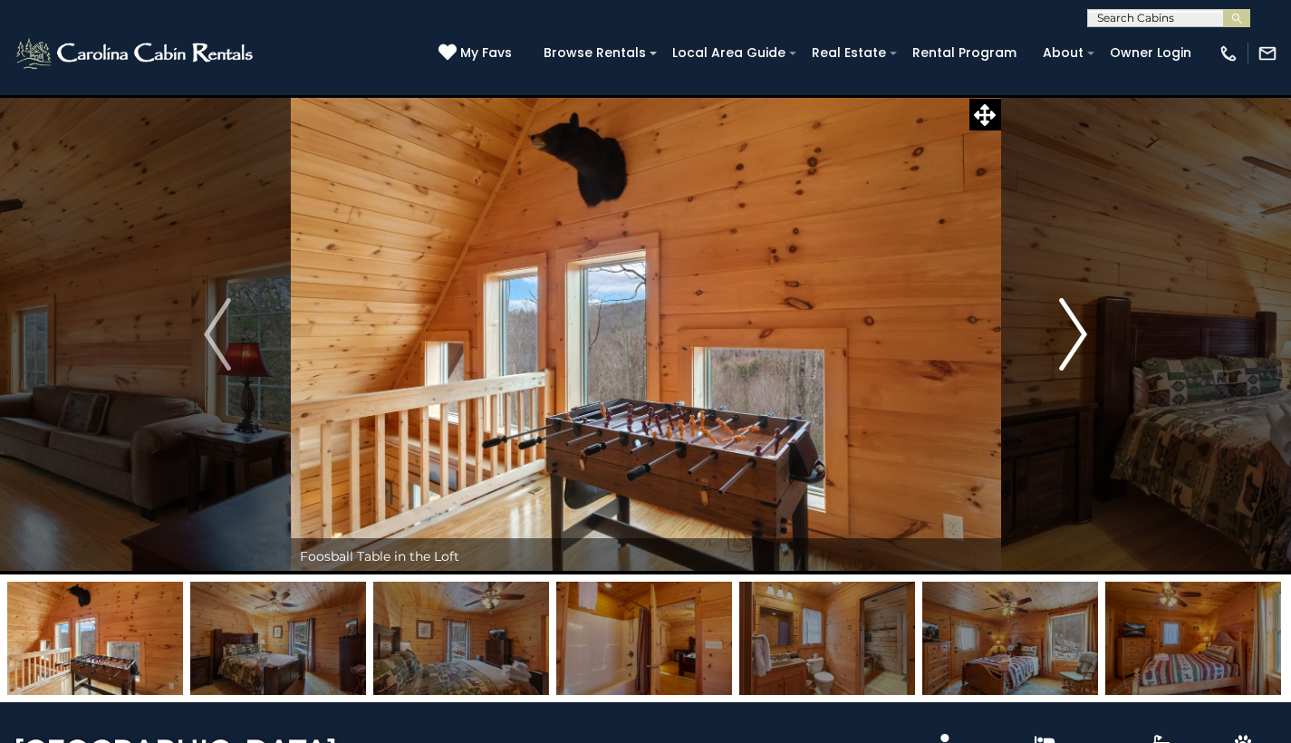
click at [1079, 333] on img "Next" at bounding box center [1073, 334] width 27 height 72
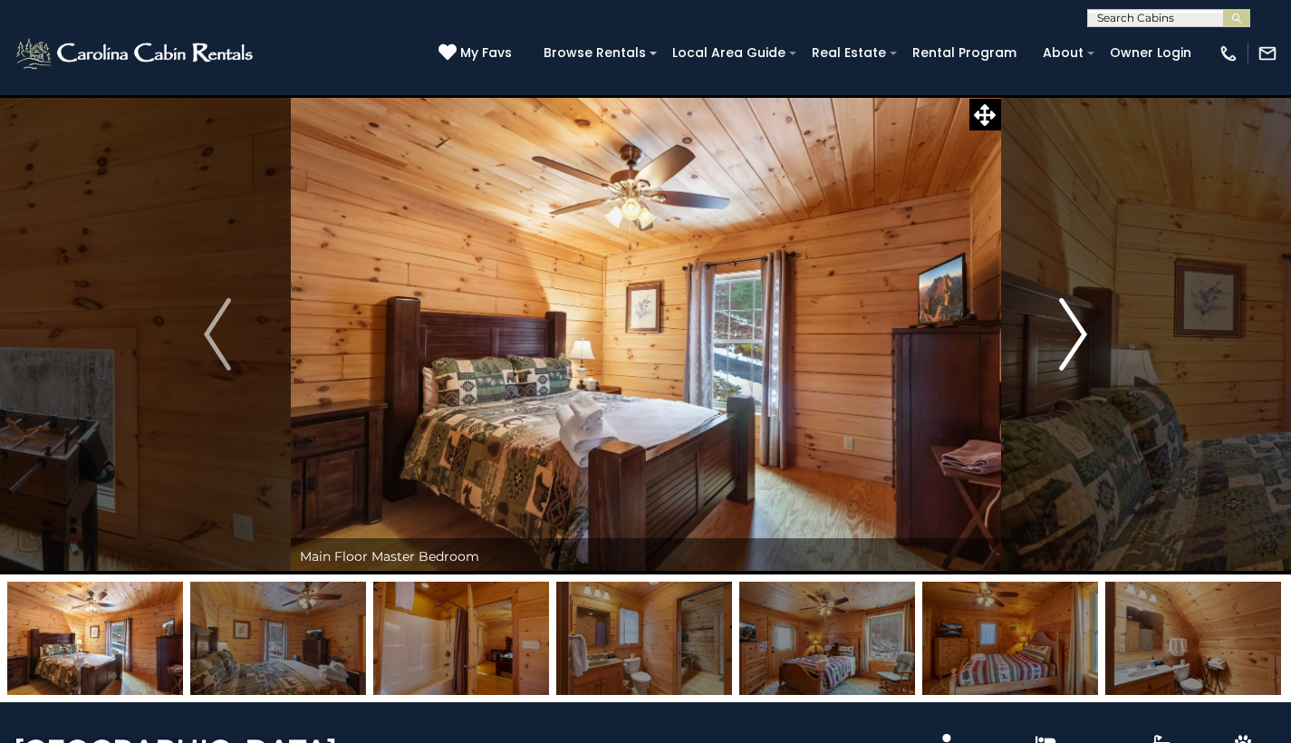
click at [1079, 333] on img "Next" at bounding box center [1073, 334] width 27 height 72
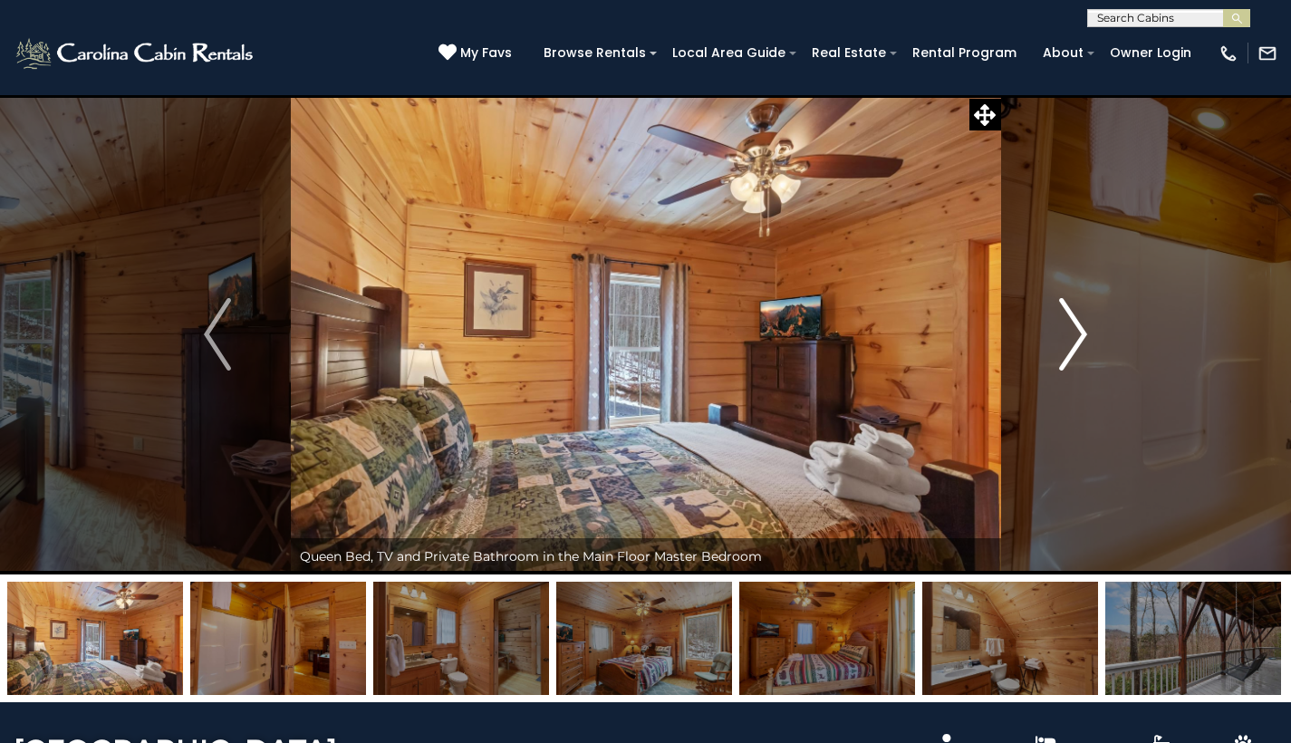
click at [1079, 333] on img "Next" at bounding box center [1073, 334] width 27 height 72
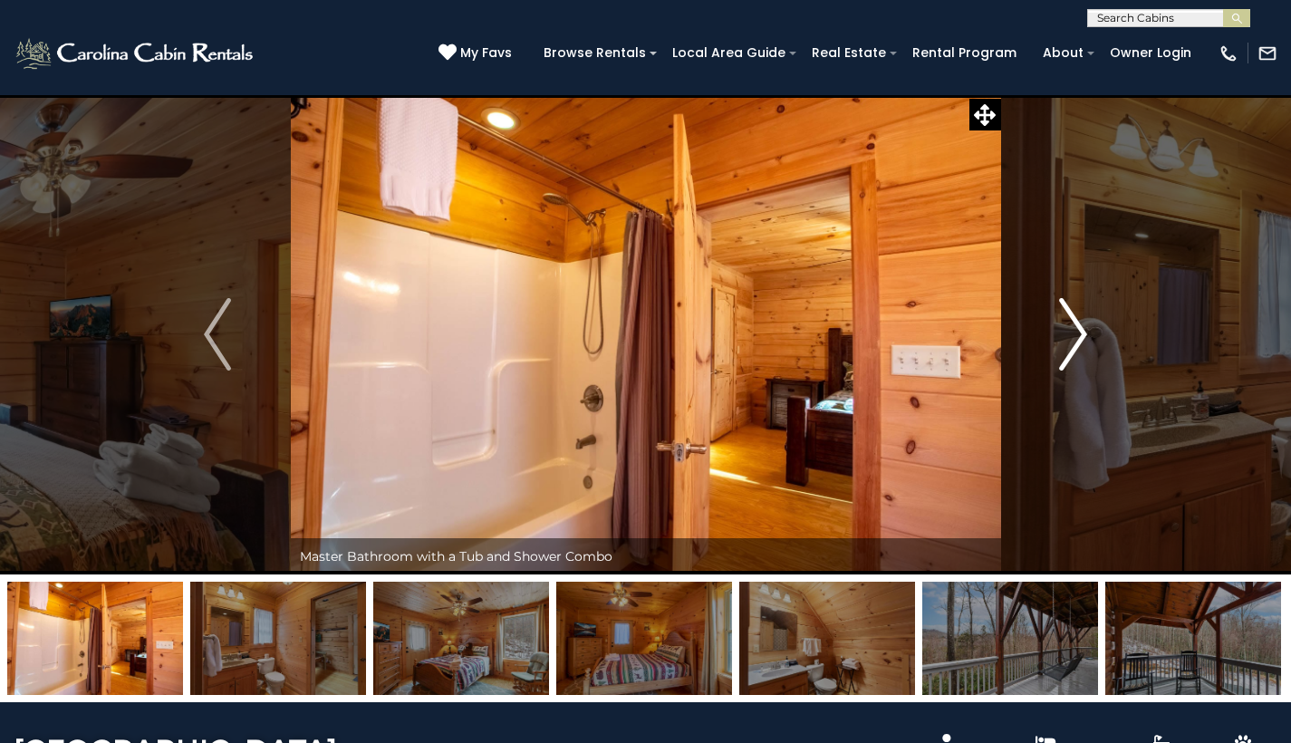
click at [1079, 333] on img "Next" at bounding box center [1073, 334] width 27 height 72
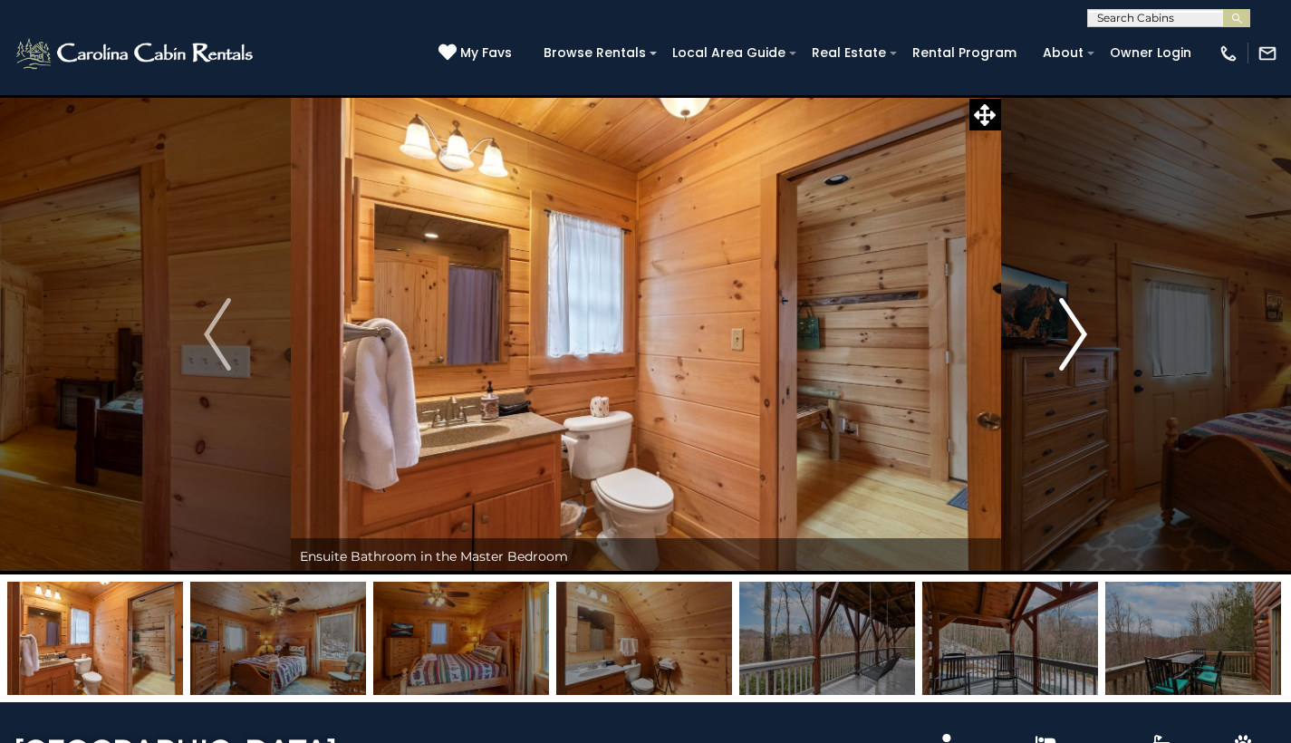
click at [1079, 333] on img "Next" at bounding box center [1073, 334] width 27 height 72
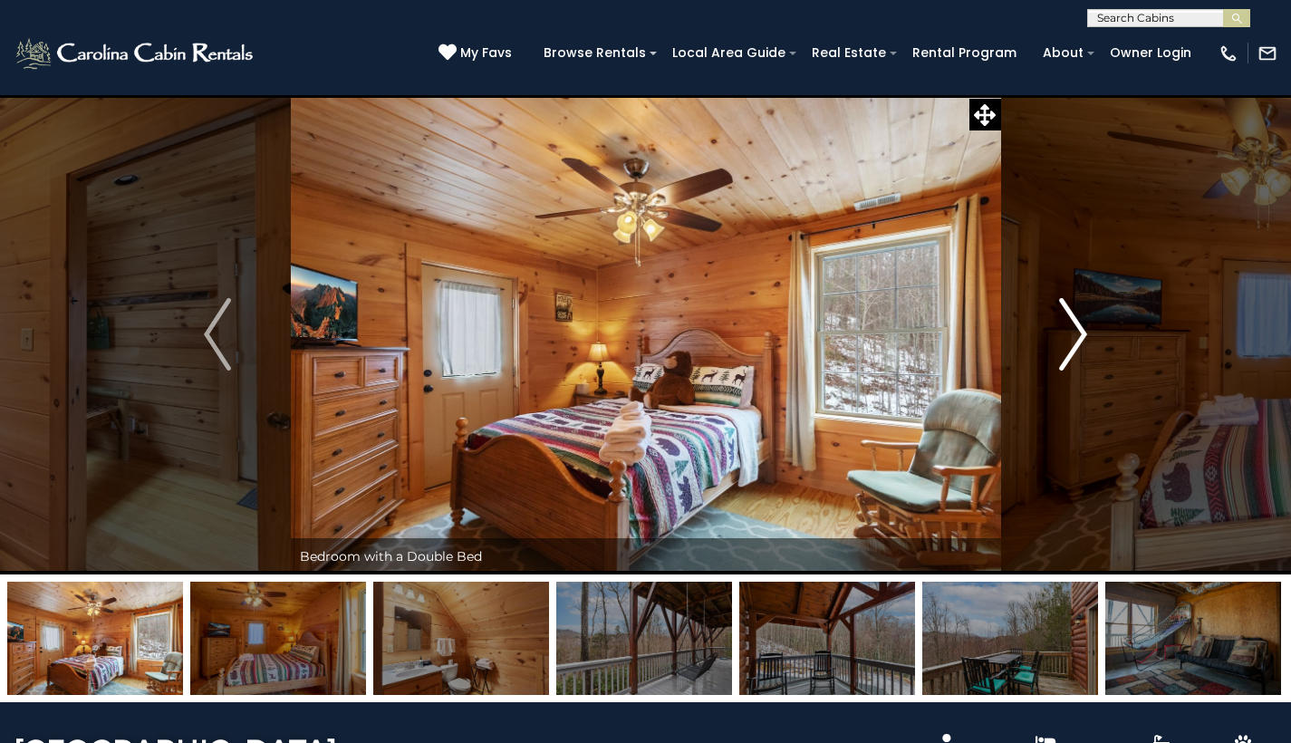
click at [1079, 333] on img "Next" at bounding box center [1073, 334] width 27 height 72
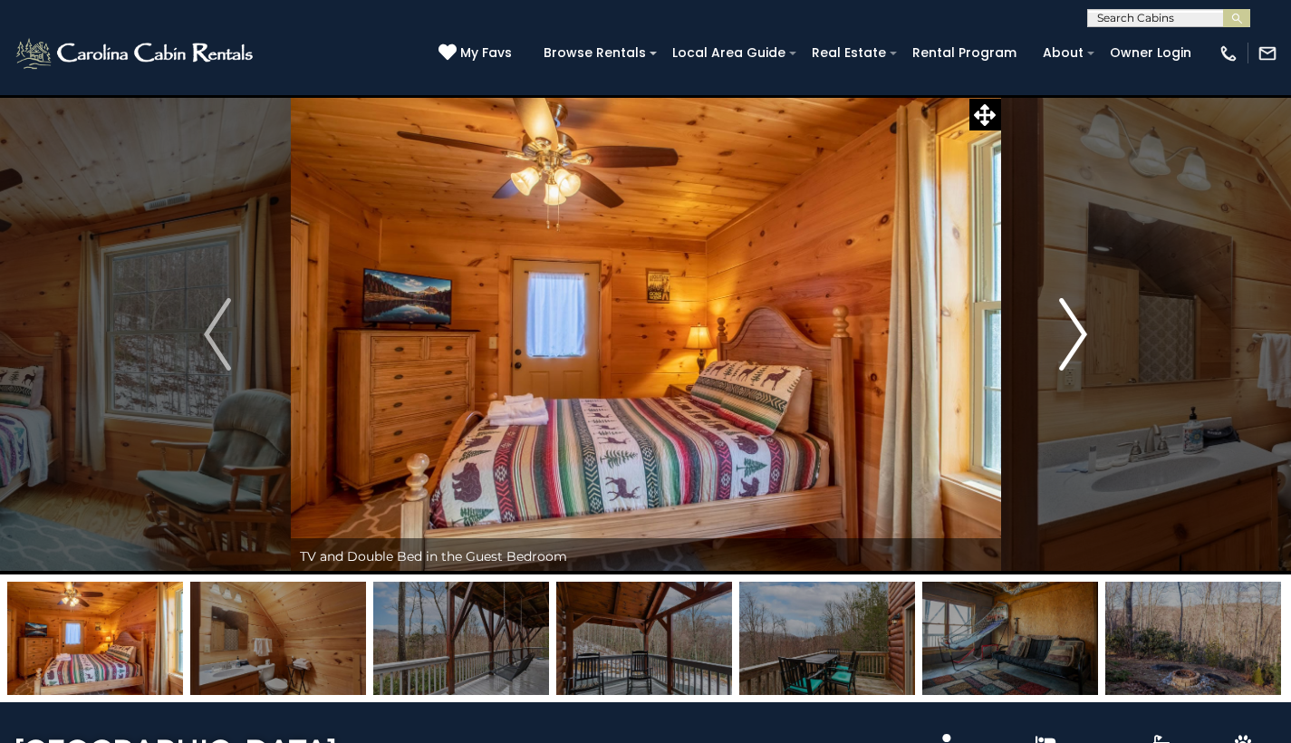
click at [1079, 333] on img "Next" at bounding box center [1073, 334] width 27 height 72
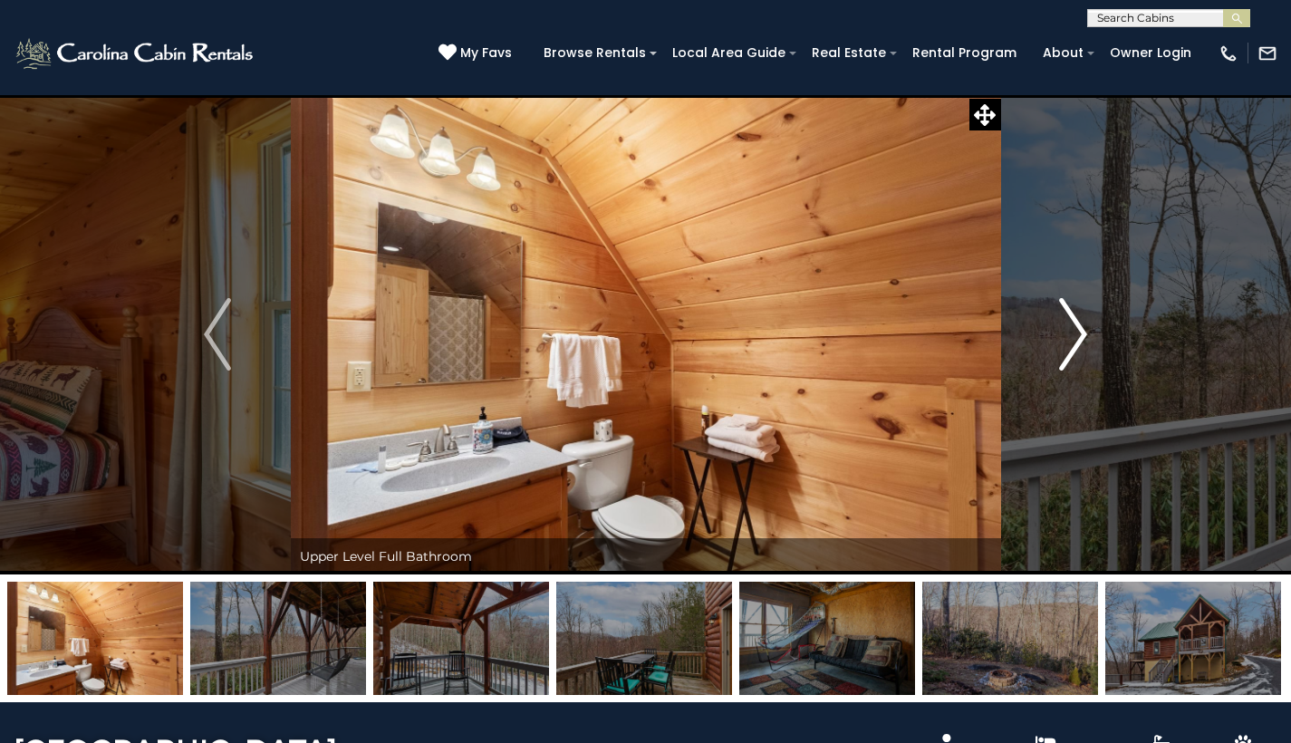
click at [1079, 333] on img "Next" at bounding box center [1073, 334] width 27 height 72
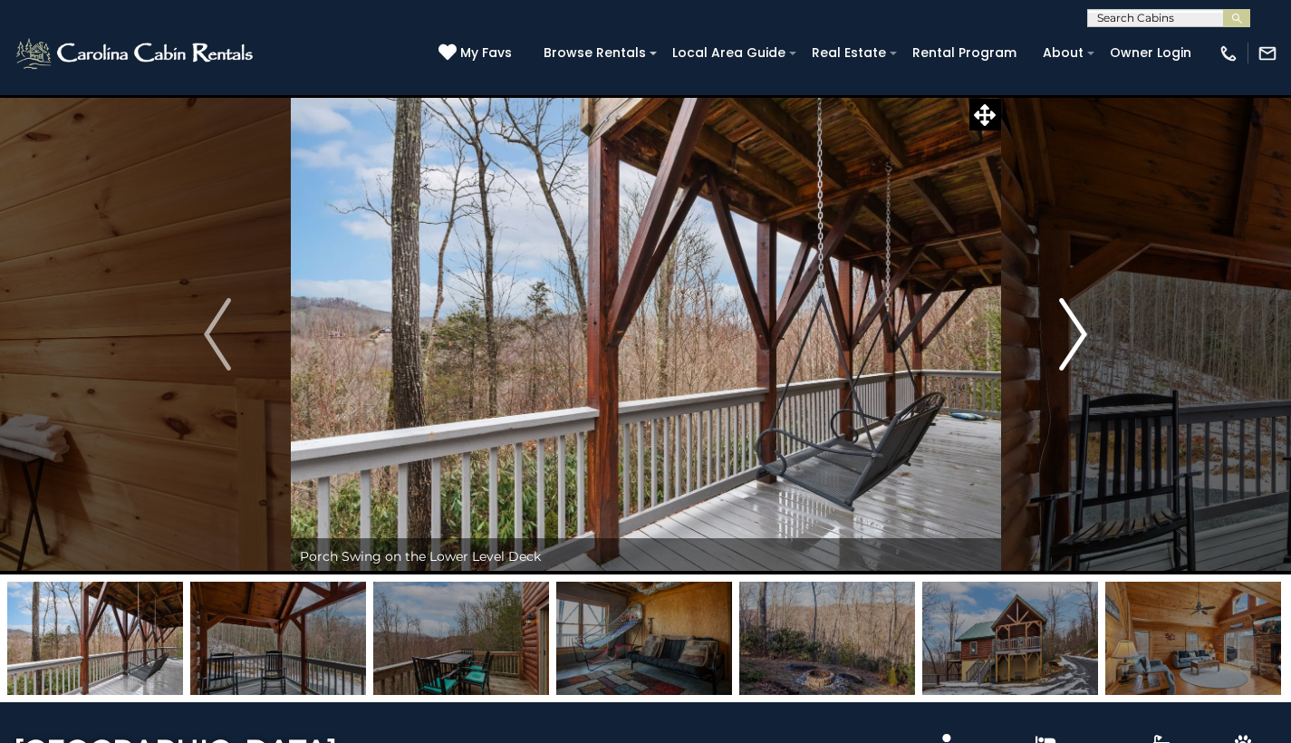
click at [1079, 333] on img "Next" at bounding box center [1073, 334] width 27 height 72
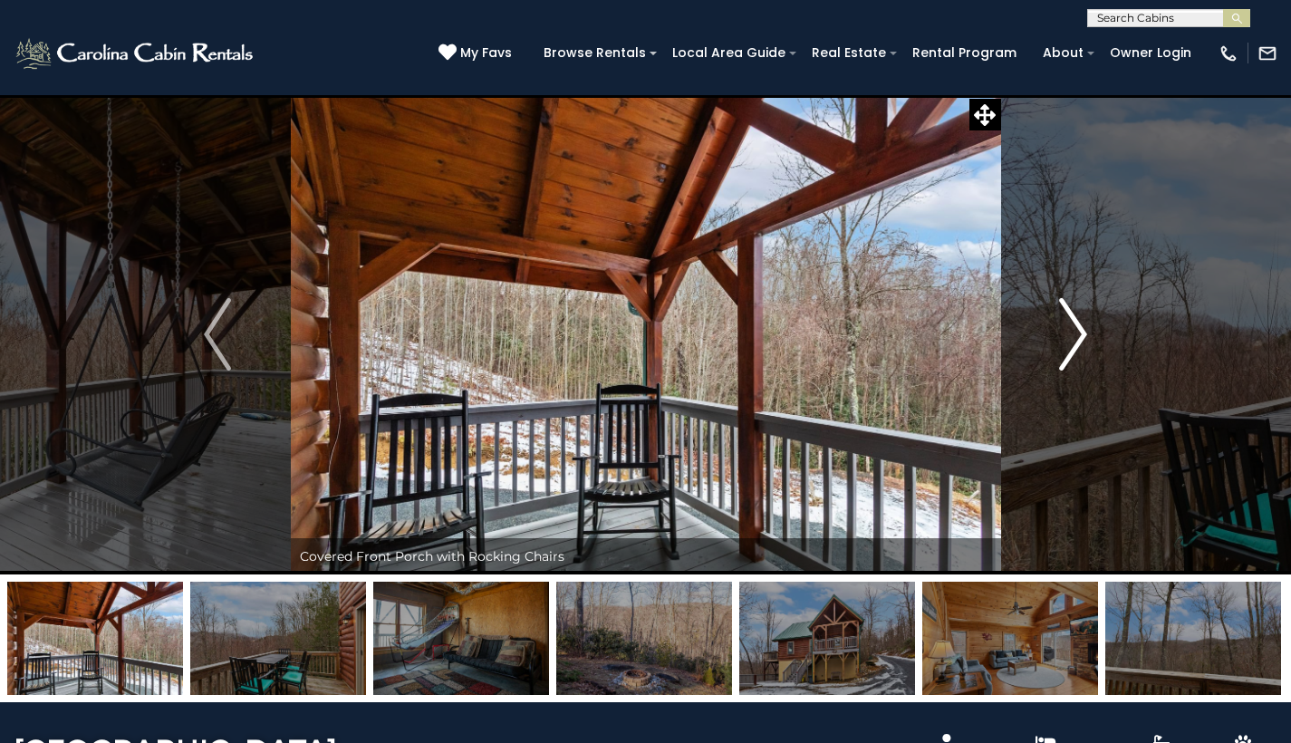
click at [1079, 333] on img "Next" at bounding box center [1073, 334] width 27 height 72
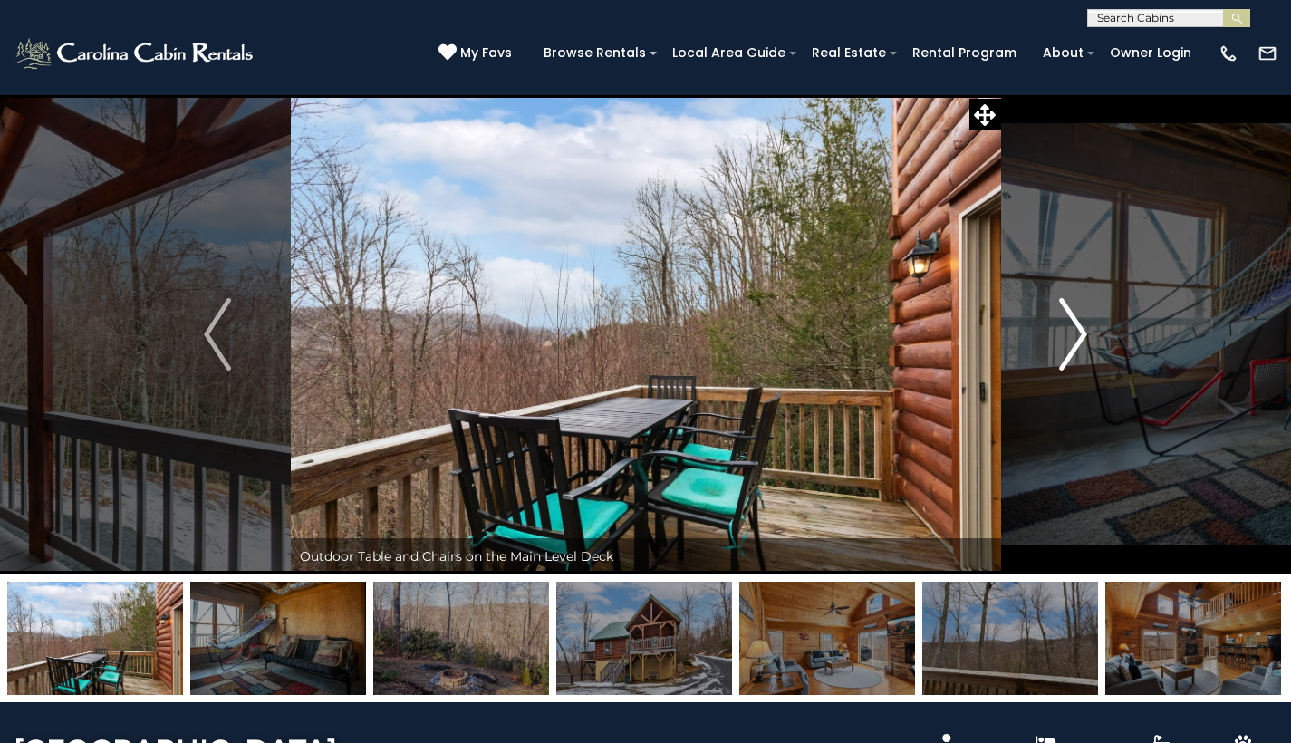
click at [1079, 333] on img "Next" at bounding box center [1073, 334] width 27 height 72
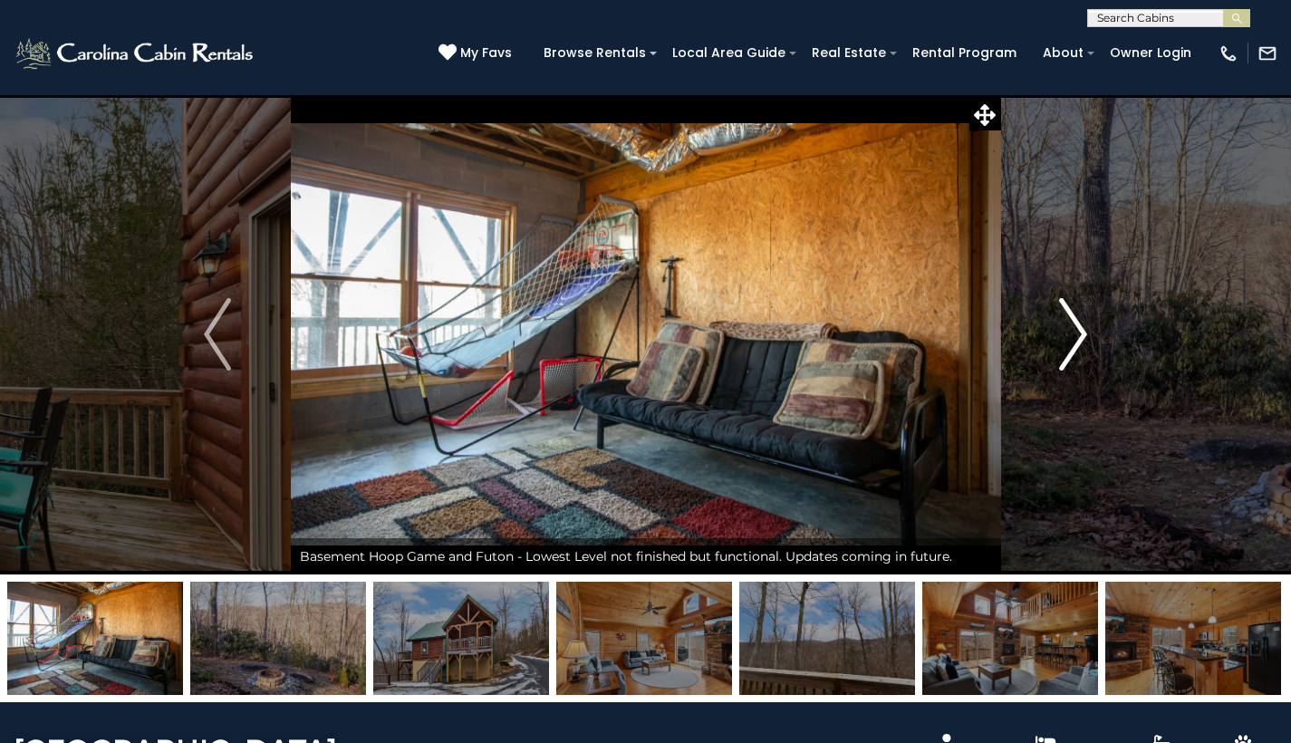
click at [1079, 333] on img "Next" at bounding box center [1073, 334] width 27 height 72
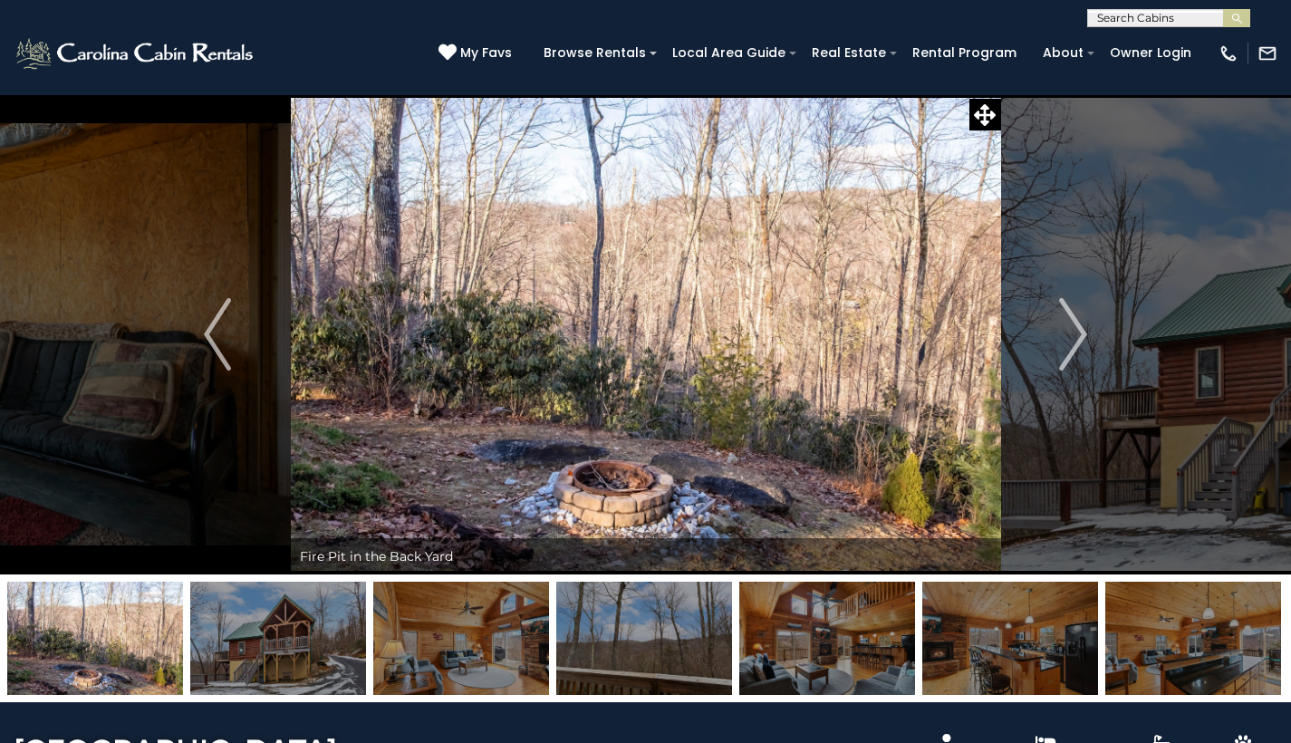
click at [512, 59] on span "My Favs" at bounding box center [486, 52] width 52 height 19
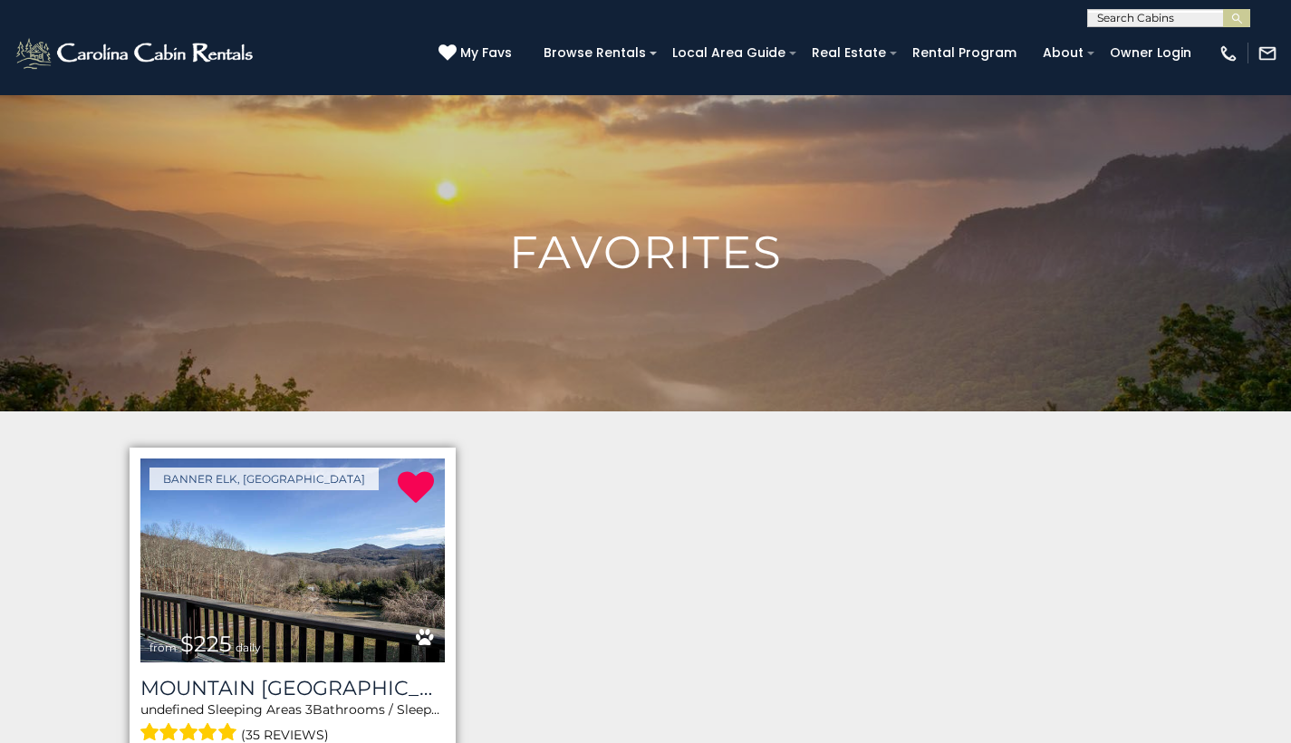
click at [401, 587] on img at bounding box center [292, 561] width 304 height 204
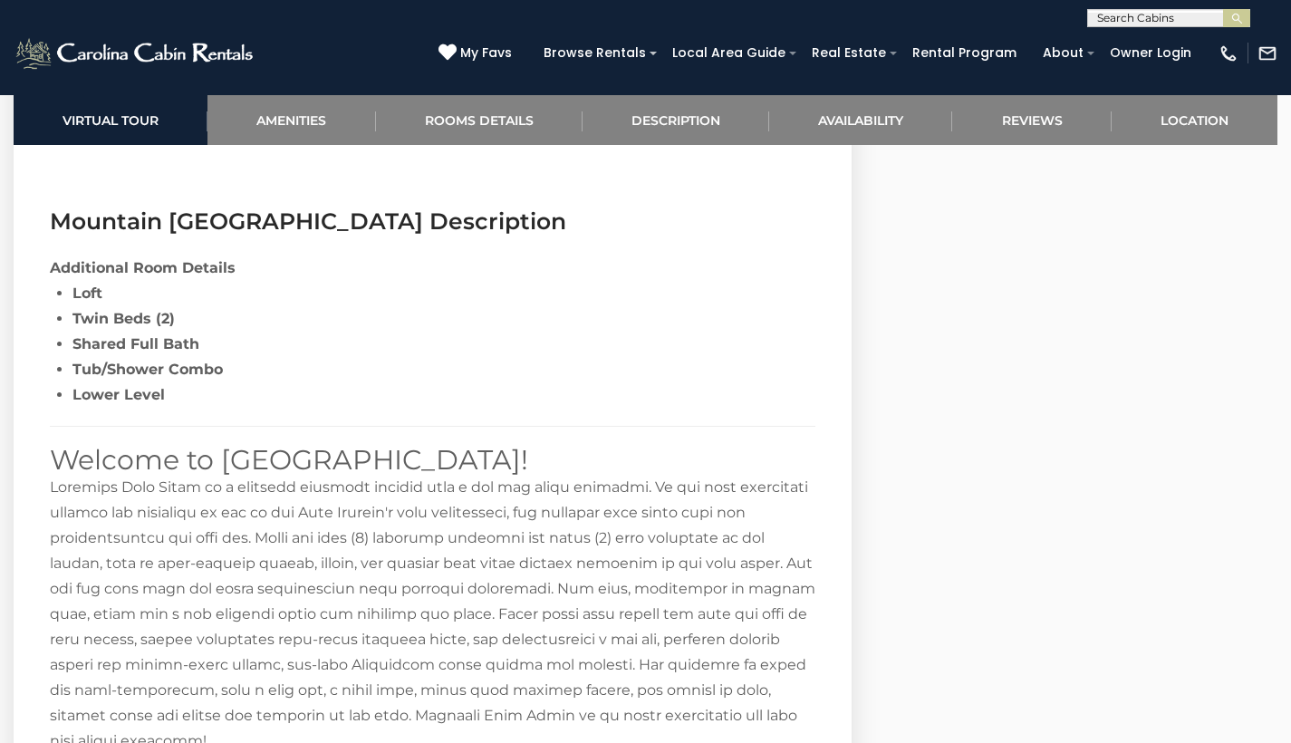
scroll to position [2413, 0]
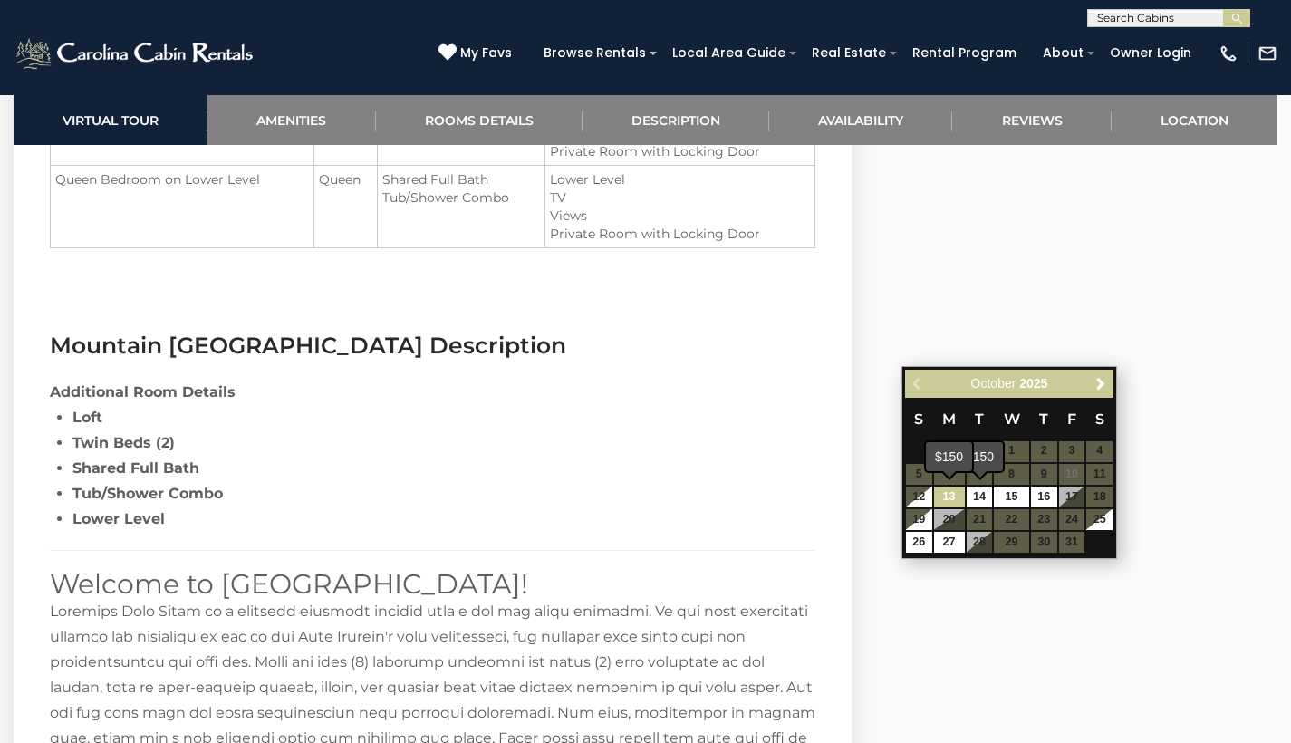
click at [963, 495] on link "13" at bounding box center [949, 497] width 31 height 21
type input "**********"
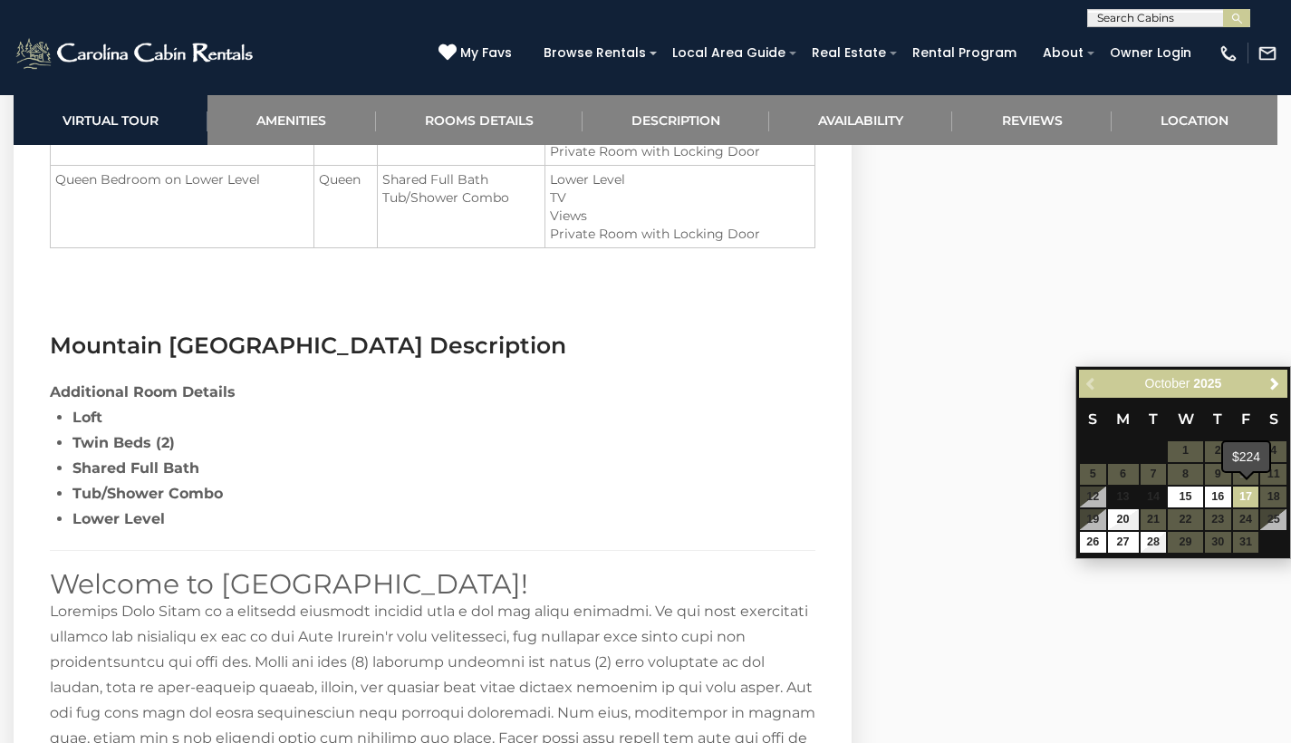
click at [1239, 498] on link "17" at bounding box center [1246, 497] width 26 height 21
type input "**********"
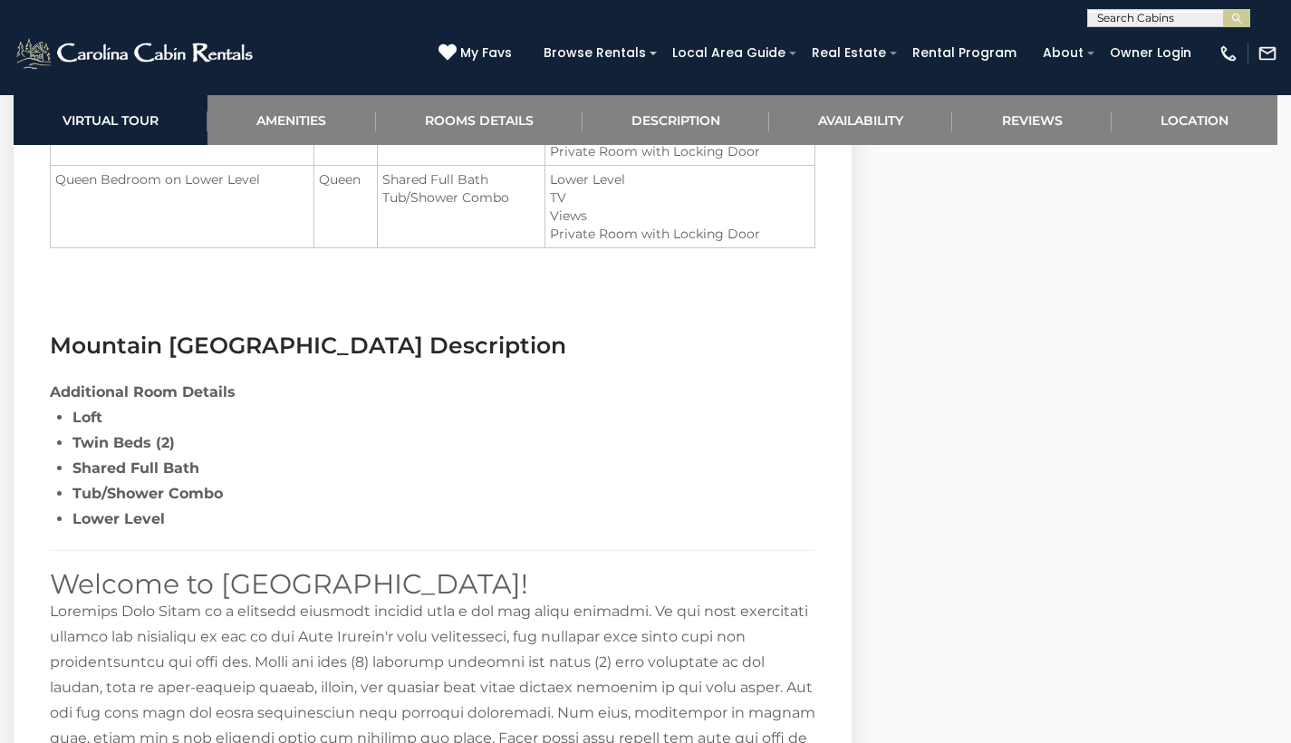
select select "*"
